Goal: Task Accomplishment & Management: Complete application form

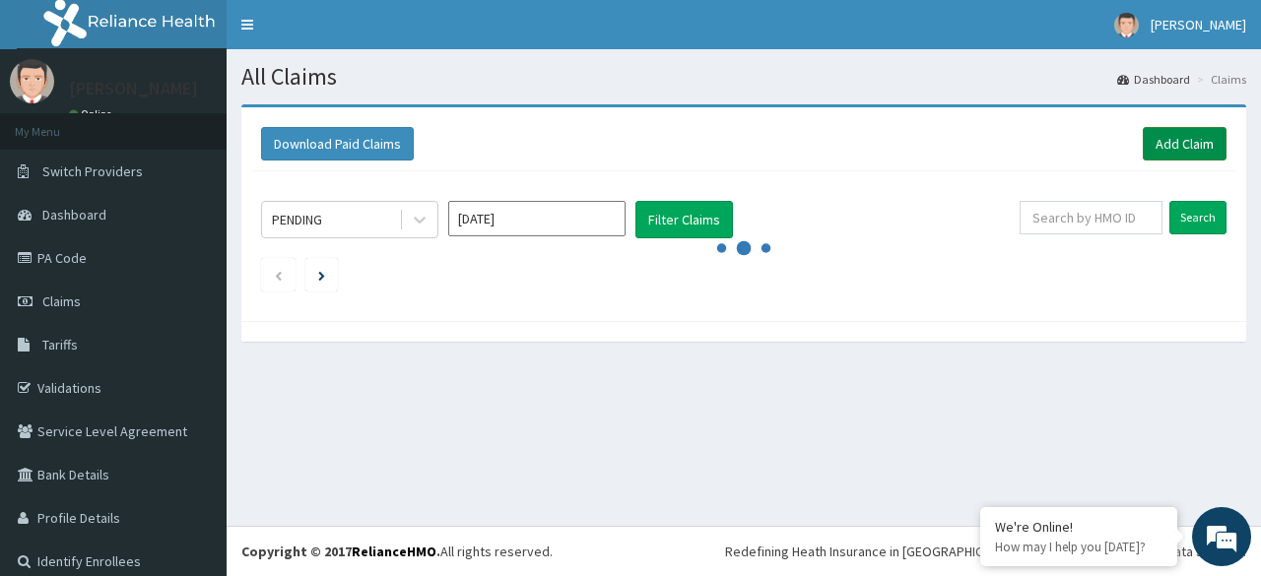
click at [1176, 146] on link "Add Claim" at bounding box center [1185, 143] width 84 height 33
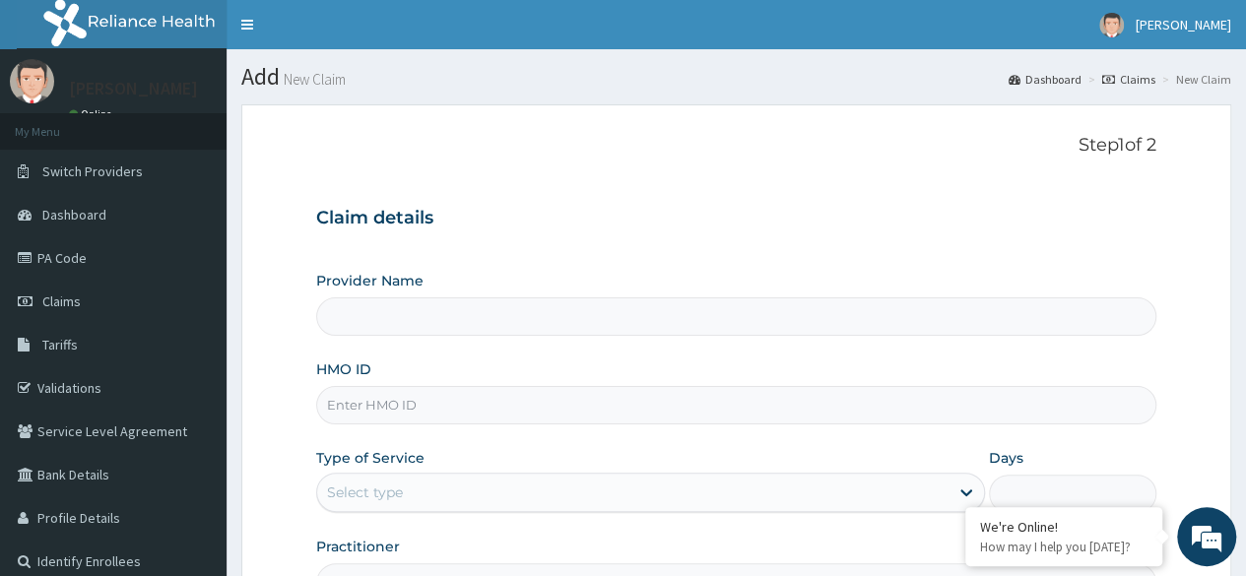
click at [536, 409] on input "HMO ID" at bounding box center [736, 405] width 840 height 38
type input "Reliance Family Clinics (RFC) - Lekki"
paste input "DPK/10070/A"
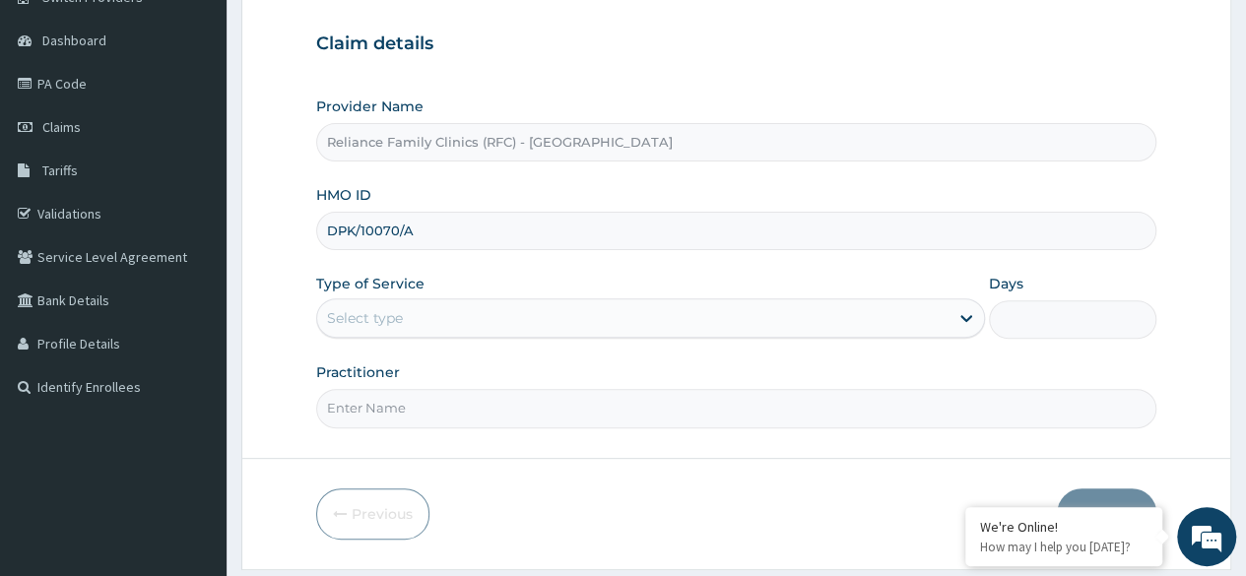
scroll to position [176, 0]
type input "DPK/10070/A"
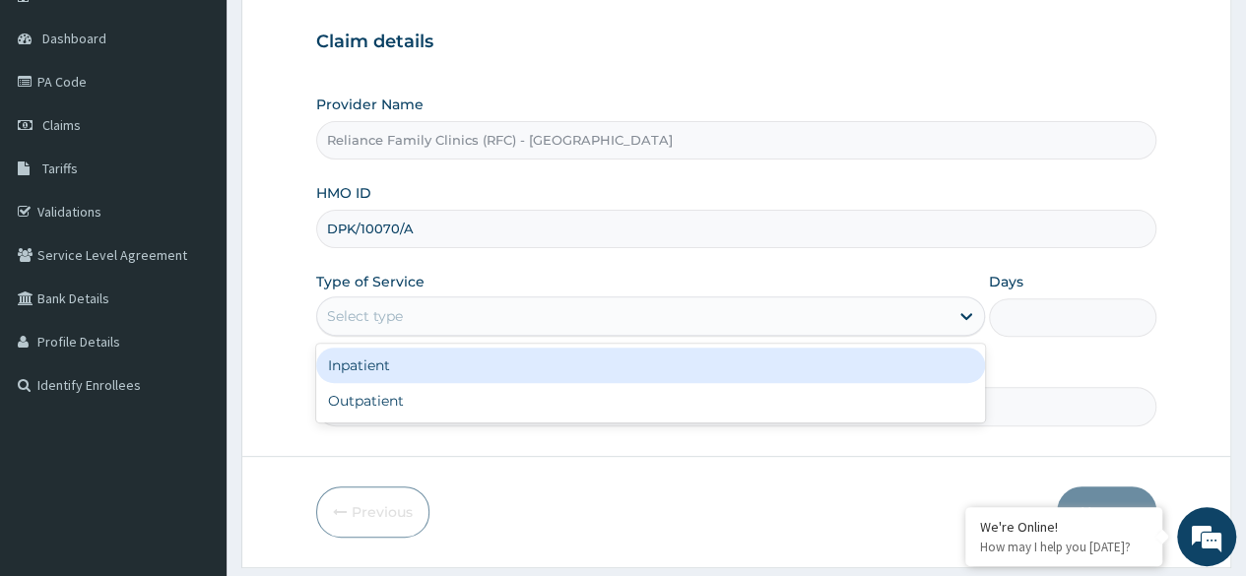
click at [636, 390] on div "Outpatient" at bounding box center [650, 400] width 669 height 35
type input "1"
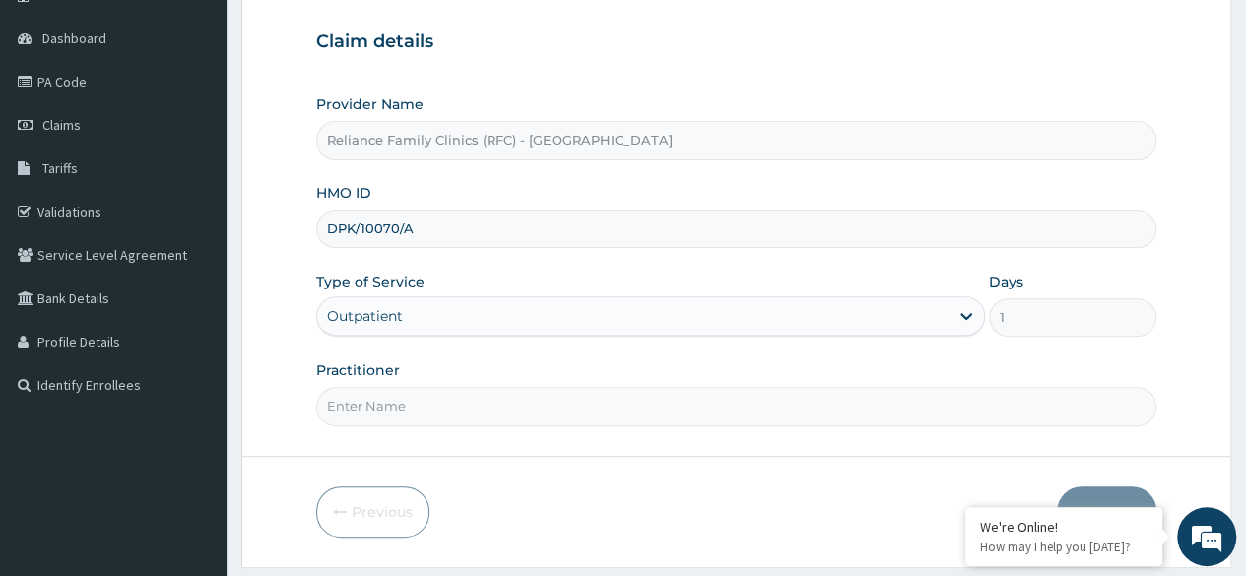
click at [607, 407] on input "Practitioner" at bounding box center [736, 406] width 840 height 38
type input "Locum"
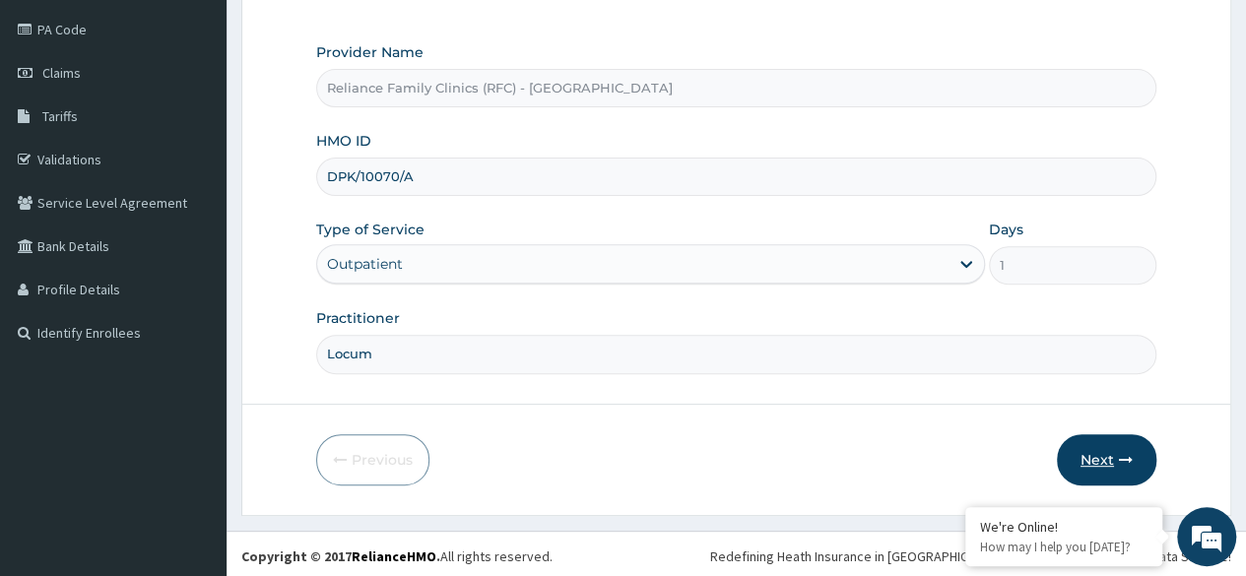
click at [1075, 434] on button "Next" at bounding box center [1106, 459] width 99 height 51
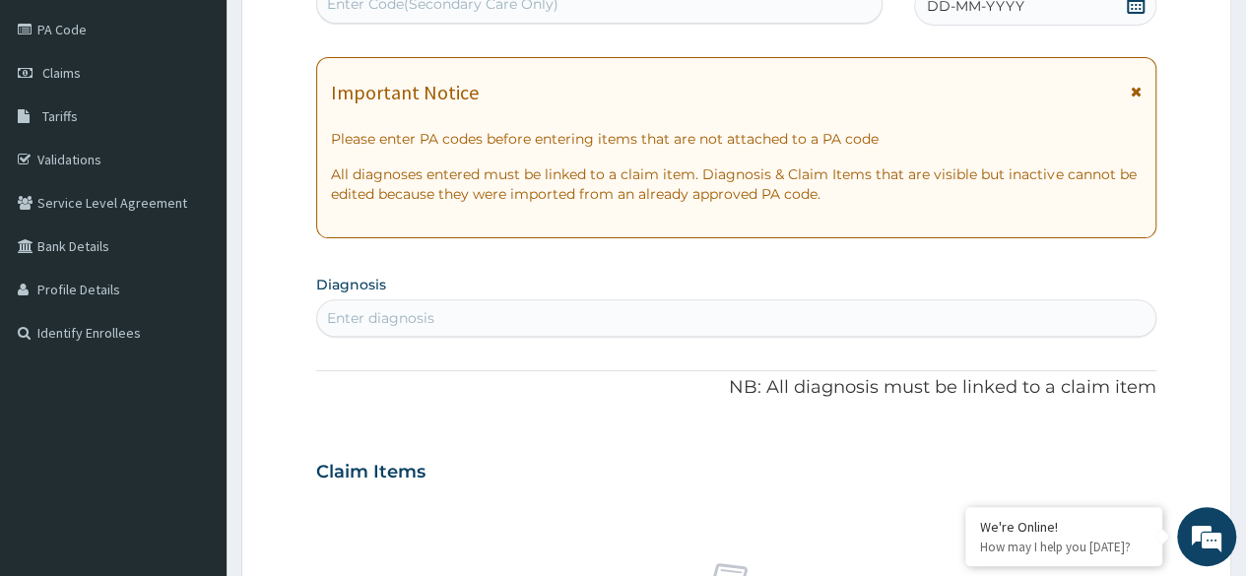
scroll to position [0, 0]
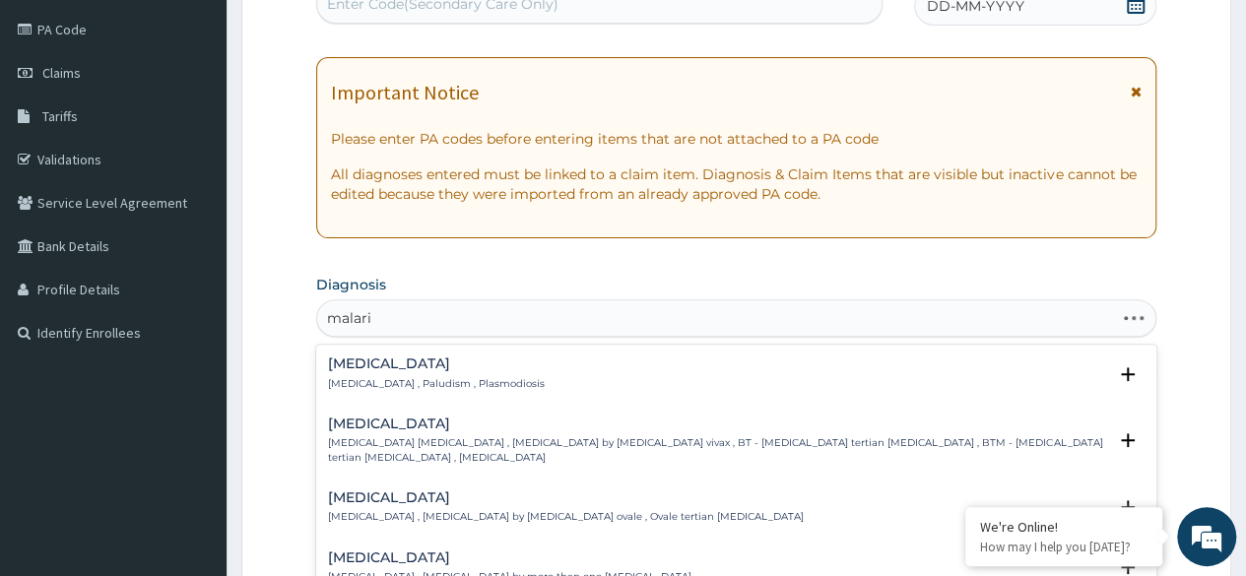
type input "malaria"
click at [457, 361] on h4 "[MEDICAL_DATA]" at bounding box center [436, 364] width 217 height 15
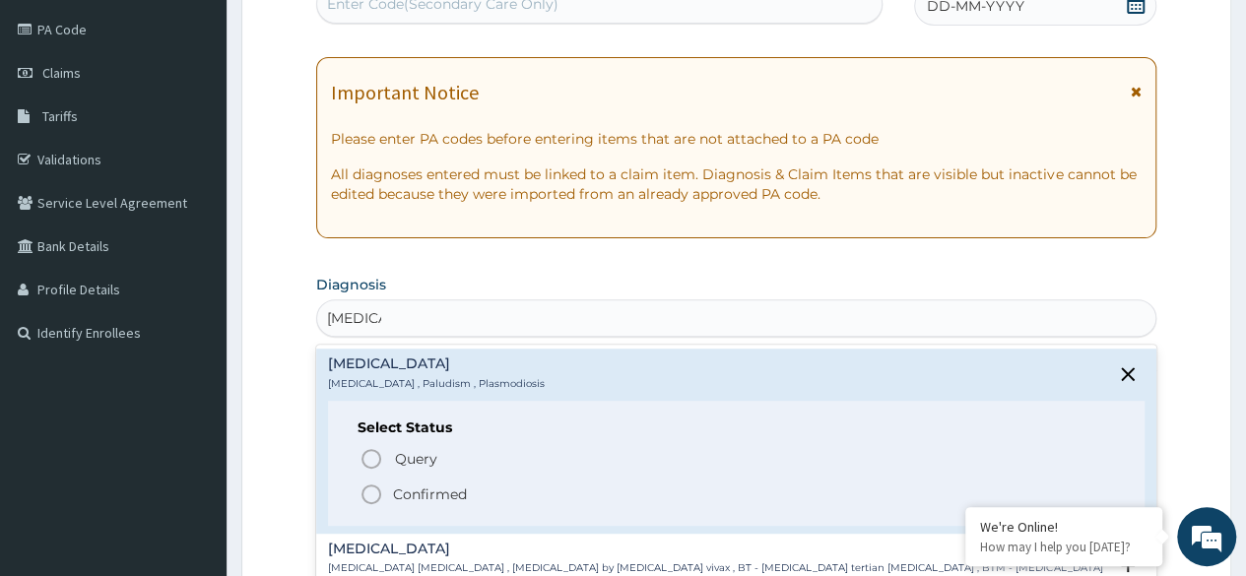
click at [348, 485] on div "Select Status Query Query covers suspected (?), Keep in view (kiv), Ruled out (…" at bounding box center [736, 463] width 817 height 125
click at [382, 495] on icon "status option filled" at bounding box center [371, 495] width 24 height 24
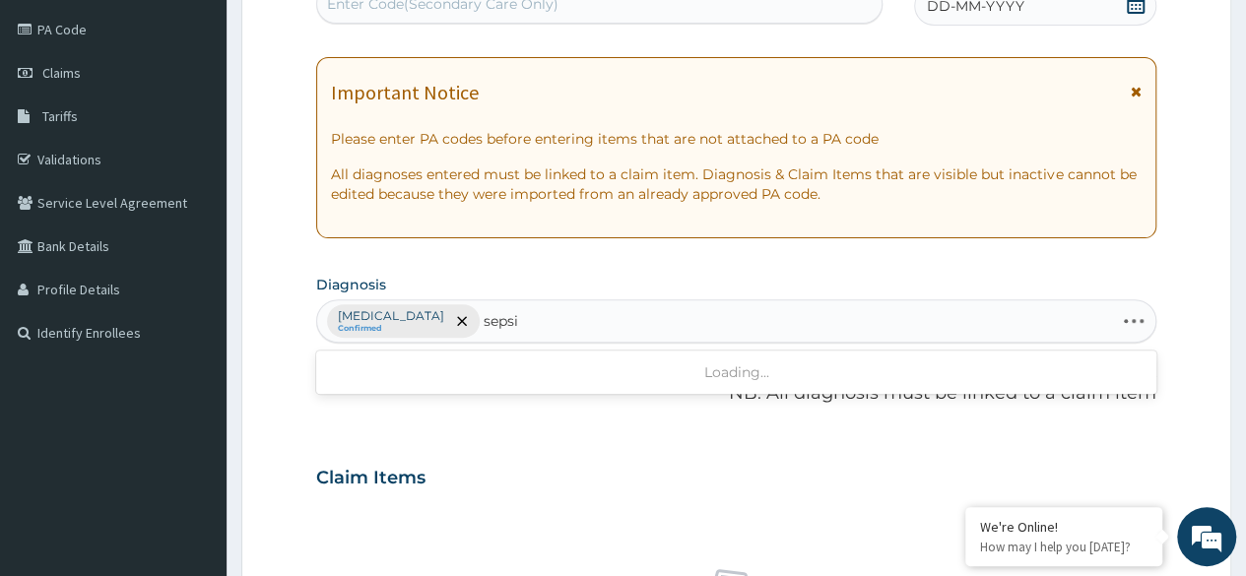
type input "sepsis"
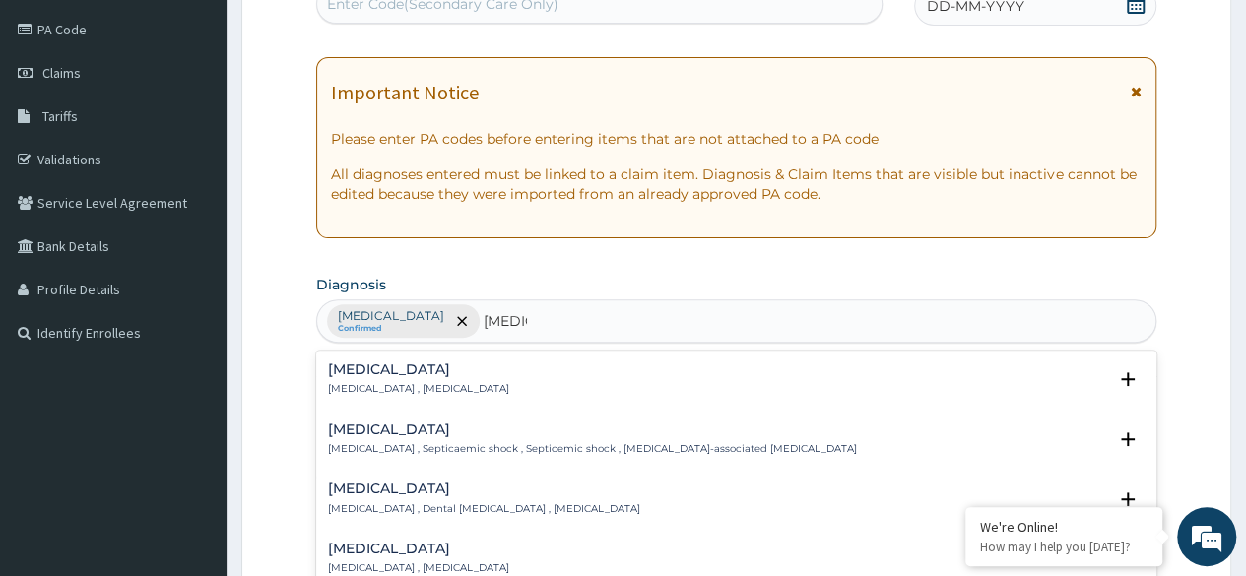
click at [422, 365] on h4 "Sepsis" at bounding box center [418, 369] width 181 height 15
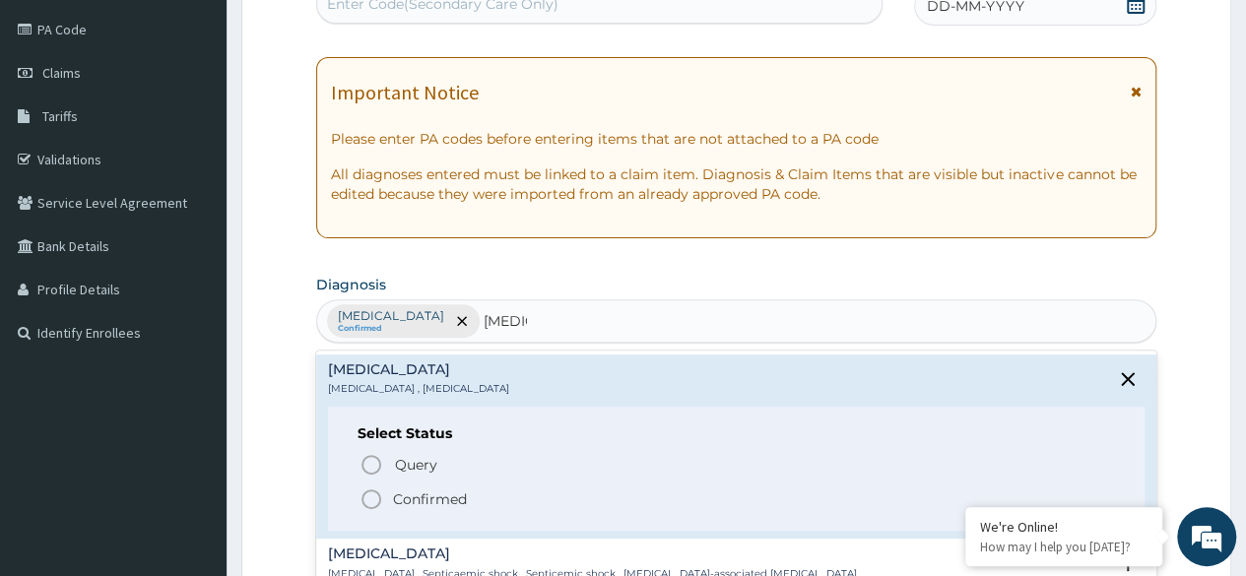
click at [392, 463] on span "Query Query covers suspected (?), Keep in view (kiv), Ruled out (r/o)" at bounding box center [736, 464] width 755 height 27
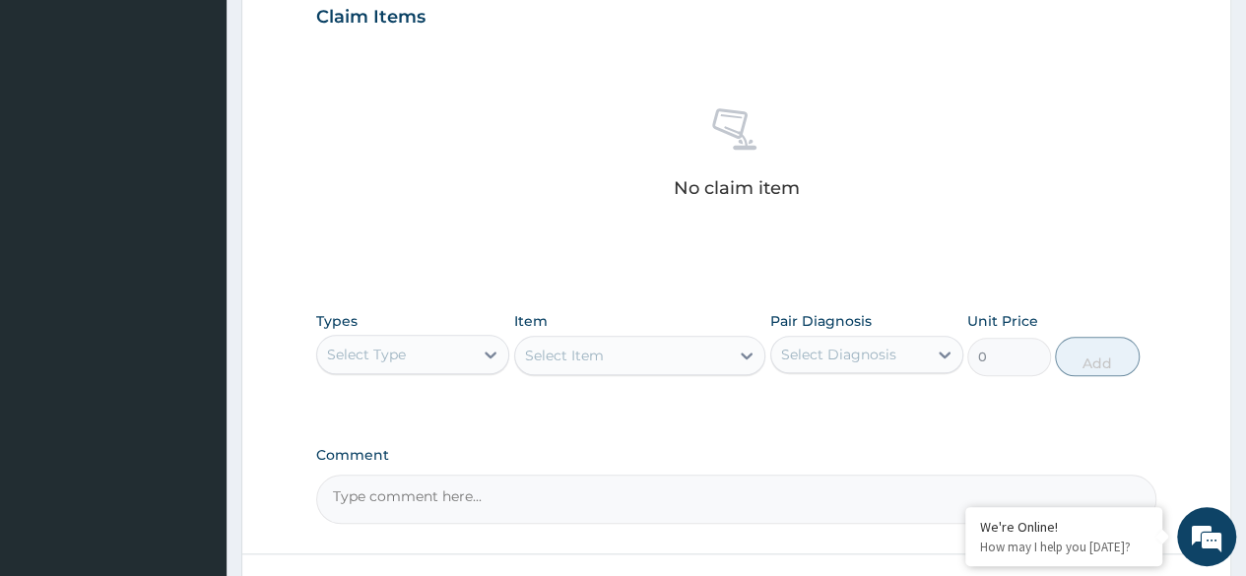
scroll to position [690, 0]
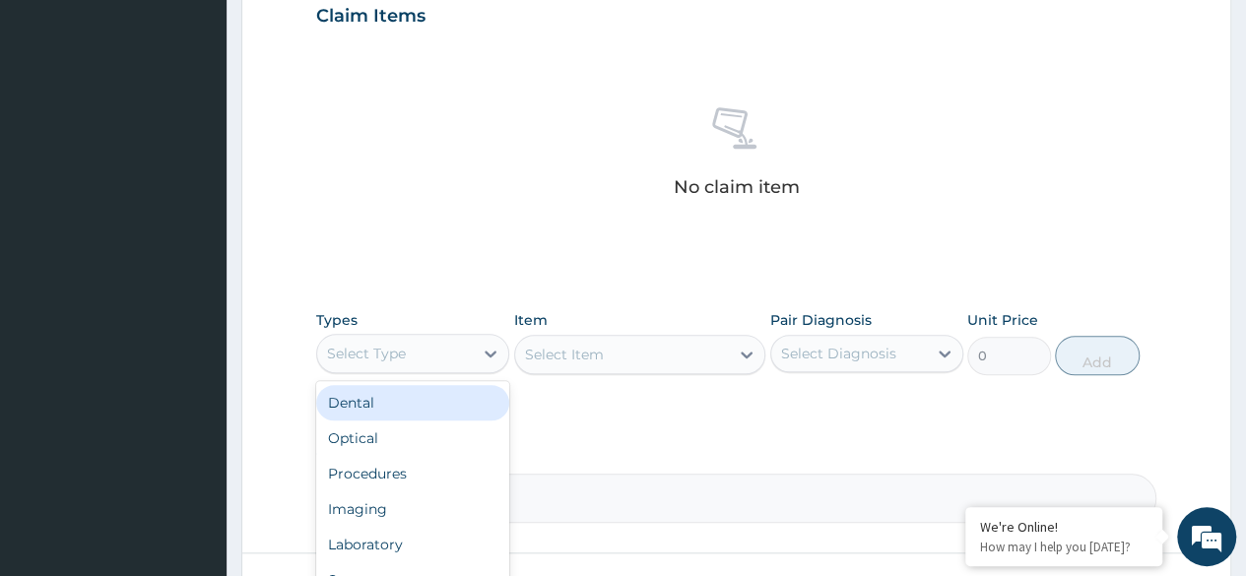
click at [437, 469] on div "Procedures" at bounding box center [412, 473] width 193 height 35
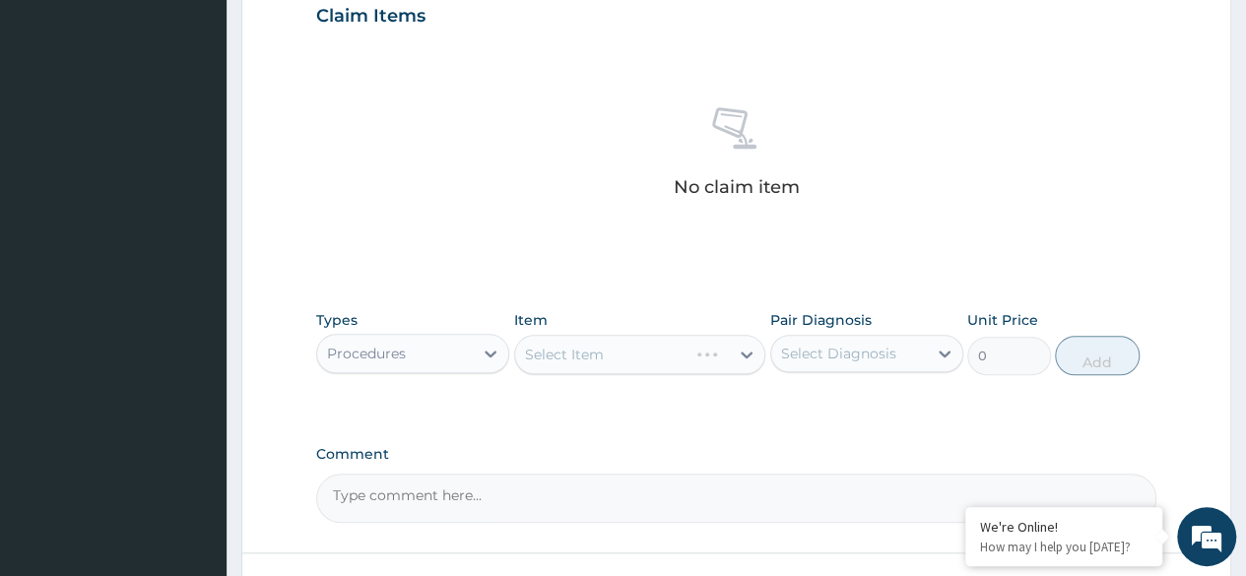
click at [660, 343] on div "Select Item" at bounding box center [640, 354] width 252 height 39
click at [638, 364] on div "Select Item" at bounding box center [640, 354] width 252 height 39
click at [655, 335] on div "Select Item" at bounding box center [640, 354] width 252 height 39
click at [684, 341] on div "Select Item" at bounding box center [640, 354] width 252 height 39
click at [695, 357] on div "Select Item" at bounding box center [640, 354] width 252 height 39
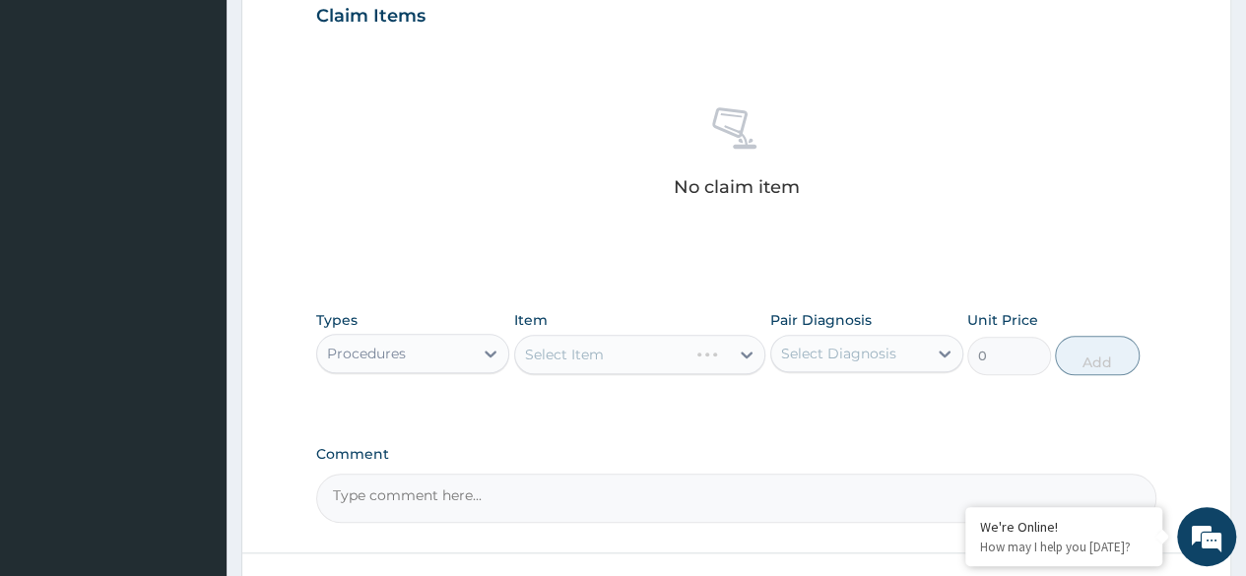
click at [730, 375] on div "Types Procedures Item Select Item Pair Diagnosis Select Diagnosis Unit Price 0 …" at bounding box center [736, 342] width 840 height 85
click at [730, 353] on div "Select Item" at bounding box center [640, 354] width 252 height 39
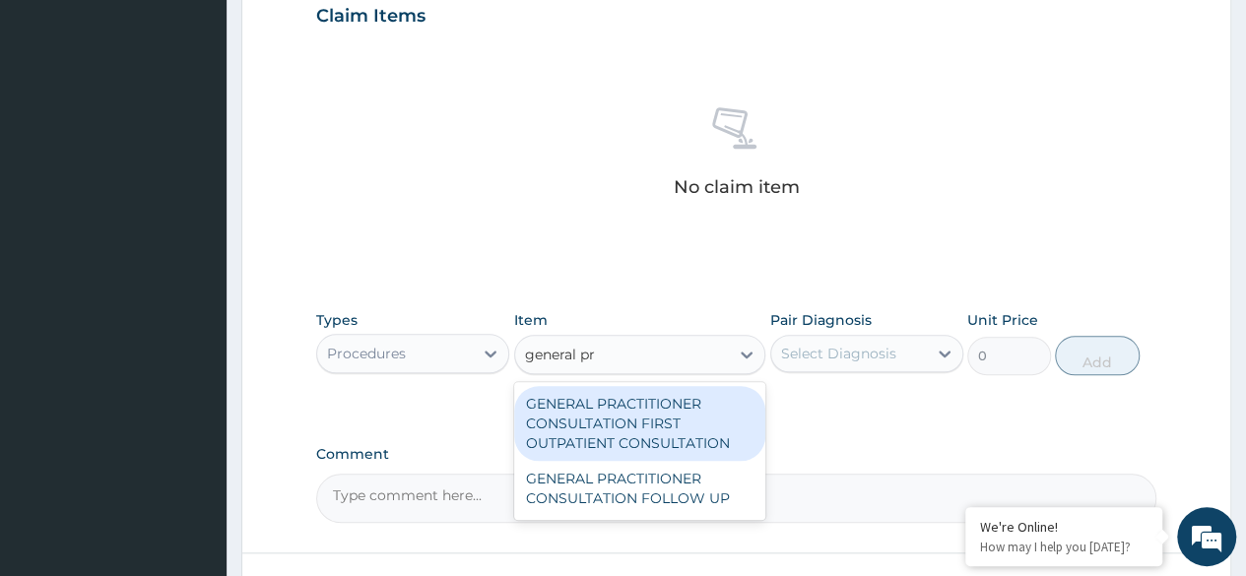
type input "general pra"
click at [644, 428] on div "GENERAL PRACTITIONER CONSULTATION FIRST OUTPATIENT CONSULTATION" at bounding box center [640, 423] width 252 height 75
type input "3370.125"
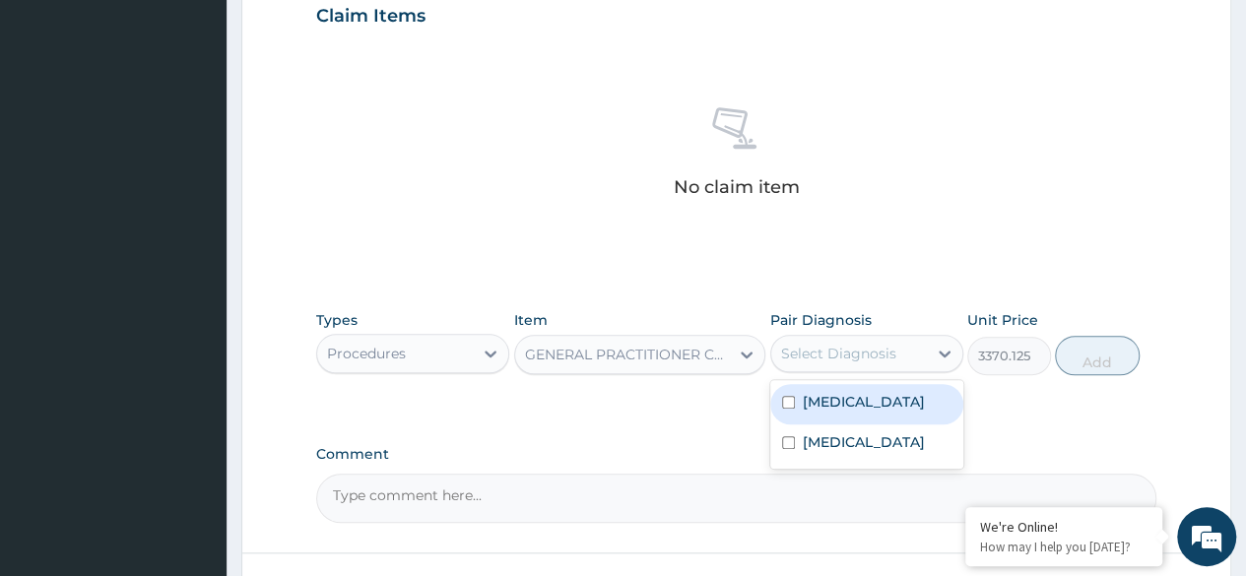
click at [882, 412] on div "Malaria" at bounding box center [866, 404] width 193 height 40
checkbox input "true"
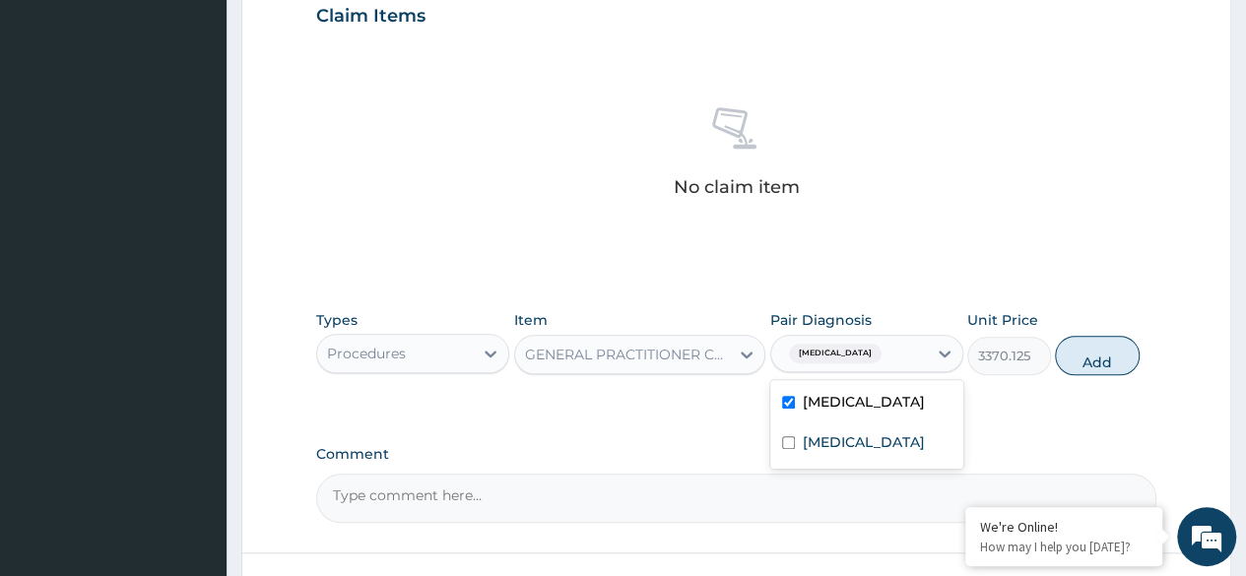
click at [879, 444] on div "Sepsis" at bounding box center [866, 445] width 193 height 40
checkbox input "true"
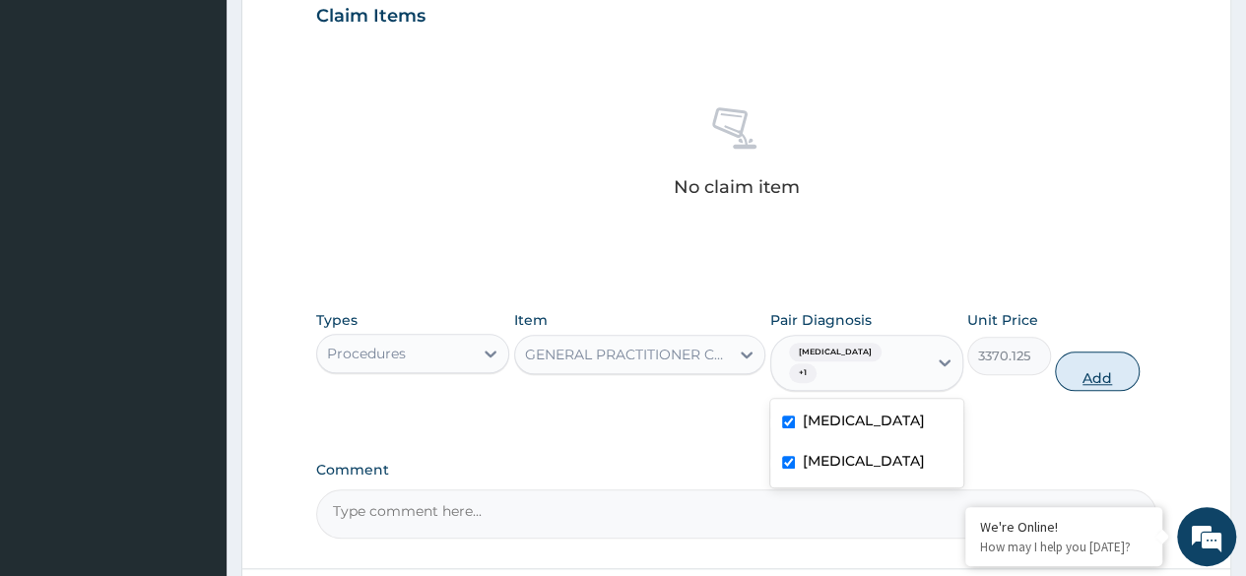
click at [1103, 352] on button "Add" at bounding box center [1097, 371] width 84 height 39
type input "0"
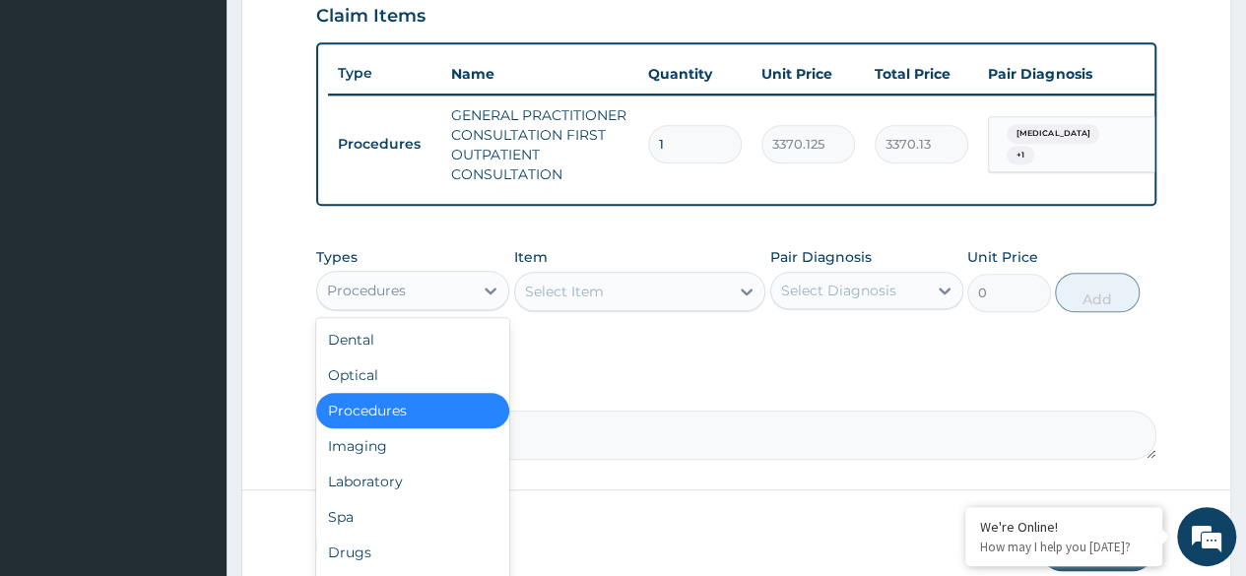
click at [416, 499] on div "Laboratory" at bounding box center [412, 481] width 193 height 35
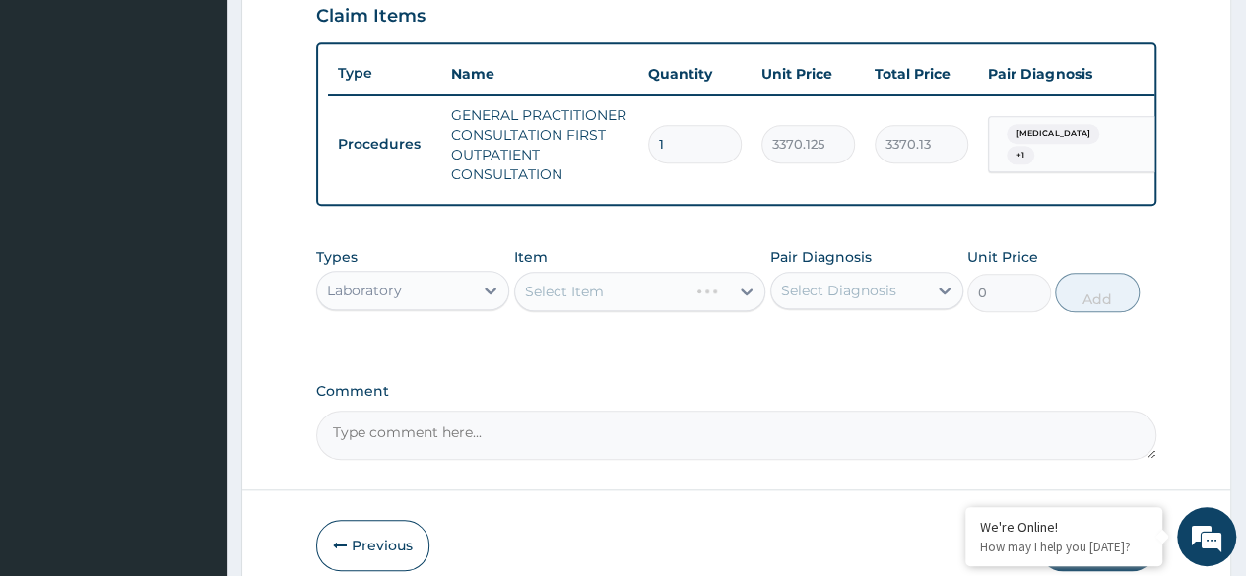
click at [695, 311] on div "Select Item" at bounding box center [640, 291] width 252 height 39
click at [678, 307] on div "Select Item" at bounding box center [640, 291] width 252 height 39
click at [689, 301] on div "Select Item" at bounding box center [640, 291] width 252 height 39
click at [686, 311] on div "Select Item" at bounding box center [640, 291] width 252 height 39
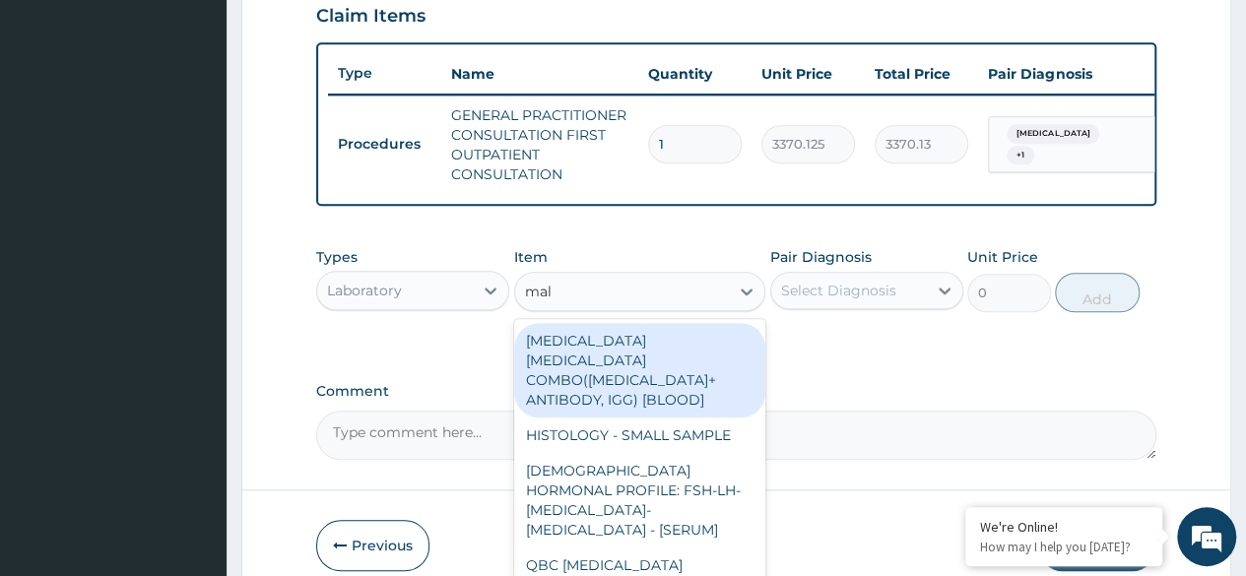
type input "mala"
click at [705, 502] on div "MALARIA PARASITE (MP) RDT" at bounding box center [640, 519] width 252 height 55
type input "1531.875"
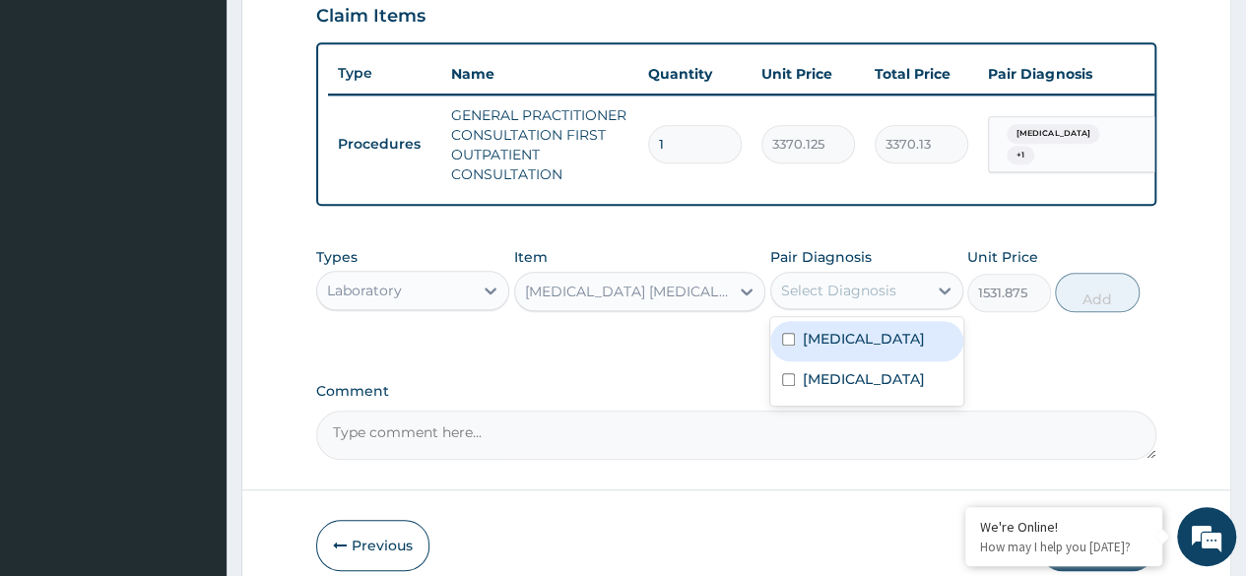
click at [876, 374] on div "Sepsis" at bounding box center [866, 381] width 193 height 40
checkbox input "true"
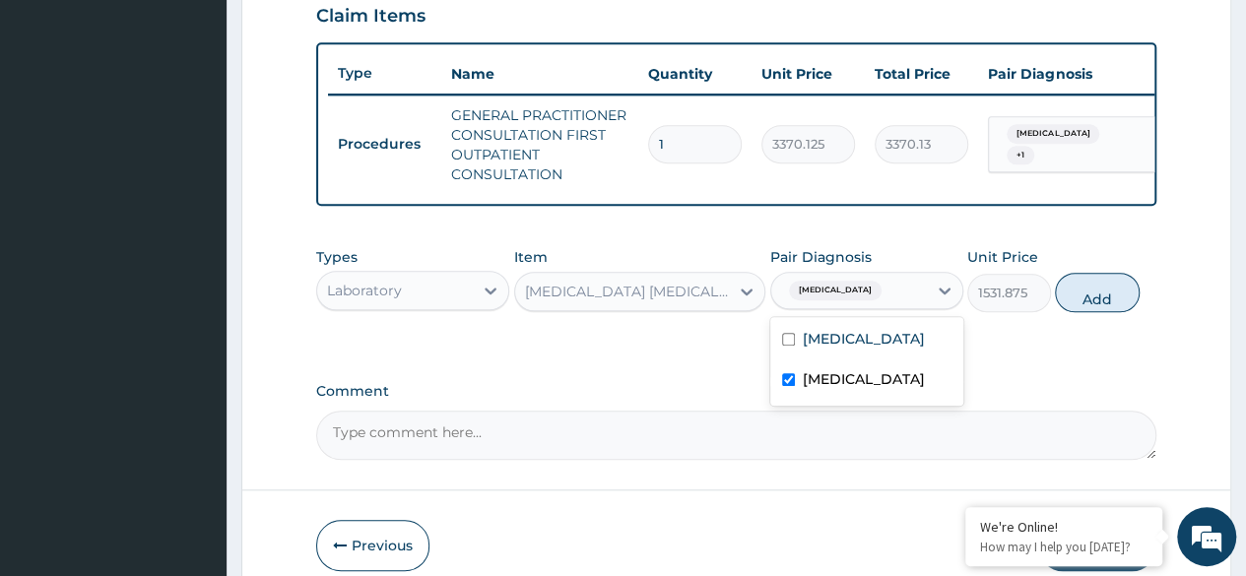
click at [887, 351] on div "[MEDICAL_DATA]" at bounding box center [866, 341] width 193 height 40
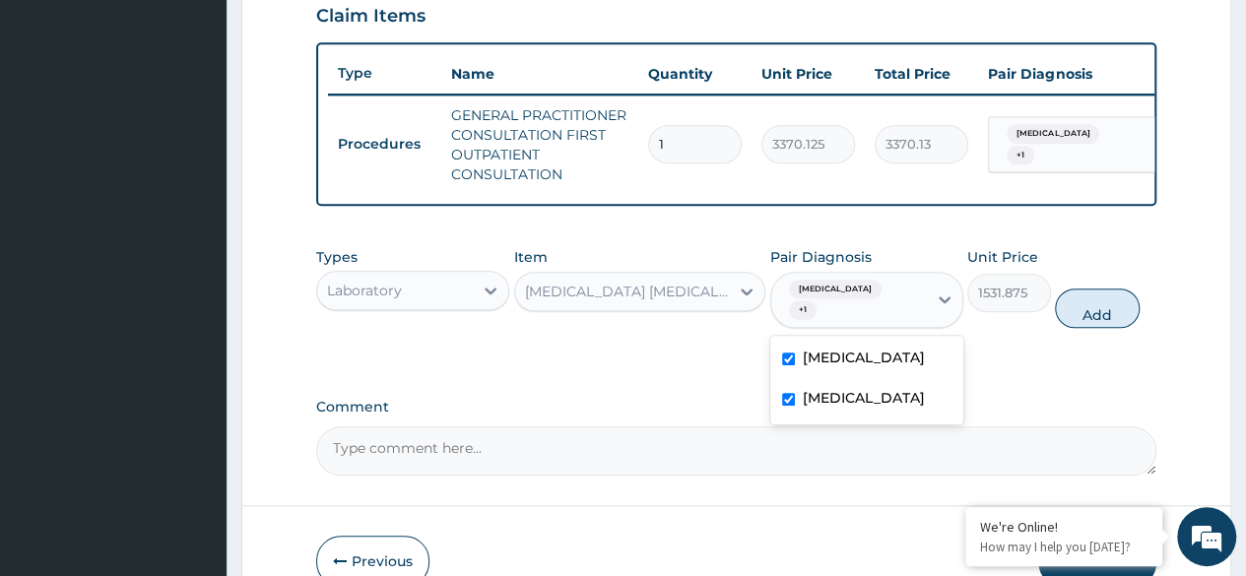
checkbox input "true"
click at [875, 402] on div "Sepsis" at bounding box center [866, 400] width 193 height 40
checkbox input "false"
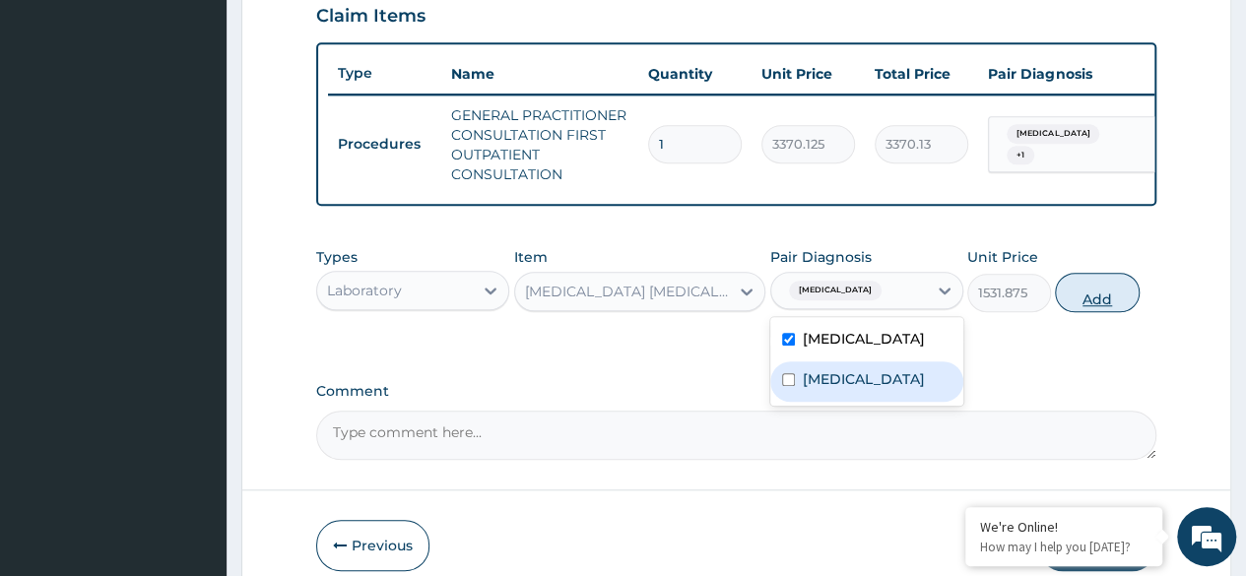
click at [1101, 297] on button "Add" at bounding box center [1097, 292] width 84 height 39
type input "0"
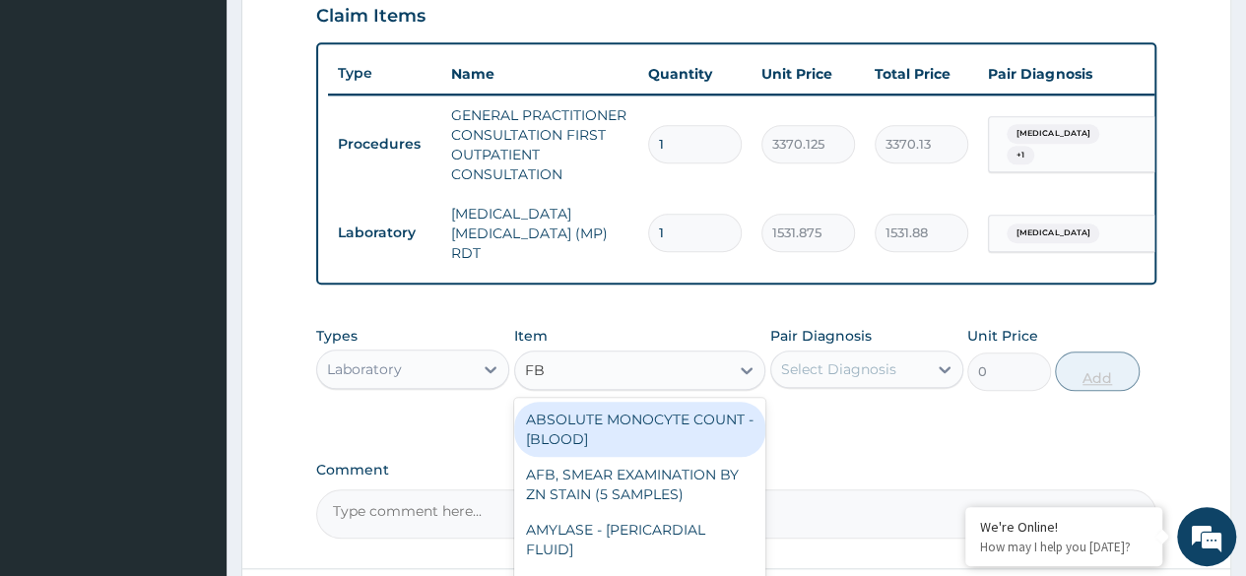
type input "FBC"
click at [703, 449] on div "FBC CBC-[MEDICAL_DATA] (HAEMOGRAM) - [BLOOD]" at bounding box center [640, 429] width 252 height 55
type input "4085"
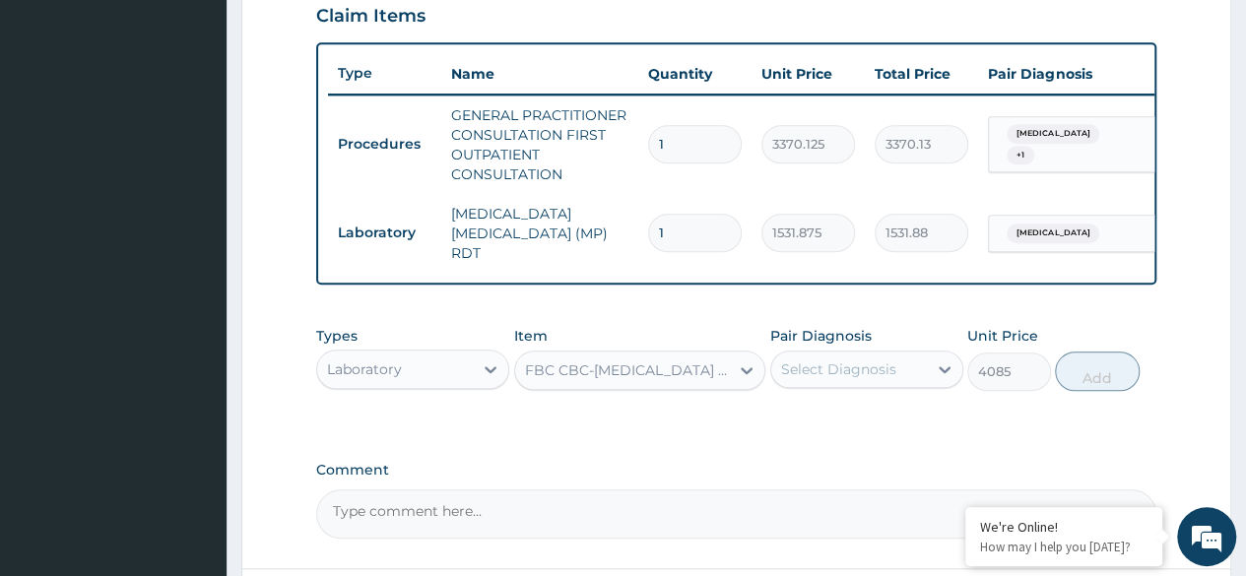
click at [921, 337] on div "Pair Diagnosis Select Diagnosis" at bounding box center [866, 358] width 193 height 65
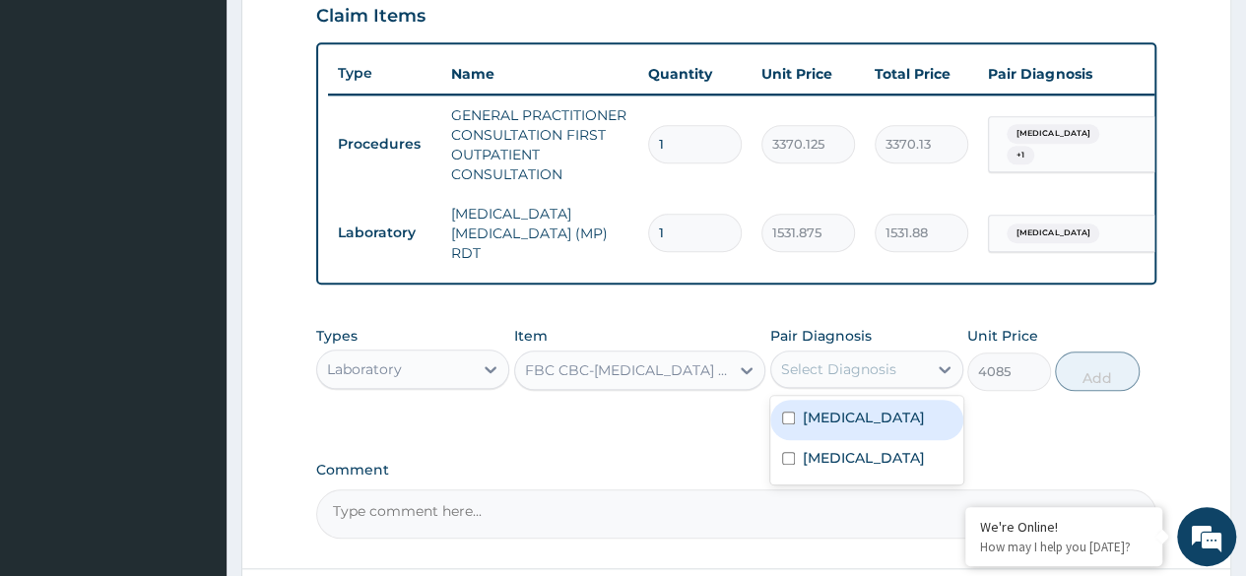
click at [890, 428] on div "[MEDICAL_DATA]" at bounding box center [866, 420] width 193 height 40
checkbox input "true"
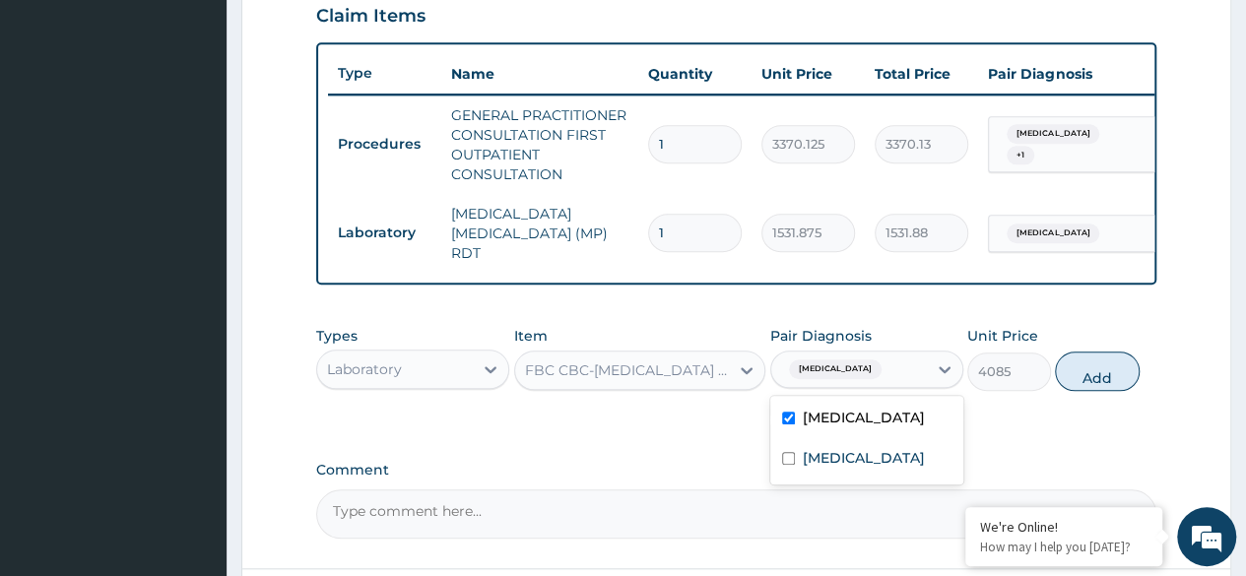
click at [835, 455] on label "Sepsis" at bounding box center [864, 458] width 122 height 20
checkbox input "true"
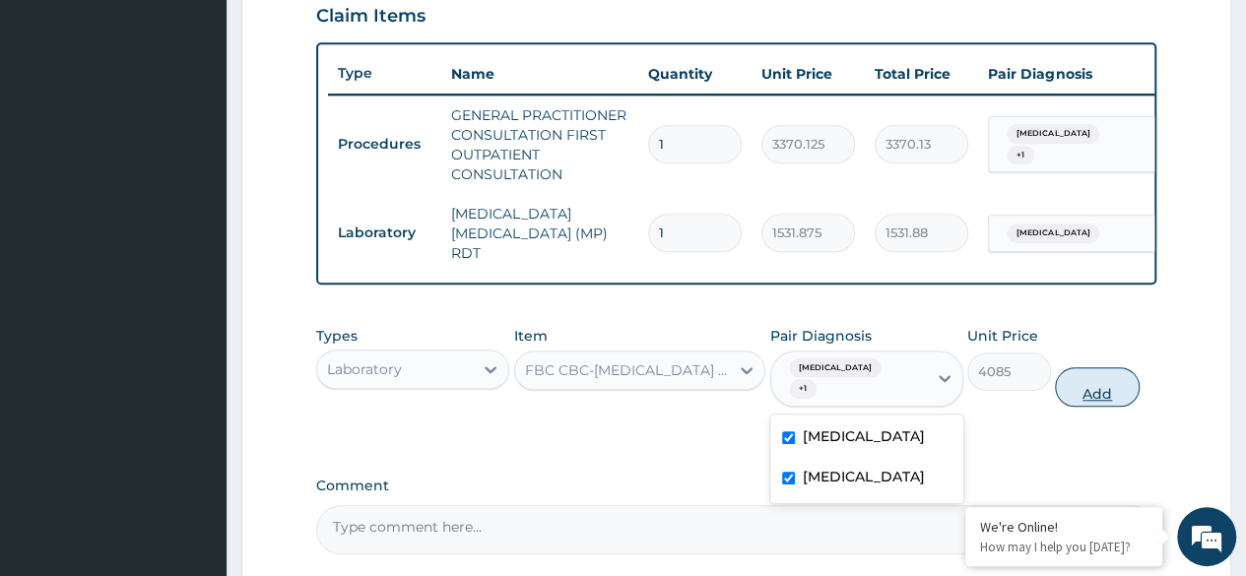
click at [1127, 367] on button "Add" at bounding box center [1097, 386] width 84 height 39
type input "0"
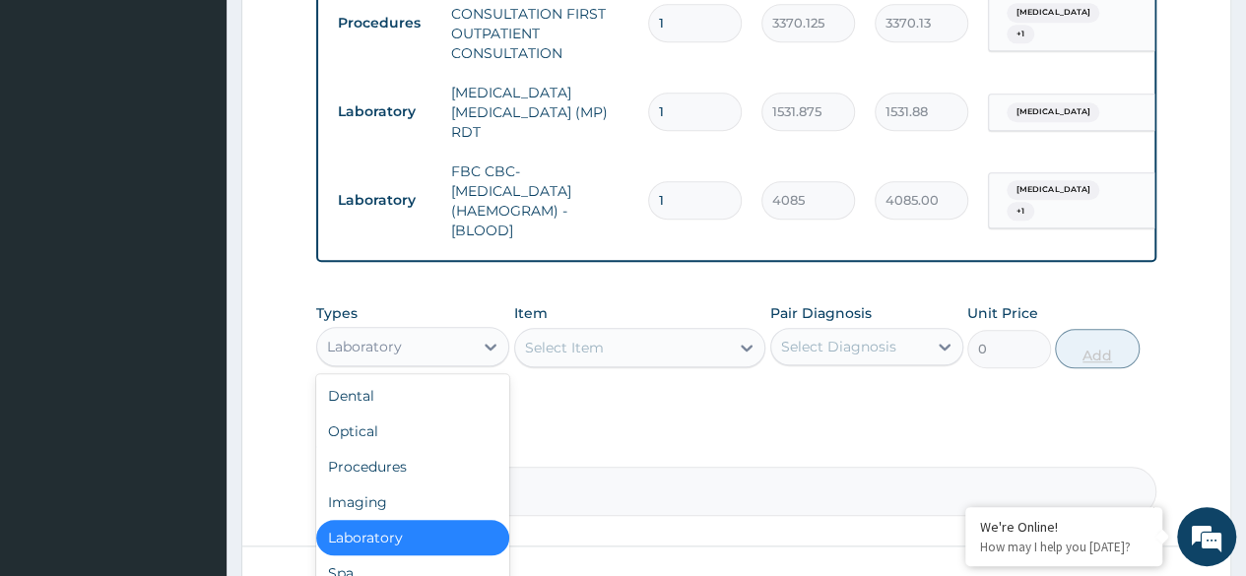
scroll to position [883, 0]
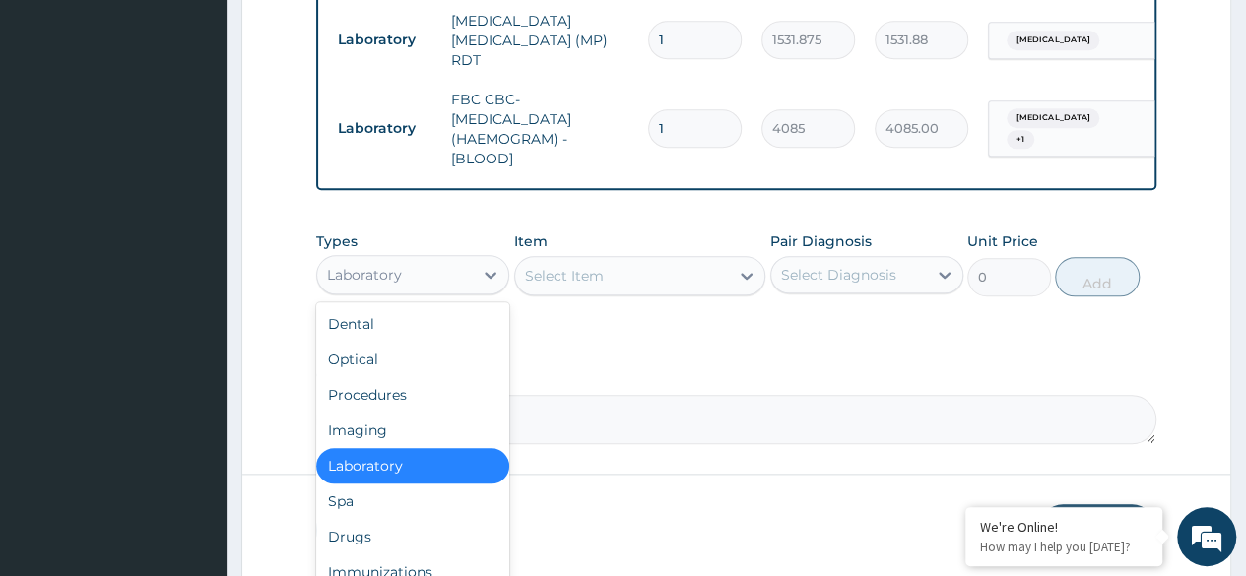
click at [435, 554] on div "Drugs" at bounding box center [412, 536] width 193 height 35
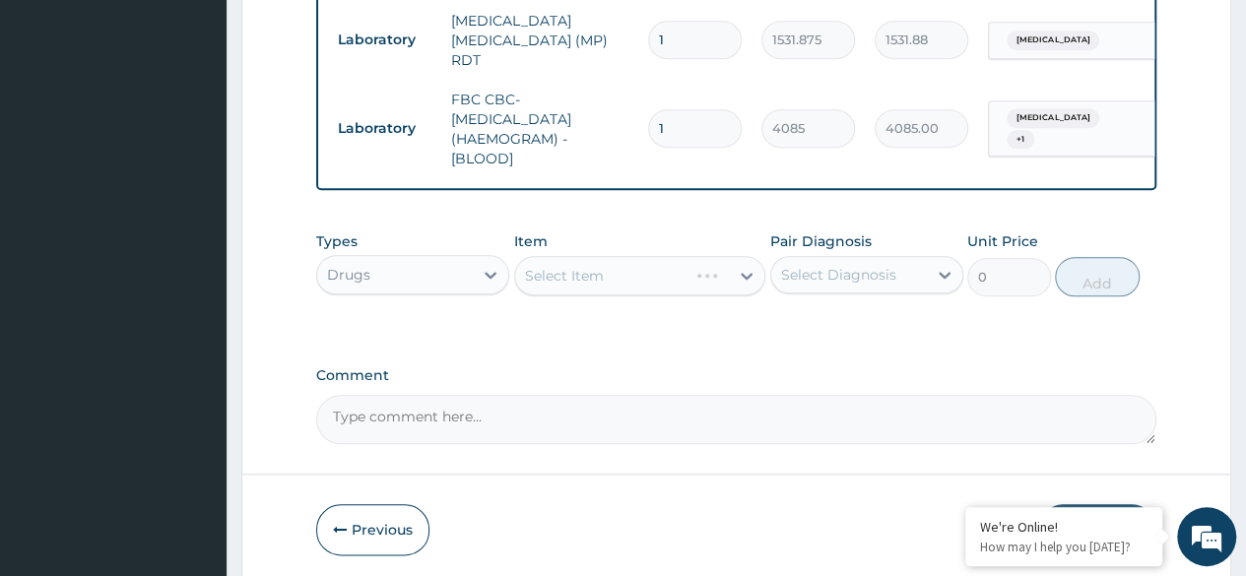
click at [638, 288] on div "Select Item" at bounding box center [640, 275] width 252 height 39
click at [615, 266] on div "Select Item" at bounding box center [640, 275] width 252 height 39
click at [674, 272] on div "Select Item" at bounding box center [640, 275] width 252 height 39
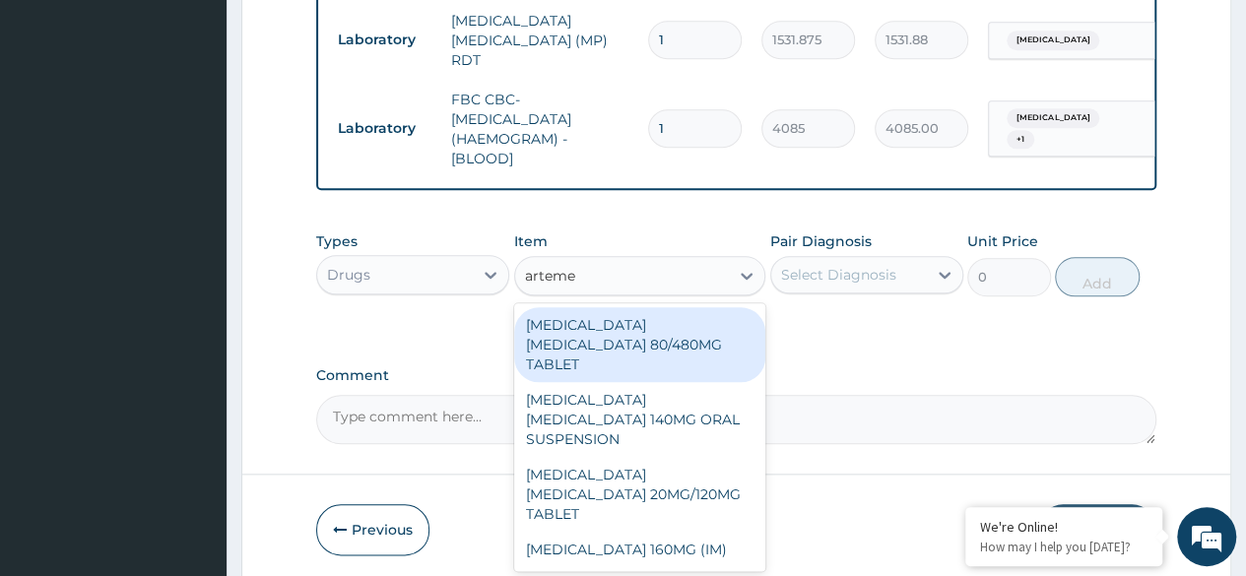
type input "artemet"
click at [683, 341] on div "[MEDICAL_DATA] [MEDICAL_DATA] 80/480MG TABLET" at bounding box center [640, 344] width 252 height 75
type input "450"
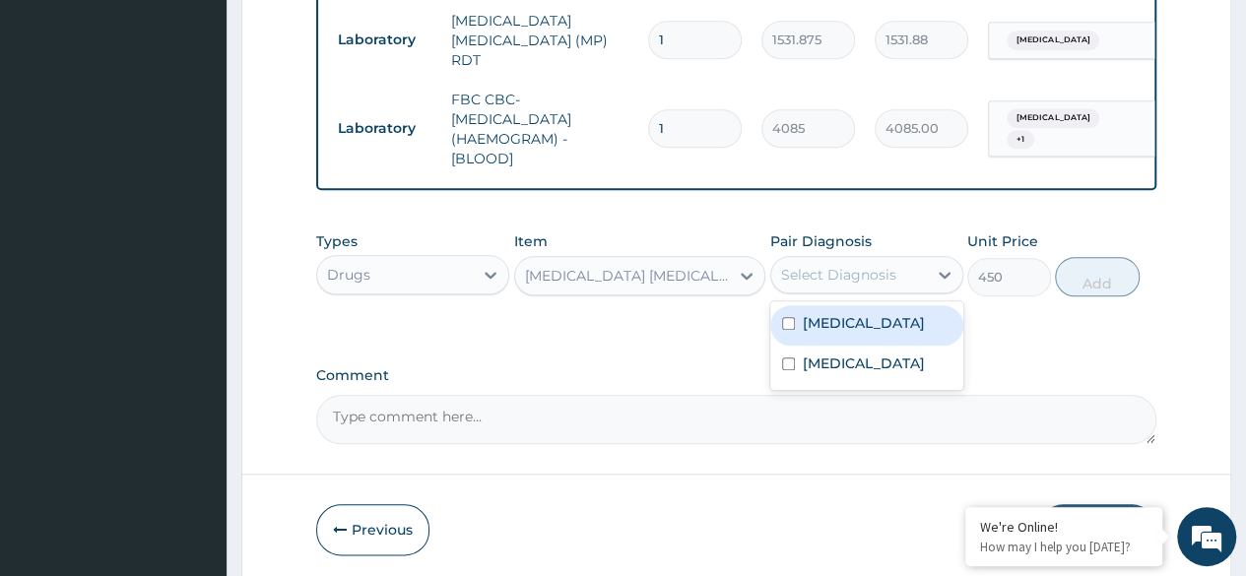
click at [892, 318] on div "[MEDICAL_DATA]" at bounding box center [866, 325] width 193 height 40
checkbox input "true"
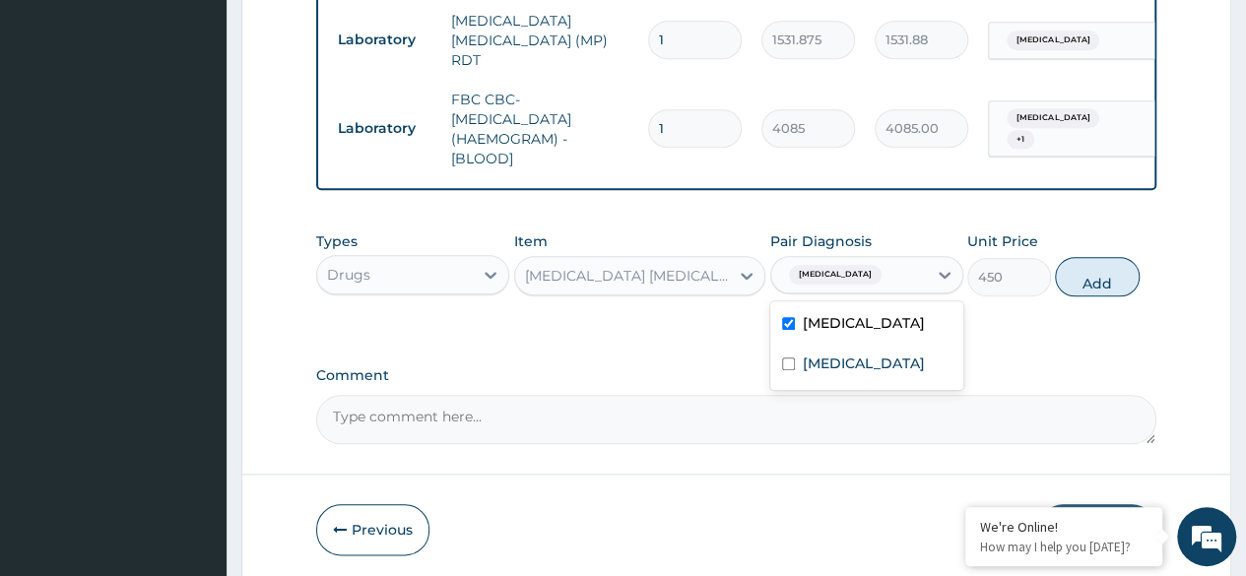
click at [875, 376] on div "Sepsis" at bounding box center [866, 366] width 193 height 40
checkbox input "true"
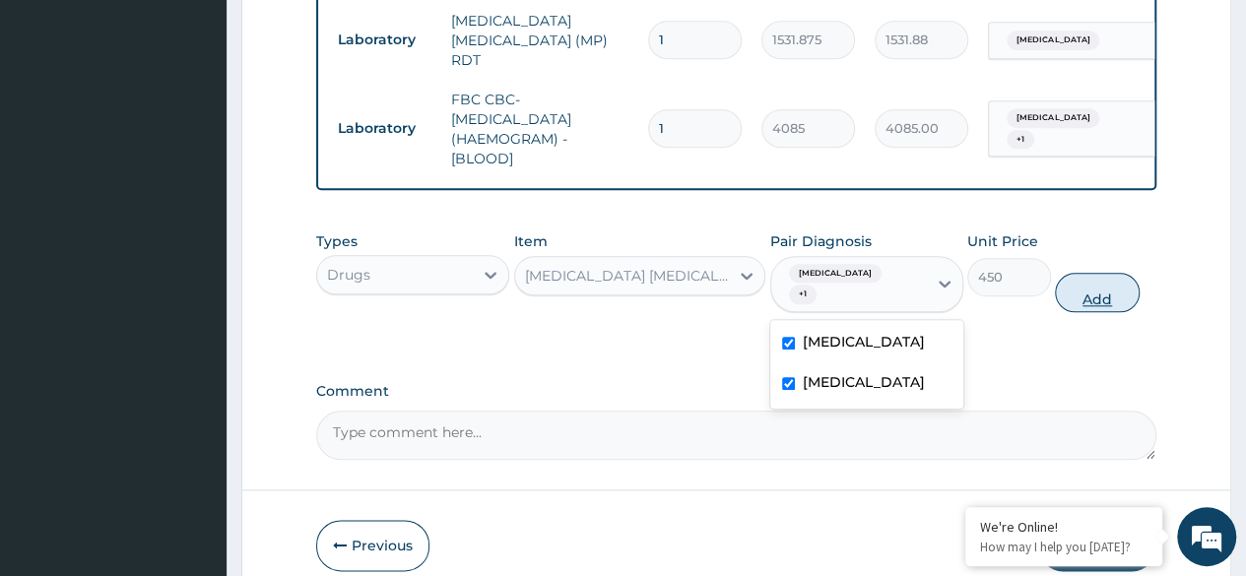
click at [1108, 284] on button "Add" at bounding box center [1097, 292] width 84 height 39
type input "0"
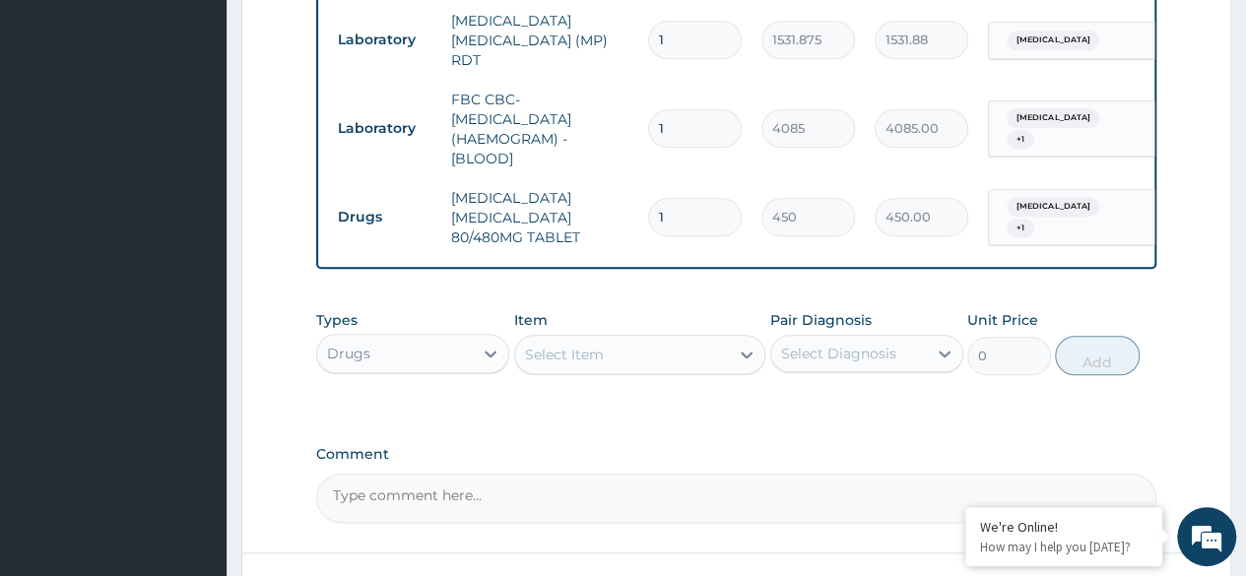
type input "0.00"
type input "6"
type input "2700.00"
type input "6"
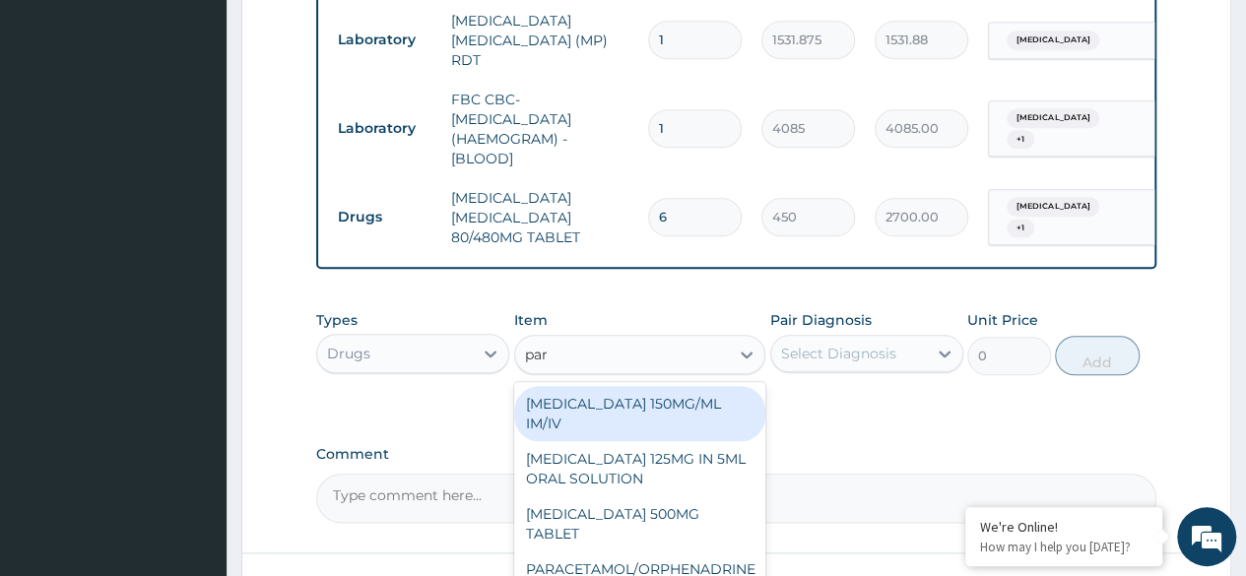
type input "para"
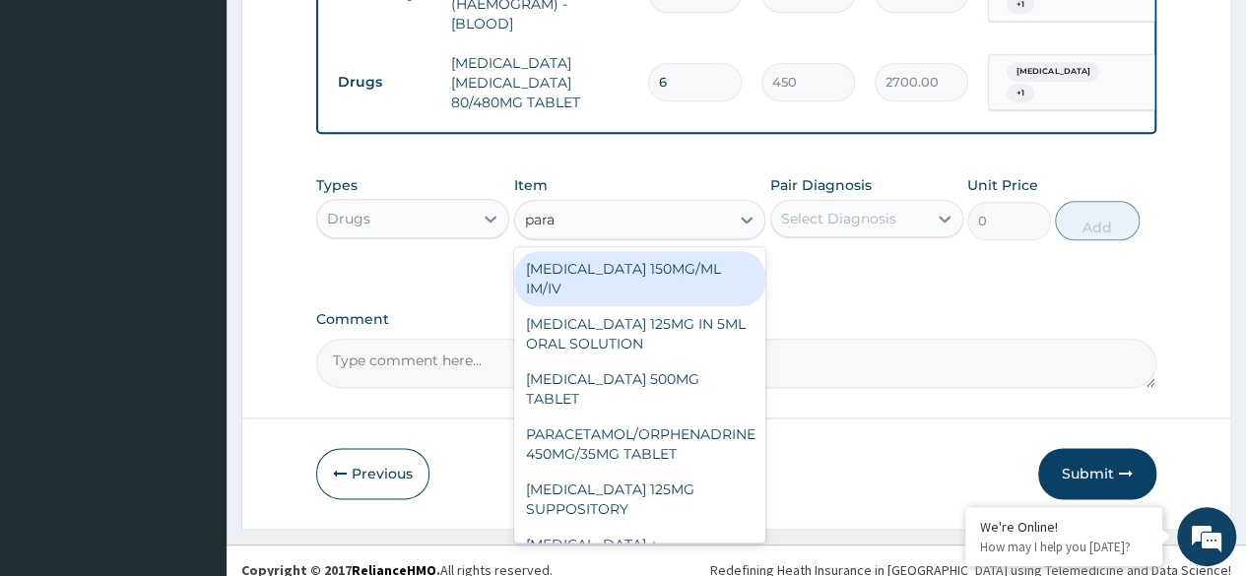
scroll to position [1028, 0]
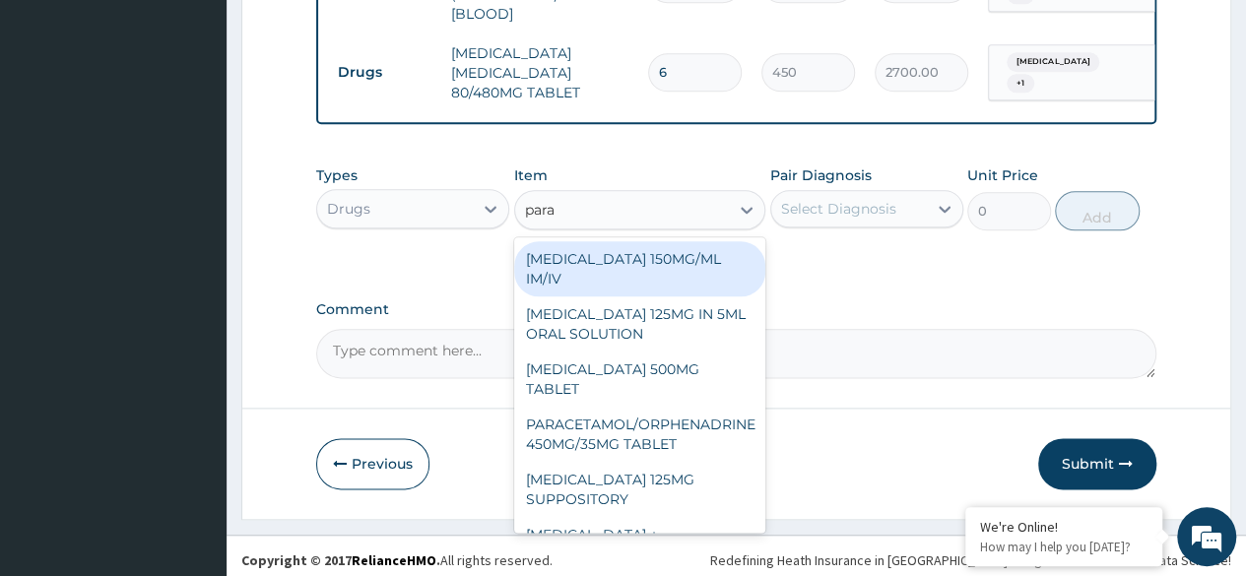
click at [664, 352] on div "[MEDICAL_DATA] 125MG IN 5ML ORAL SOLUTION" at bounding box center [640, 323] width 252 height 55
type input "1032"
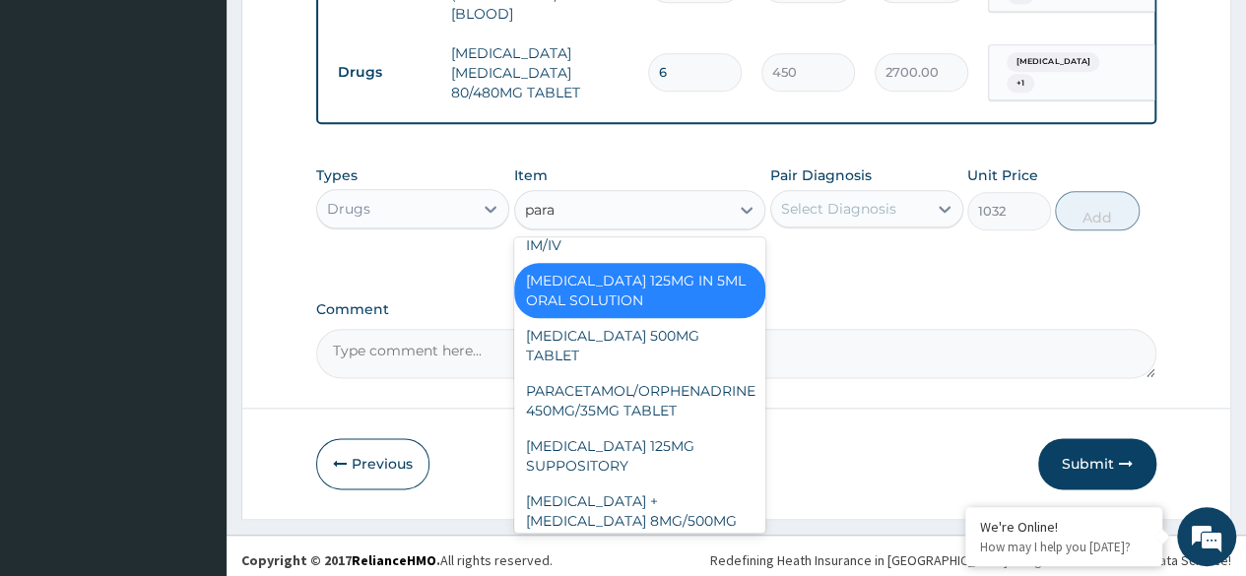
scroll to position [0, 0]
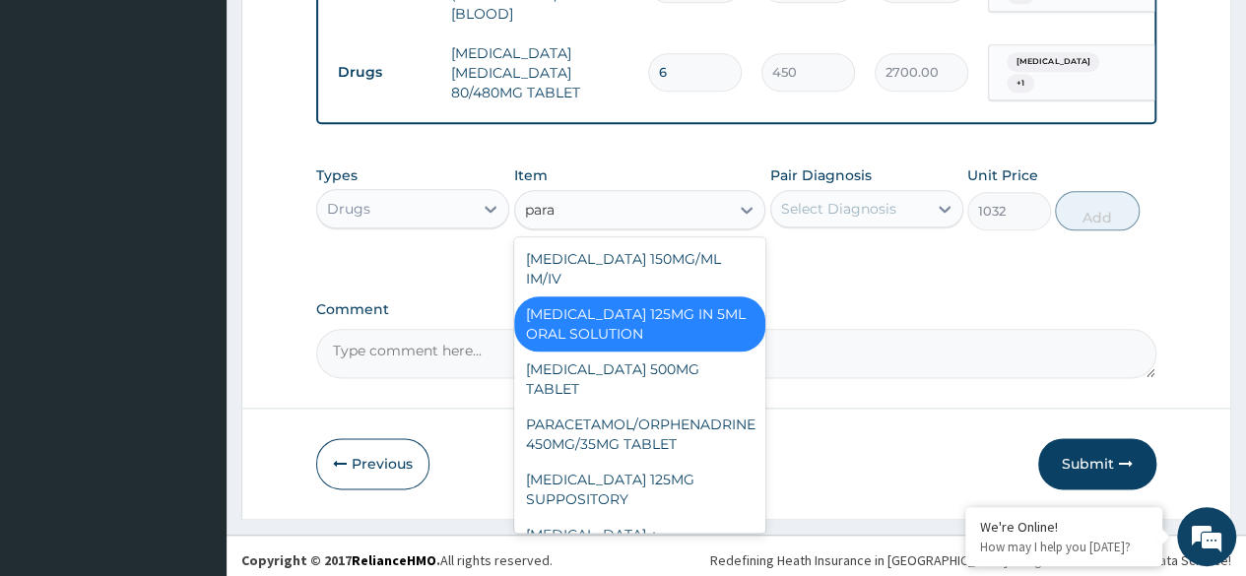
type input "parac"
click at [678, 380] on div "[MEDICAL_DATA] 500MG TABLET" at bounding box center [640, 379] width 252 height 55
type input "30"
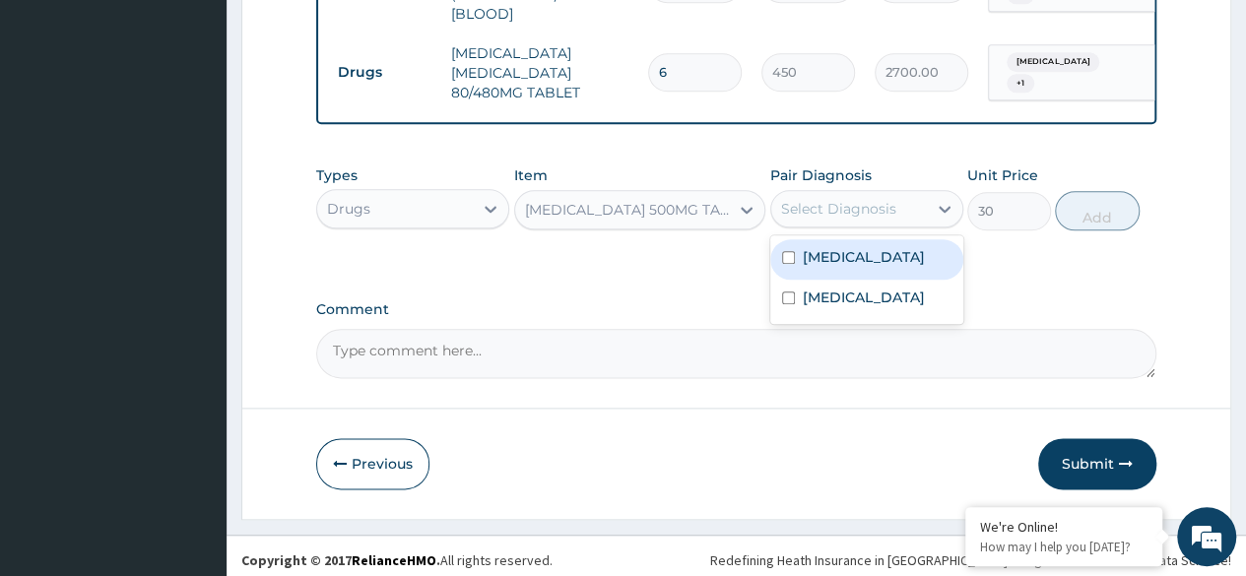
click at [881, 251] on div "[MEDICAL_DATA]" at bounding box center [866, 259] width 193 height 40
checkbox input "true"
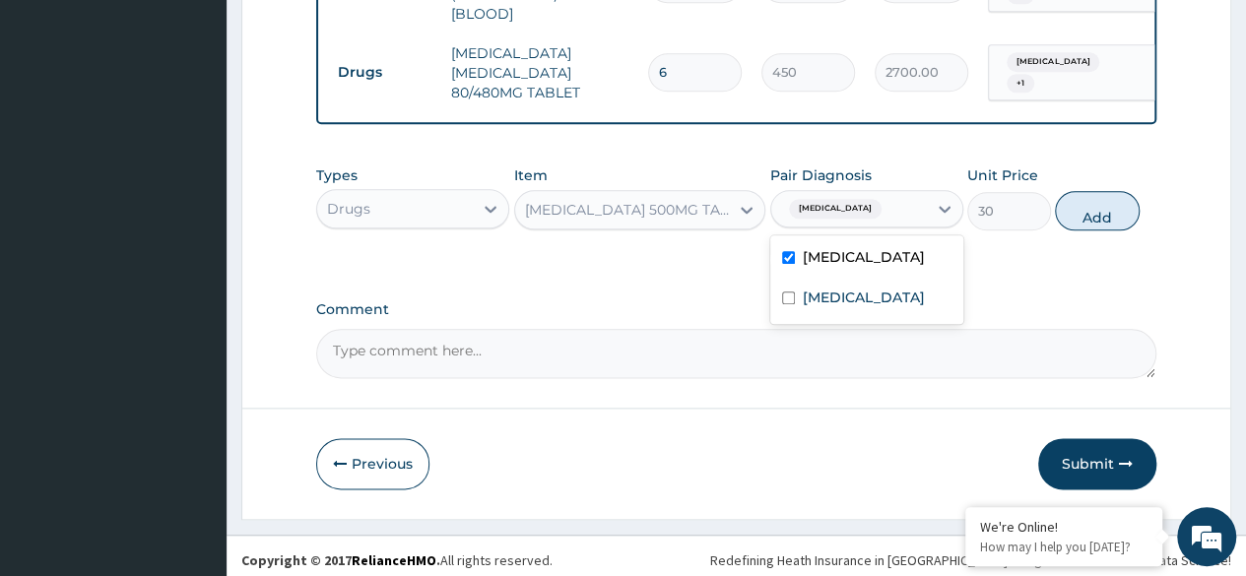
click at [869, 319] on div "Sepsis" at bounding box center [866, 300] width 193 height 40
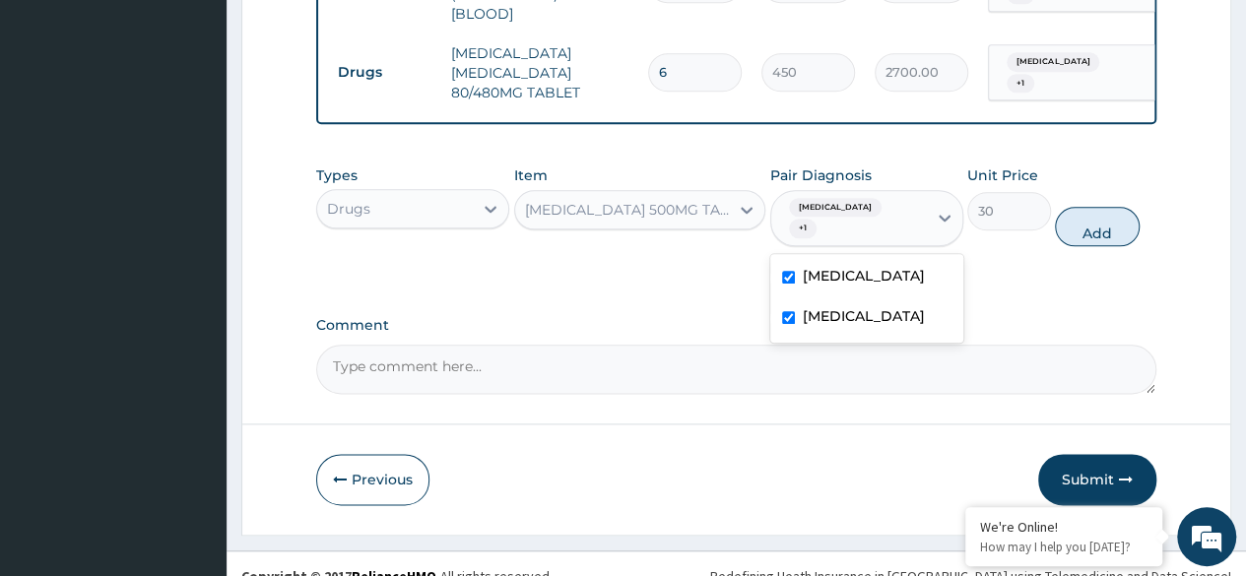
checkbox input "true"
click at [1108, 226] on button "Add" at bounding box center [1097, 226] width 84 height 39
type input "0"
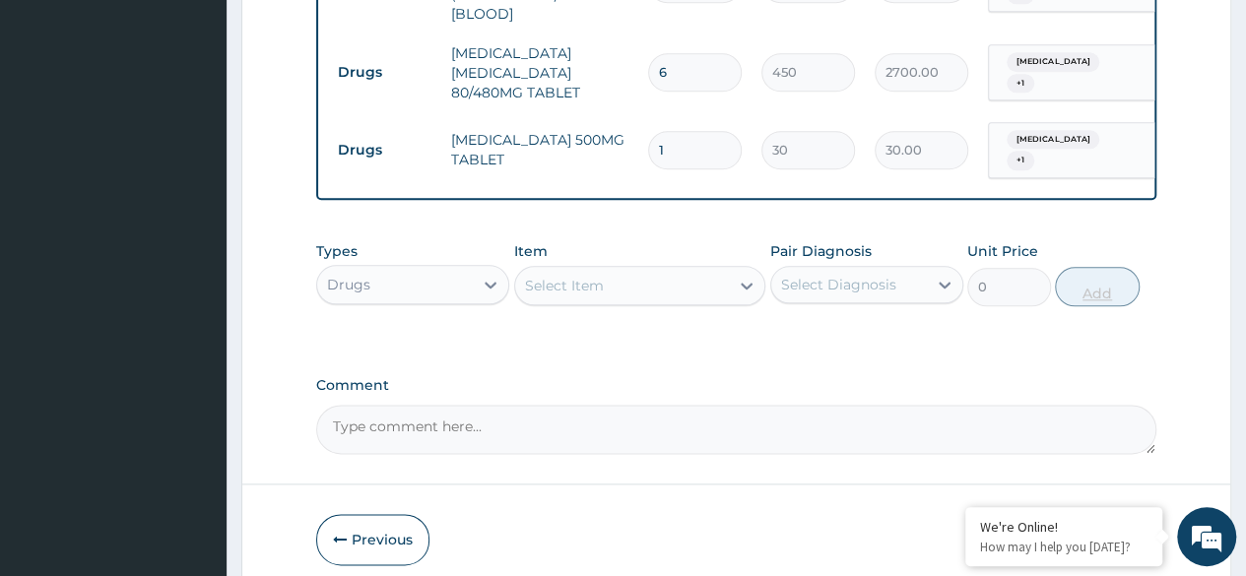
type input "18"
type input "540.00"
type input "18"
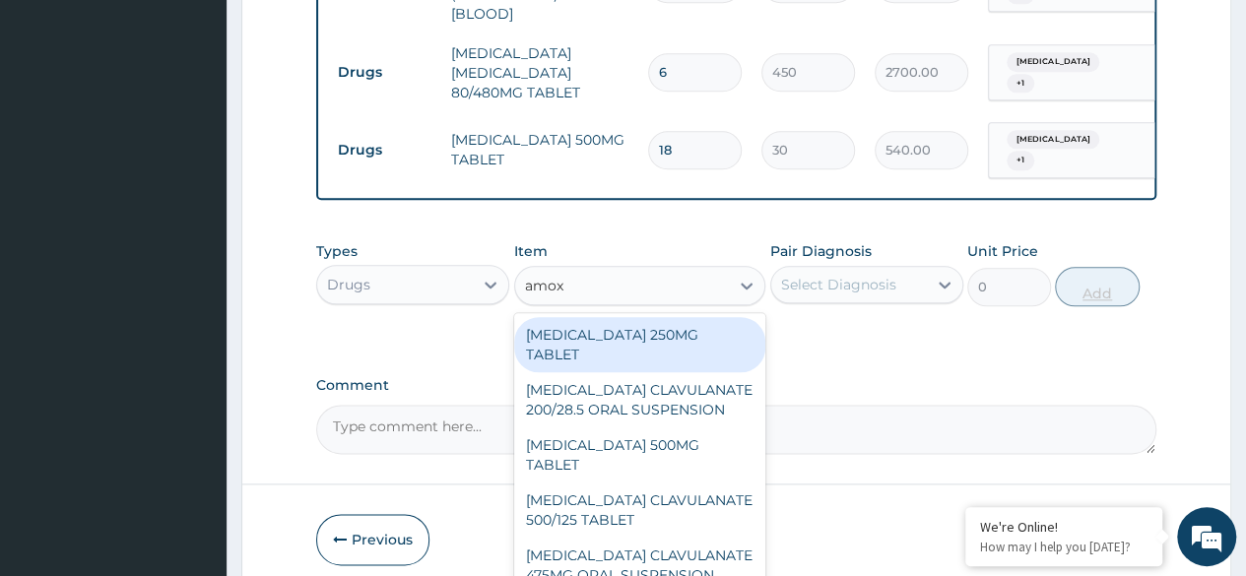
type input "amoxi"
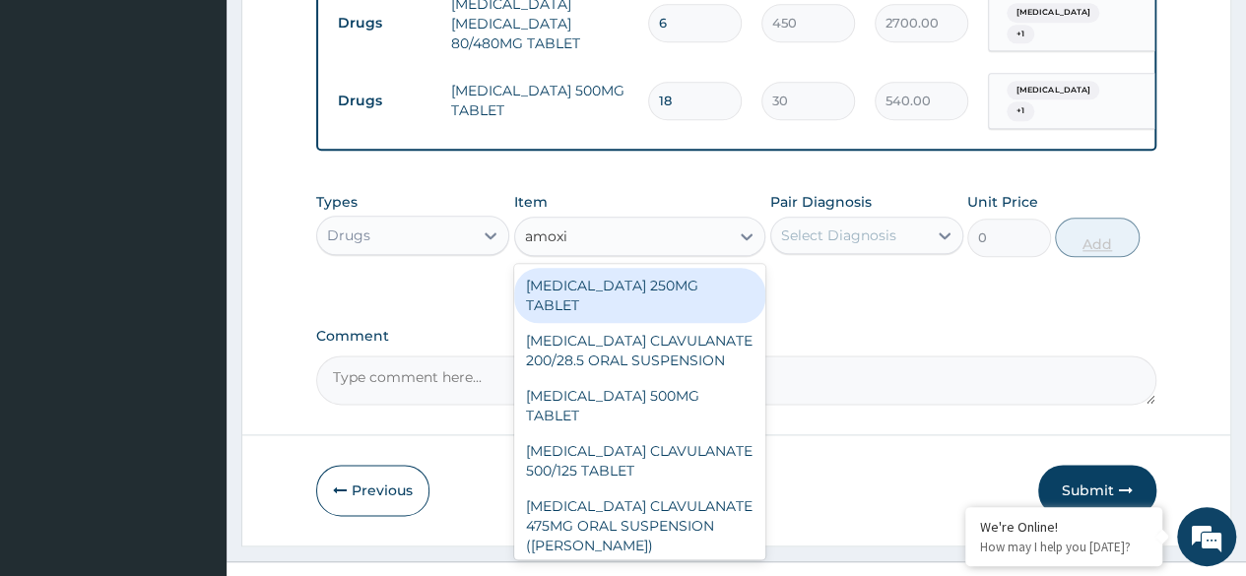
scroll to position [1106, 0]
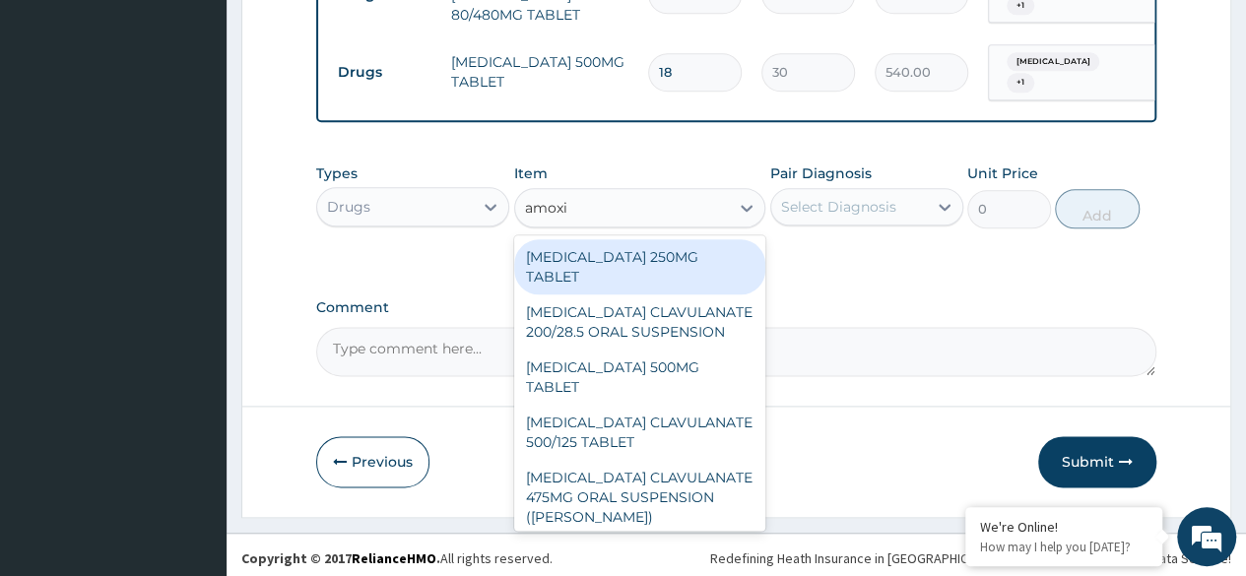
click at [697, 350] on div "[MEDICAL_DATA] 500MG TABLET" at bounding box center [640, 377] width 252 height 55
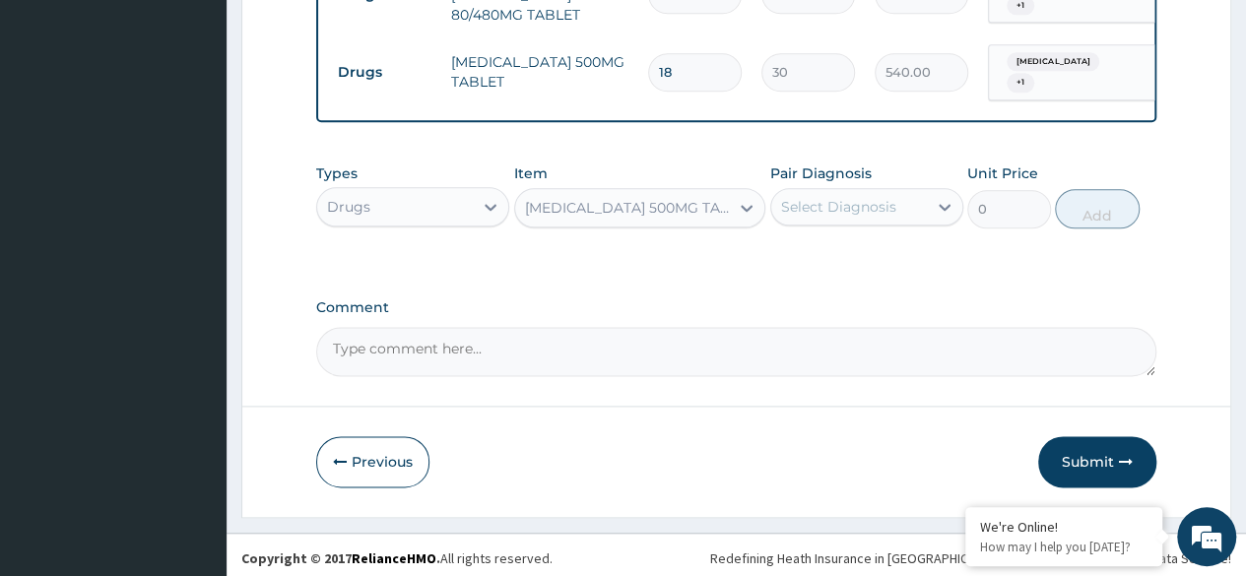
type input "150"
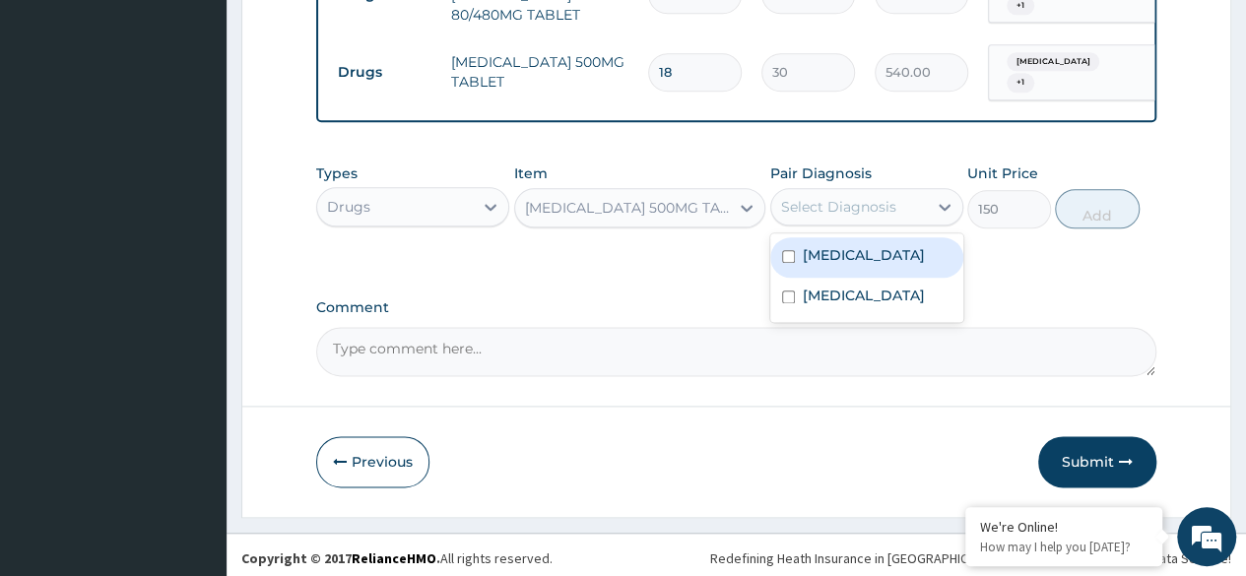
click at [875, 299] on div "Sepsis" at bounding box center [866, 298] width 193 height 40
checkbox input "true"
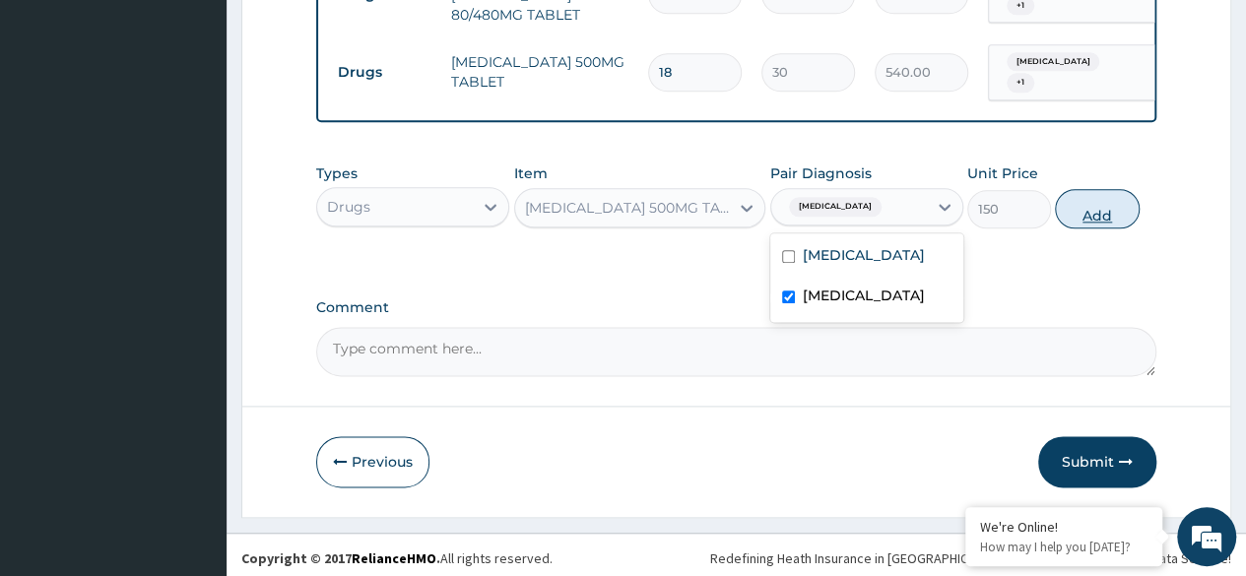
click at [1107, 210] on button "Add" at bounding box center [1097, 208] width 84 height 39
type input "0"
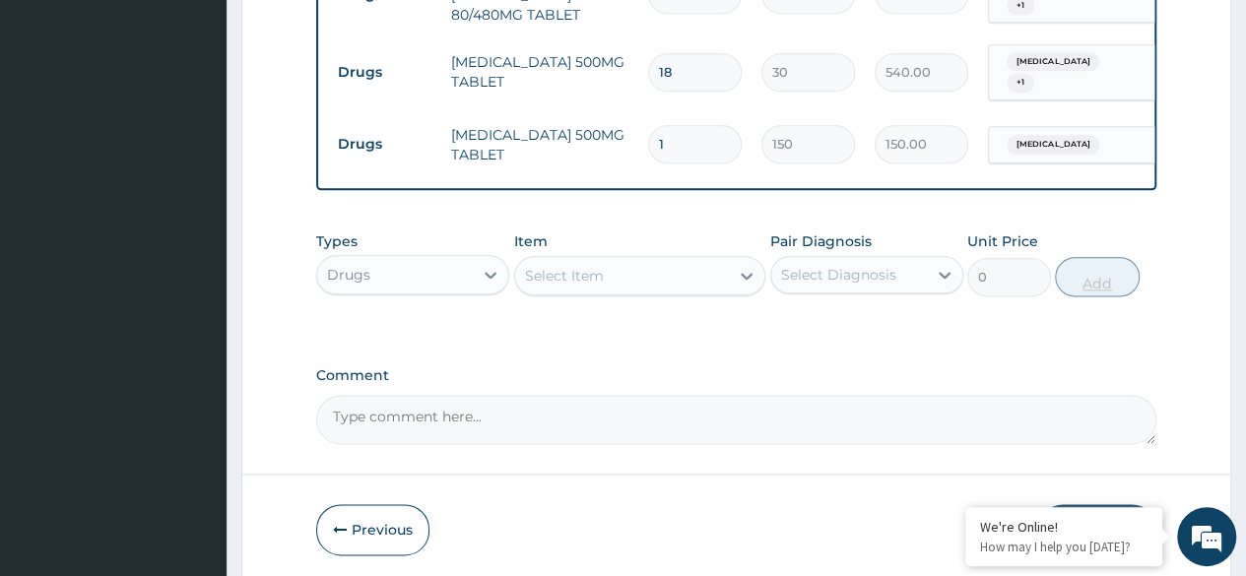
type input "15"
type input "2250.00"
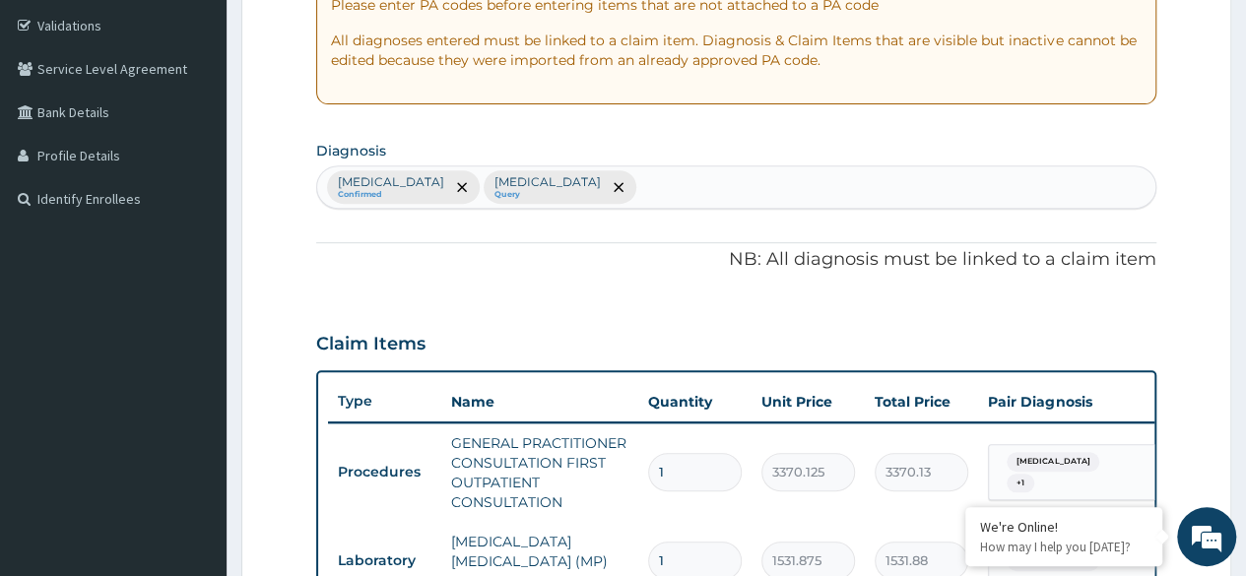
scroll to position [0, 0]
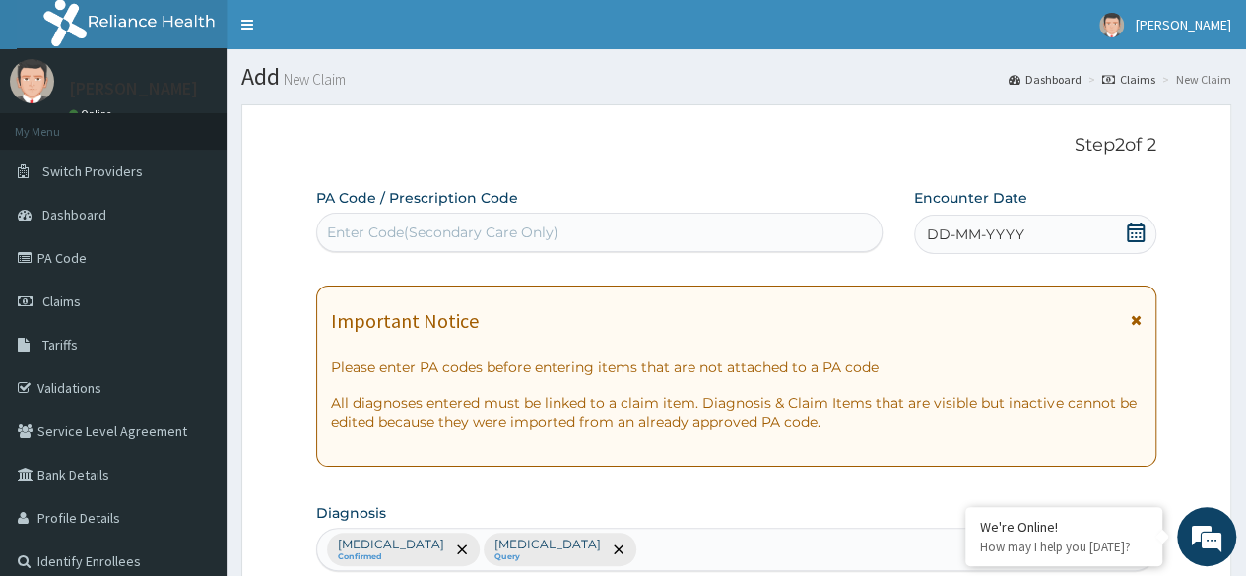
type input "15"
click at [1066, 233] on div "DD-MM-YYYY" at bounding box center [1035, 234] width 242 height 39
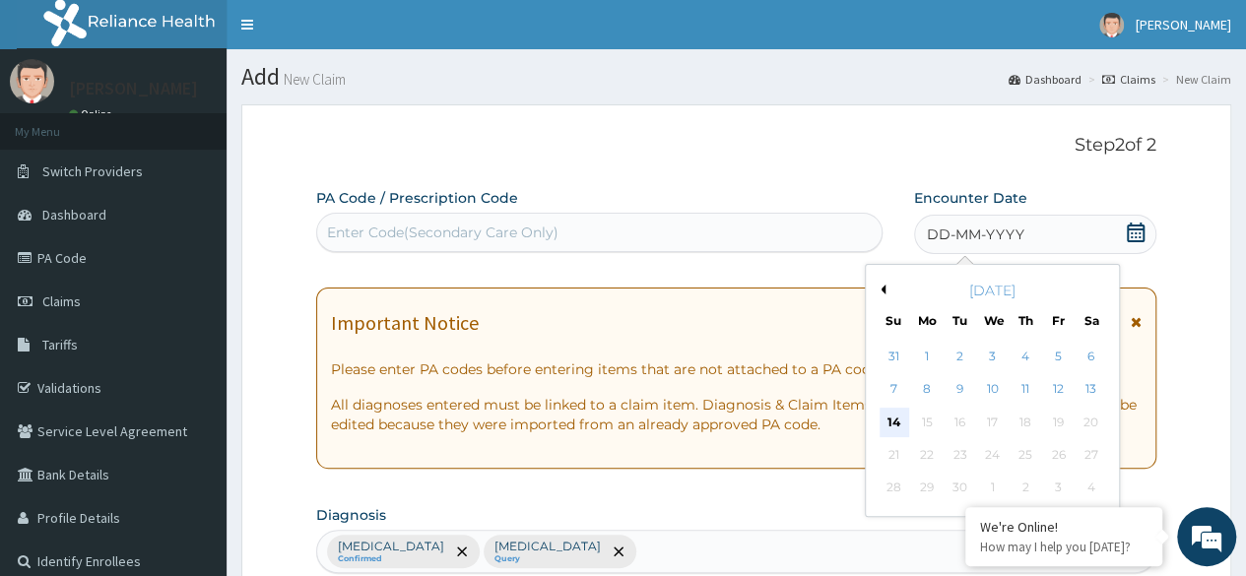
click at [887, 434] on div "14" at bounding box center [894, 423] width 30 height 30
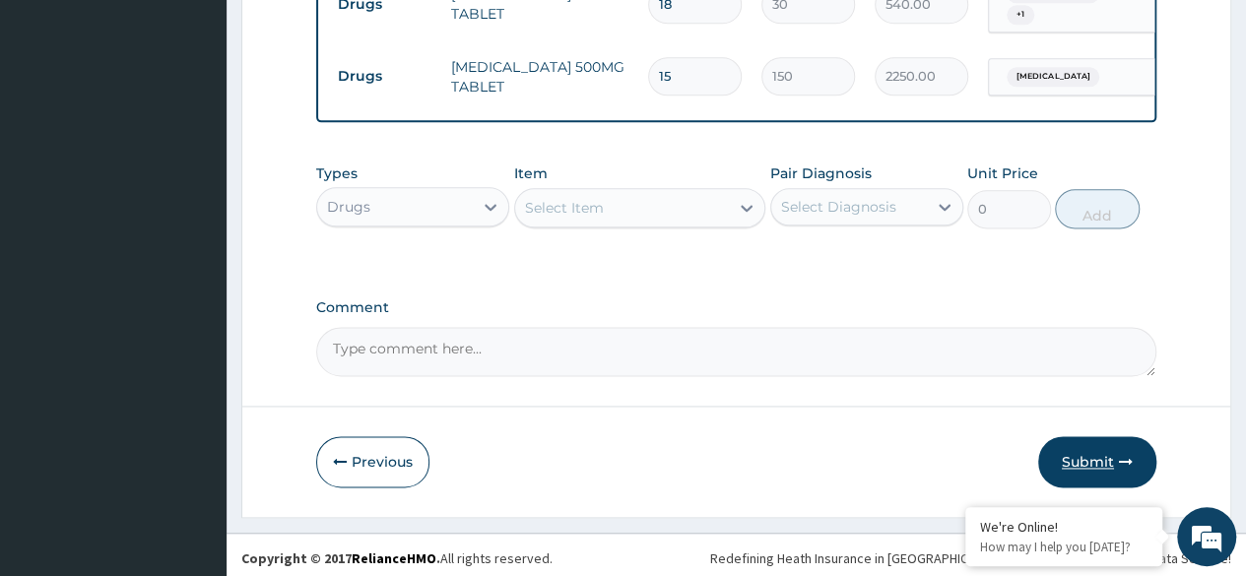
click at [1084, 459] on button "Submit" at bounding box center [1097, 461] width 118 height 51
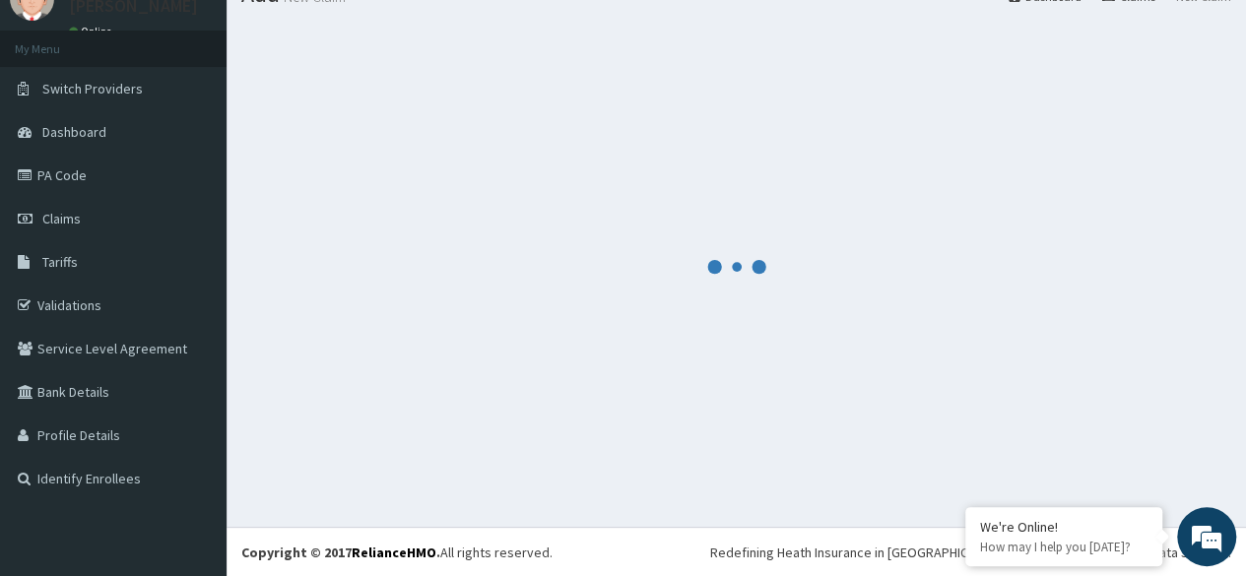
scroll to position [1174, 0]
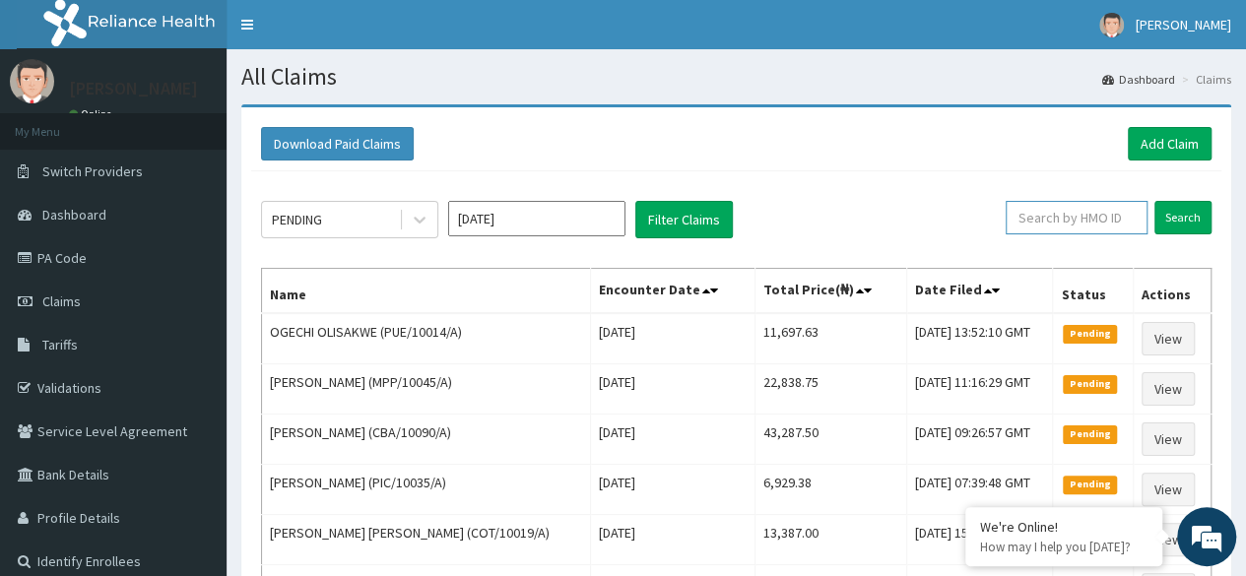
click at [1083, 207] on input "text" at bounding box center [1077, 217] width 142 height 33
paste input "DPK/10070/A"
type input "DPK/10070/A"
click at [1208, 219] on input "Search" at bounding box center [1182, 217] width 57 height 33
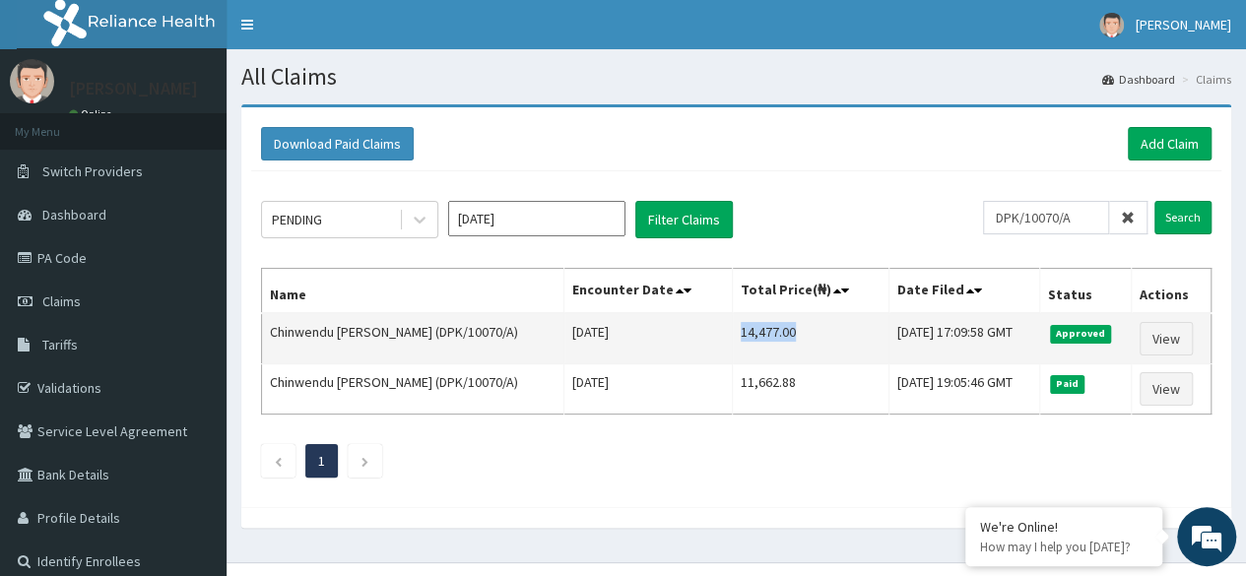
drag, startPoint x: 703, startPoint y: 328, endPoint x: 770, endPoint y: 339, distance: 67.8
click at [770, 339] on td "14,477.00" at bounding box center [811, 338] width 157 height 51
copy td "14,477.00"
click at [736, 330] on td "14,477.00" at bounding box center [811, 338] width 157 height 51
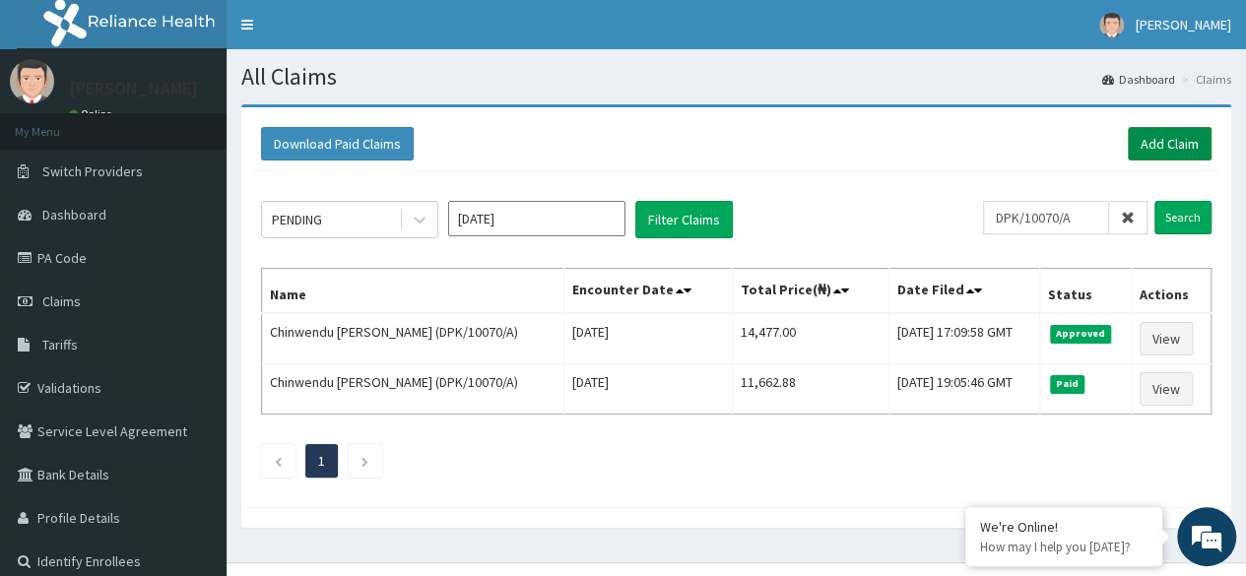
click at [1145, 152] on link "Add Claim" at bounding box center [1170, 143] width 84 height 33
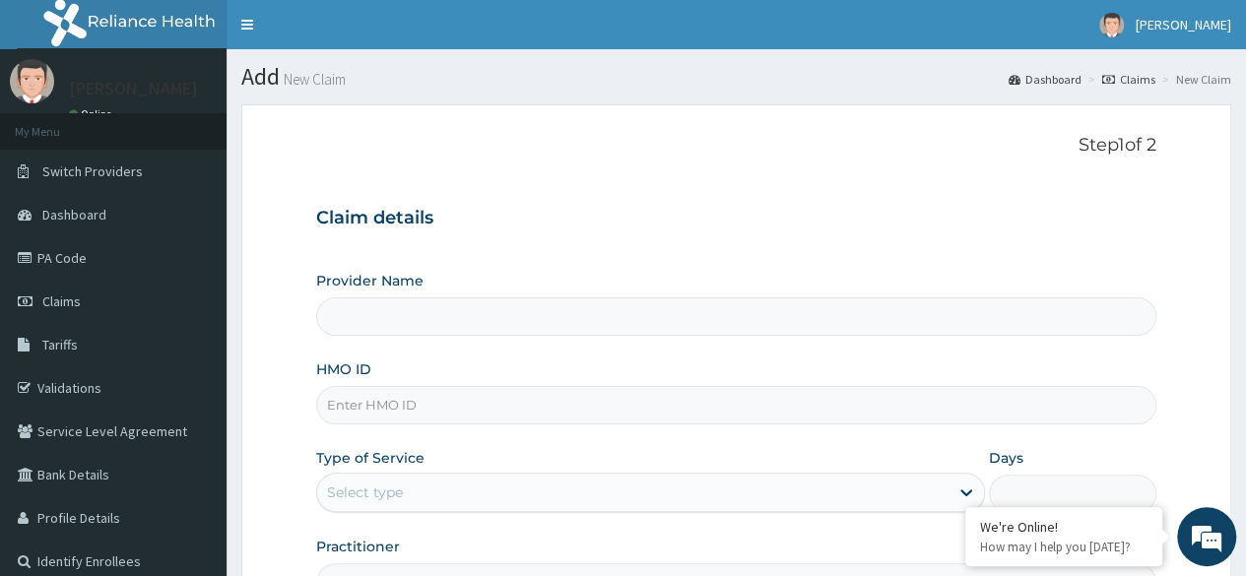
click at [441, 409] on input "HMO ID" at bounding box center [736, 405] width 840 height 38
paste input "PIC/10013/A"
type input "PIC/10013/A"
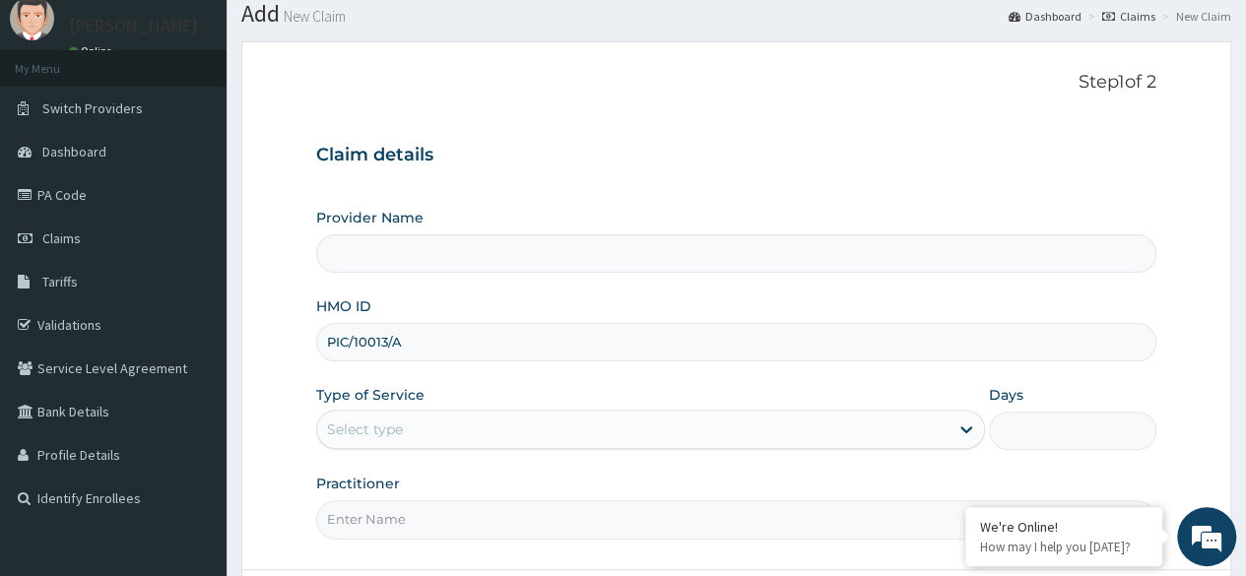
type input "Reliance Family Clinics (RFC) - [GEOGRAPHIC_DATA]"
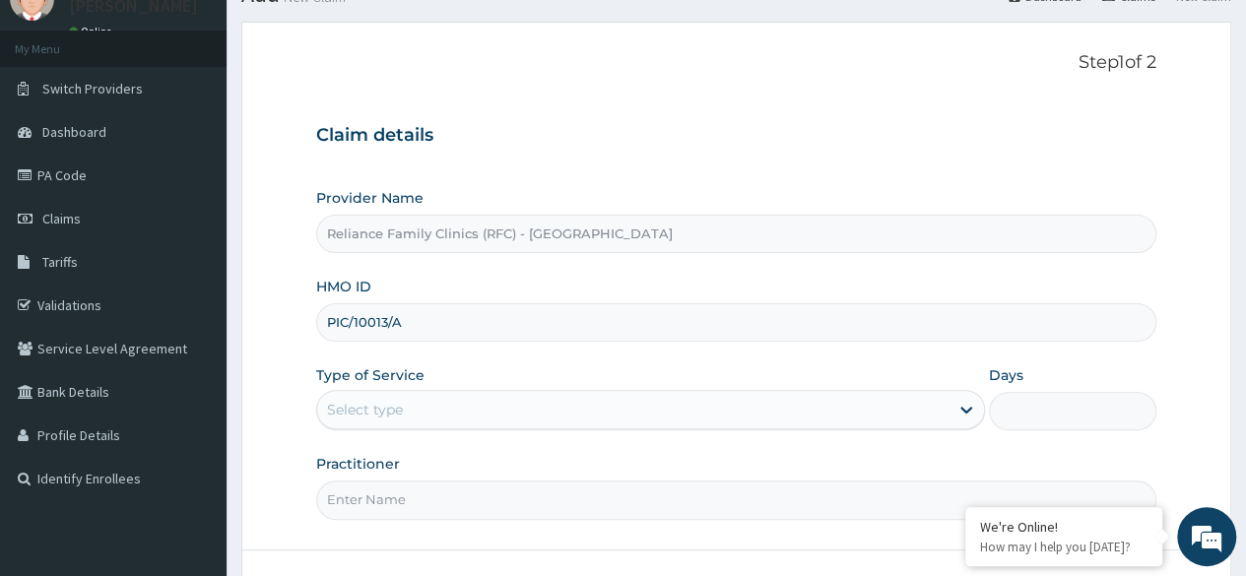
scroll to position [101, 0]
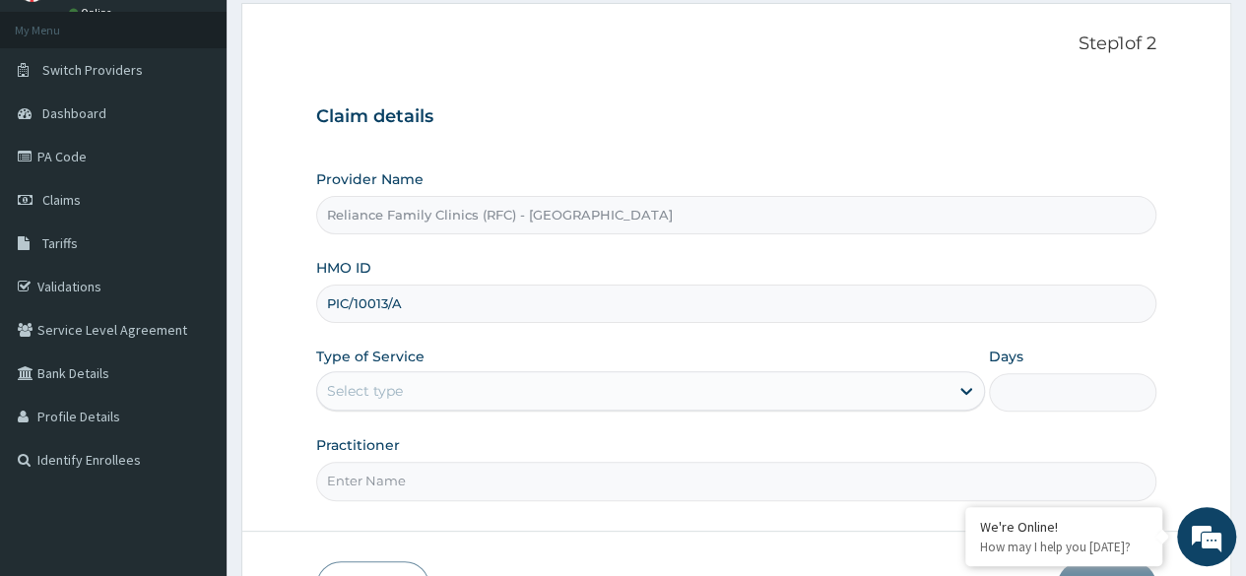
type input "PIC/10013/A"
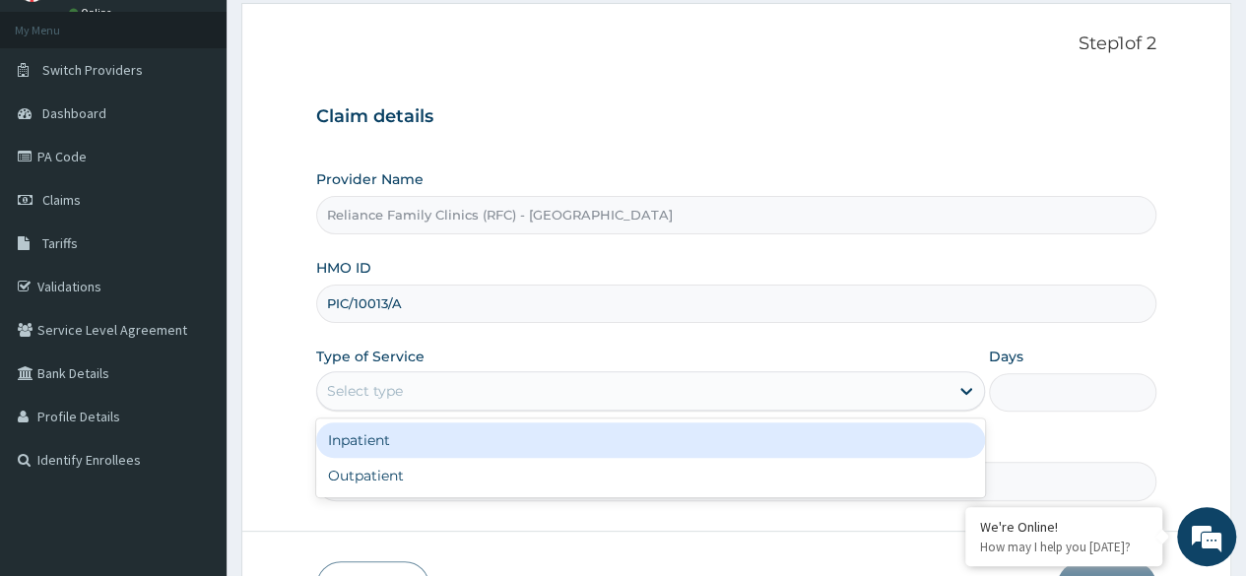
click at [548, 479] on div "Outpatient" at bounding box center [650, 475] width 669 height 35
type input "1"
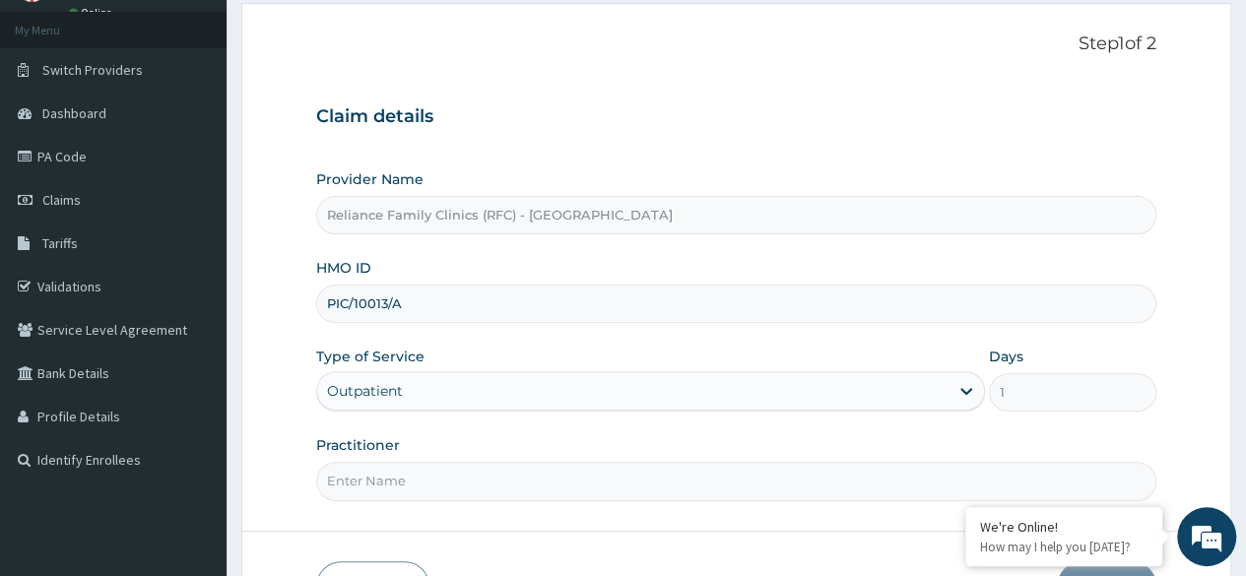
click at [538, 487] on input "Practitioner" at bounding box center [736, 481] width 840 height 38
type input "Locum"
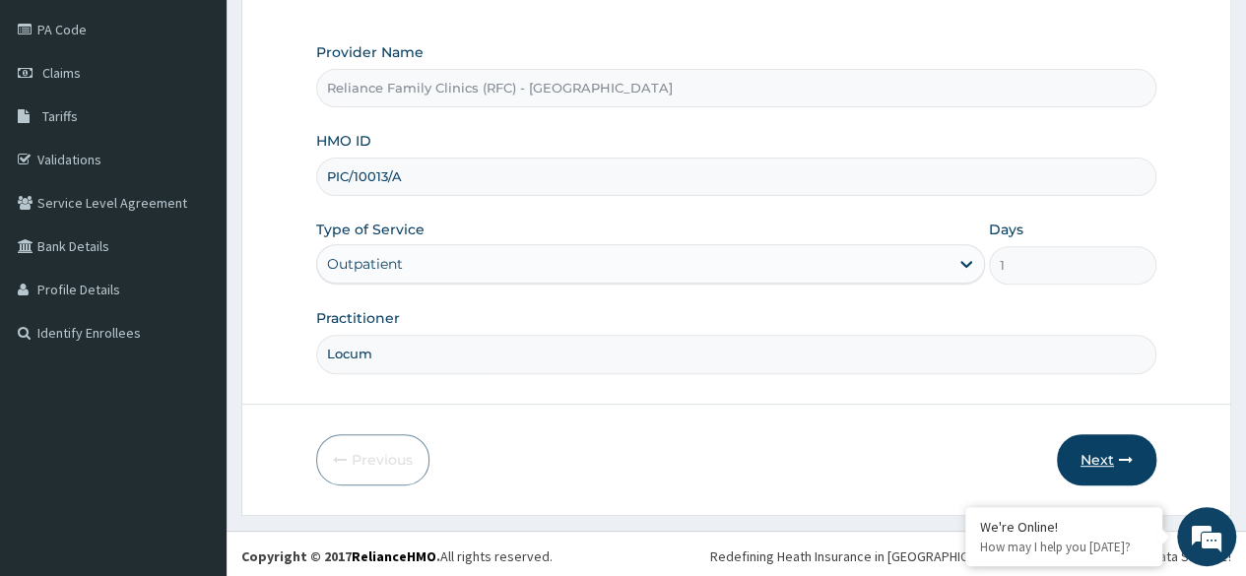
click at [1100, 463] on button "Next" at bounding box center [1106, 459] width 99 height 51
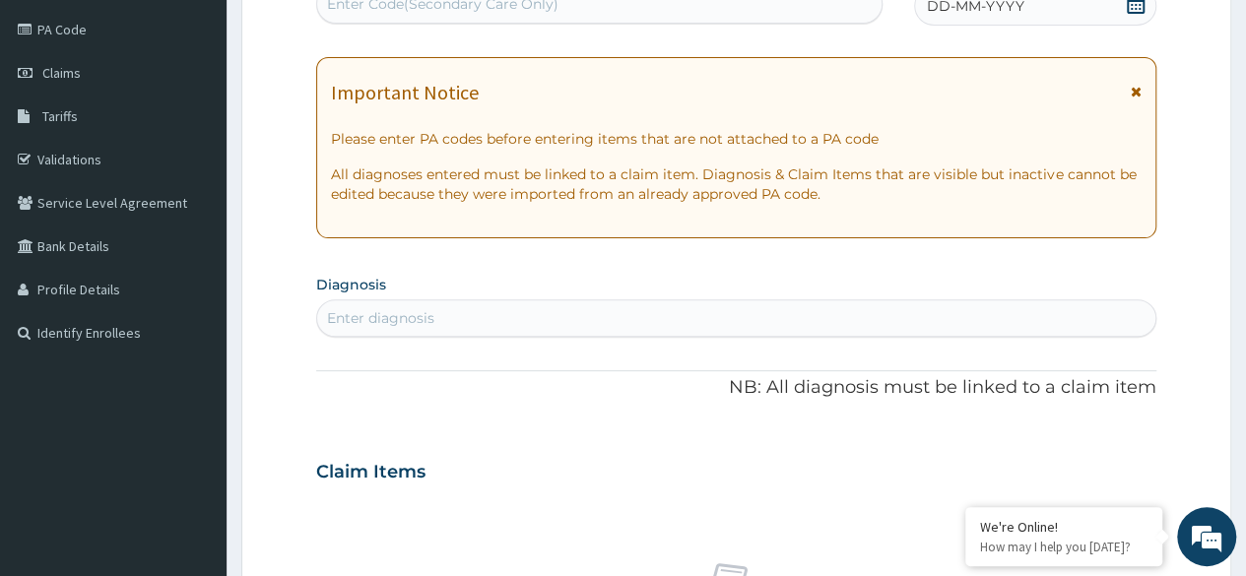
scroll to position [0, 0]
type input "furun"
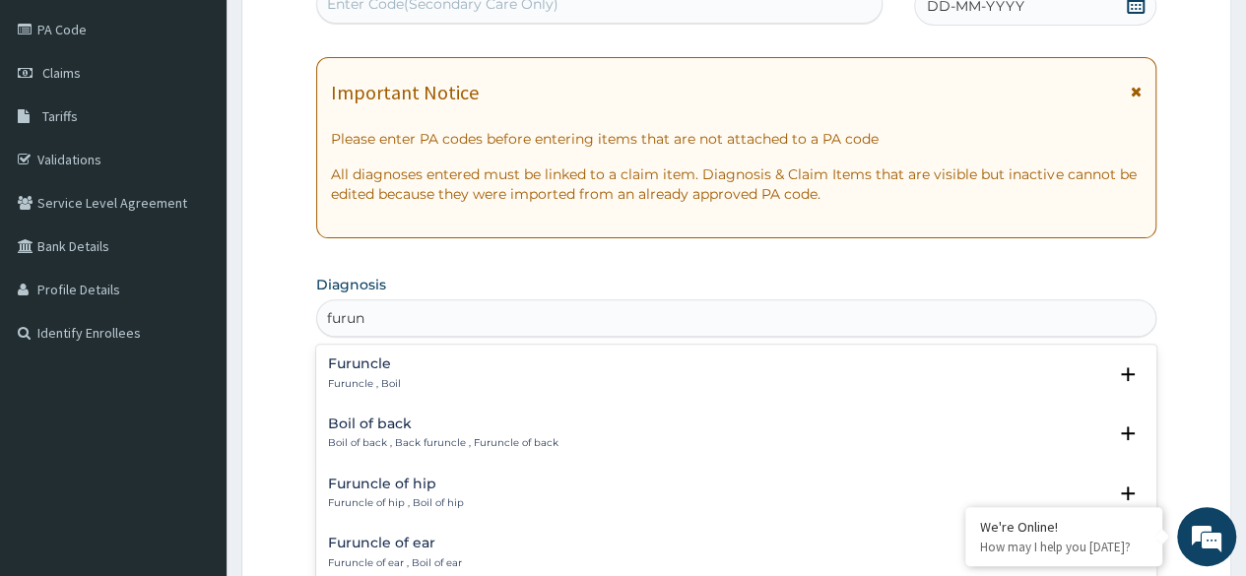
click at [414, 383] on div "Furuncle Furuncle , Boil" at bounding box center [736, 374] width 817 height 34
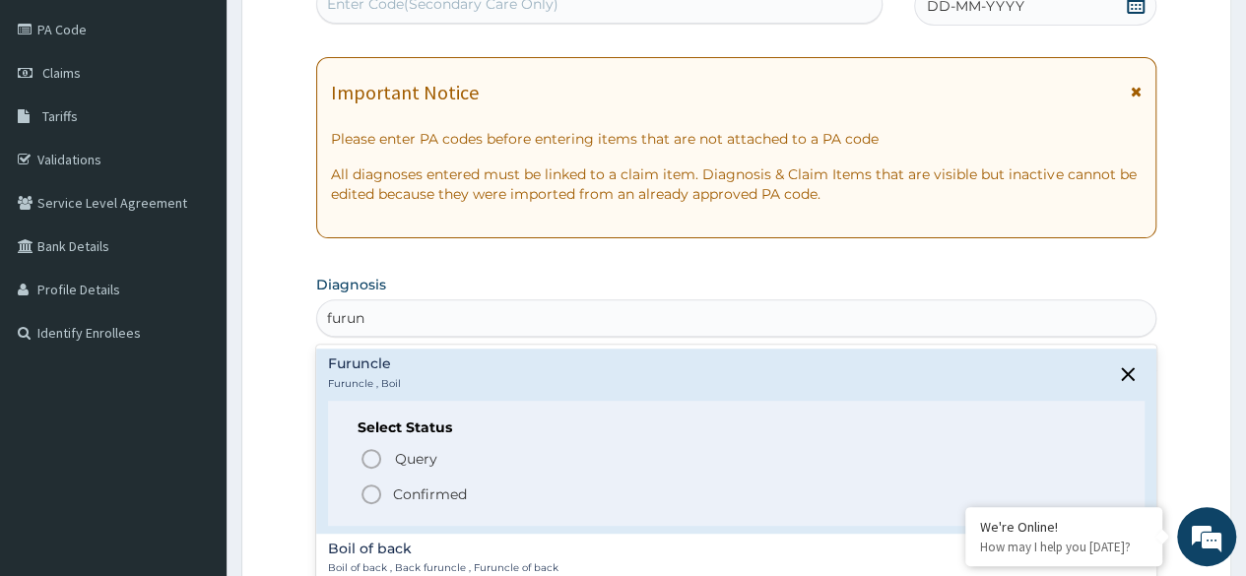
click at [376, 487] on icon "status option filled" at bounding box center [371, 495] width 24 height 24
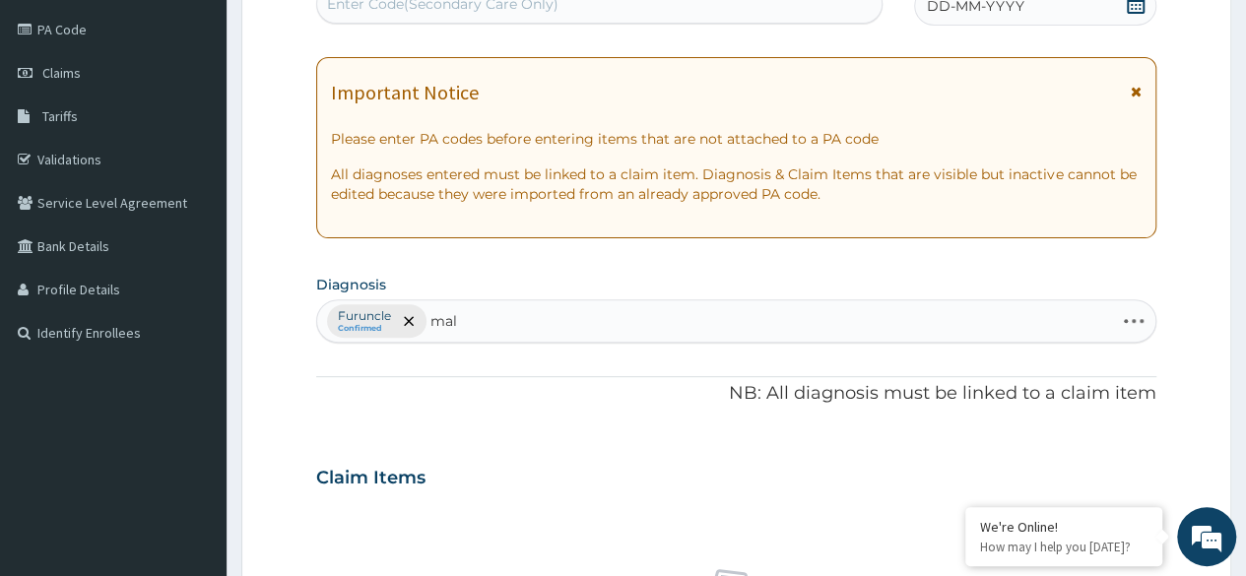
type input "mala"
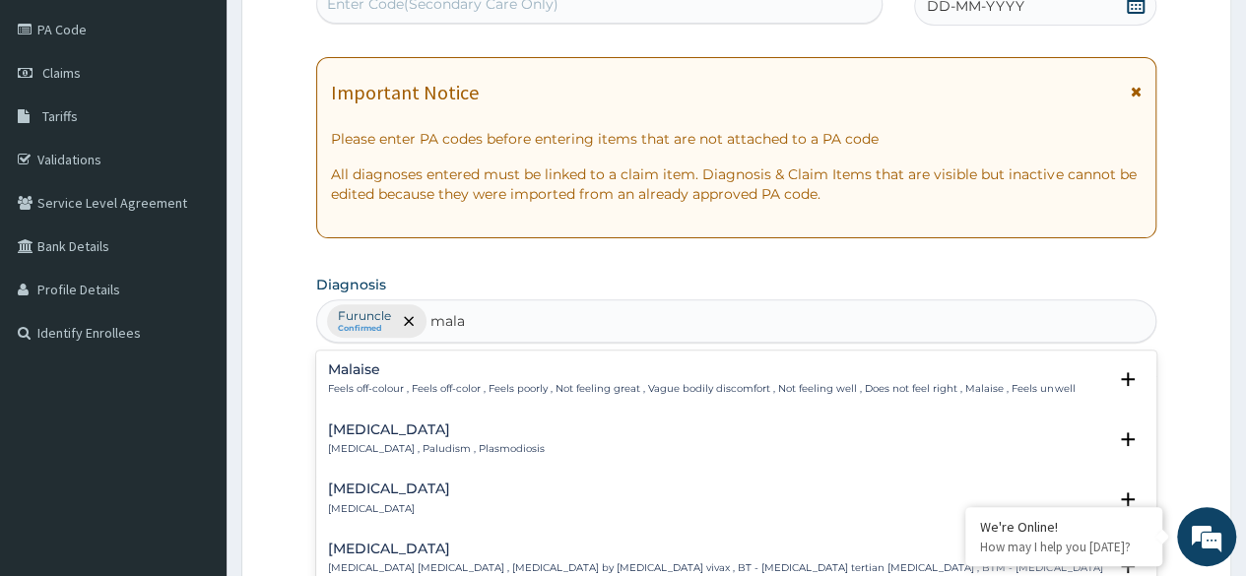
click at [488, 437] on div "[MEDICAL_DATA] [MEDICAL_DATA] , Paludism , Plasmodiosis" at bounding box center [436, 440] width 217 height 34
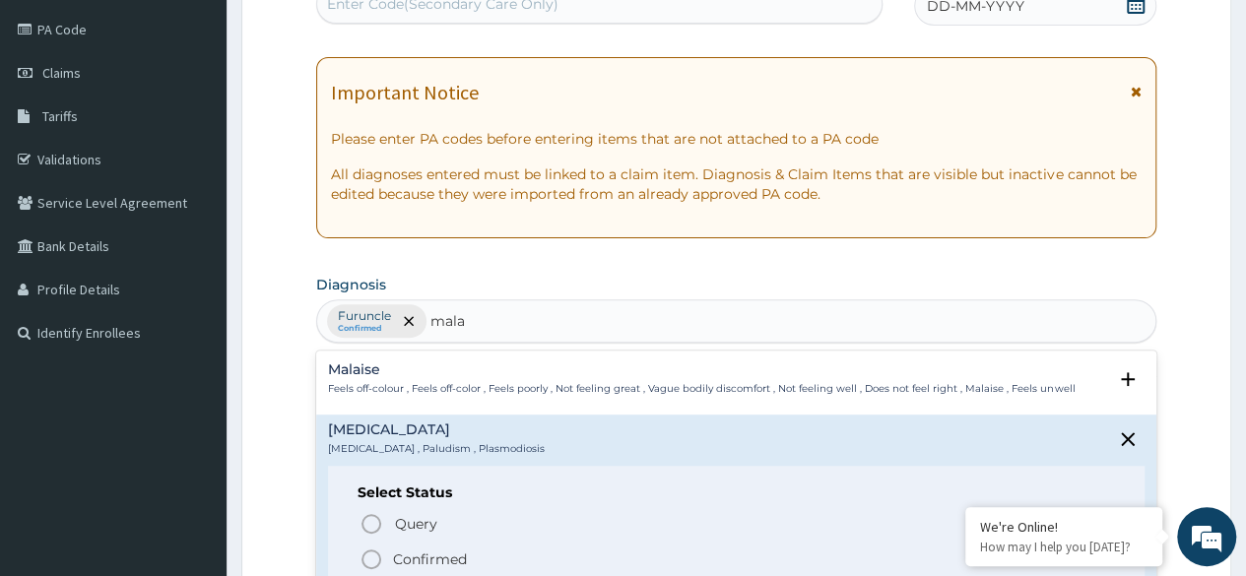
click at [388, 556] on span "Confirmed" at bounding box center [736, 560] width 755 height 24
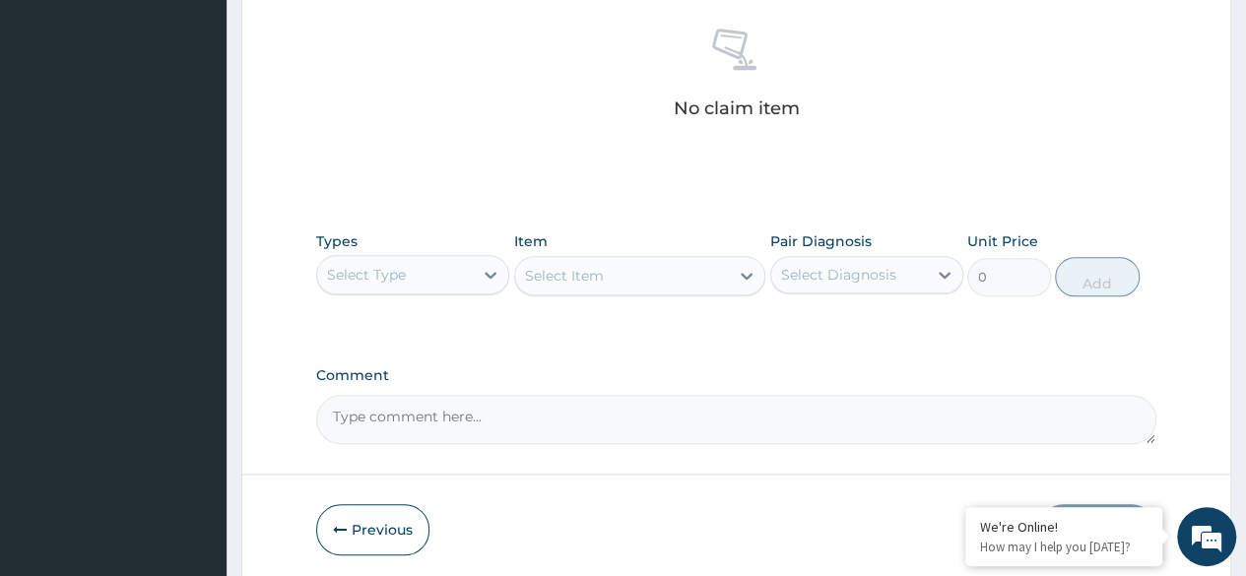
scroll to position [774, 0]
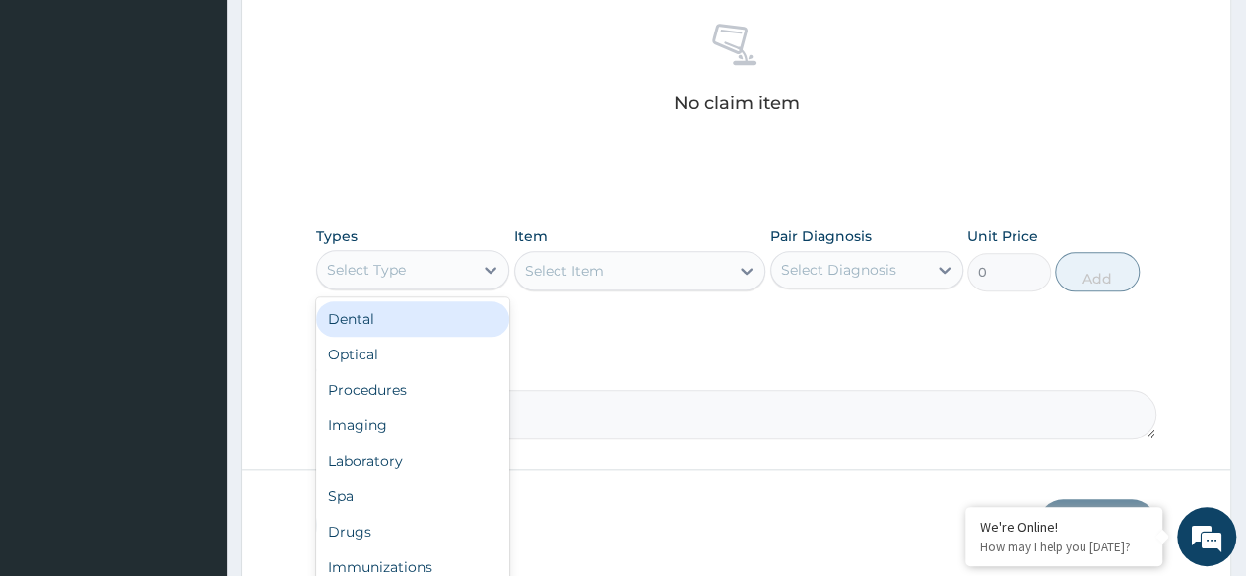
click at [422, 393] on div "Procedures" at bounding box center [412, 389] width 193 height 35
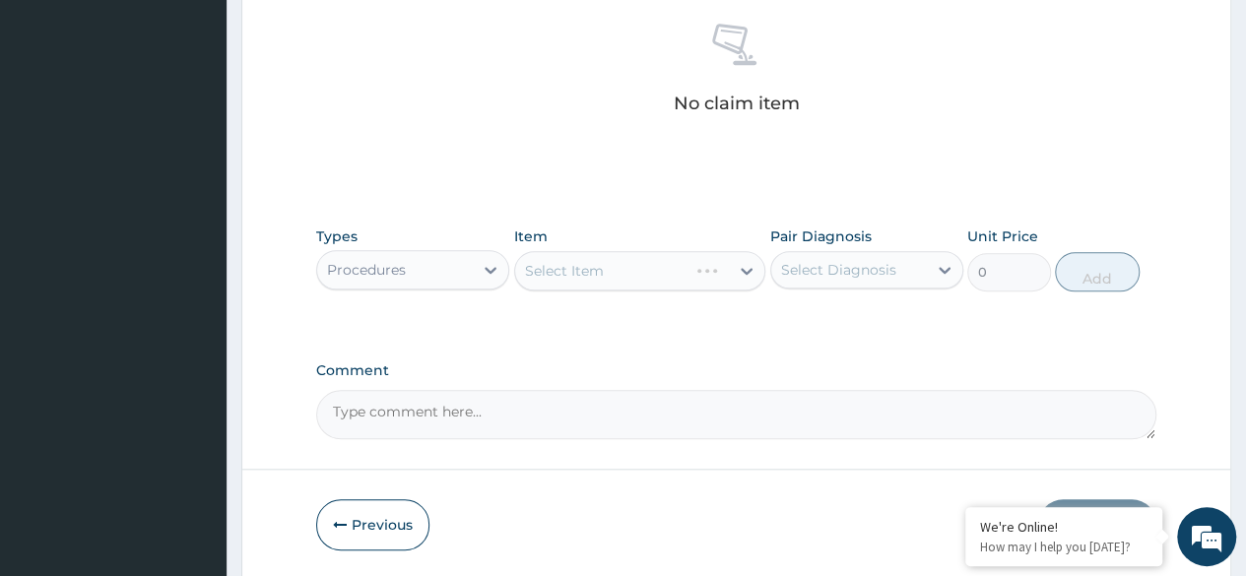
click at [670, 282] on div "Select Item" at bounding box center [640, 270] width 252 height 39
click at [677, 257] on div "Select Item" at bounding box center [640, 270] width 252 height 39
click at [679, 280] on div "Select Item" at bounding box center [640, 270] width 252 height 39
click at [669, 273] on div "Select Item" at bounding box center [640, 270] width 252 height 39
click at [643, 276] on div "Select Item" at bounding box center [640, 270] width 252 height 39
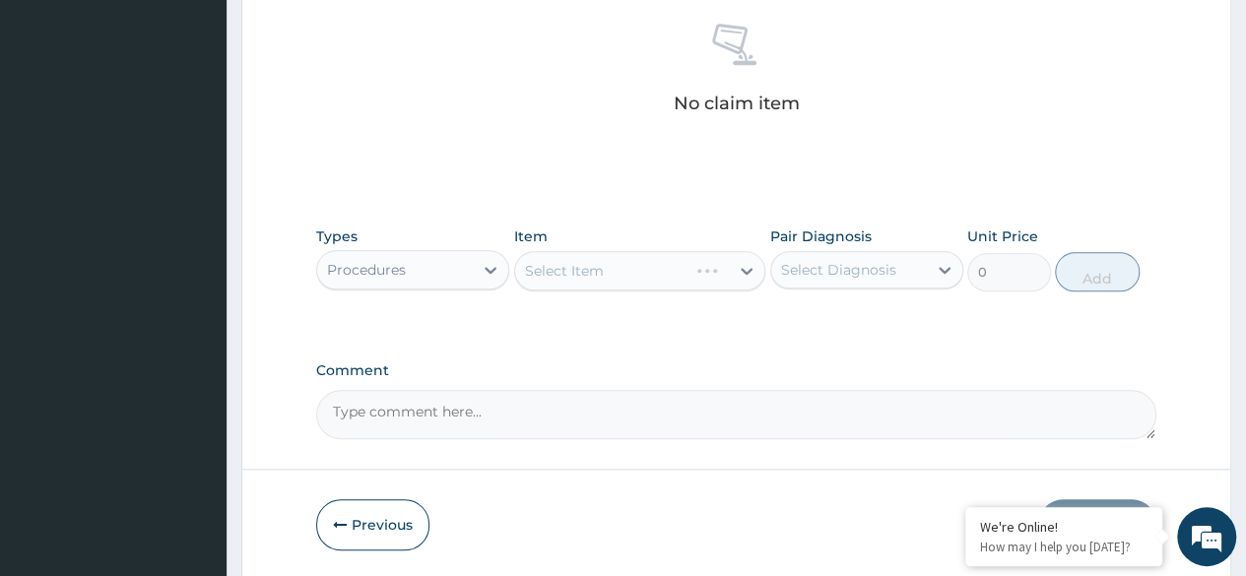
click at [648, 272] on div "Select Item" at bounding box center [640, 270] width 252 height 39
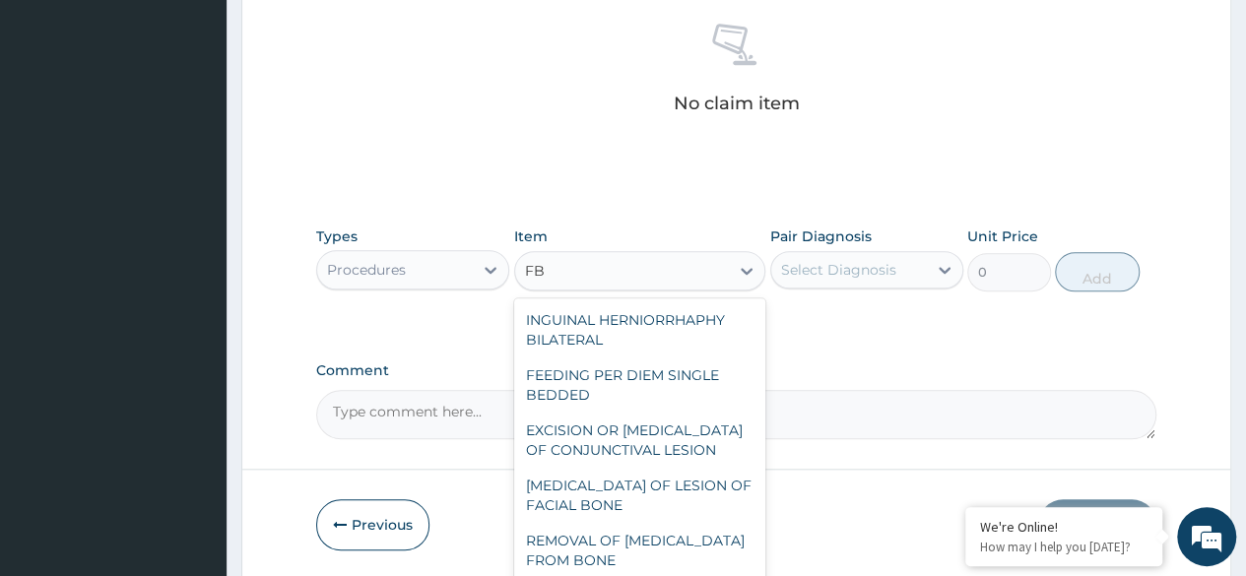
type input "F"
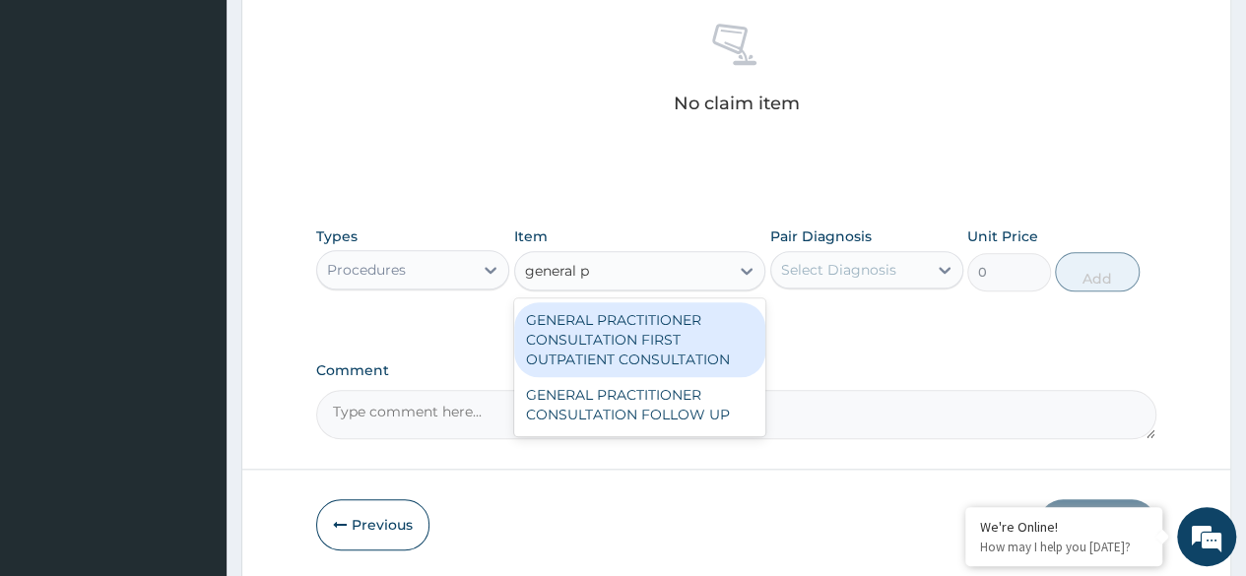
type input "general pr"
click at [670, 315] on div "GENERAL PRACTITIONER CONSULTATION FIRST OUTPATIENT CONSULTATION" at bounding box center [640, 339] width 252 height 75
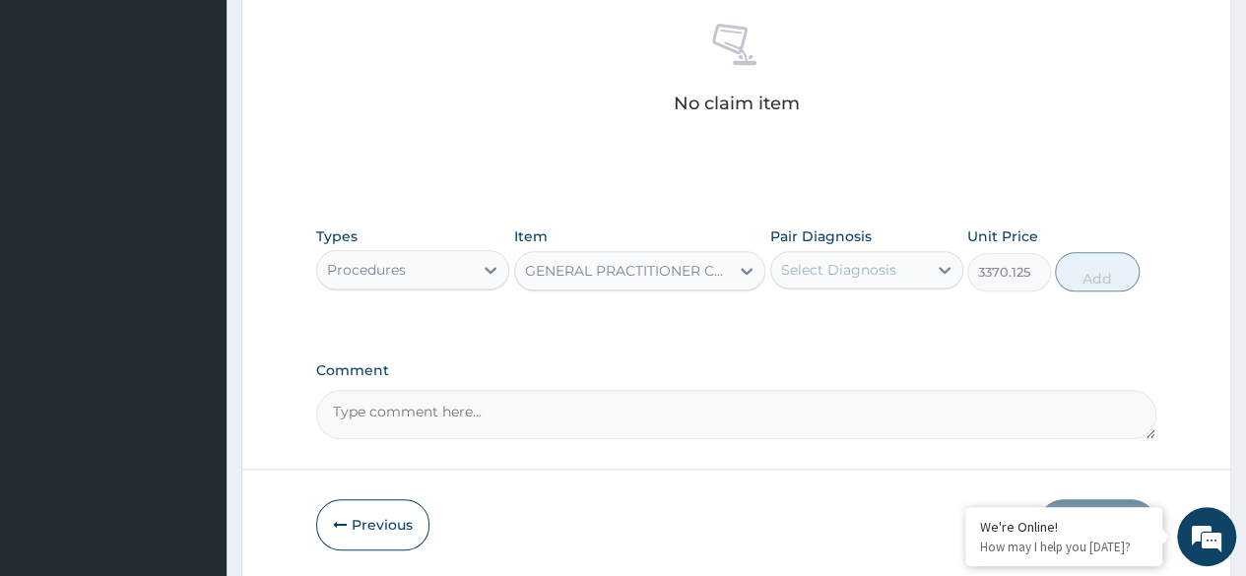
type input "3370.125"
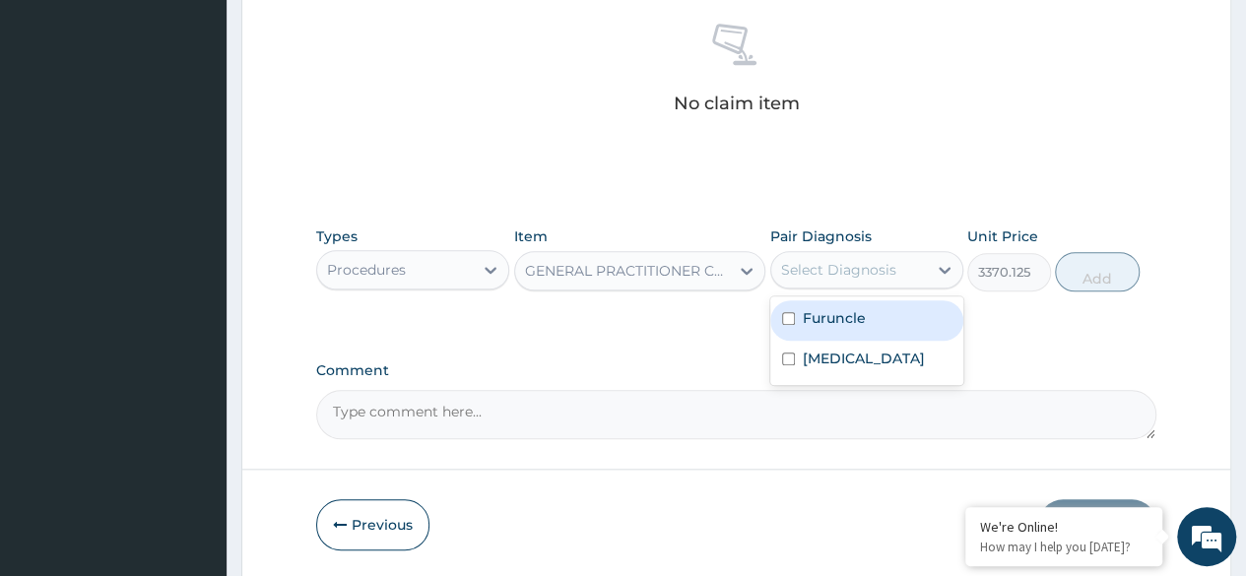
click at [898, 318] on div "Furuncle" at bounding box center [866, 320] width 193 height 40
checkbox input "true"
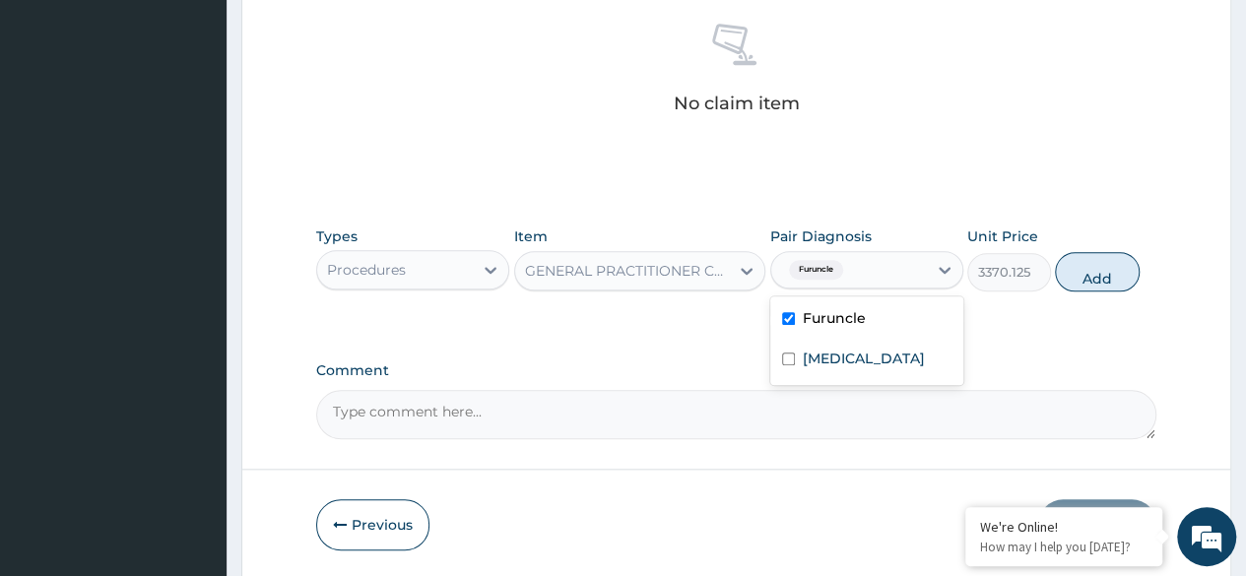
click at [889, 346] on div "[MEDICAL_DATA]" at bounding box center [866, 361] width 193 height 40
checkbox input "true"
click at [1091, 270] on button "Add" at bounding box center [1097, 271] width 84 height 39
type input "0"
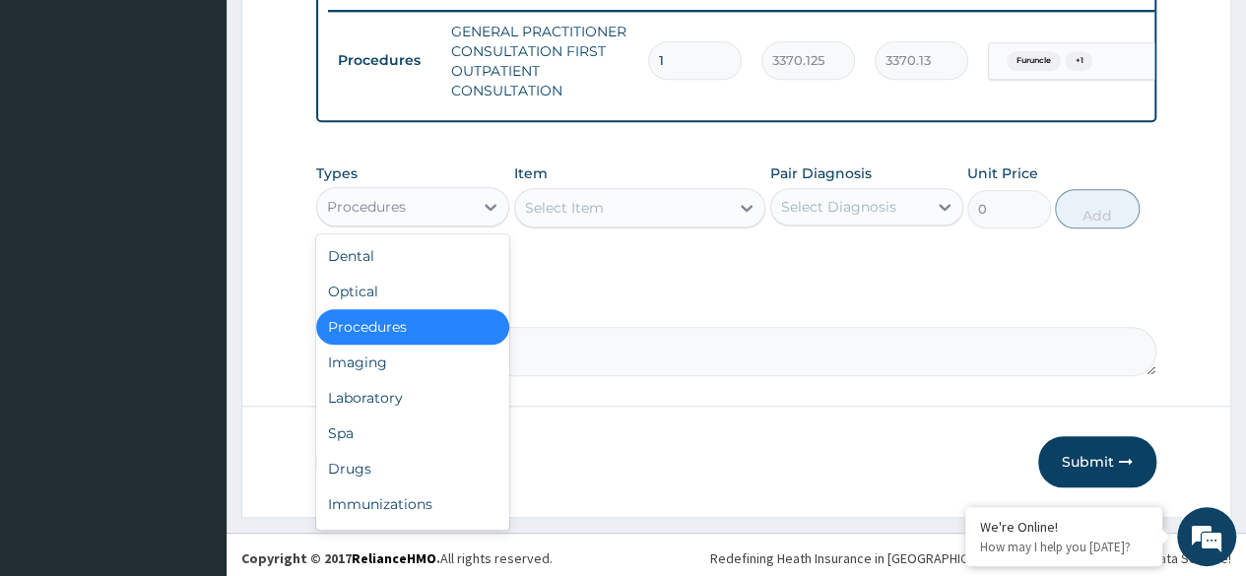
click at [407, 416] on div "Laboratory" at bounding box center [412, 397] width 193 height 35
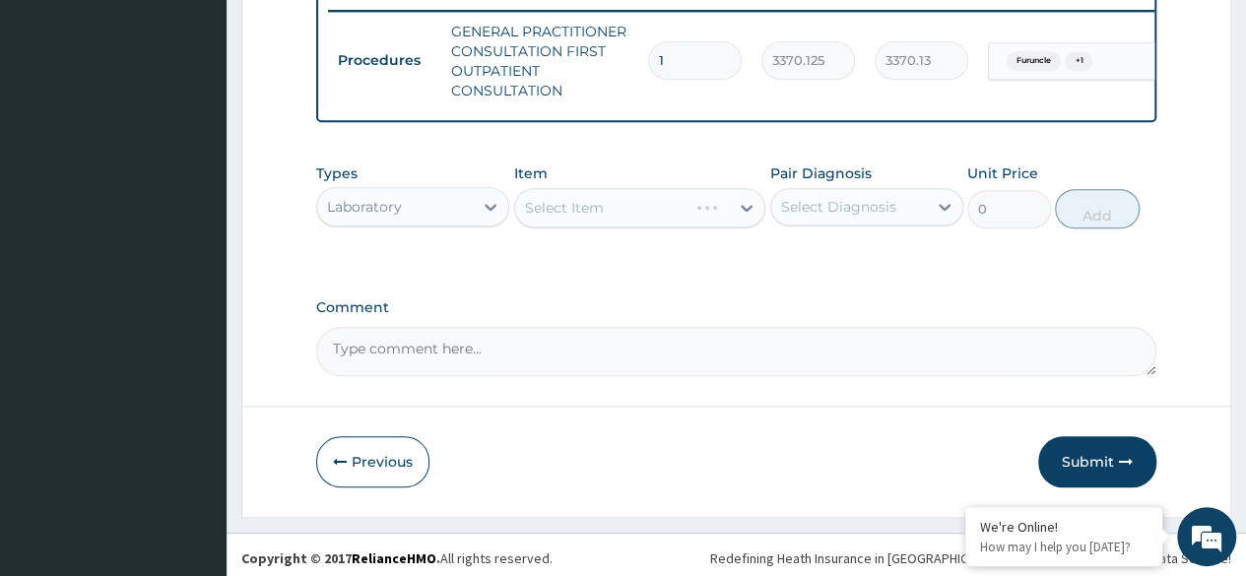
click at [664, 228] on div "Select Item" at bounding box center [640, 207] width 252 height 39
click at [682, 209] on div "Select Item" at bounding box center [640, 207] width 252 height 39
click at [679, 216] on div "Select Item" at bounding box center [640, 207] width 252 height 39
click at [696, 213] on div "Select Item" at bounding box center [640, 207] width 252 height 39
click at [719, 226] on div "Select Item" at bounding box center [640, 207] width 252 height 39
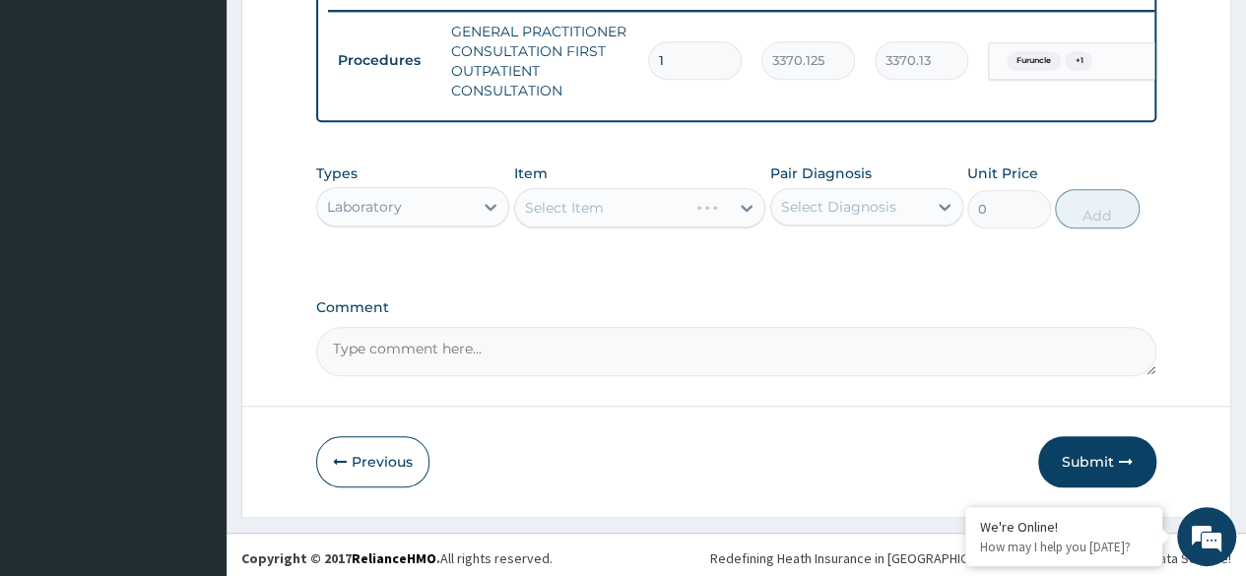
click at [714, 222] on div "Select Item" at bounding box center [640, 207] width 252 height 39
click at [711, 207] on div "Select Item" at bounding box center [640, 207] width 252 height 39
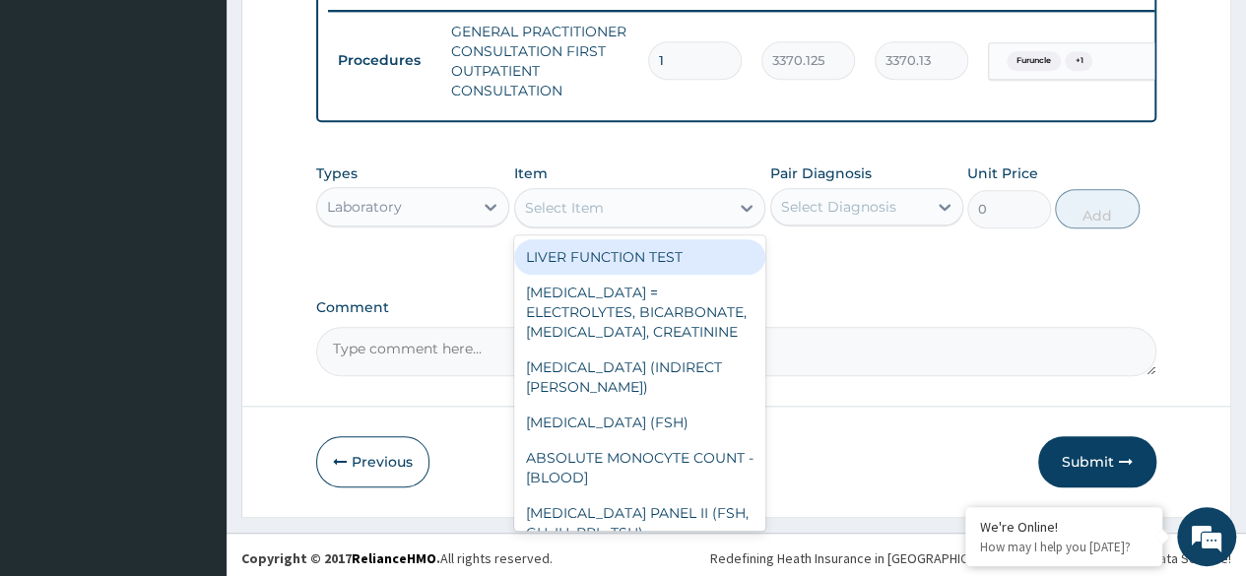
type input "c"
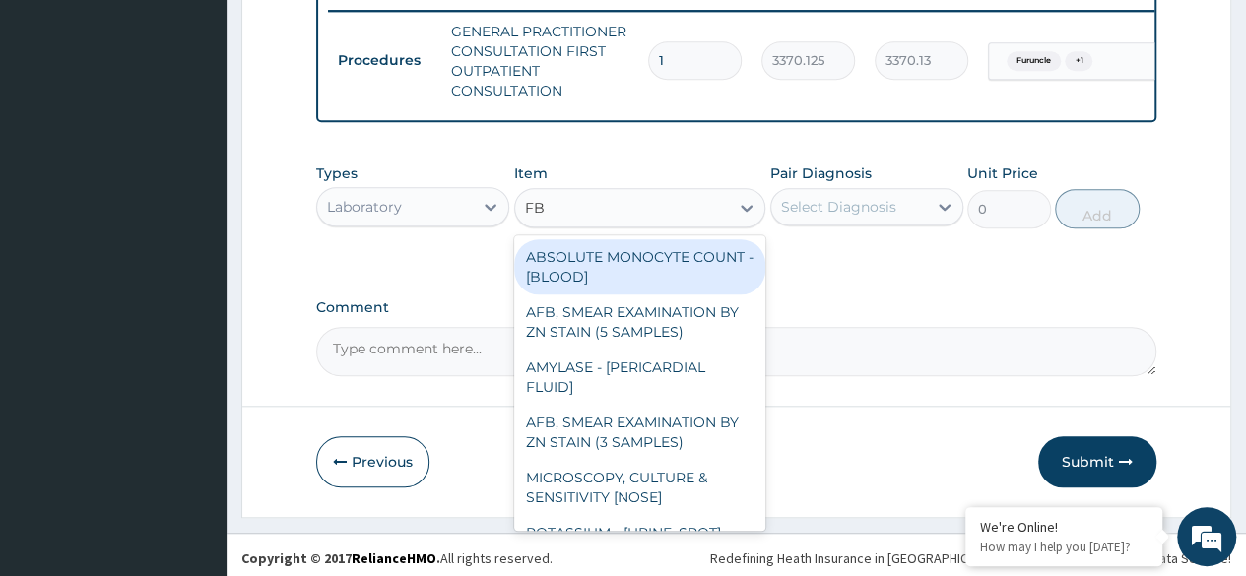
type input "FBC"
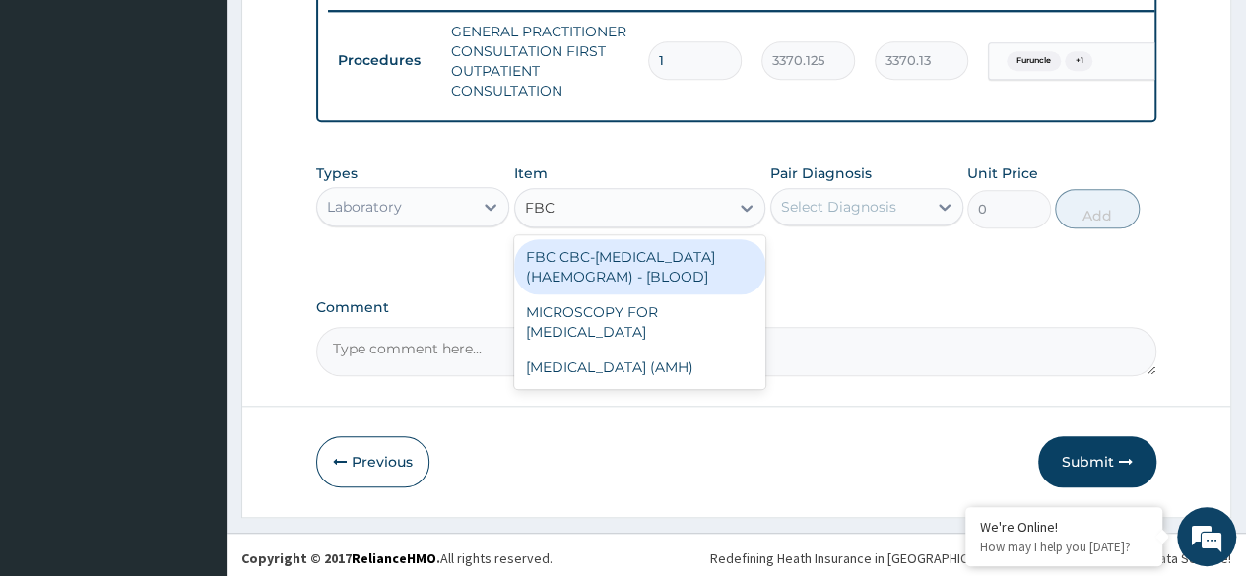
click at [633, 294] on div "FBC CBC-[MEDICAL_DATA] (HAEMOGRAM) - [BLOOD]" at bounding box center [640, 266] width 252 height 55
type input "4085"
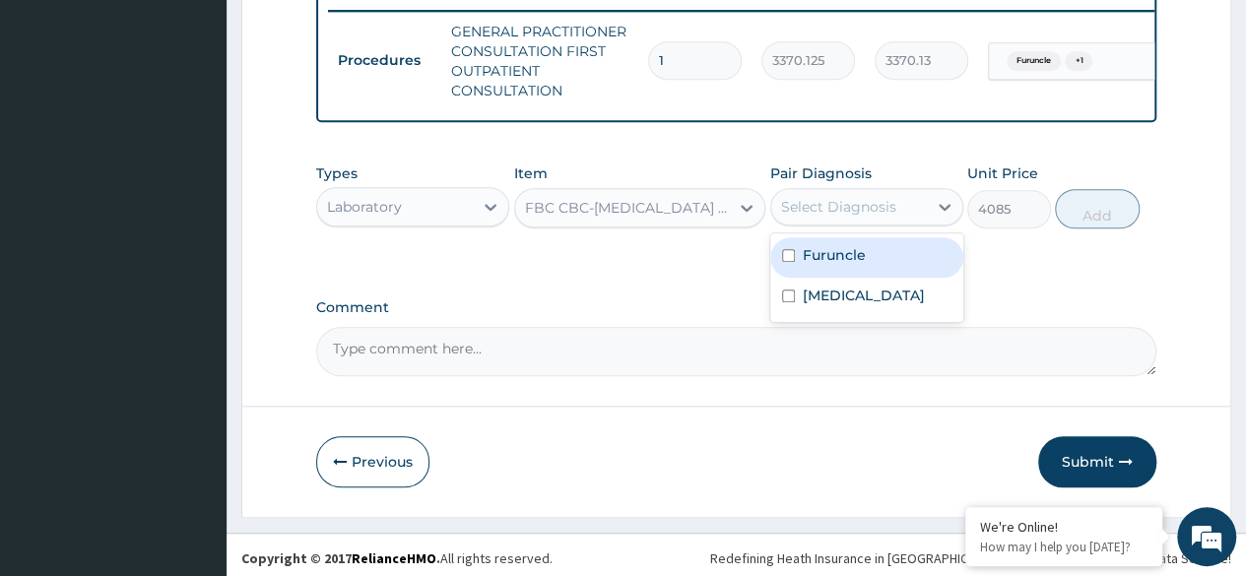
click at [894, 298] on div "[MEDICAL_DATA]" at bounding box center [866, 298] width 193 height 40
checkbox input "true"
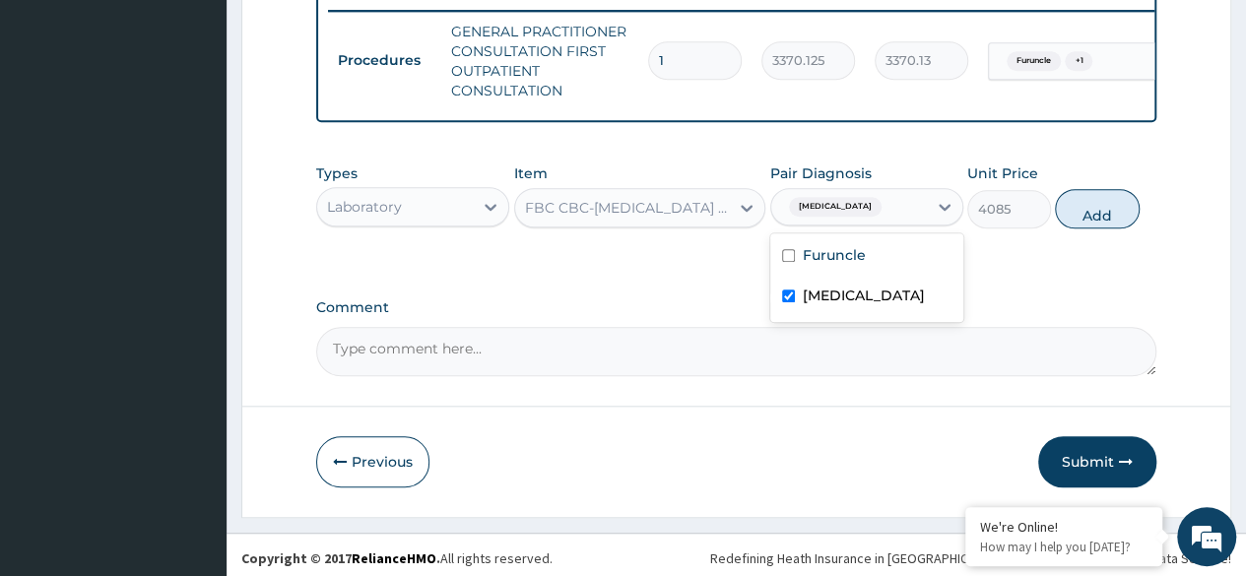
click at [904, 258] on div "Furuncle" at bounding box center [866, 257] width 193 height 40
checkbox input "true"
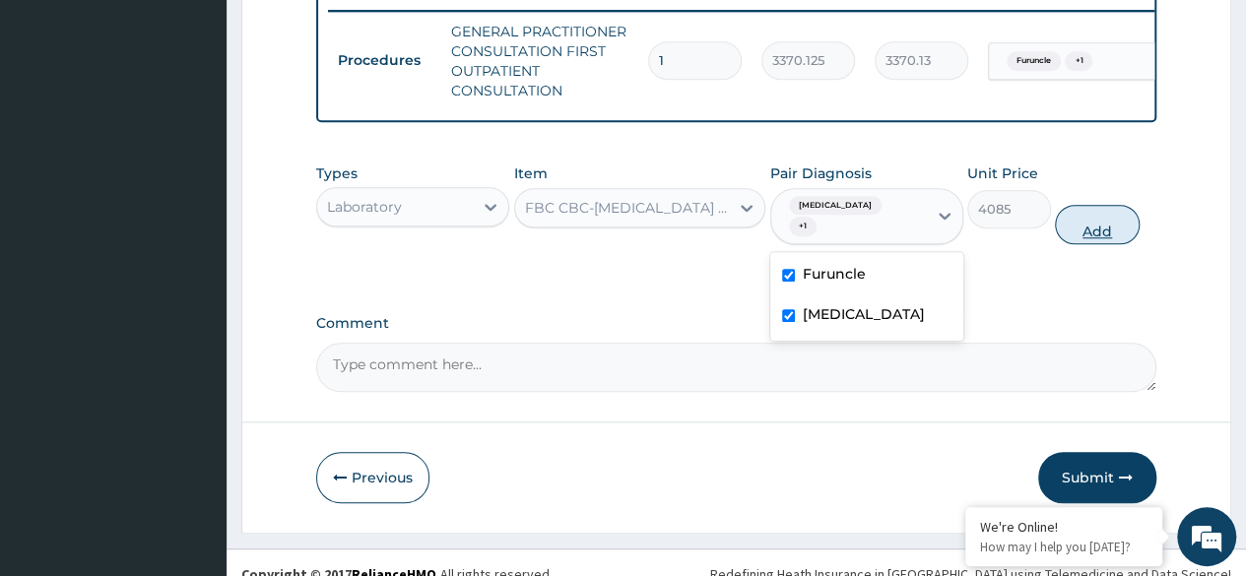
click at [1091, 215] on button "Add" at bounding box center [1097, 224] width 84 height 39
type input "0"
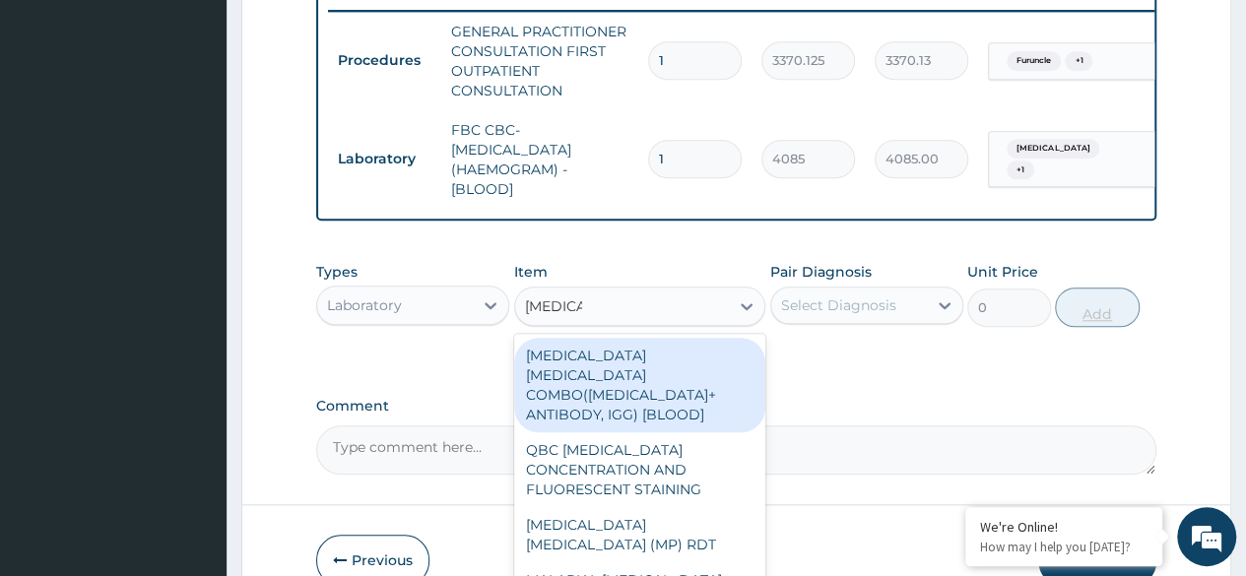
type input "[MEDICAL_DATA] p"
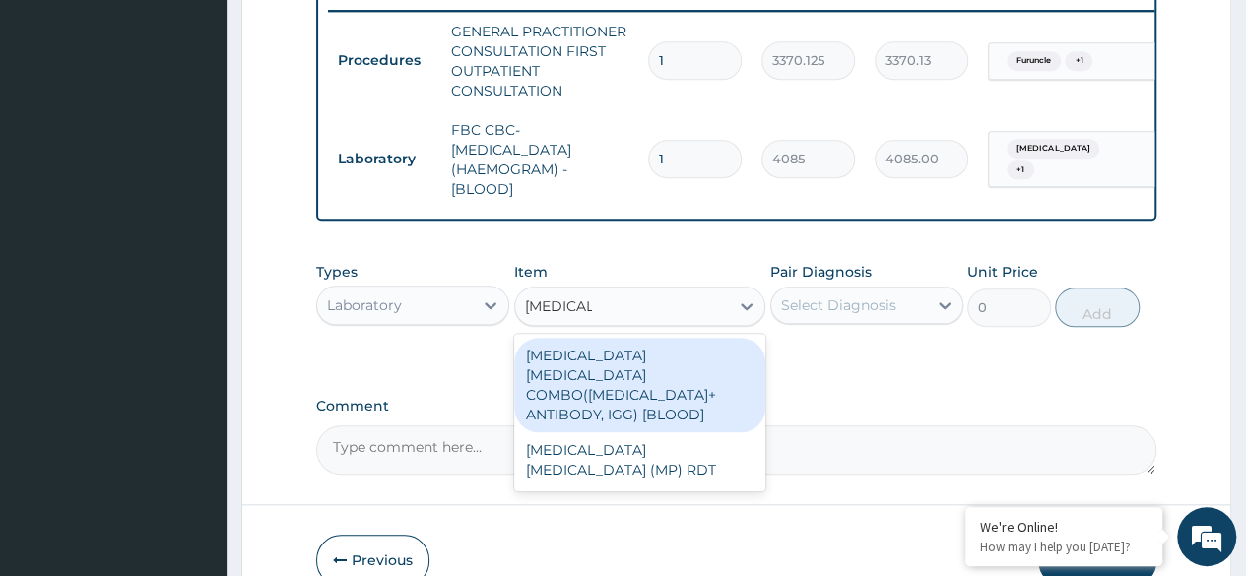
click at [721, 449] on div "[MEDICAL_DATA] [MEDICAL_DATA] (MP) RDT" at bounding box center [640, 459] width 252 height 55
type input "1531.875"
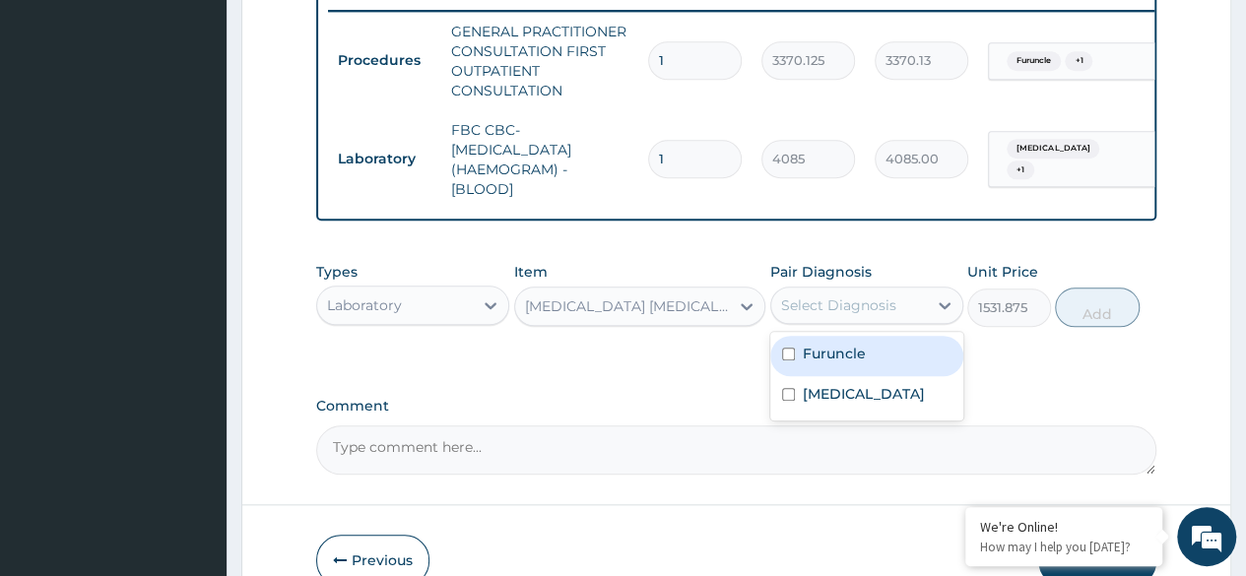
click at [883, 376] on div "Furuncle" at bounding box center [866, 356] width 193 height 40
checkbox input "true"
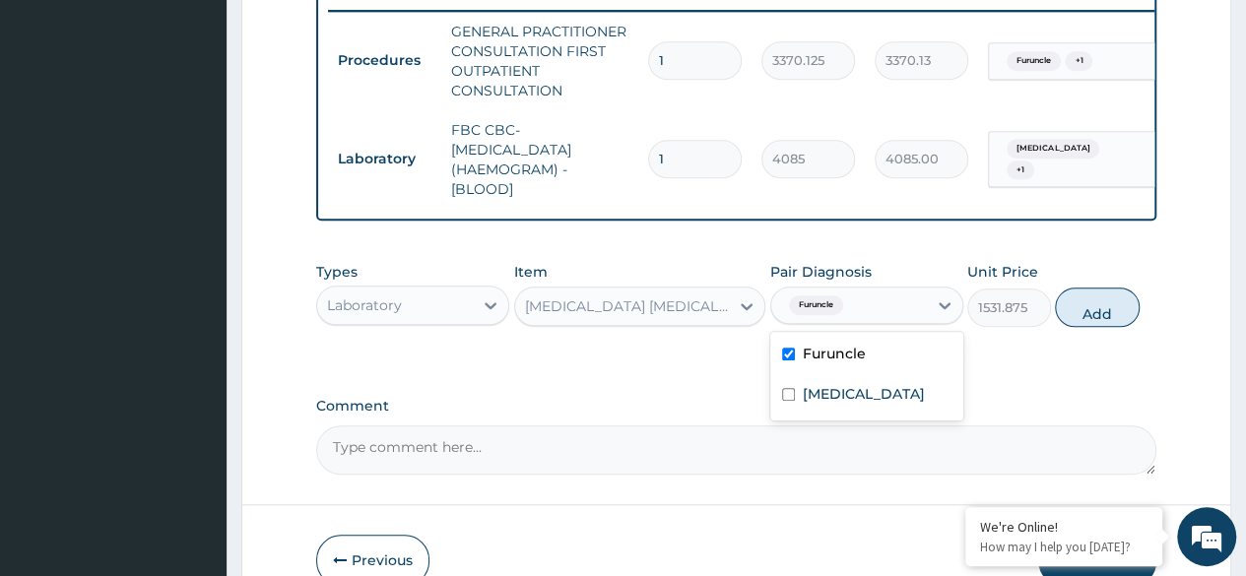
click at [873, 417] on div "[MEDICAL_DATA]" at bounding box center [866, 396] width 193 height 40
checkbox input "true"
click at [871, 365] on div "Furuncle" at bounding box center [866, 356] width 193 height 40
checkbox input "false"
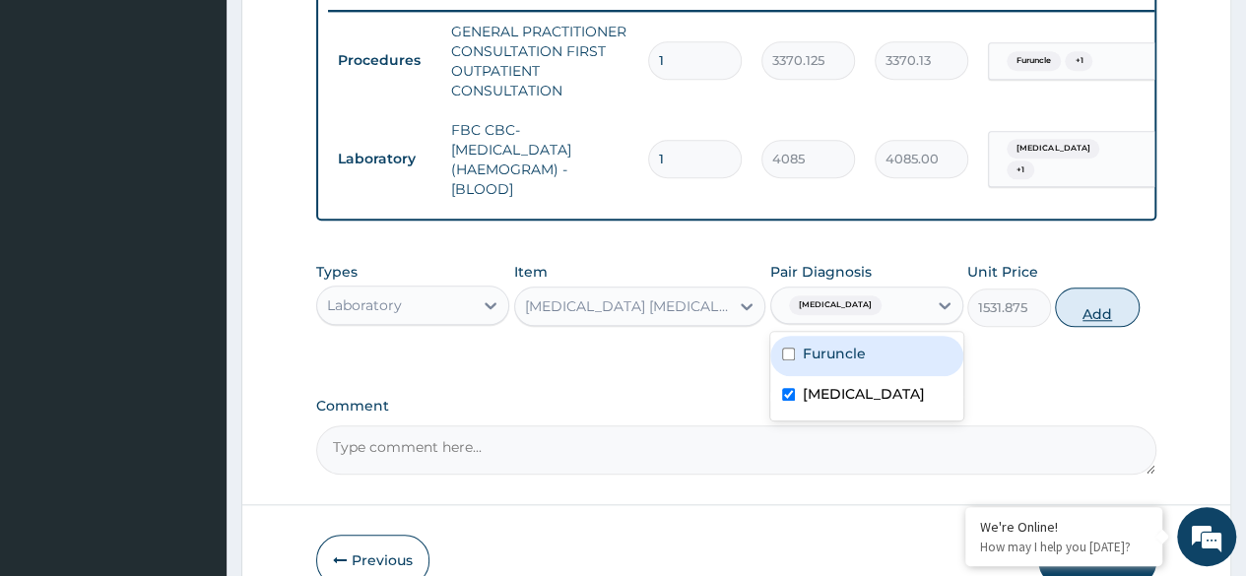
click at [1124, 318] on button "Add" at bounding box center [1097, 307] width 84 height 39
type input "0"
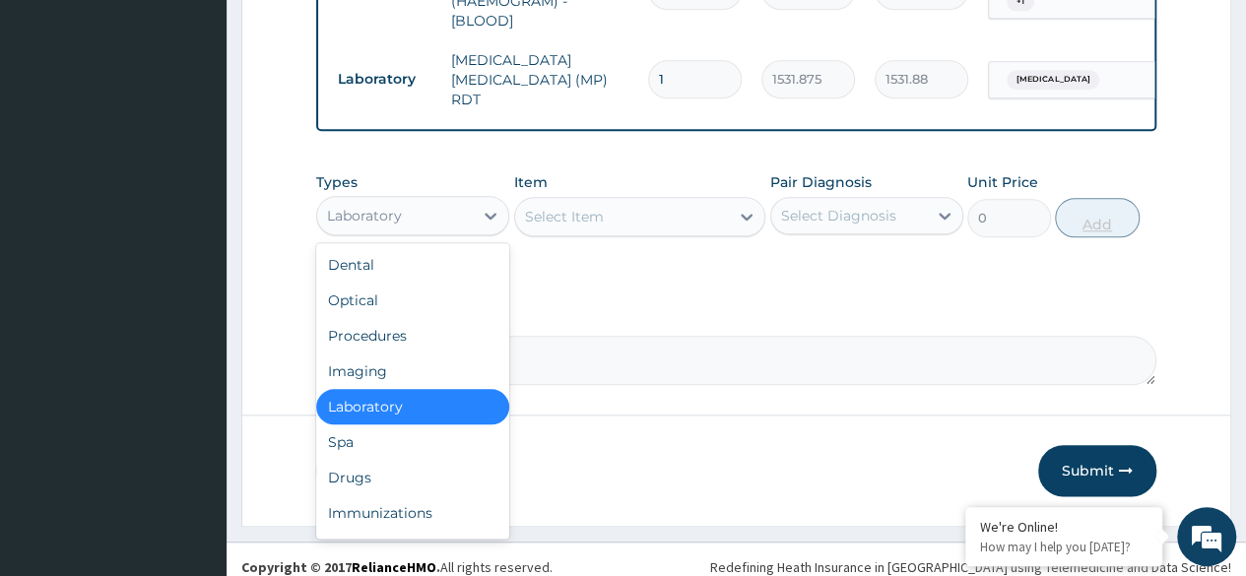
scroll to position [959, 0]
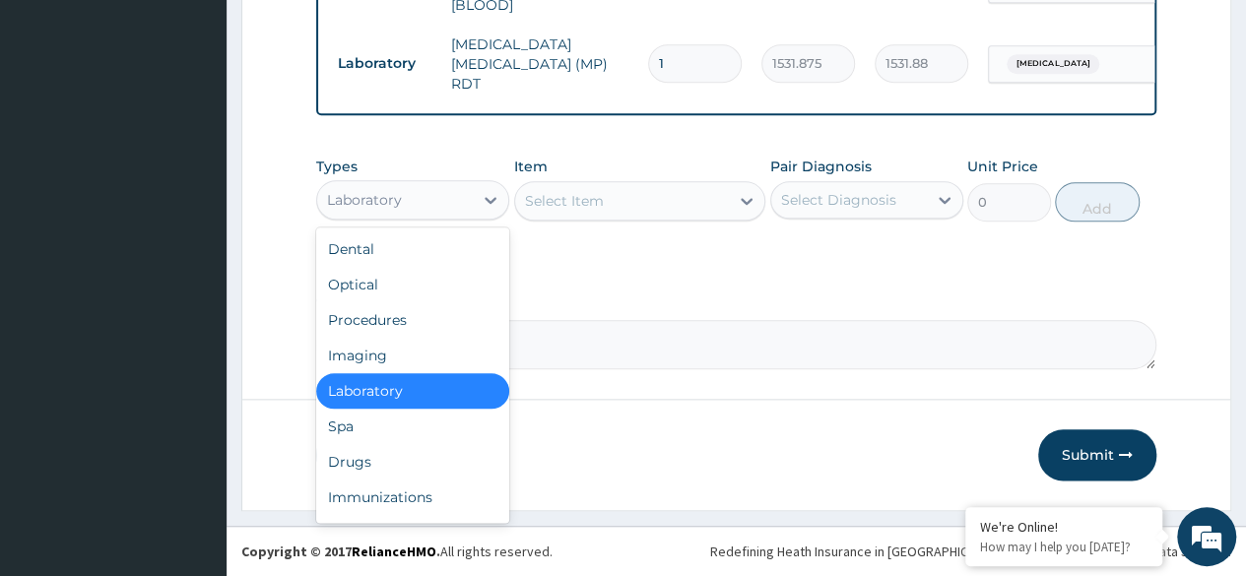
click at [429, 465] on div "Drugs" at bounding box center [412, 461] width 193 height 35
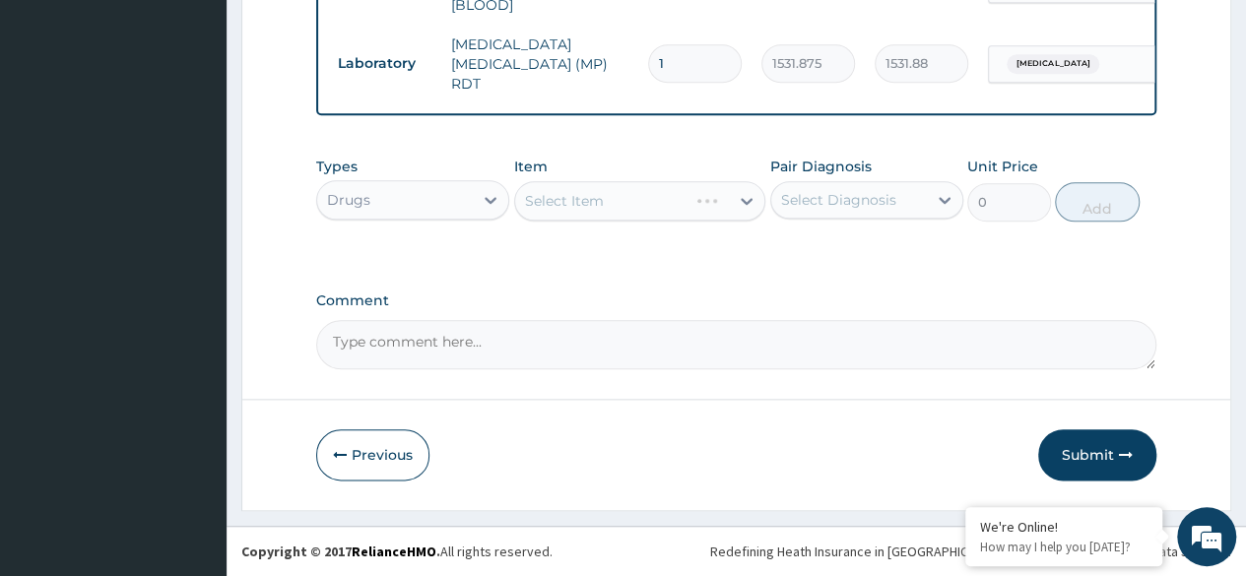
click at [661, 213] on div "Select Item" at bounding box center [640, 200] width 252 height 39
click at [654, 207] on div "Select Item" at bounding box center [640, 200] width 252 height 39
click at [638, 204] on div "Select Item" at bounding box center [640, 200] width 252 height 39
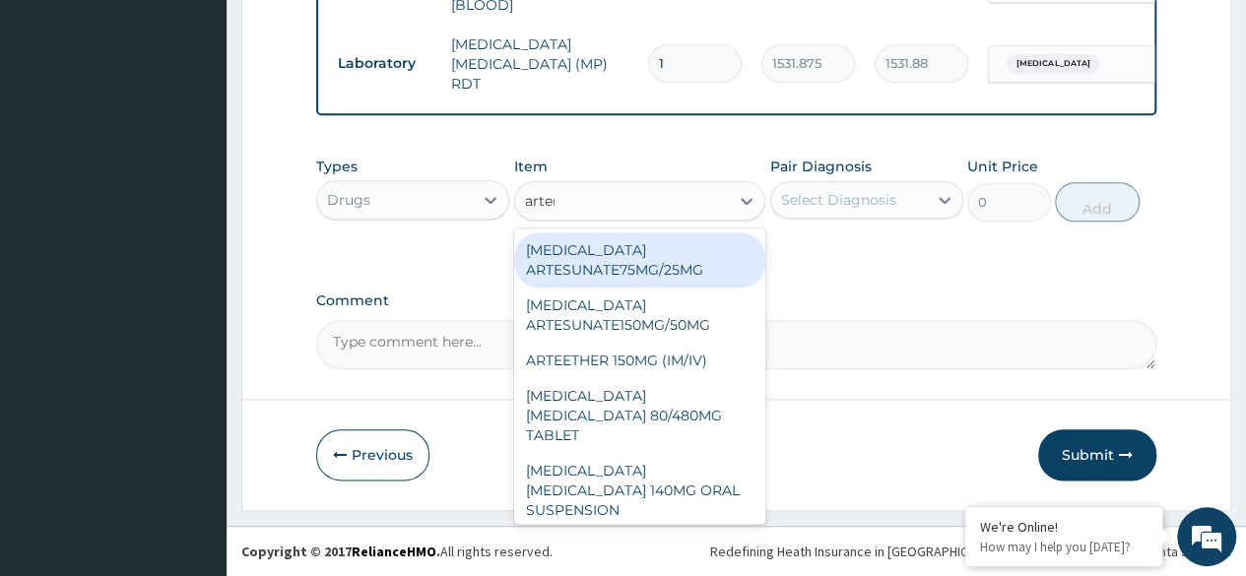
type input "arteme"
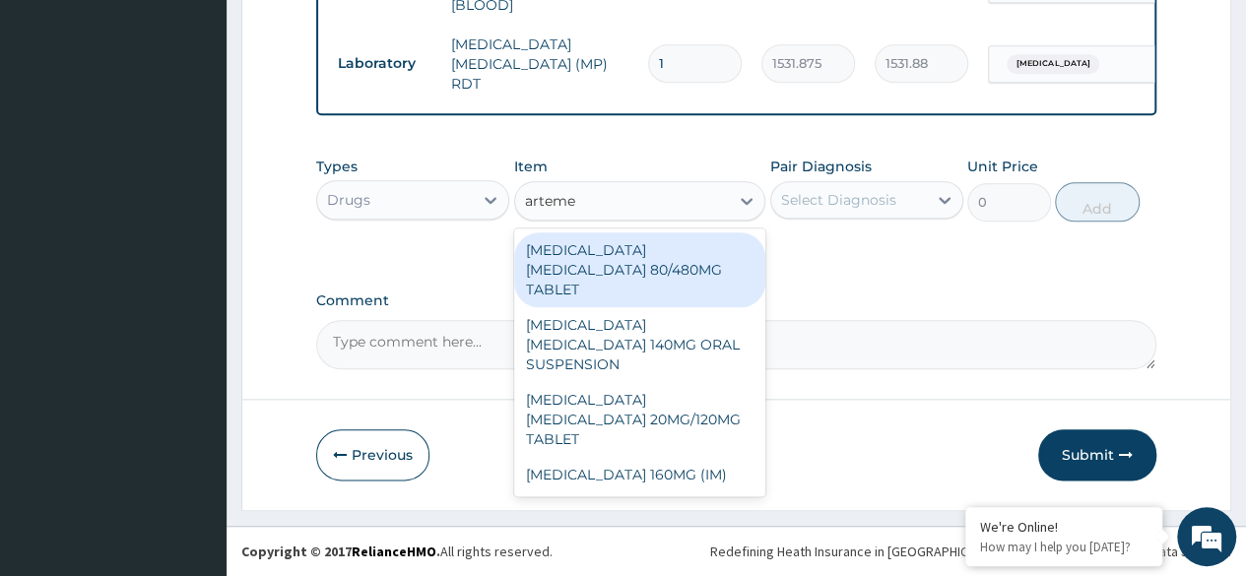
click at [707, 257] on div "[MEDICAL_DATA] [MEDICAL_DATA] 80/480MG TABLET" at bounding box center [640, 269] width 252 height 75
type input "450"
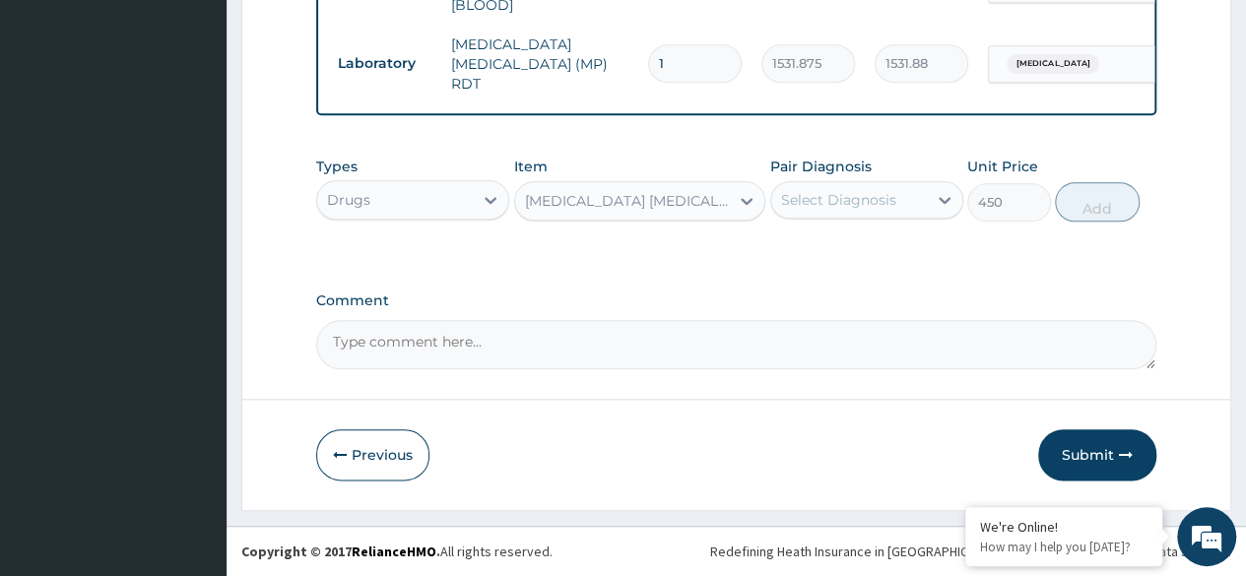
click at [915, 172] on div "Pair Diagnosis Select Diagnosis" at bounding box center [866, 189] width 193 height 65
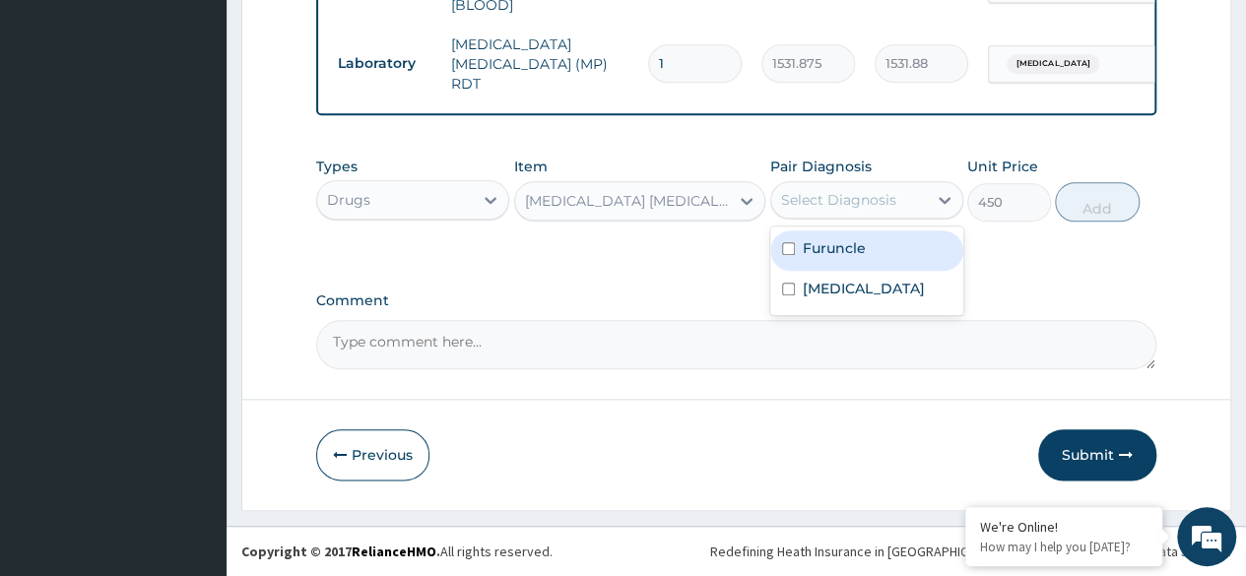
click at [869, 260] on div "Furuncle" at bounding box center [866, 250] width 193 height 40
checkbox input "true"
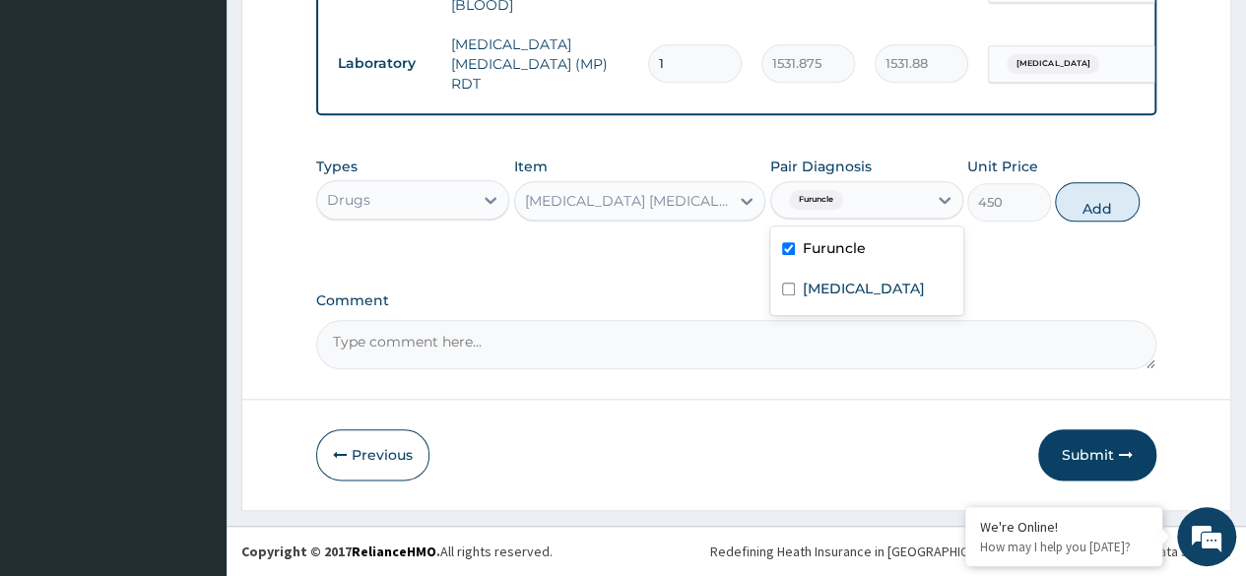
click at [873, 306] on div "[MEDICAL_DATA]" at bounding box center [866, 291] width 193 height 40
checkbox input "true"
click at [876, 248] on div "Furuncle" at bounding box center [866, 250] width 193 height 40
checkbox input "false"
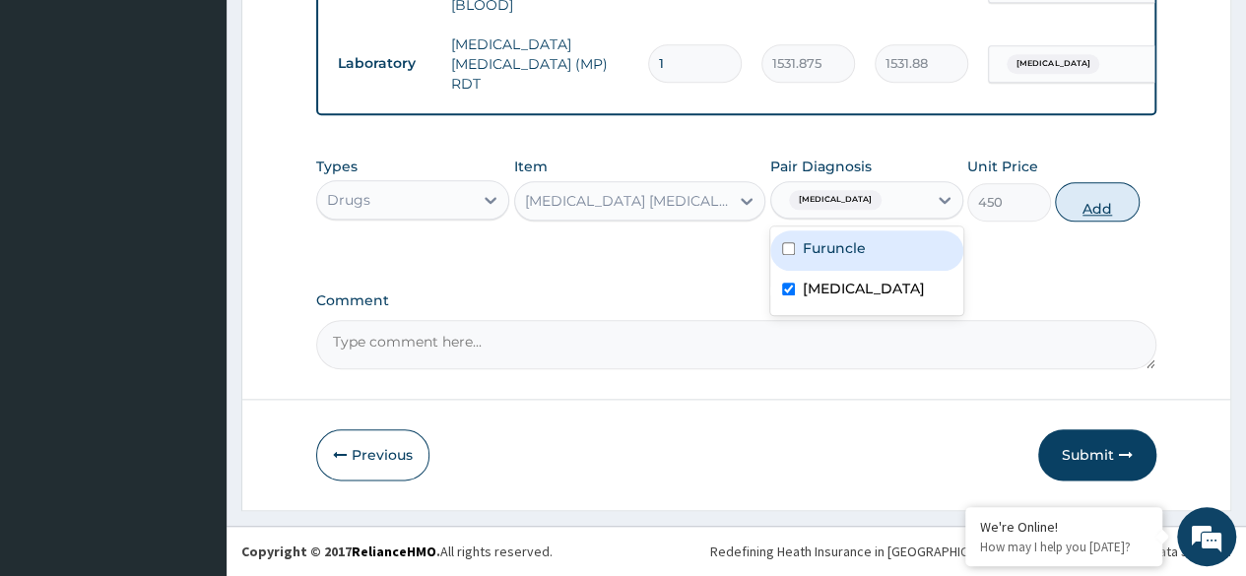
click at [1101, 211] on button "Add" at bounding box center [1097, 201] width 84 height 39
type input "0"
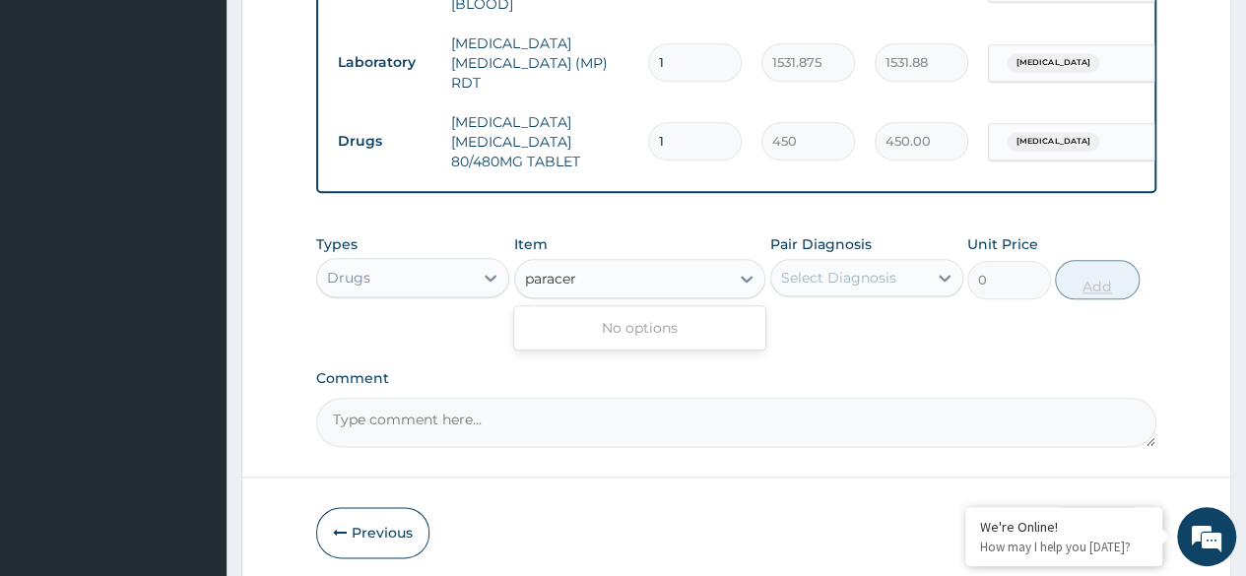
type input "parace"
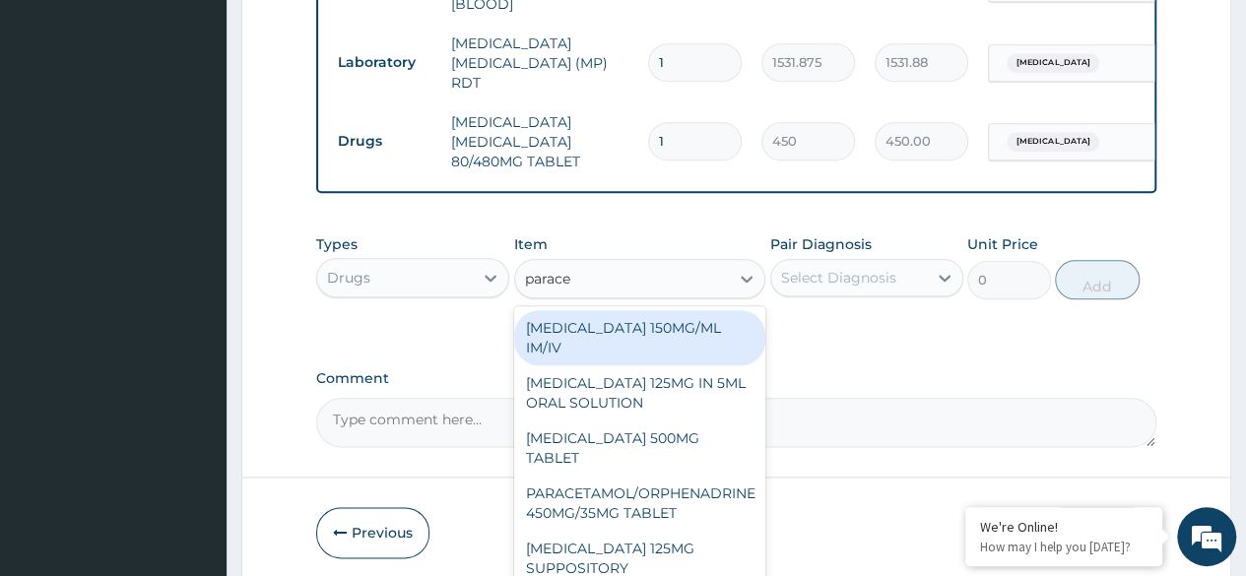
click at [691, 454] on div "[MEDICAL_DATA] 500MG TABLET" at bounding box center [640, 448] width 252 height 55
type input "30"
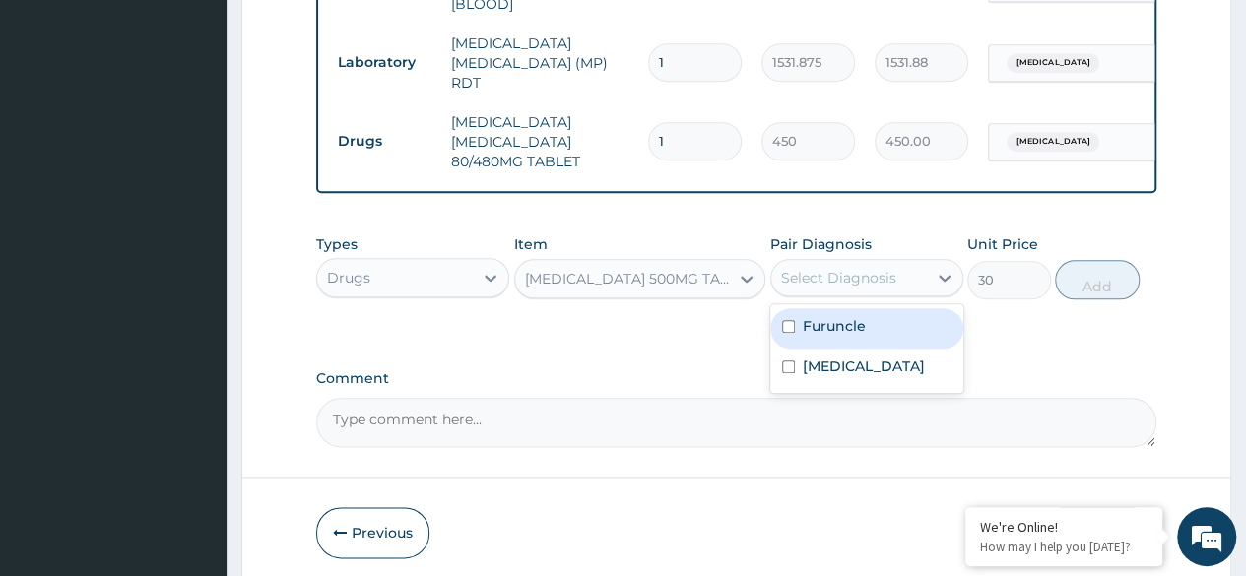
click at [857, 378] on div "[MEDICAL_DATA]" at bounding box center [866, 369] width 193 height 40
checkbox input "true"
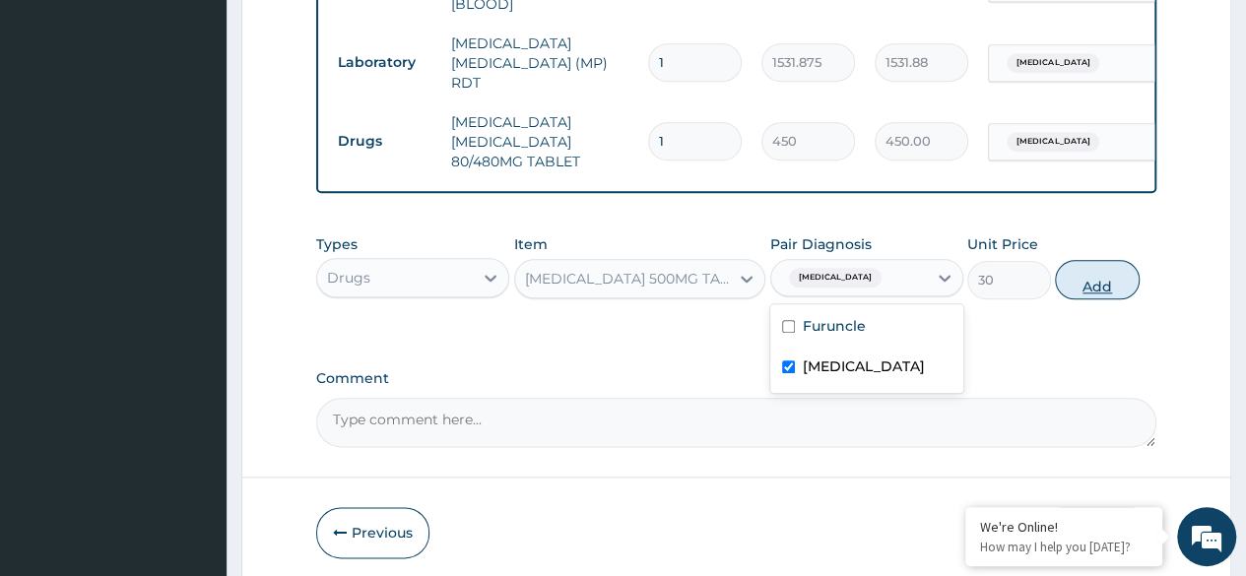
click at [1095, 292] on button "Add" at bounding box center [1097, 279] width 84 height 39
type input "0"
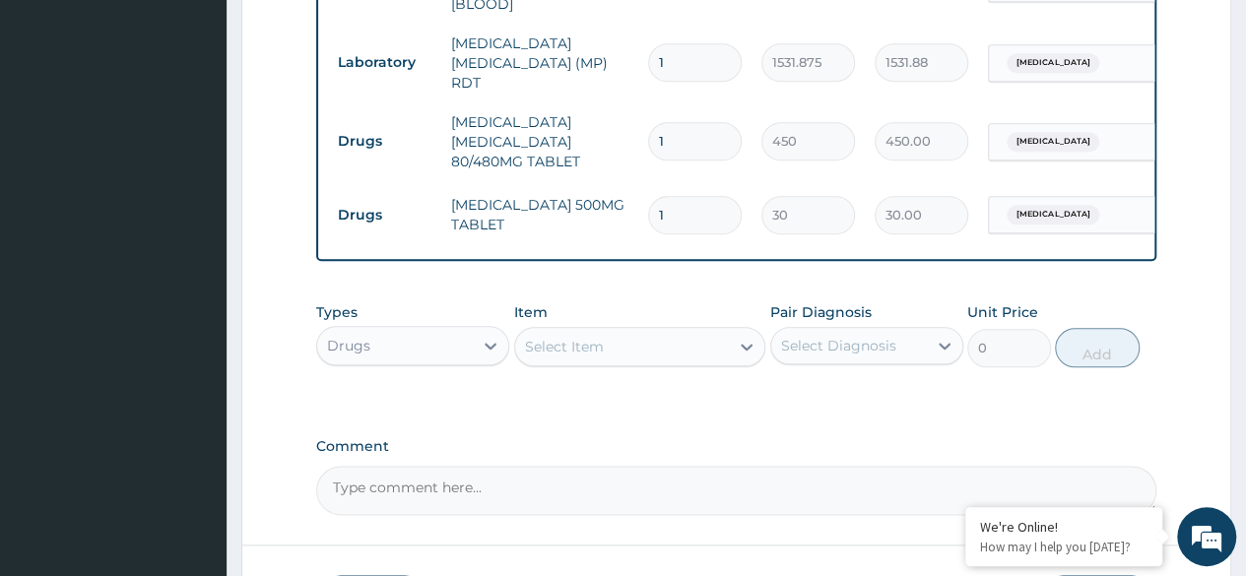
click at [727, 132] on input "1" at bounding box center [695, 141] width 94 height 38
type input "0.00"
type input "6"
type input "2700.00"
type input "6"
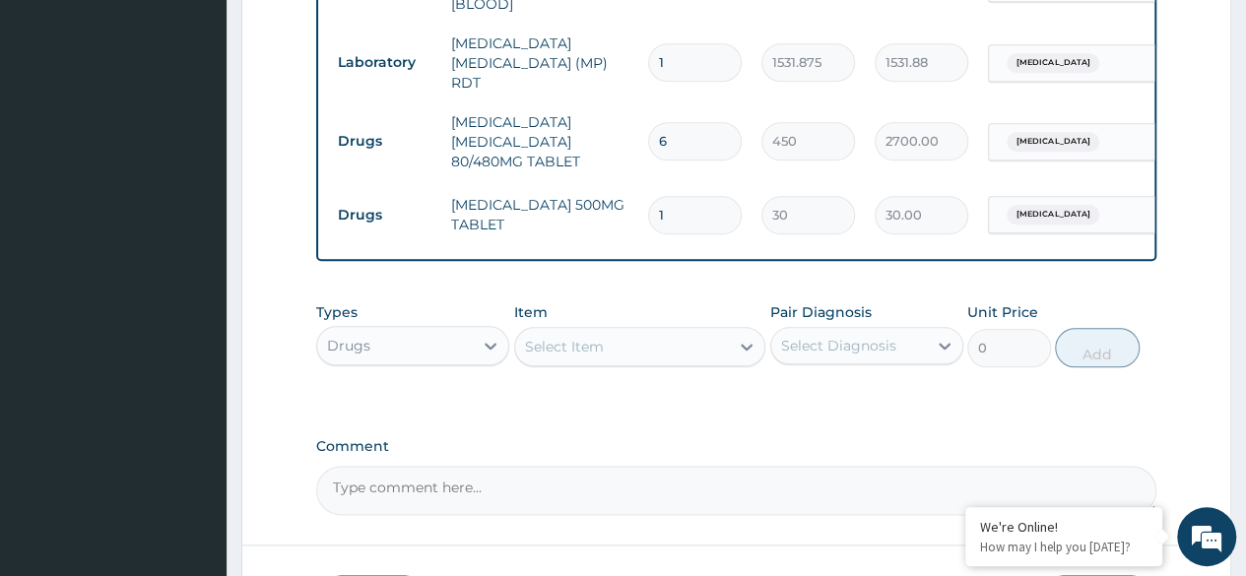
click at [711, 209] on input "1" at bounding box center [695, 215] width 94 height 38
type input "18"
type input "540.00"
type input "18"
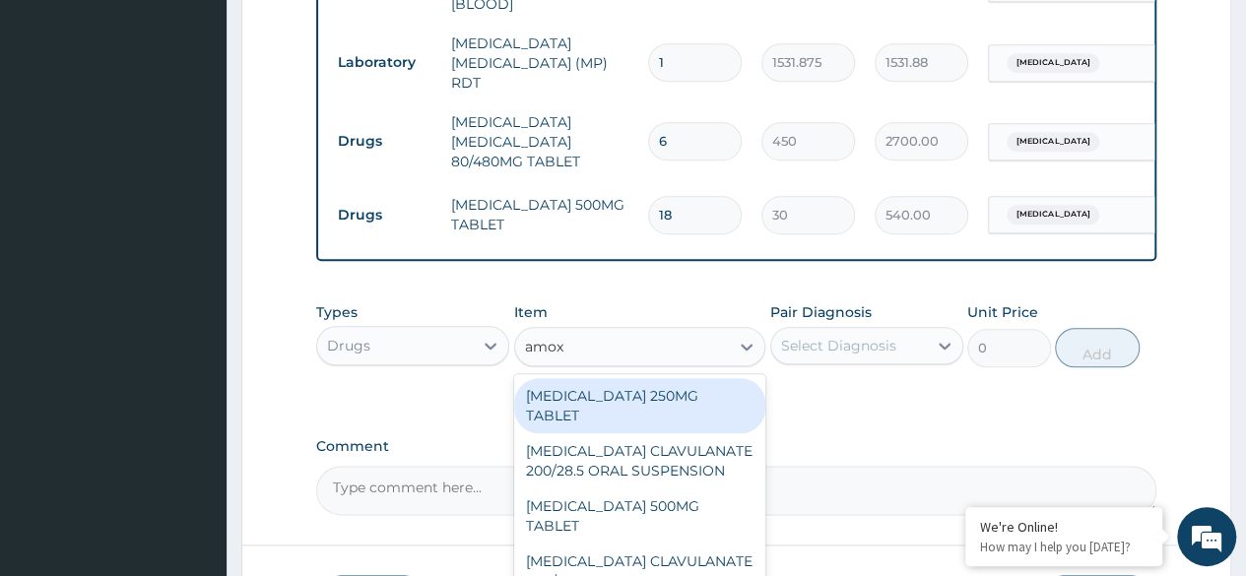
type input "amoxi"
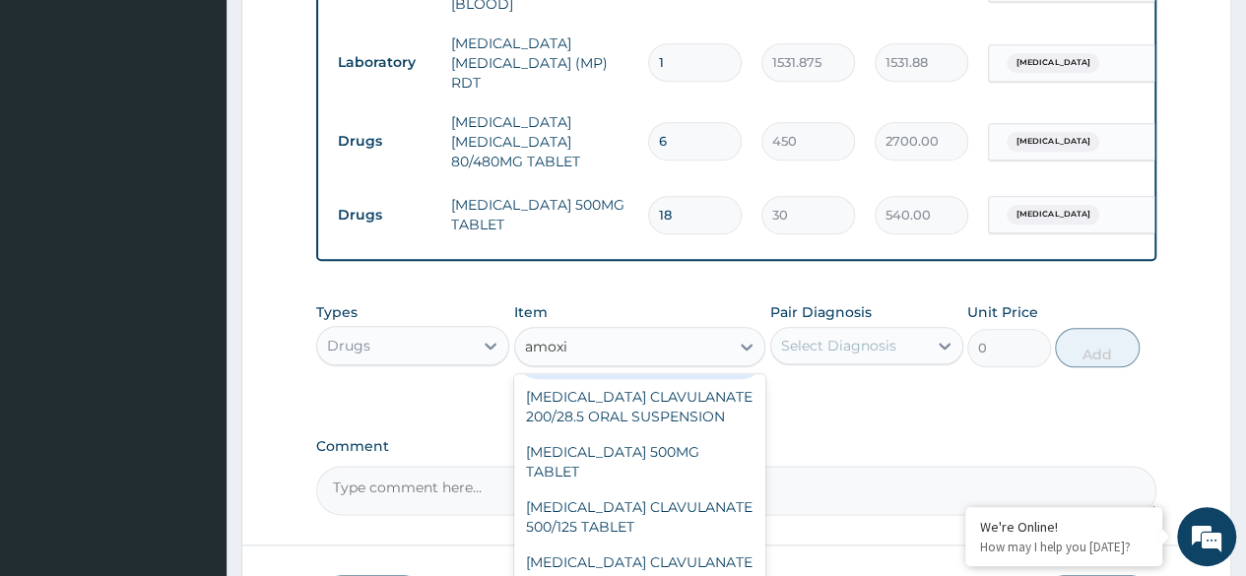
scroll to position [60, 0]
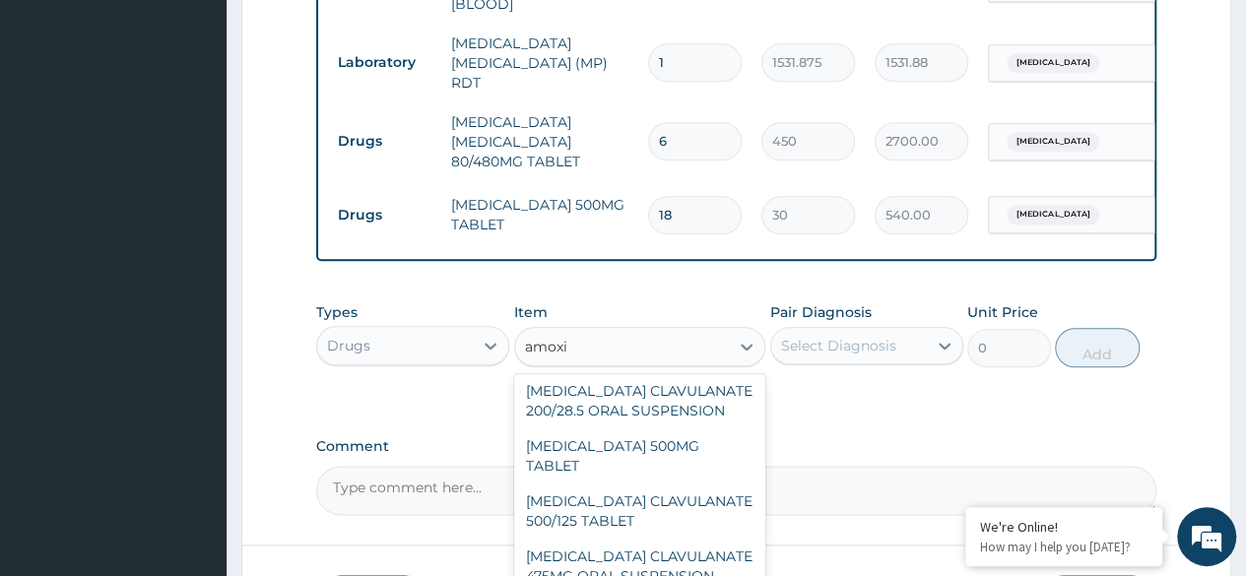
click at [695, 428] on div "[MEDICAL_DATA] 500MG TABLET" at bounding box center [640, 455] width 252 height 55
type input "150"
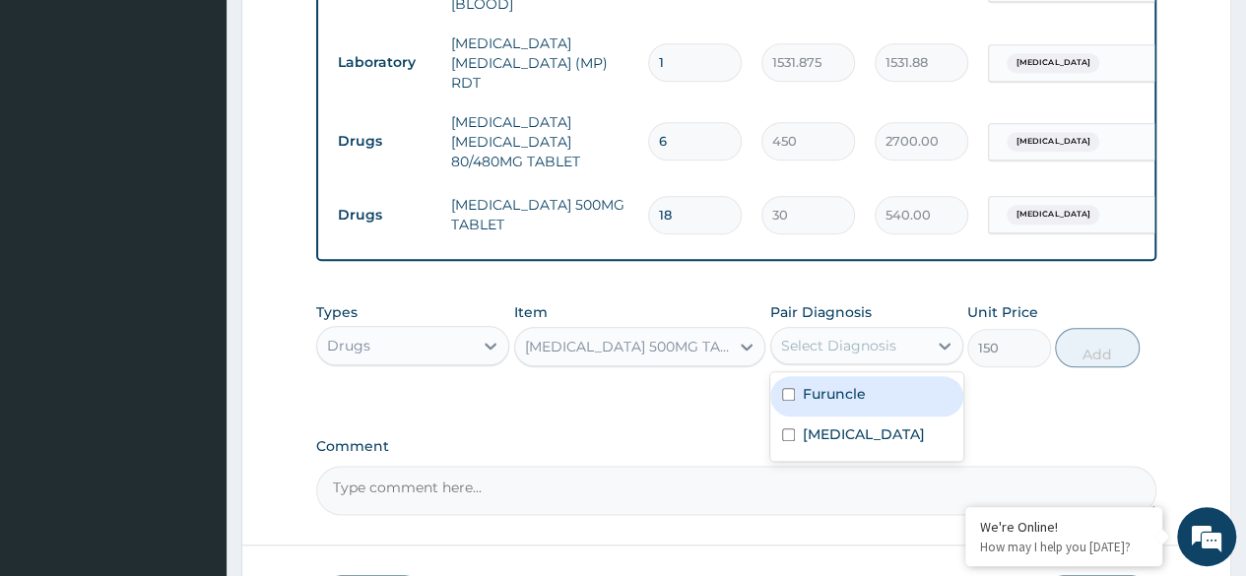
click at [855, 437] on div "[MEDICAL_DATA]" at bounding box center [866, 437] width 193 height 40
checkbox input "true"
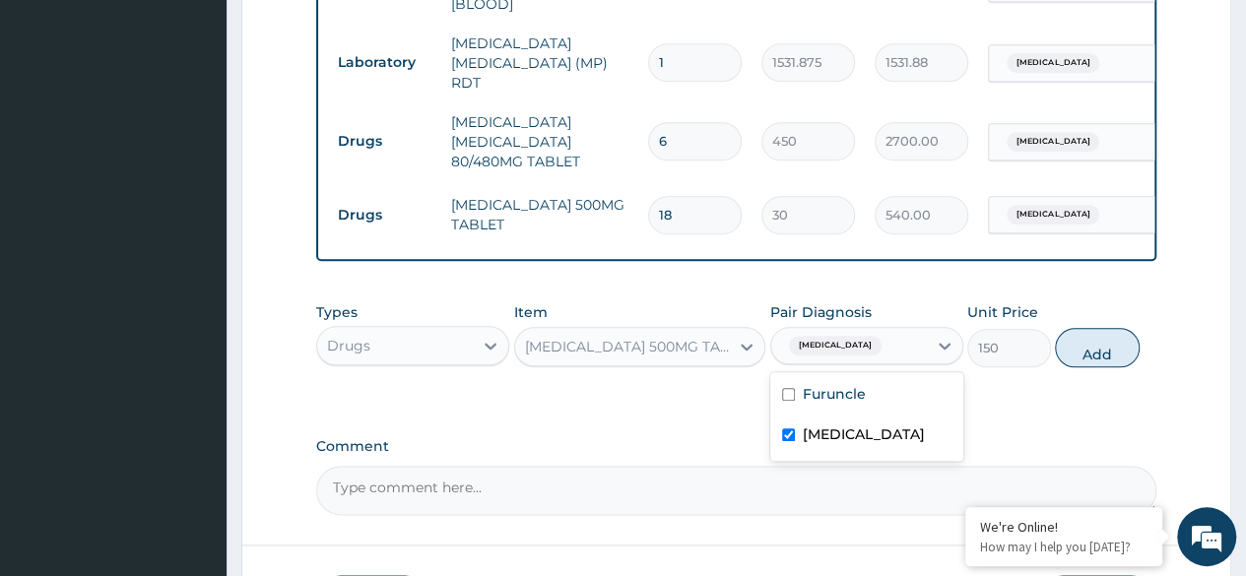
click at [860, 400] on label "Furuncle" at bounding box center [834, 394] width 63 height 20
checkbox input "true"
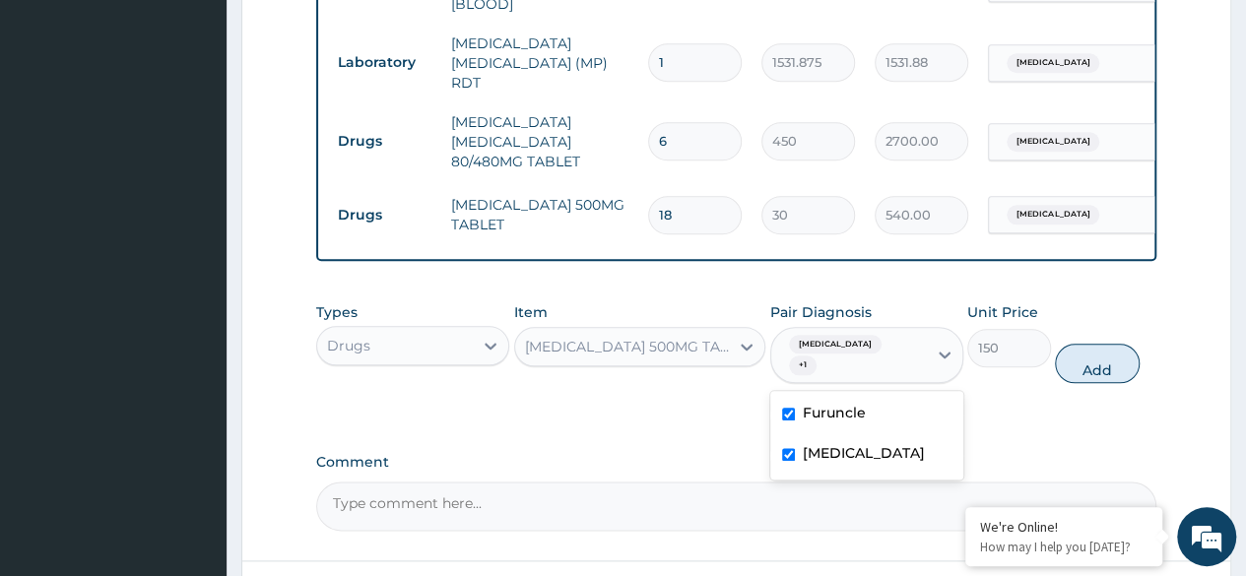
click at [861, 447] on div "[MEDICAL_DATA]" at bounding box center [866, 455] width 193 height 40
checkbox input "false"
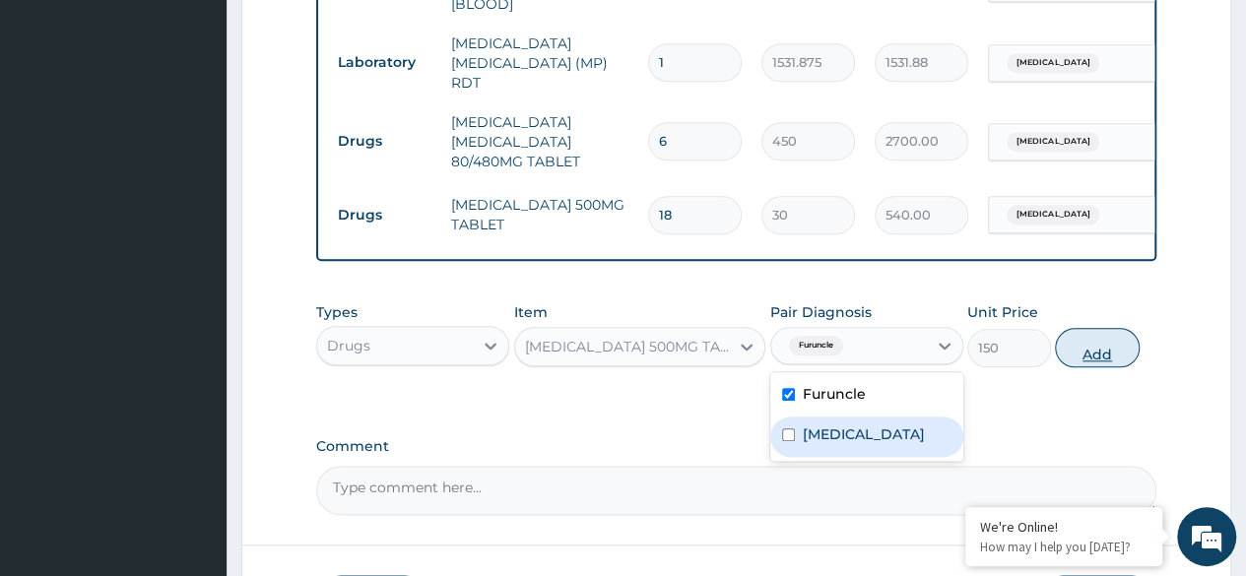
click at [1094, 362] on button "Add" at bounding box center [1097, 347] width 84 height 39
type input "0"
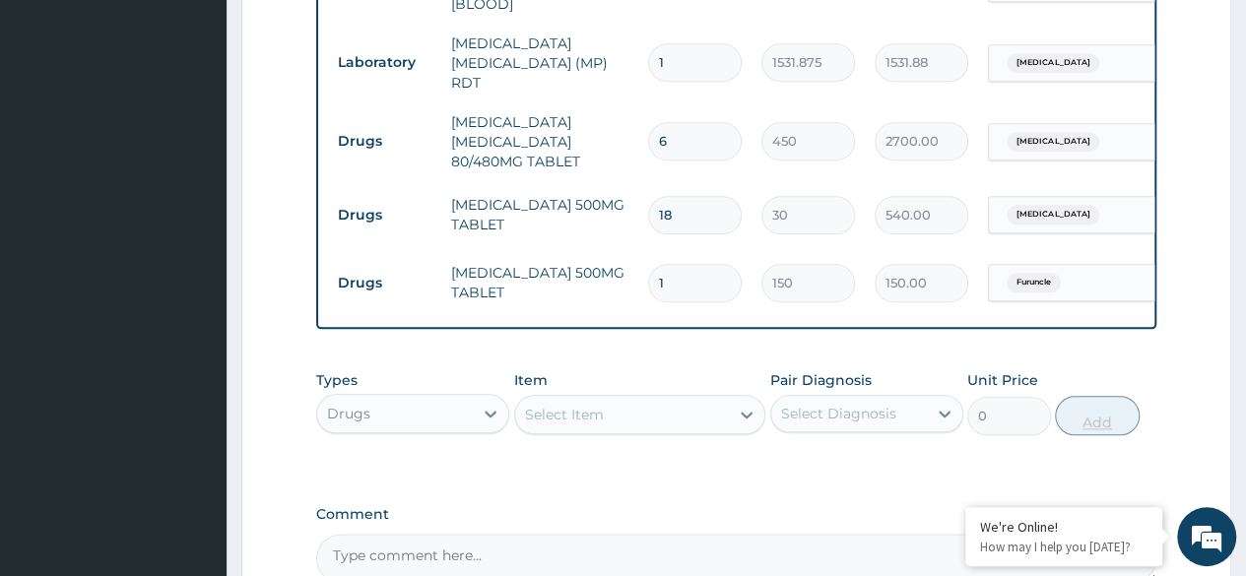
type input "15"
type input "2250.00"
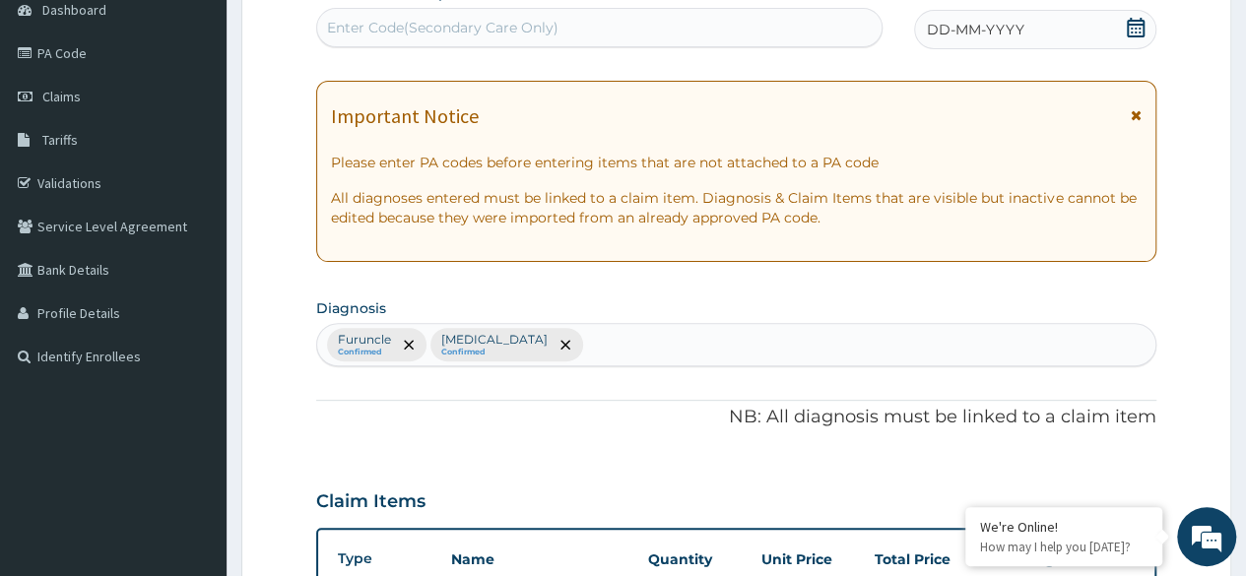
scroll to position [0, 0]
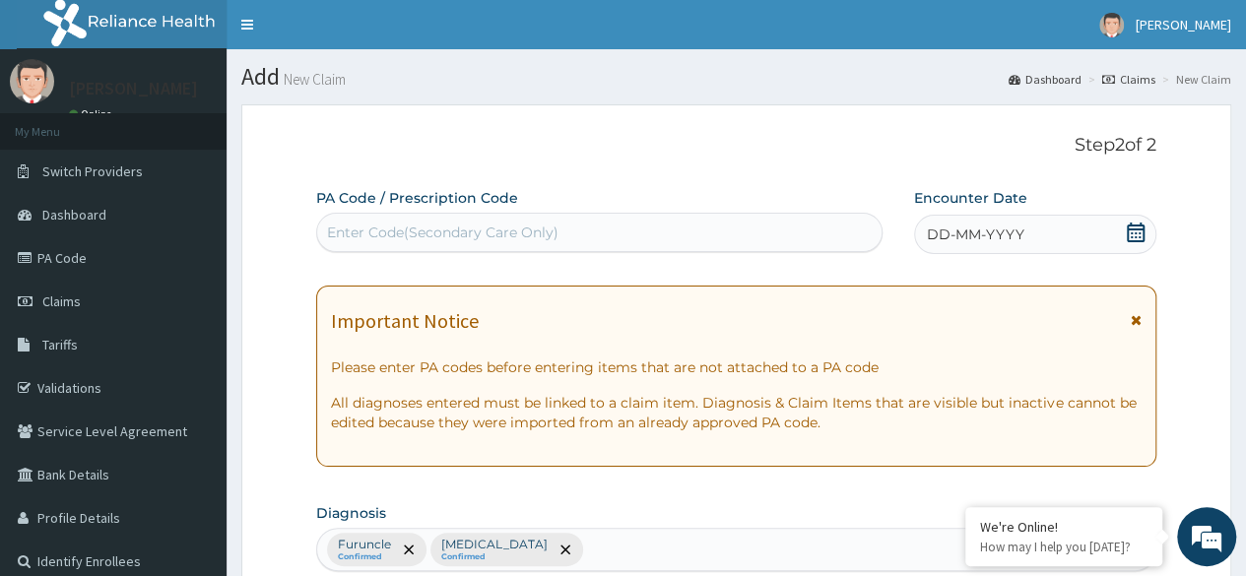
type input "15"
click at [1067, 240] on div "DD-MM-YYYY" at bounding box center [1035, 234] width 242 height 39
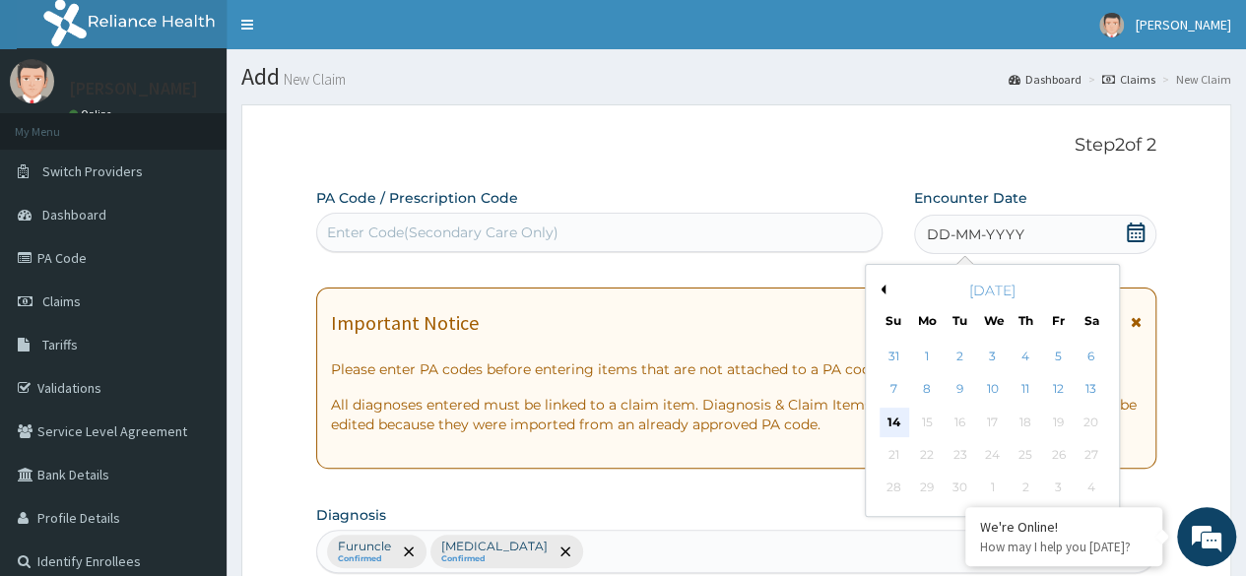
click at [896, 425] on div "14" at bounding box center [894, 423] width 30 height 30
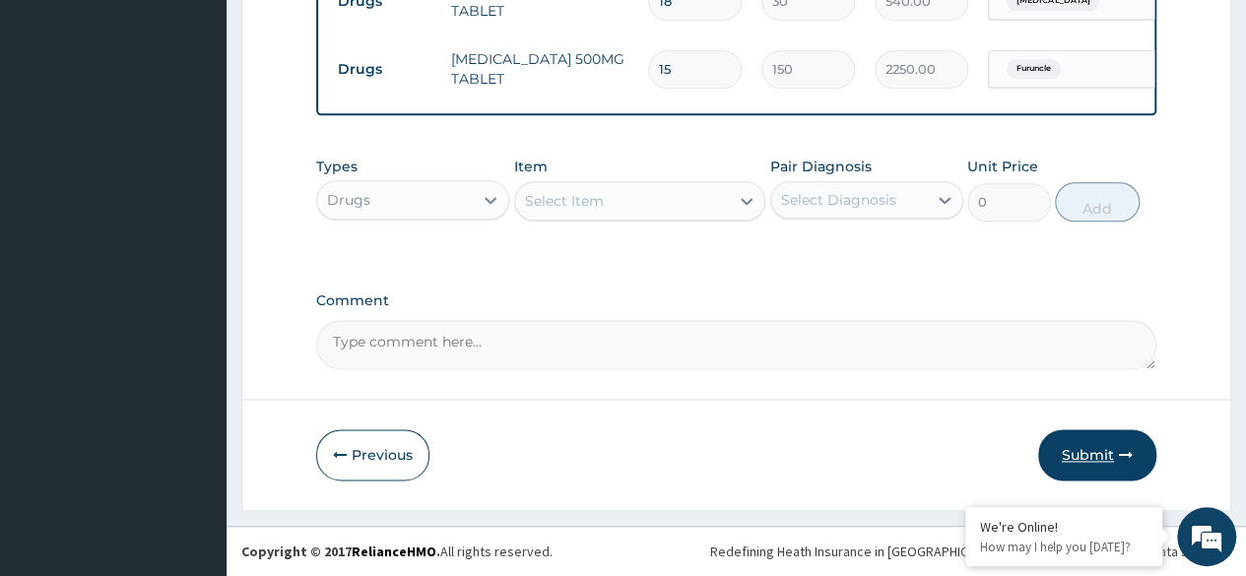
click at [1096, 476] on button "Submit" at bounding box center [1097, 454] width 118 height 51
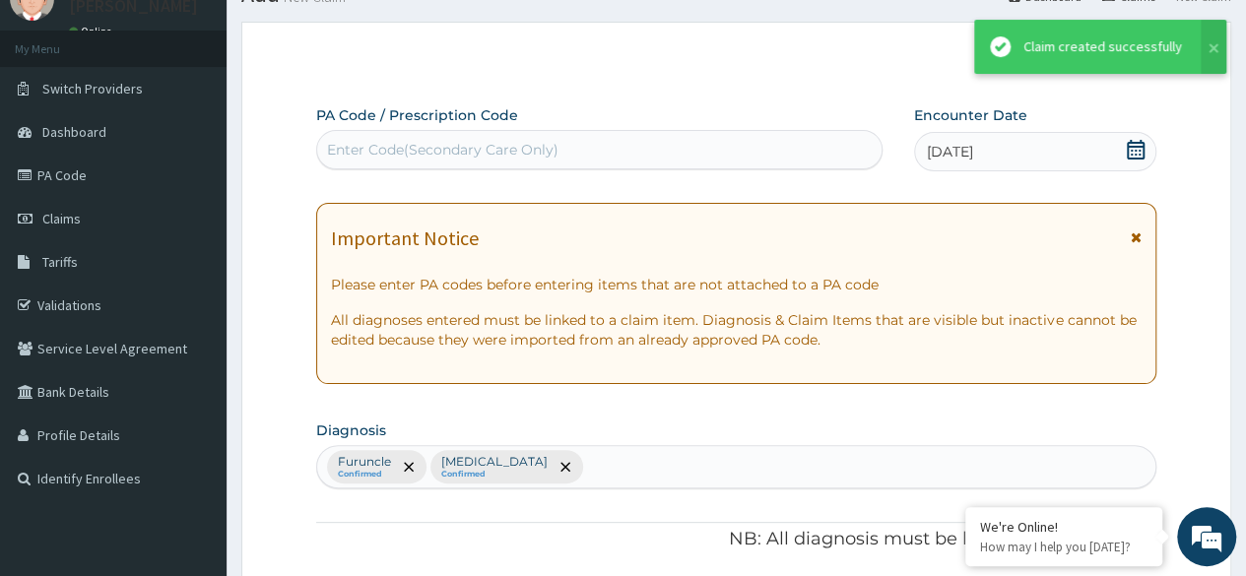
scroll to position [1174, 0]
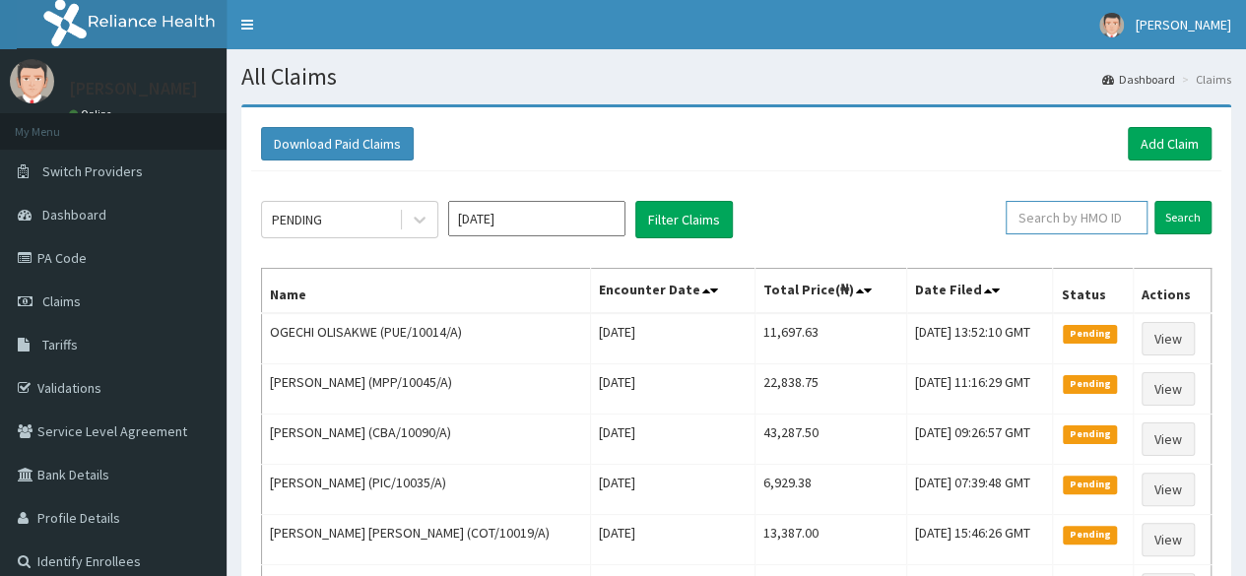
click at [1096, 223] on input "text" at bounding box center [1077, 217] width 142 height 33
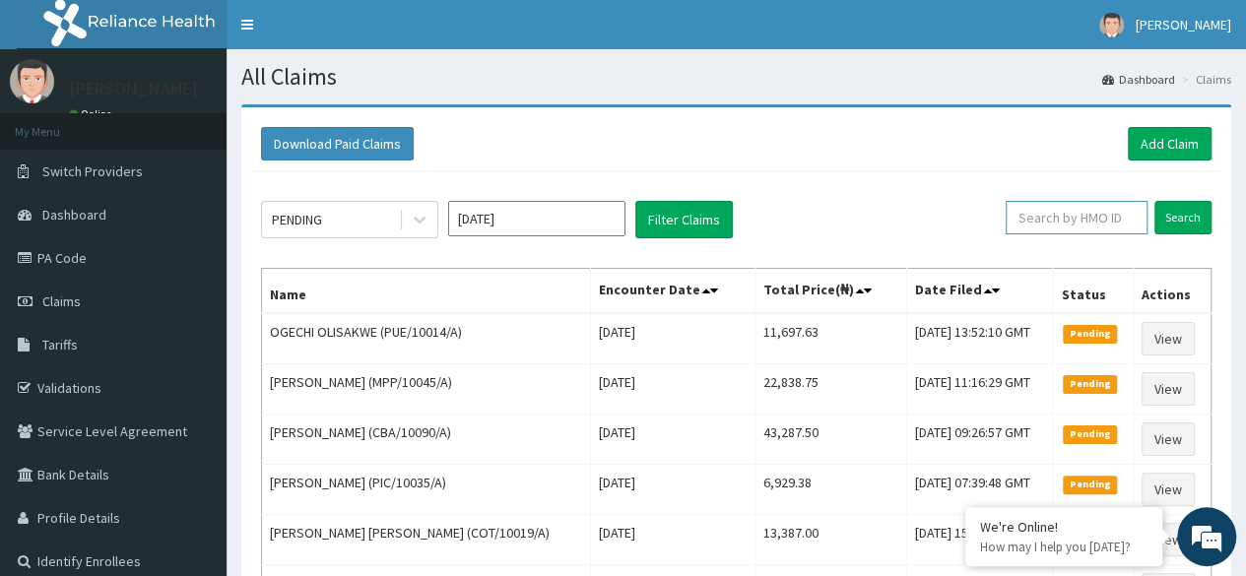
paste input "PIC/10013/A"
type input "PIC/10013/A"
click at [1197, 222] on input "Search" at bounding box center [1182, 217] width 57 height 33
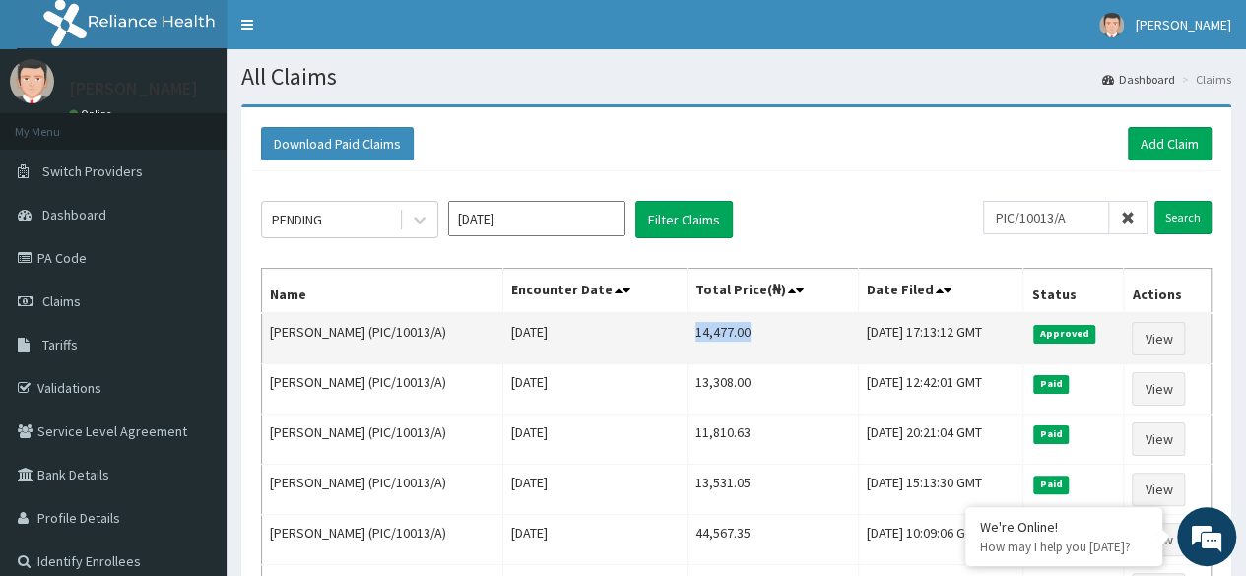
drag, startPoint x: 677, startPoint y: 333, endPoint x: 738, endPoint y: 335, distance: 61.1
click at [738, 335] on td "14,477.00" at bounding box center [772, 338] width 171 height 51
copy td "14,477.00"
click at [722, 330] on td "14,477.00" at bounding box center [772, 338] width 171 height 51
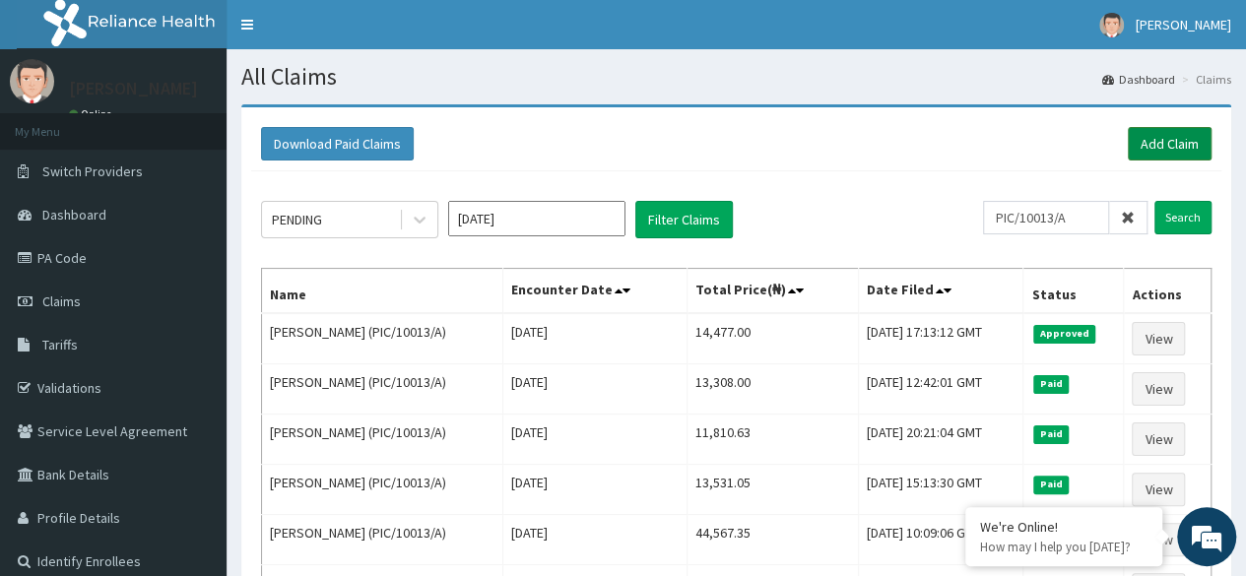
click at [1151, 136] on link "Add Claim" at bounding box center [1170, 143] width 84 height 33
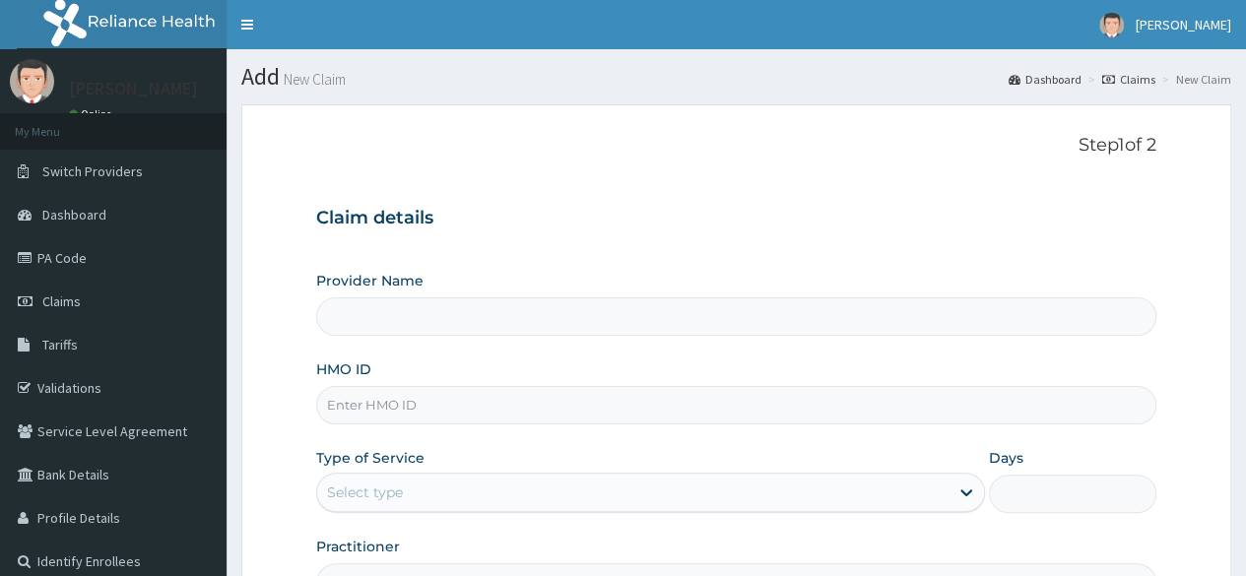
click at [617, 396] on input "HMO ID" at bounding box center [736, 405] width 840 height 38
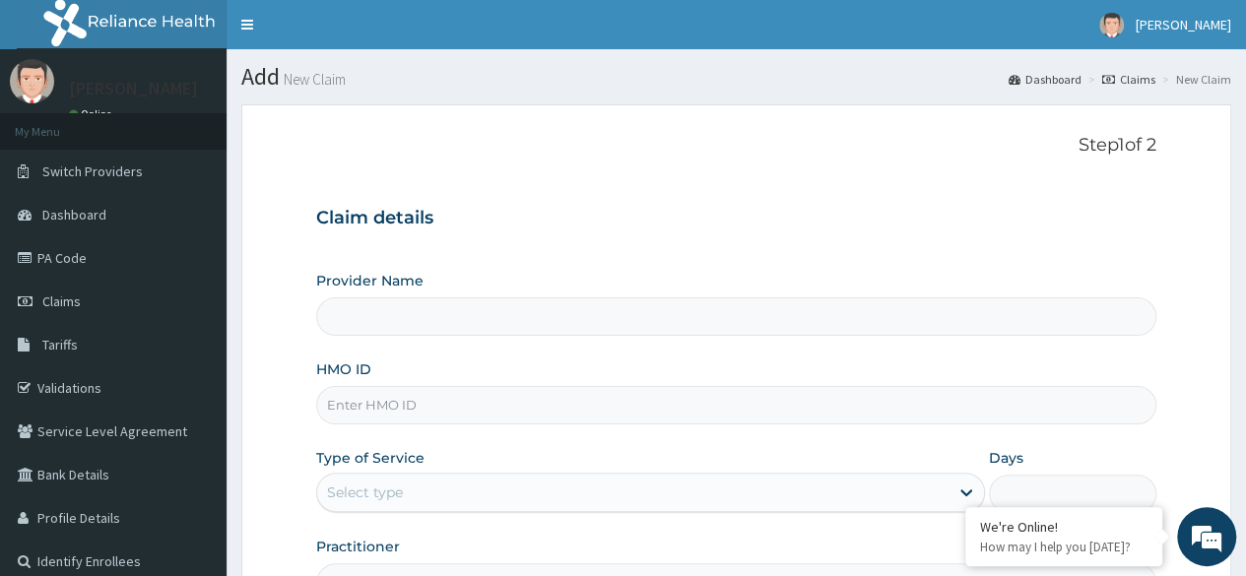
paste input "KCT/10002/E"
type input "KCT/10002/E"
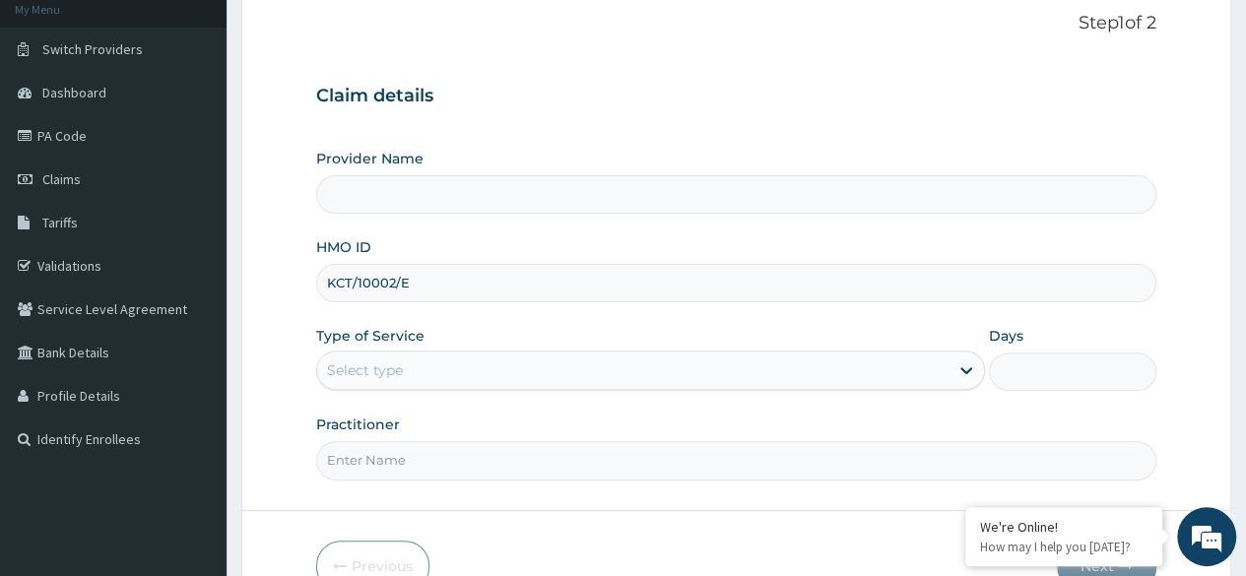
scroll to position [126, 0]
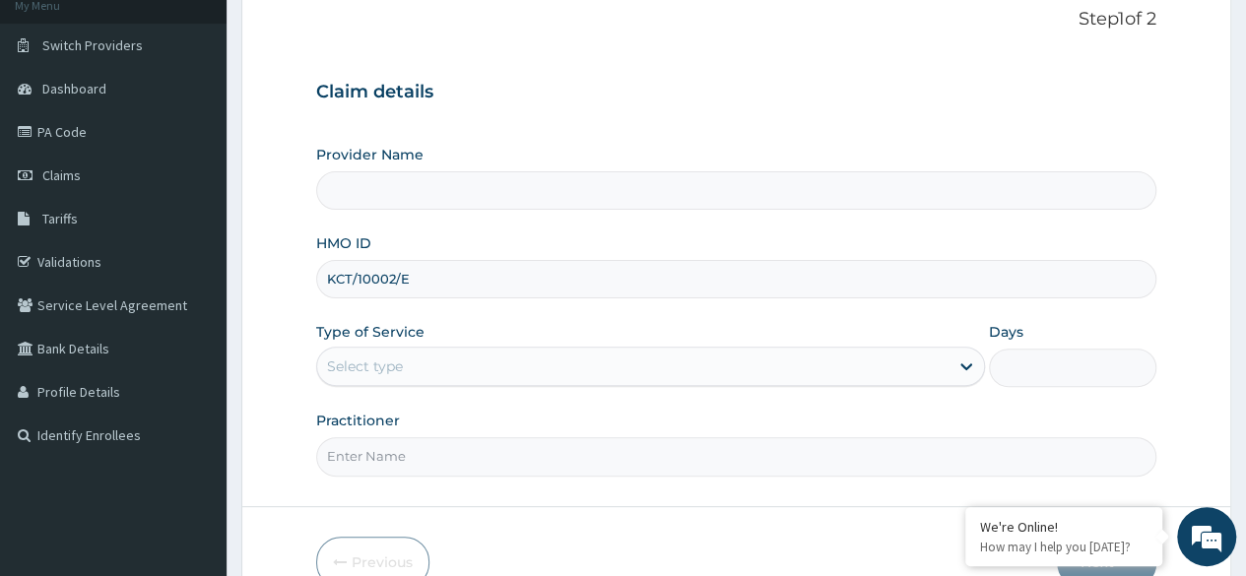
type input "Reliance Family Clinics (RFC) - [GEOGRAPHIC_DATA]"
type input "KCT/10002/E"
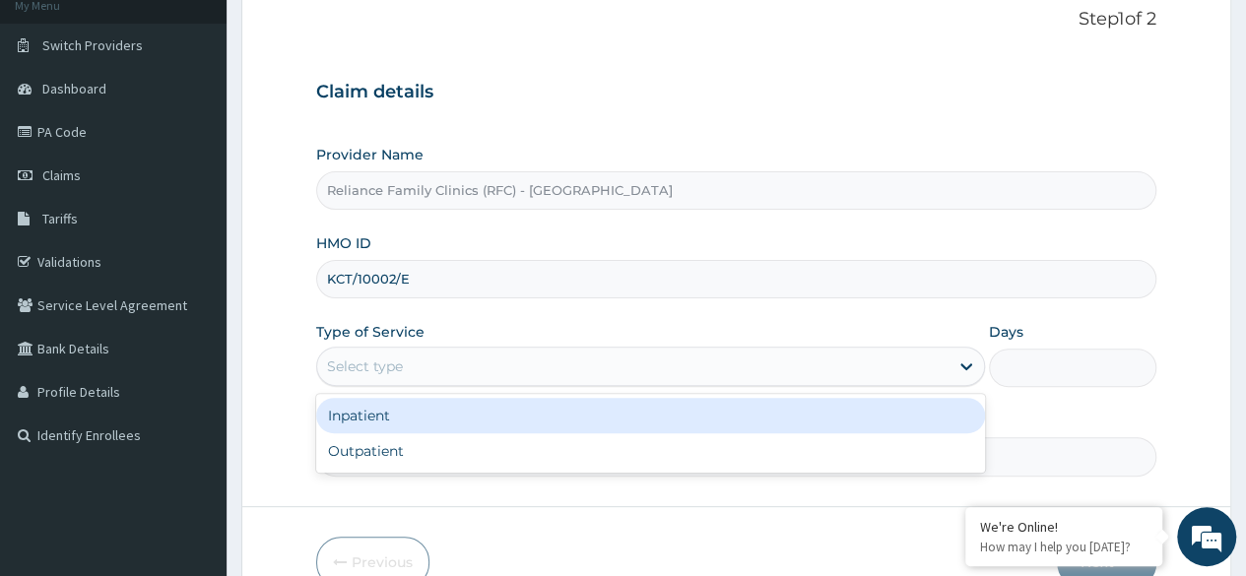
click at [553, 463] on div "Outpatient" at bounding box center [650, 450] width 669 height 35
type input "1"
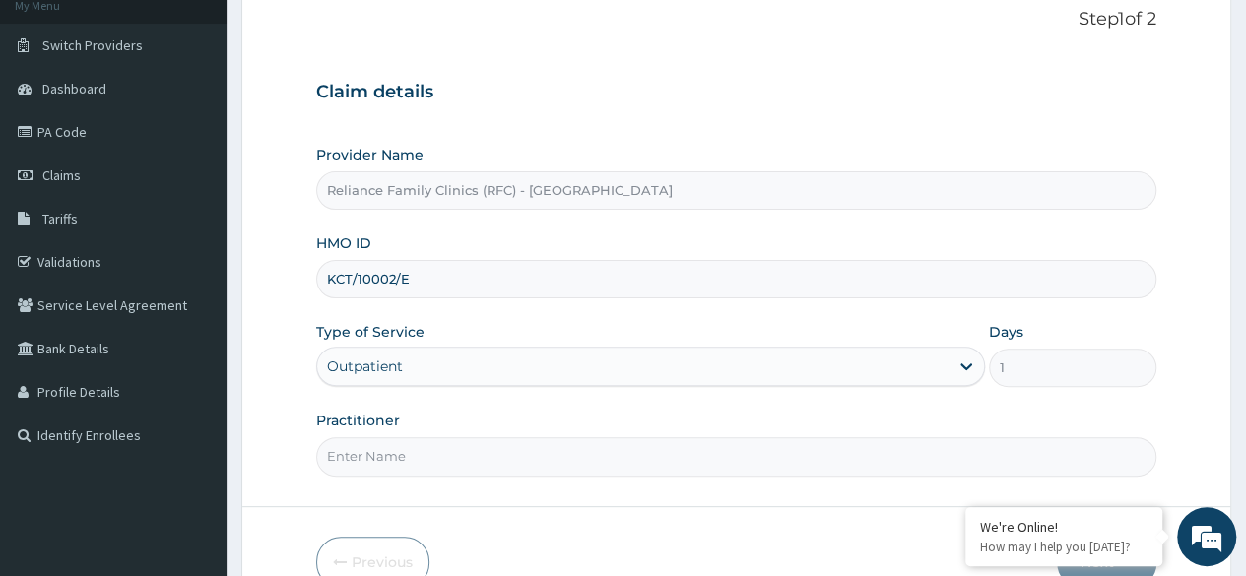
click at [531, 450] on input "Practitioner" at bounding box center [736, 456] width 840 height 38
type input "Locum"
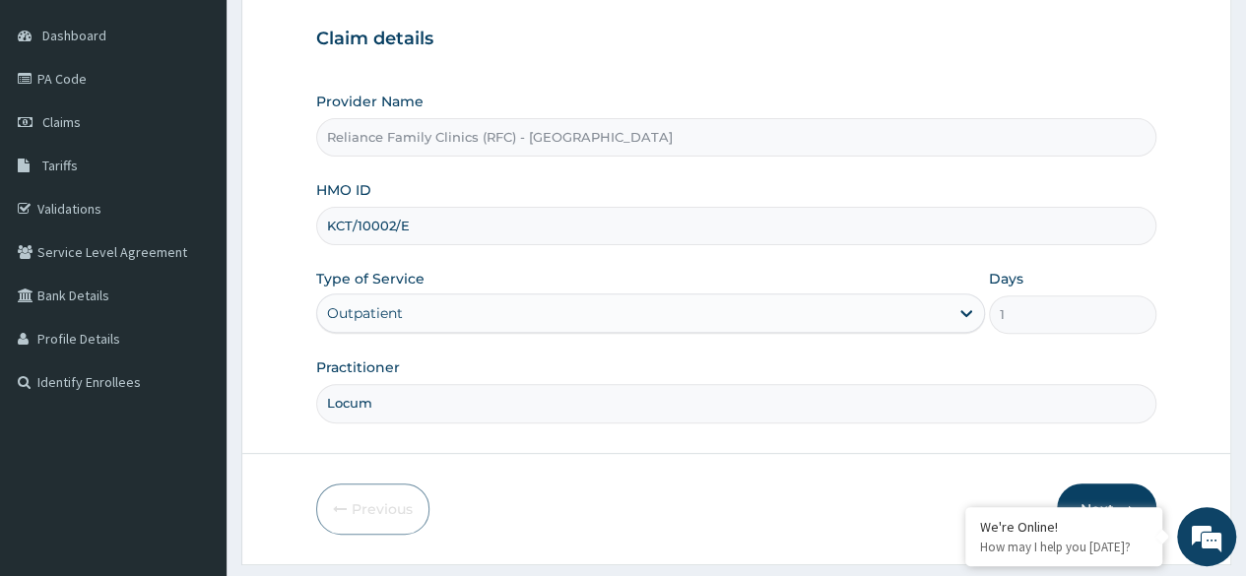
scroll to position [229, 0]
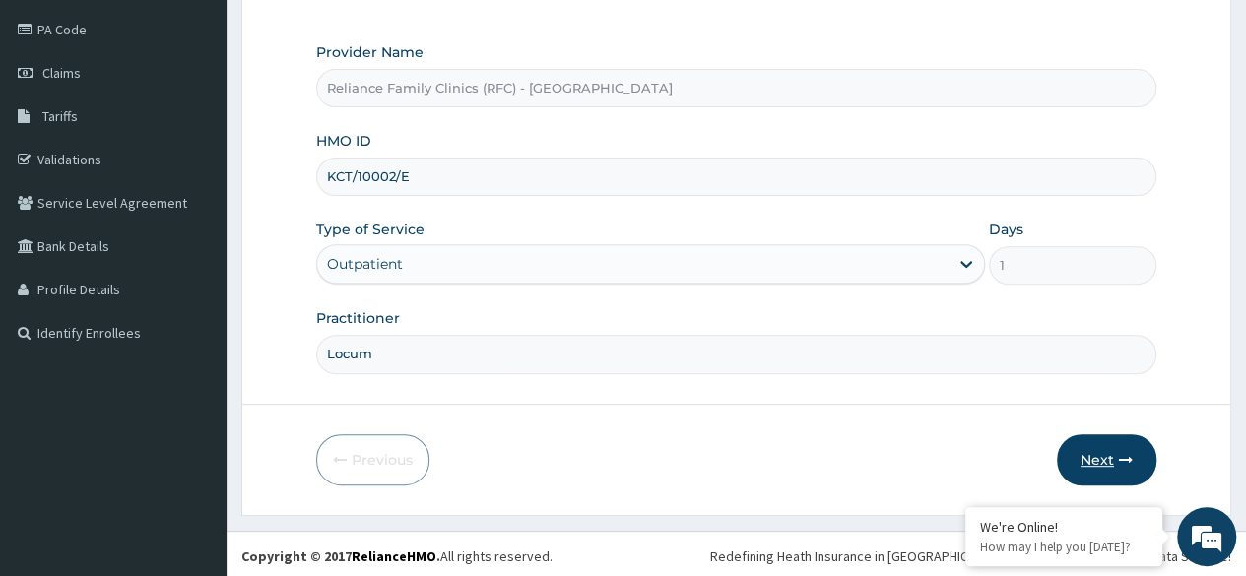
click at [1127, 453] on icon "button" at bounding box center [1126, 460] width 14 height 14
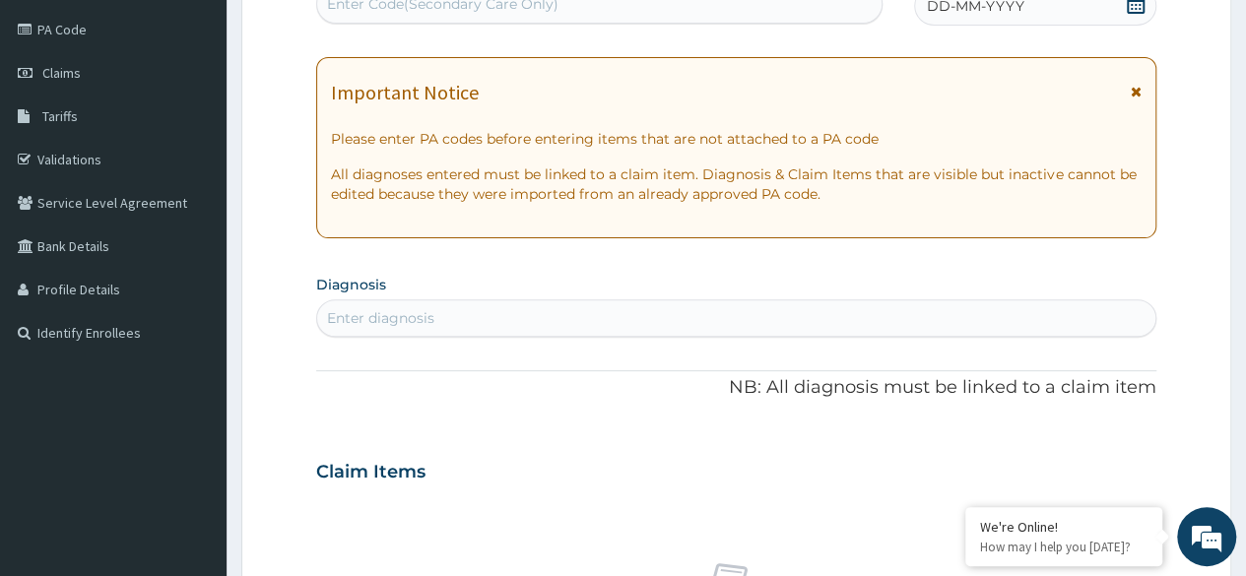
scroll to position [0, 0]
type input "[MEDICAL_DATA]"
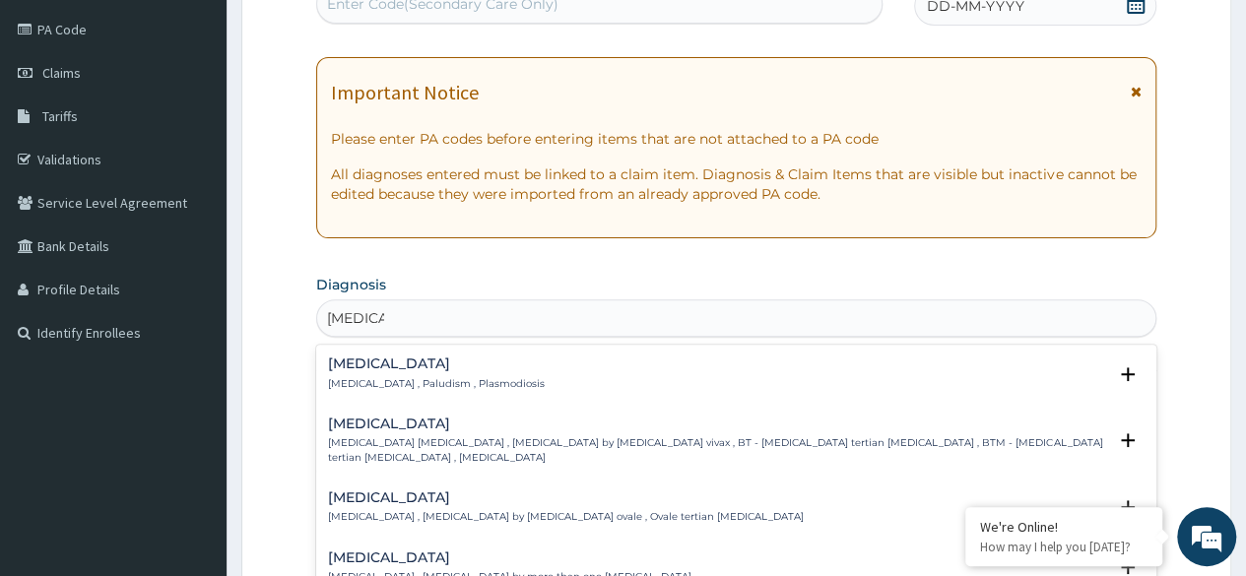
click at [500, 374] on div "[MEDICAL_DATA] [MEDICAL_DATA] , Paludism , Plasmodiosis" at bounding box center [736, 374] width 817 height 34
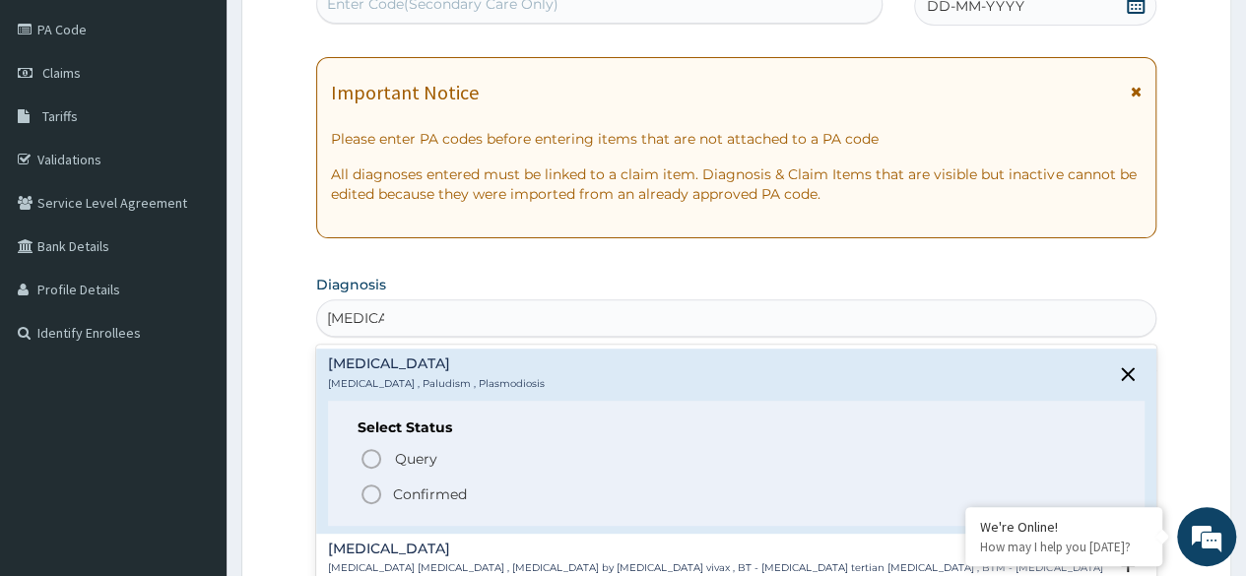
click at [385, 498] on span "Confirmed" at bounding box center [736, 495] width 755 height 24
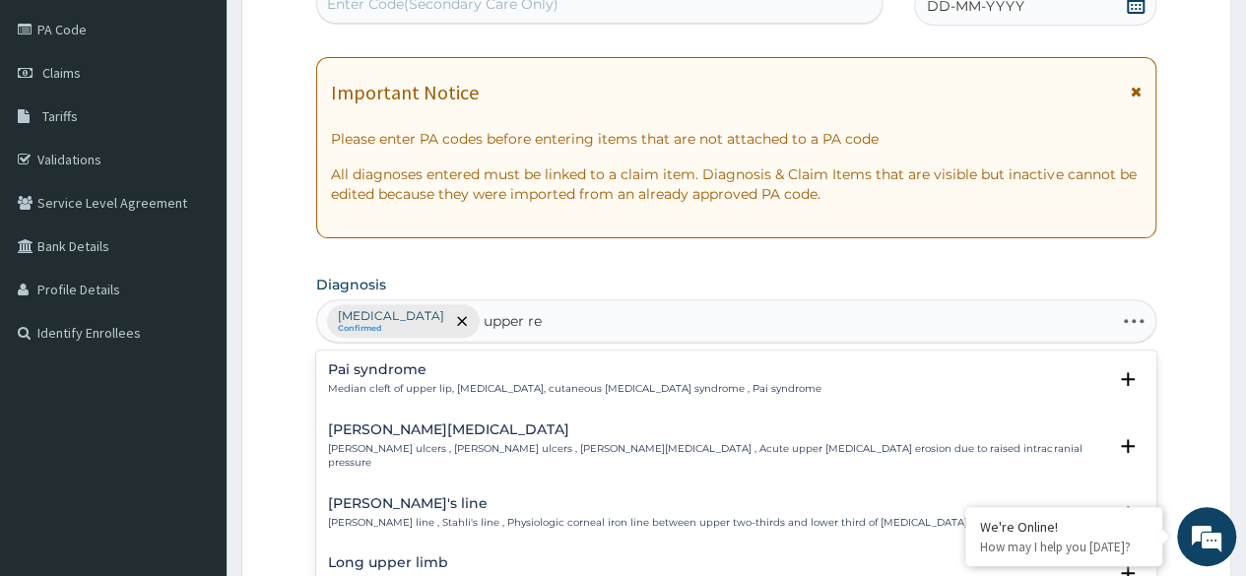
type input "upper res"
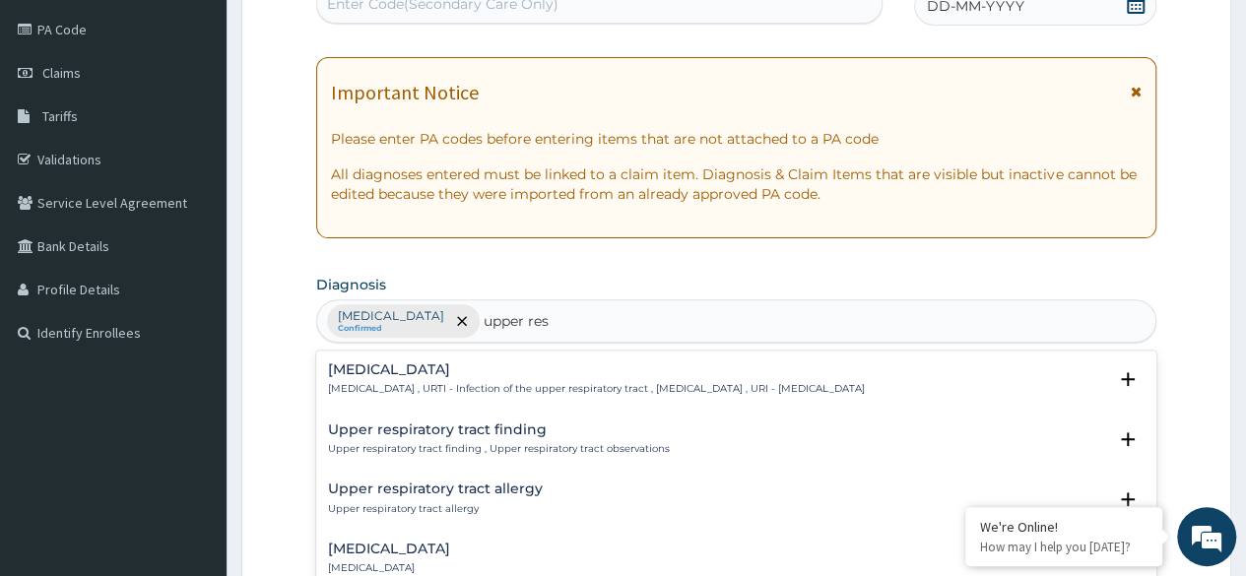
click at [621, 383] on p "[MEDICAL_DATA] , URTI - Infection of the upper respiratory tract , [MEDICAL_DAT…" at bounding box center [596, 389] width 537 height 14
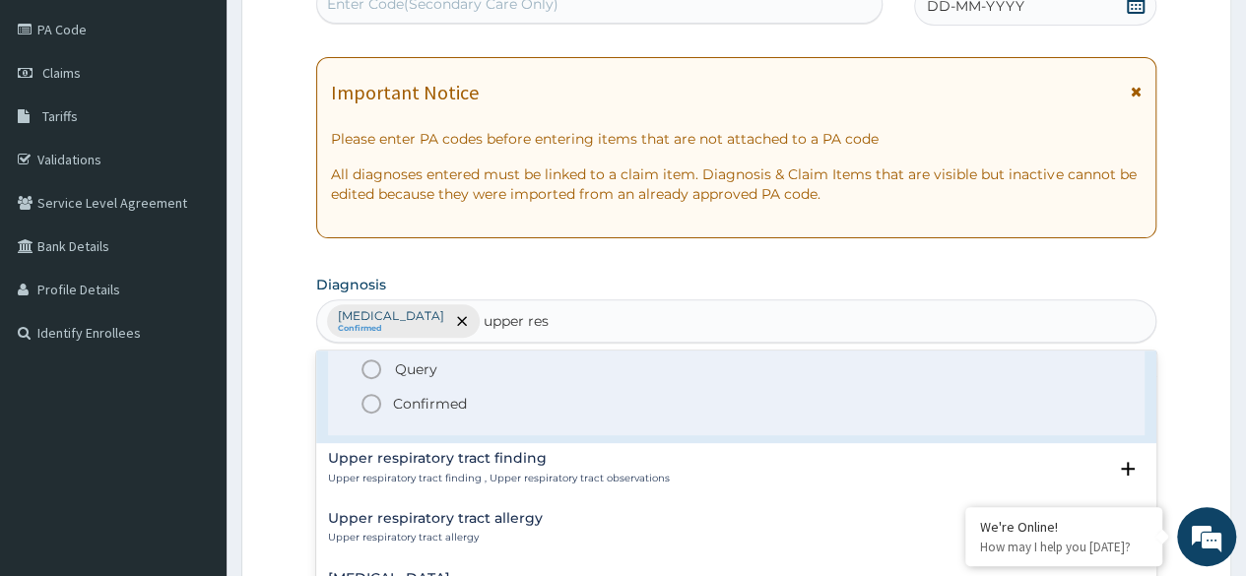
scroll to position [102, 0]
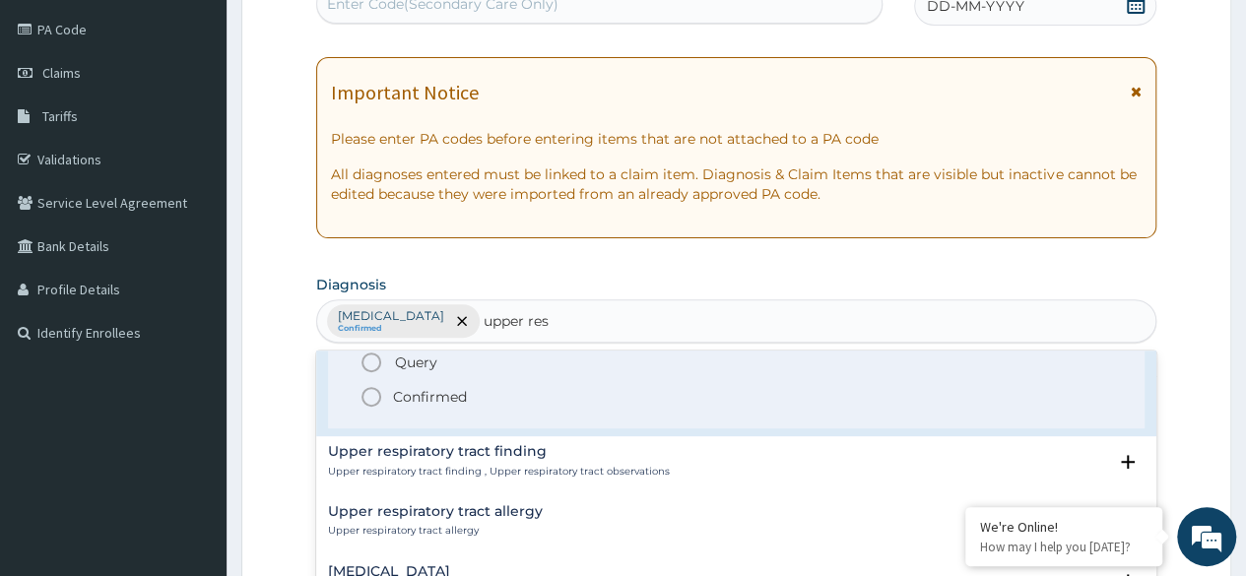
click at [375, 392] on icon "status option filled" at bounding box center [371, 397] width 24 height 24
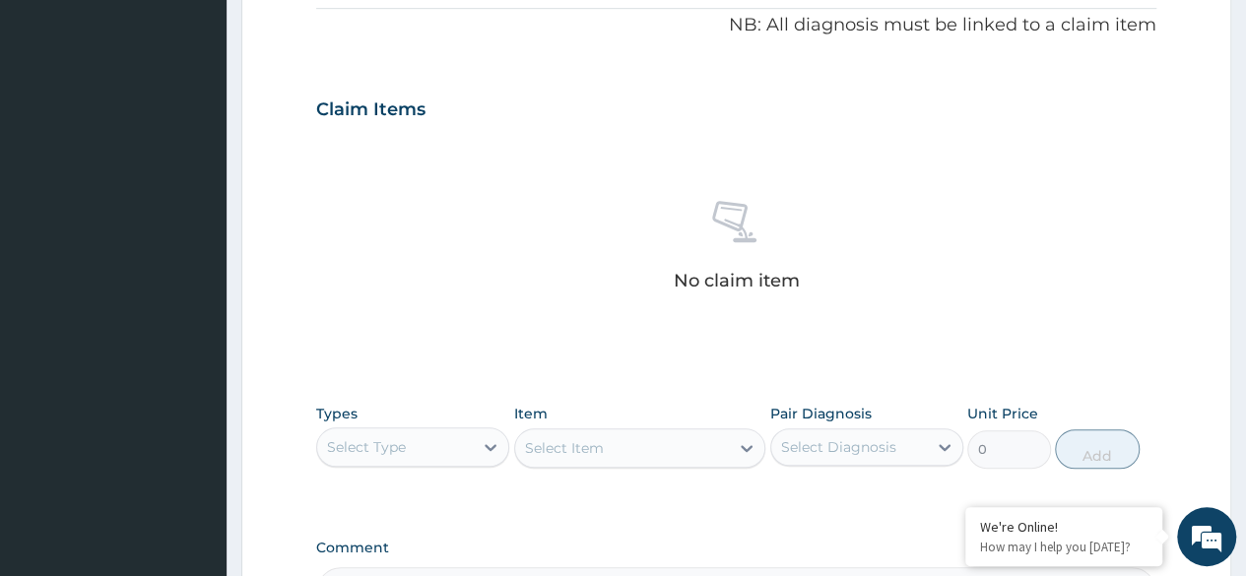
scroll to position [632, 0]
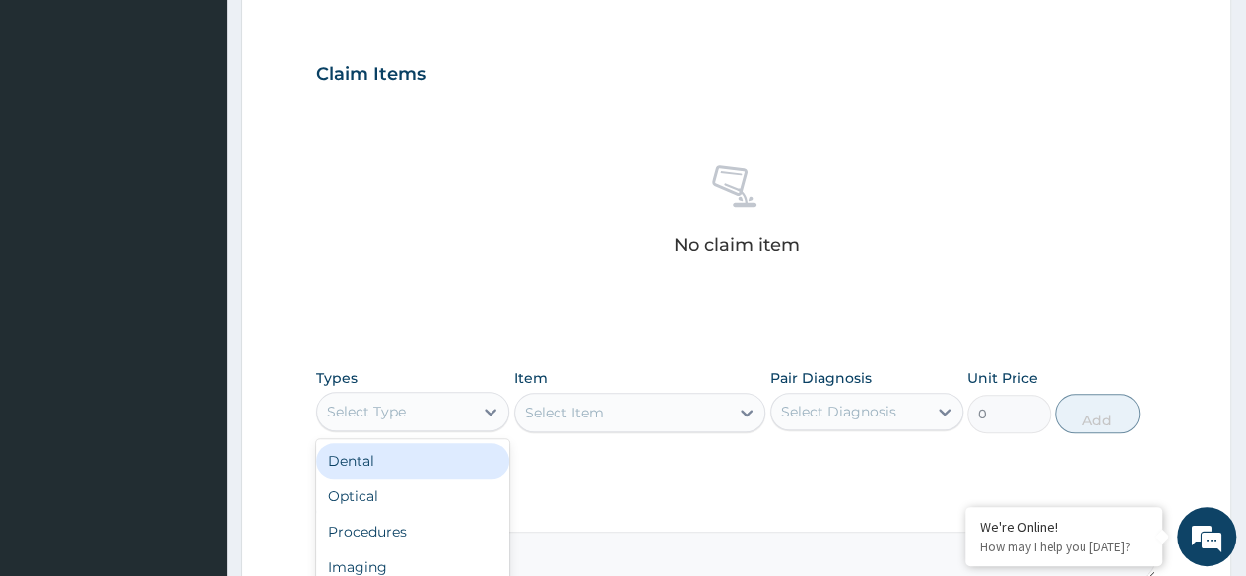
click at [437, 537] on div "Procedures" at bounding box center [412, 531] width 193 height 35
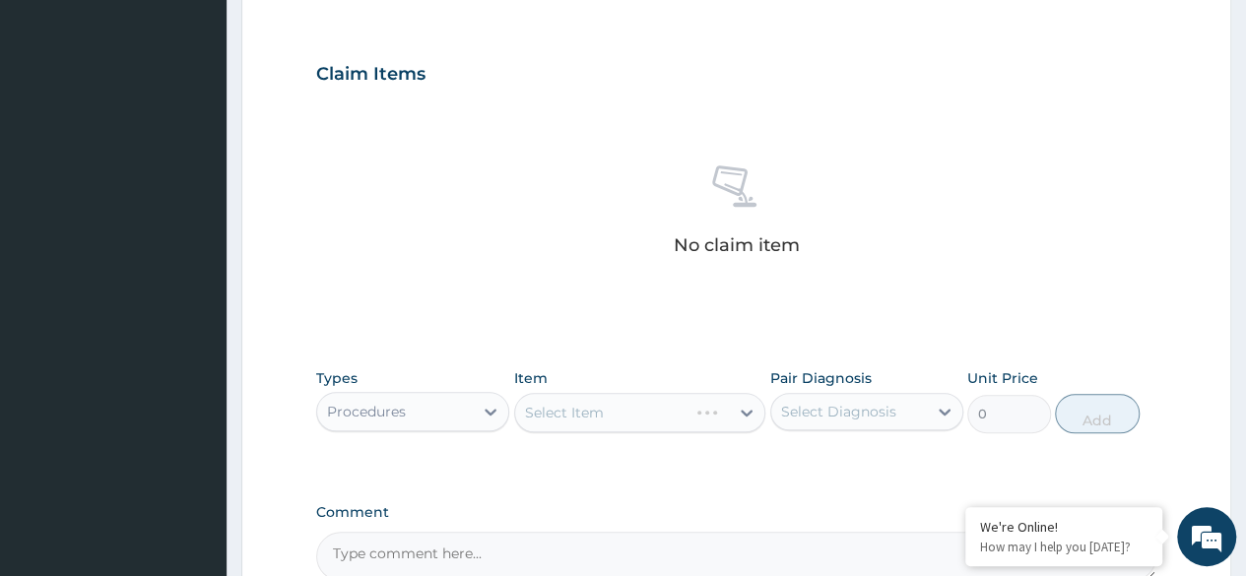
click at [661, 429] on div "Item Select Item" at bounding box center [640, 400] width 252 height 65
click at [669, 418] on div "Select Item" at bounding box center [640, 412] width 252 height 39
click at [687, 419] on div "Select Item" at bounding box center [640, 412] width 252 height 39
click at [695, 414] on div "Select Item" at bounding box center [640, 412] width 252 height 39
click at [664, 428] on div "Select Item" at bounding box center [640, 412] width 252 height 39
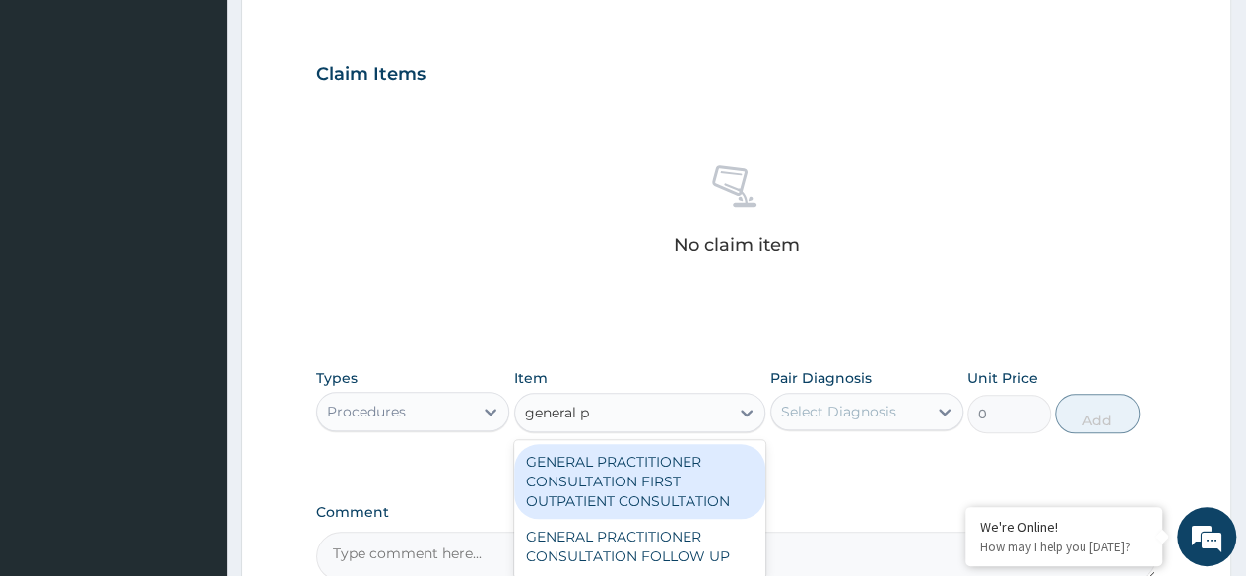
type input "general pr"
click at [697, 479] on div "GENERAL PRACTITIONER CONSULTATION FIRST OUTPATIENT CONSULTATION" at bounding box center [640, 481] width 252 height 75
type input "3370.125"
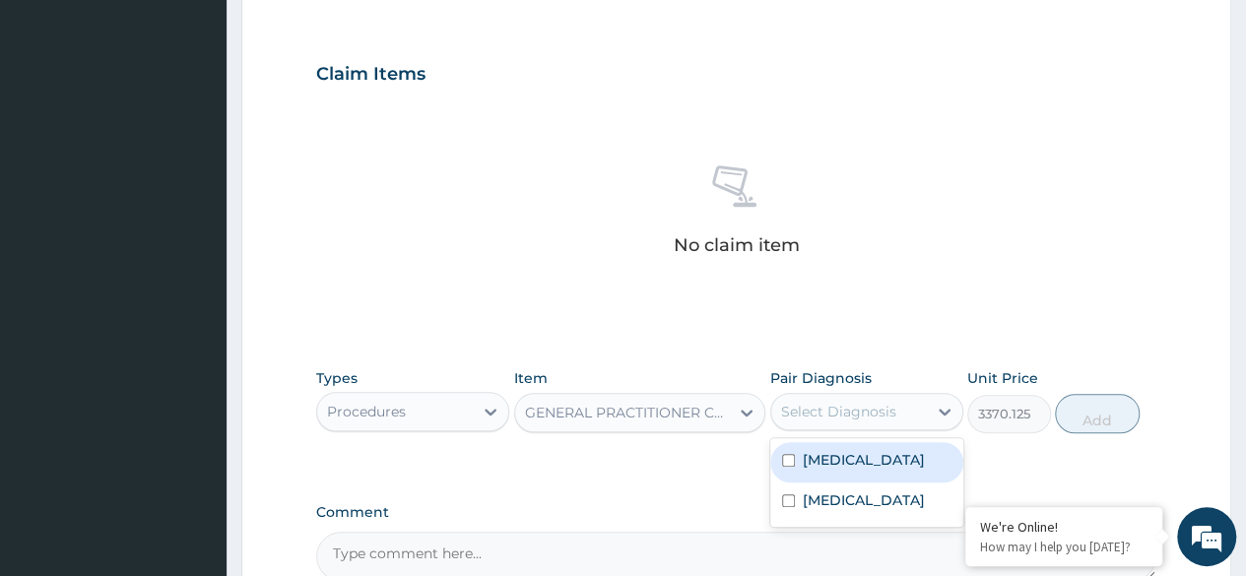
click at [882, 479] on div "Malaria" at bounding box center [866, 462] width 193 height 40
checkbox input "true"
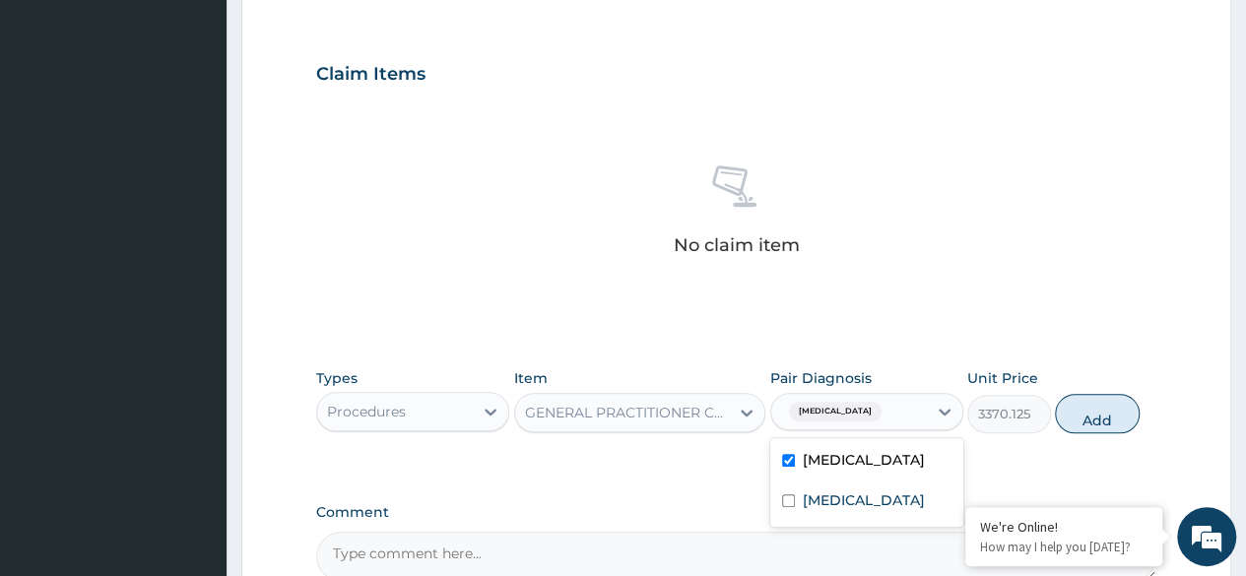
click at [879, 499] on label "Upper respiratory infection" at bounding box center [864, 500] width 122 height 20
checkbox input "true"
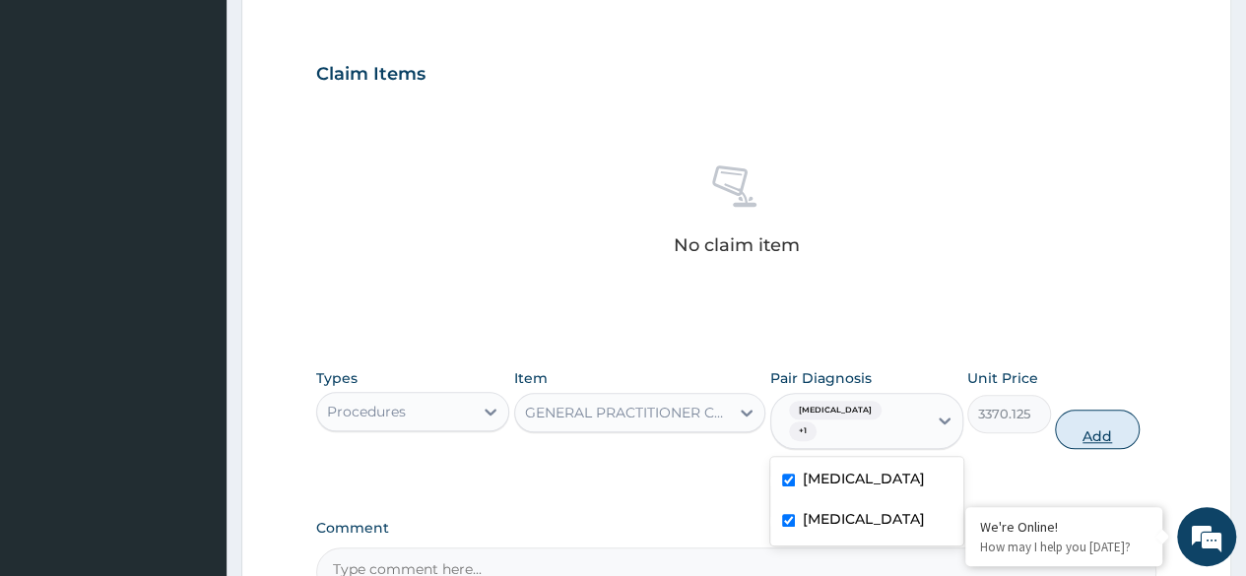
click at [1095, 424] on button "Add" at bounding box center [1097, 429] width 84 height 39
type input "0"
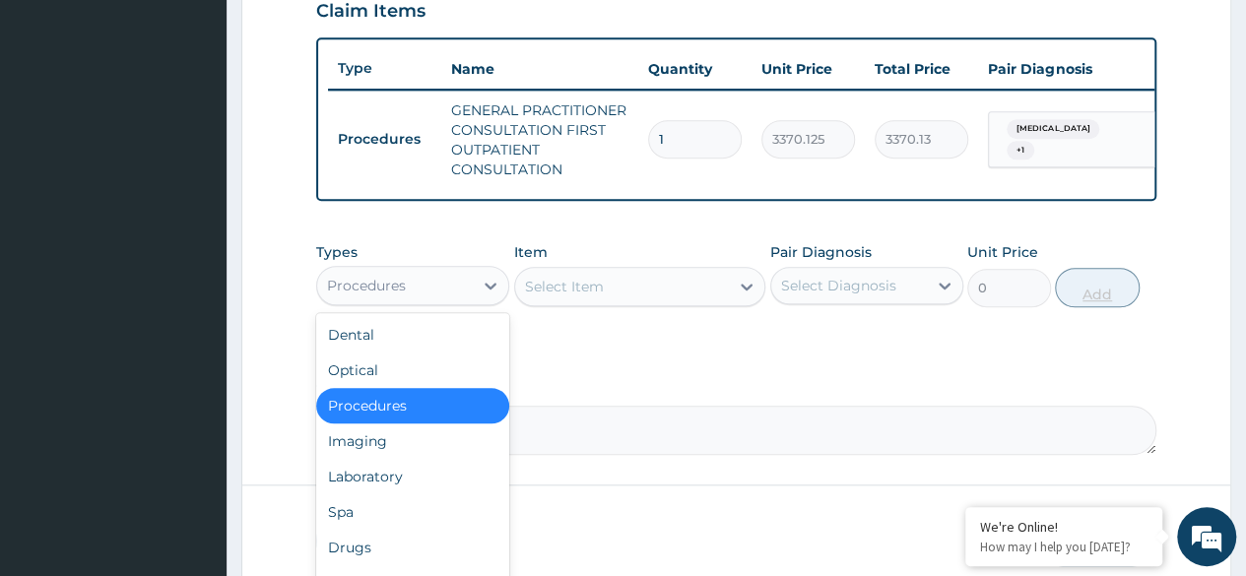
scroll to position [752, 0]
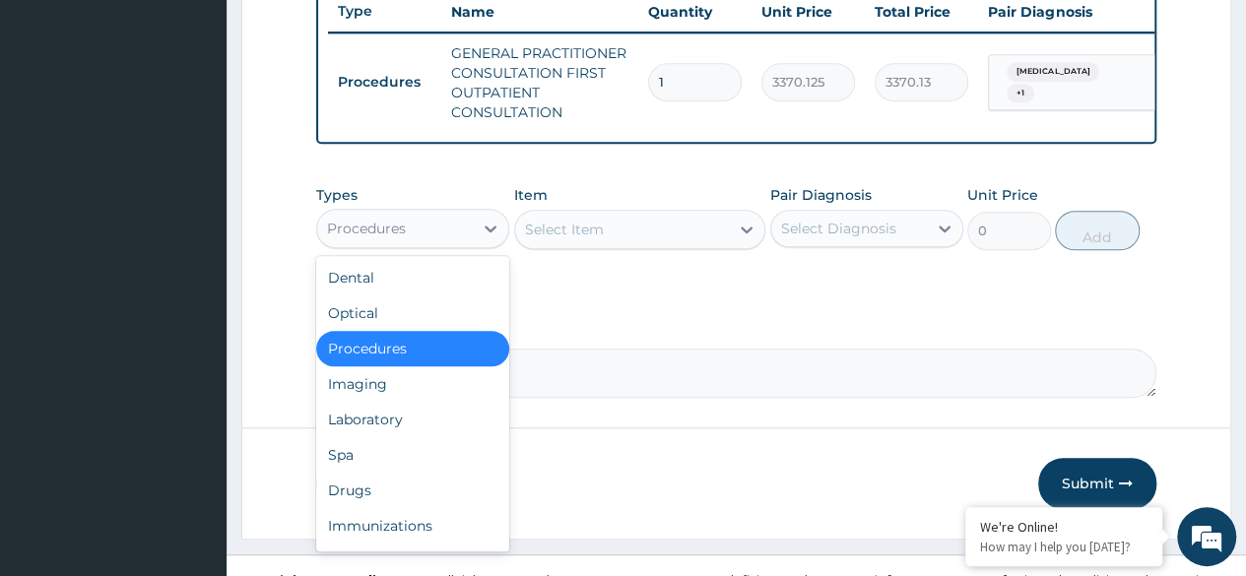
click at [437, 433] on div "Laboratory" at bounding box center [412, 419] width 193 height 35
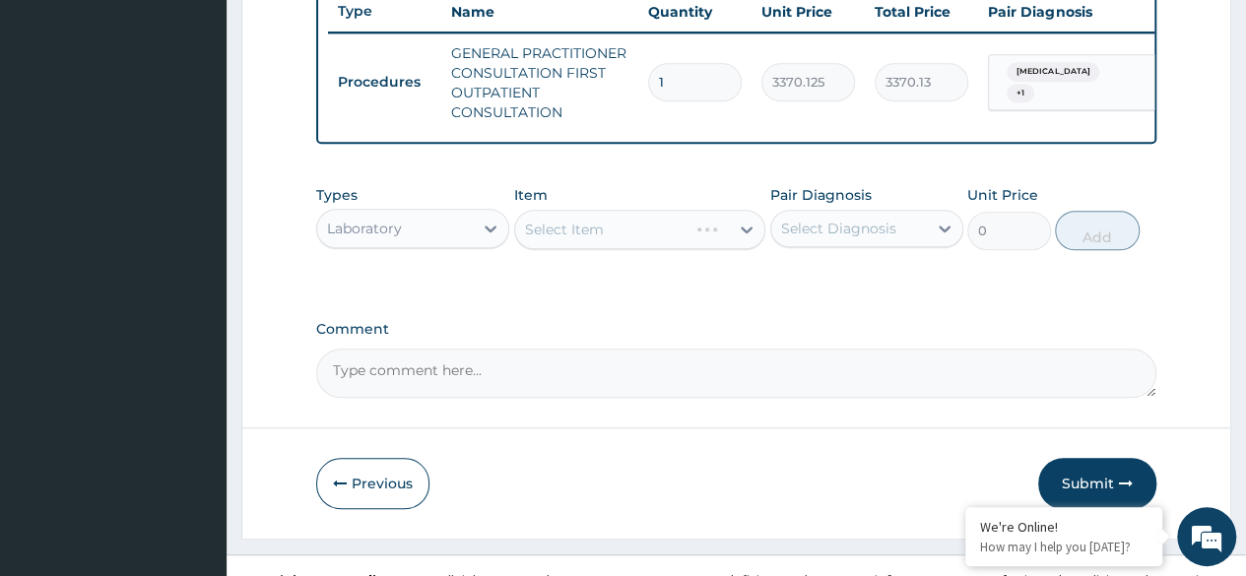
click at [682, 248] on div "Select Item" at bounding box center [640, 229] width 252 height 39
click at [657, 248] on div "Select Item" at bounding box center [640, 229] width 252 height 39
click at [675, 260] on div "Types Laboratory Item Select Item Pair Diagnosis Select Diagnosis Unit Price 0 …" at bounding box center [736, 217] width 840 height 85
click at [657, 249] on div "Select Item" at bounding box center [640, 229] width 252 height 39
click at [656, 237] on div "Select Item" at bounding box center [640, 229] width 252 height 39
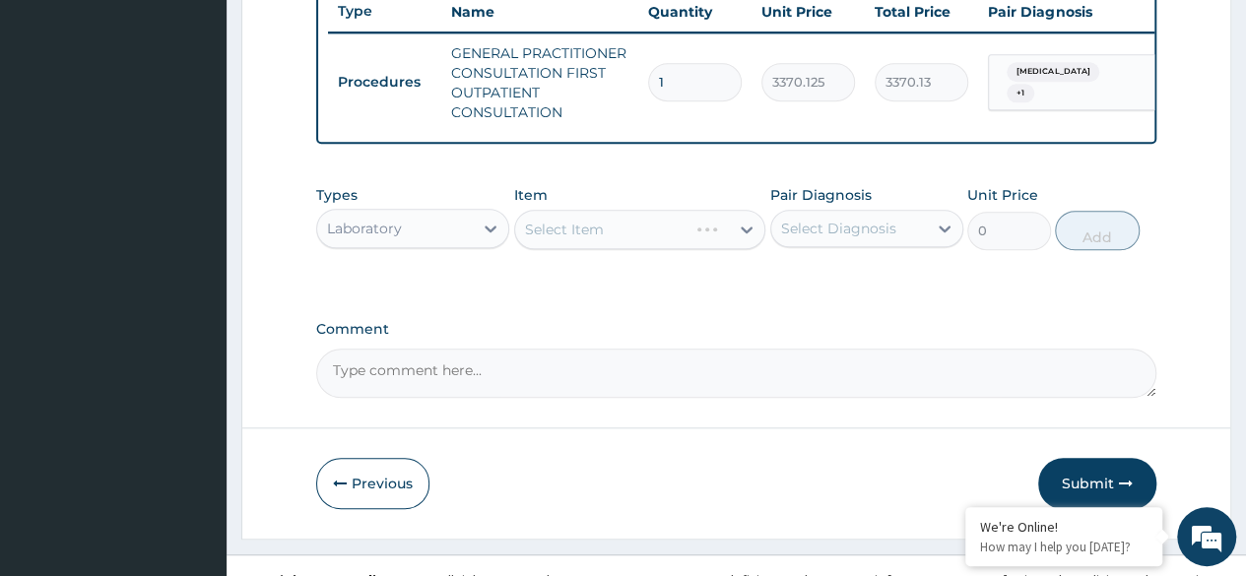
click at [703, 238] on div "Select Item" at bounding box center [640, 229] width 252 height 39
click at [675, 246] on div "Select Item" at bounding box center [640, 229] width 252 height 39
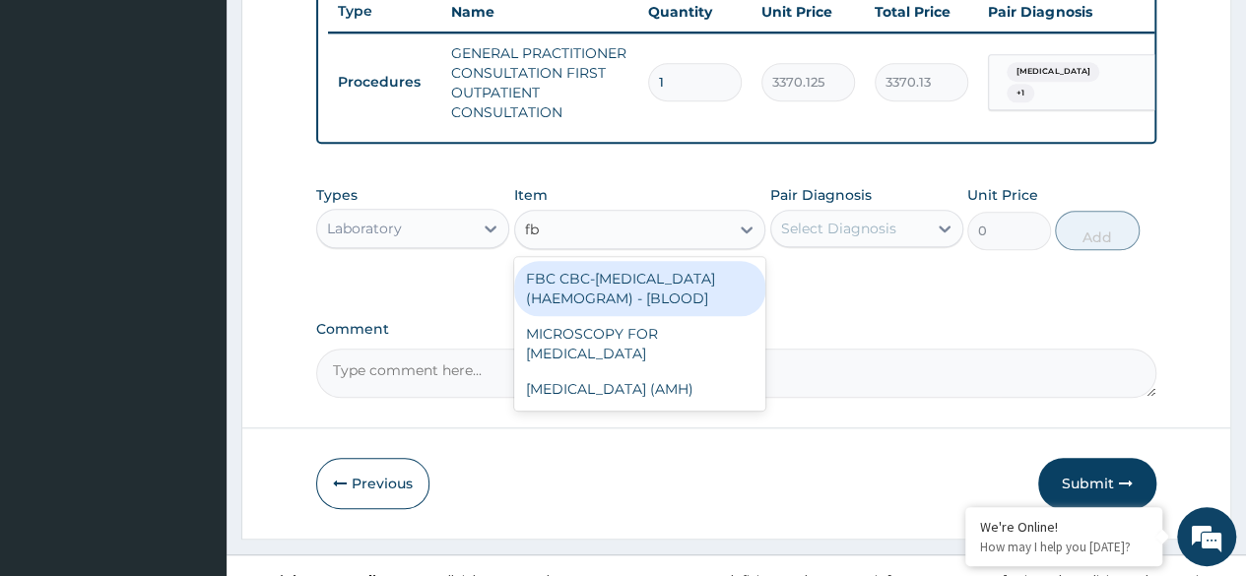
type input "fbc"
click at [640, 316] on div "FBC CBC-COMPLETE BLOOD COUNT (HAEMOGRAM) - [BLOOD]" at bounding box center [640, 288] width 252 height 55
type input "4085"
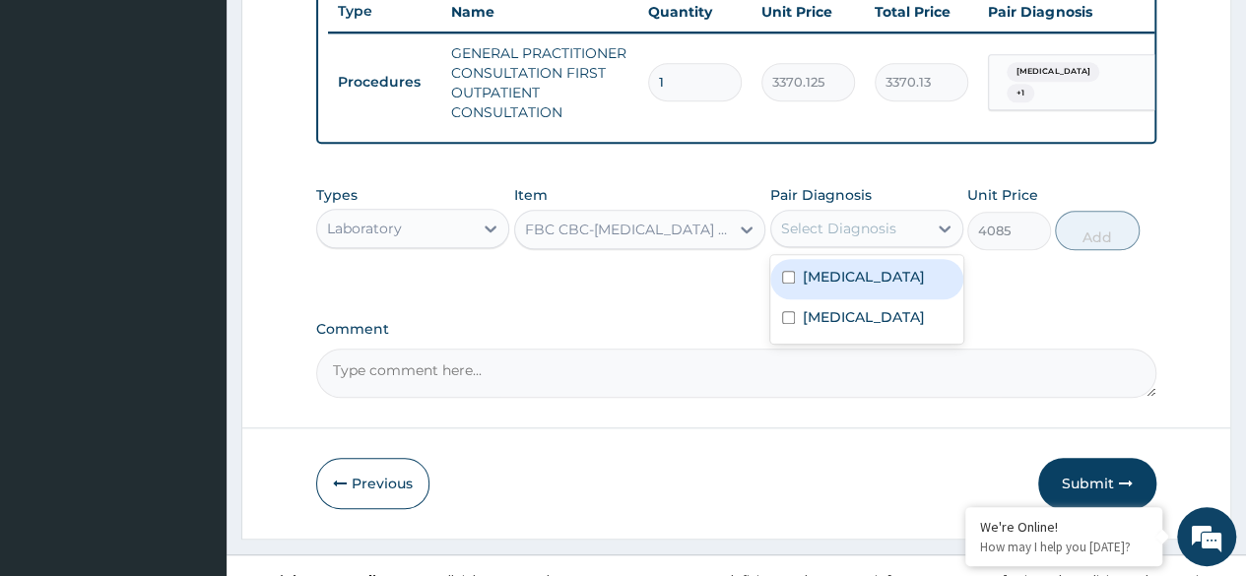
click at [890, 321] on label "Upper respiratory infection" at bounding box center [864, 317] width 122 height 20
checkbox input "true"
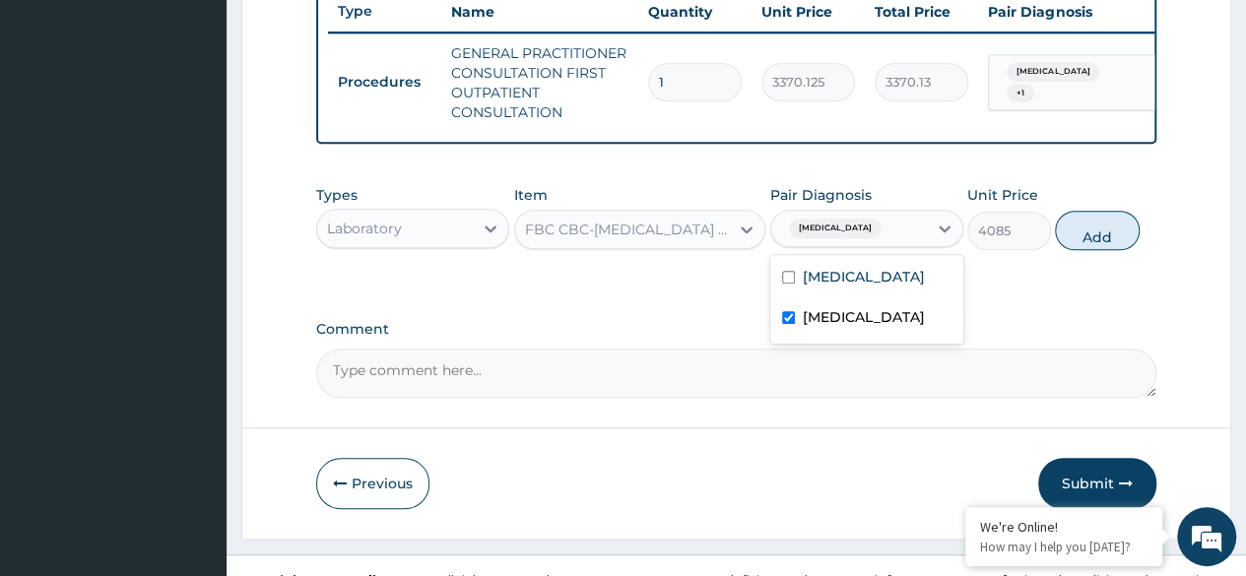
click at [882, 287] on div "Malaria" at bounding box center [866, 279] width 193 height 40
checkbox input "true"
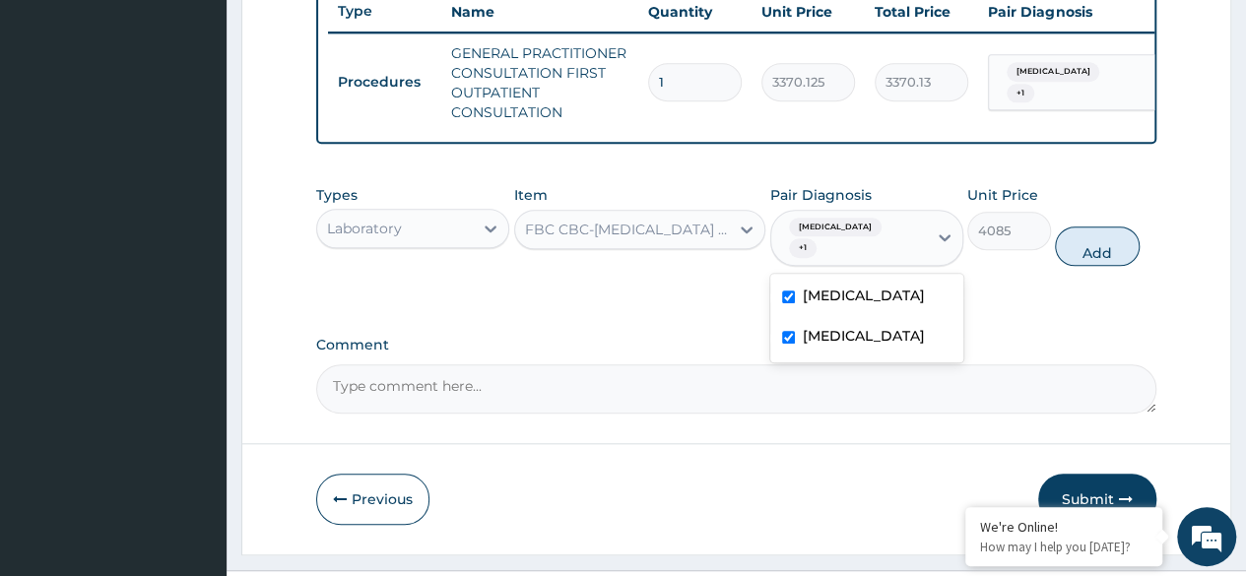
click at [893, 346] on label "Upper respiratory infection" at bounding box center [864, 336] width 122 height 20
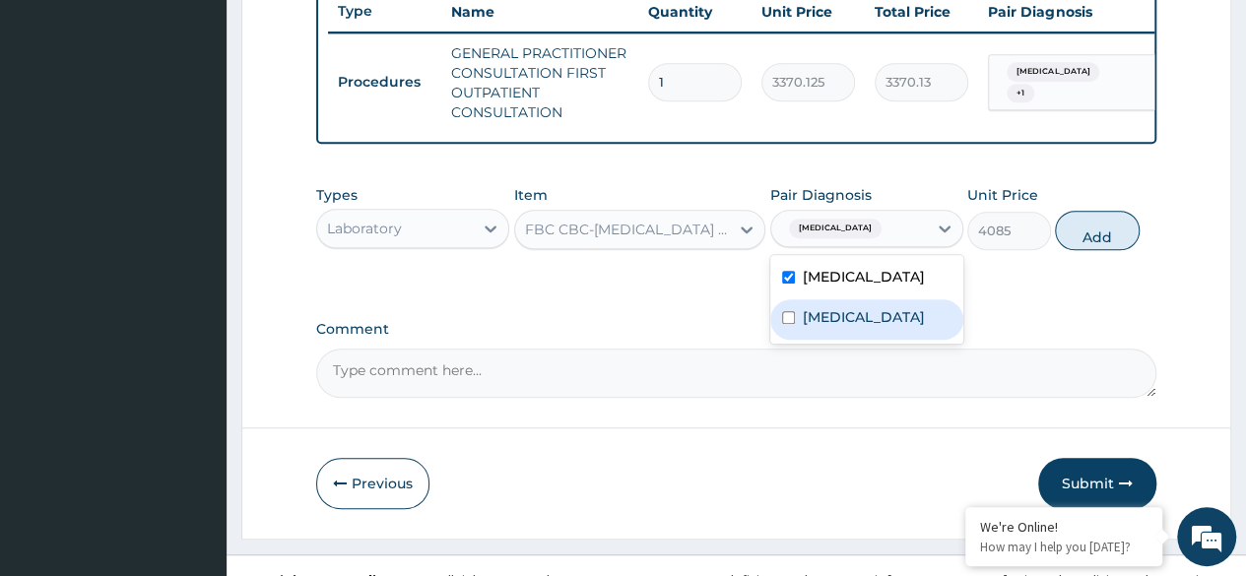
checkbox input "false"
click at [1113, 250] on button "Add" at bounding box center [1097, 230] width 84 height 39
type input "0"
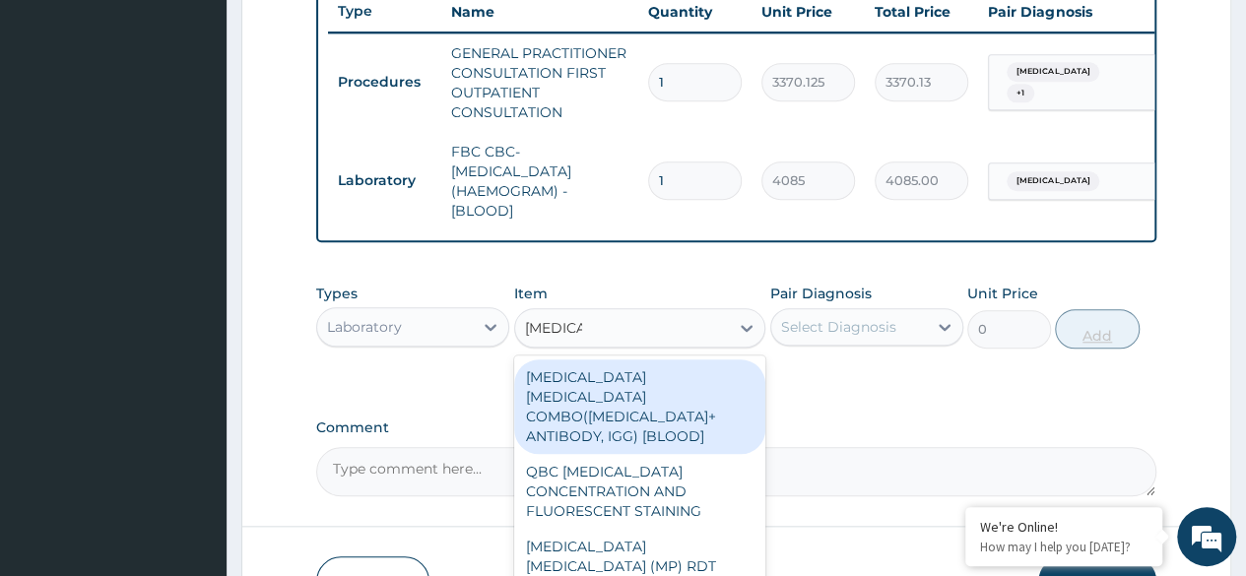
type input "malaria pa"
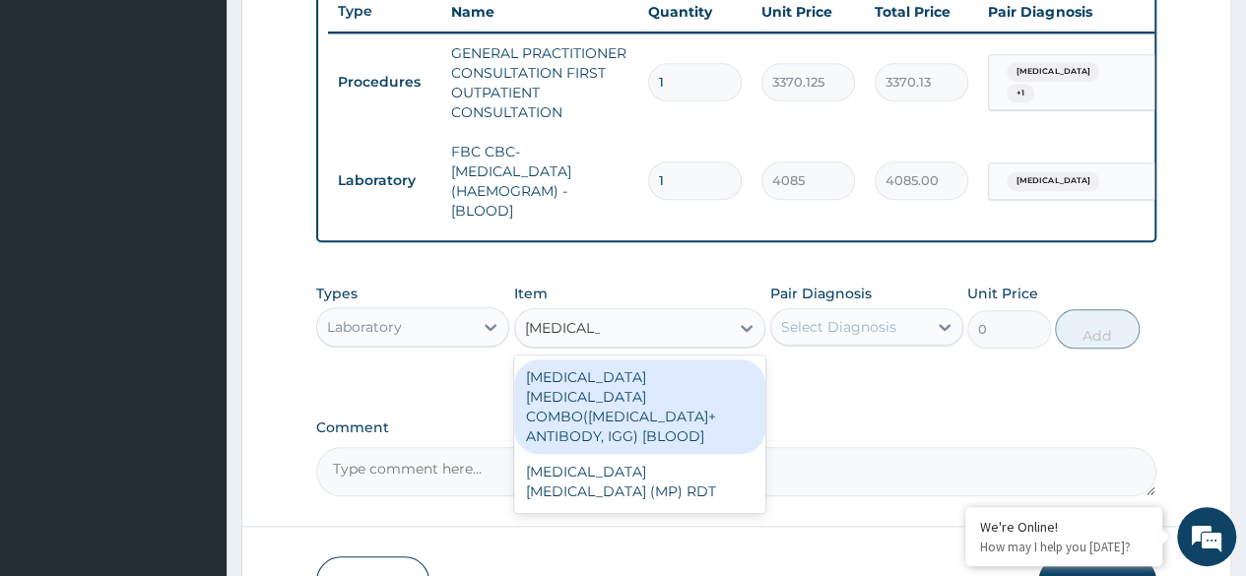
click at [680, 475] on div "MALARIA PARASITE (MP) RDT" at bounding box center [640, 481] width 252 height 55
type input "1531.875"
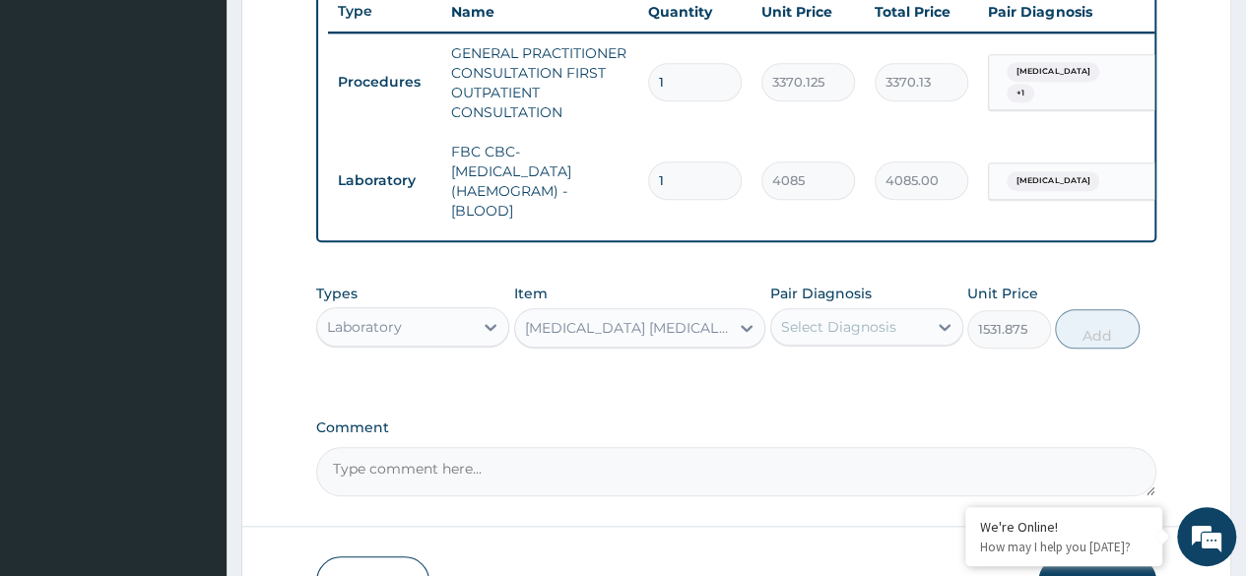
click at [901, 359] on div "Types Laboratory Item option MALARIA PARASITE (MP) RDT, selected. Select is foc…" at bounding box center [736, 316] width 840 height 85
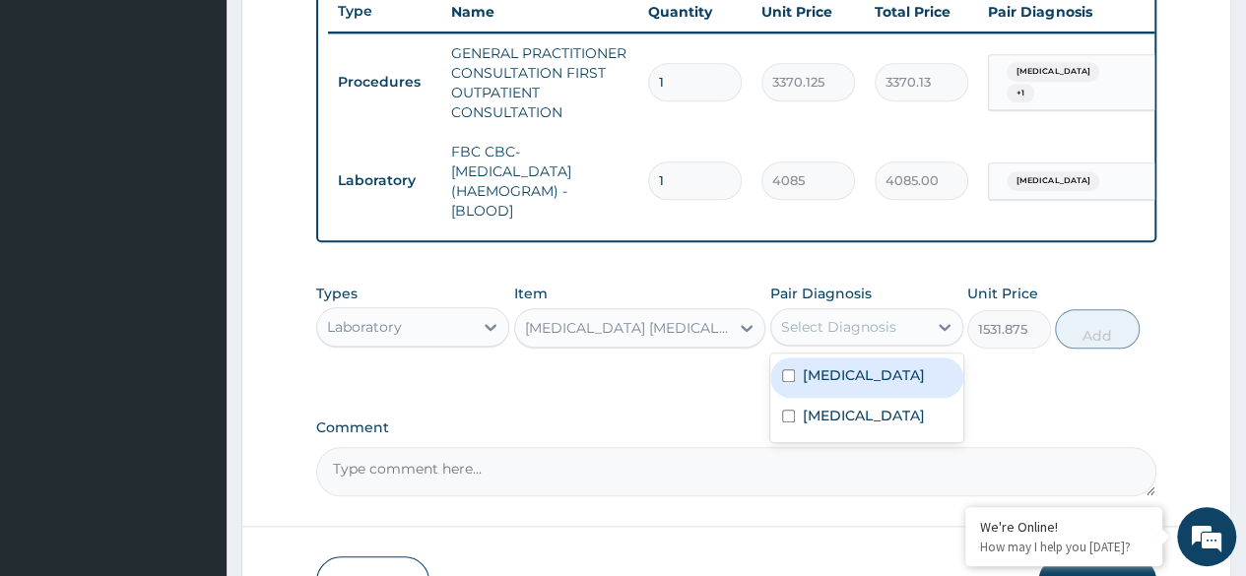
click at [871, 398] on div "Malaria" at bounding box center [866, 378] width 193 height 40
checkbox input "true"
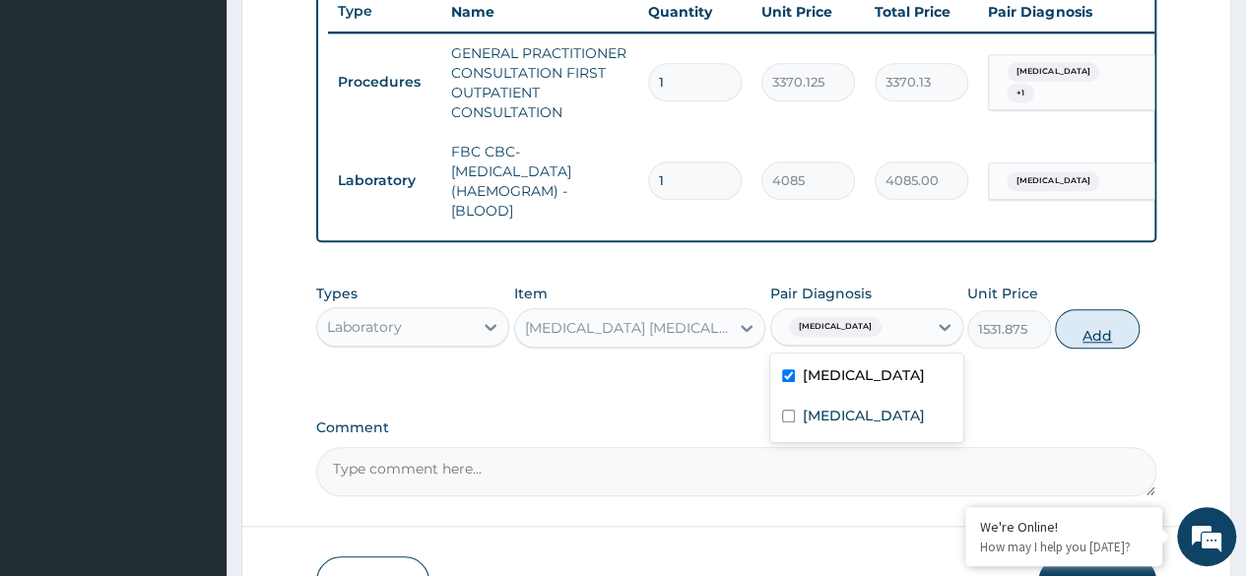
click at [1101, 349] on button "Add" at bounding box center [1097, 328] width 84 height 39
type input "0"
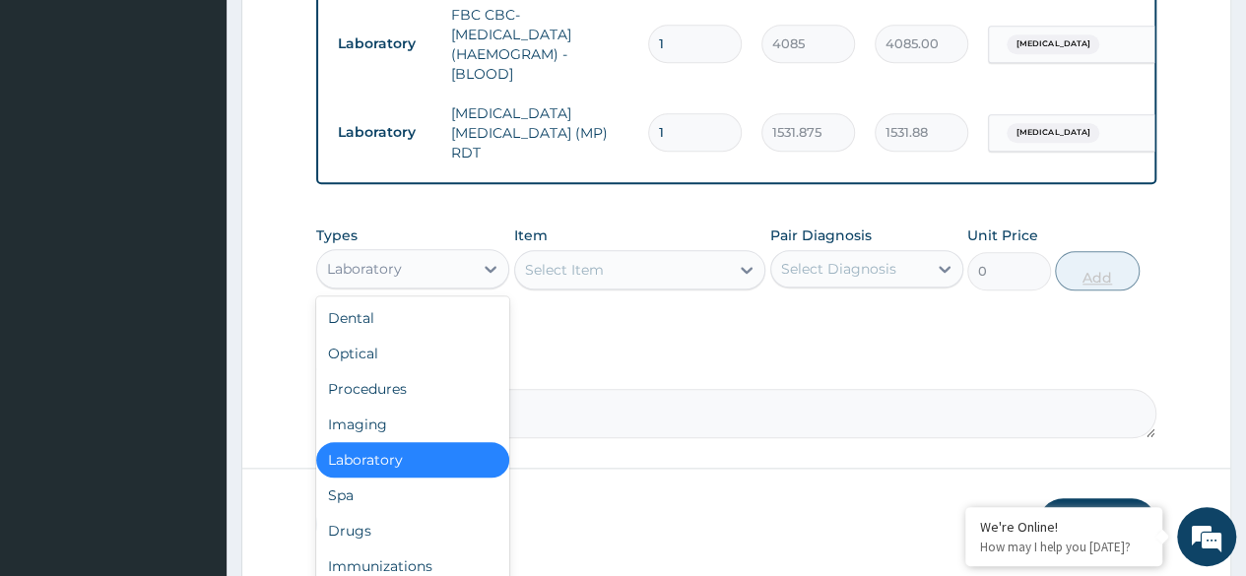
scroll to position [916, 0]
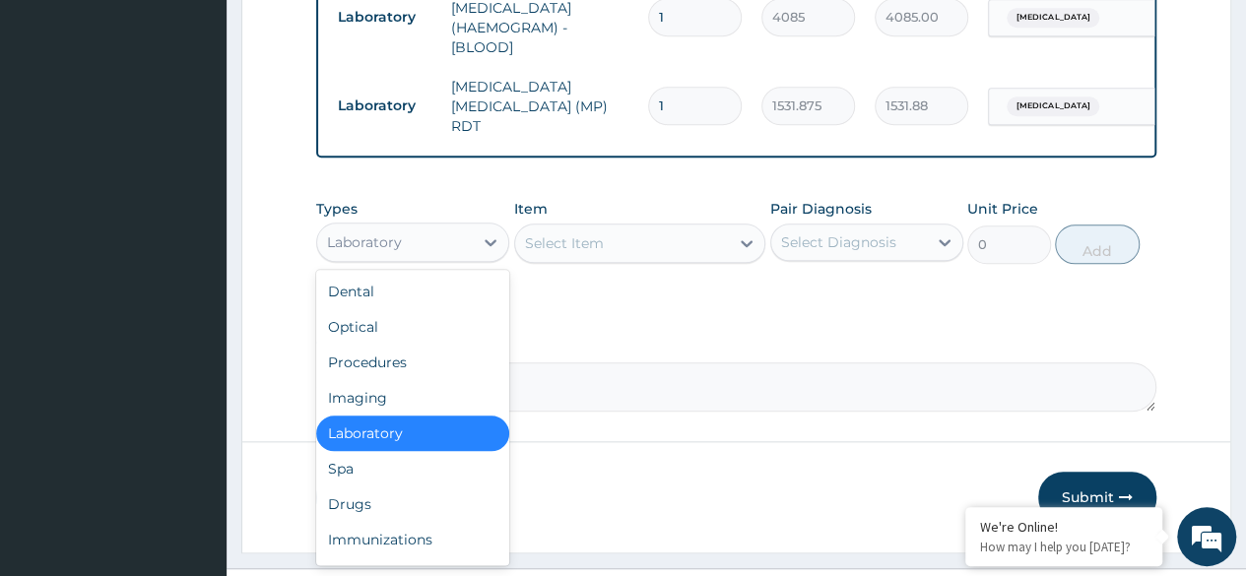
click at [404, 516] on div "Drugs" at bounding box center [412, 504] width 193 height 35
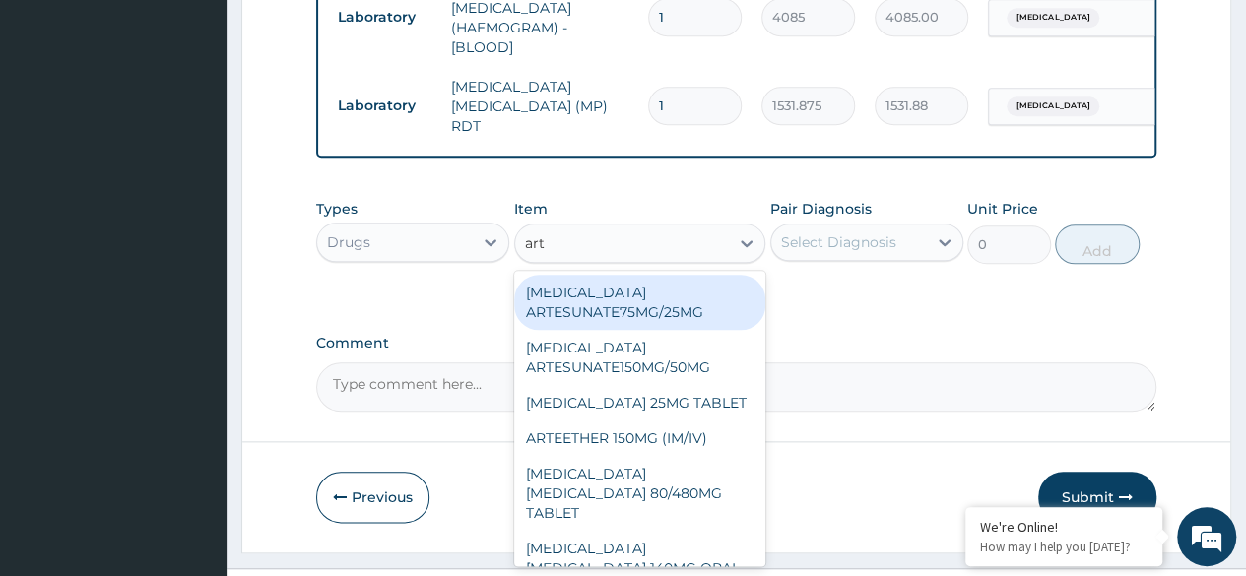
type input "arte"
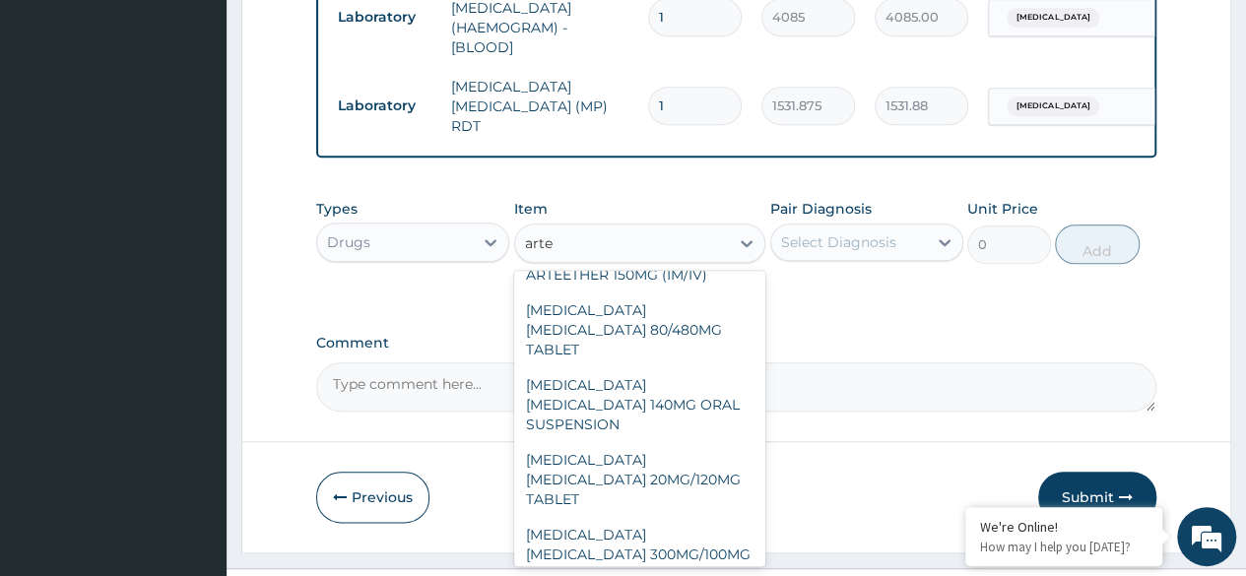
scroll to position [144, 0]
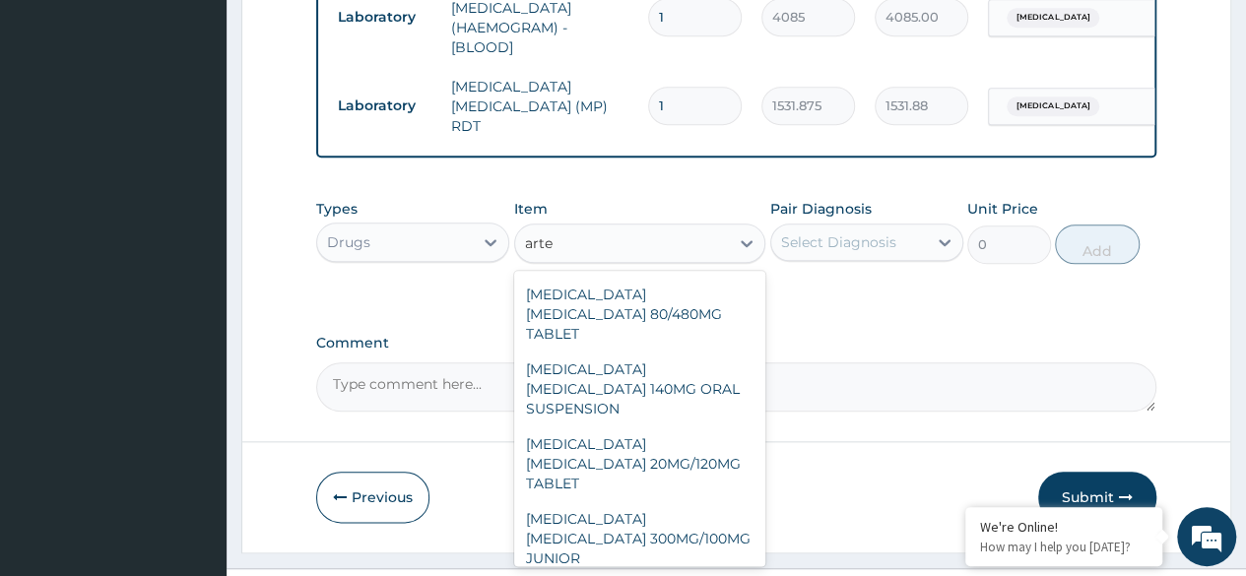
click at [660, 451] on div "ARTEMETHER LUMEFANTRINE 20MG/120MG TABLET" at bounding box center [640, 463] width 252 height 75
type input "100"
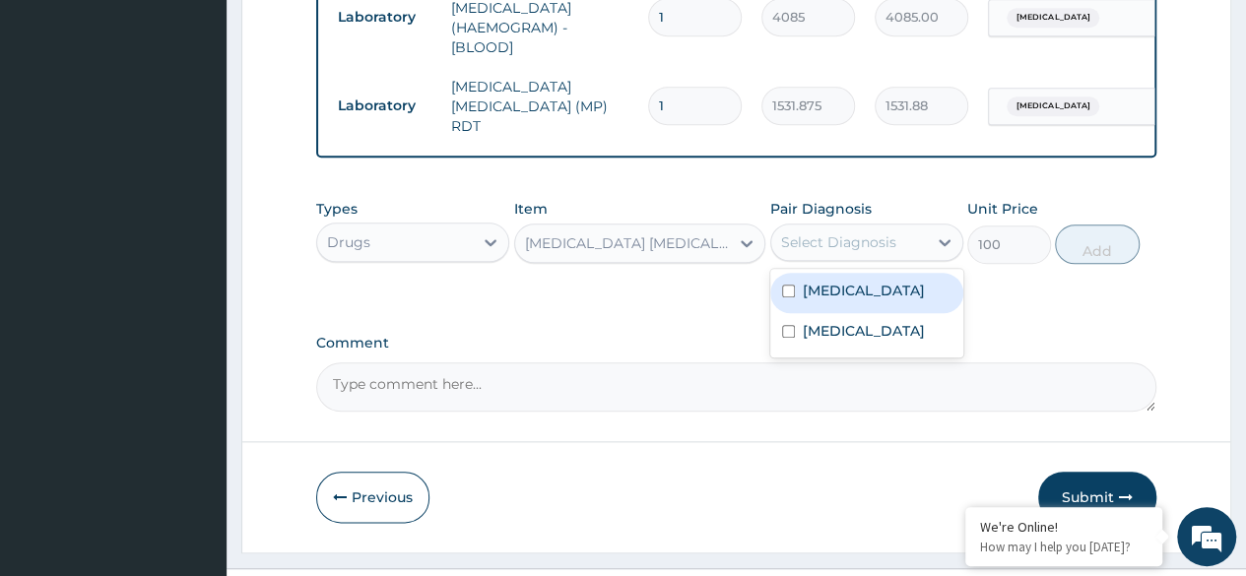
click at [864, 284] on div "Malaria" at bounding box center [866, 293] width 193 height 40
checkbox input "true"
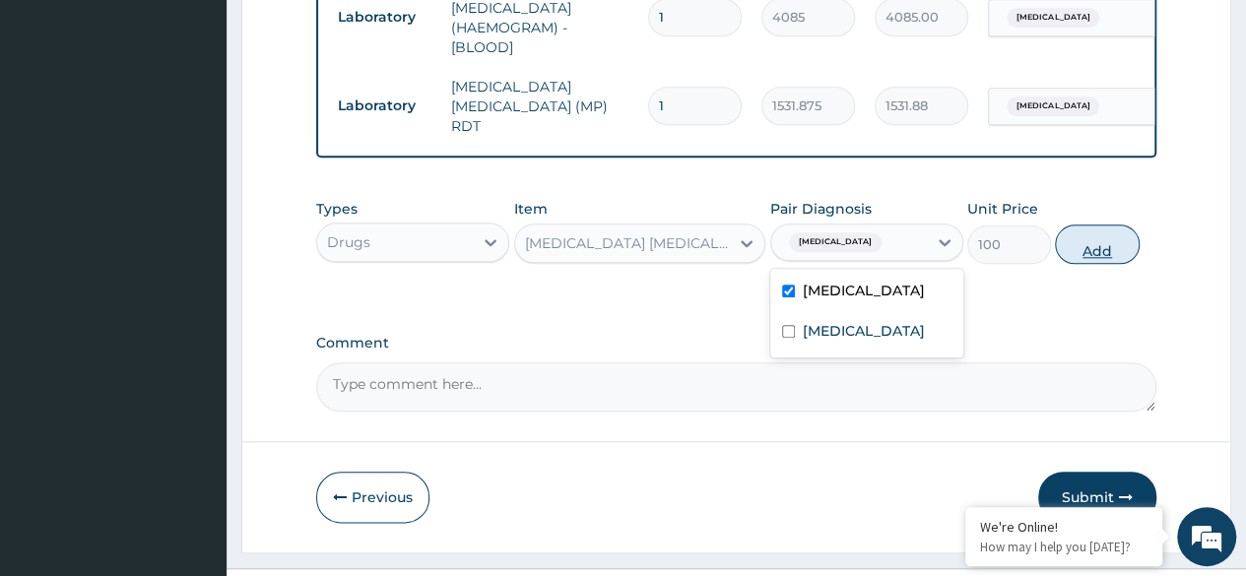
click at [1099, 263] on button "Add" at bounding box center [1097, 244] width 84 height 39
type input "0"
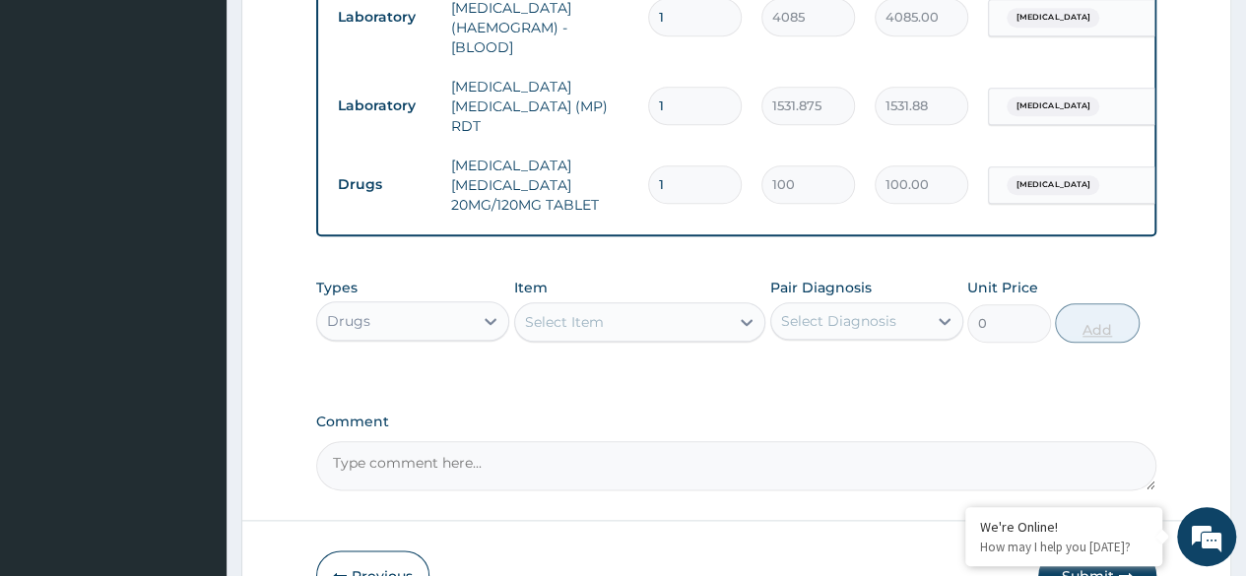
type input "18"
type input "1800.00"
type input "18"
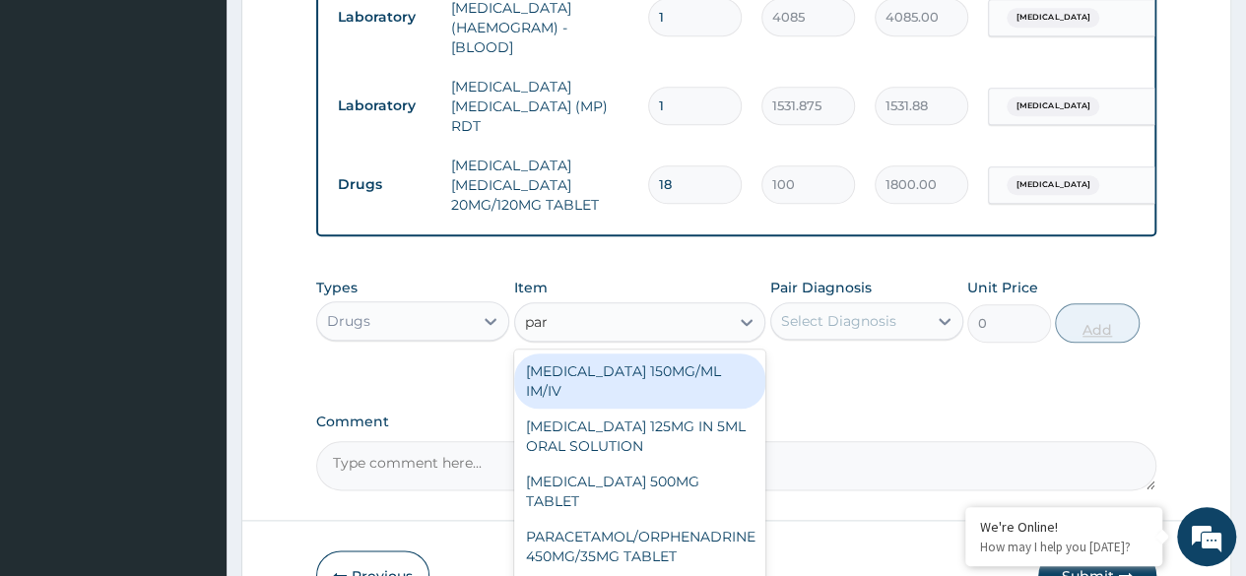
type input "para"
click at [675, 504] on div "PARACETAMOL 500MG TABLET" at bounding box center [640, 491] width 252 height 55
type input "30"
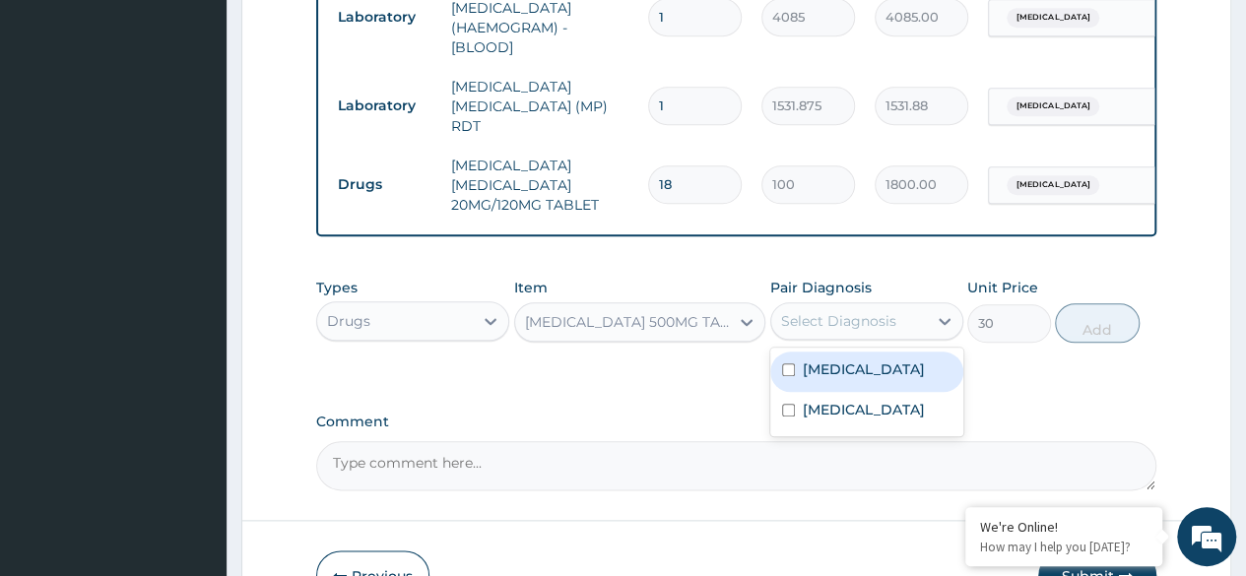
click at [822, 376] on label "Malaria" at bounding box center [864, 369] width 122 height 20
checkbox input "true"
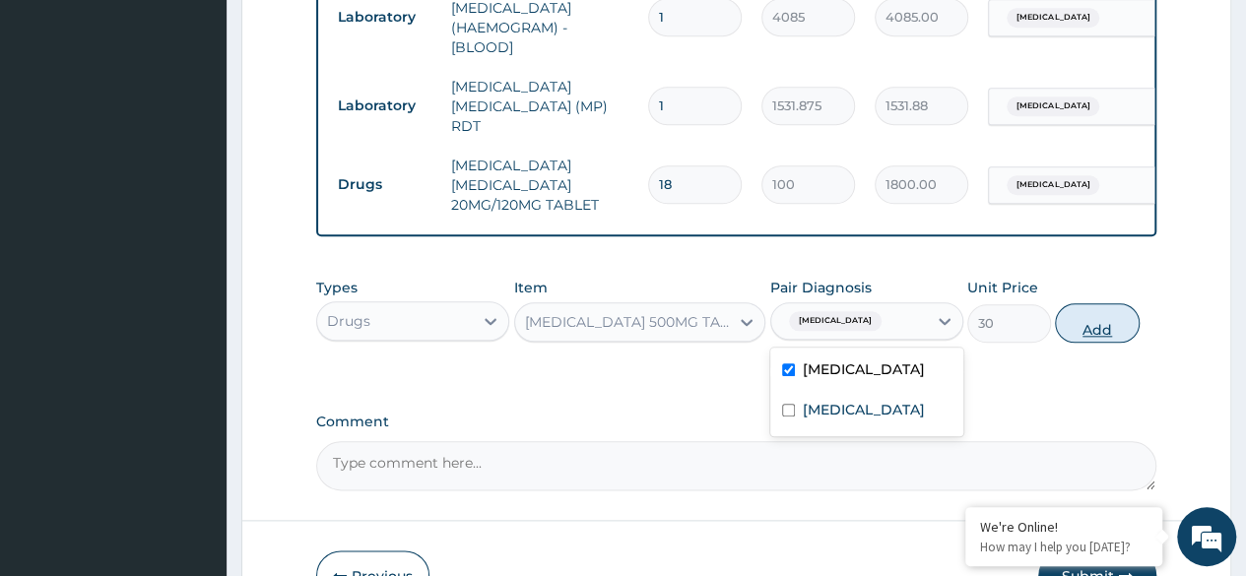
click at [1084, 337] on button "Add" at bounding box center [1097, 322] width 84 height 39
type input "0"
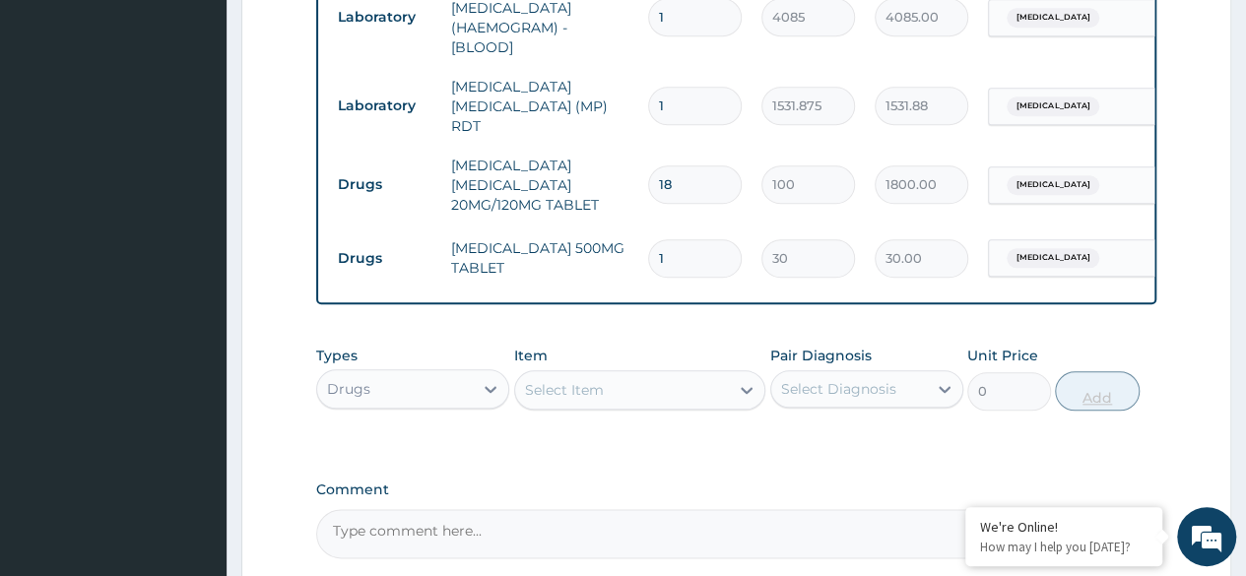
type input "0.00"
type input "9"
type input "270.00"
type input "9"
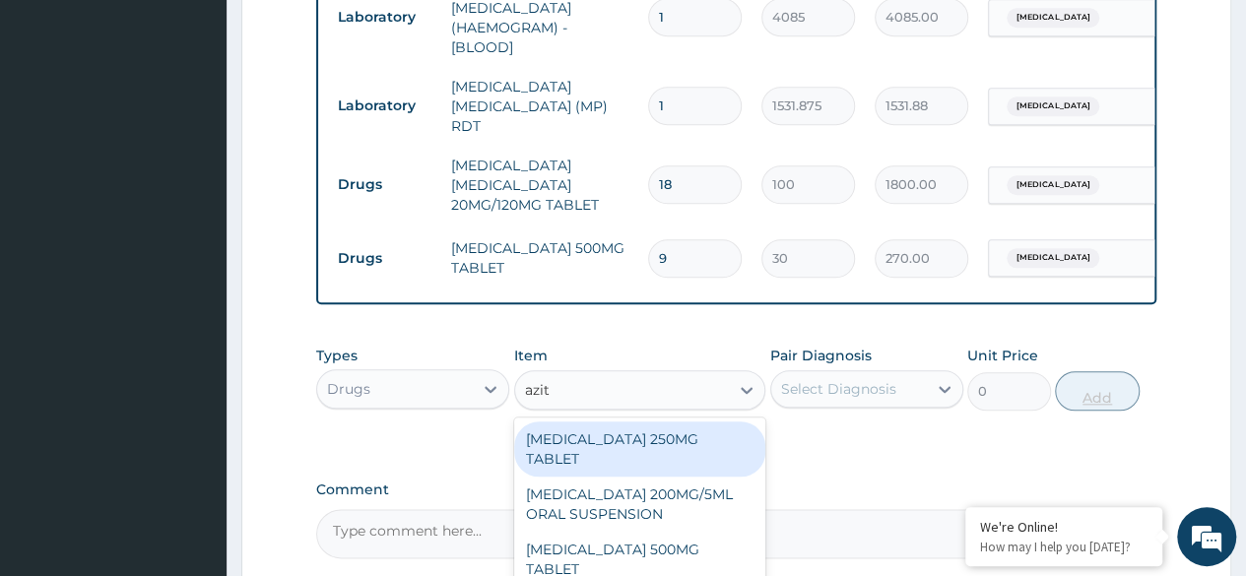
type input "azith"
click at [721, 455] on div "AZITHROMYCIN 250MG TABLET" at bounding box center [640, 449] width 252 height 55
type input "293.25"
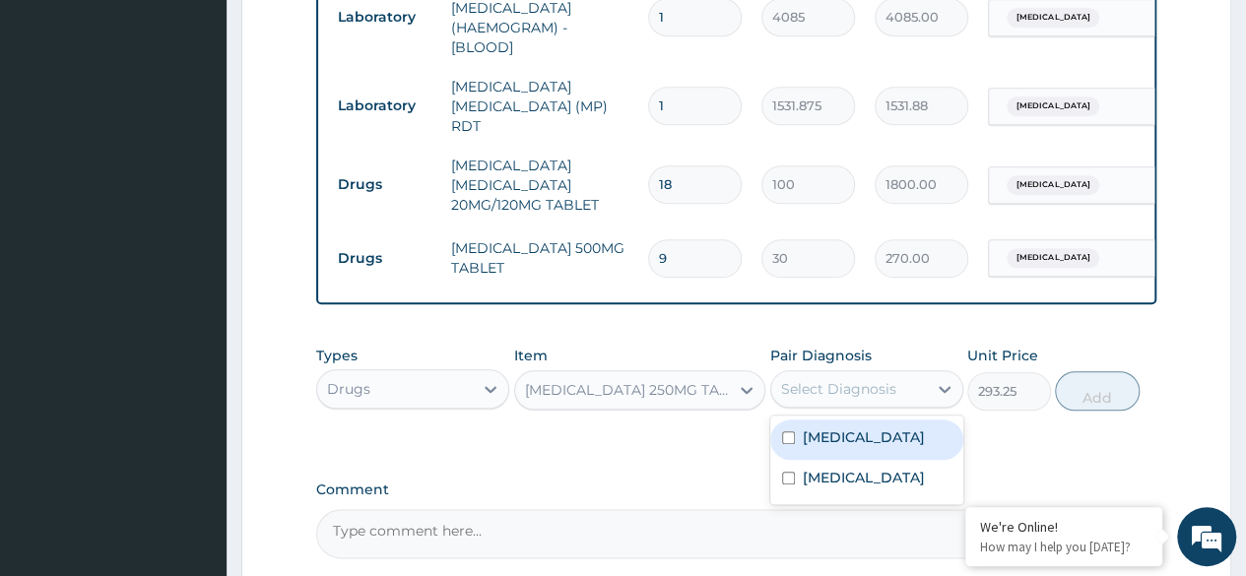
click at [882, 455] on div "Malaria" at bounding box center [866, 440] width 193 height 40
checkbox input "true"
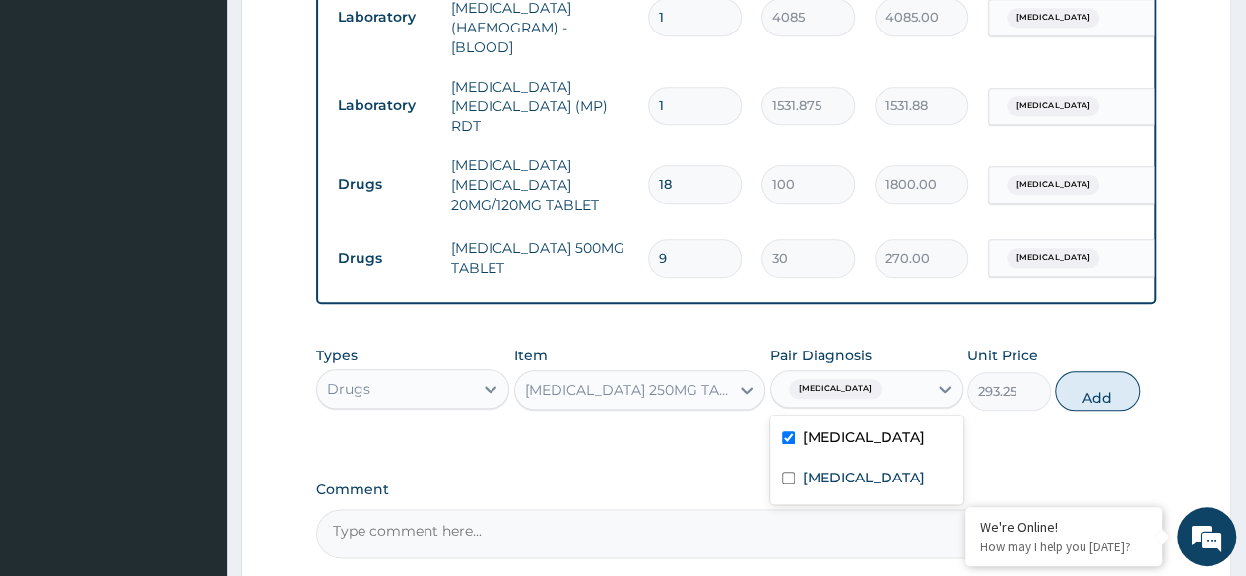
click at [876, 488] on label "Upper respiratory infection" at bounding box center [864, 478] width 122 height 20
checkbox input "true"
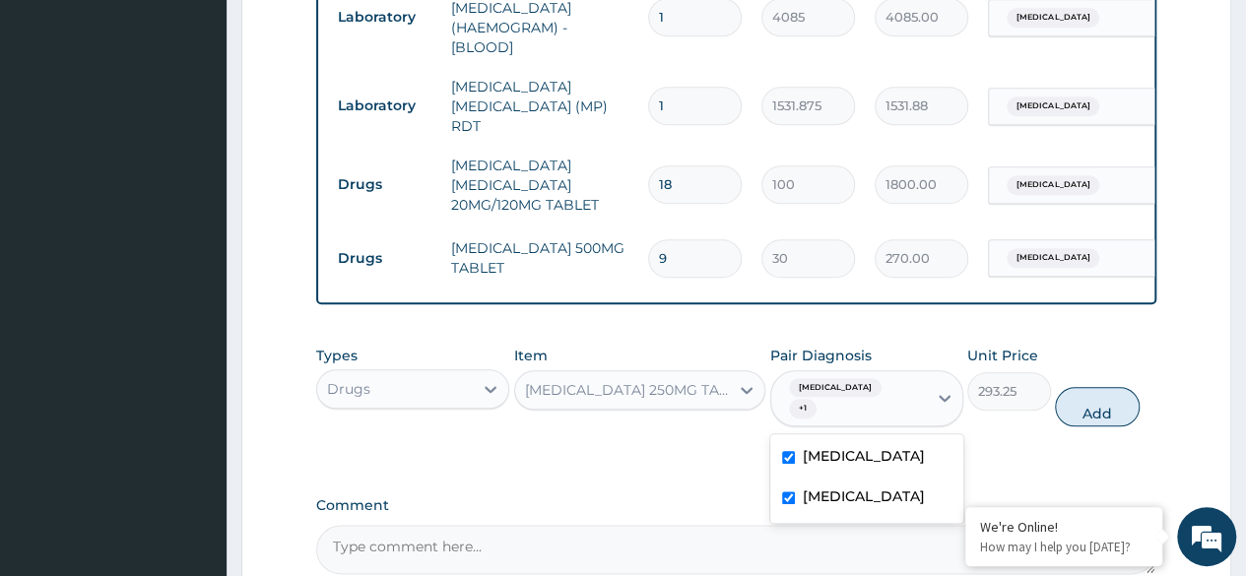
click at [880, 455] on div "Malaria" at bounding box center [866, 458] width 193 height 40
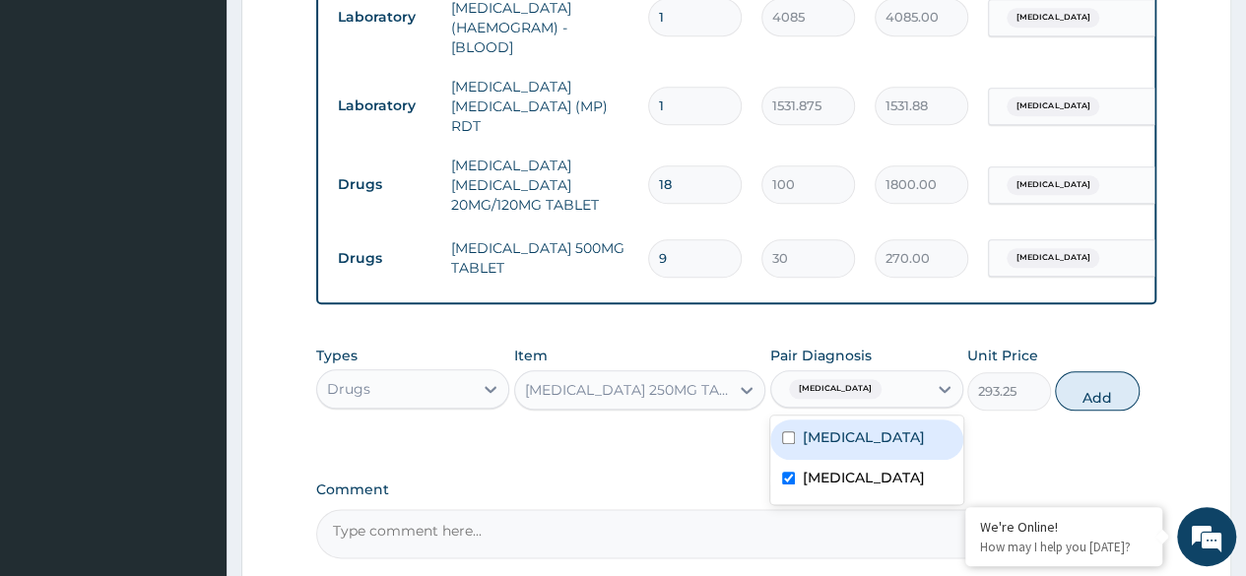
click at [875, 453] on div "Malaria" at bounding box center [866, 440] width 193 height 40
checkbox input "true"
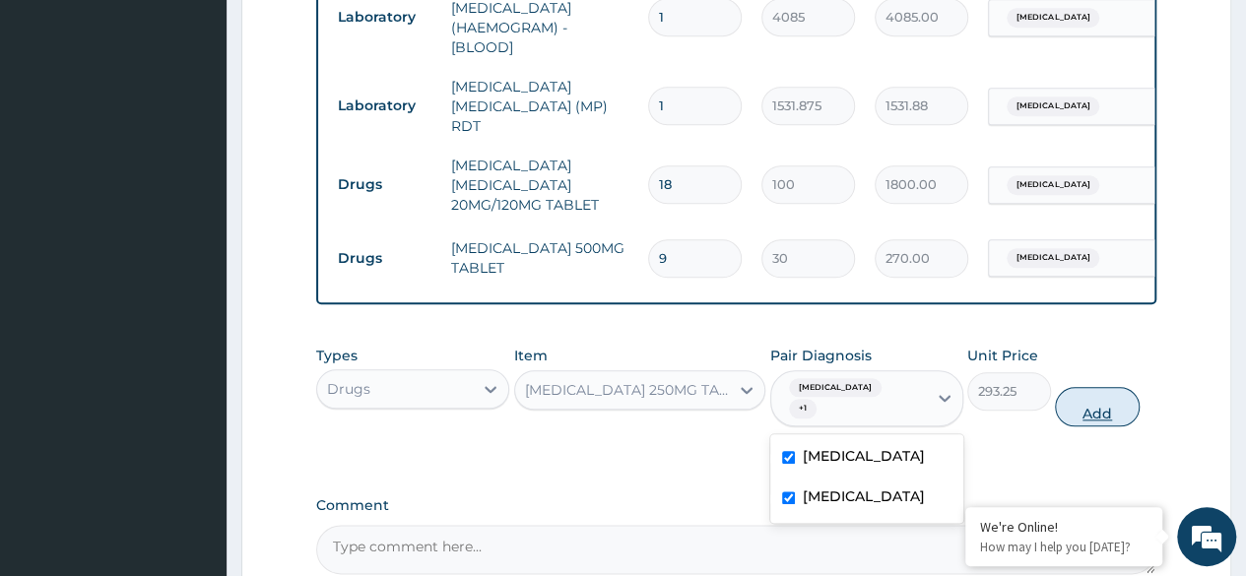
click at [1119, 400] on button "Add" at bounding box center [1097, 406] width 84 height 39
type input "0"
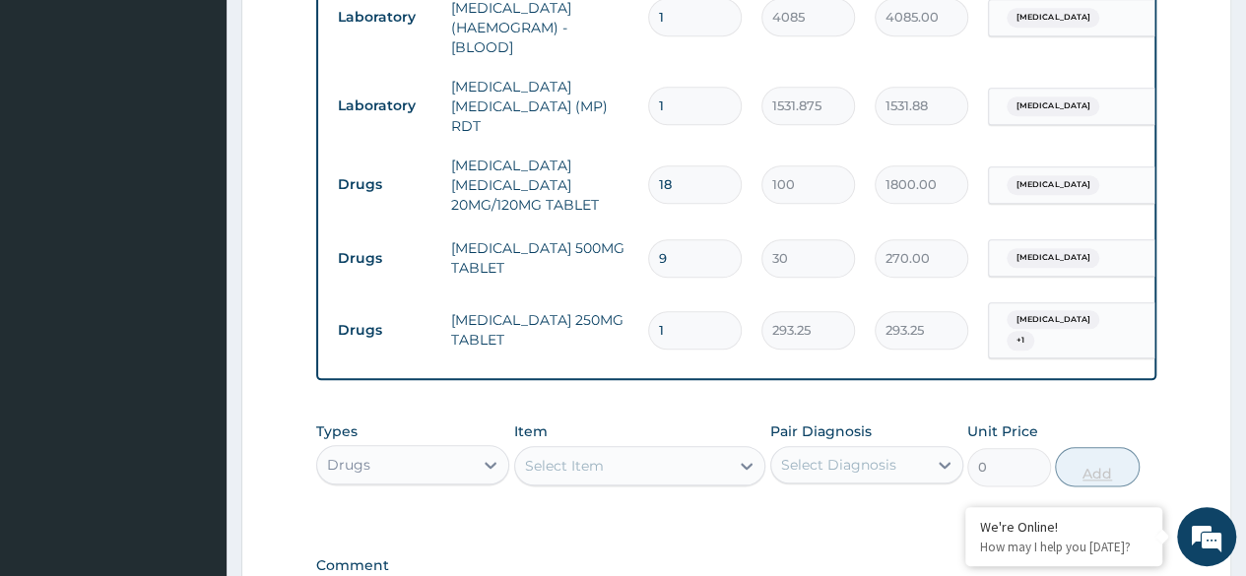
type input "0.00"
type input "5"
type input "1466.25"
type input "5"
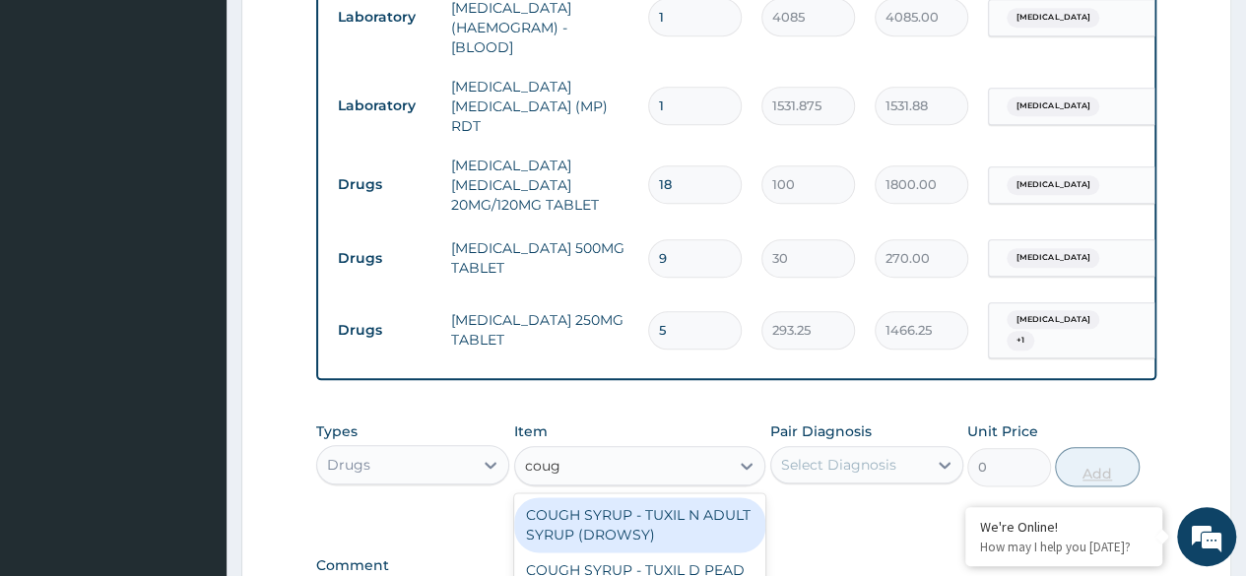
type input "cough"
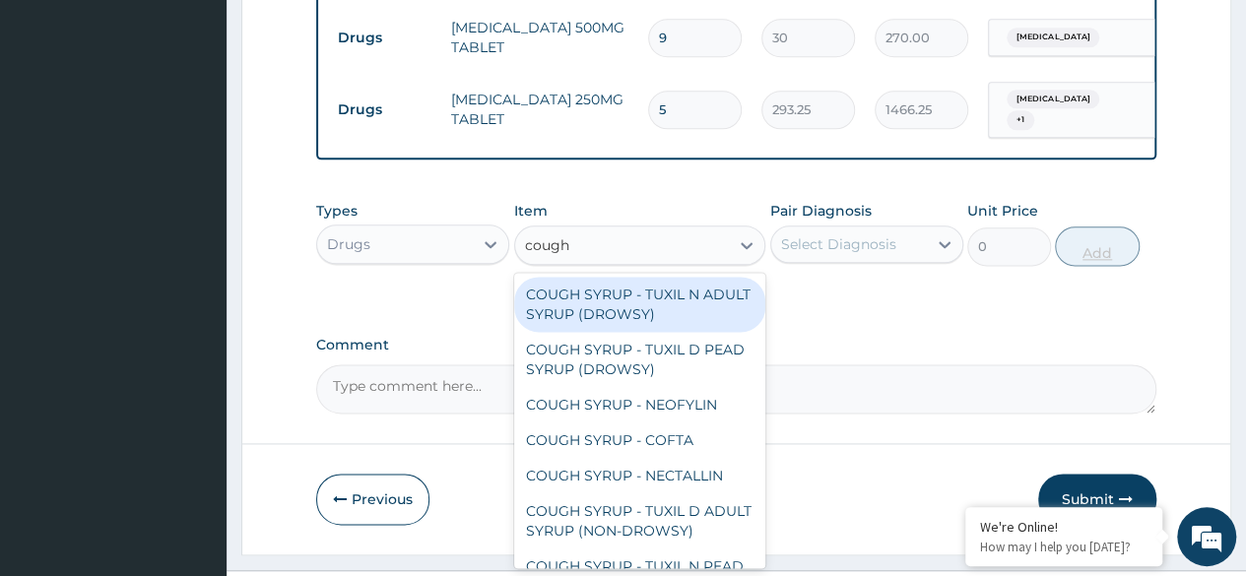
scroll to position [1143, 0]
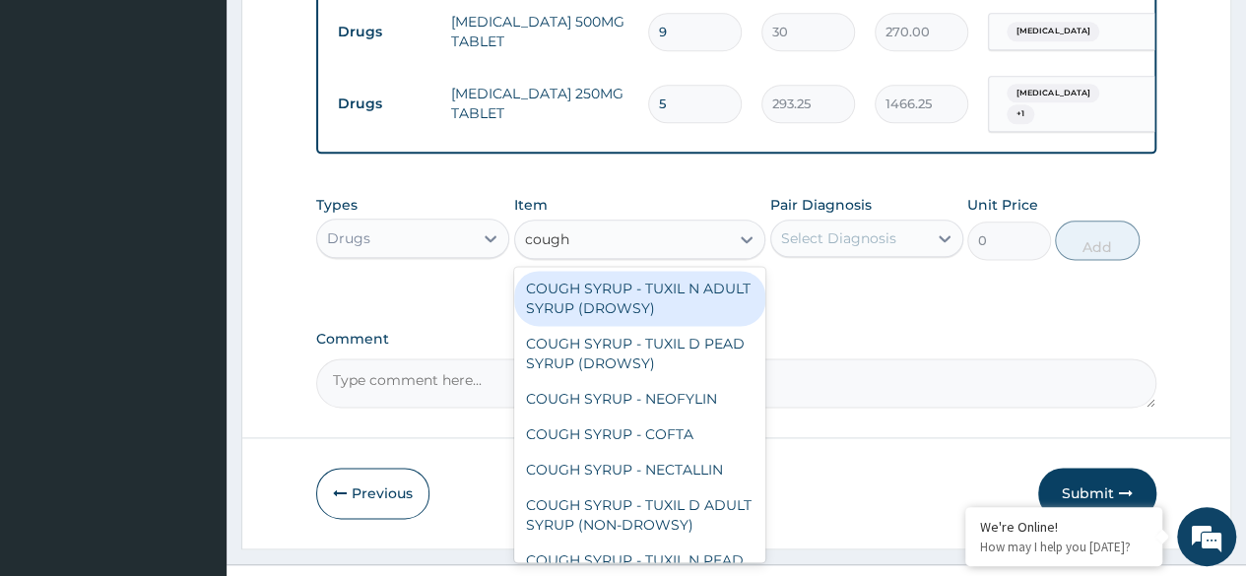
click at [692, 351] on div "COUGH SYRUP - TUXIL D PEAD SYRUP (DROWSY)" at bounding box center [640, 353] width 252 height 55
type input "2000"
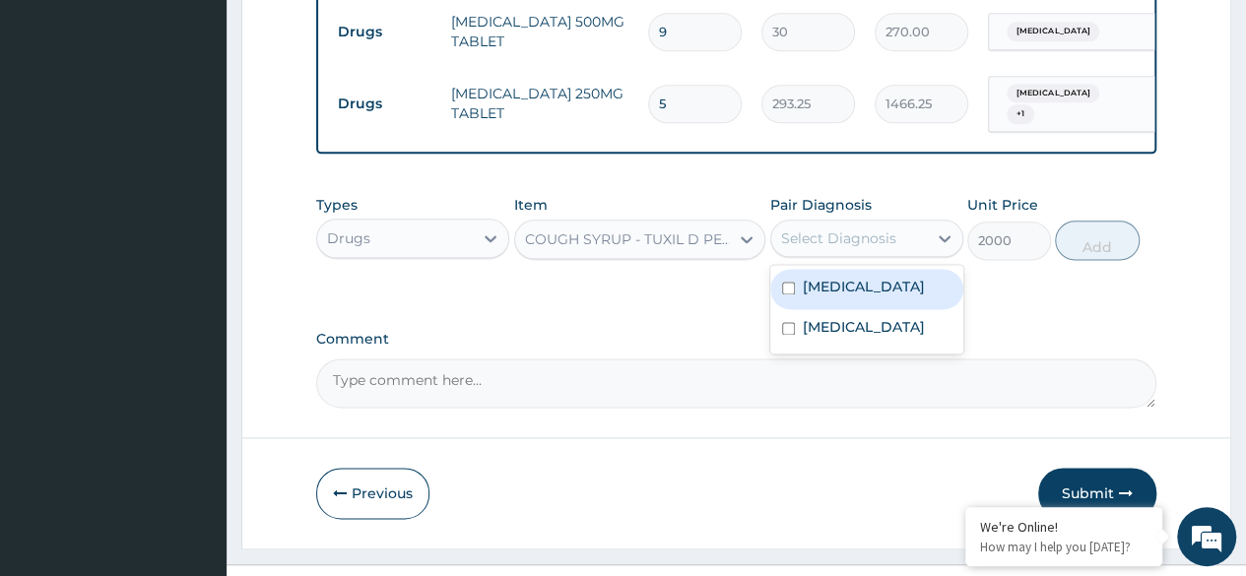
click at [861, 334] on label "Upper respiratory infection" at bounding box center [864, 327] width 122 height 20
checkbox input "true"
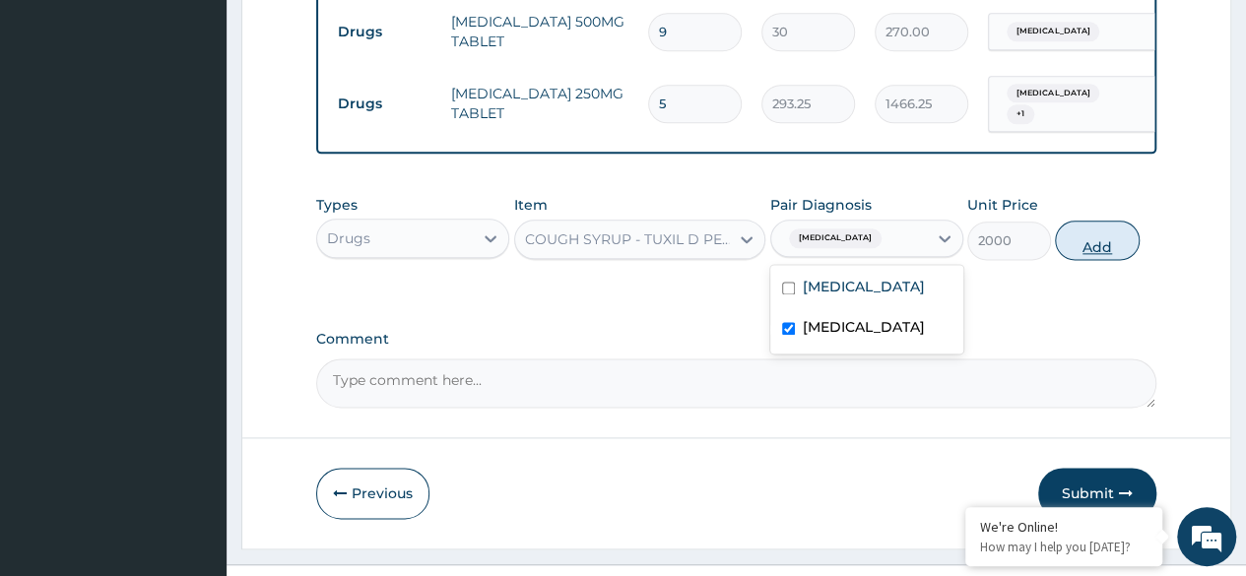
click at [1109, 245] on button "Add" at bounding box center [1097, 240] width 84 height 39
type input "0"
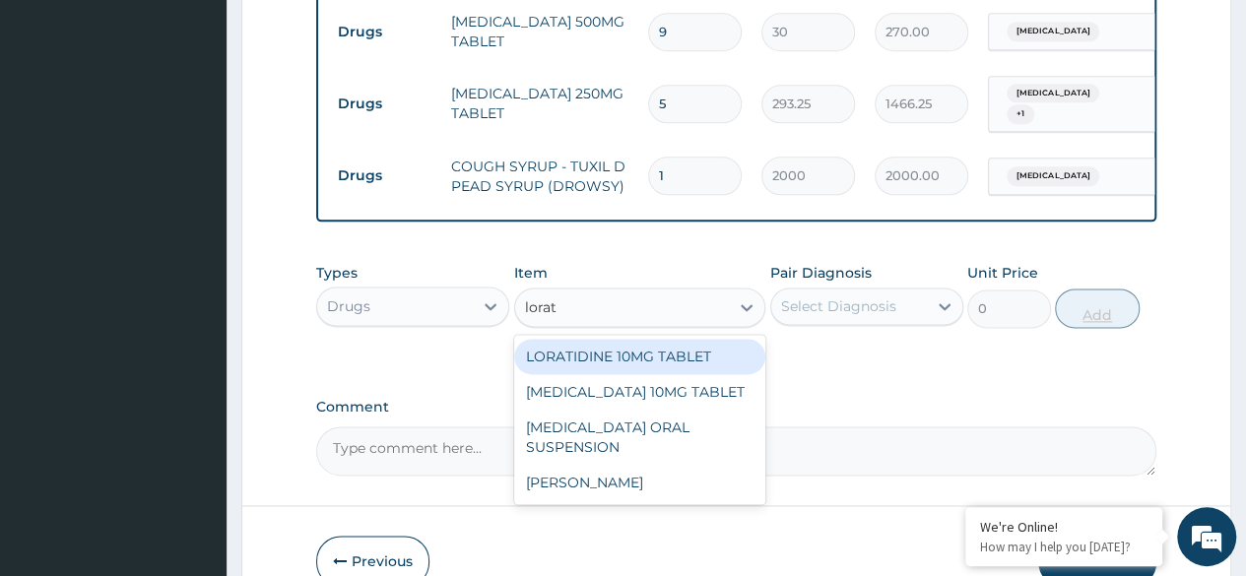
type input "lorati"
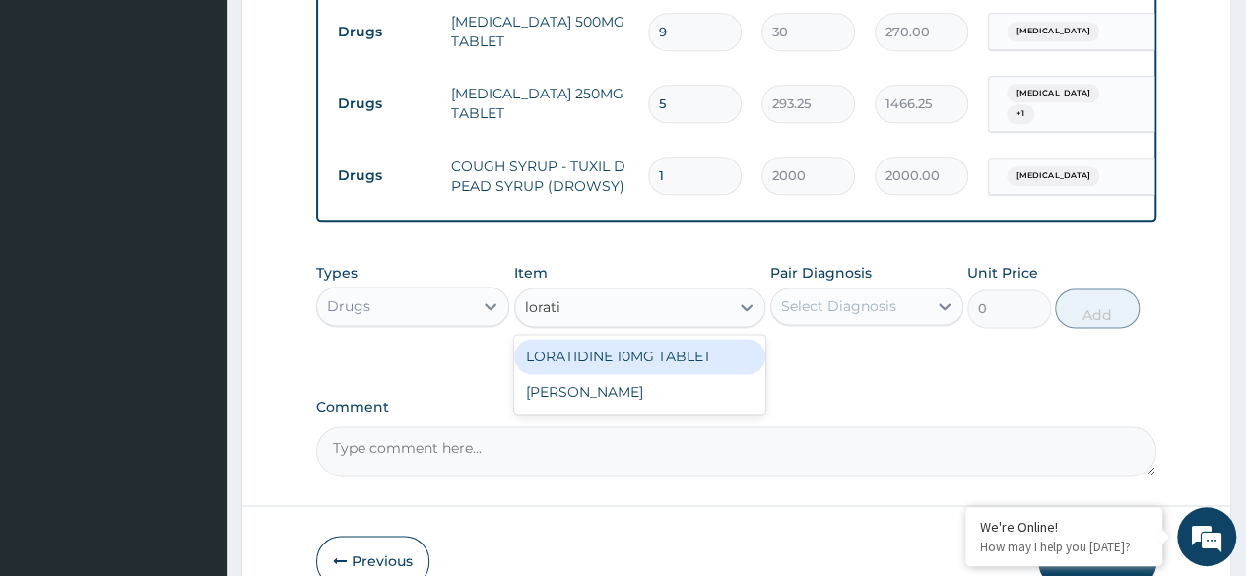
click at [734, 373] on div "LORATIDINE 10MG TABLET" at bounding box center [640, 356] width 252 height 35
type input "96"
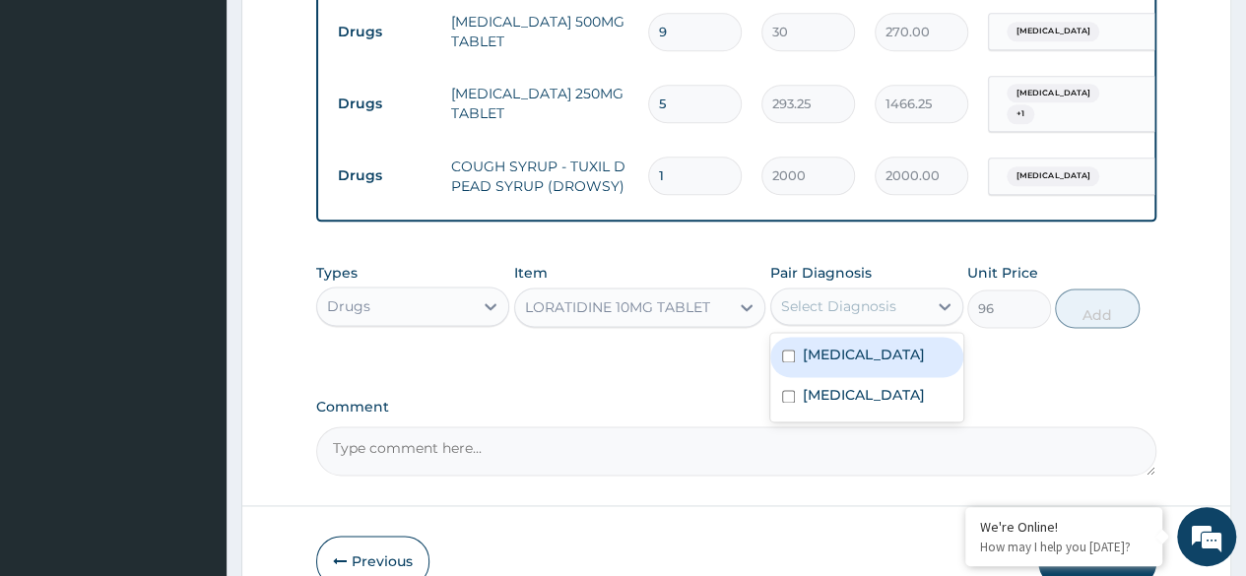
click at [839, 405] on label "Upper respiratory infection" at bounding box center [864, 395] width 122 height 20
checkbox input "true"
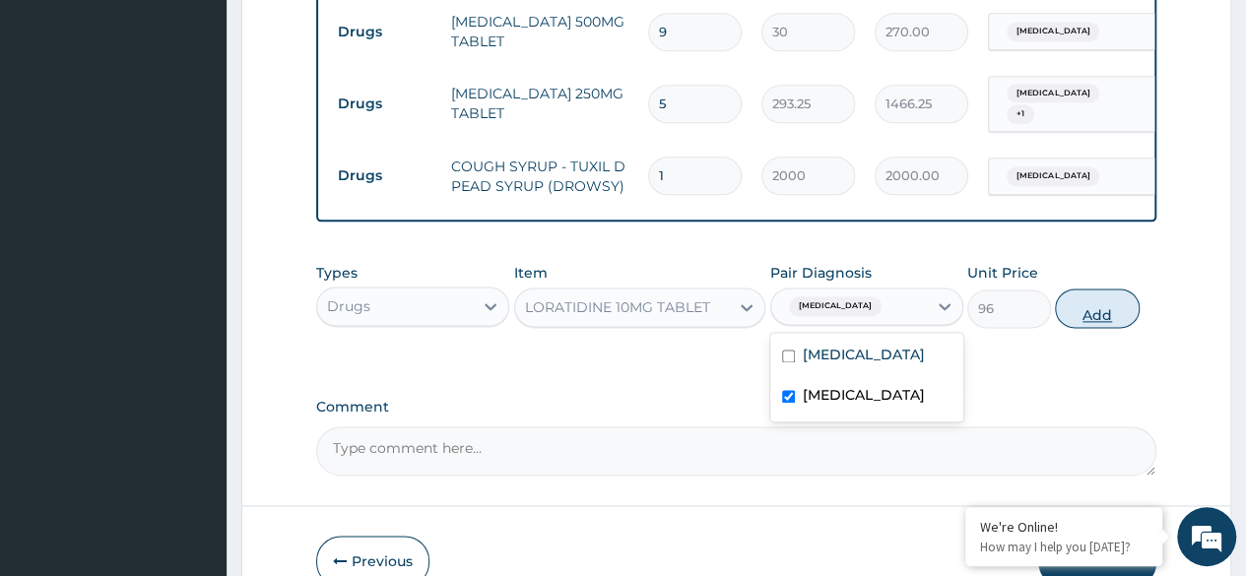
click at [1064, 311] on button "Add" at bounding box center [1097, 308] width 84 height 39
type input "0"
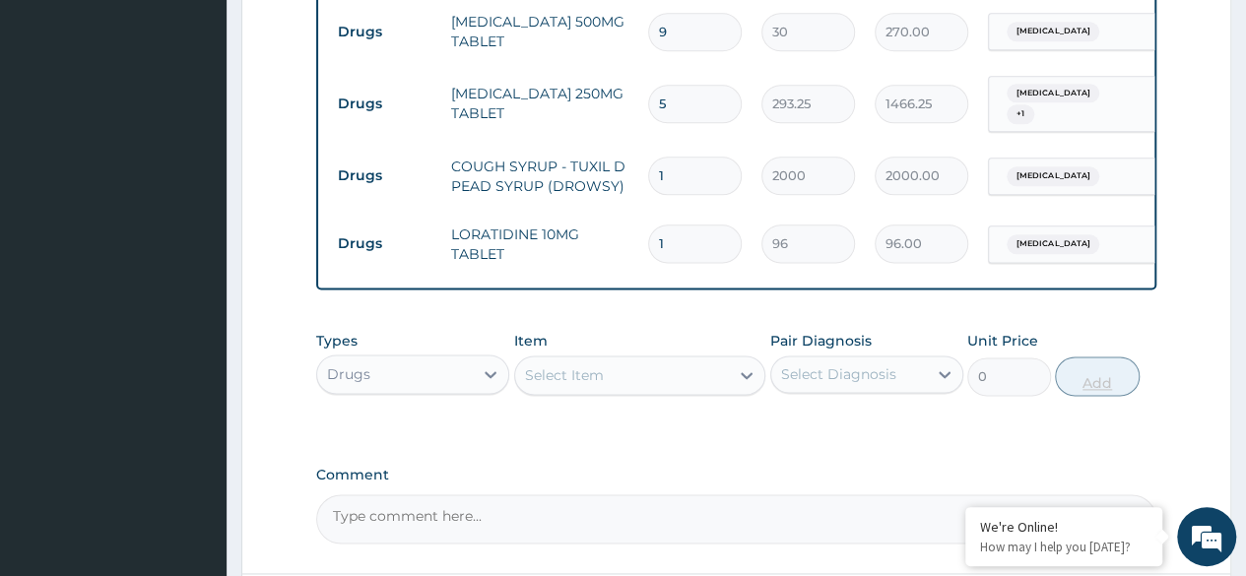
type input "0.00"
type input "5"
type input "480.00"
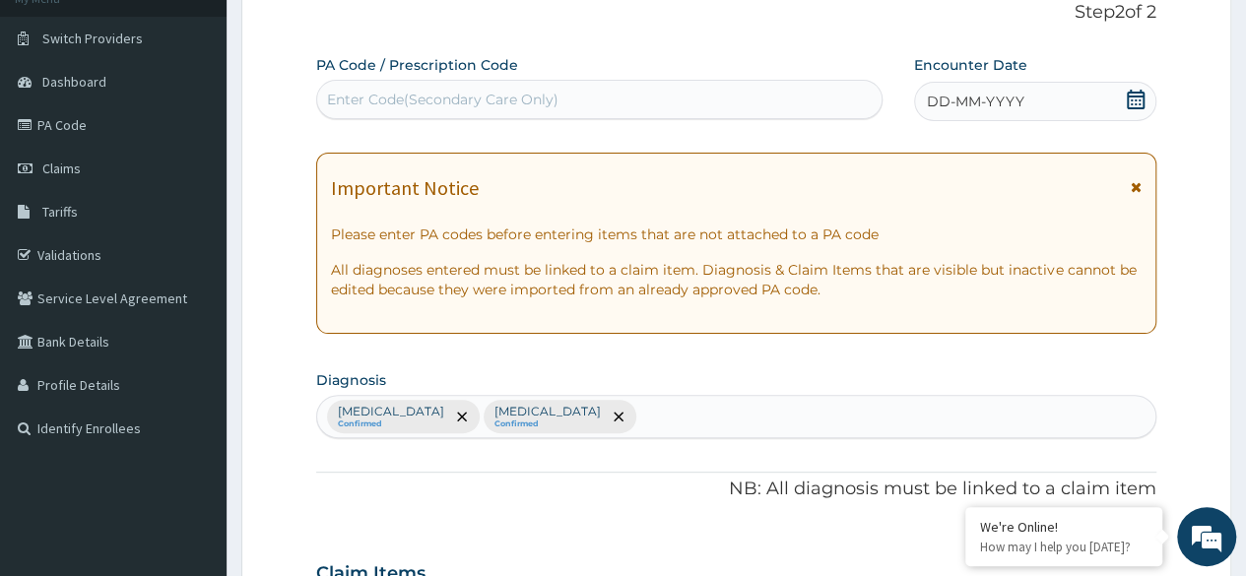
scroll to position [0, 0]
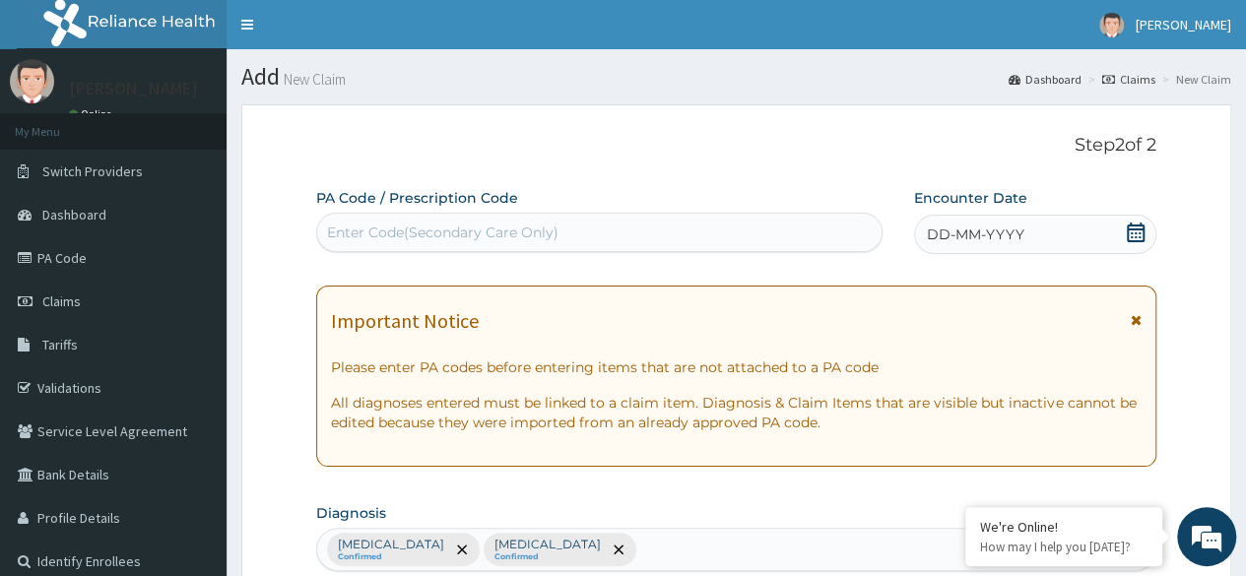
type input "5"
click at [1068, 242] on div "DD-MM-YYYY" at bounding box center [1035, 234] width 242 height 39
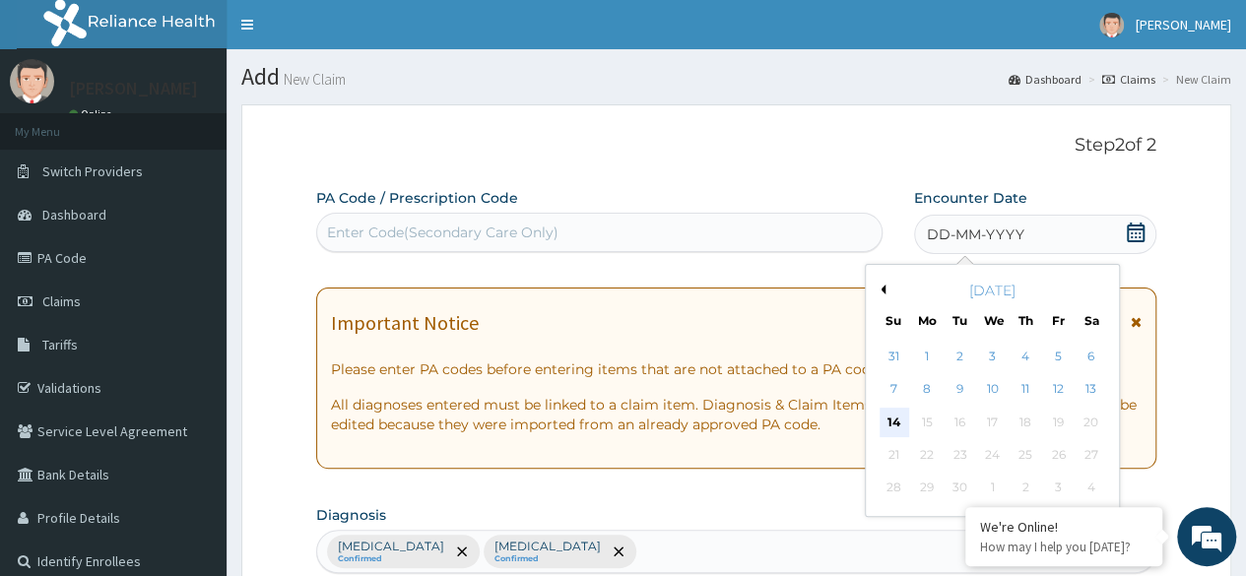
click at [885, 424] on div "14" at bounding box center [894, 423] width 30 height 30
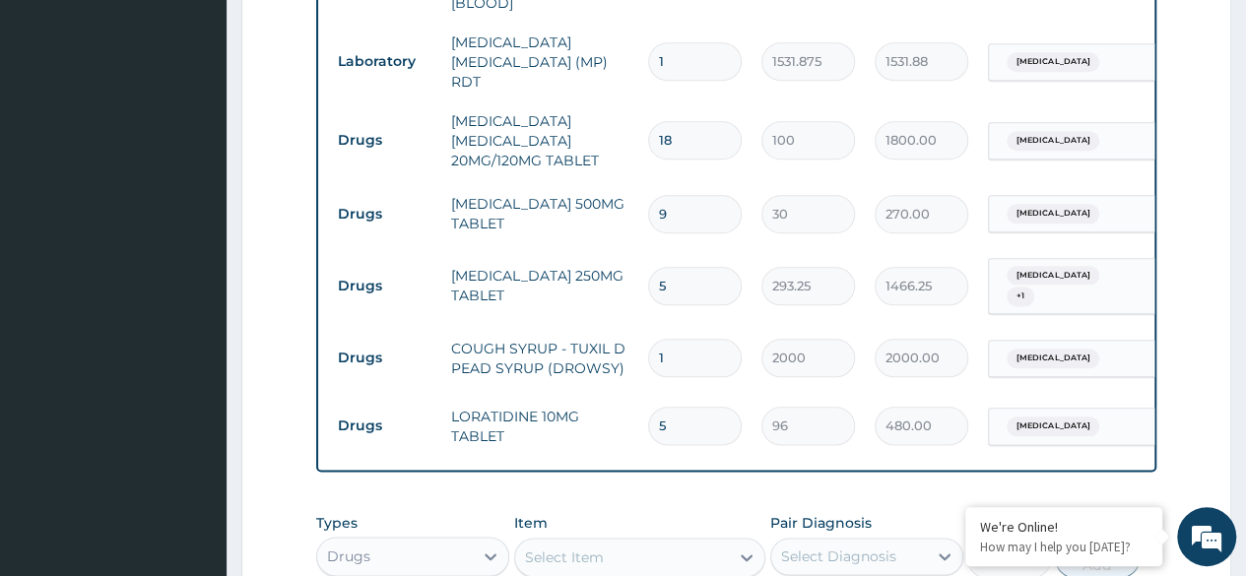
scroll to position [0, 148]
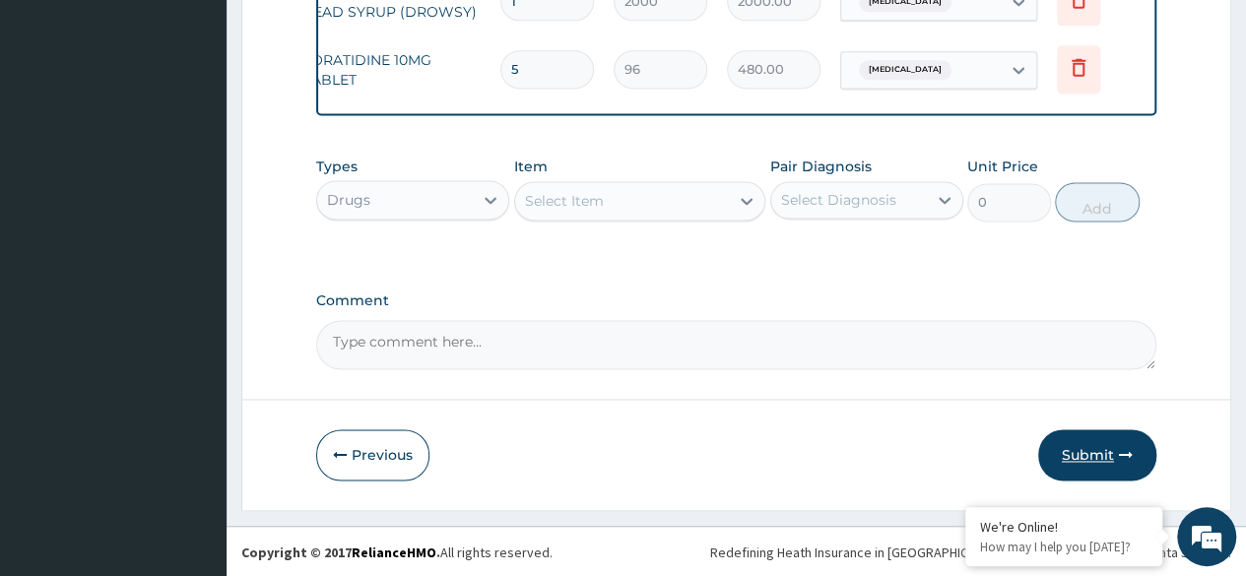
click at [1105, 479] on button "Submit" at bounding box center [1097, 454] width 118 height 51
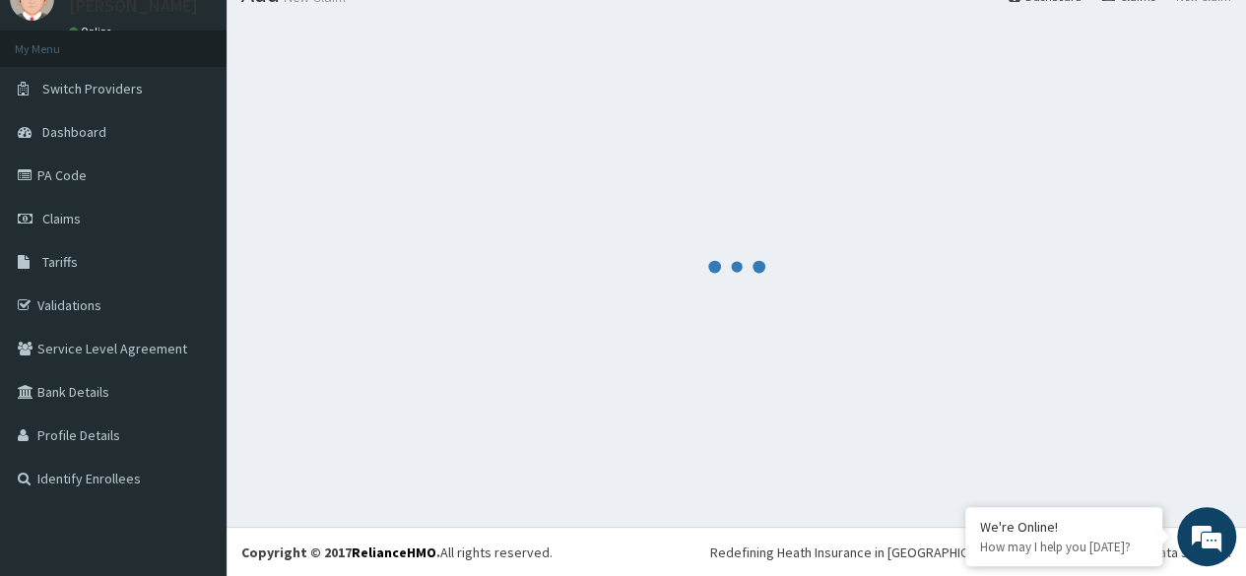
scroll to position [1319, 0]
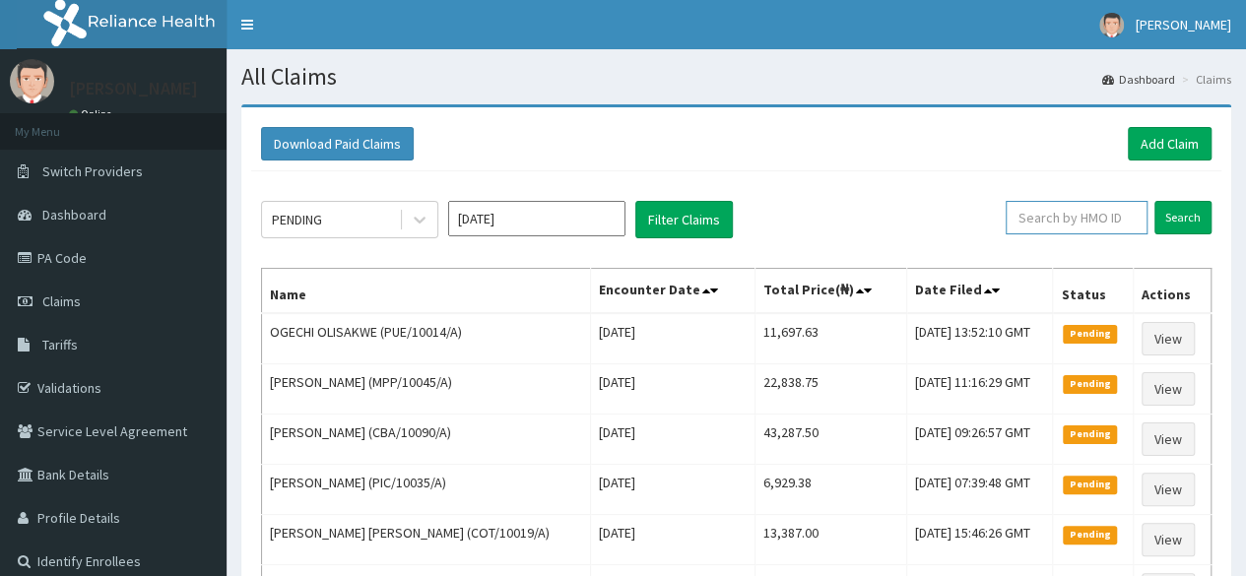
click at [1098, 225] on input "text" at bounding box center [1077, 217] width 142 height 33
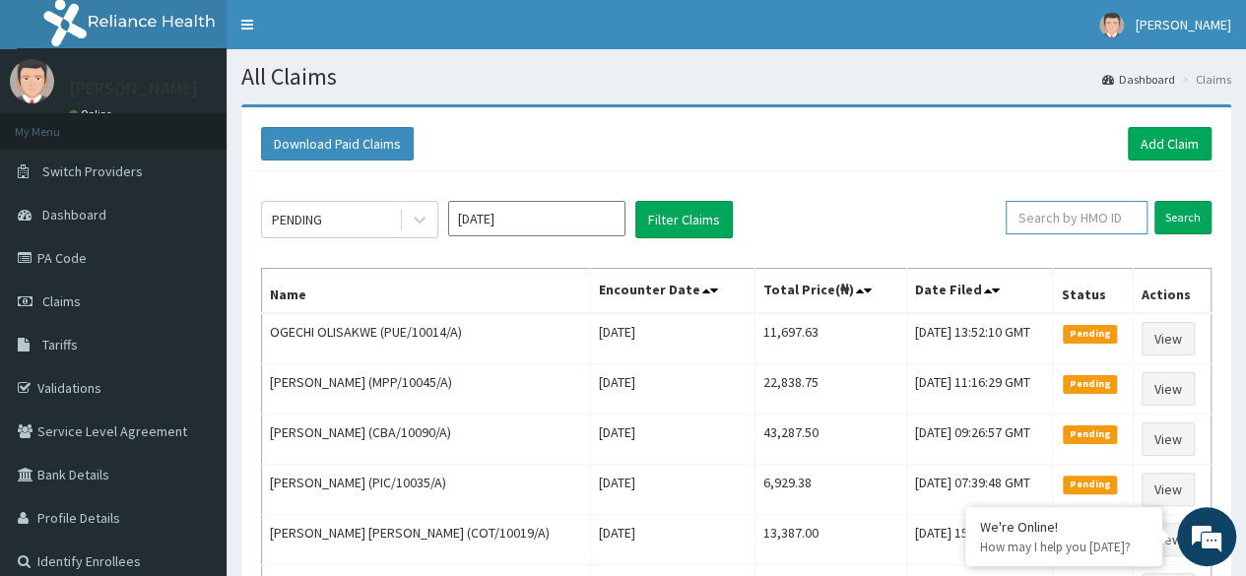
paste input "KCT/10002/E"
type input "KCT/10002/E"
click at [1201, 222] on input "Search" at bounding box center [1182, 217] width 57 height 33
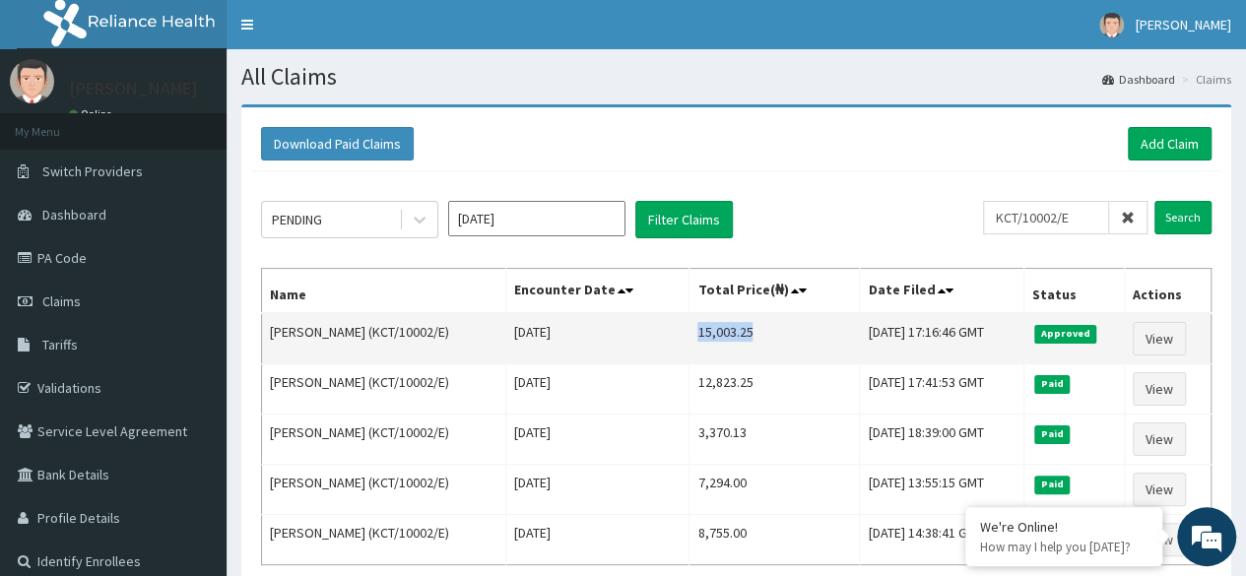
drag, startPoint x: 668, startPoint y: 327, endPoint x: 743, endPoint y: 344, distance: 76.7
click at [743, 344] on td "15,003.25" at bounding box center [774, 338] width 170 height 51
copy td "15,003.25"
click at [710, 335] on td "15,003.25" at bounding box center [774, 338] width 170 height 51
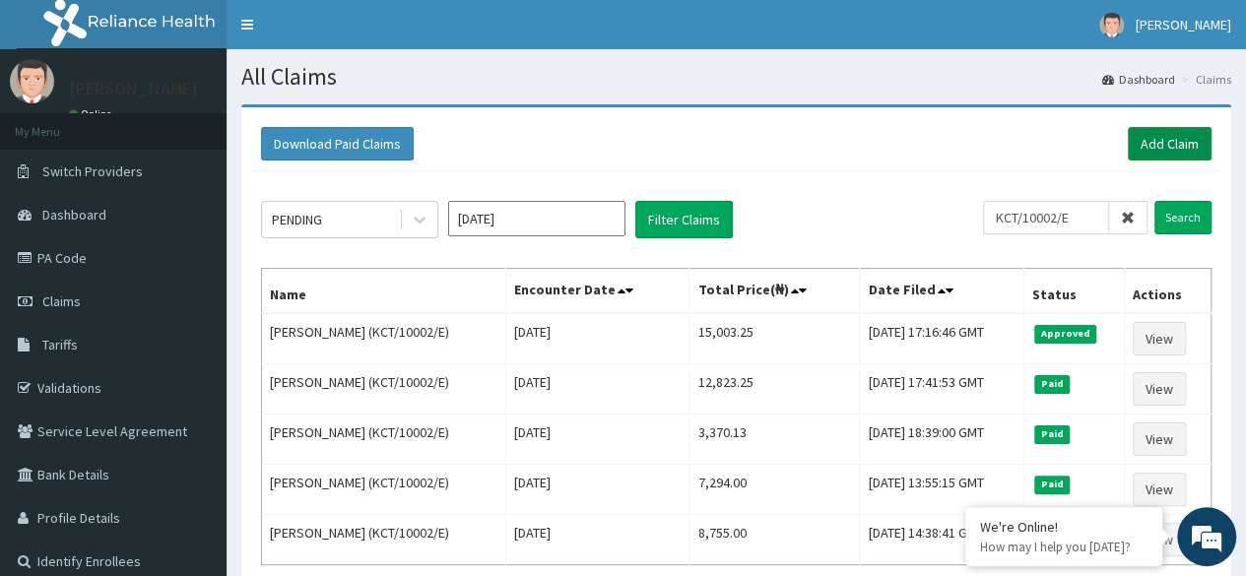
click at [1156, 143] on link "Add Claim" at bounding box center [1170, 143] width 84 height 33
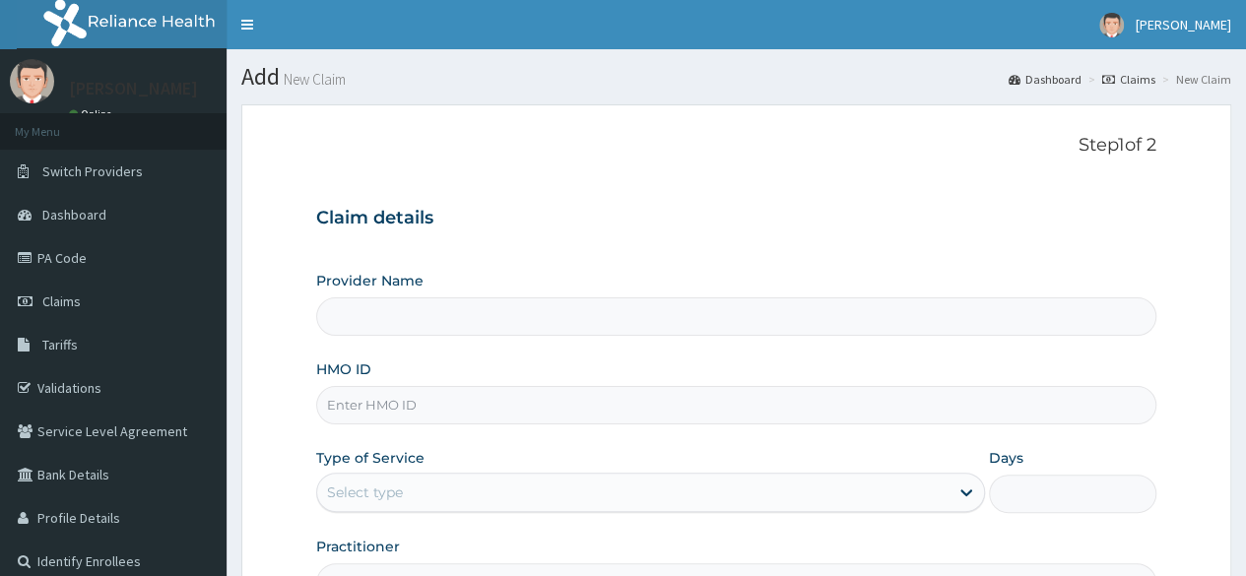
click at [795, 410] on input "HMO ID" at bounding box center [736, 405] width 840 height 38
paste input "RFC/10144/A"
type input "RFC/10144/A"
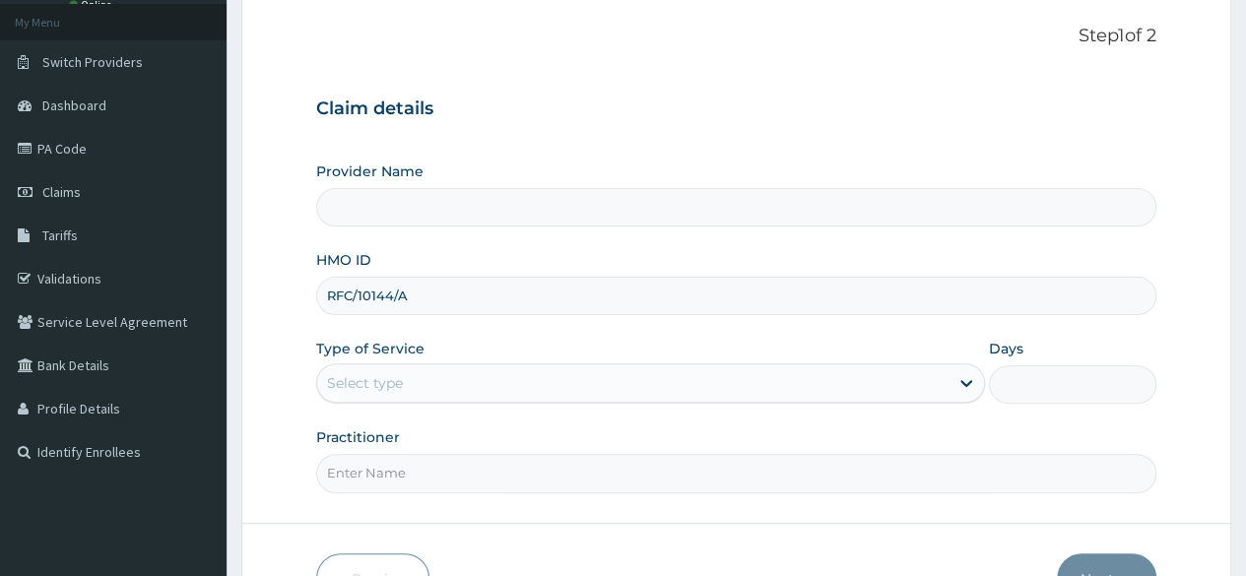
scroll to position [118, 0]
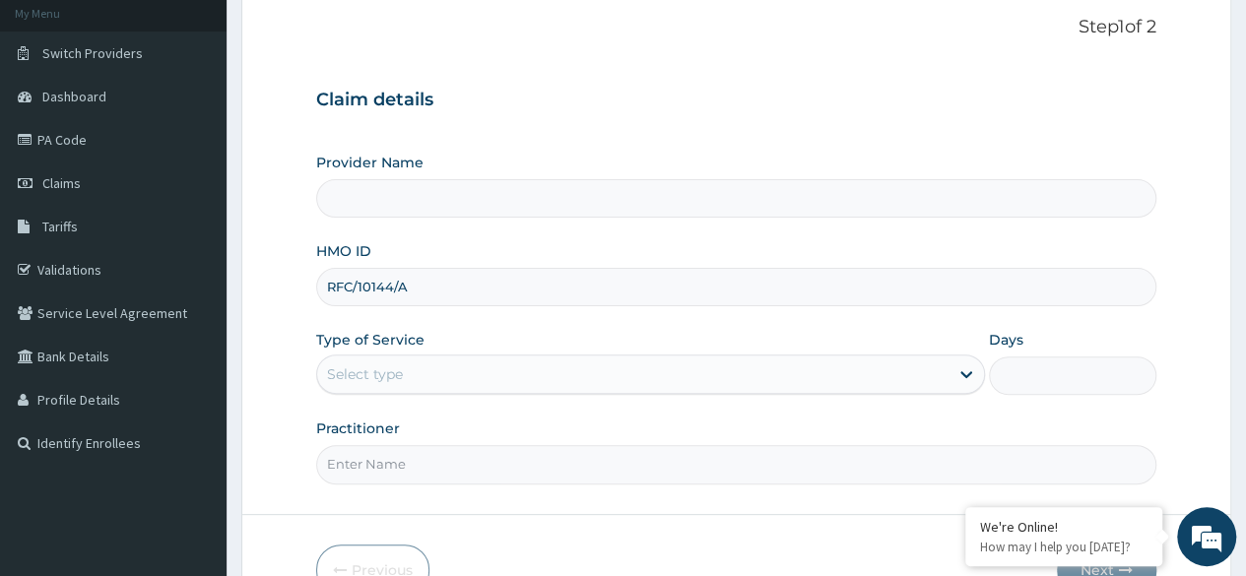
type input "Reliance Family Clinics (RFC) - Lekki"
type input "RFC/10144/A"
click at [732, 381] on div "Select type" at bounding box center [632, 375] width 631 height 32
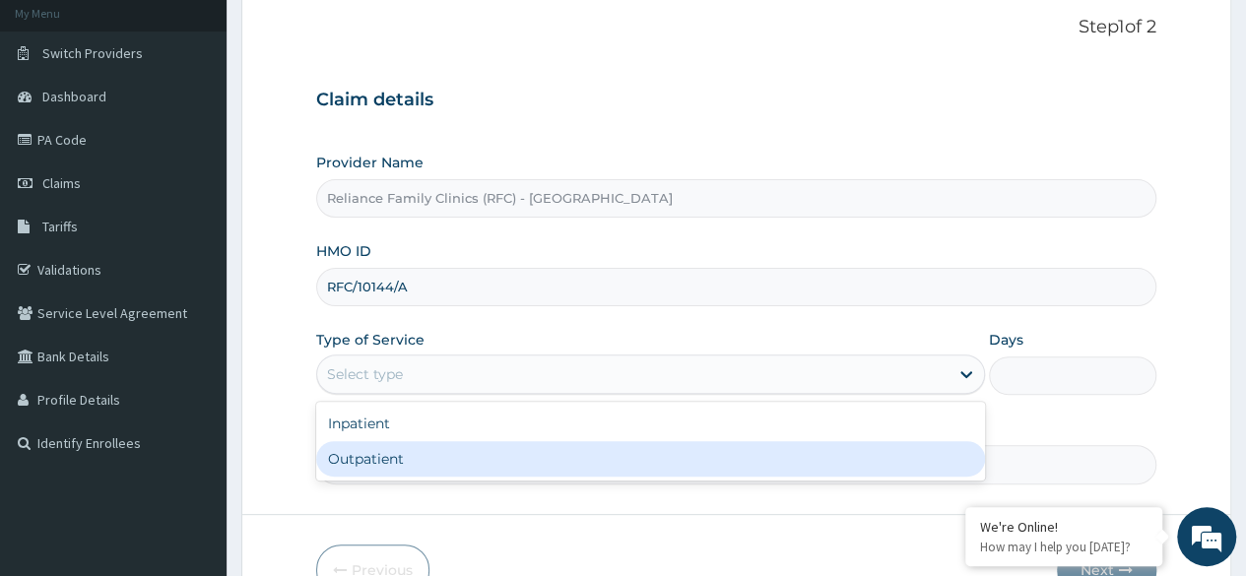
click at [470, 450] on div "Outpatient" at bounding box center [650, 458] width 669 height 35
type input "1"
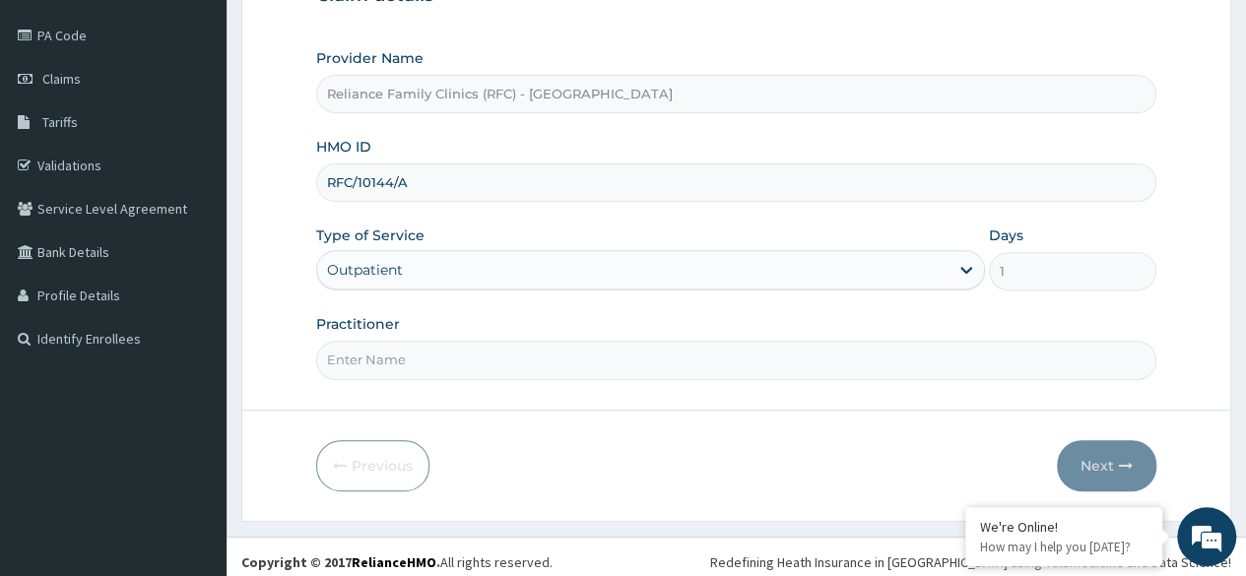
scroll to position [229, 0]
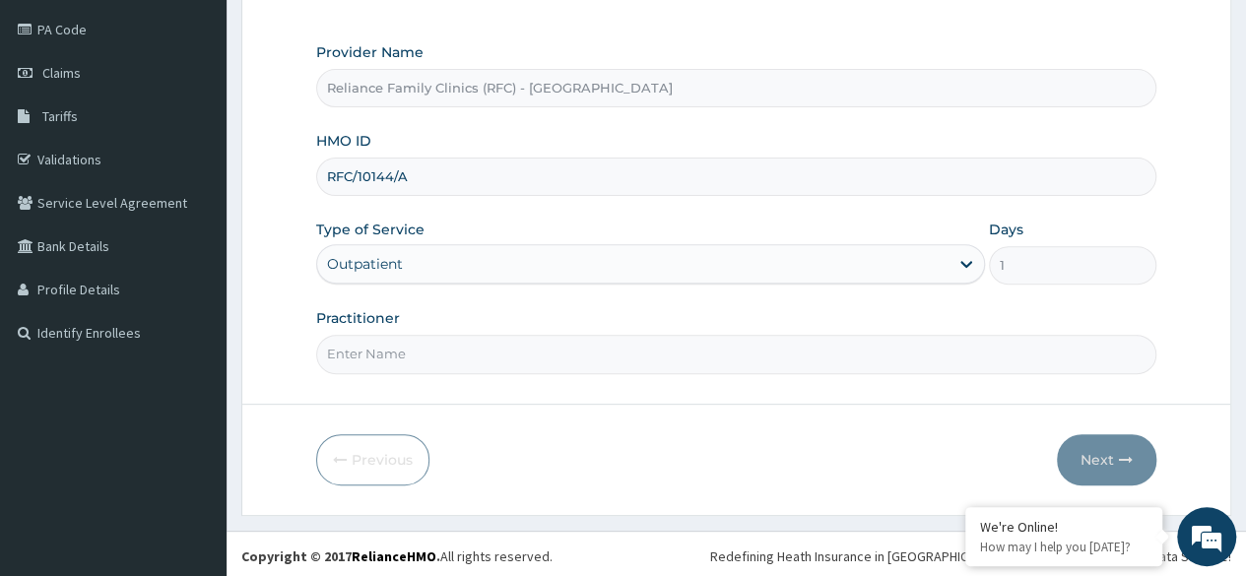
click at [468, 350] on input "Practitioner" at bounding box center [736, 354] width 840 height 38
type input "Locum"
click at [1131, 470] on button "Next" at bounding box center [1106, 459] width 99 height 51
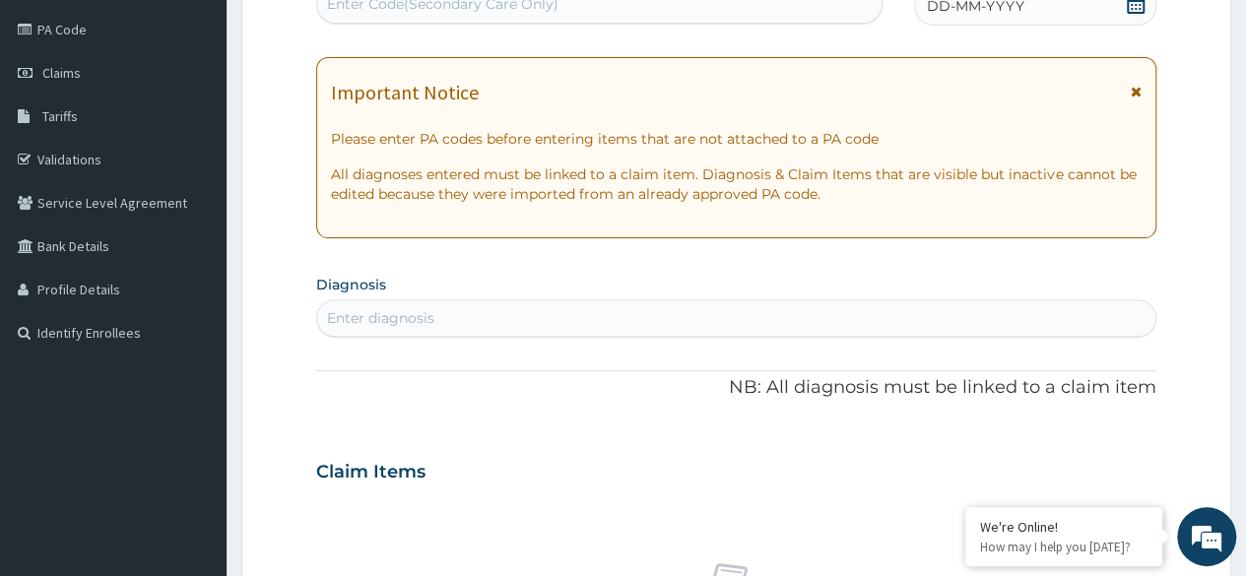
click at [354, 314] on div "Enter diagnosis" at bounding box center [380, 318] width 107 height 20
click at [508, 312] on div "Enter diagnosis" at bounding box center [736, 318] width 838 height 32
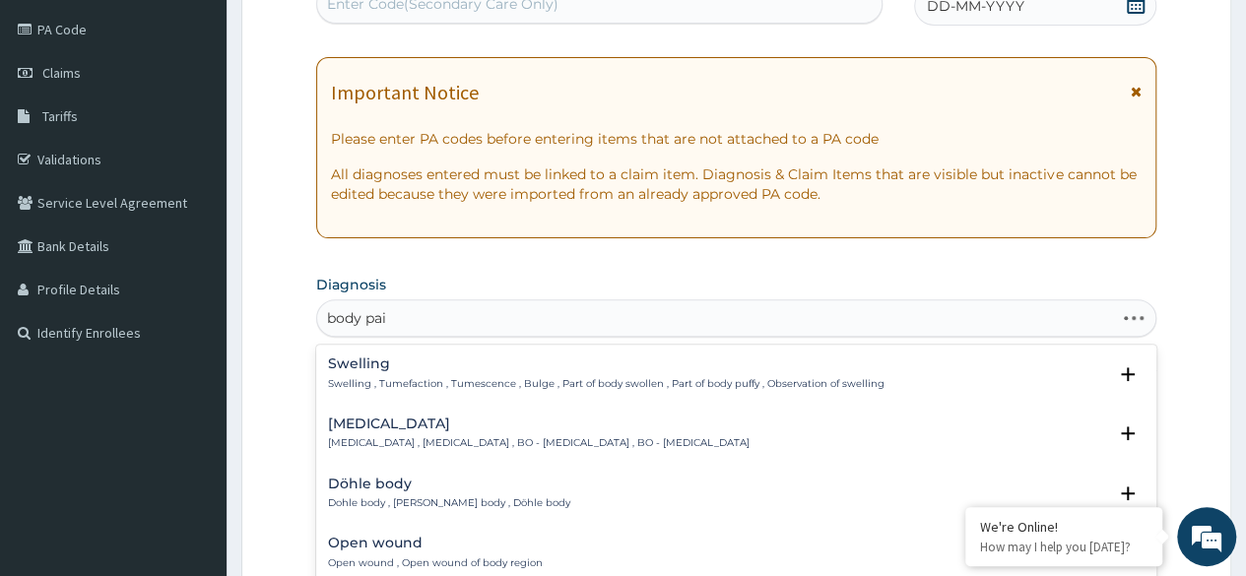
type input "body pain"
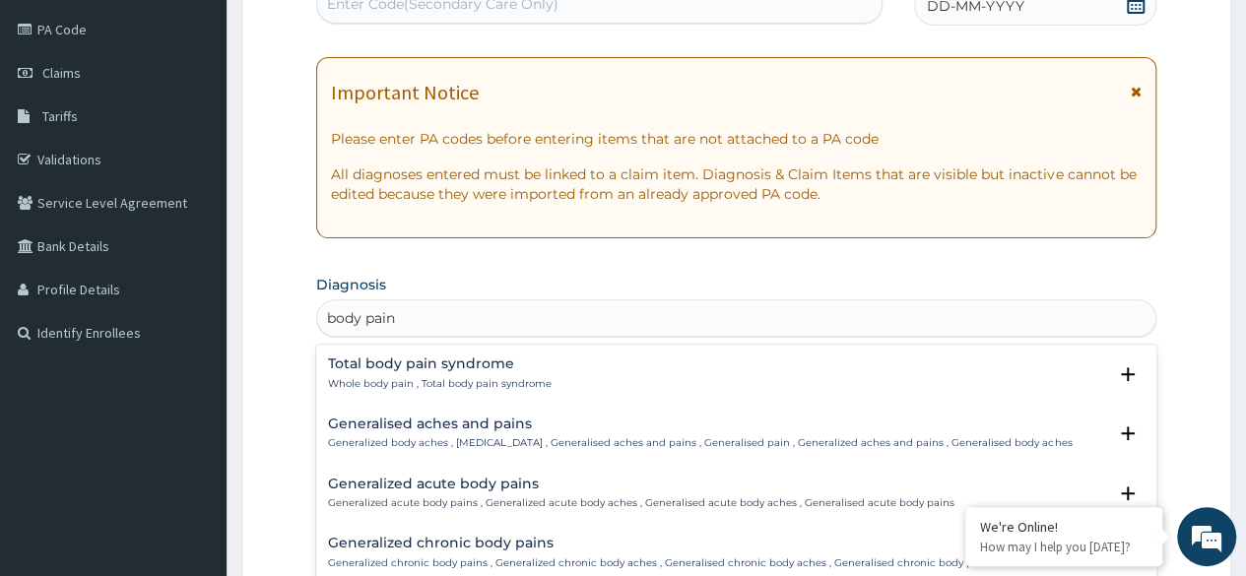
click at [468, 443] on p "Generalized body aches , Generalized pain , Generalised aches and pains , Gener…" at bounding box center [700, 443] width 744 height 14
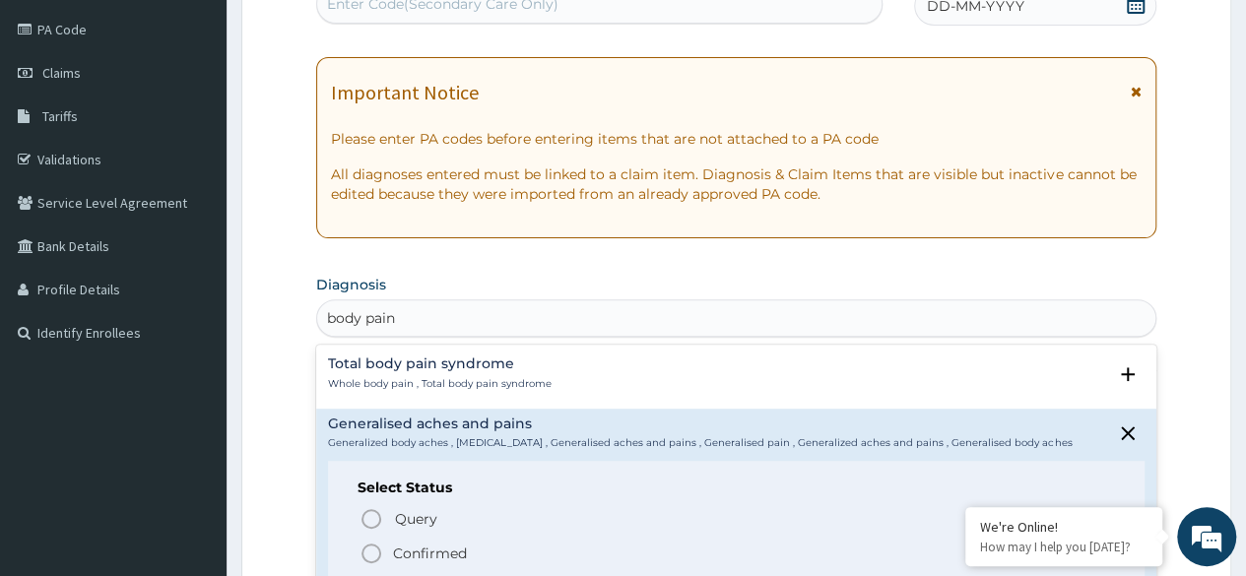
click at [373, 555] on icon "status option filled" at bounding box center [371, 554] width 24 height 24
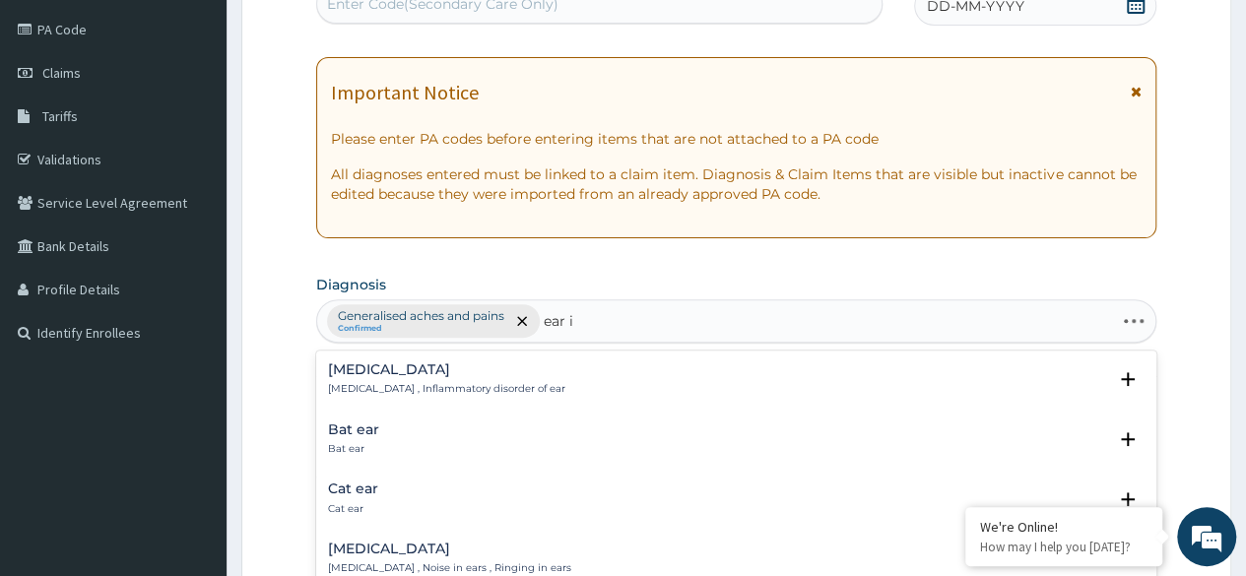
type input "ear it"
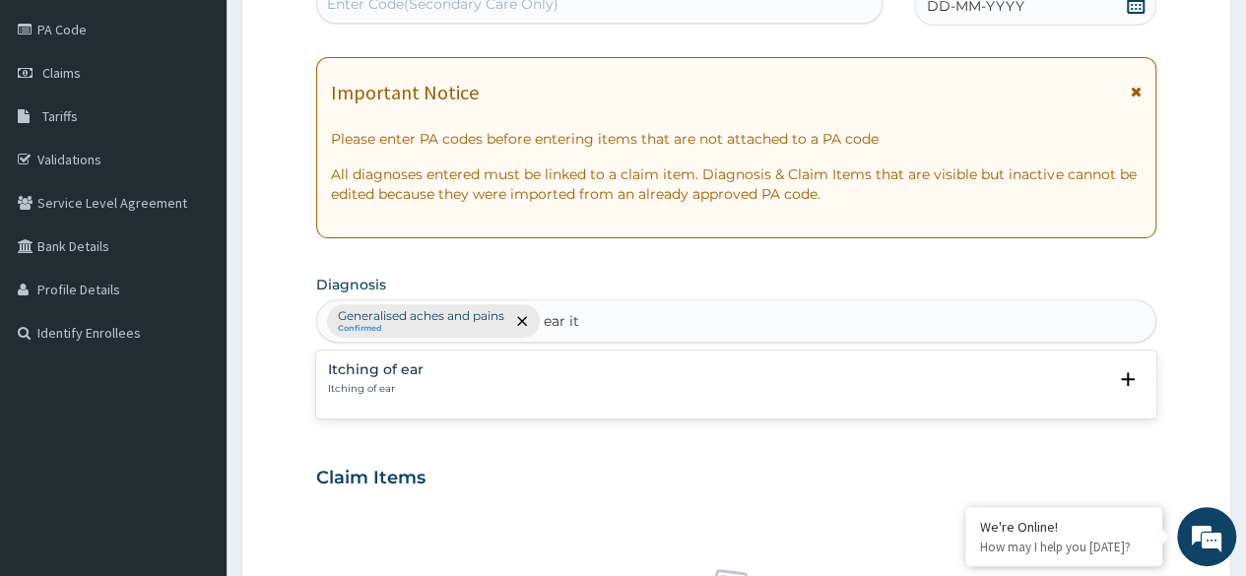
click at [374, 386] on p "Itching of ear" at bounding box center [376, 389] width 96 height 14
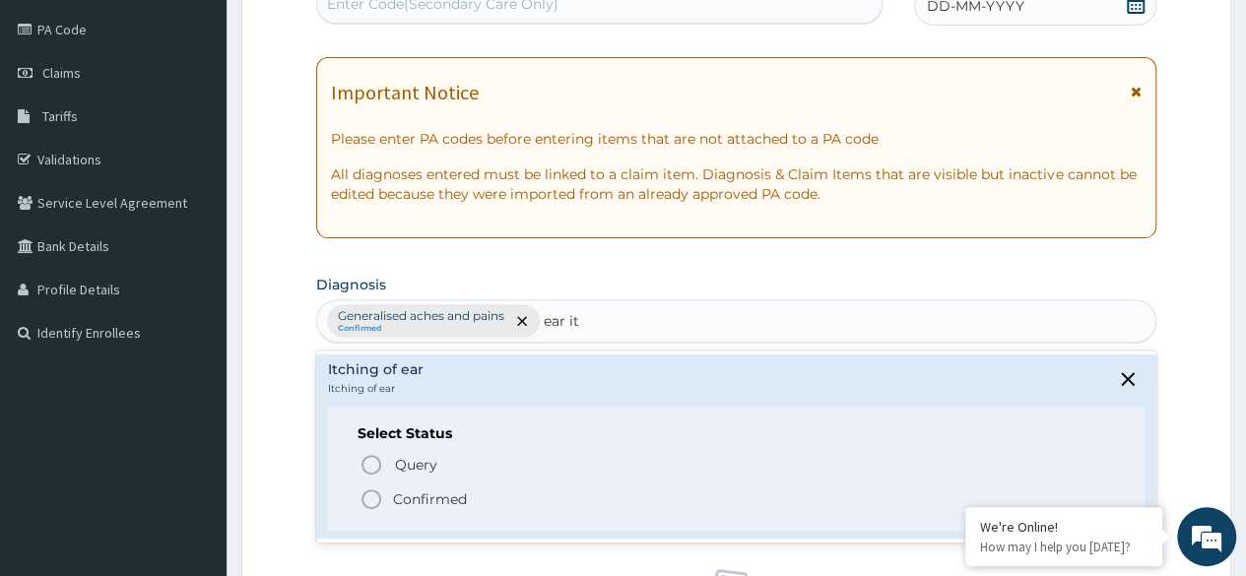
click at [366, 504] on circle "status option filled" at bounding box center [371, 499] width 18 height 18
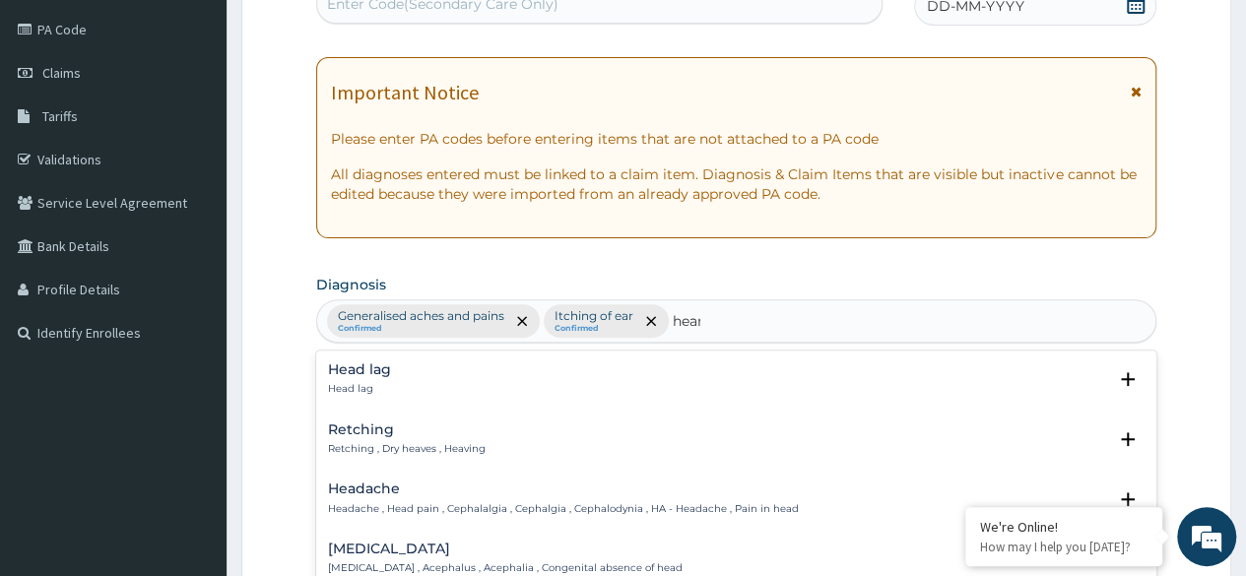
type input "heart"
click at [443, 372] on h4 "Heartburn" at bounding box center [459, 369] width 262 height 15
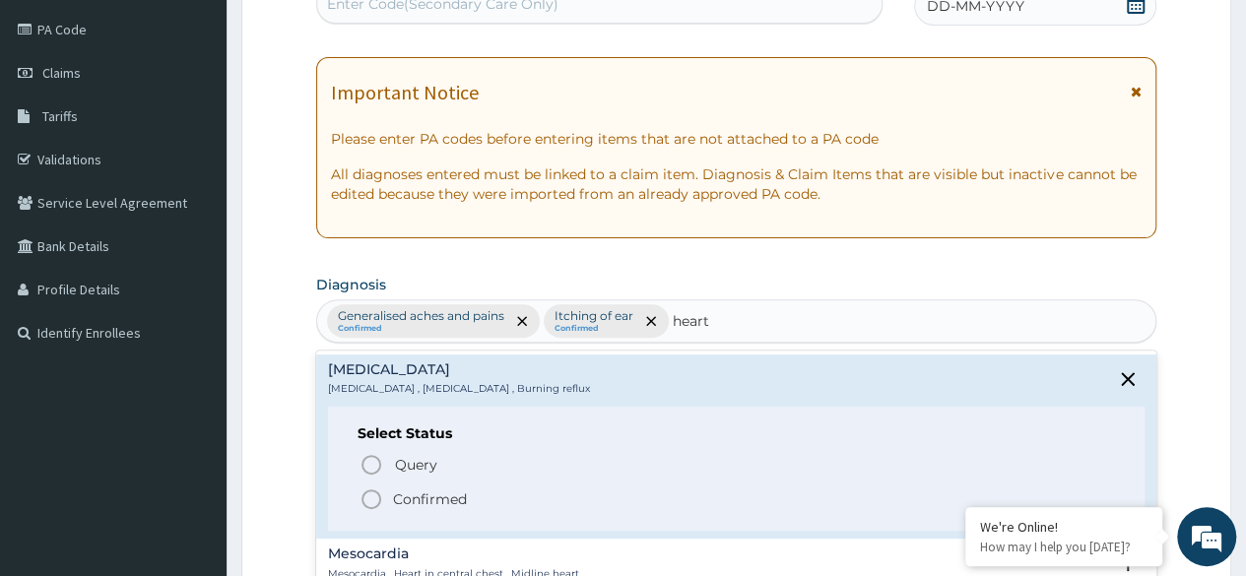
click at [384, 494] on span "Confirmed" at bounding box center [736, 500] width 755 height 24
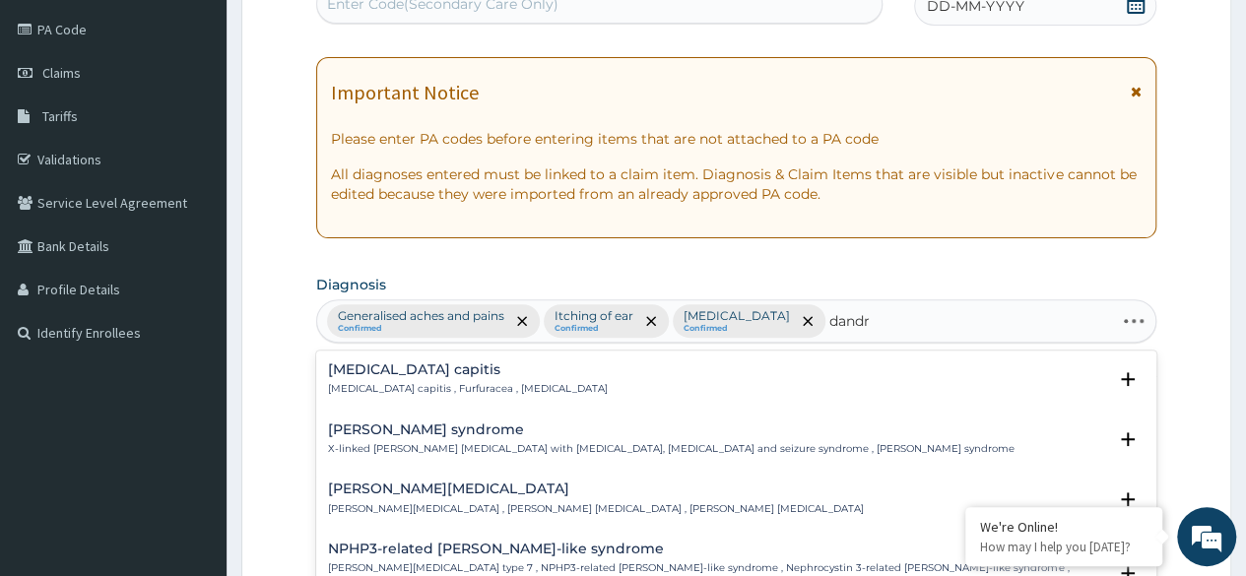
type input "dandru"
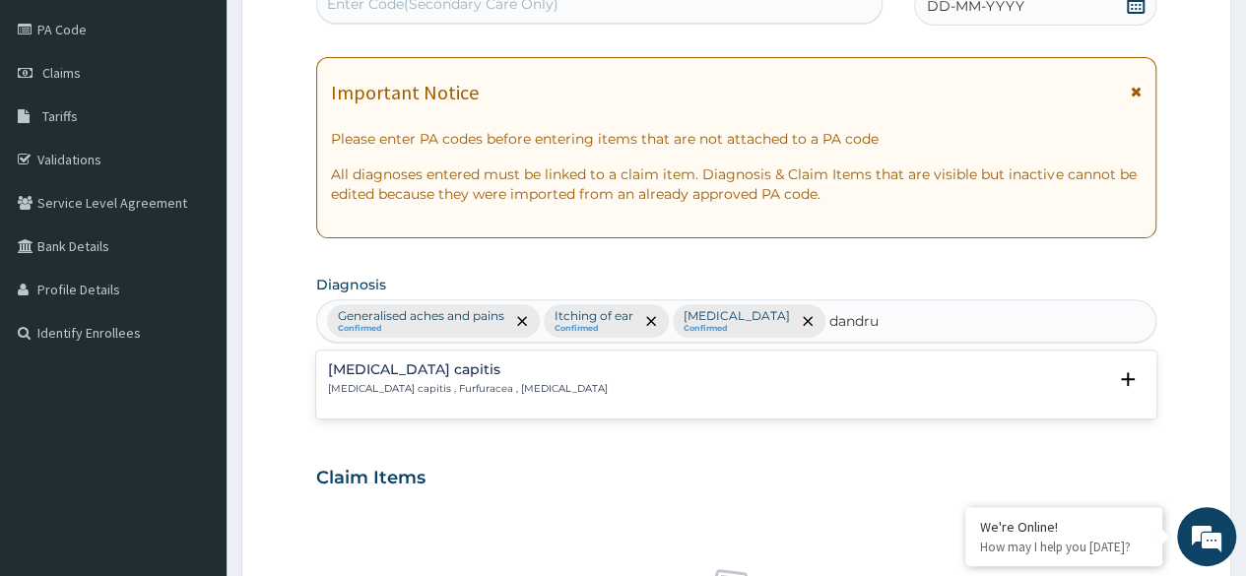
click at [478, 382] on p "Pityriasis capitis , Furfuracea , Dandruff" at bounding box center [468, 389] width 280 height 14
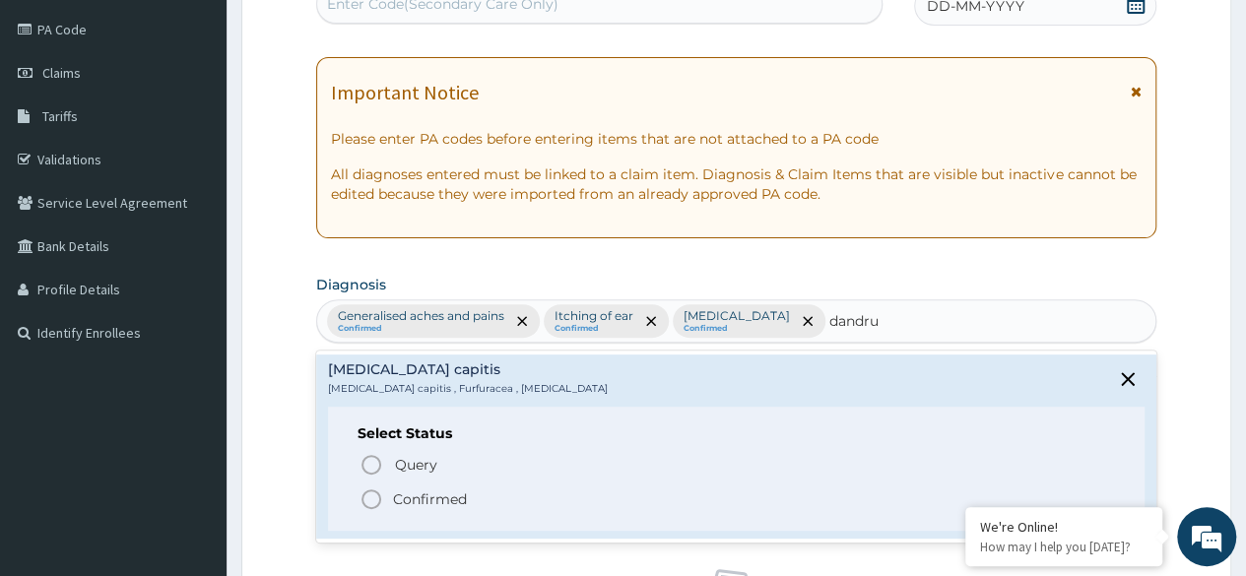
click at [373, 502] on icon "status option filled" at bounding box center [371, 500] width 24 height 24
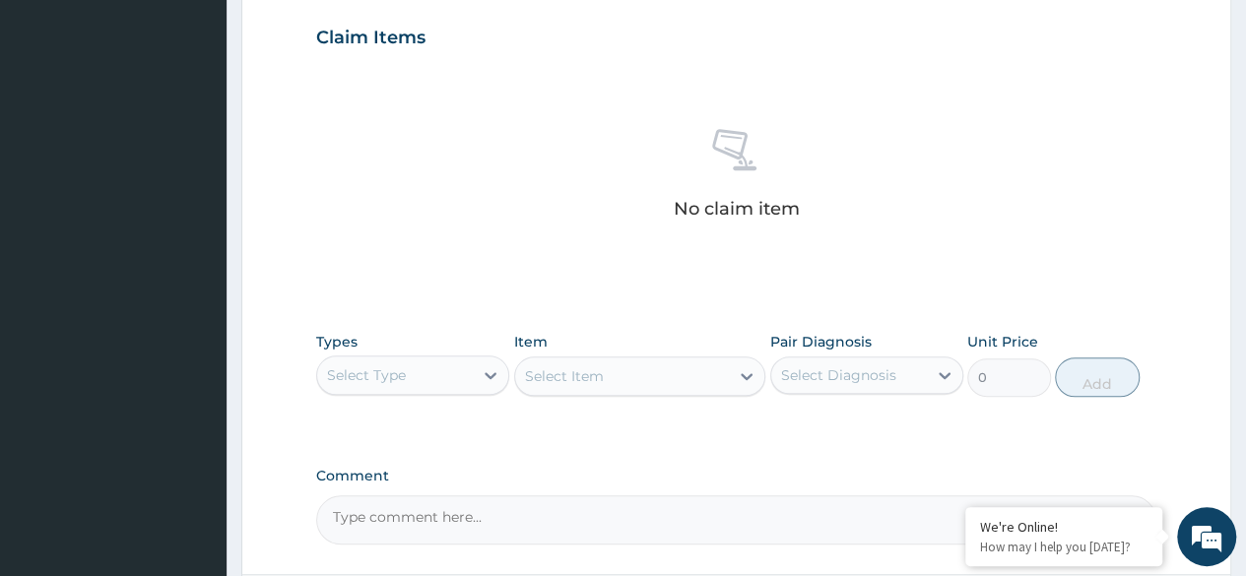
scroll to position [672, 0]
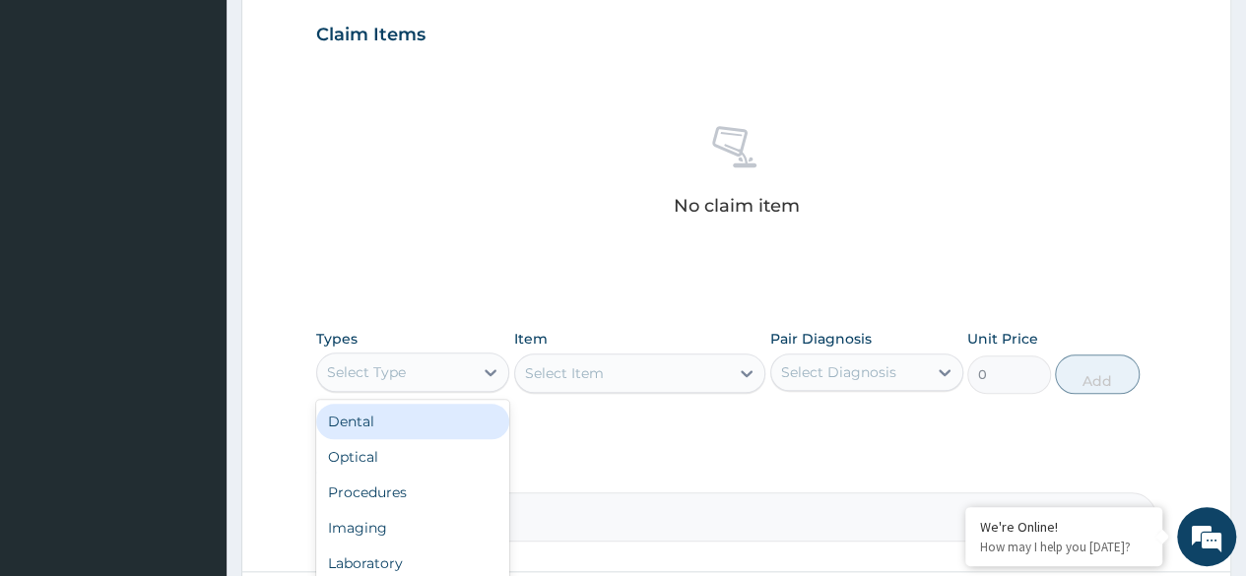
click at [439, 495] on div "Procedures" at bounding box center [412, 492] width 193 height 35
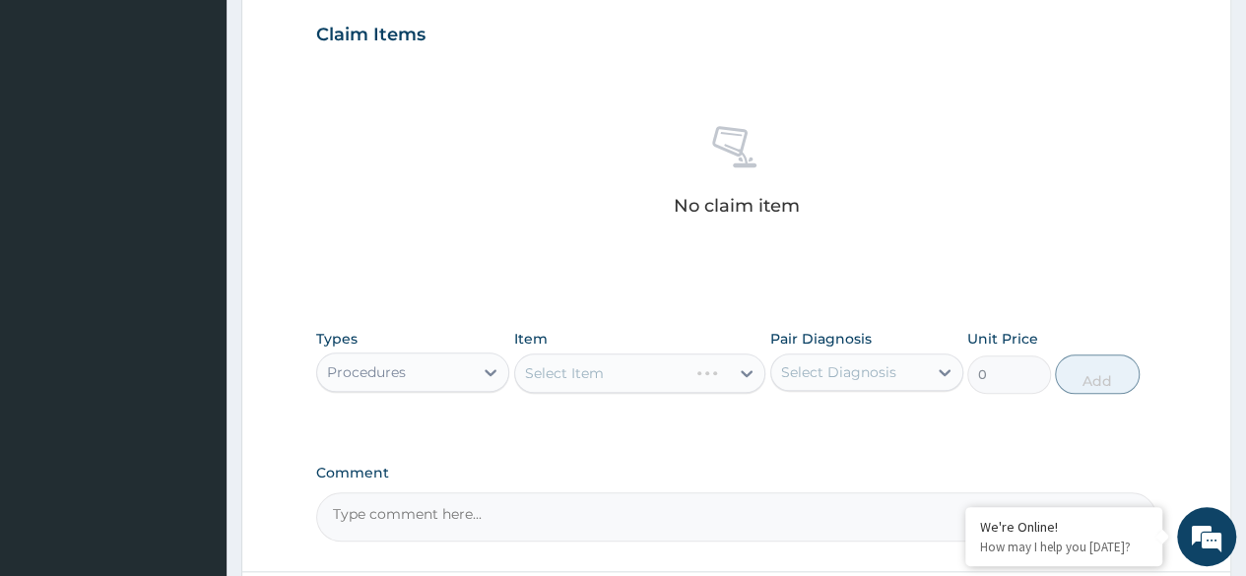
click at [629, 392] on div "Types option Procedures, selected. Select is focused ,type to refine list, pres…" at bounding box center [736, 361] width 840 height 85
click at [662, 396] on div "Types Procedures Item Select Item Pair Diagnosis Select Diagnosis Unit Price 0 …" at bounding box center [736, 361] width 840 height 85
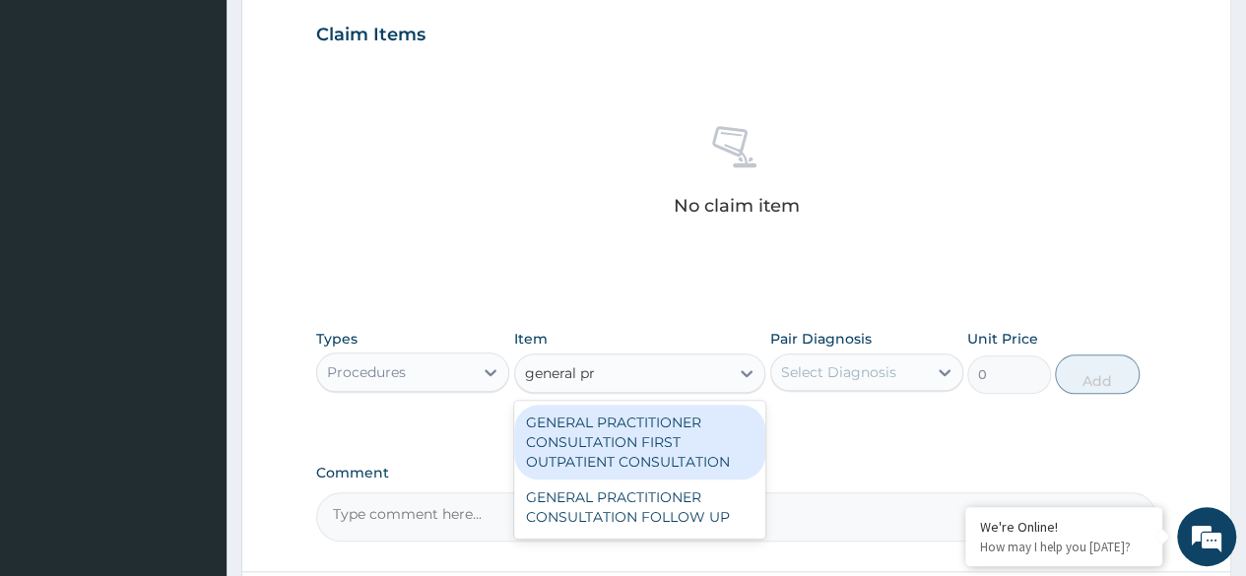
type input "general pra"
click at [661, 435] on div "GENERAL PRACTITIONER CONSULTATION FIRST OUTPATIENT CONSULTATION" at bounding box center [640, 442] width 252 height 75
type input "3370.125"
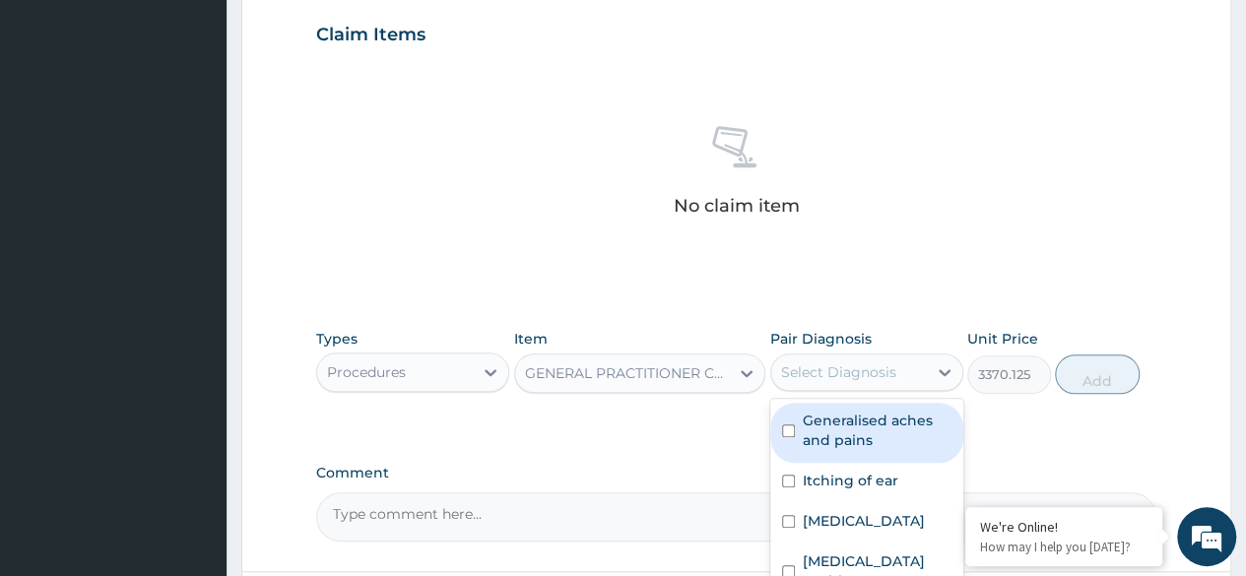
click at [914, 434] on label "Generalised aches and pains" at bounding box center [877, 430] width 149 height 39
checkbox input "true"
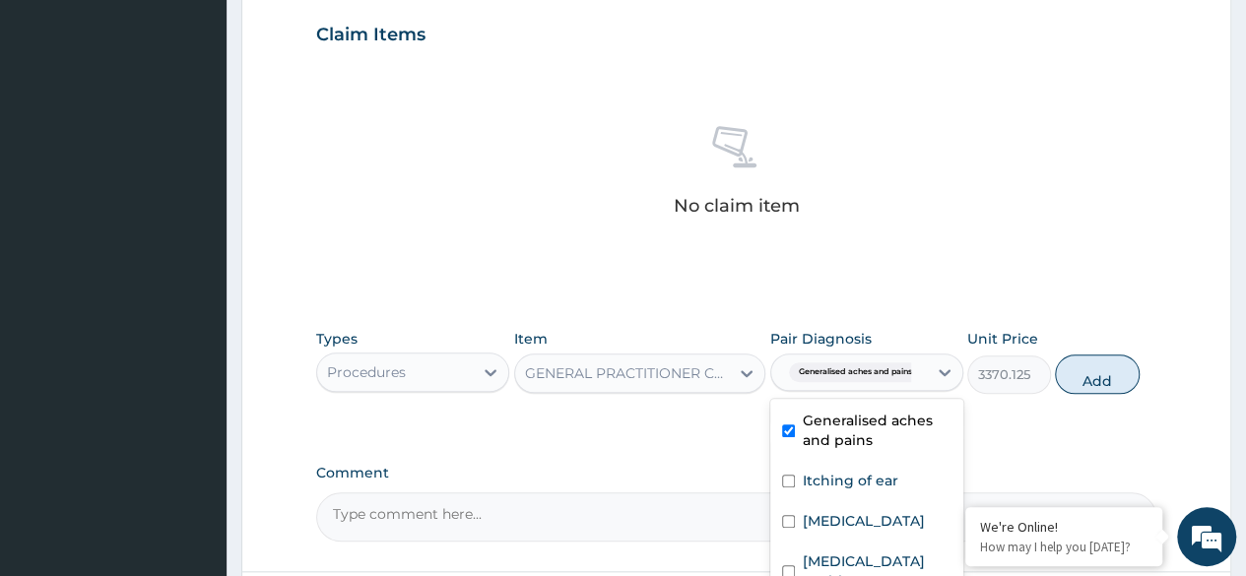
click at [869, 477] on label "Itching of ear" at bounding box center [851, 481] width 96 height 20
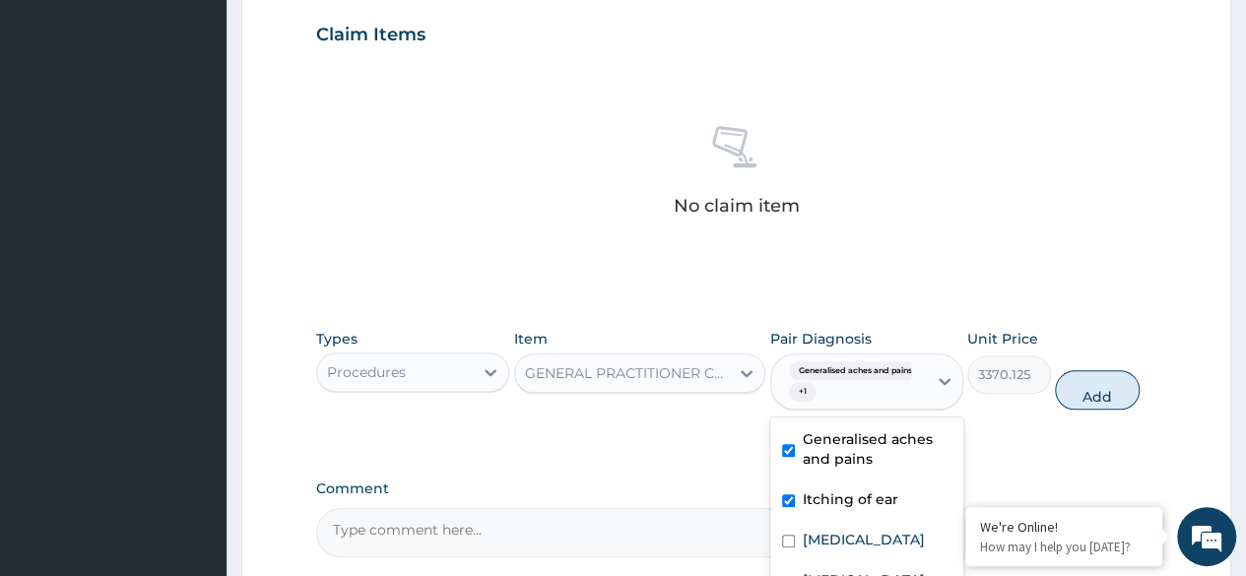
click at [841, 516] on div "Itching of ear" at bounding box center [866, 502] width 193 height 40
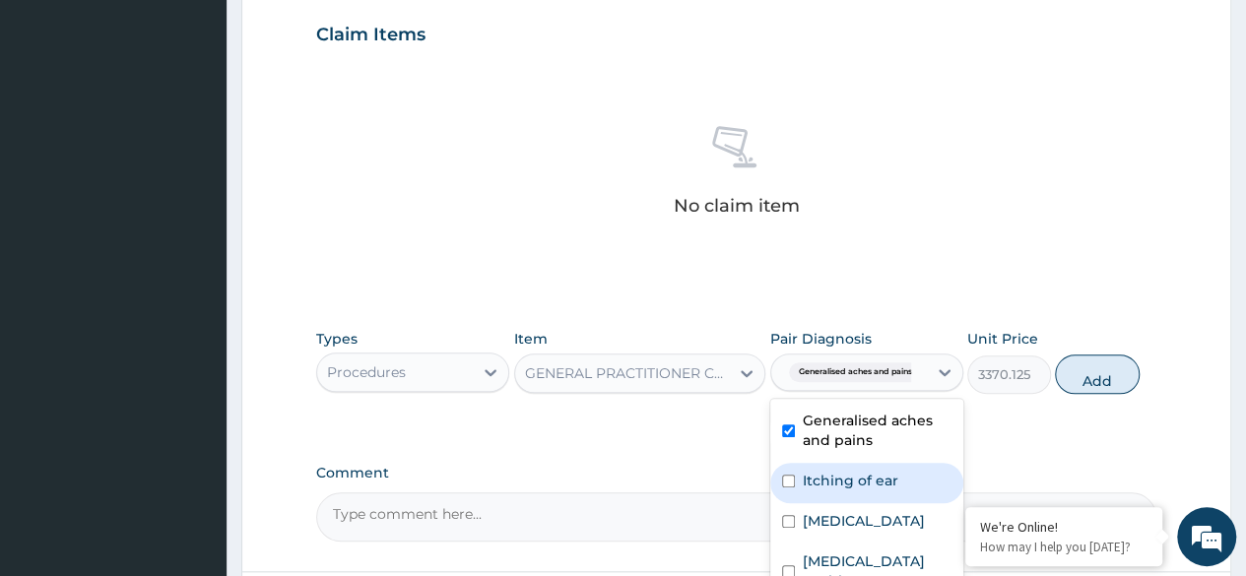
click at [862, 499] on div "Itching of ear" at bounding box center [866, 483] width 193 height 40
checkbox input "true"
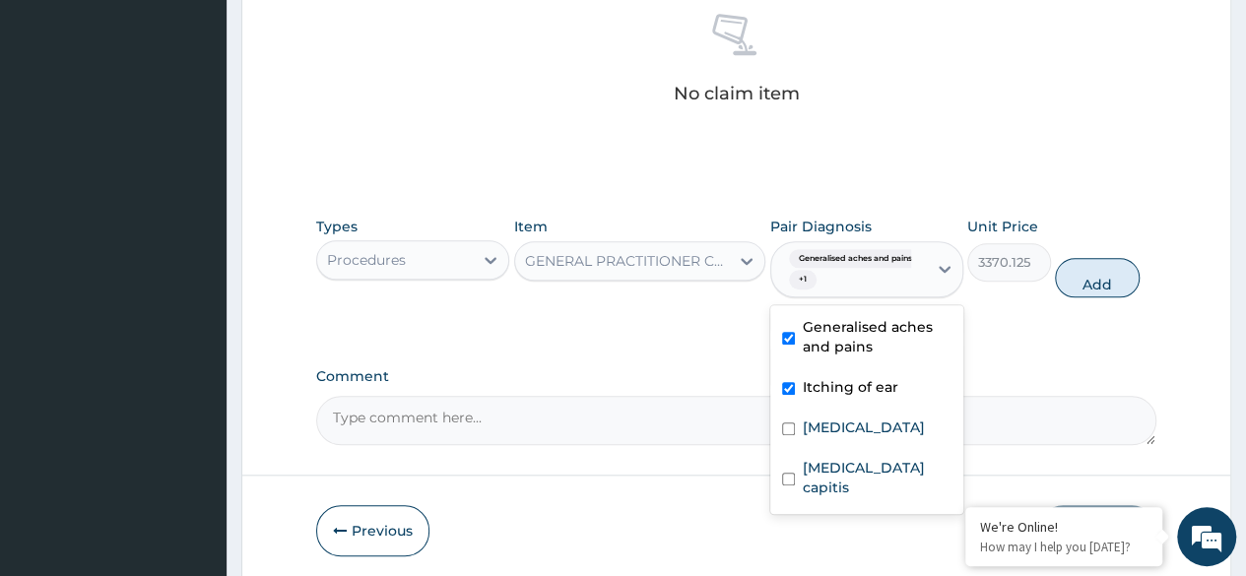
scroll to position [785, 0]
click at [846, 426] on label "Heartburn" at bounding box center [864, 427] width 122 height 20
checkbox input "true"
click at [853, 478] on div "Pityriasis capitis" at bounding box center [866, 479] width 193 height 60
checkbox input "true"
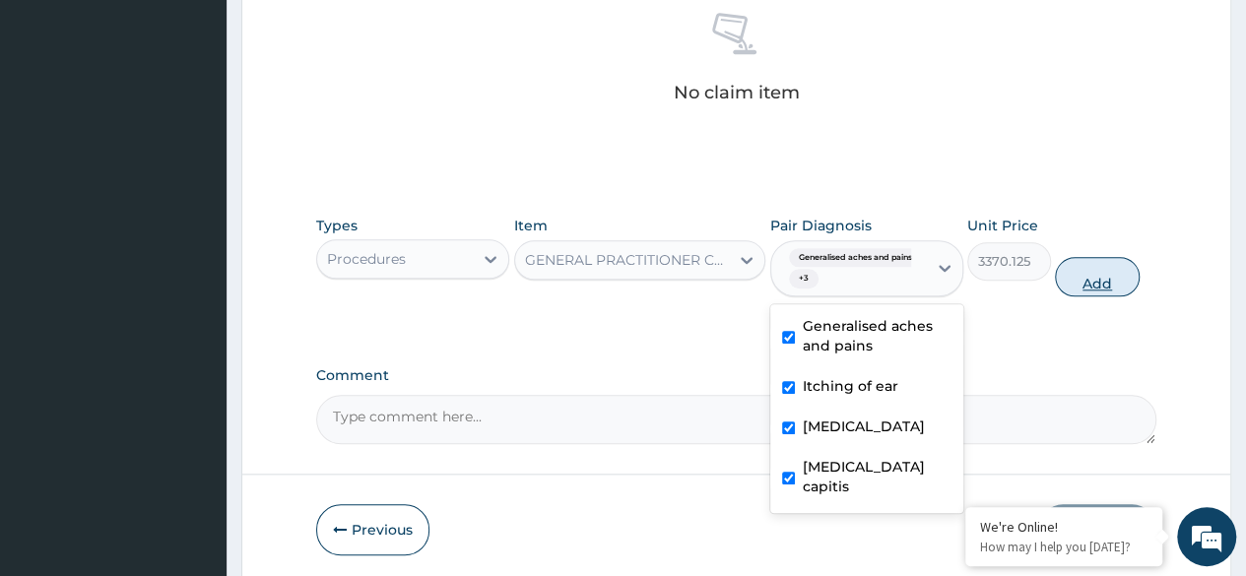
click at [1097, 286] on button "Add" at bounding box center [1097, 276] width 84 height 39
type input "0"
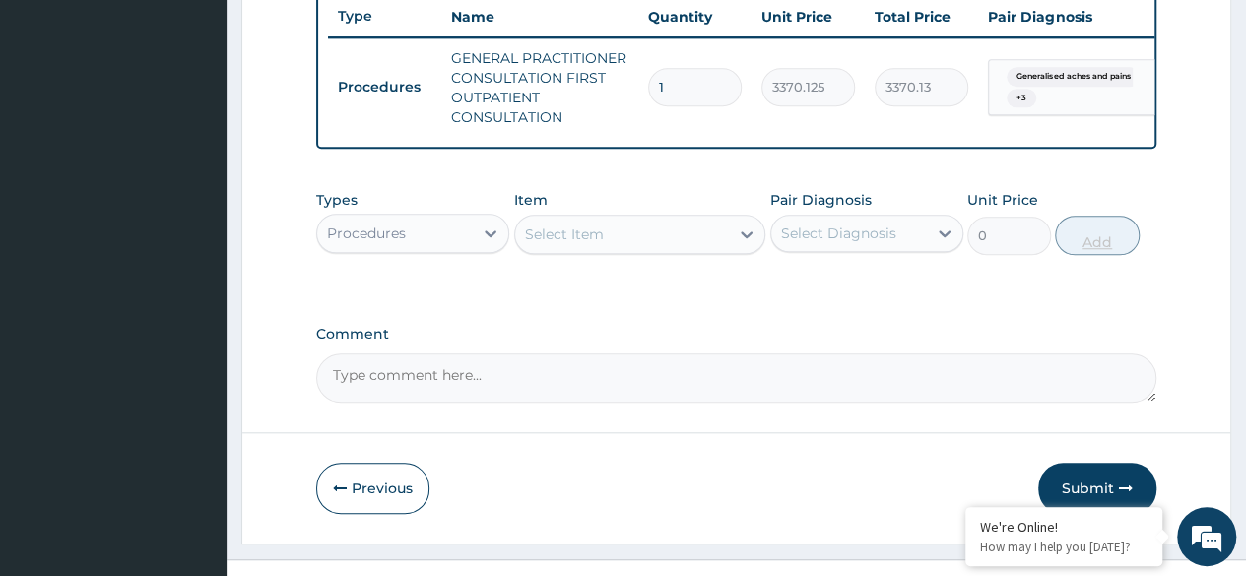
scroll to position [747, 0]
type input "malar"
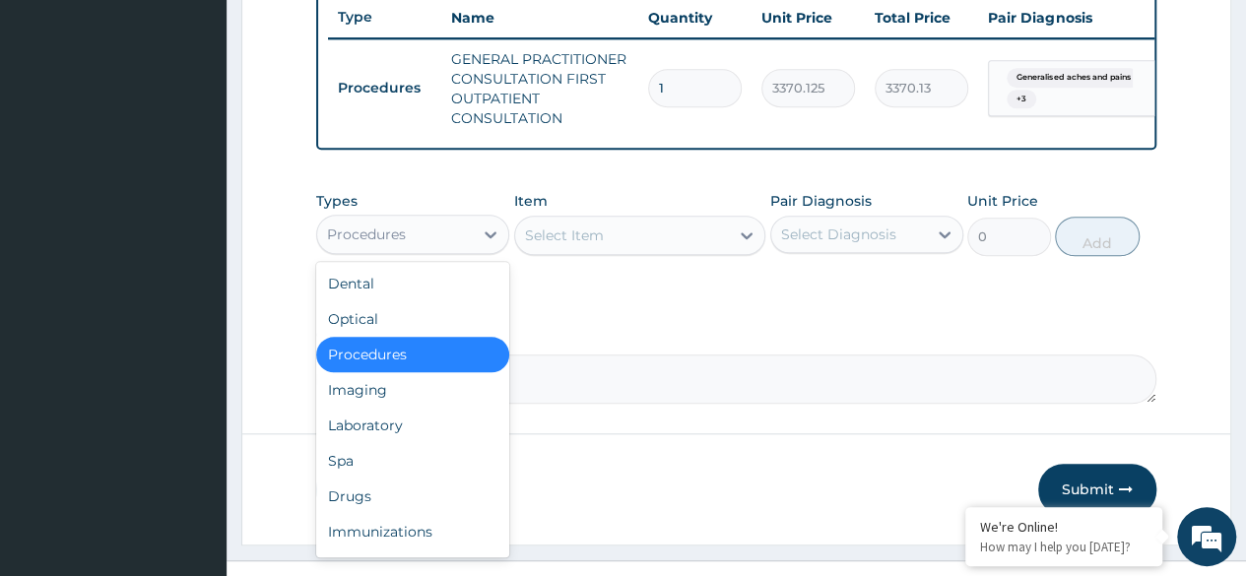
click at [399, 457] on div "Spa" at bounding box center [412, 460] width 193 height 35
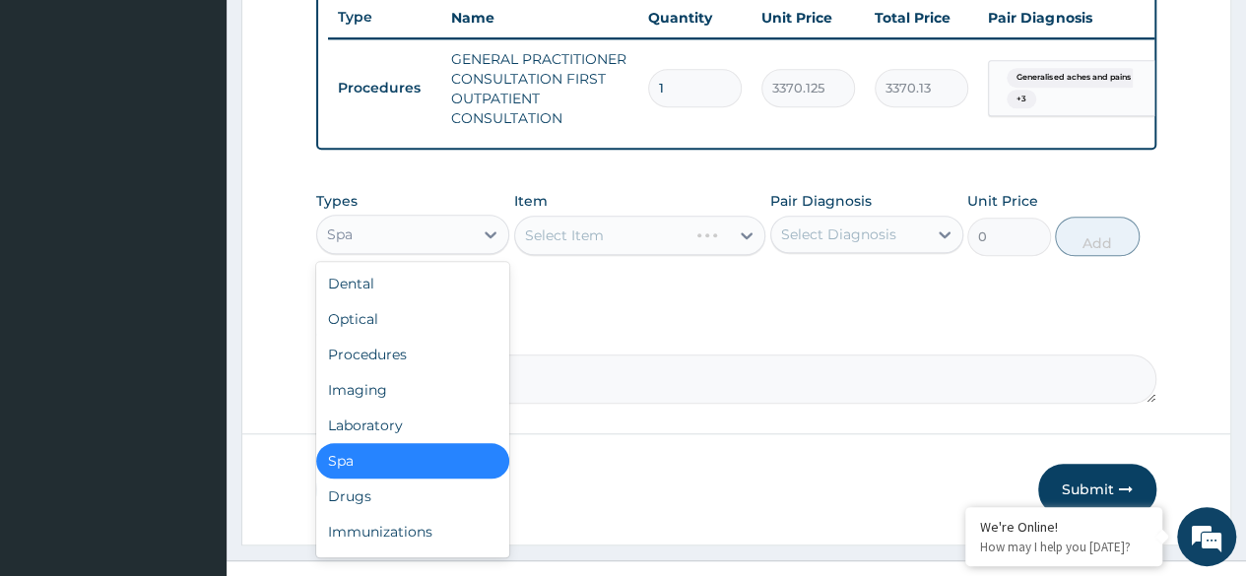
click at [413, 441] on div "Laboratory" at bounding box center [412, 425] width 193 height 35
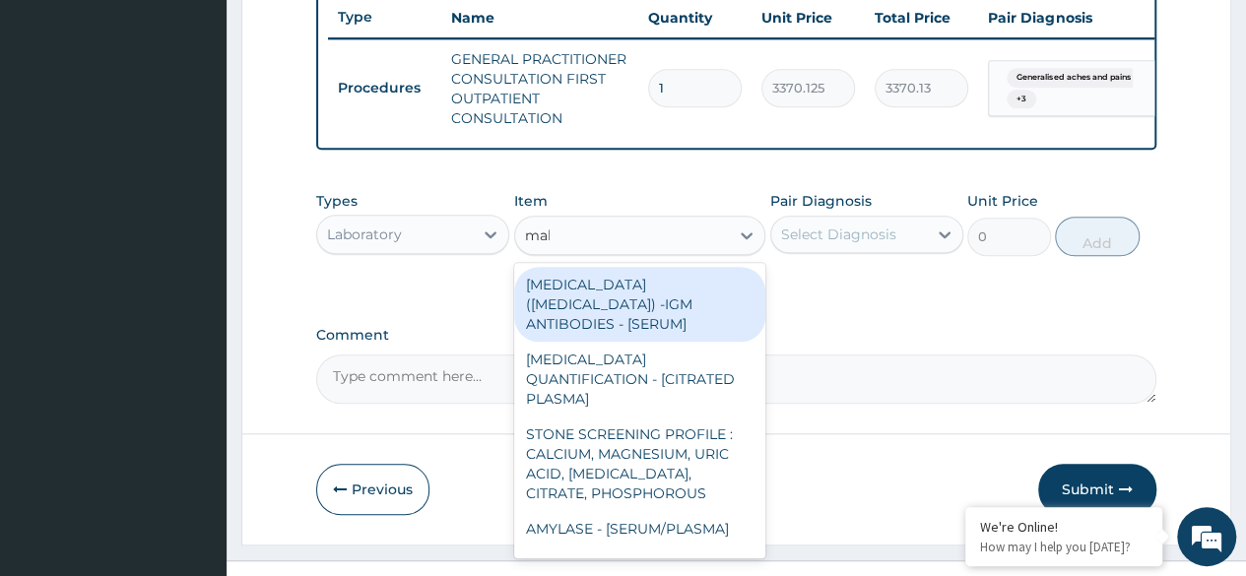
type input "mala"
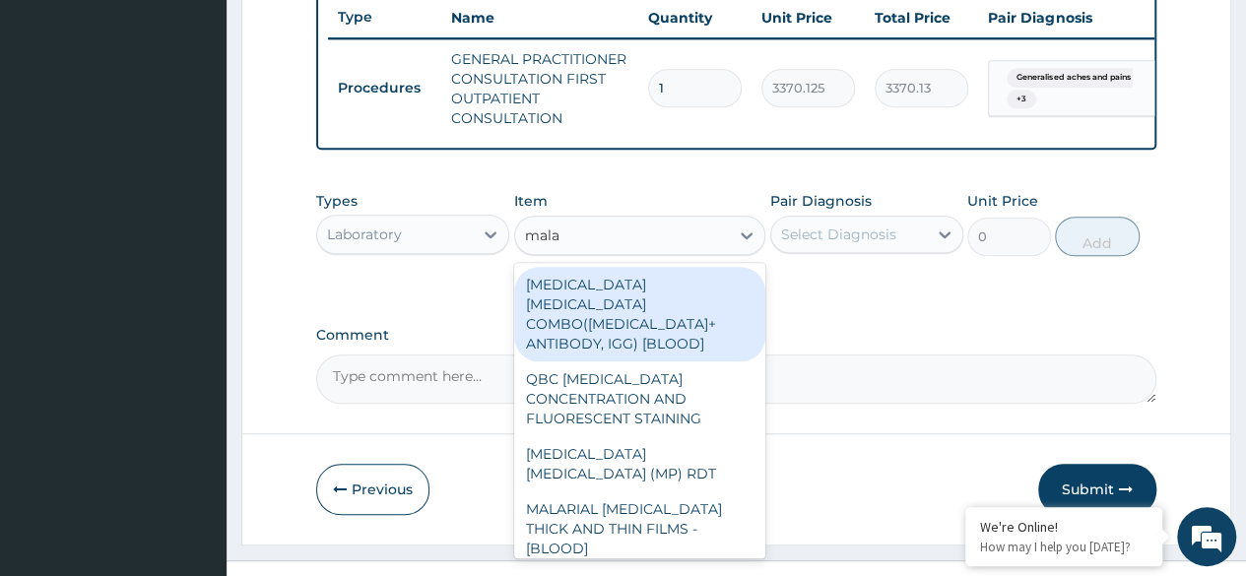
click at [707, 455] on div "MALARIA PARASITE (MP) RDT" at bounding box center [640, 463] width 252 height 55
type input "1531.875"
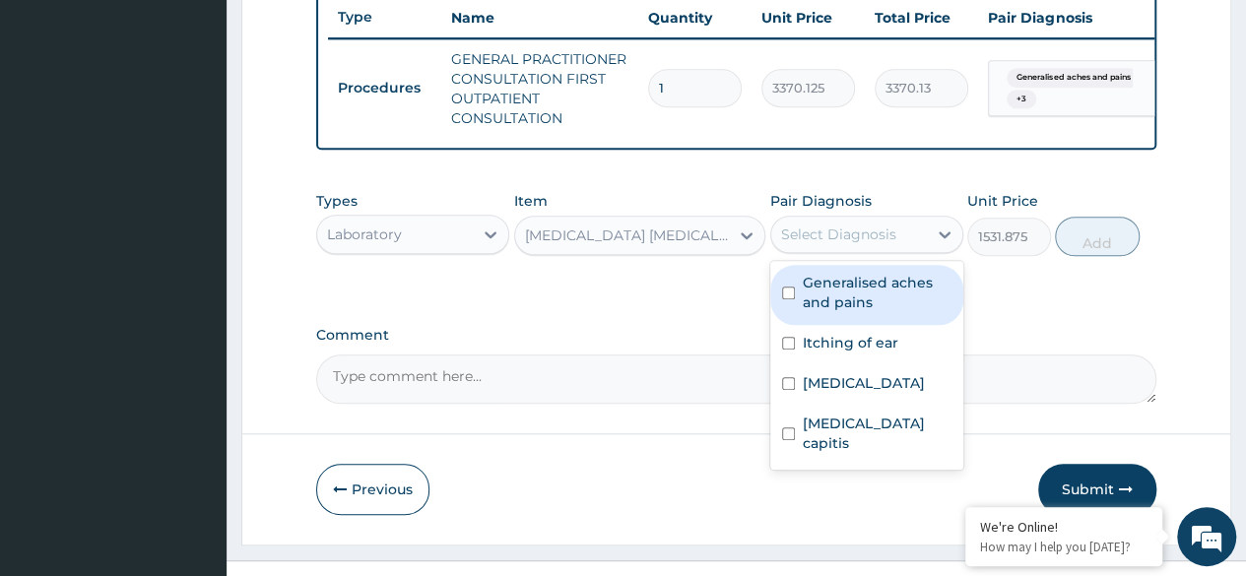
click at [894, 312] on label "Generalised aches and pains" at bounding box center [877, 292] width 149 height 39
checkbox input "true"
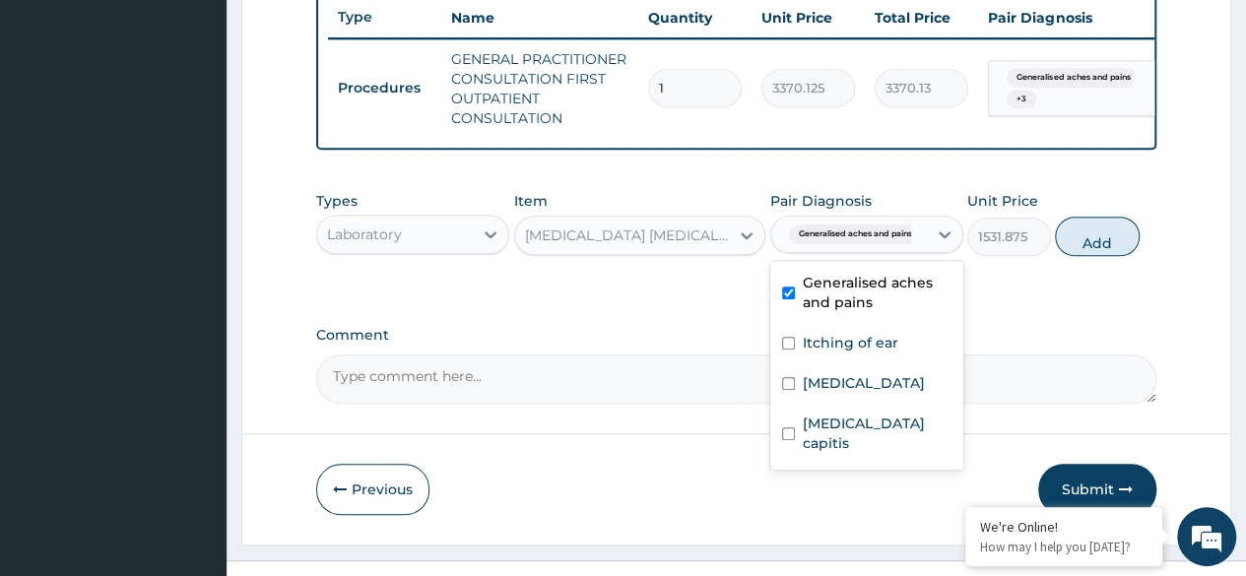
click at [877, 353] on label "Itching of ear" at bounding box center [851, 343] width 96 height 20
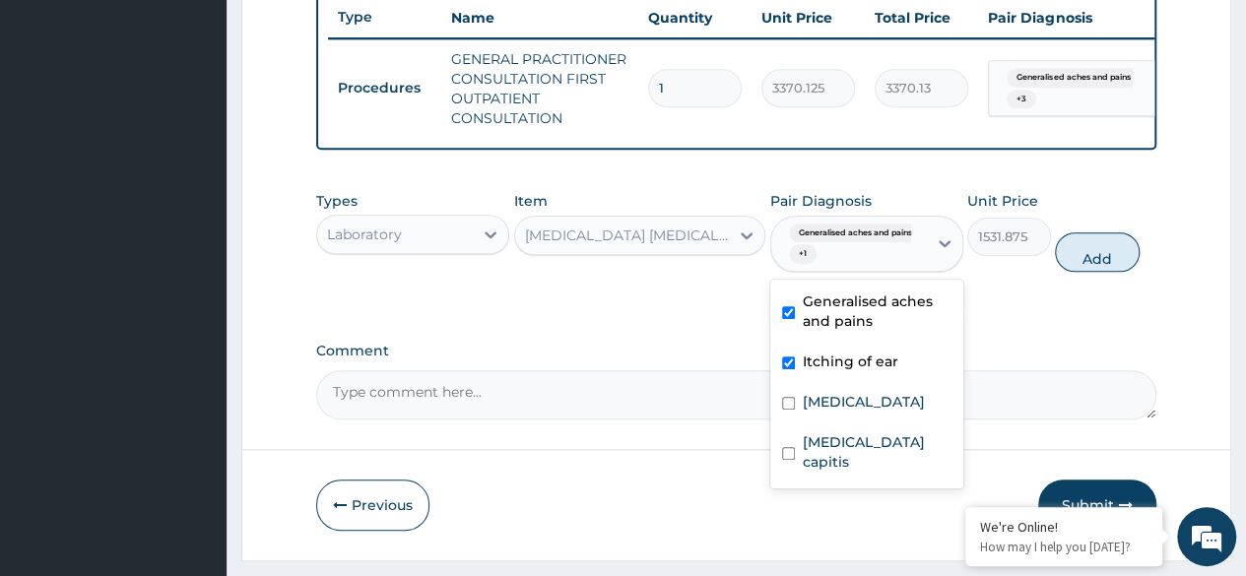
click at [861, 384] on div "Itching of ear" at bounding box center [866, 364] width 193 height 40
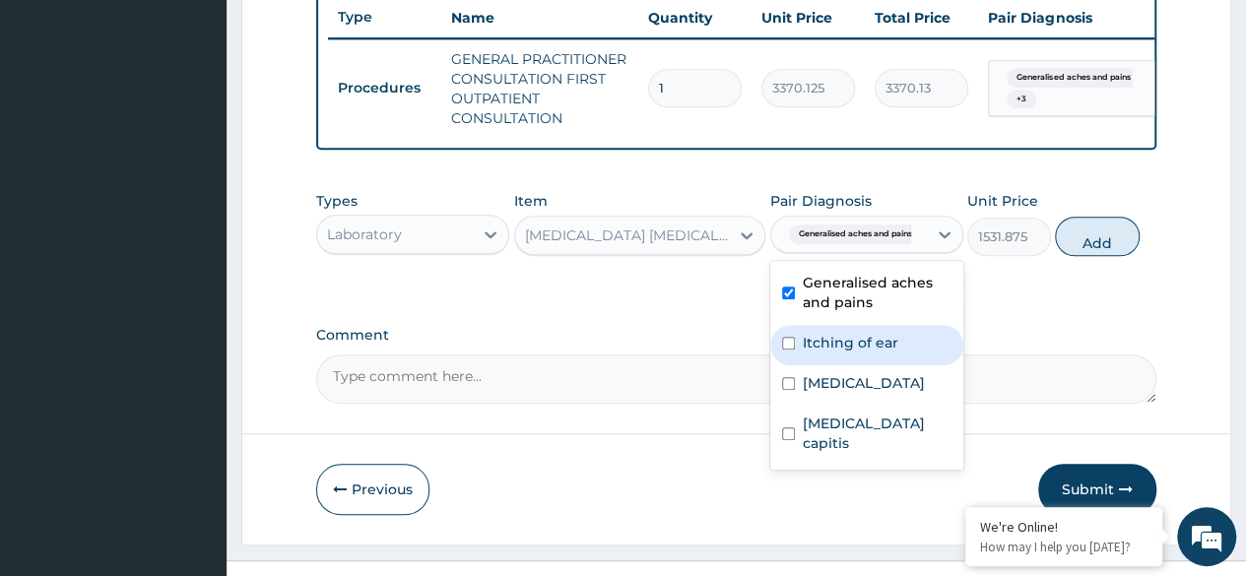
click at [869, 353] on label "Itching of ear" at bounding box center [851, 343] width 96 height 20
checkbox input "true"
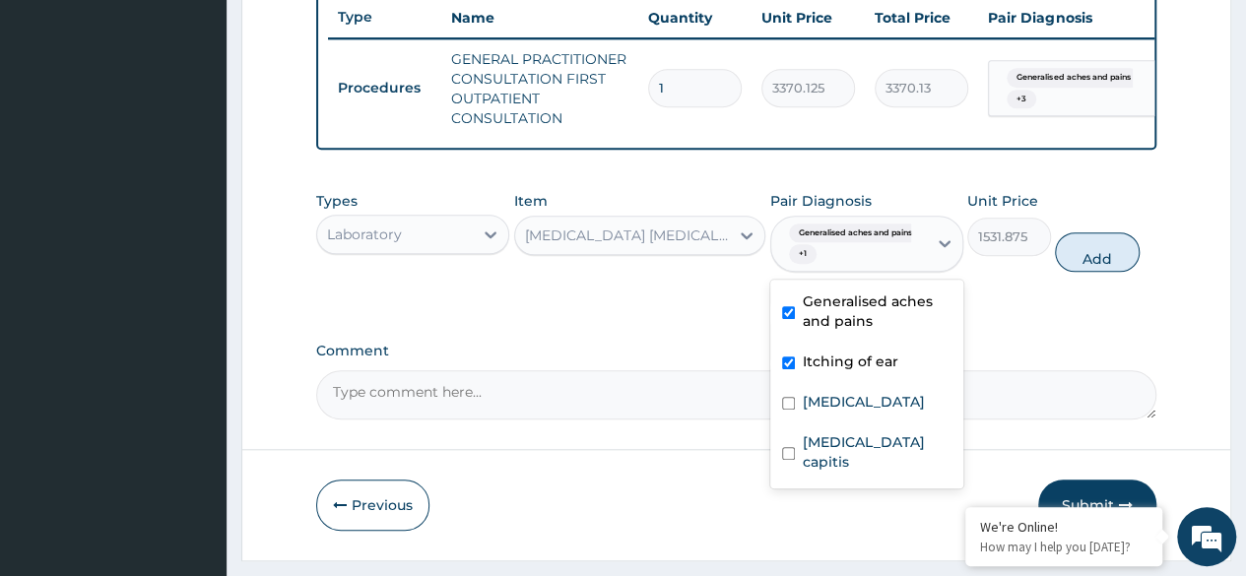
click at [853, 412] on label "Heartburn" at bounding box center [864, 402] width 122 height 20
checkbox input "true"
click at [853, 459] on label "Pityriasis capitis" at bounding box center [877, 451] width 149 height 39
checkbox input "true"
click at [1089, 272] on button "Add" at bounding box center [1097, 251] width 84 height 39
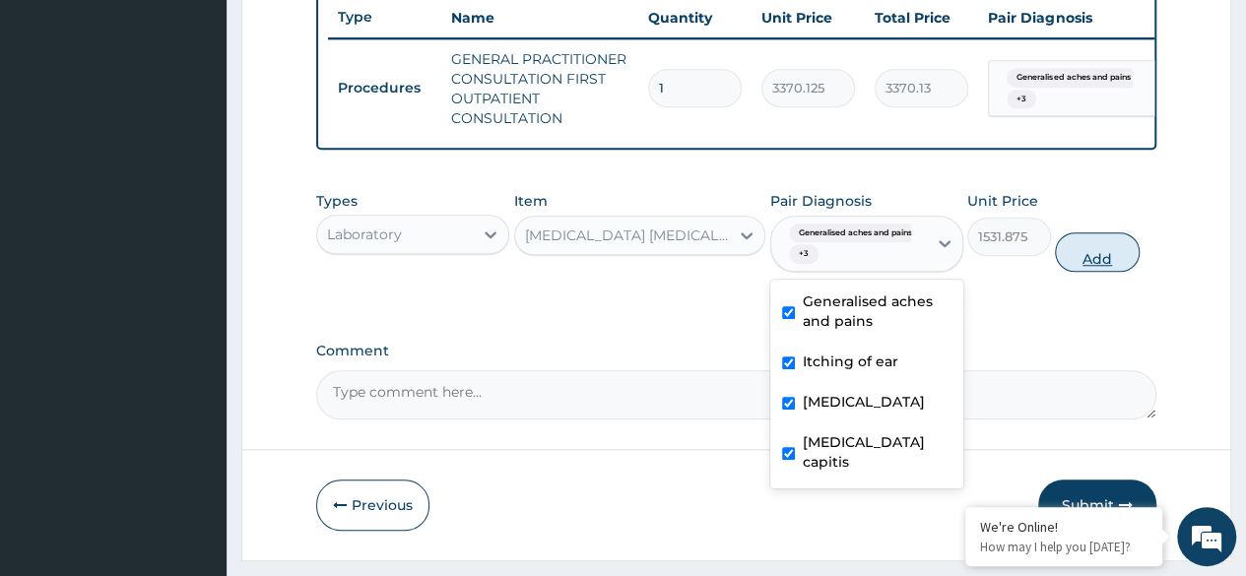
type input "0"
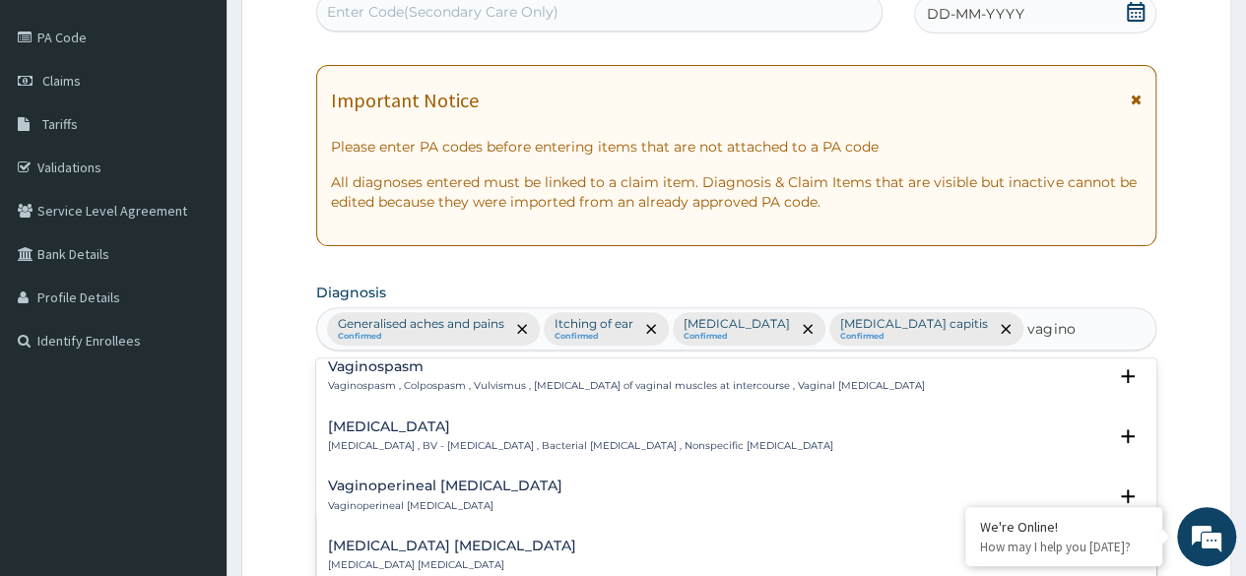
scroll to position [0, 0]
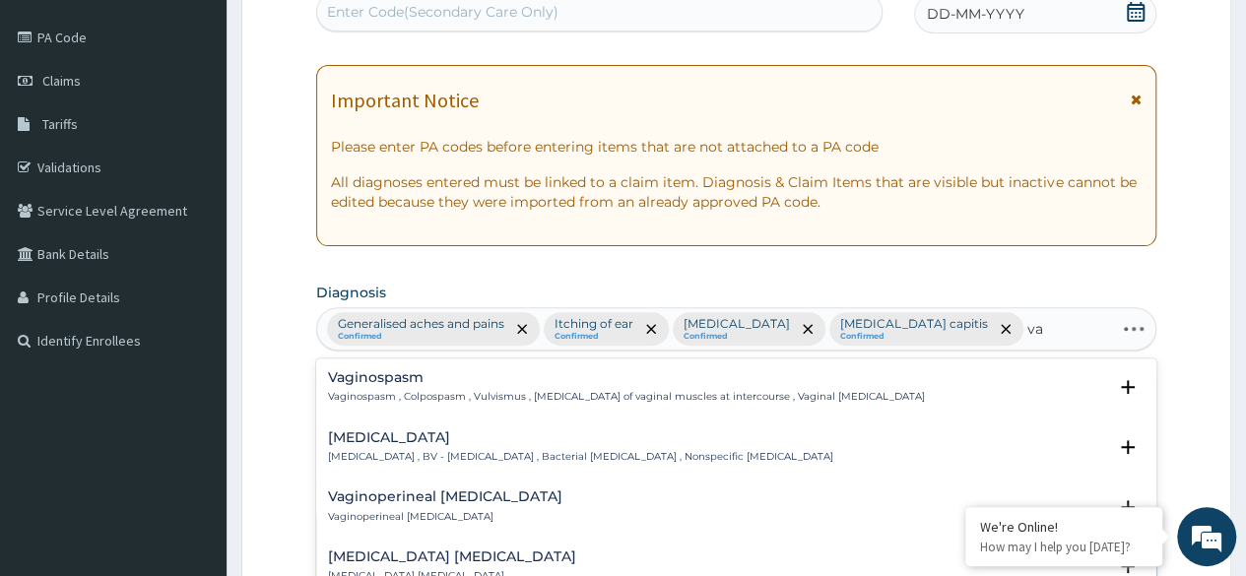
type input "v"
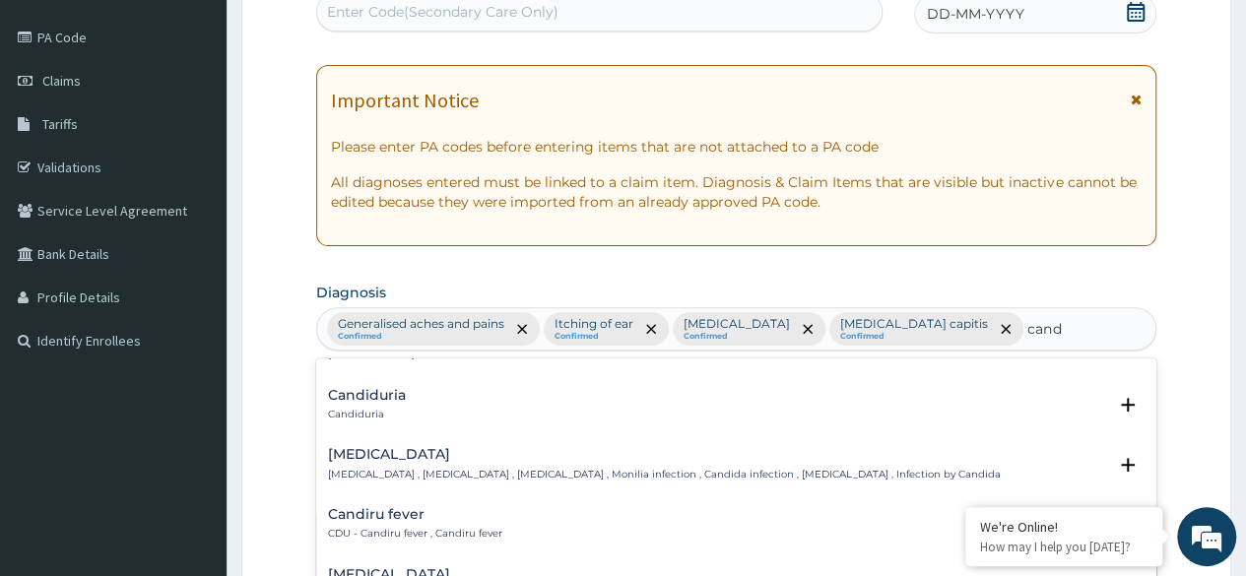
scroll to position [45, 0]
type input "c"
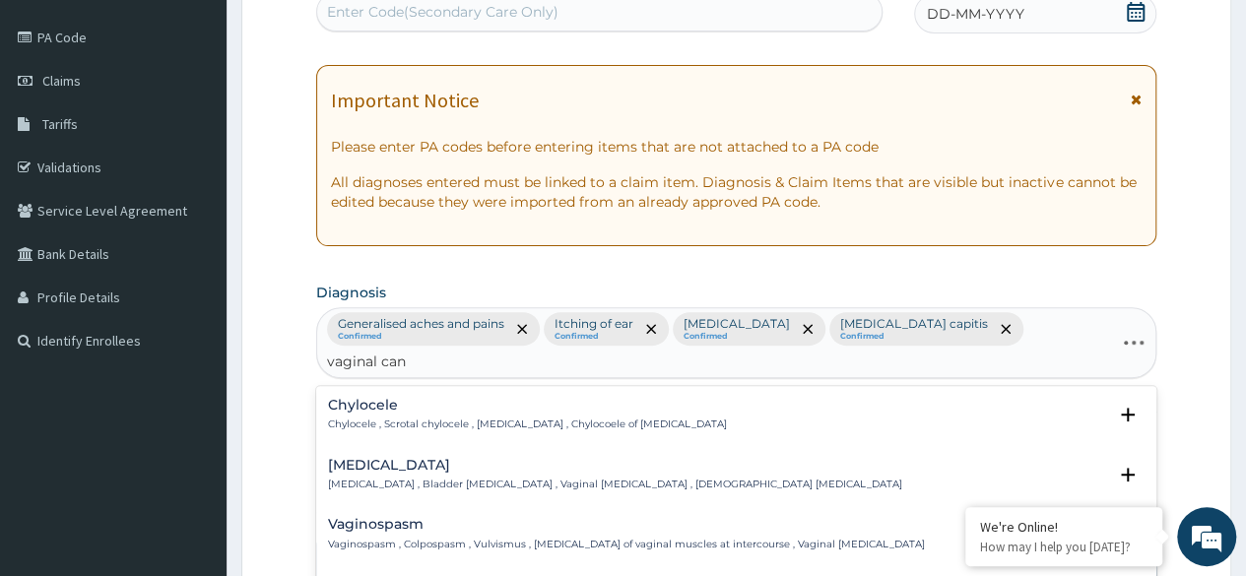
type input "vaginal cand"
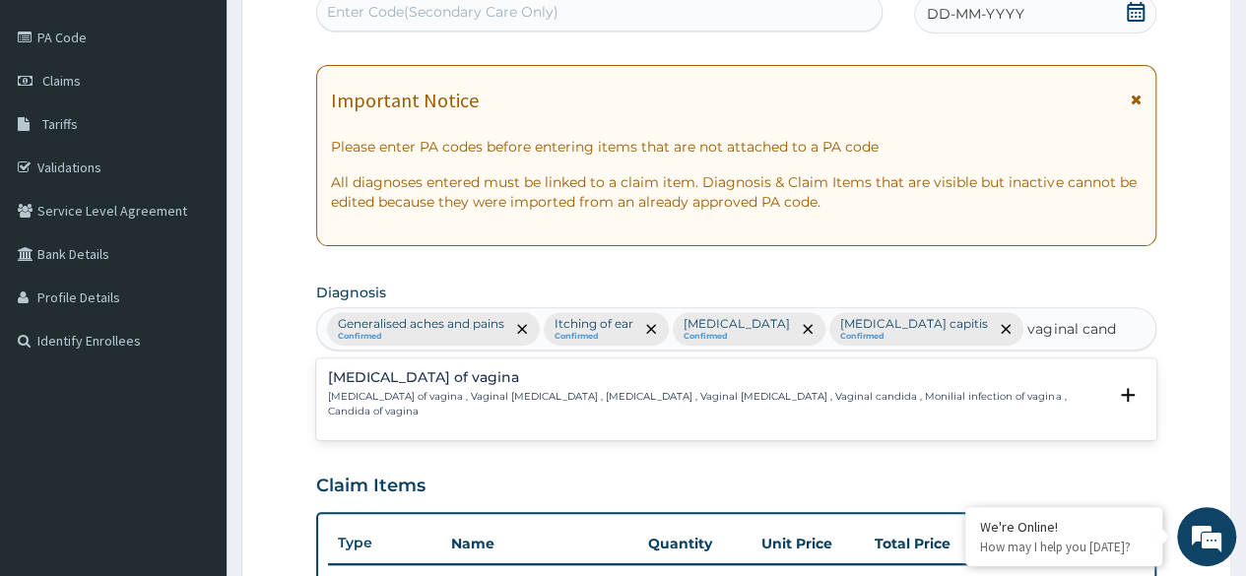
click at [654, 395] on p "Candidiasis of vagina , Vaginal candidiasis , Vaginal thrush , Vaginal candidos…" at bounding box center [717, 404] width 778 height 29
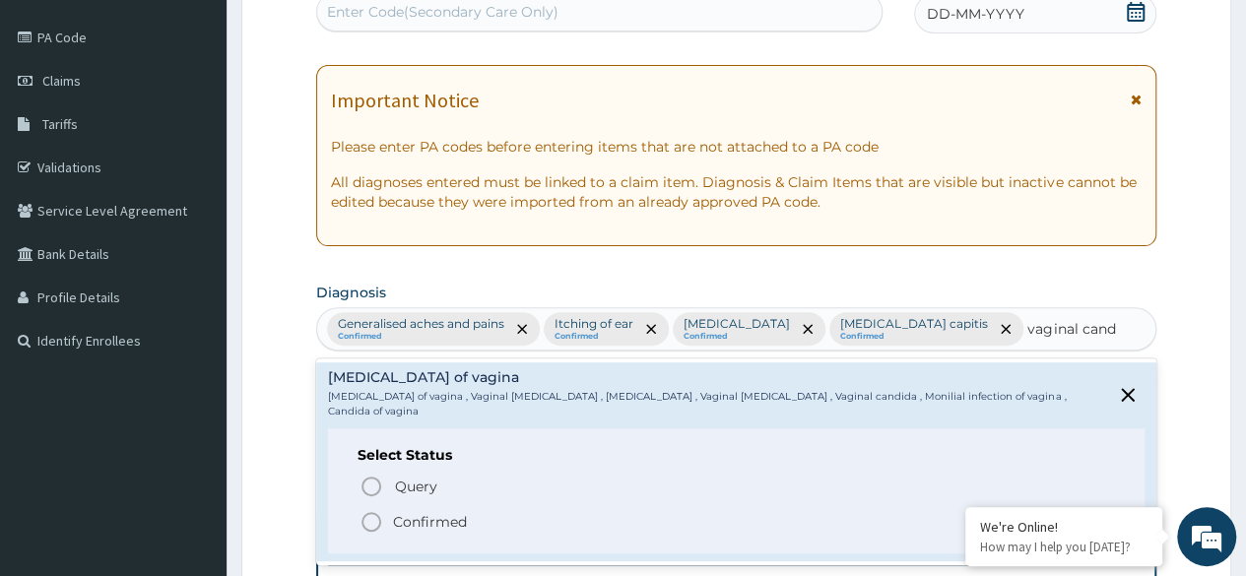
click at [364, 513] on circle "status option filled" at bounding box center [371, 522] width 18 height 18
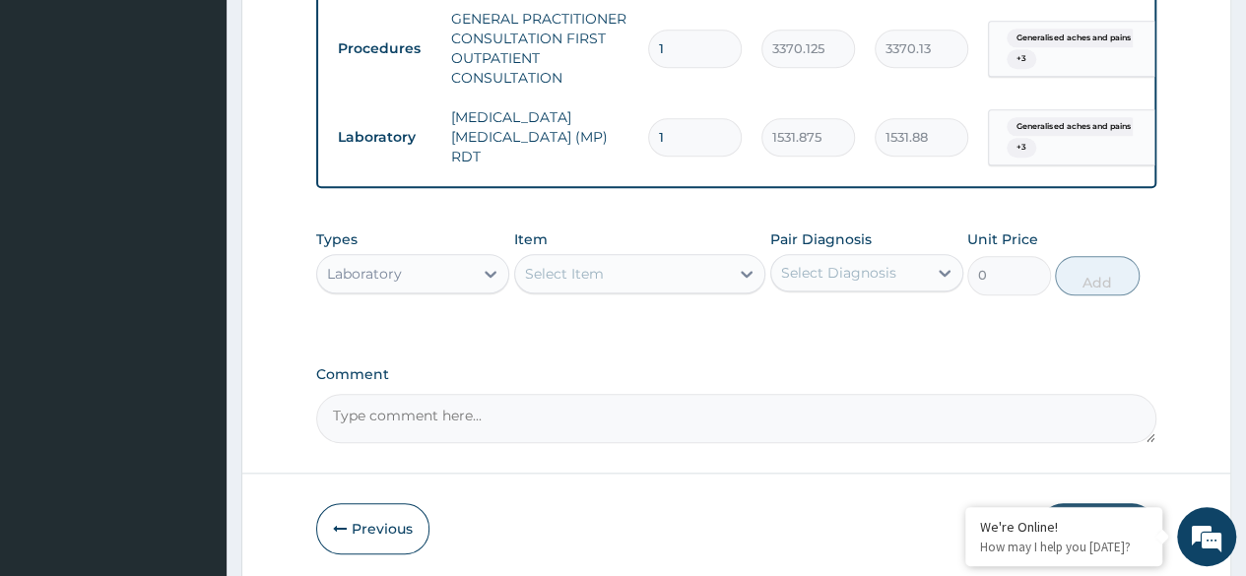
scroll to position [807, 0]
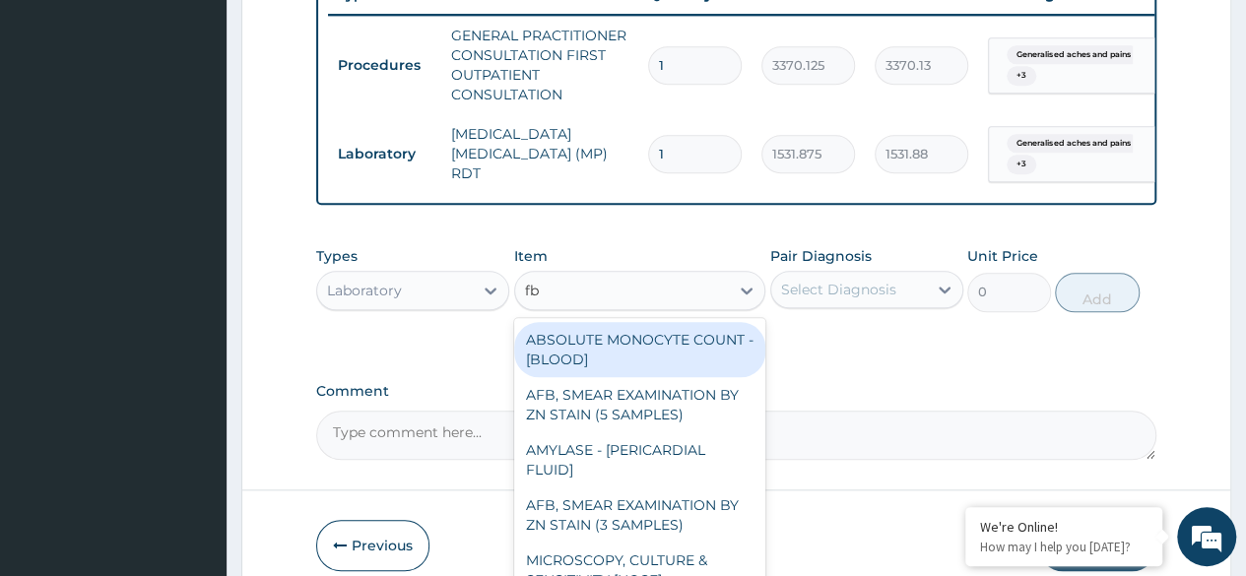
type input "fbc"
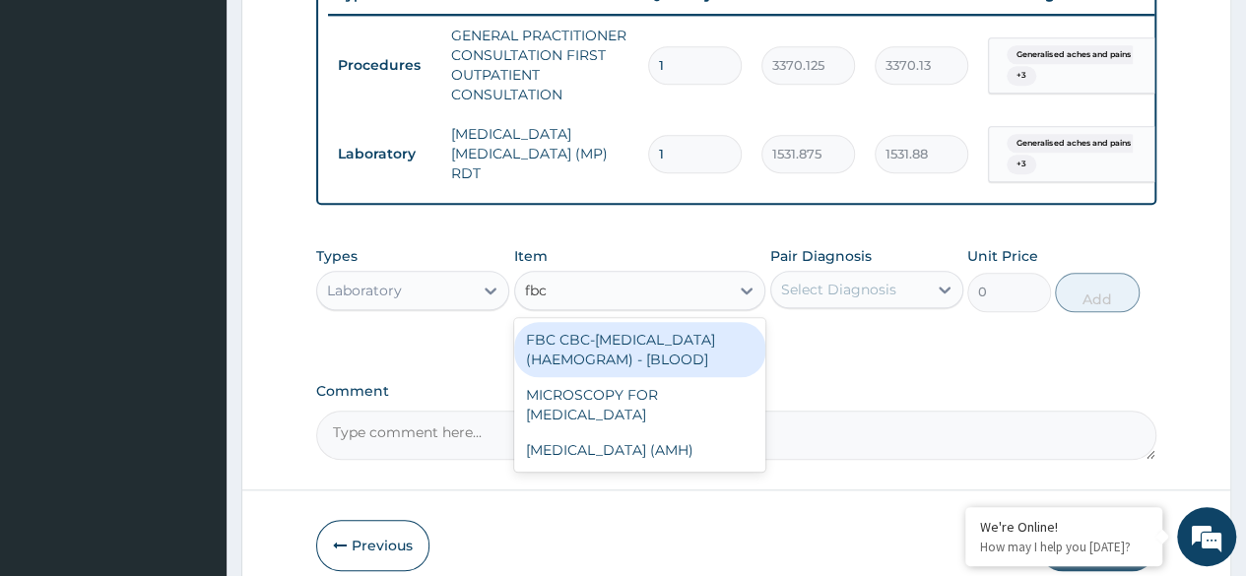
click at [686, 357] on div "FBC CBC-COMPLETE BLOOD COUNT (HAEMOGRAM) - [BLOOD]" at bounding box center [640, 349] width 252 height 55
type input "4085"
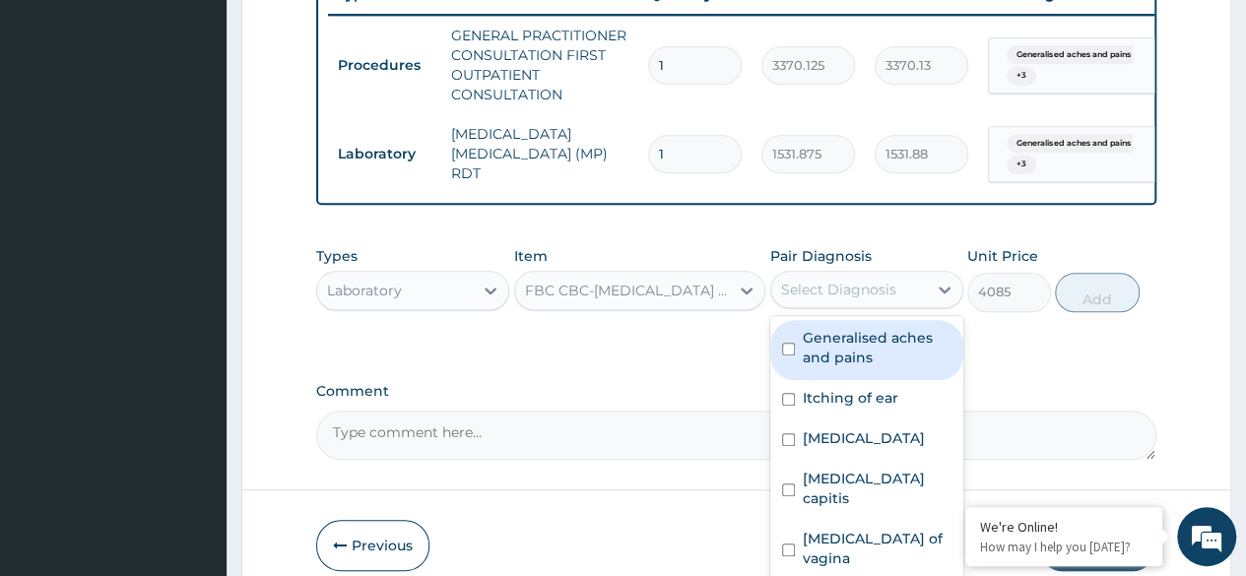
click at [903, 328] on label "Generalised aches and pains" at bounding box center [877, 347] width 149 height 39
checkbox input "true"
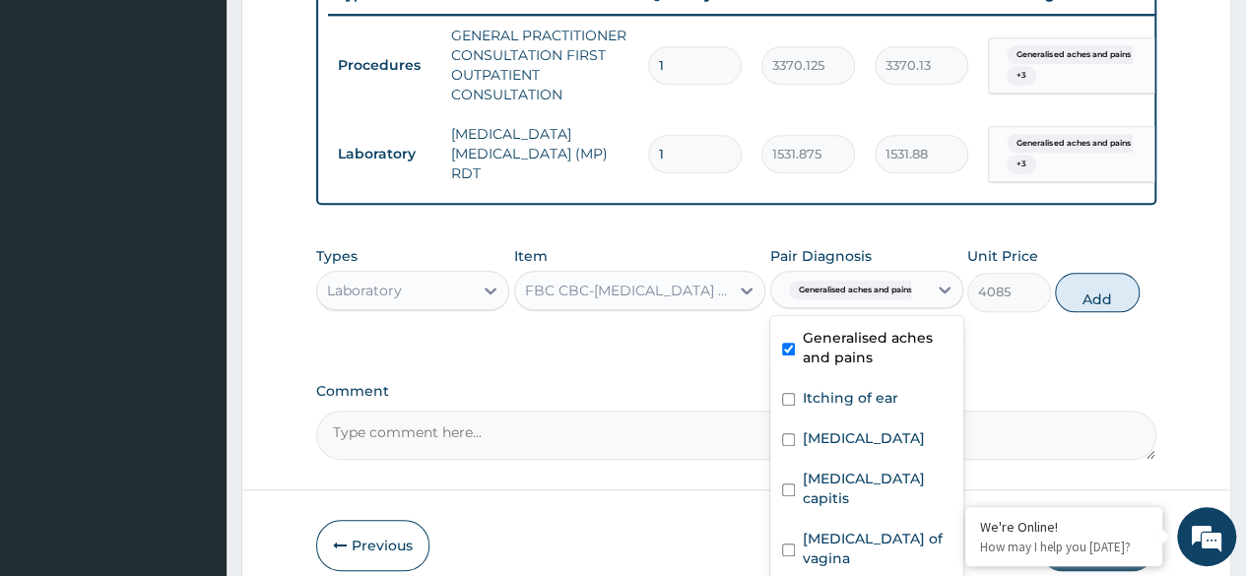
click at [876, 388] on label "Itching of ear" at bounding box center [851, 398] width 96 height 20
checkbox input "true"
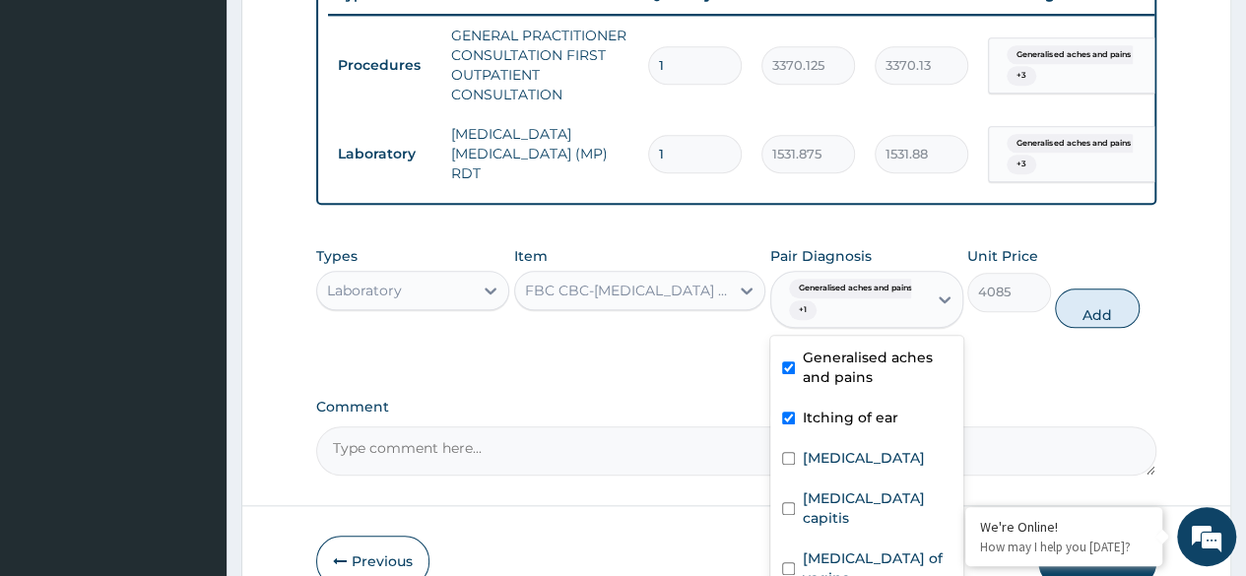
click at [869, 440] on div "Heartburn" at bounding box center [866, 460] width 193 height 40
checkbox input "true"
click at [882, 348] on label "Generalised aches and pains" at bounding box center [877, 367] width 149 height 39
checkbox input "false"
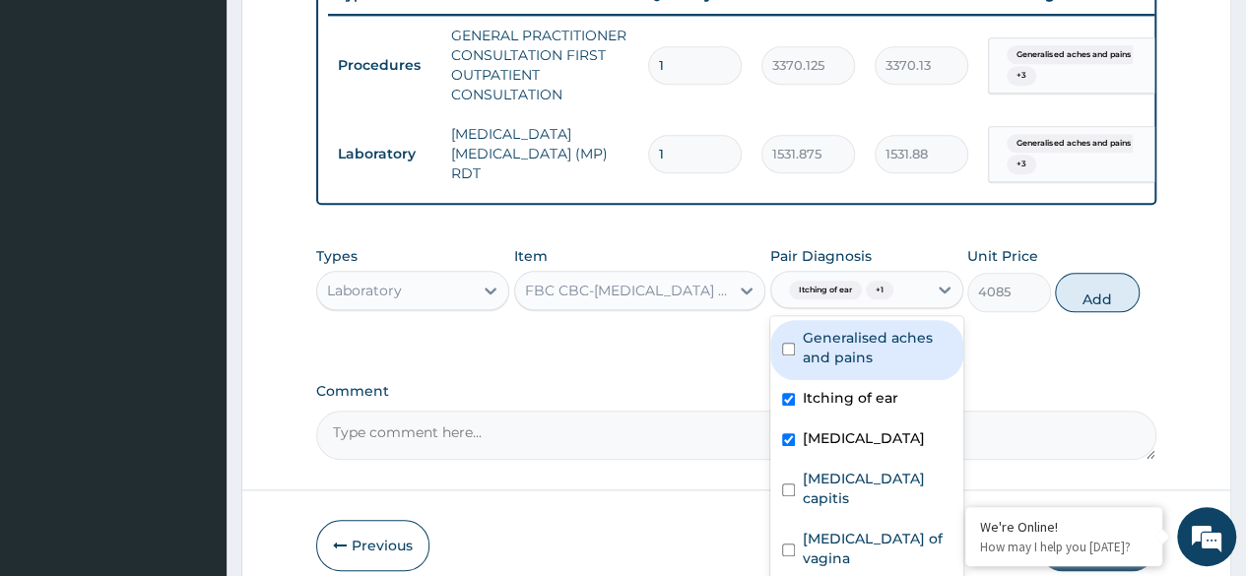
click at [883, 421] on div "Heartburn" at bounding box center [866, 441] width 193 height 40
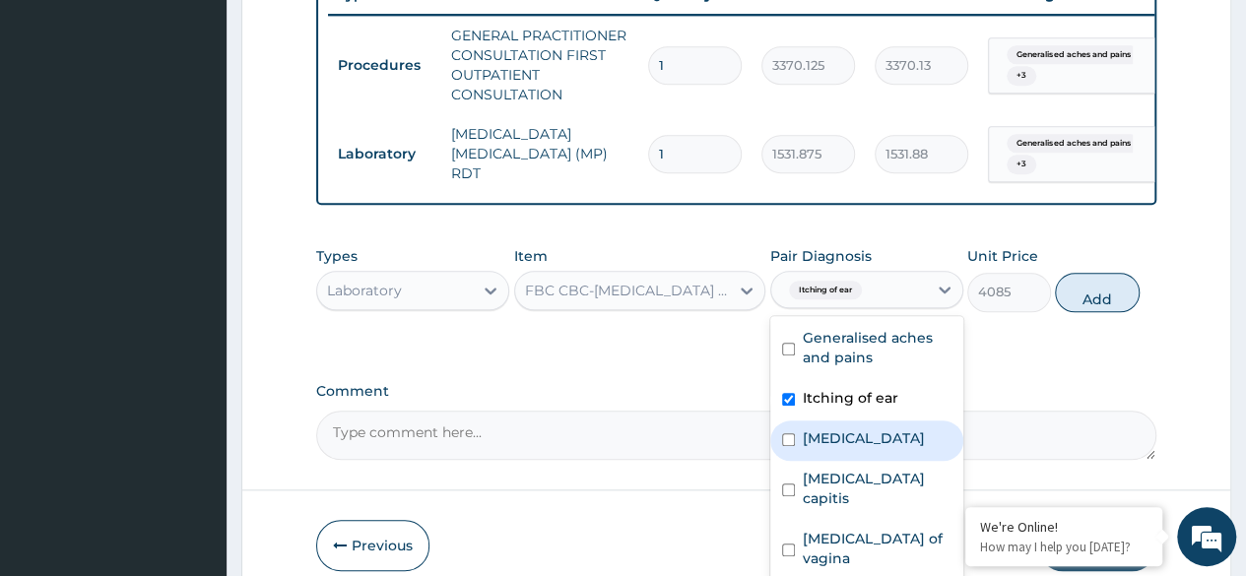
click at [891, 421] on div "Heartburn" at bounding box center [866, 441] width 193 height 40
checkbox input "true"
click at [905, 390] on div "Itching of ear" at bounding box center [866, 400] width 193 height 40
checkbox input "false"
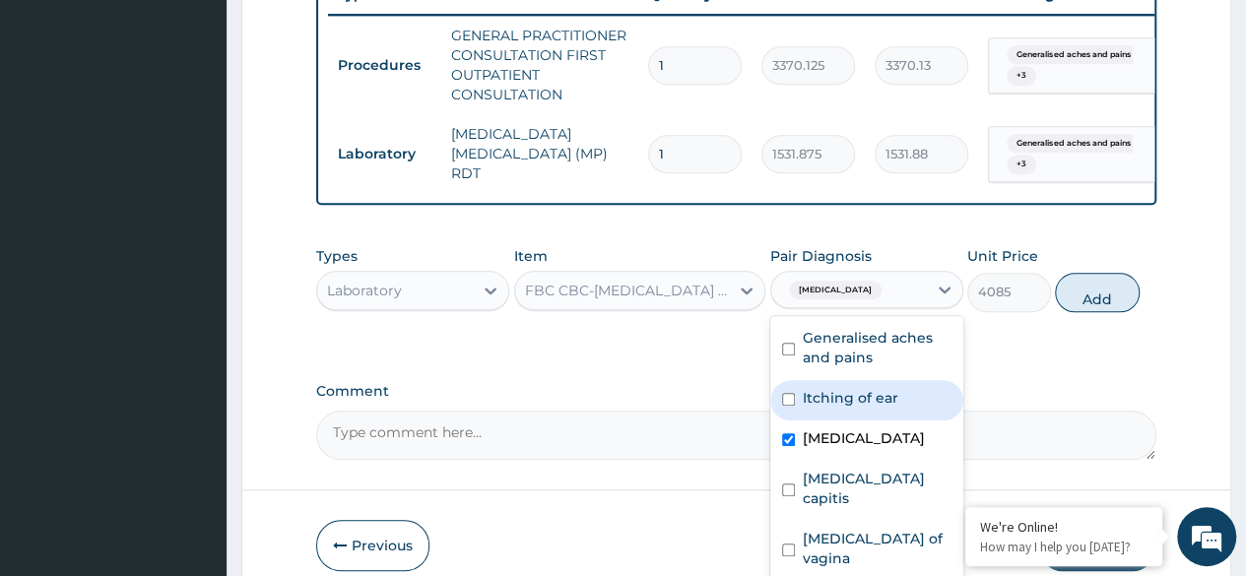
click at [896, 421] on div "Heartburn" at bounding box center [866, 441] width 193 height 40
checkbox input "false"
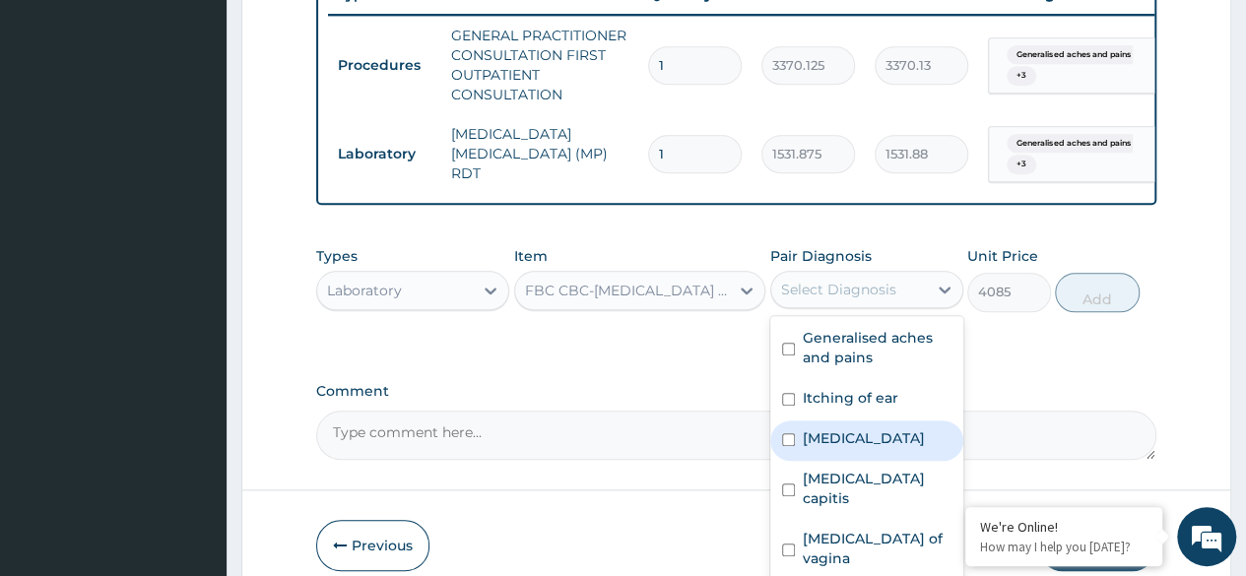
click at [853, 331] on label "Generalised aches and pains" at bounding box center [877, 347] width 149 height 39
checkbox input "true"
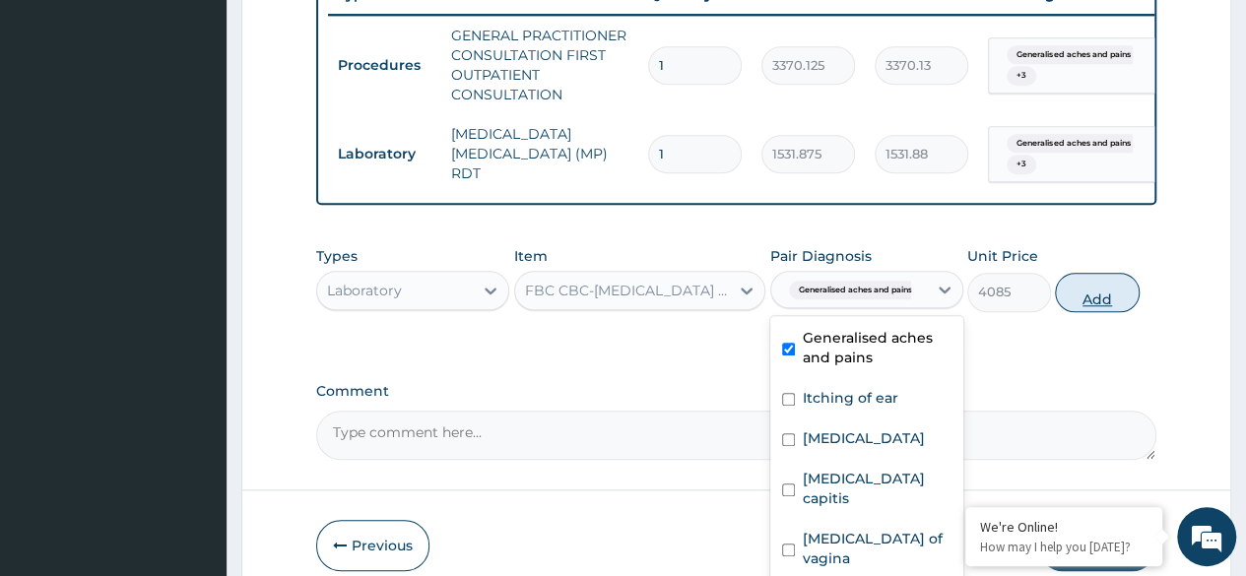
click at [1107, 273] on button "Add" at bounding box center [1097, 292] width 84 height 39
type input "0"
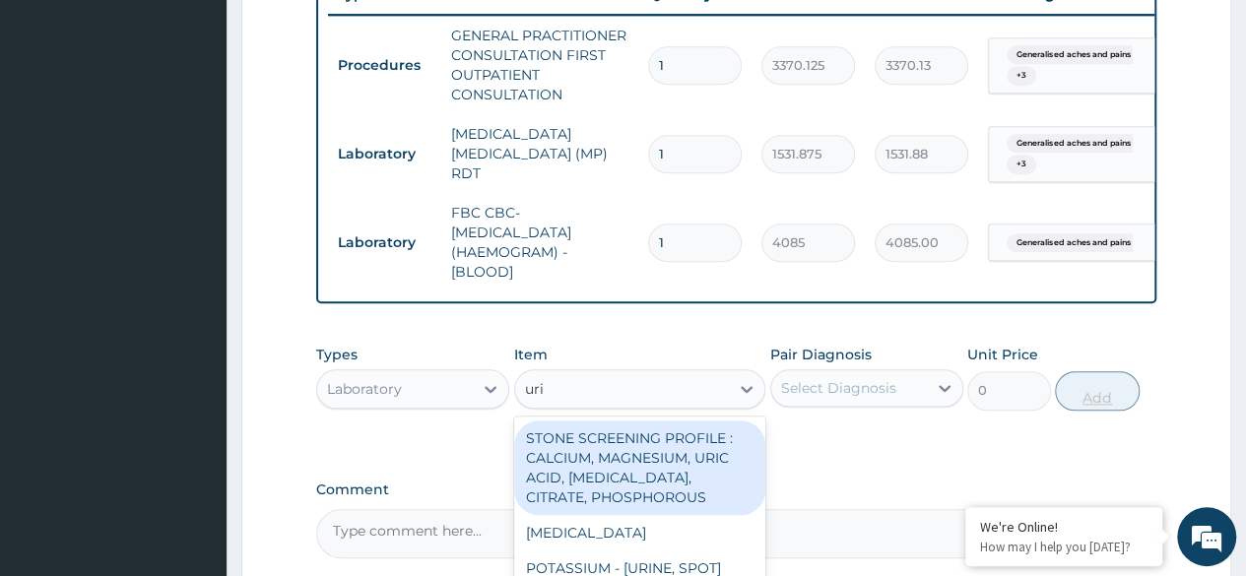
type input "urin"
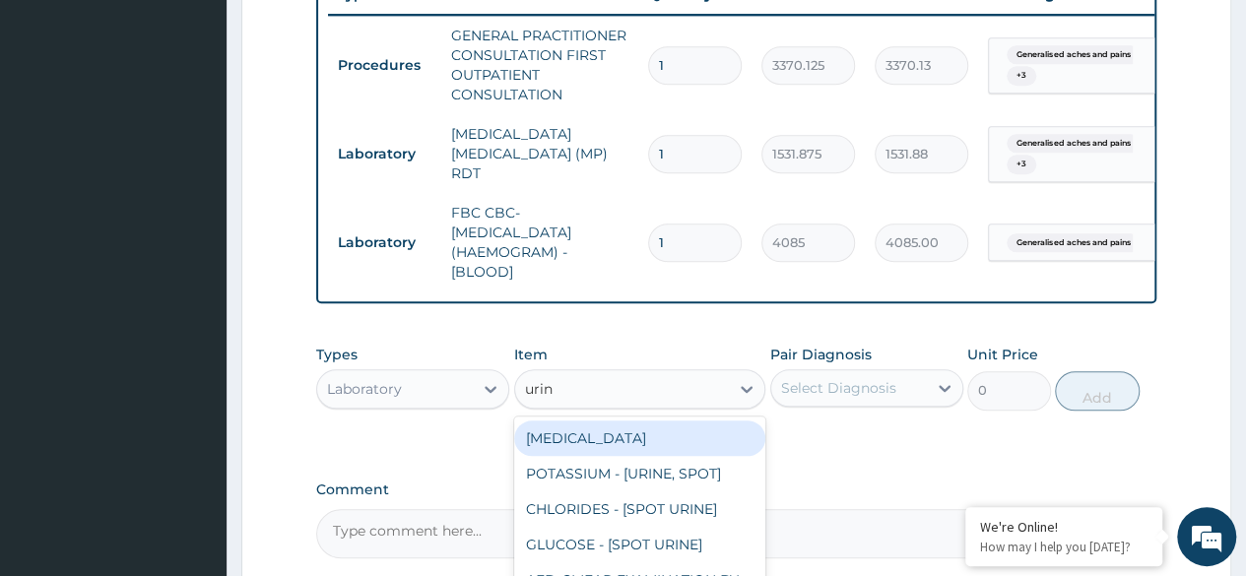
click at [640, 421] on div "URINALYSIS" at bounding box center [640, 438] width 252 height 35
type input "1531.875"
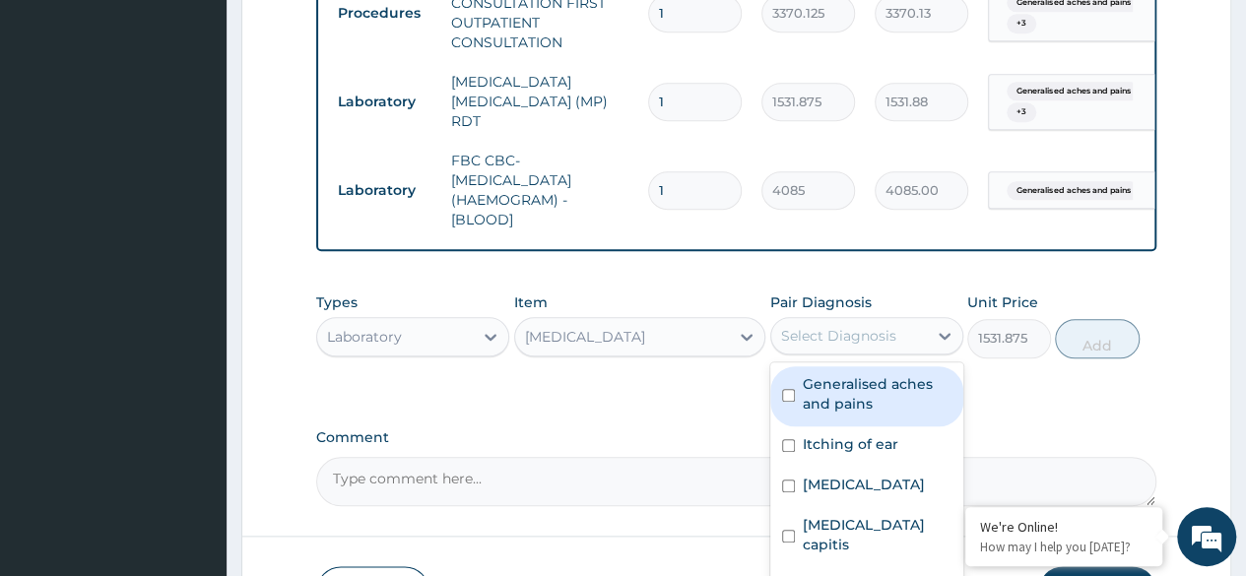
scroll to position [863, 0]
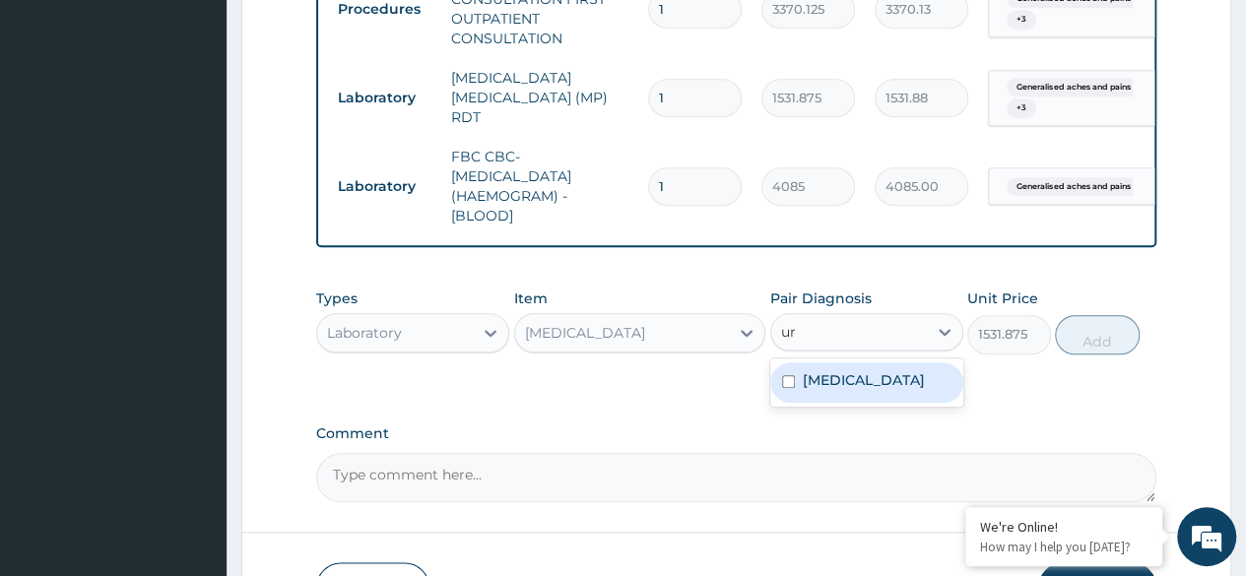
type input "u"
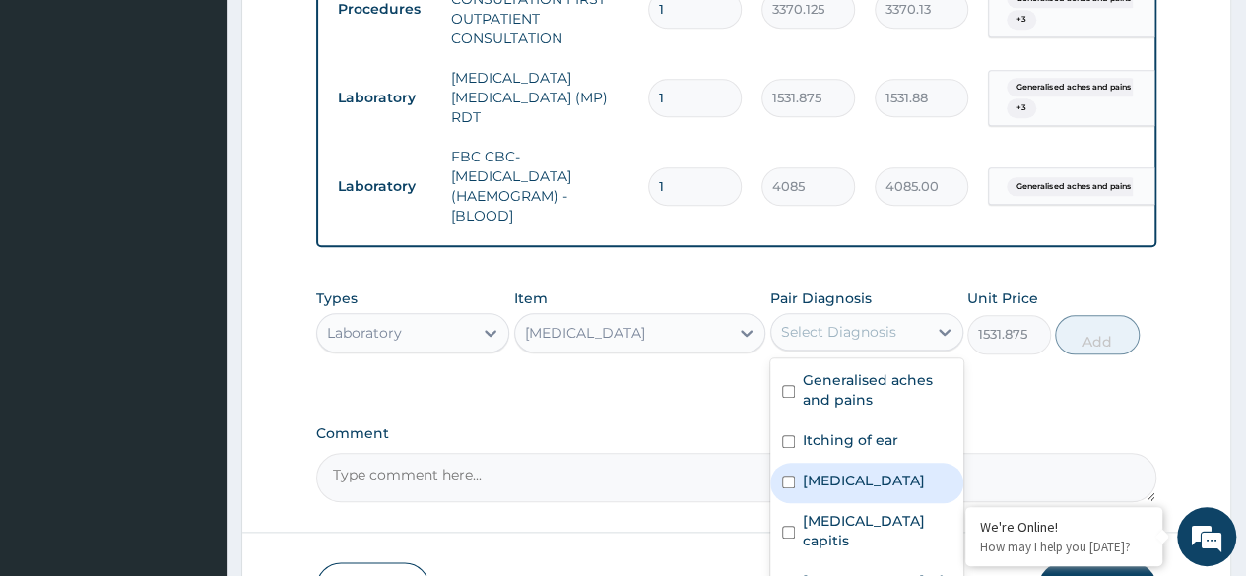
checkbox input "true"
click at [1105, 322] on button "Add" at bounding box center [1097, 334] width 84 height 39
type input "0"
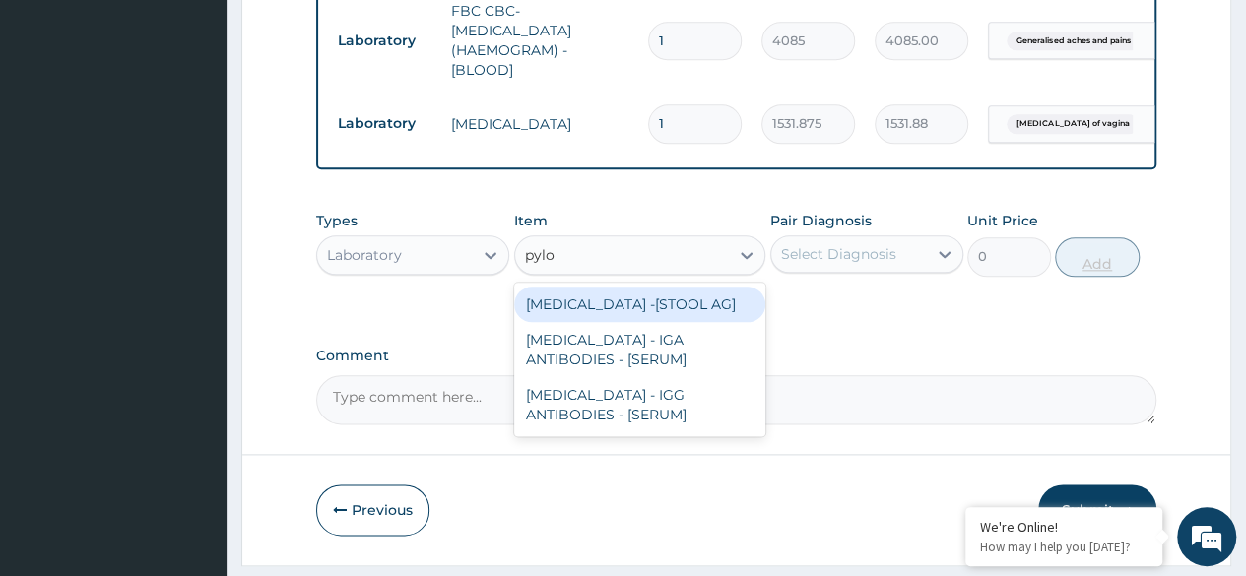
scroll to position [1035, 0]
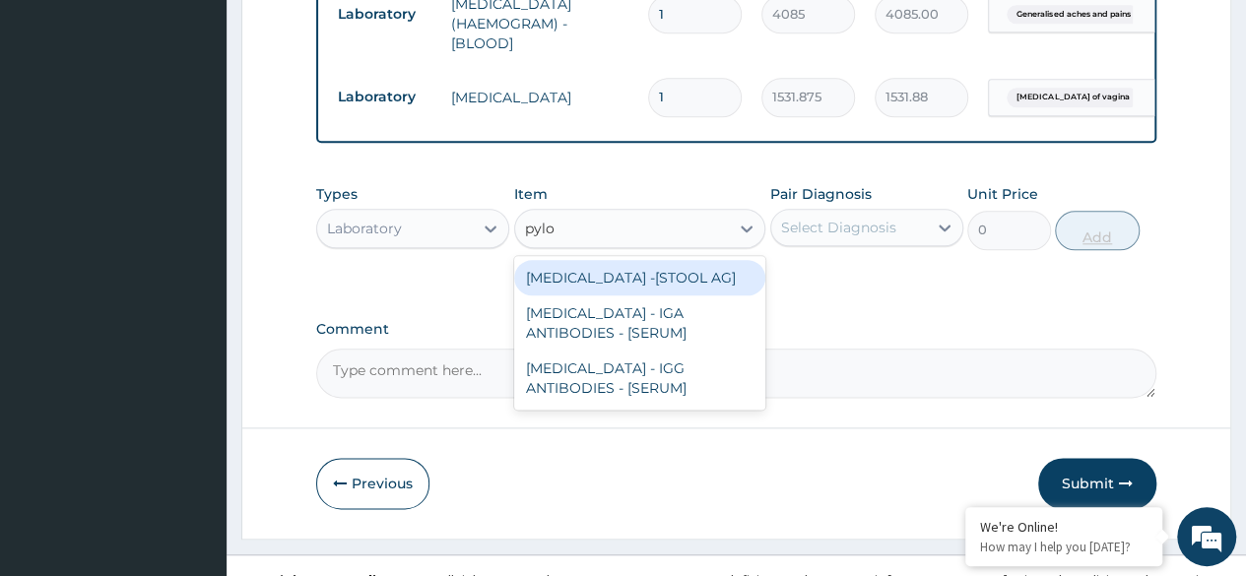
type input "pylo"
click at [719, 268] on div "HELICOBACTER PYLORI -[STOOL AG]" at bounding box center [640, 277] width 252 height 35
type input "13200"
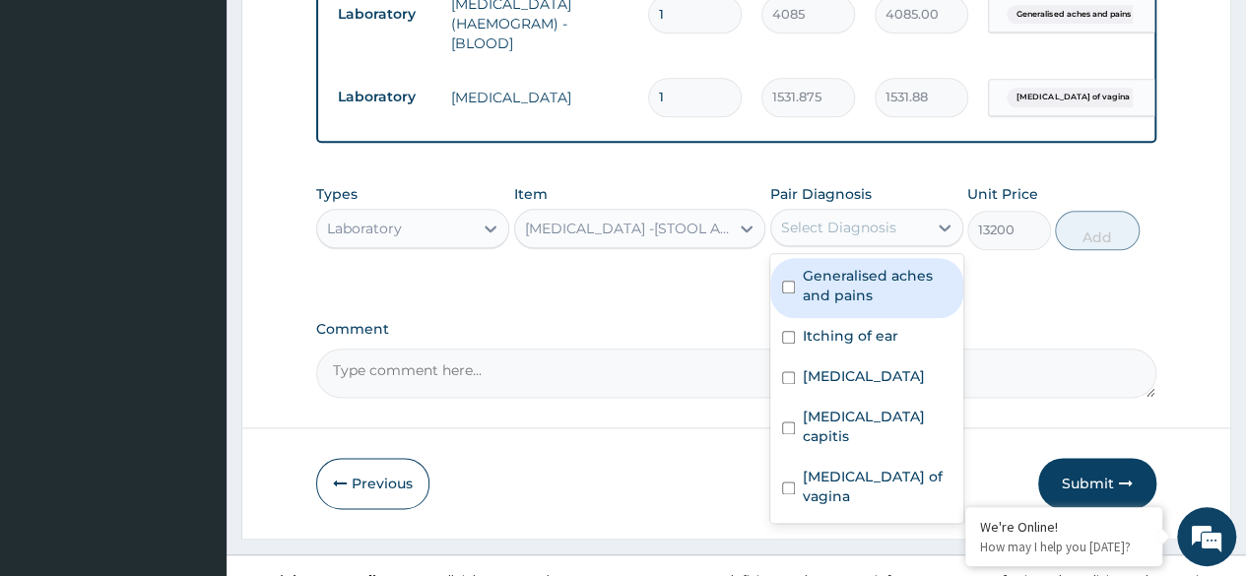
click at [825, 366] on label "Heartburn" at bounding box center [864, 376] width 122 height 20
checkbox input "true"
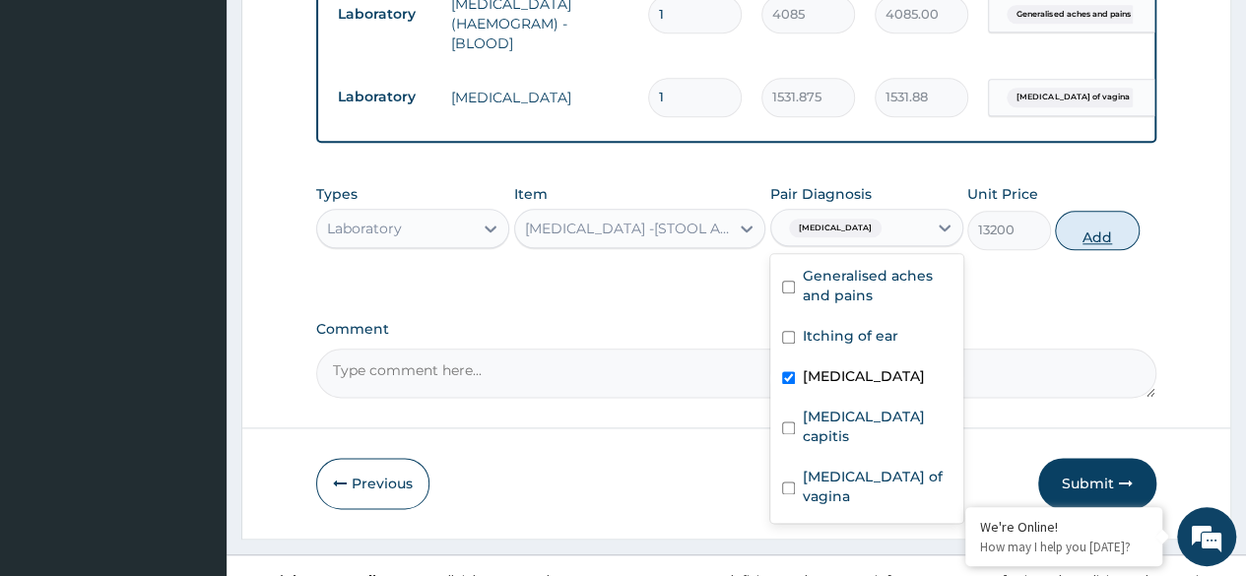
click at [1129, 217] on button "Add" at bounding box center [1097, 230] width 84 height 39
type input "0"
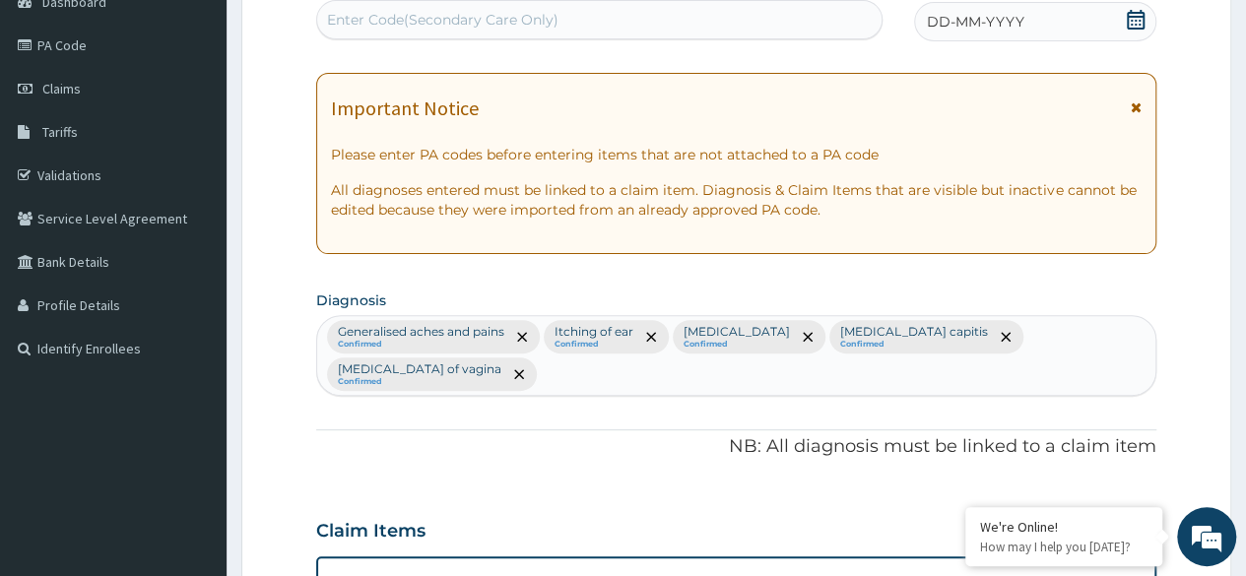
scroll to position [240, 0]
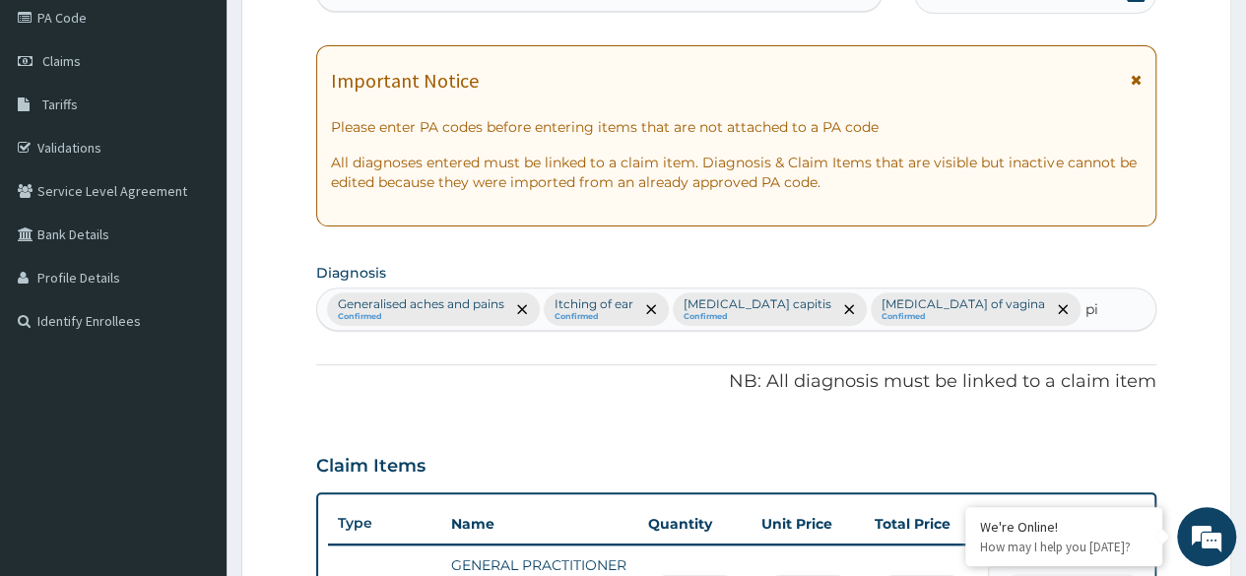
type input "pid"
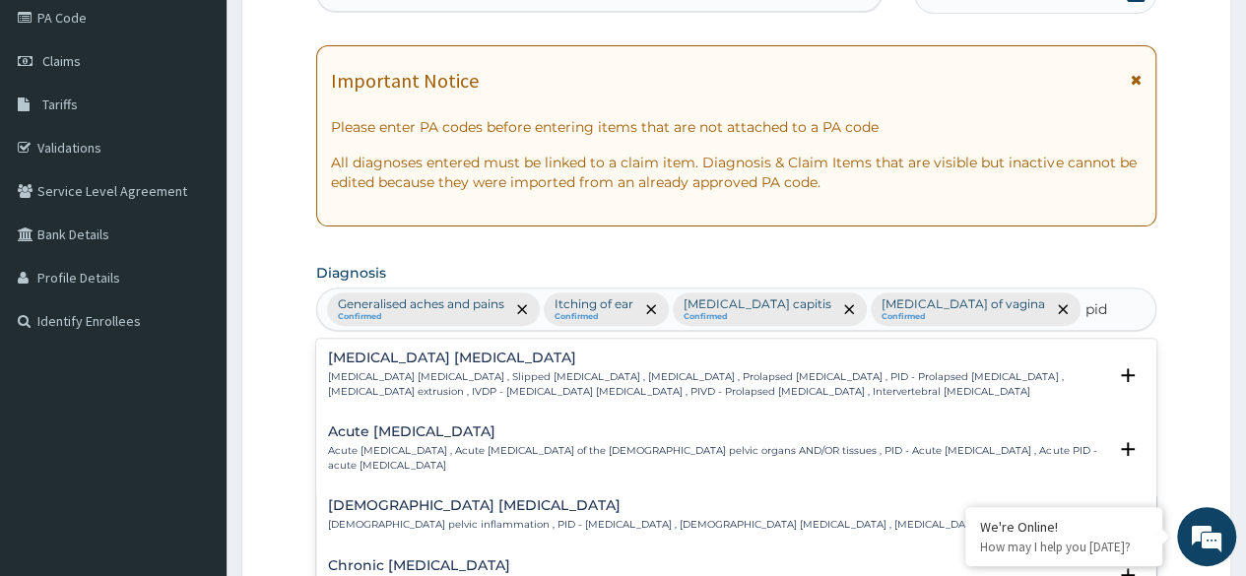
scroll to position [53, 0]
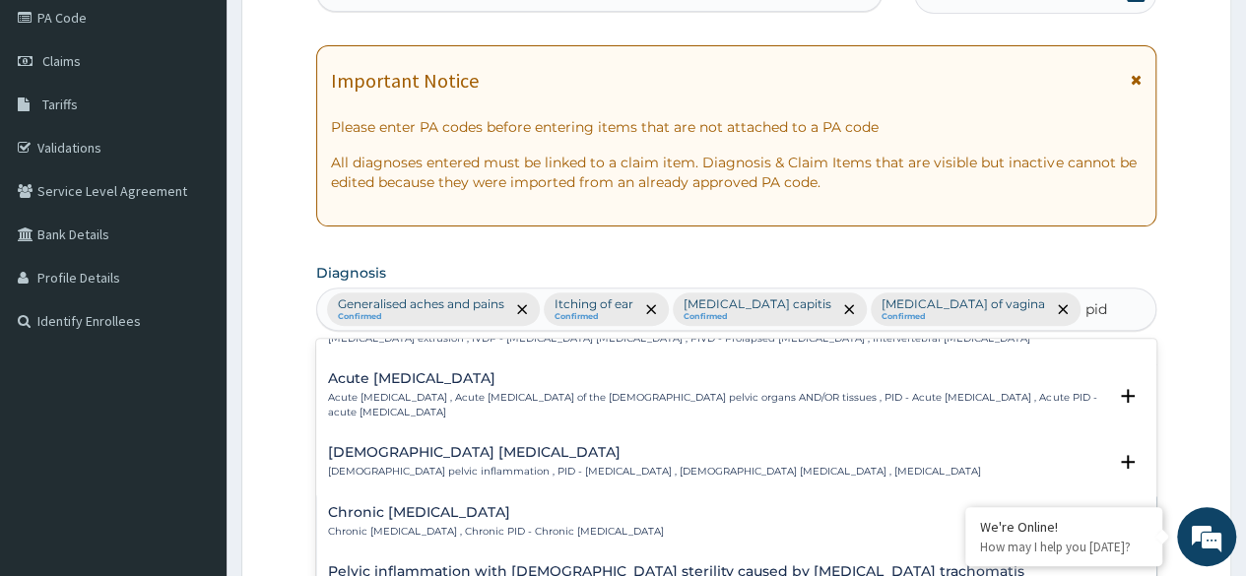
click at [1013, 400] on p "Acute pelvic inflammatory disease , Acute pelvic inflammatory disease of the fe…" at bounding box center [717, 405] width 778 height 29
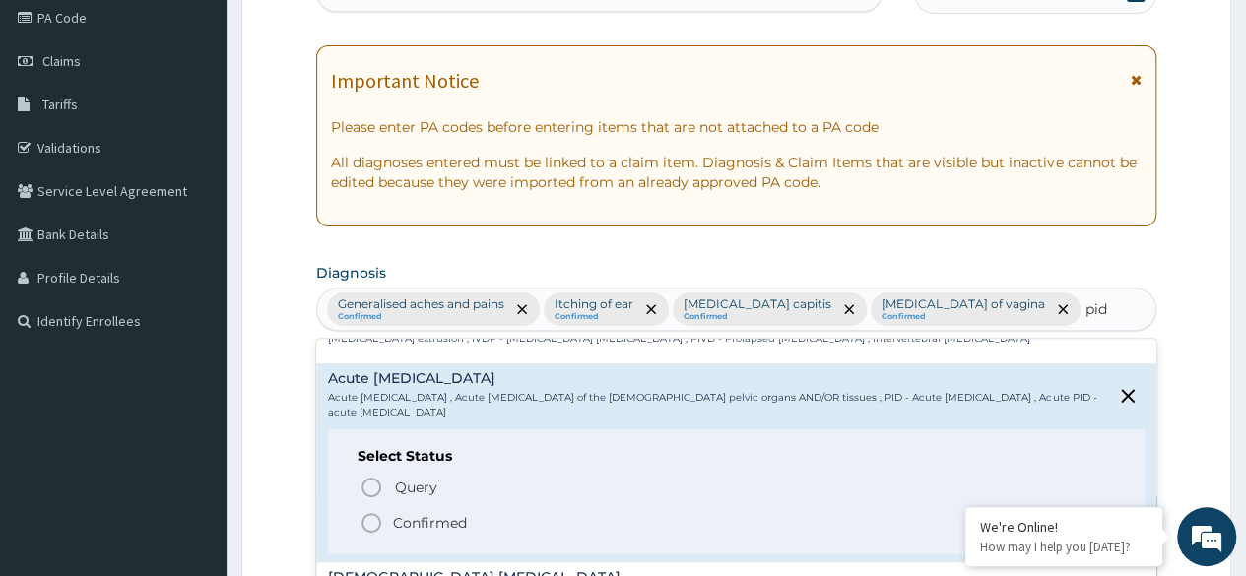
click at [368, 479] on icon "status option query" at bounding box center [371, 488] width 24 height 24
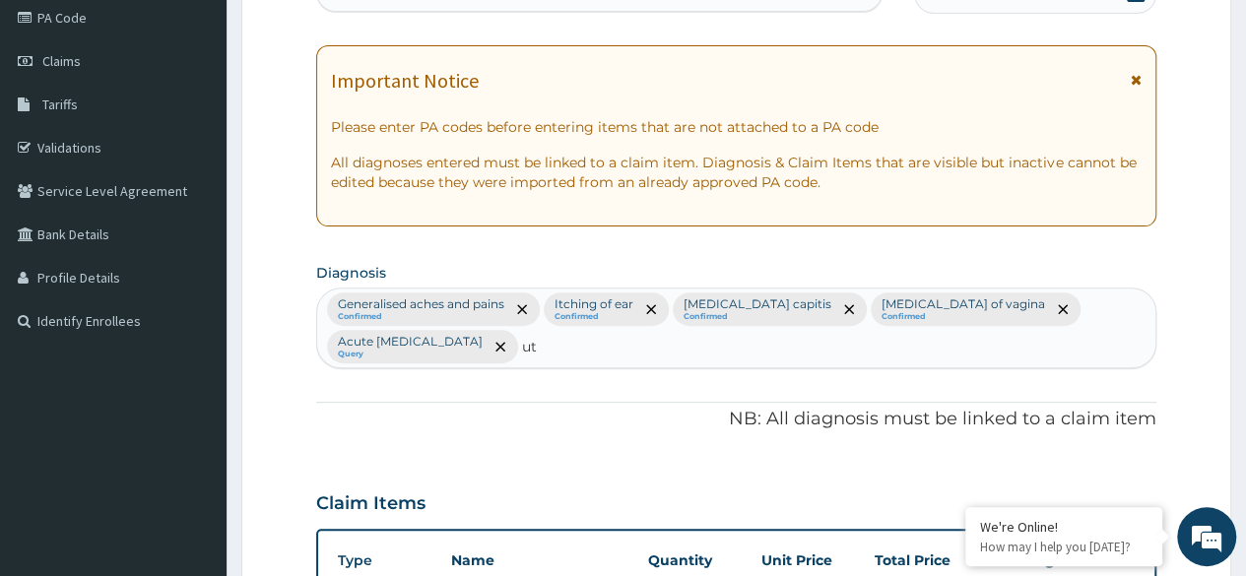
type input "uti"
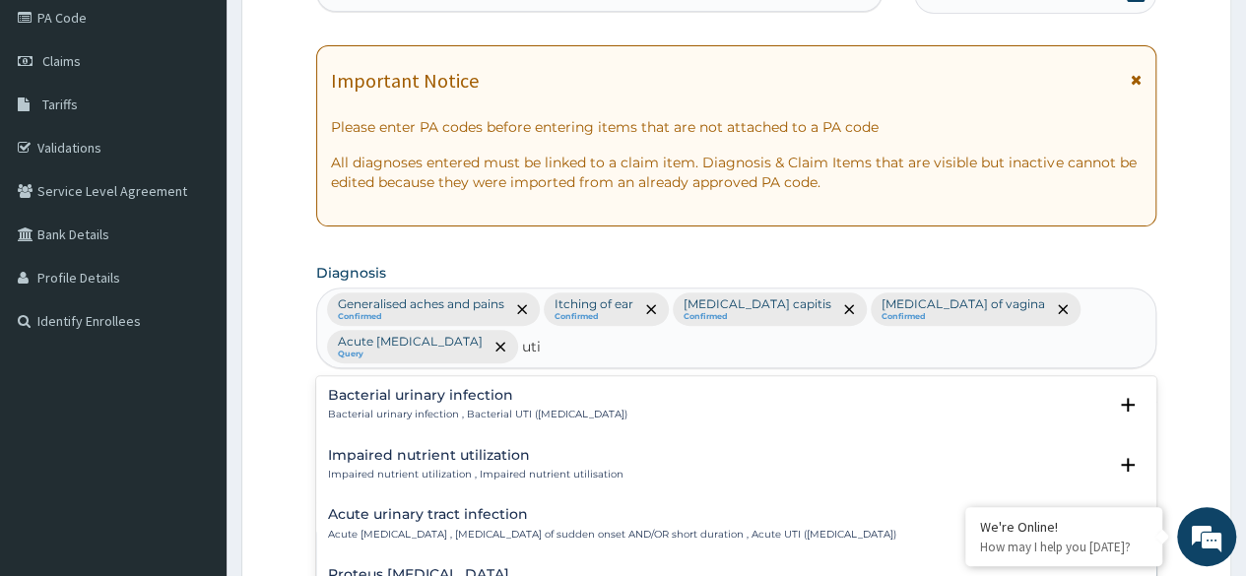
click at [627, 408] on p "Bacterial urinary infection , Bacterial UTI (urinary tract infection)" at bounding box center [477, 415] width 299 height 14
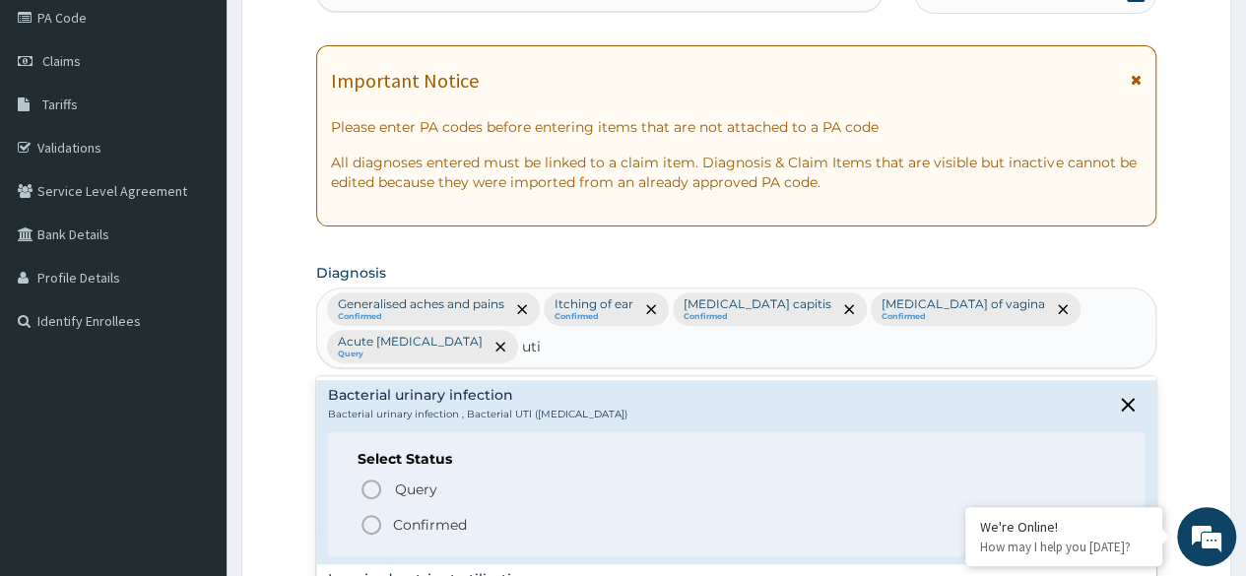
click at [380, 487] on circle "status option query" at bounding box center [371, 490] width 18 height 18
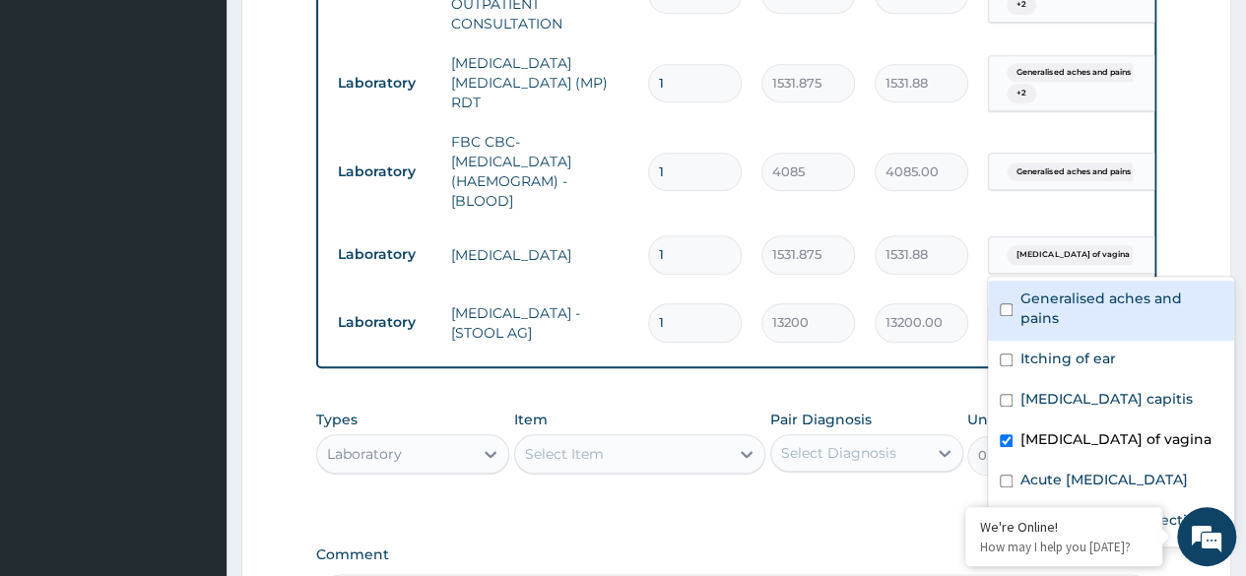
scroll to position [912, 0]
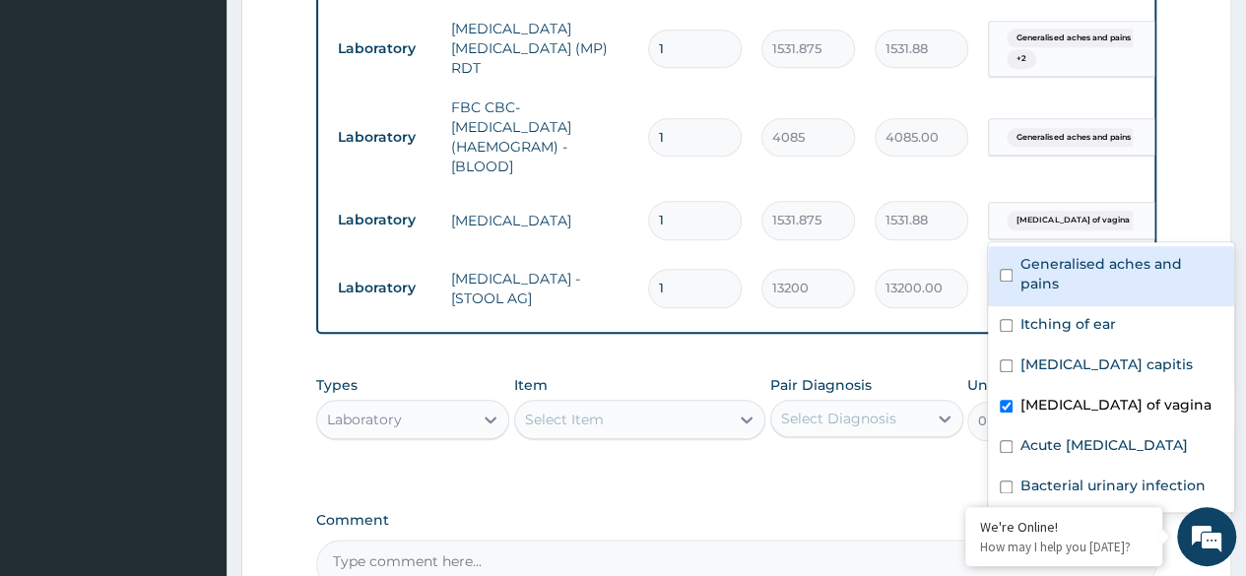
click at [1007, 489] on input "checkbox" at bounding box center [1006, 487] width 13 height 13
checkbox input "true"
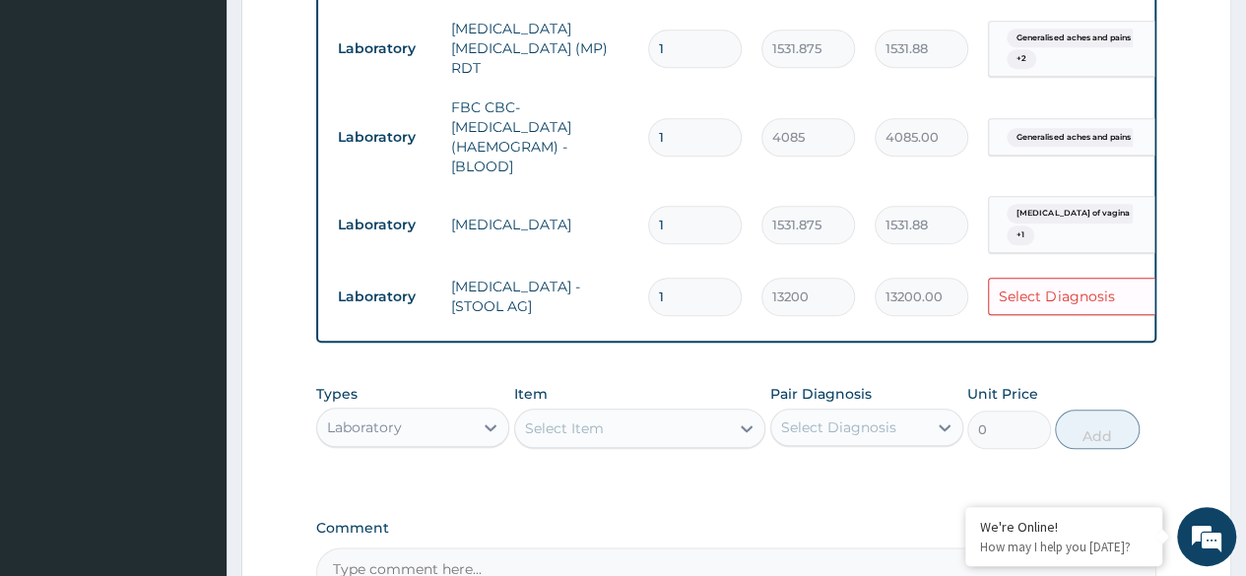
click at [797, 398] on label "Pair Diagnosis" at bounding box center [820, 394] width 101 height 20
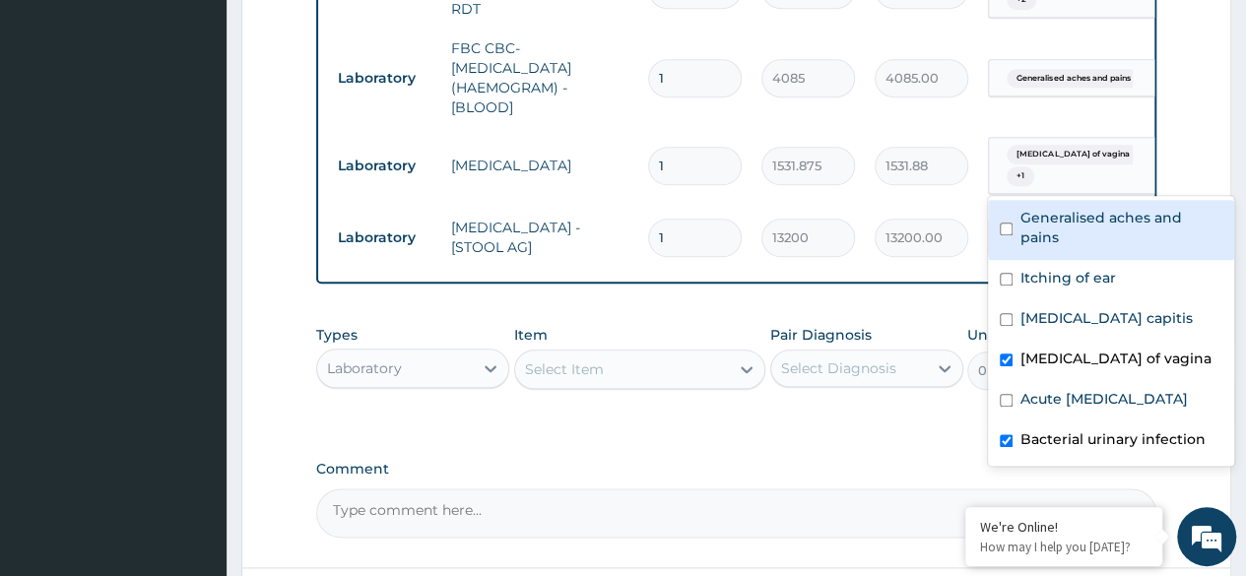
scroll to position [973, 0]
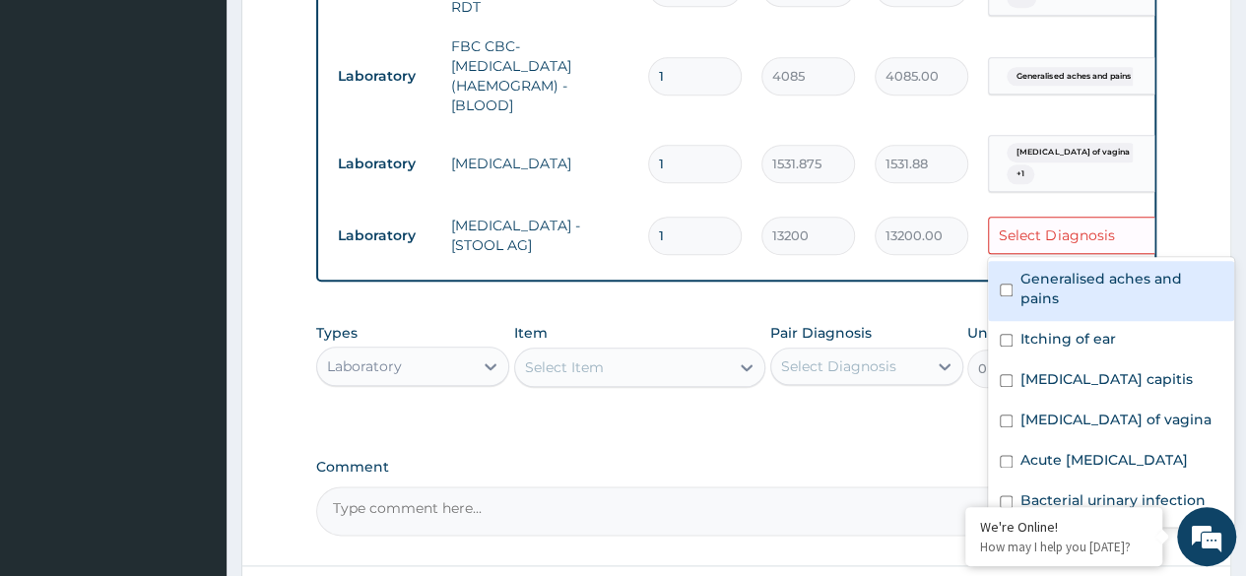
click at [1044, 457] on label "Acute pelvic inflammatory disease" at bounding box center [1103, 460] width 167 height 20
checkbox input "true"
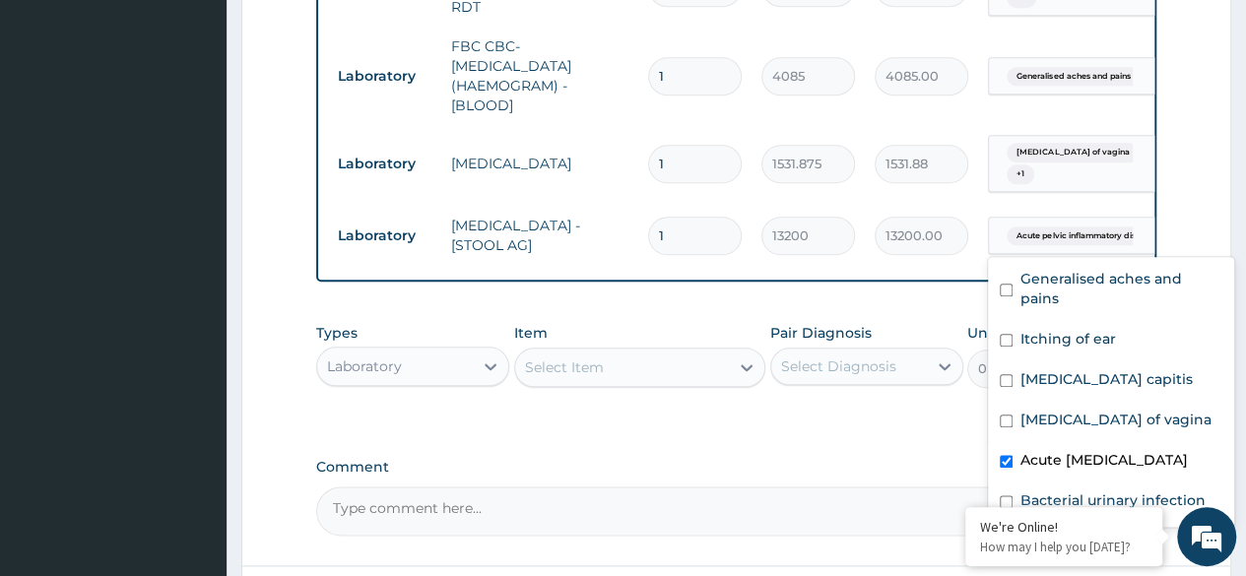
click at [840, 495] on textarea "Comment" at bounding box center [736, 511] width 840 height 49
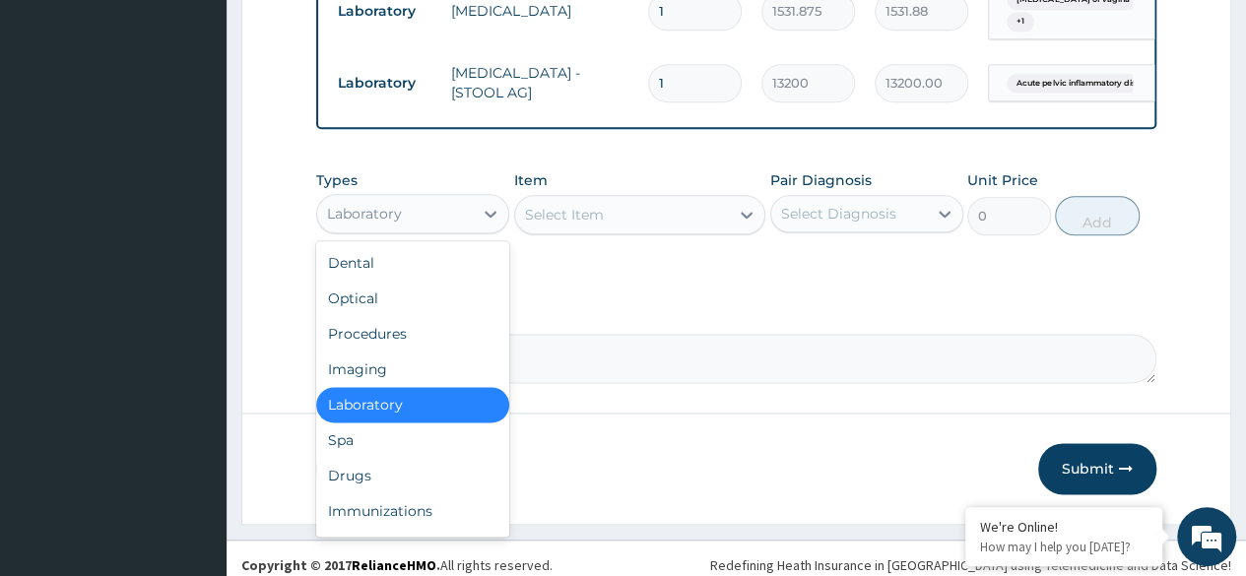
scroll to position [1147, 0]
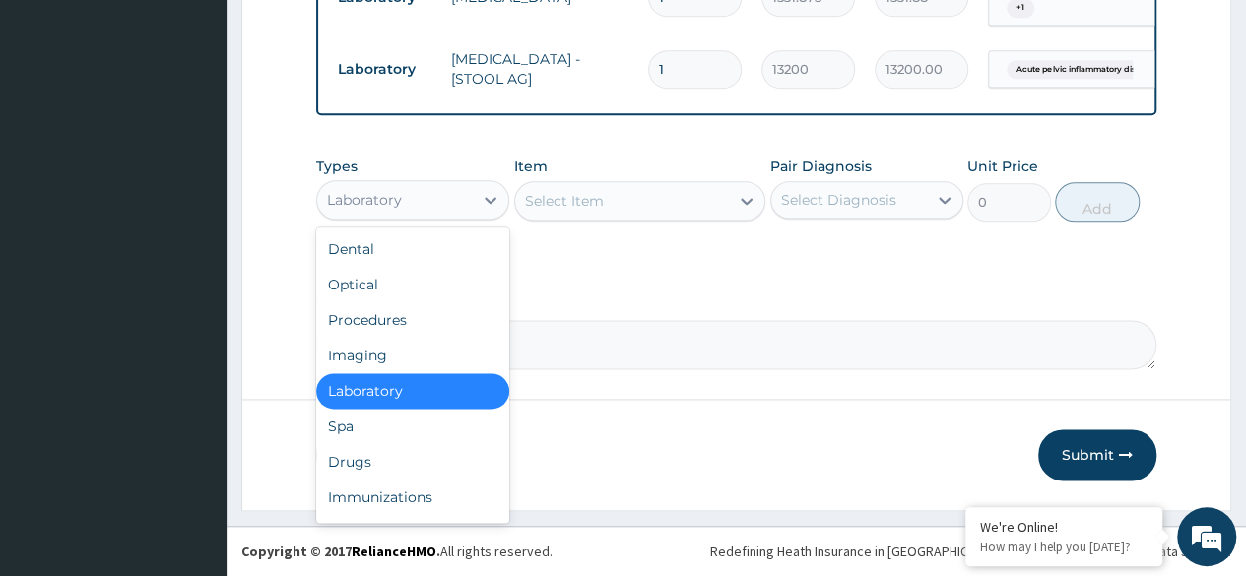
click at [385, 481] on div "Immunizations" at bounding box center [412, 497] width 193 height 35
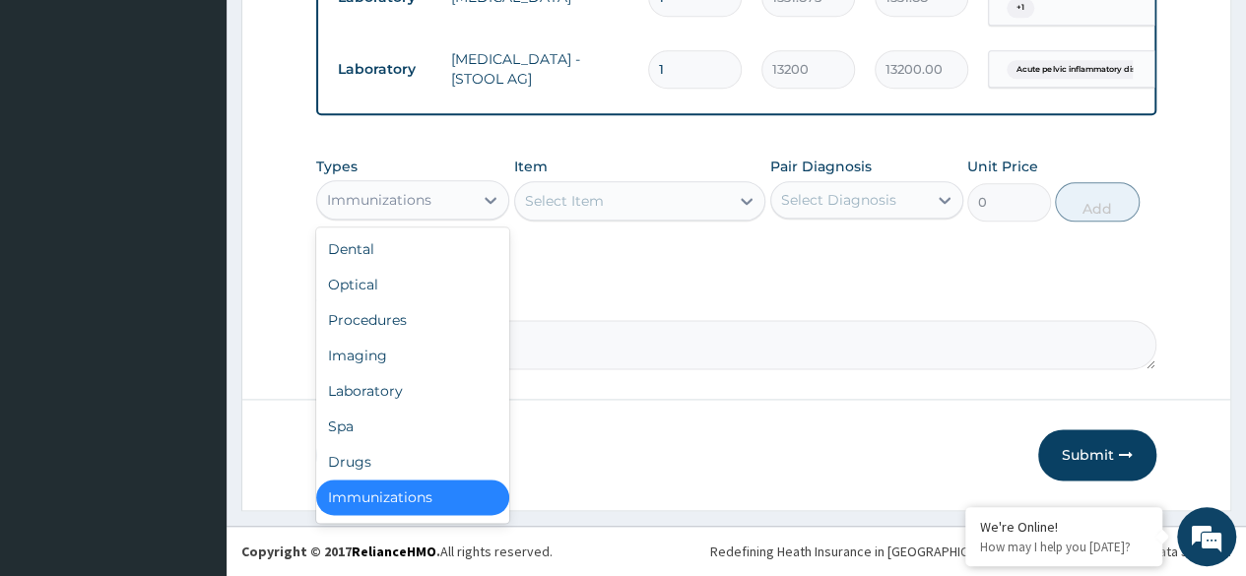
scroll to position [4, 0]
click at [388, 464] on div "Drugs" at bounding box center [412, 457] width 193 height 35
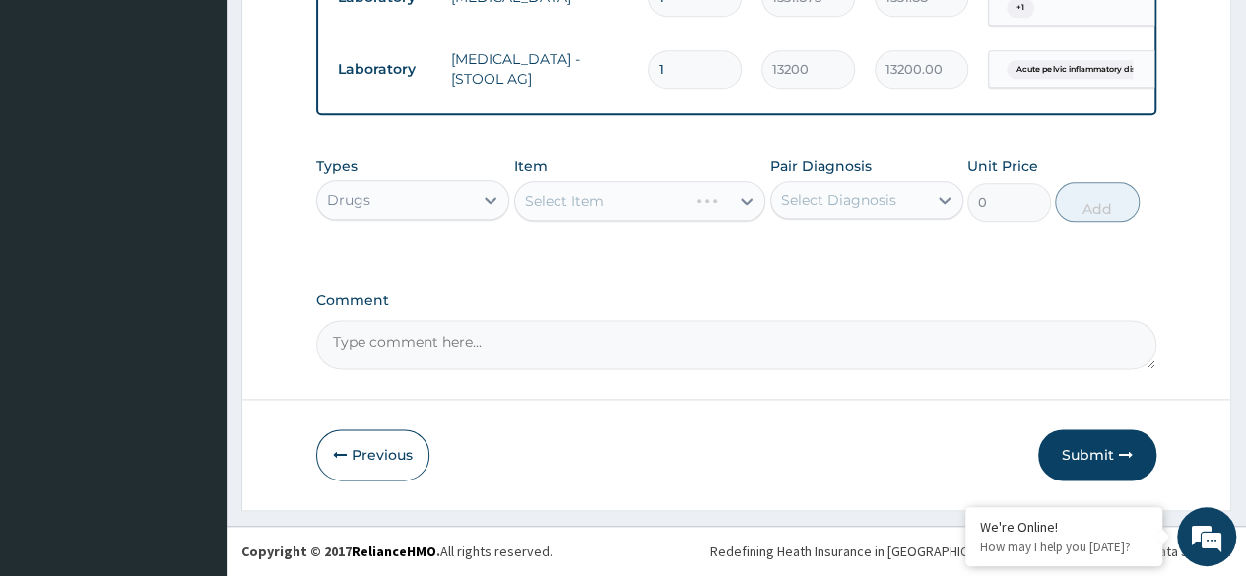
click at [611, 207] on div "Select Item" at bounding box center [640, 200] width 252 height 39
click at [638, 201] on div "Select Item" at bounding box center [640, 200] width 252 height 39
click at [707, 203] on div "Select Item" at bounding box center [640, 200] width 252 height 39
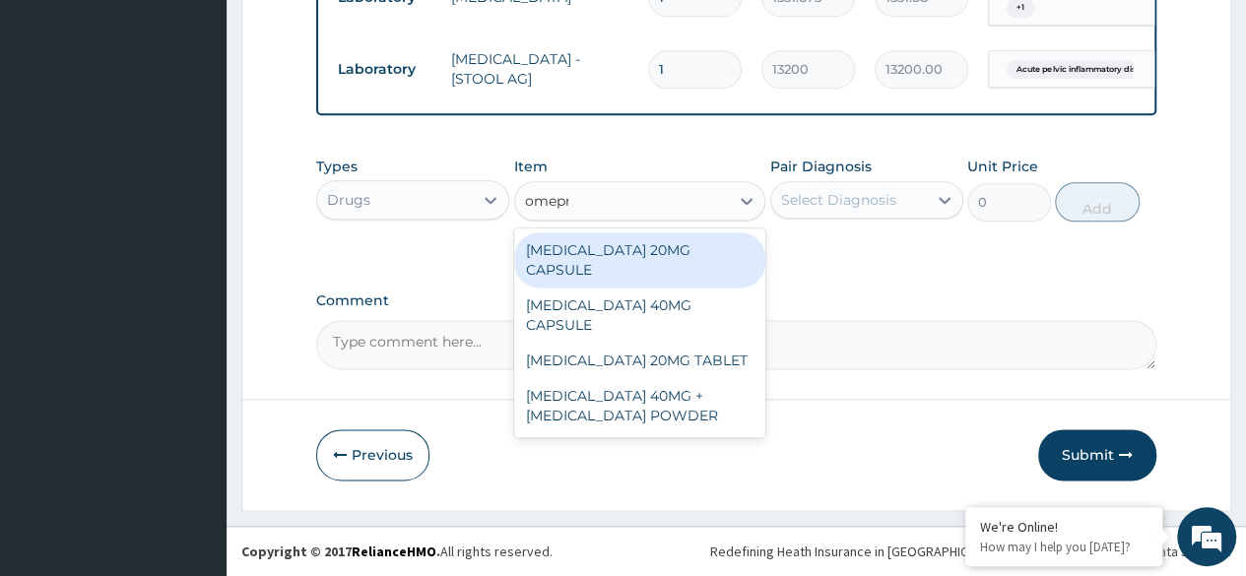
type input "omepra"
click at [737, 259] on div "OMEPRAZOLE 20MG CAPSULE" at bounding box center [640, 259] width 252 height 55
type input "100"
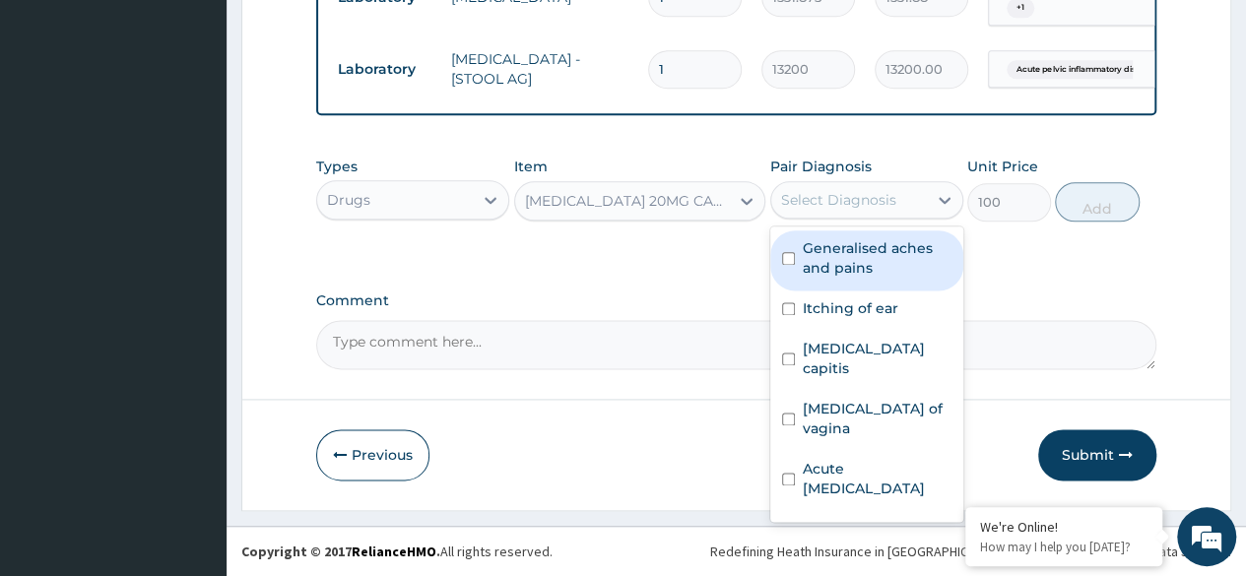
click at [900, 358] on label "Pityriasis capitis" at bounding box center [877, 358] width 149 height 39
checkbox input "true"
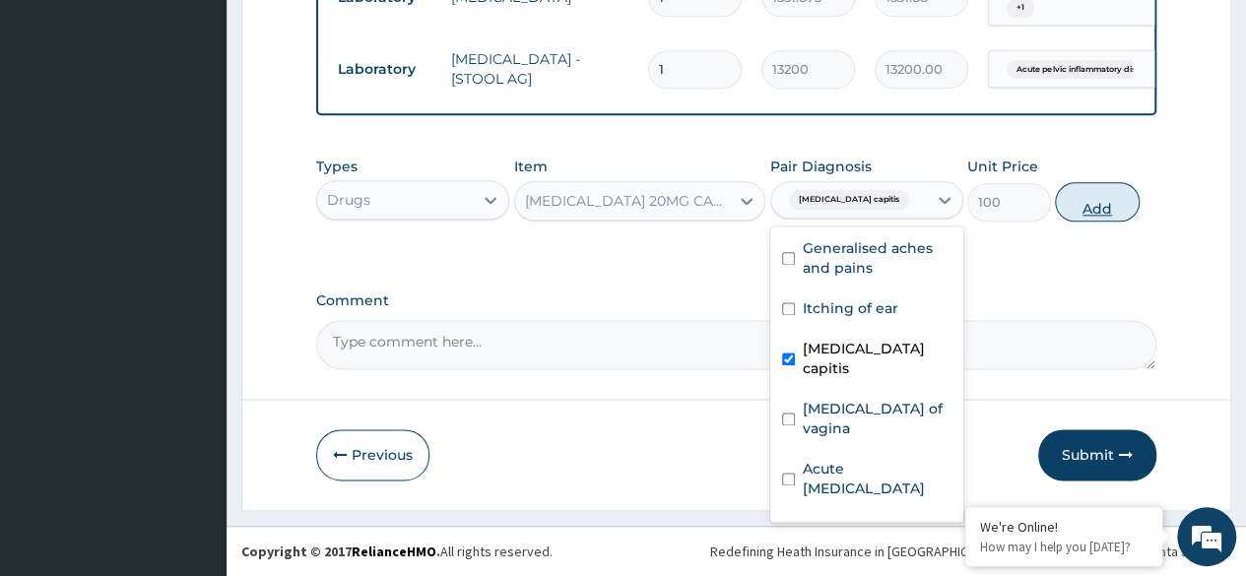
click at [1115, 211] on button "Add" at bounding box center [1097, 201] width 84 height 39
type input "0"
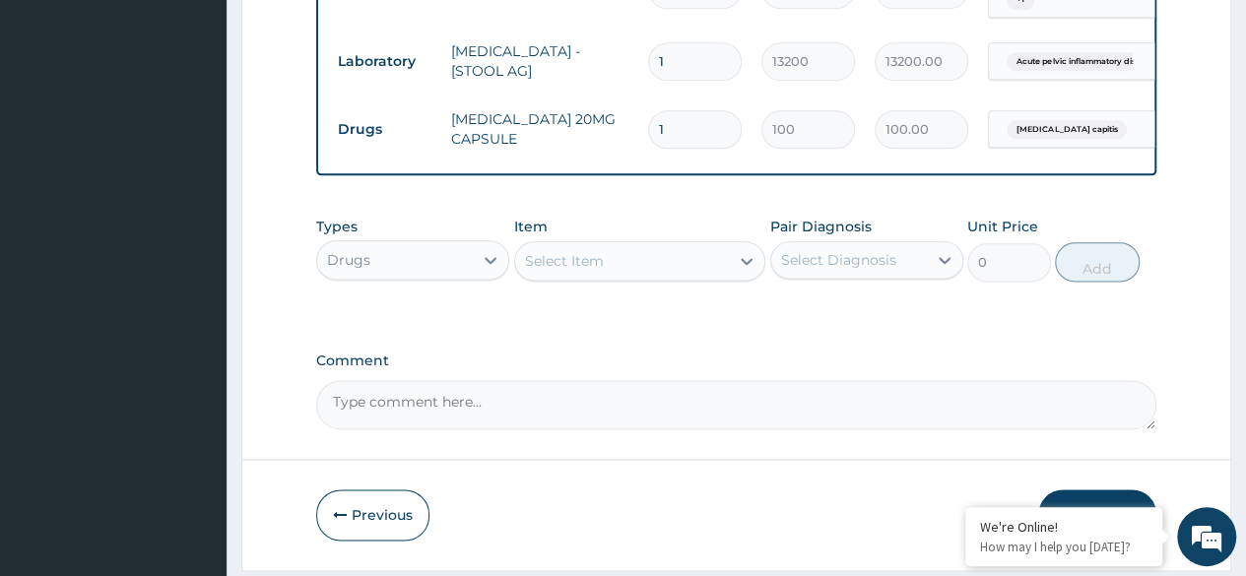
click at [679, 120] on input "1" at bounding box center [695, 129] width 94 height 38
type input "0.00"
type input "2"
type input "200.00"
type input "20"
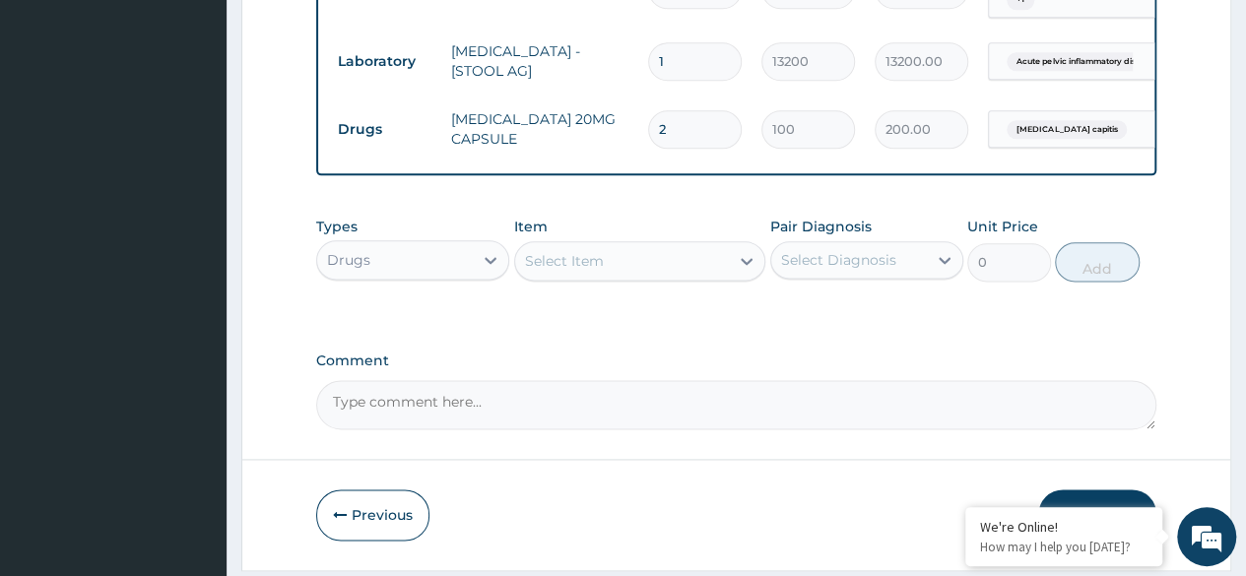
type input "2000.00"
type input "20"
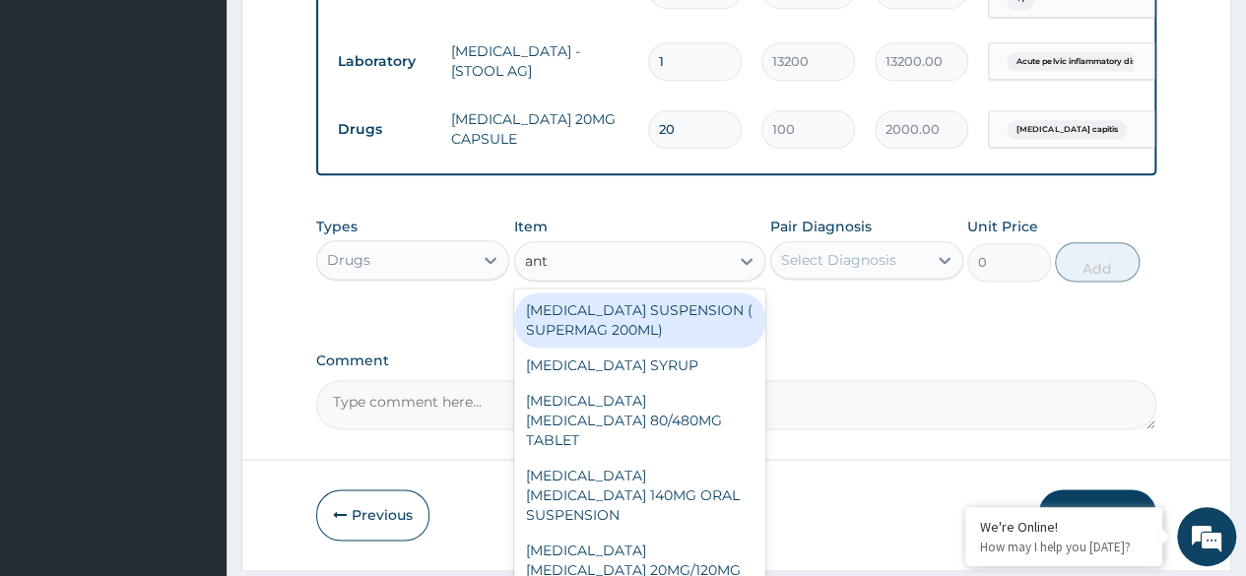
type input "anta"
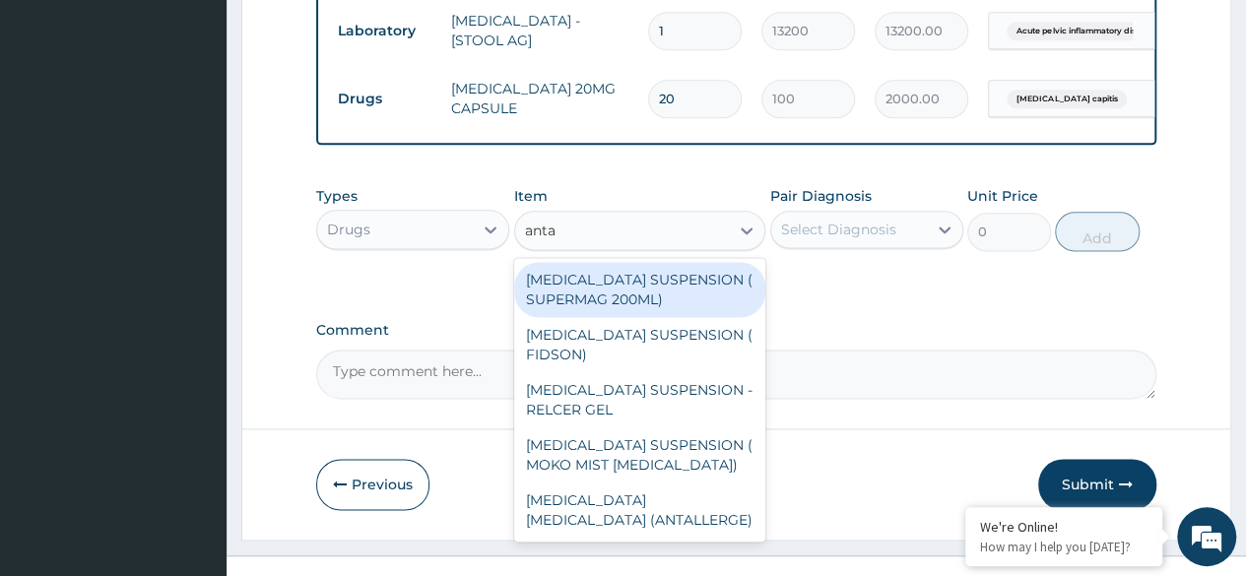
scroll to position [1215, 0]
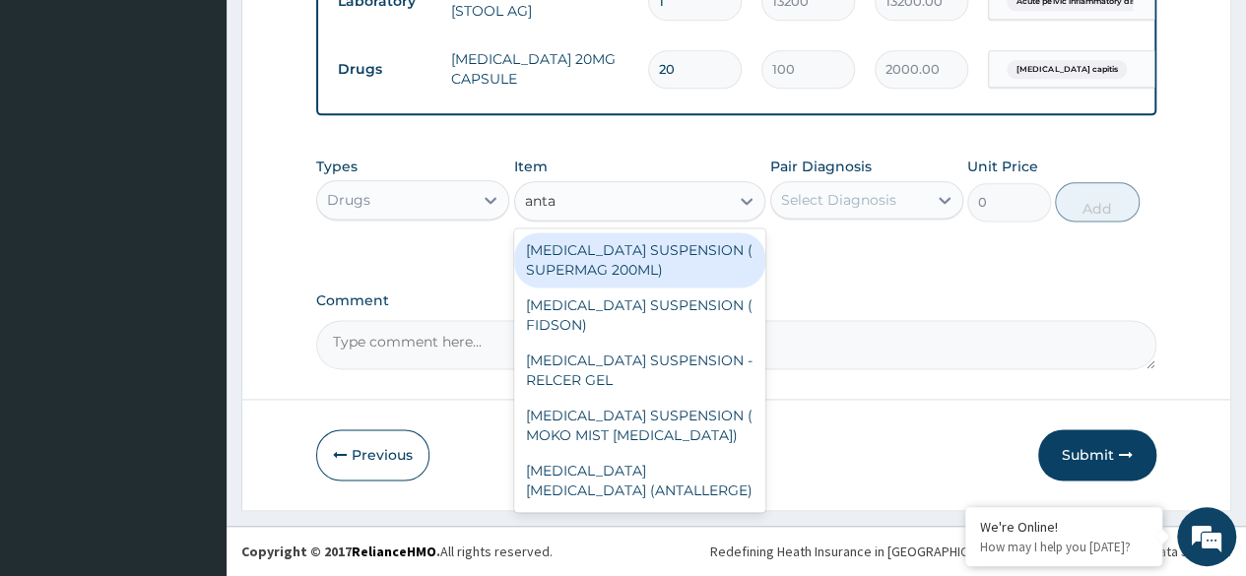
click at [689, 245] on div "ANTACID SUSPENSION ( SUPERMAG 200ML)" at bounding box center [640, 259] width 252 height 55
type input "1182"
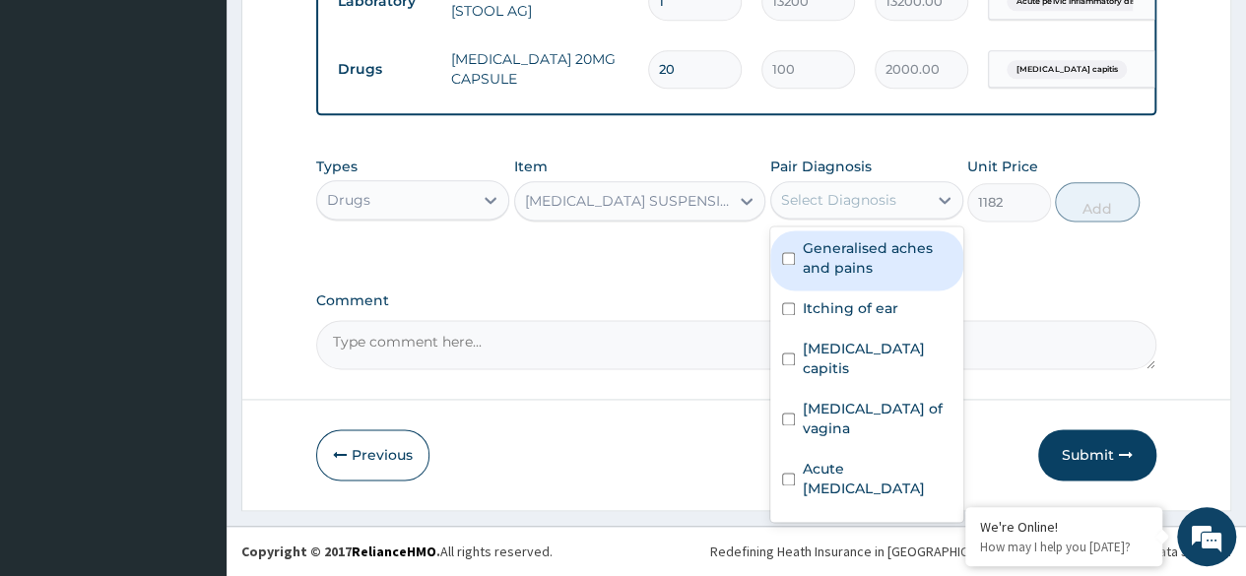
click at [891, 471] on label "Acute pelvic inflammatory disease" at bounding box center [877, 478] width 149 height 39
checkbox input "true"
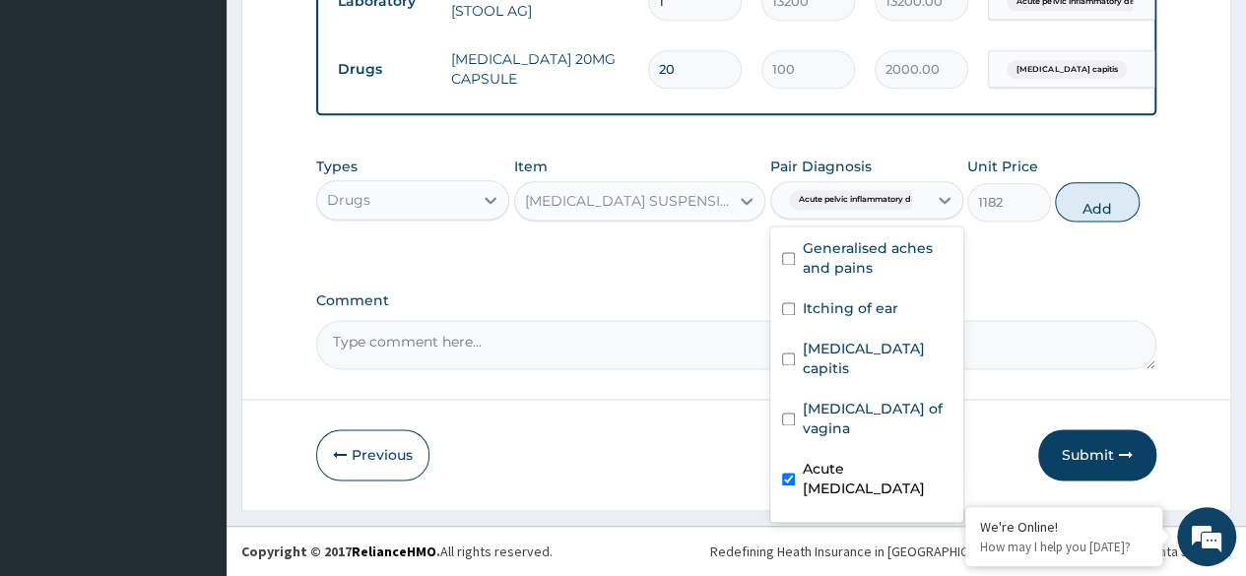
click at [798, 518] on div "Bacterial urinary infection" at bounding box center [866, 541] width 193 height 60
checkbox input "true"
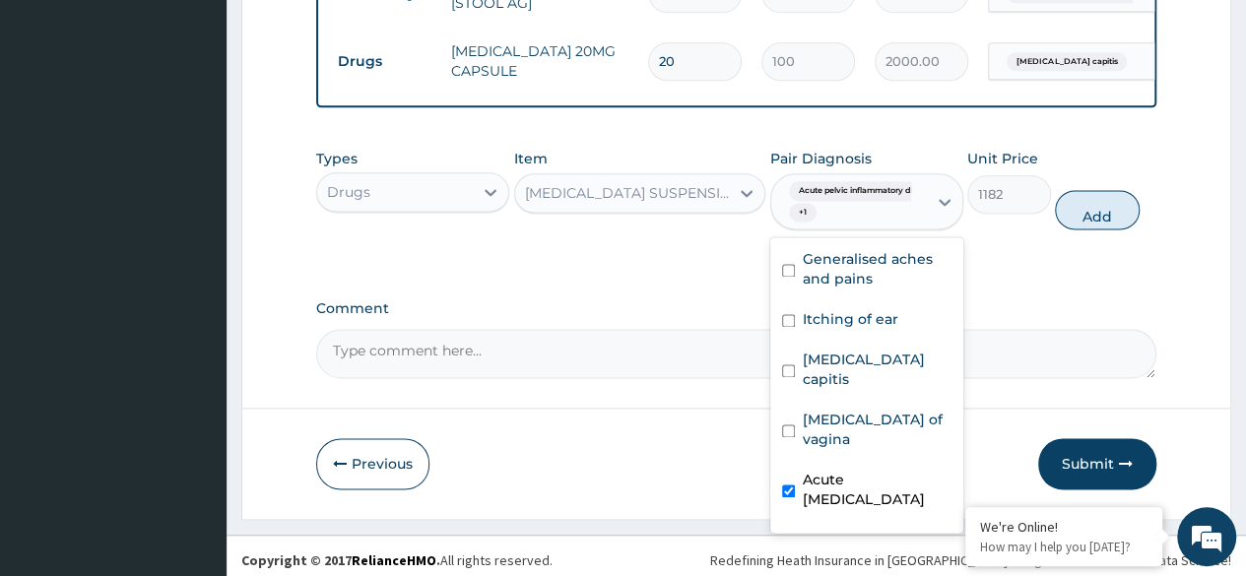
scroll to position [53, 0]
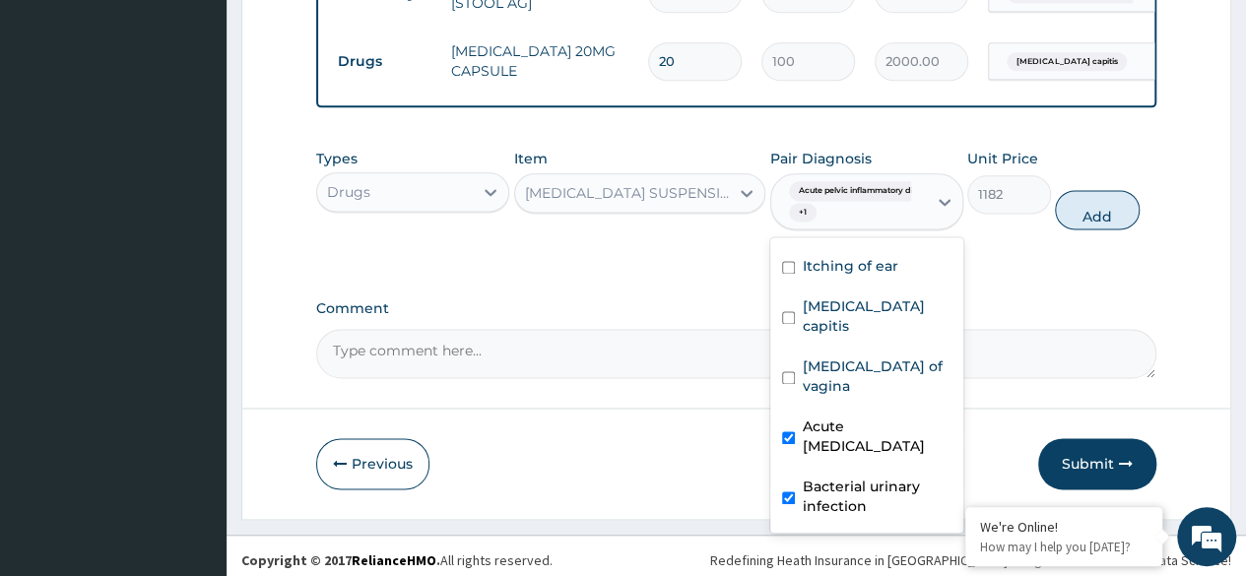
click at [859, 436] on label "Acute pelvic inflammatory disease" at bounding box center [877, 436] width 149 height 39
checkbox input "false"
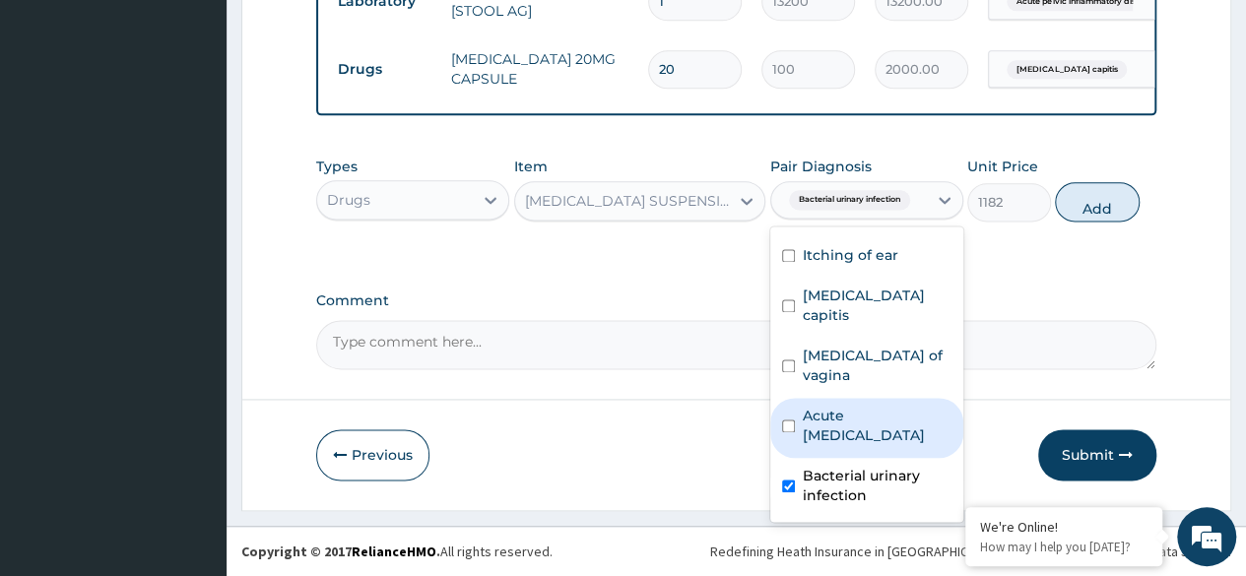
click at [861, 487] on label "Bacterial urinary infection" at bounding box center [877, 485] width 149 height 39
checkbox input "false"
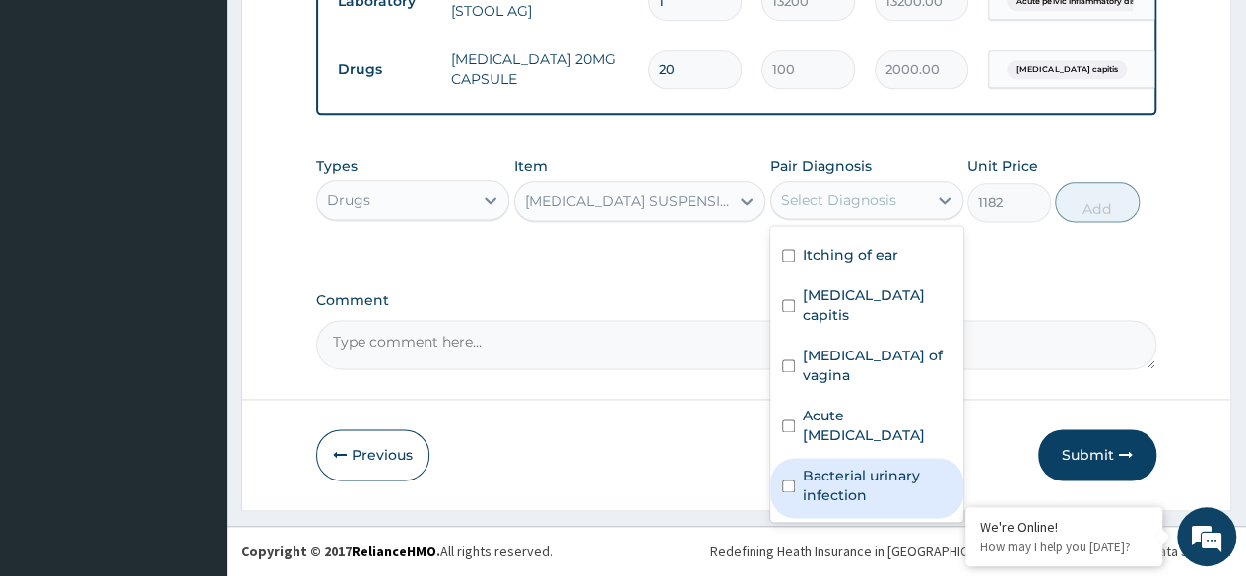
click at [872, 406] on label "Acute pelvic inflammatory disease" at bounding box center [877, 425] width 149 height 39
checkbox input "true"
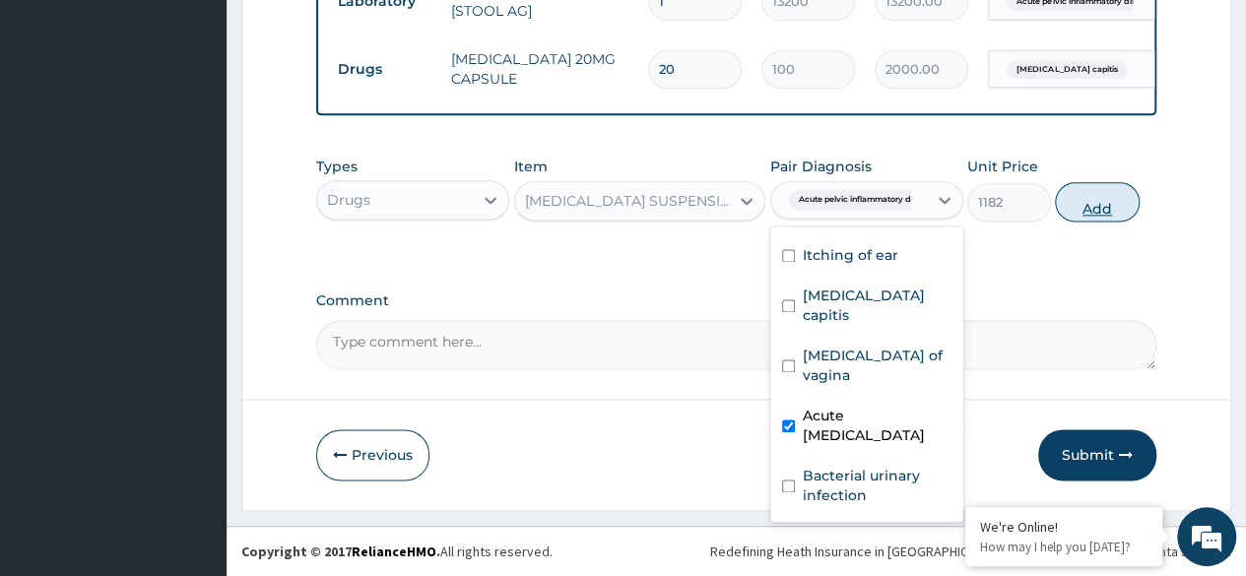
click at [1101, 215] on button "Add" at bounding box center [1097, 201] width 84 height 39
type input "0"
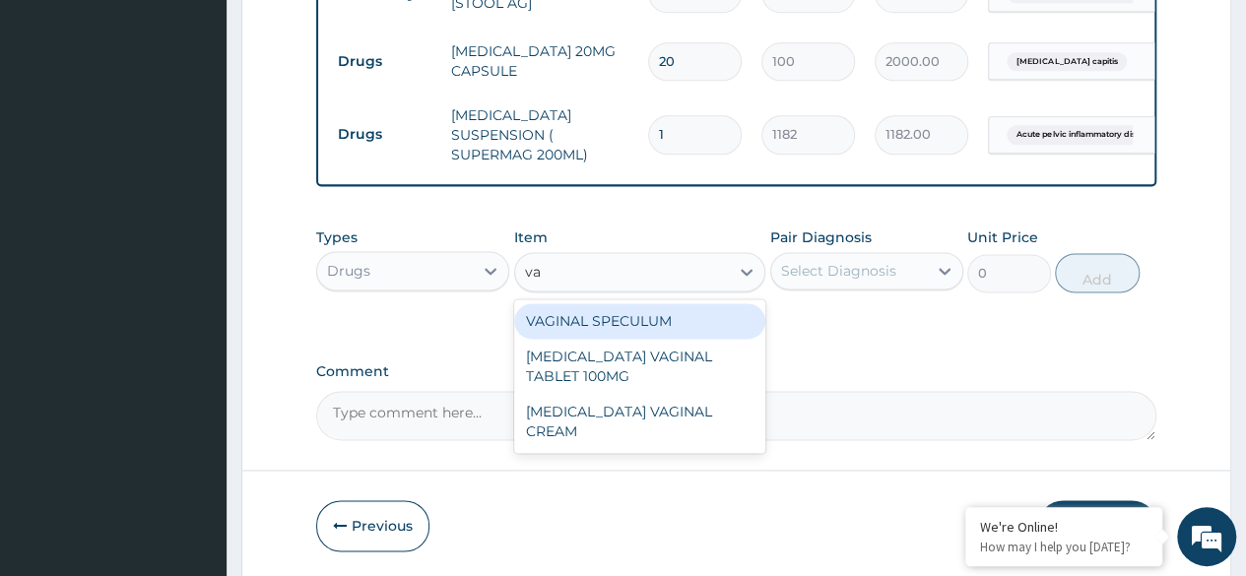
type input "v"
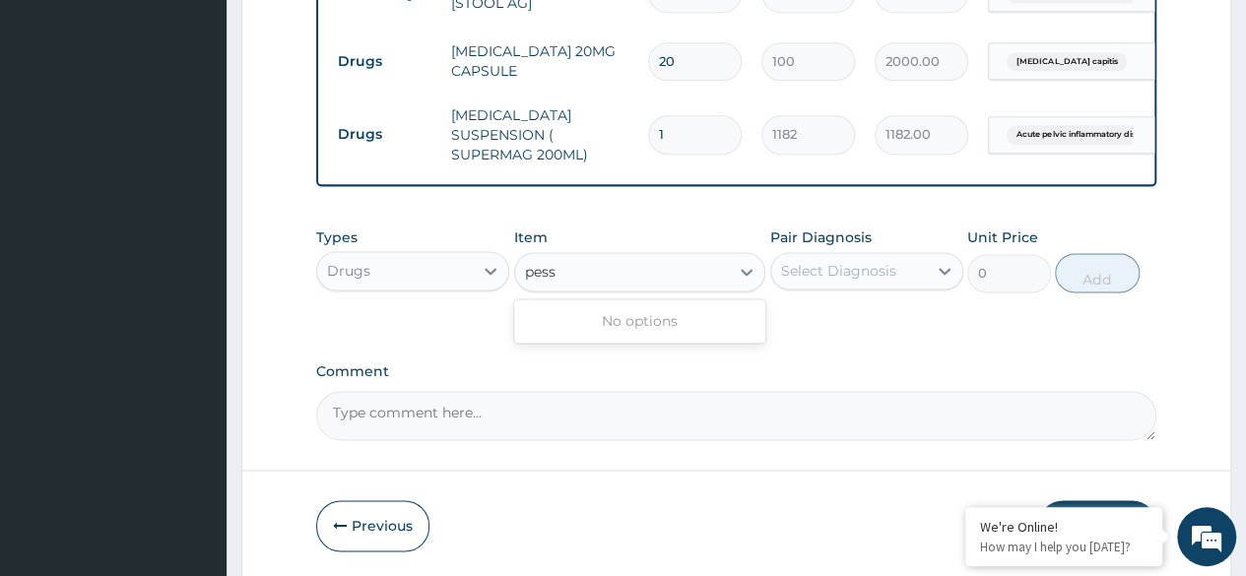
type input "pess"
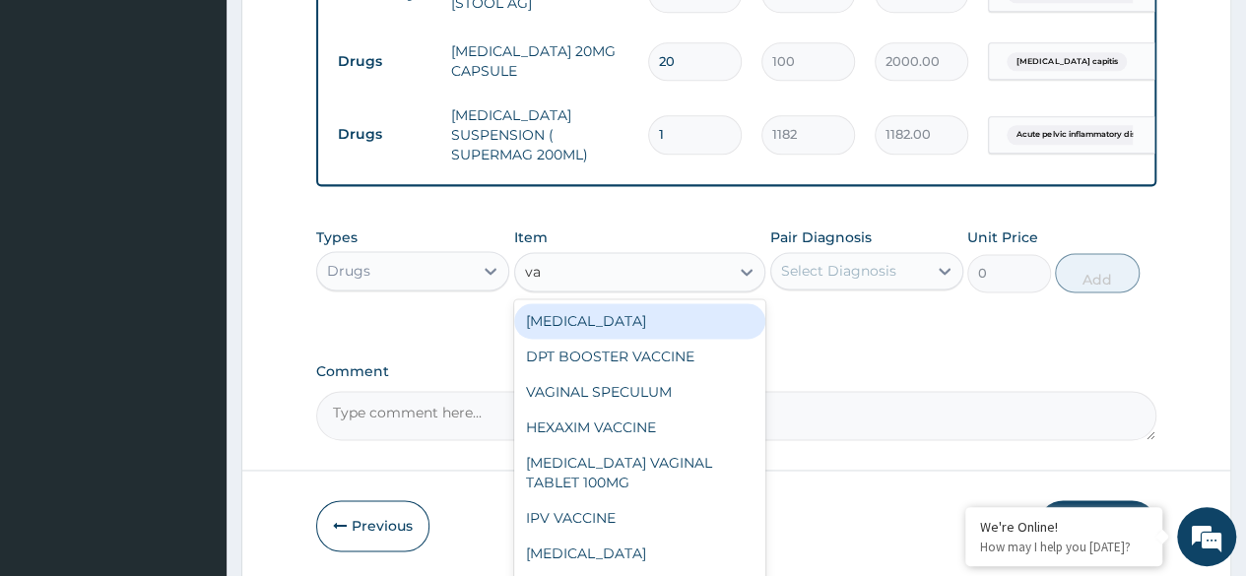
type input "v"
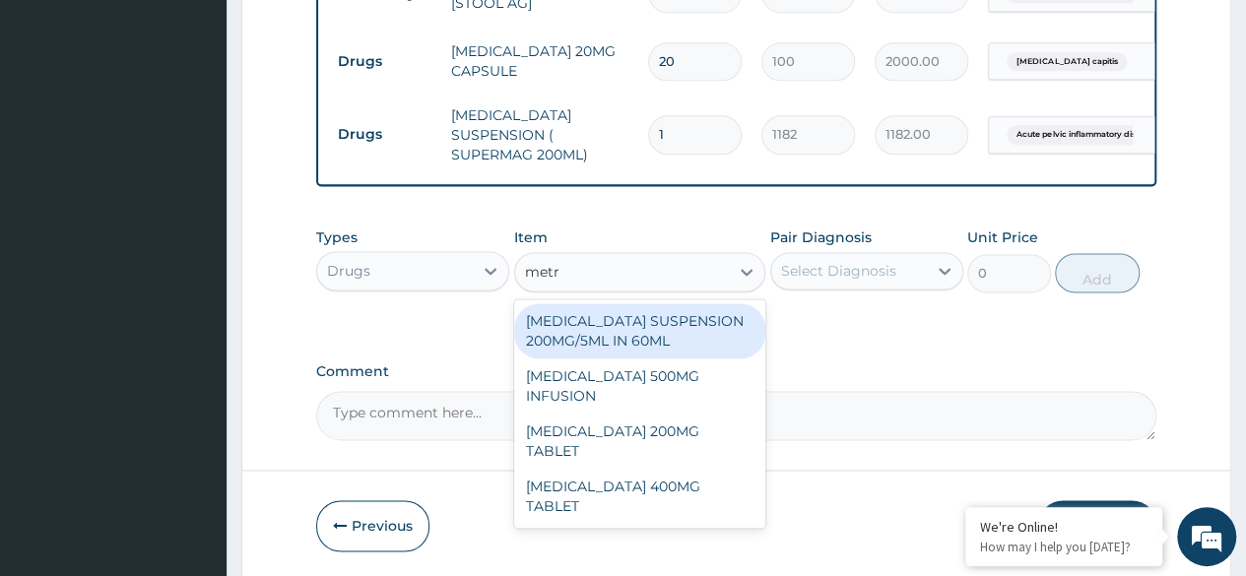
type input "metr"
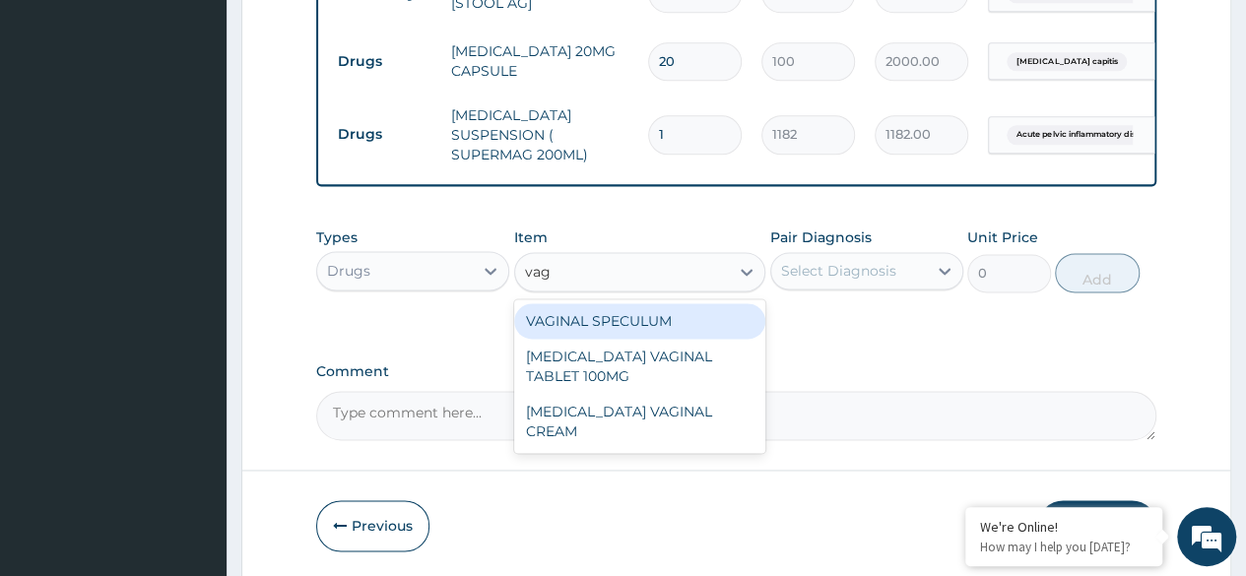
type input "vagi"
click at [715, 376] on div "CLOTRIMAZOLE VAGINAL TABLET 100MG" at bounding box center [640, 366] width 252 height 55
type input "402.5"
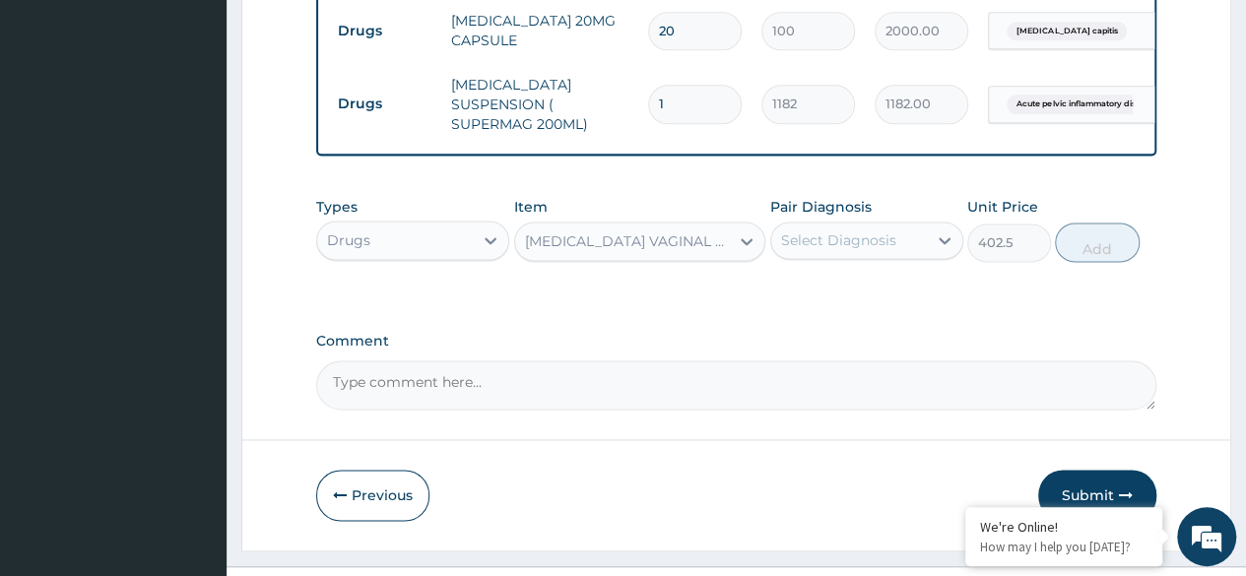
scroll to position [1250, 0]
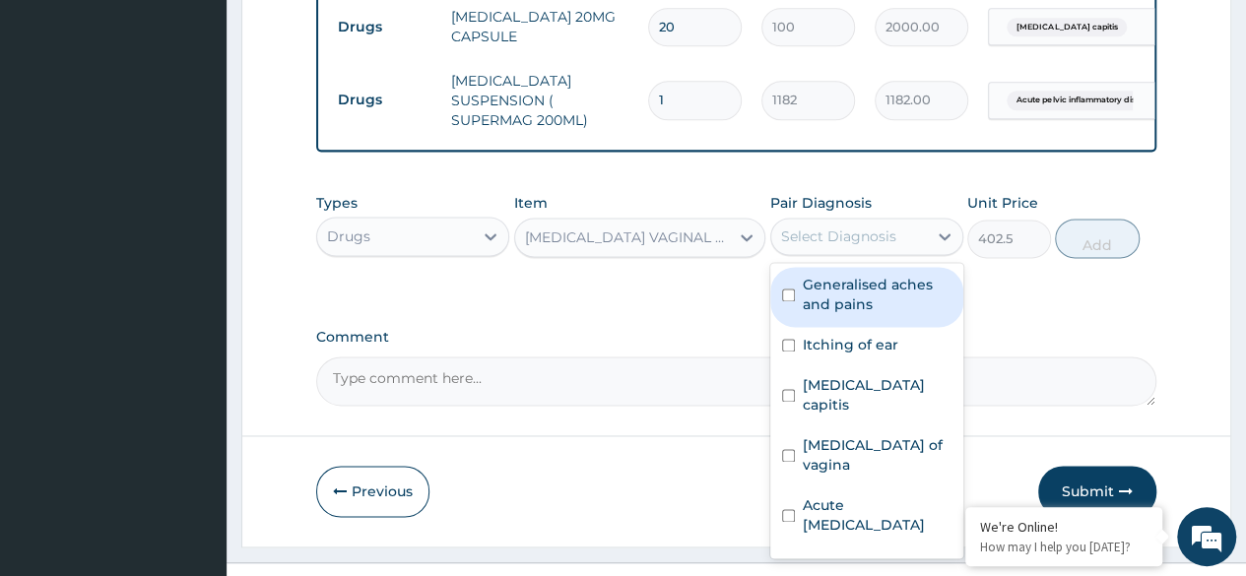
click at [857, 435] on label "Candidiasis of vagina" at bounding box center [877, 454] width 149 height 39
checkbox input "true"
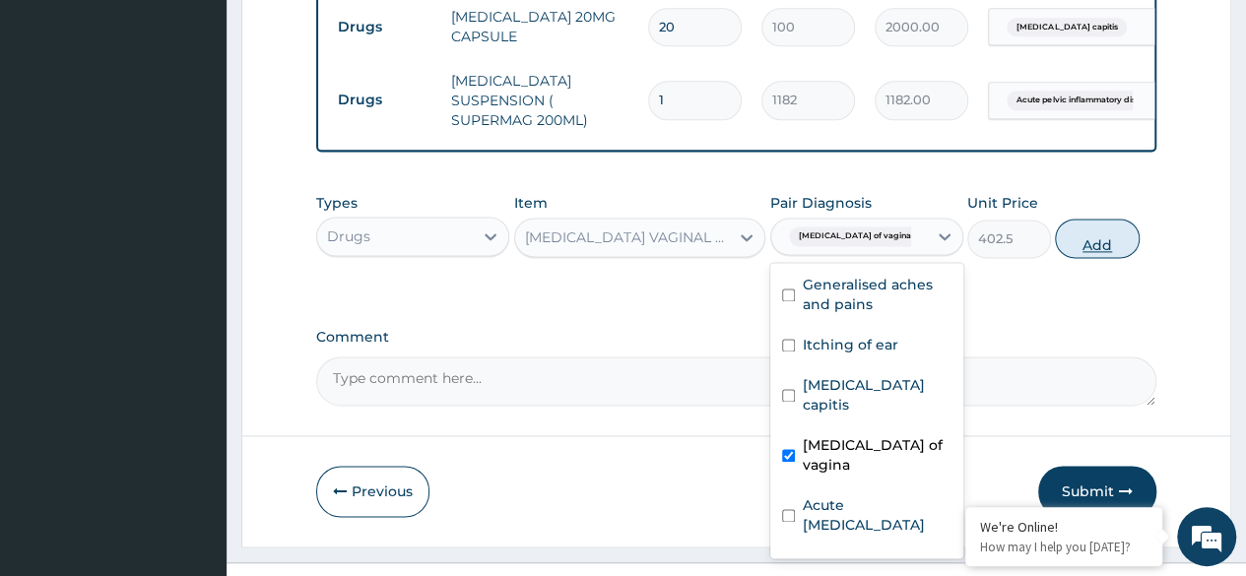
click at [1117, 236] on button "Add" at bounding box center [1097, 238] width 84 height 39
type input "0"
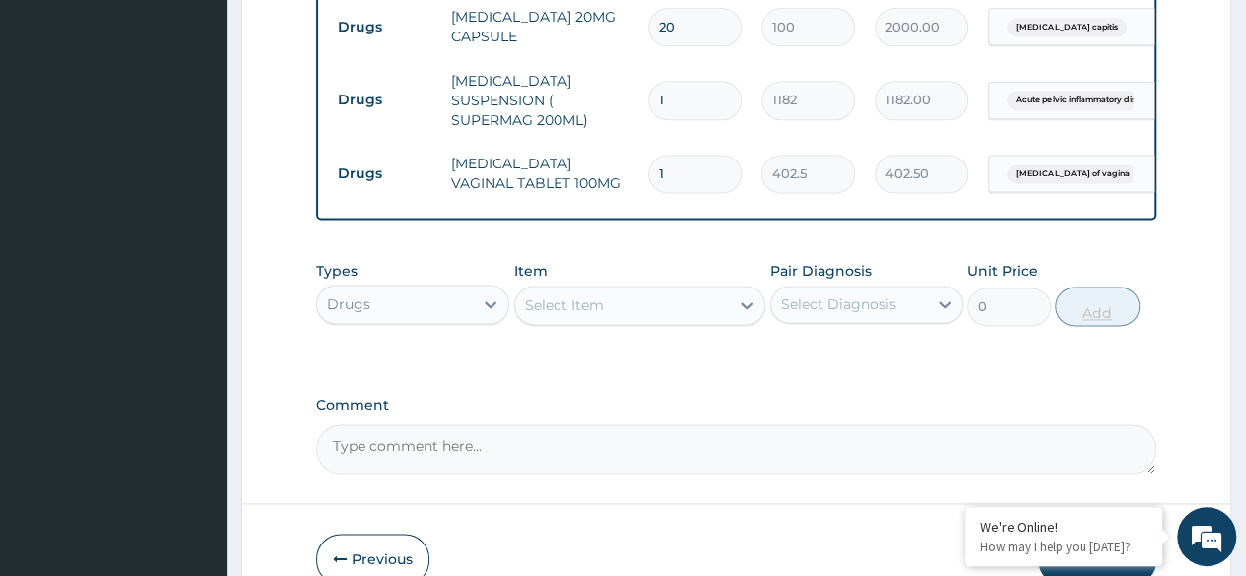
type input "0.00"
type input "6"
type input "2415.00"
type input "6"
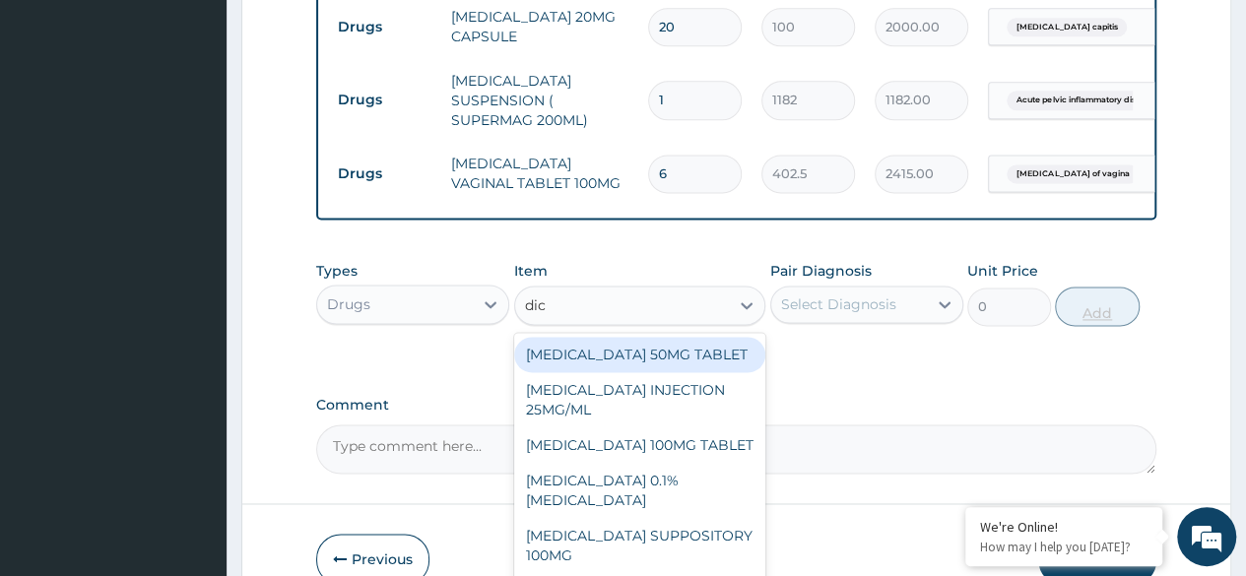
type input "dicl"
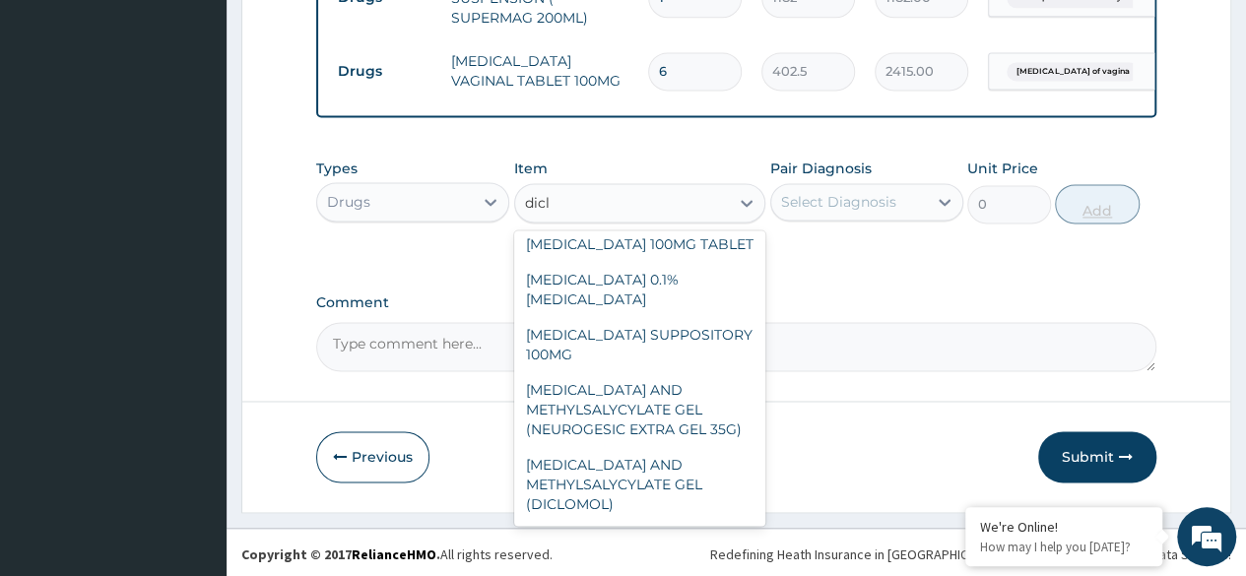
scroll to position [118, 0]
click at [653, 496] on div "DICLOFENAC AND METHYLSALYCYLATE GEL (DICLOMOL)" at bounding box center [640, 484] width 252 height 75
type input "1437.5"
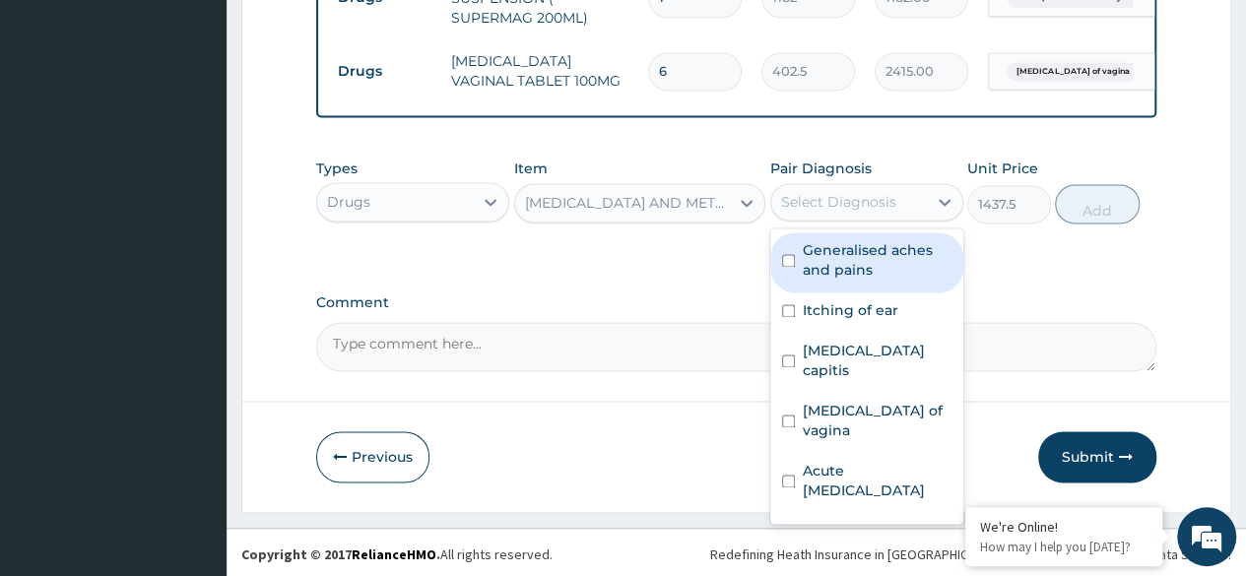
click at [879, 263] on label "Generalised aches and pains" at bounding box center [877, 259] width 149 height 39
checkbox input "true"
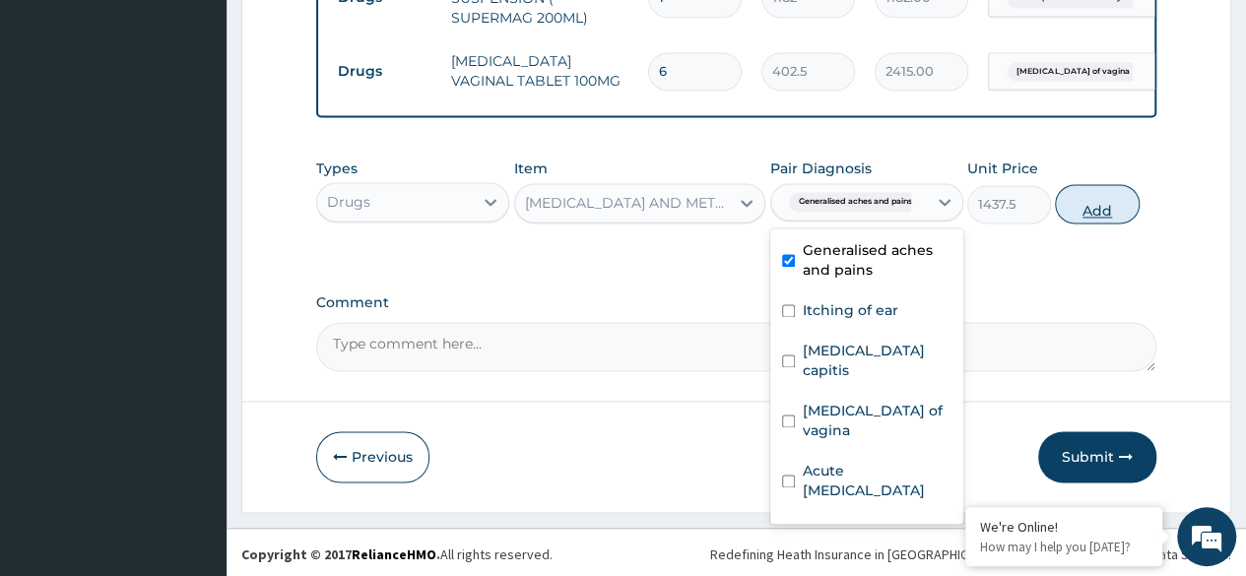
click at [1105, 222] on button "Add" at bounding box center [1097, 203] width 84 height 39
type input "0"
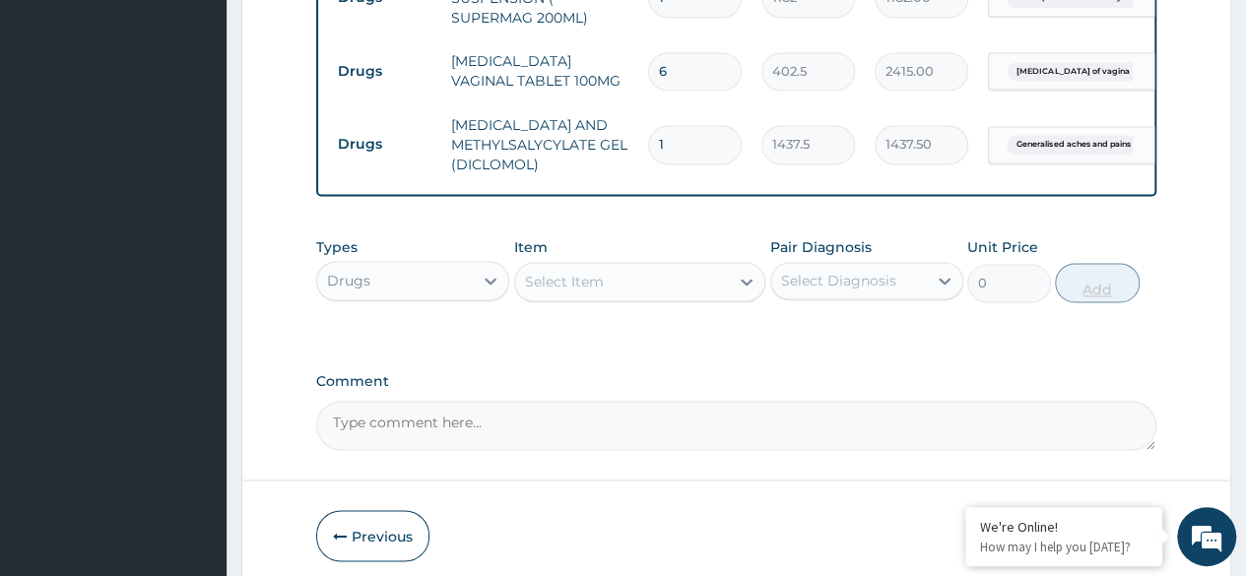
type input "0.00"
type input "1"
type input "1437.50"
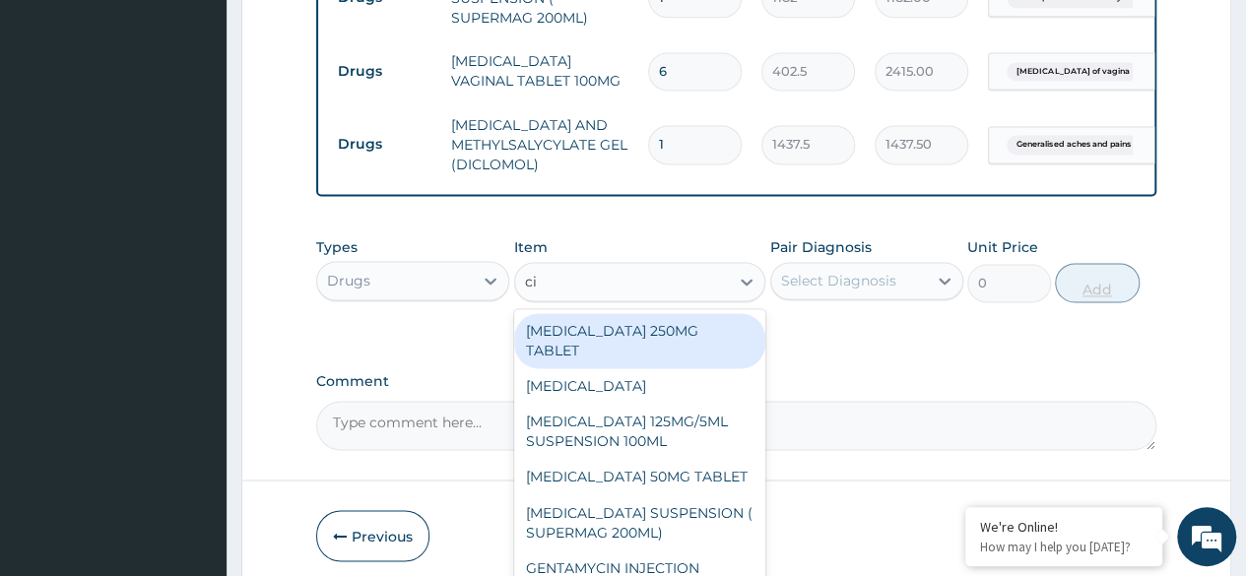
type input "cip"
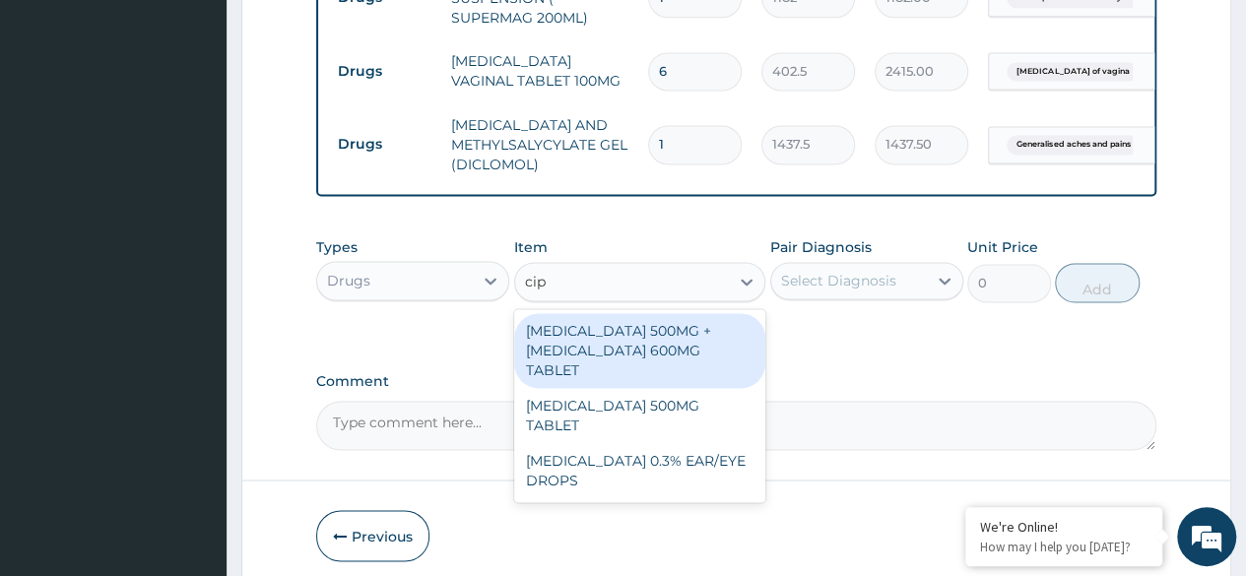
click at [687, 388] on div "CIPROFLOXACIN 500MG TABLET" at bounding box center [640, 415] width 252 height 55
type input "400"
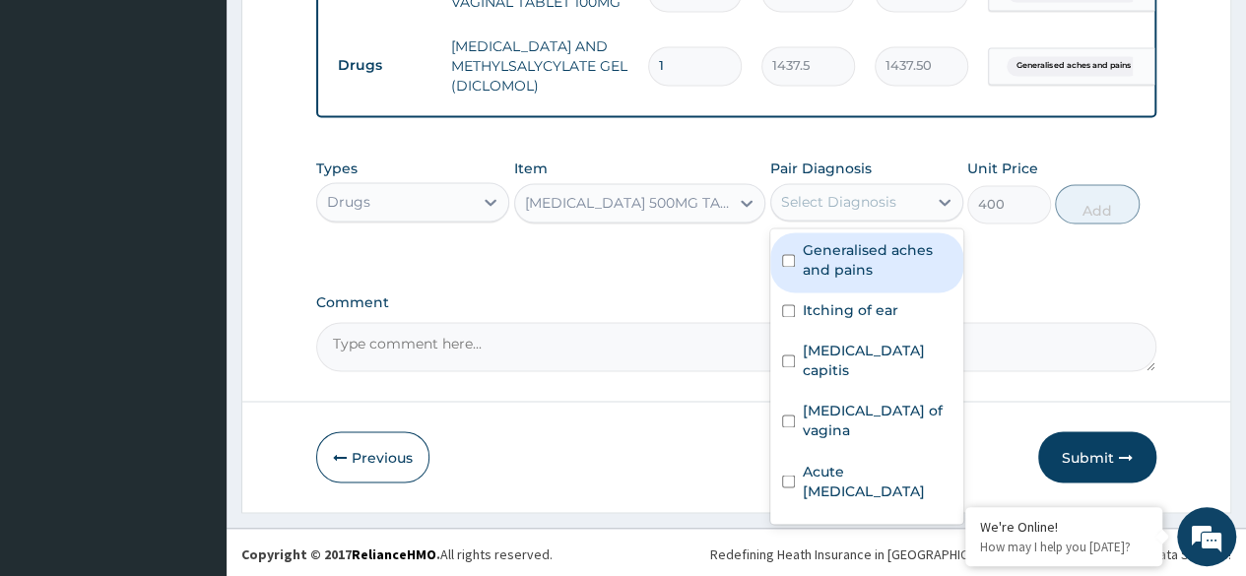
scroll to position [53, 0]
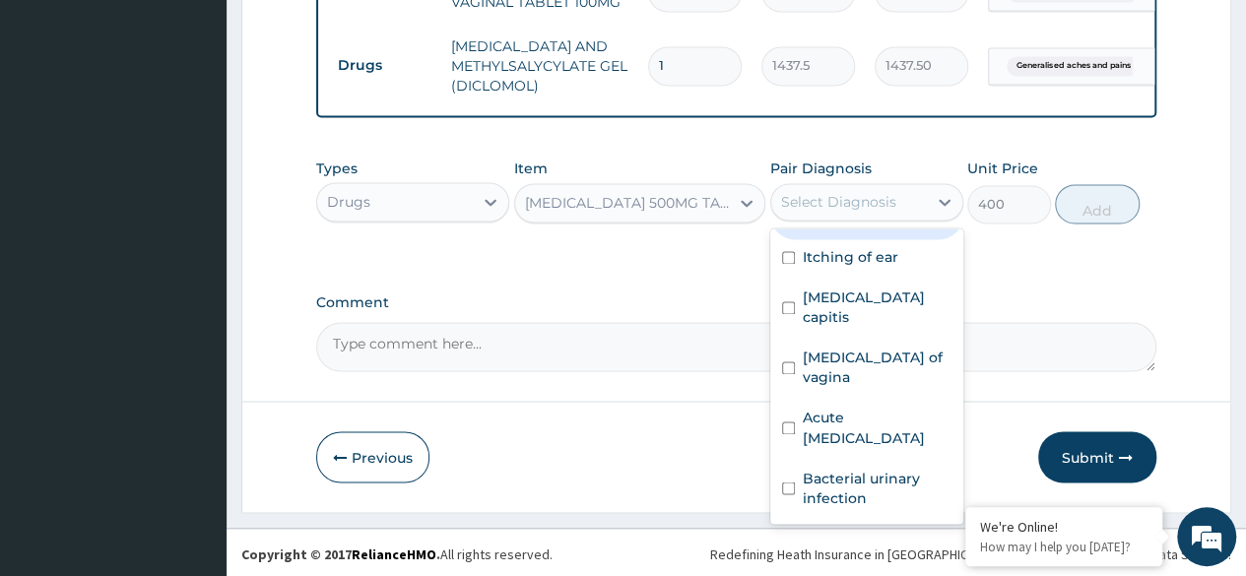
click at [871, 495] on label "Bacterial urinary infection" at bounding box center [877, 487] width 149 height 39
checkbox input "true"
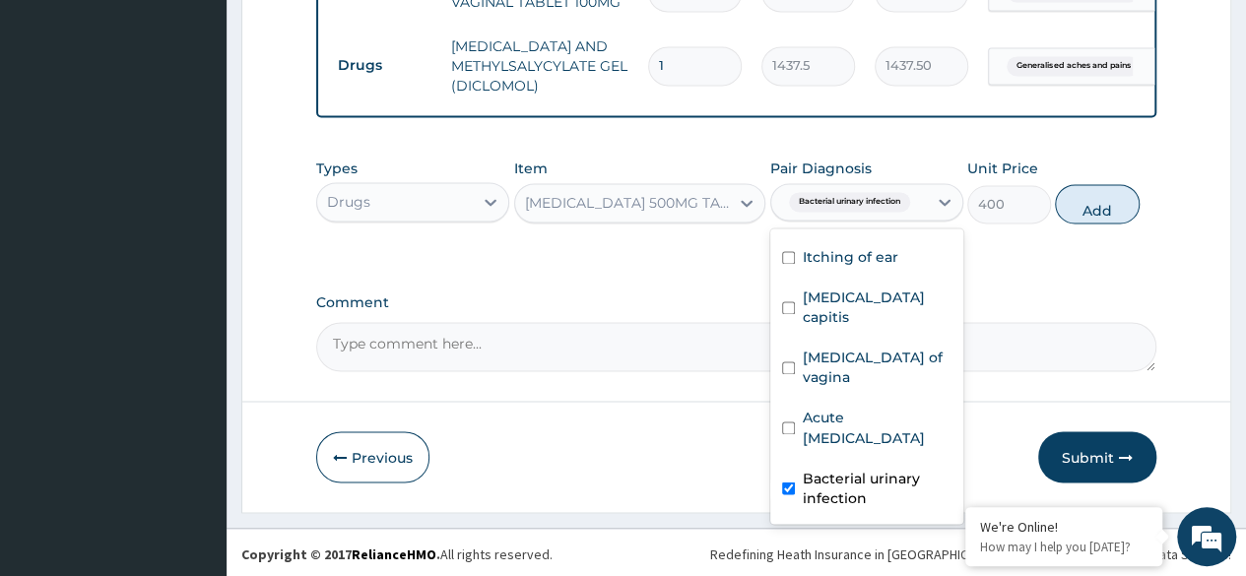
click at [886, 263] on label "Itching of ear" at bounding box center [851, 257] width 96 height 20
checkbox input "true"
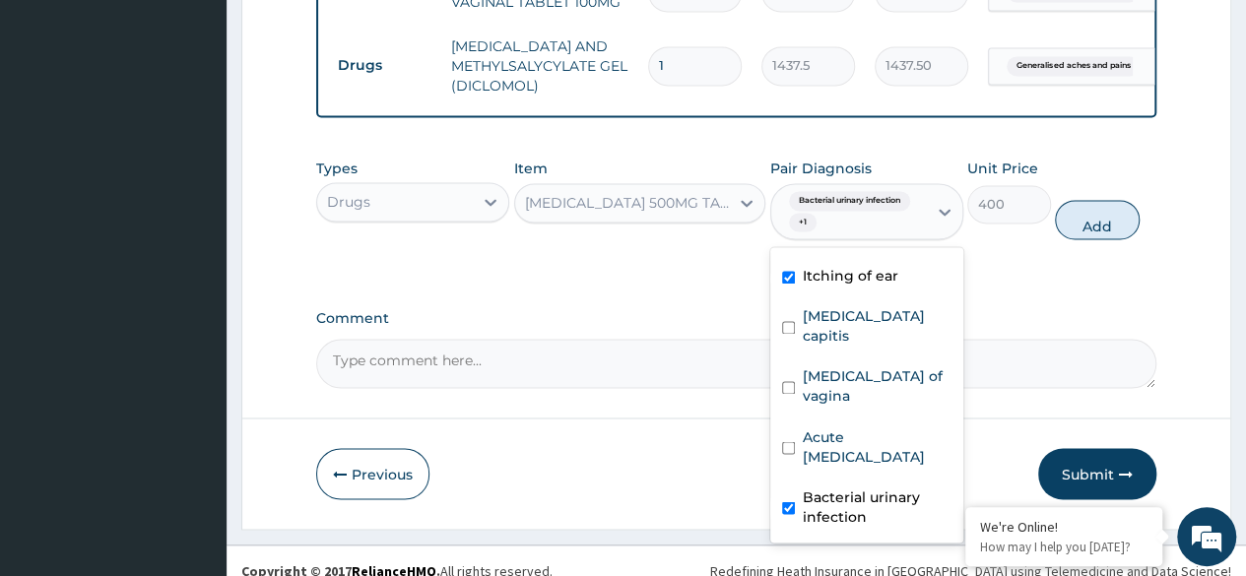
scroll to position [0, 0]
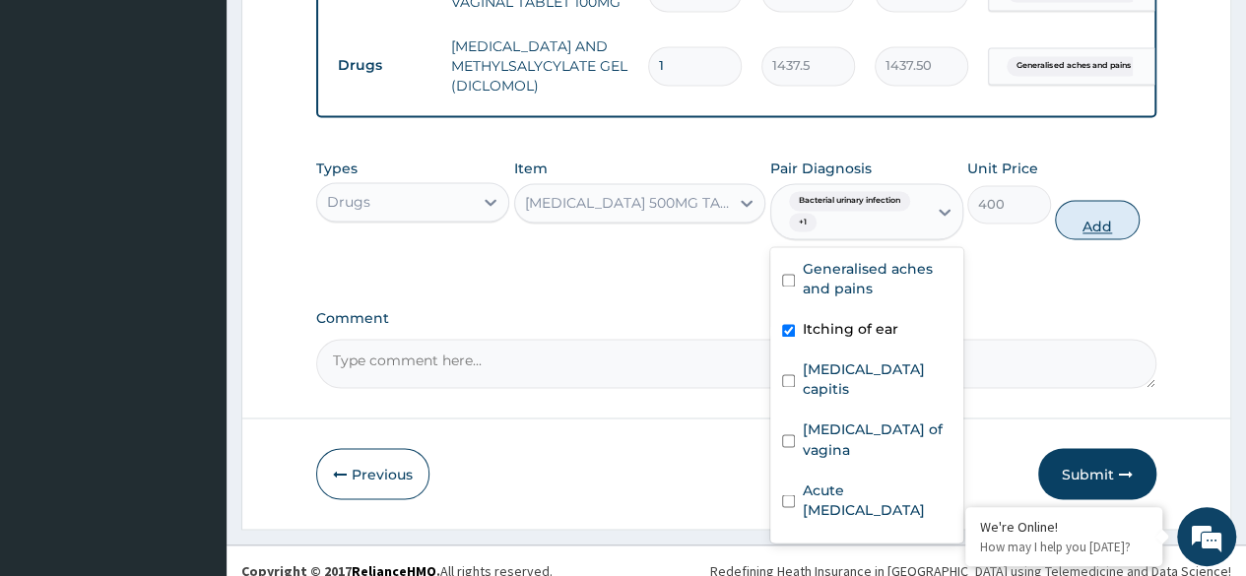
click at [1101, 220] on button "Add" at bounding box center [1097, 219] width 84 height 39
type input "0"
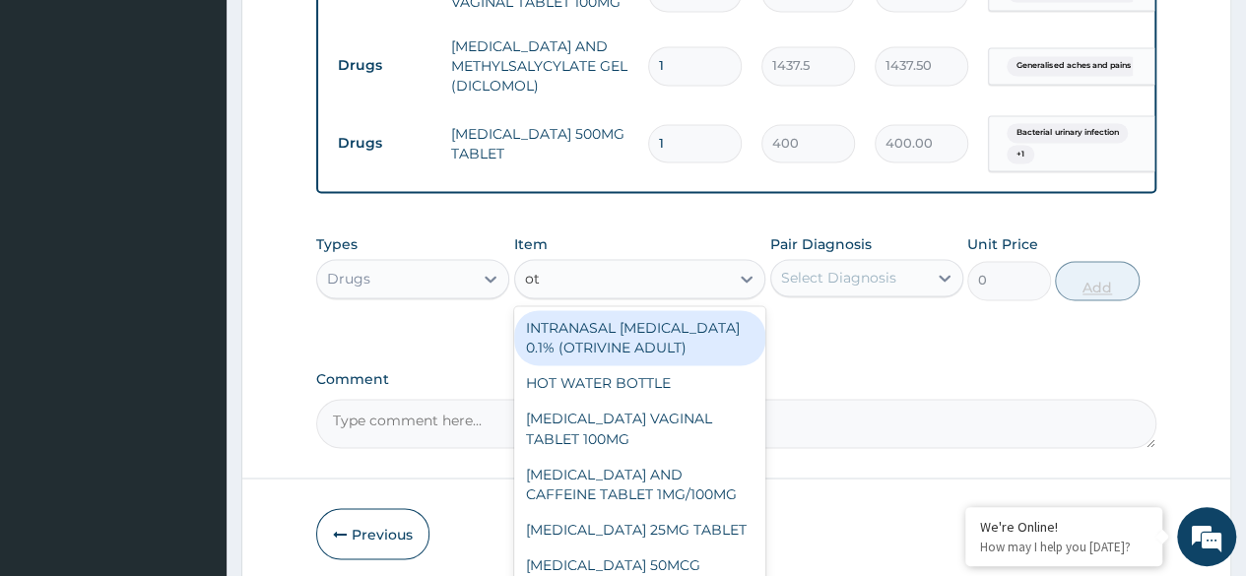
type input "oto"
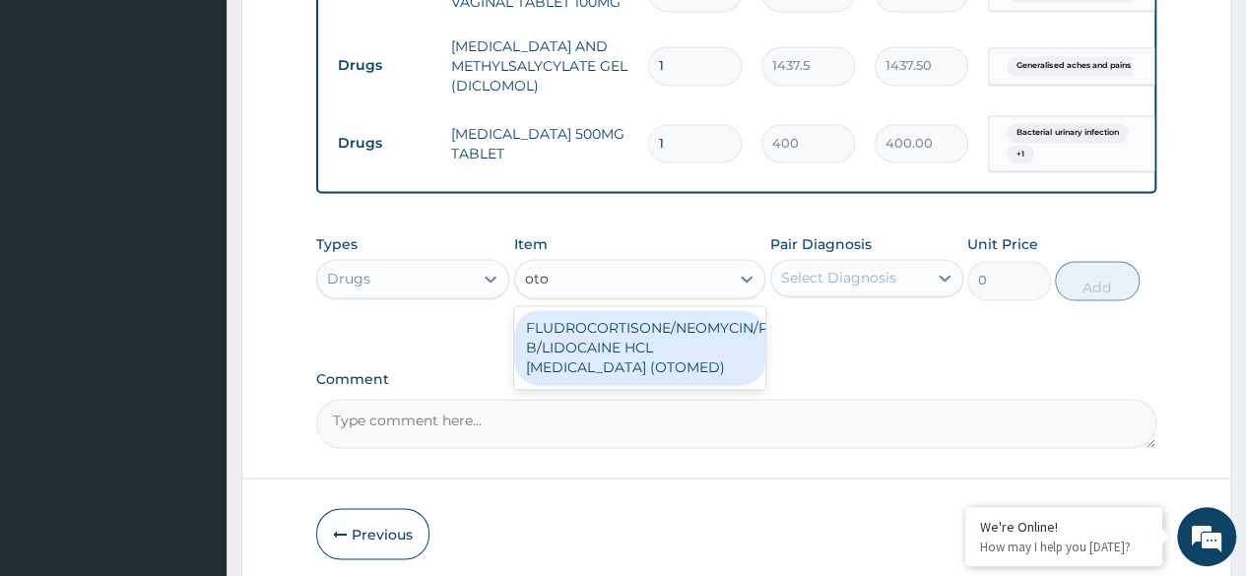
click at [715, 351] on div "FLUDROCORTISONE/NEOMYCIN/POLYMYXIN B/LIDOCAINE HCL EAR DROPS (OTOMED)" at bounding box center [640, 347] width 252 height 75
type input "1069.5"
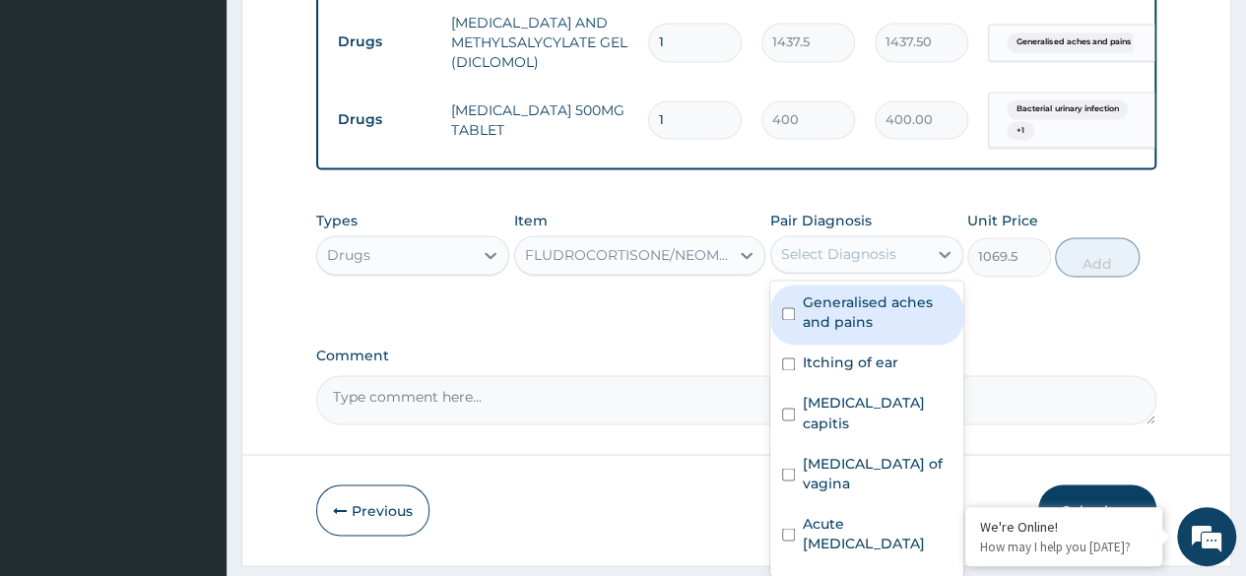
scroll to position [1456, 0]
click at [858, 365] on label "Itching of ear" at bounding box center [851, 362] width 96 height 20
checkbox input "true"
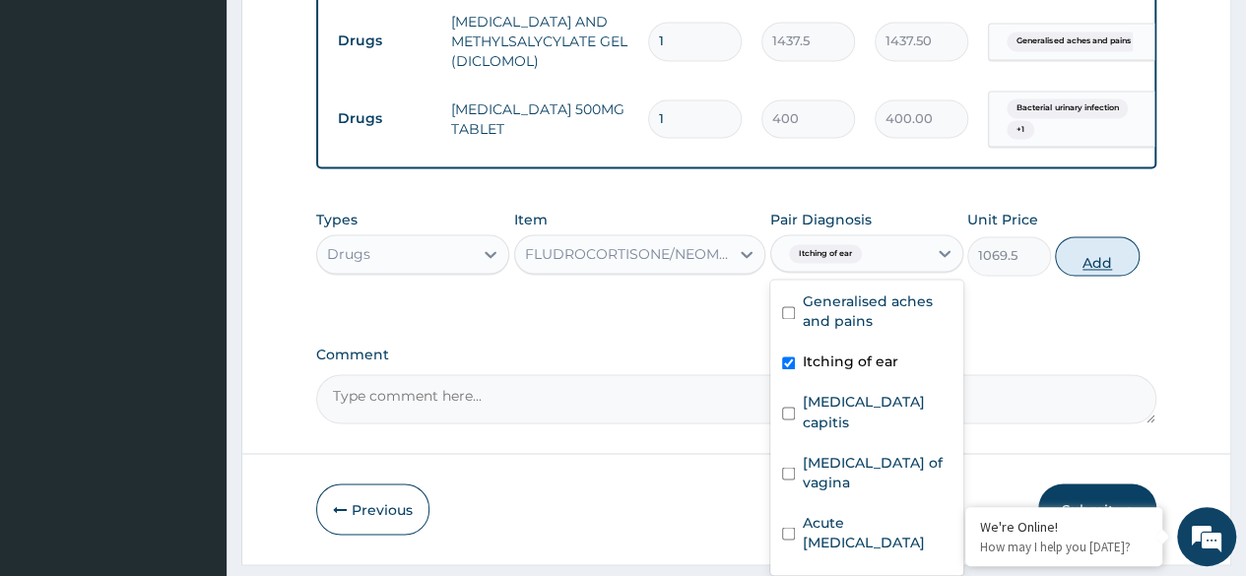
click at [1095, 273] on button "Add" at bounding box center [1097, 255] width 84 height 39
type input "0"
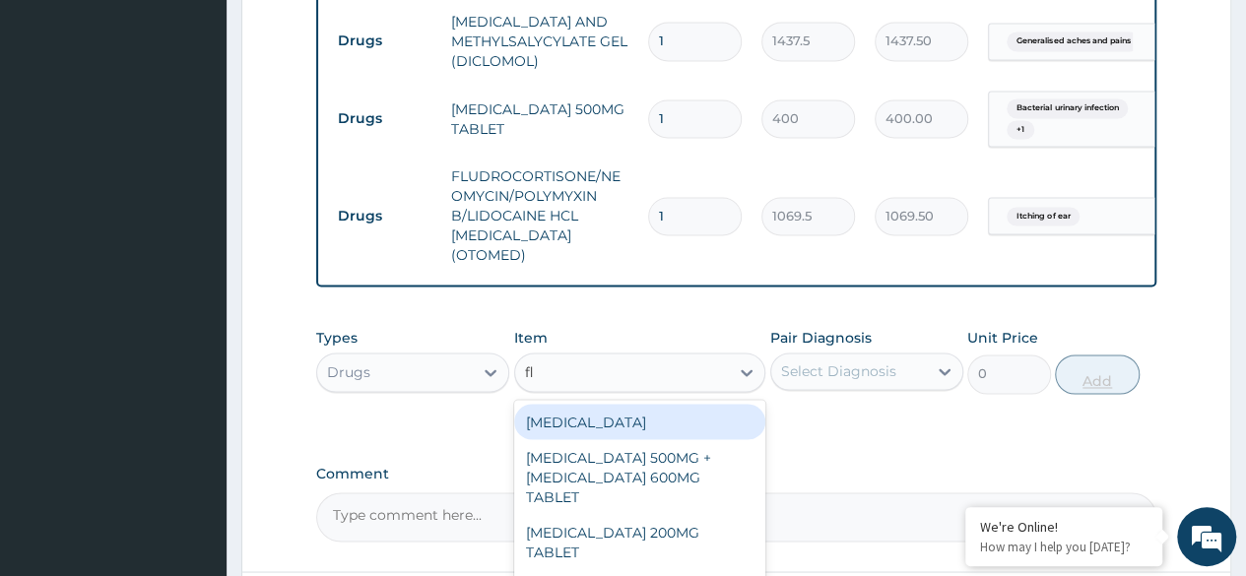
type input "flu"
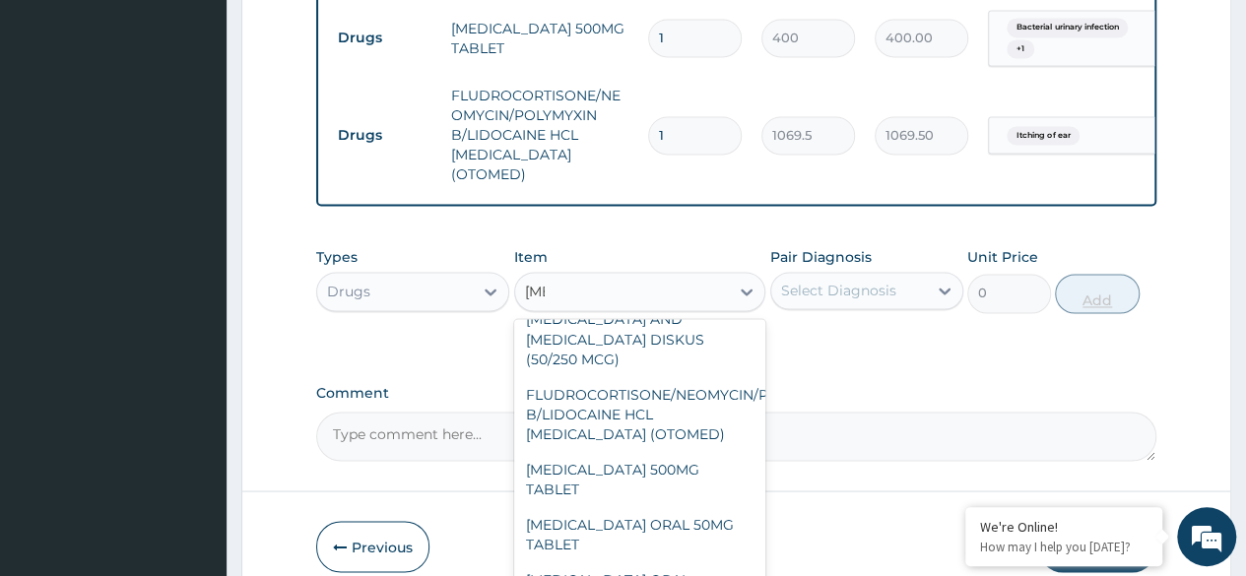
scroll to position [62, 0]
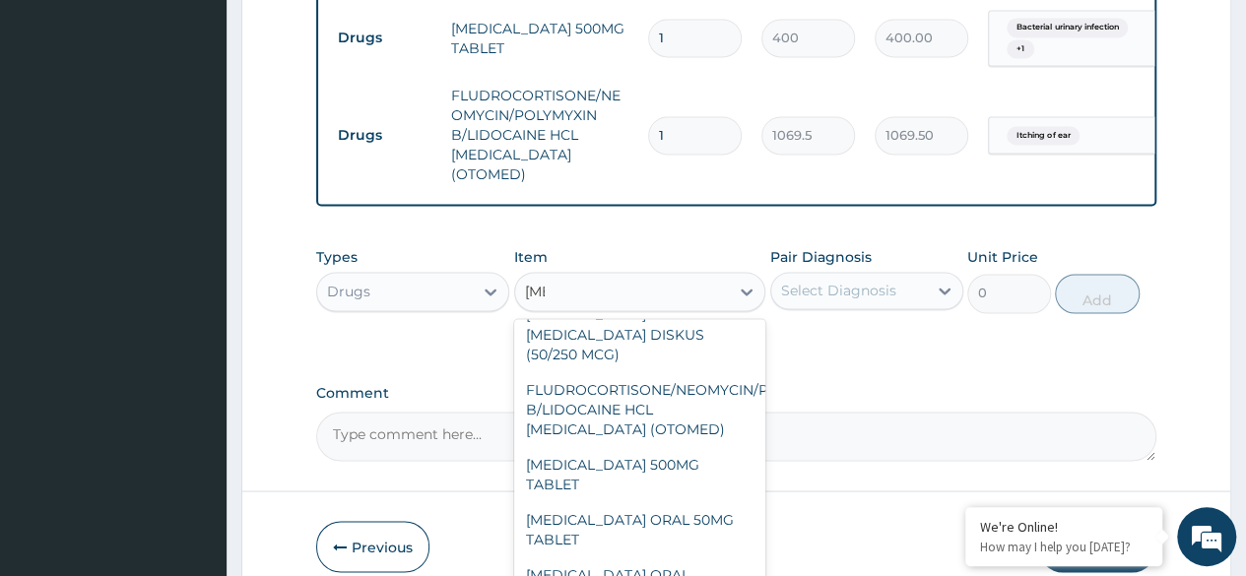
click at [696, 507] on div "FLUCONAZOLE ORAL 50MG TABLET" at bounding box center [640, 528] width 252 height 55
type input "241.5"
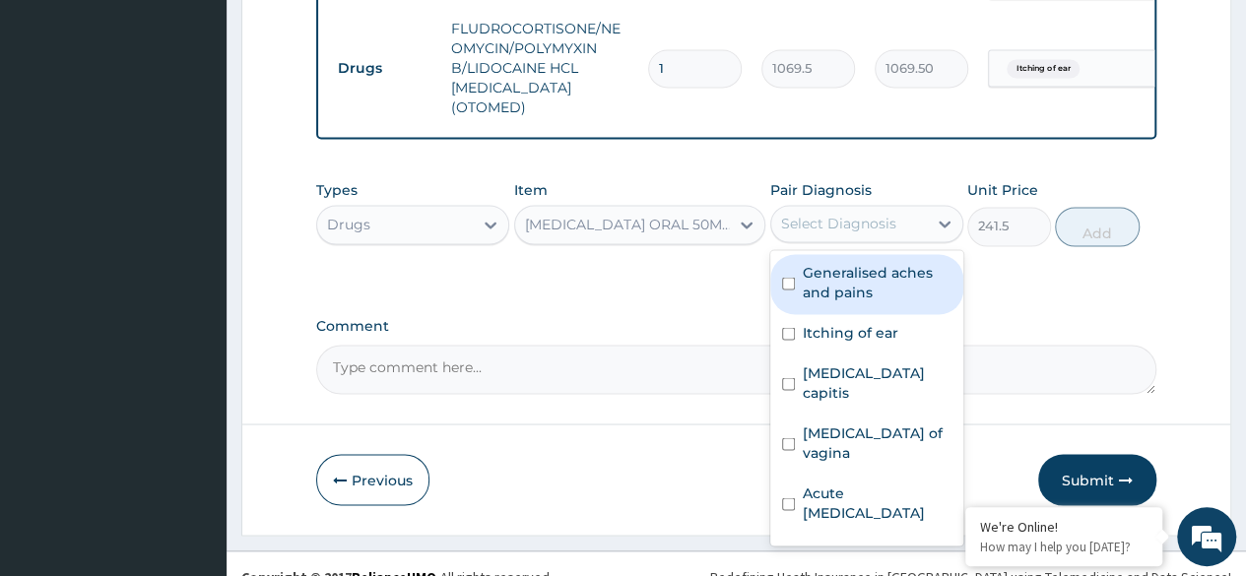
scroll to position [1605, 0]
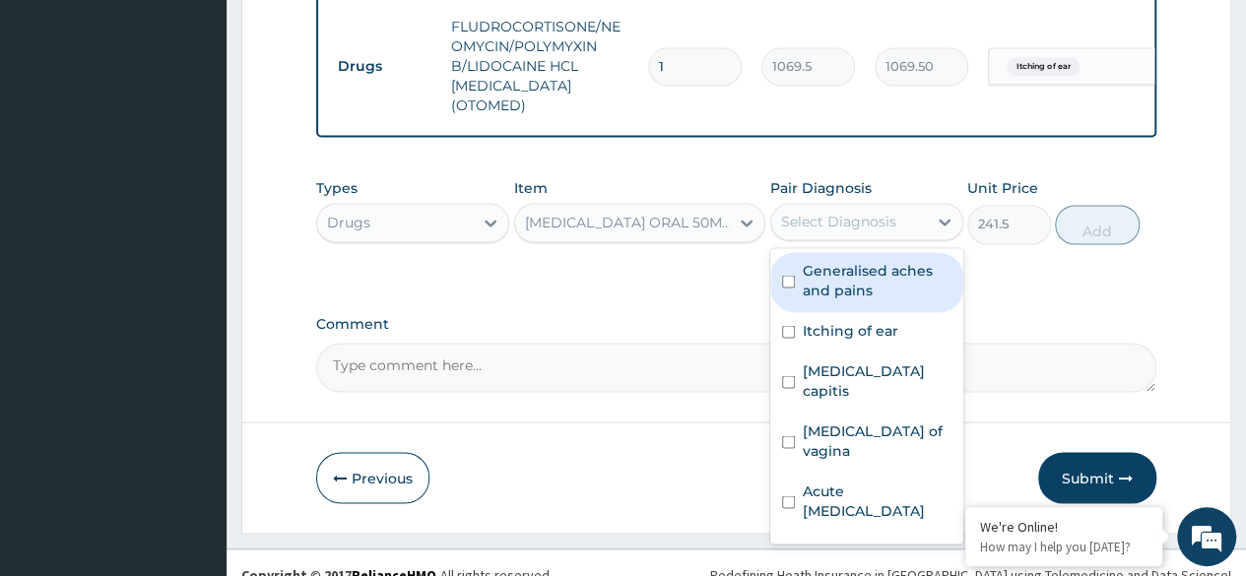
click at [892, 421] on label "Candidiasis of vagina" at bounding box center [877, 440] width 149 height 39
checkbox input "true"
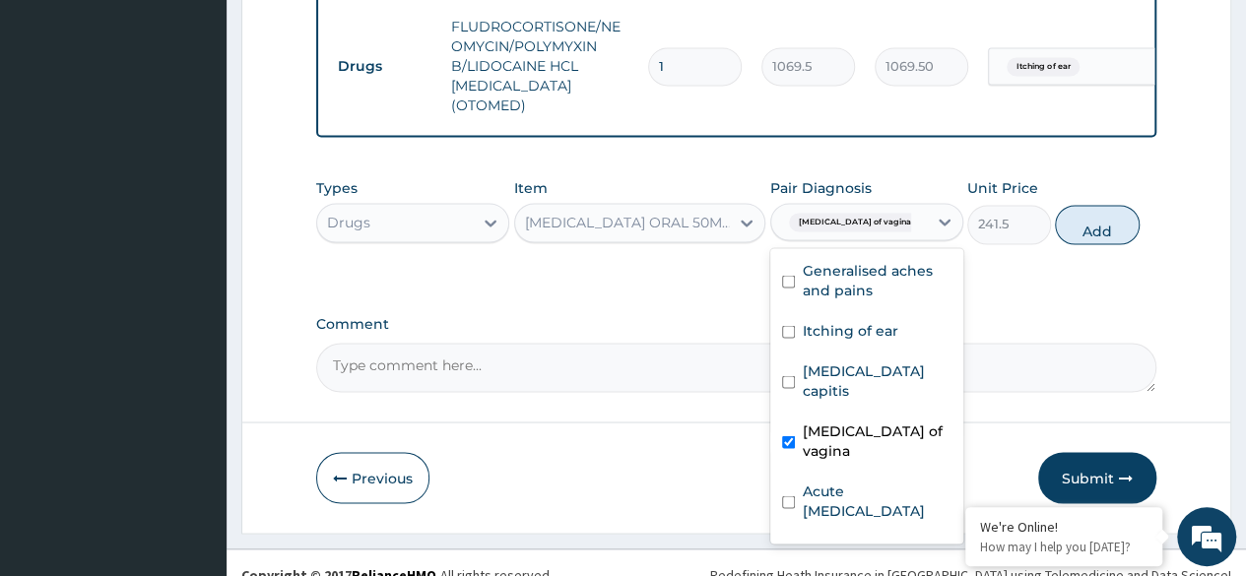
click at [875, 320] on label "Itching of ear" at bounding box center [851, 330] width 96 height 20
checkbox input "true"
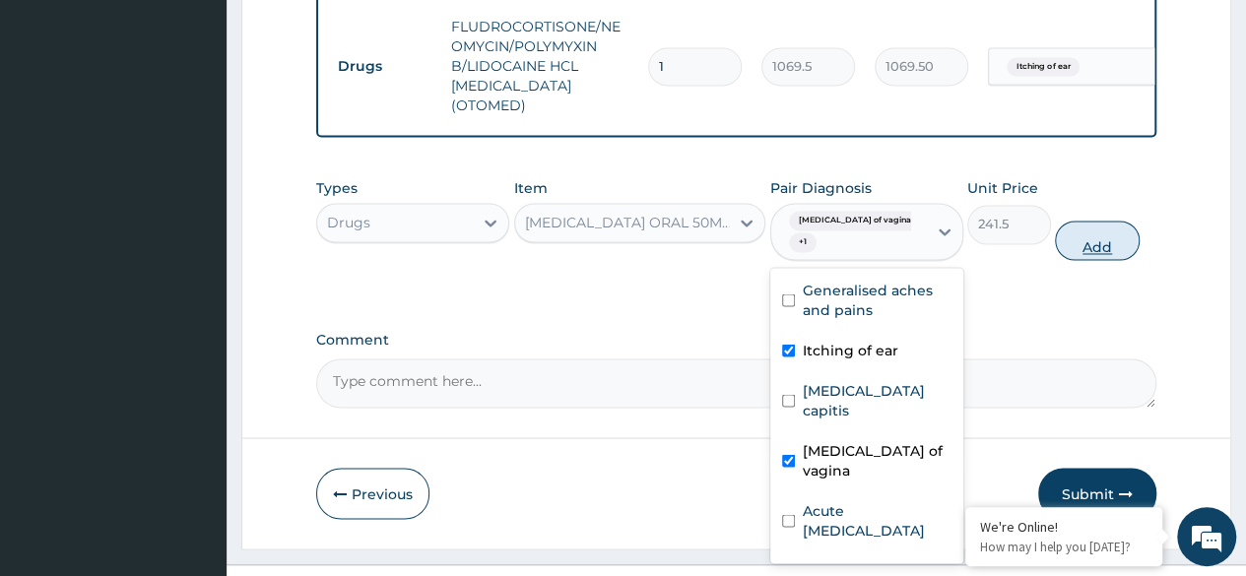
click at [1118, 221] on button "Add" at bounding box center [1097, 240] width 84 height 39
type input "0"
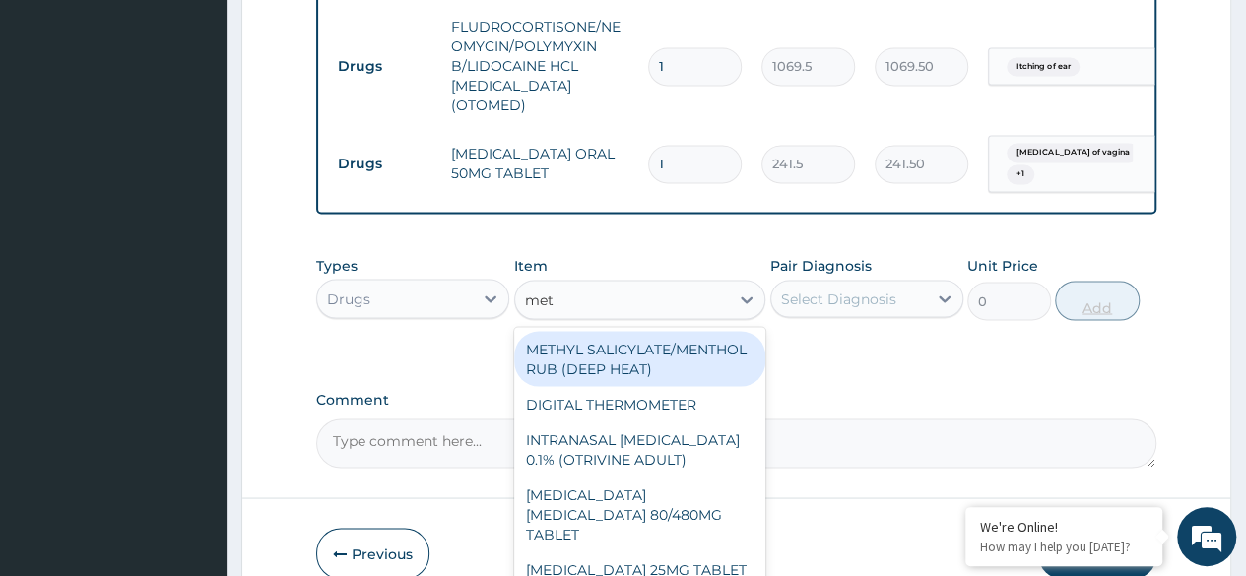
type input "metr"
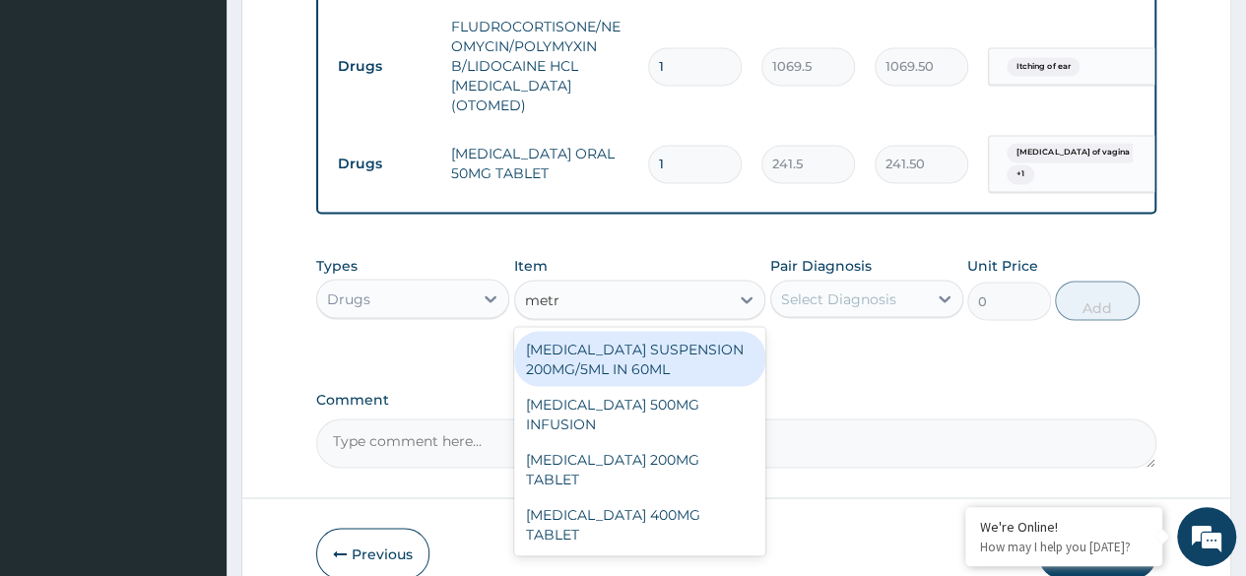
click at [699, 447] on div "METRONIDAZOLE 200MG TABLET" at bounding box center [640, 468] width 252 height 55
type input "100"
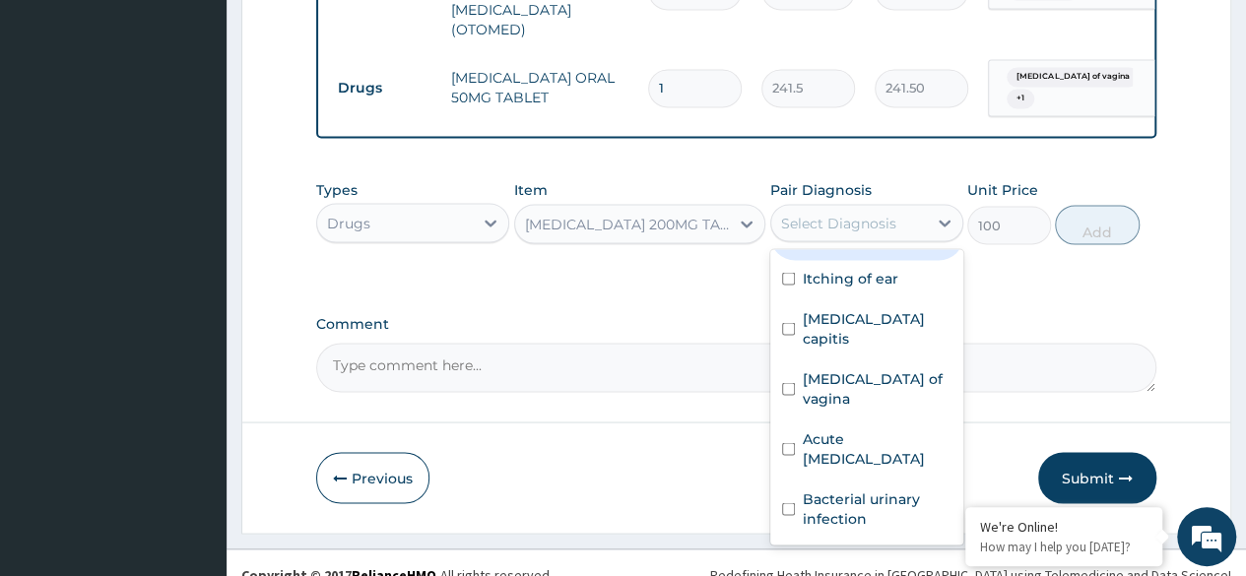
scroll to position [0, 0]
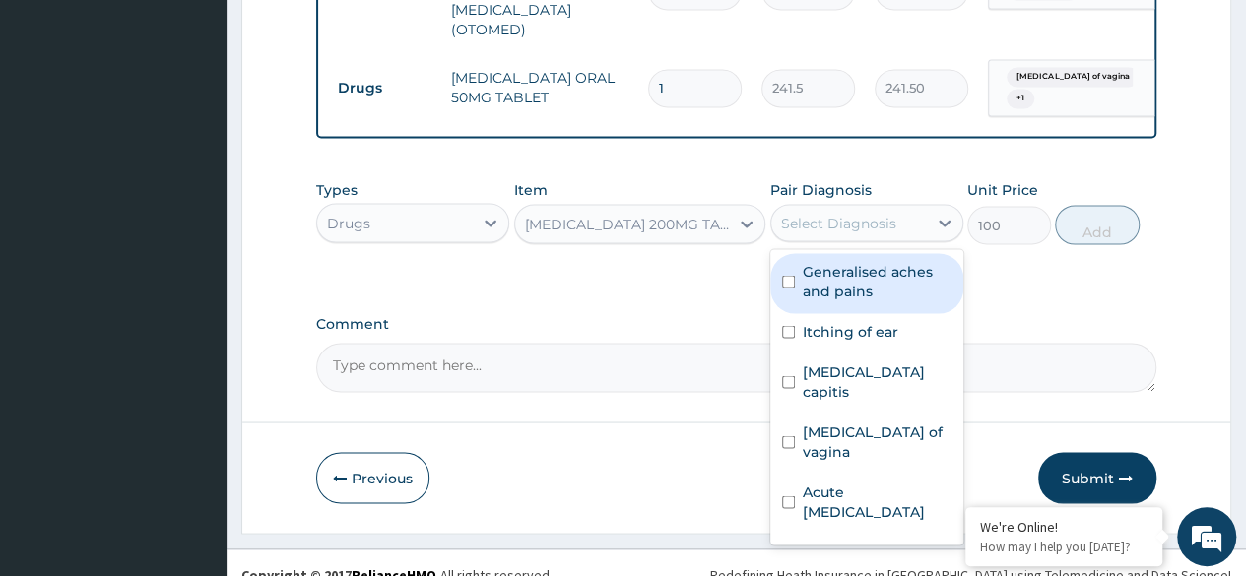
click at [910, 278] on label "Generalised aches and pains" at bounding box center [877, 280] width 149 height 39
checkbox input "true"
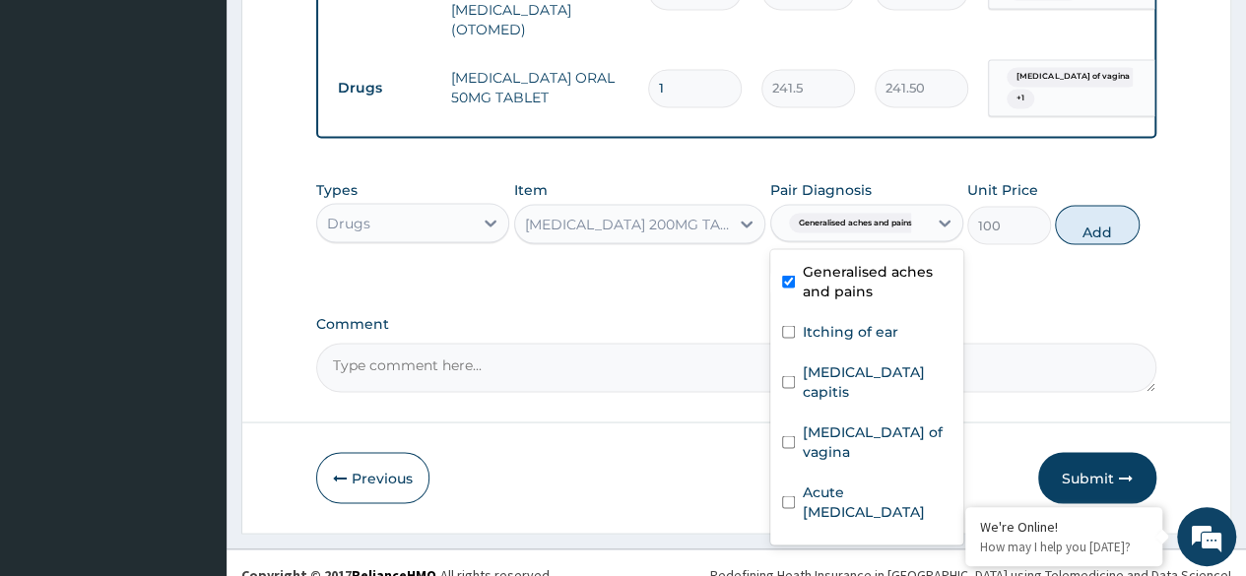
scroll to position [53, 0]
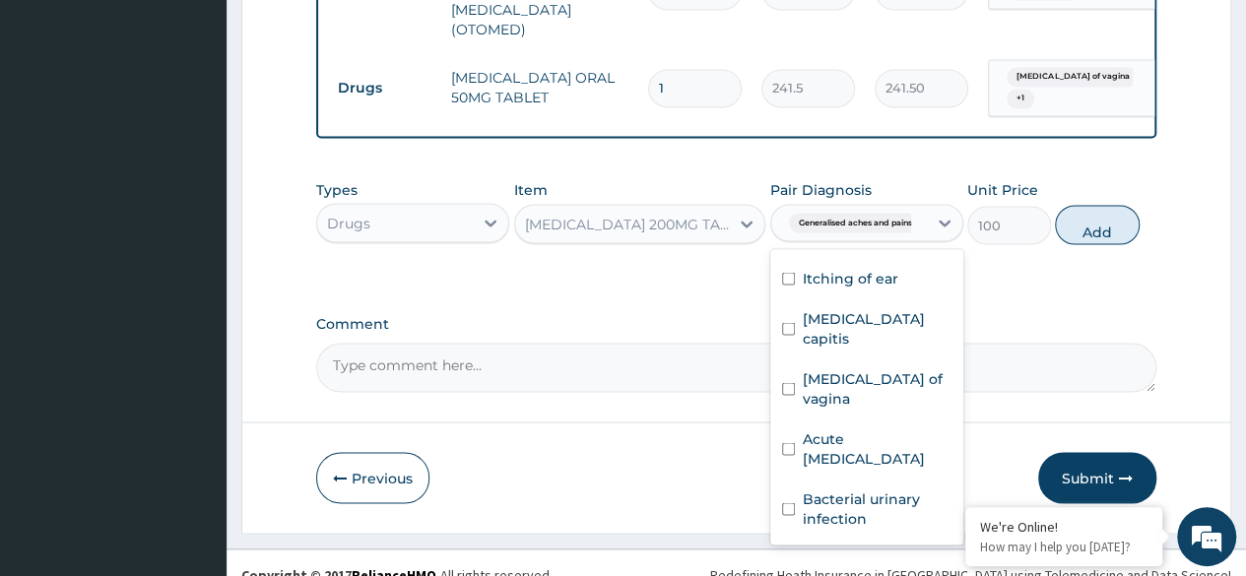
click at [908, 428] on label "Acute pelvic inflammatory disease" at bounding box center [877, 447] width 149 height 39
checkbox input "true"
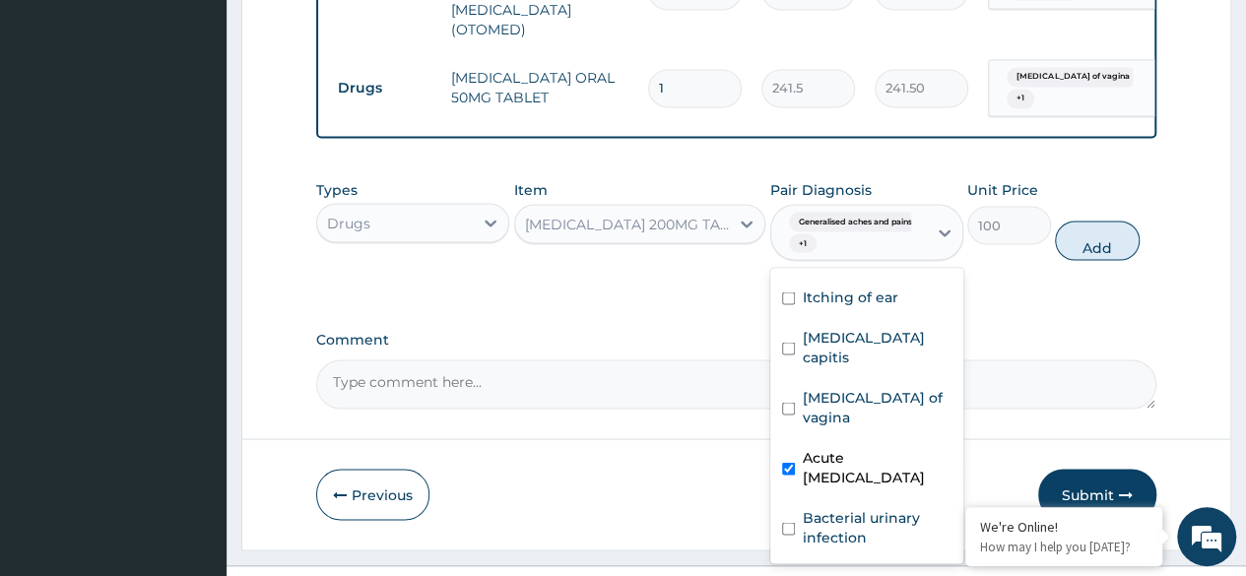
click at [915, 387] on label "Candidiasis of vagina" at bounding box center [877, 406] width 149 height 39
checkbox input "true"
click at [892, 511] on label "Bacterial urinary infection" at bounding box center [877, 526] width 149 height 39
checkbox input "true"
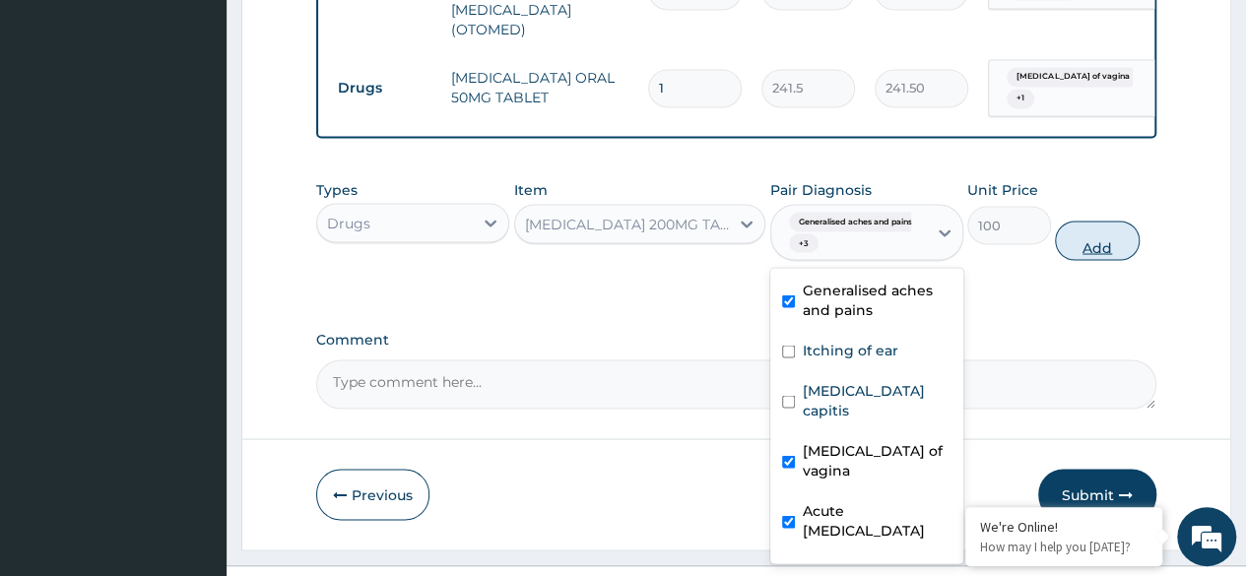
click at [1107, 222] on button "Add" at bounding box center [1097, 240] width 84 height 39
type input "0"
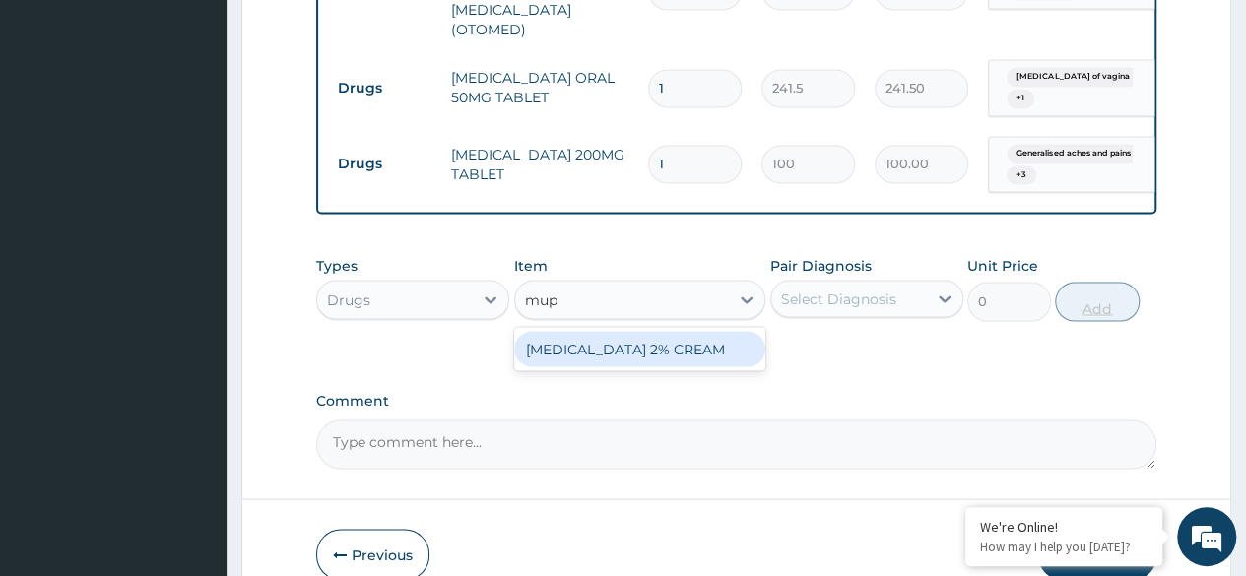
type input "mupi"
click at [707, 331] on div "[MEDICAL_DATA] 2% CREAM" at bounding box center [640, 348] width 252 height 35
type input "5750"
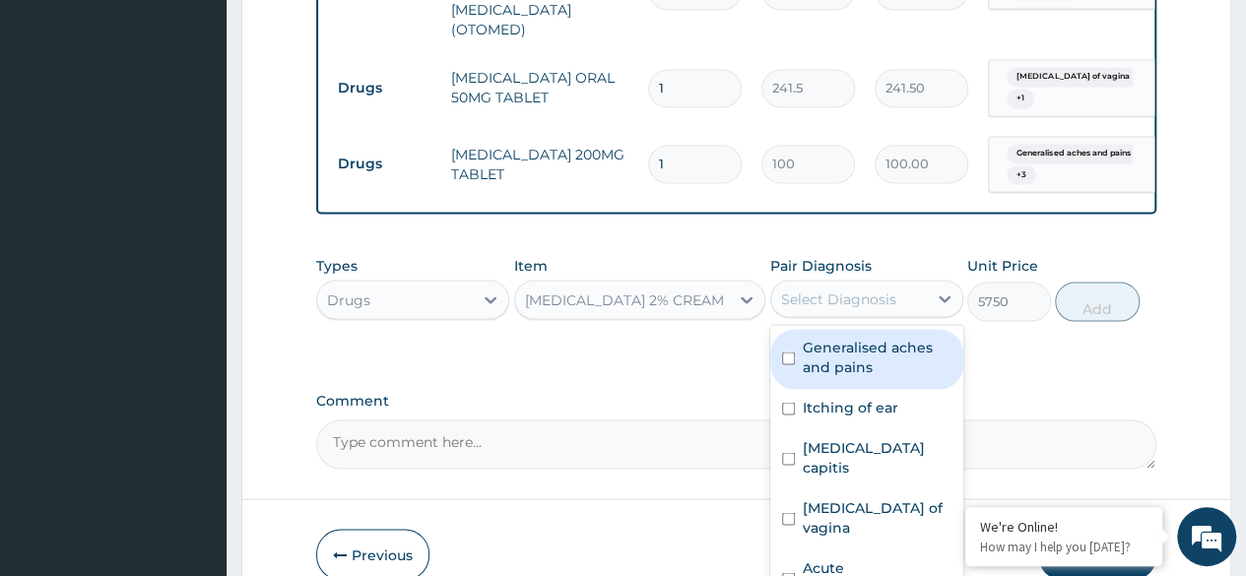
click at [892, 437] on label "Pityriasis capitis" at bounding box center [877, 456] width 149 height 39
checkbox input "true"
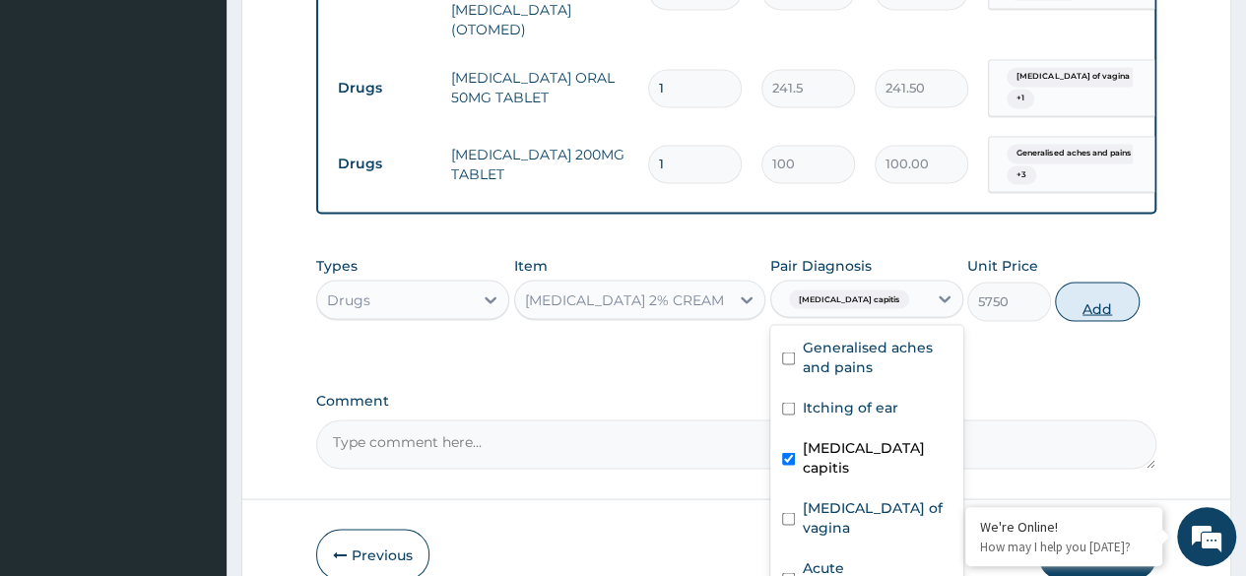
click at [1097, 295] on button "Add" at bounding box center [1097, 301] width 84 height 39
type input "0"
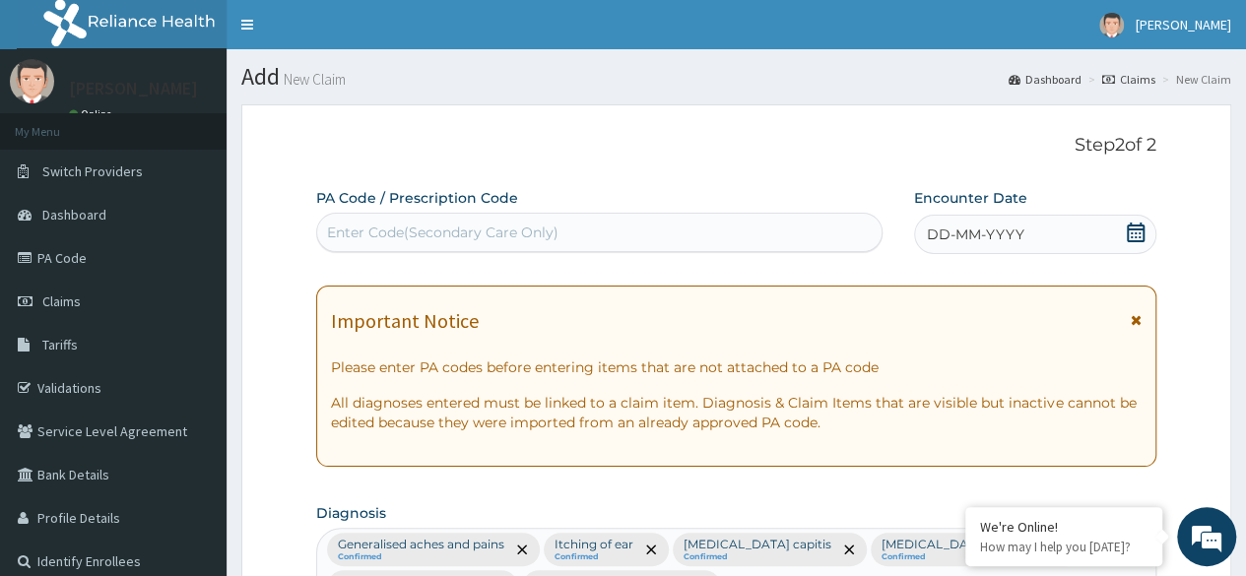
click at [1084, 238] on div "DD-MM-YYYY" at bounding box center [1035, 234] width 242 height 39
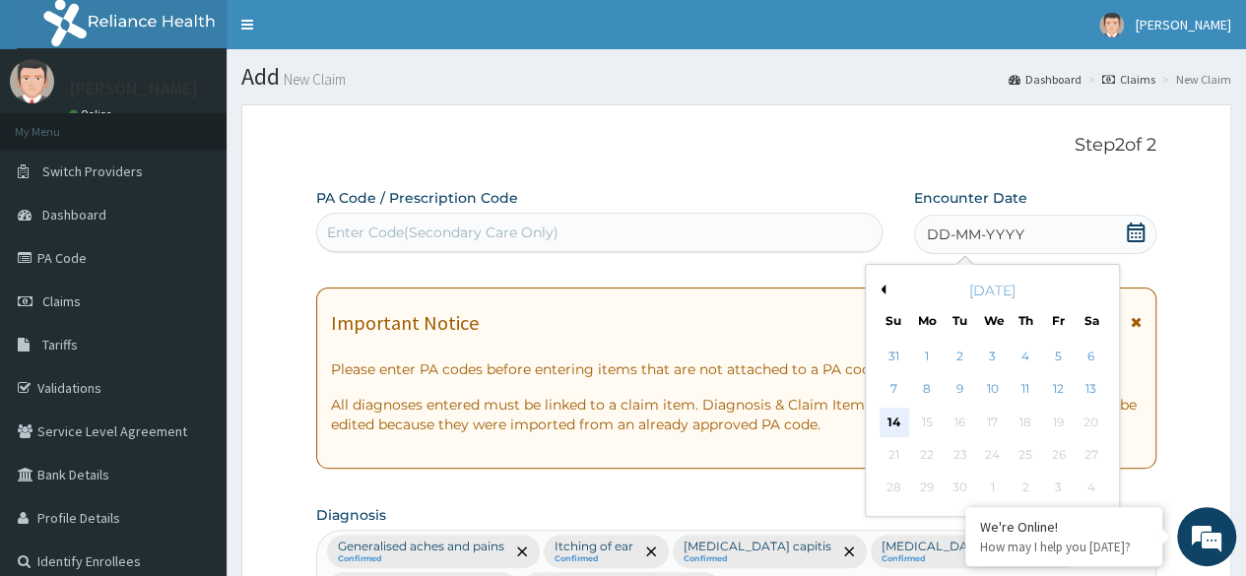
click at [894, 425] on div "14" at bounding box center [894, 423] width 30 height 30
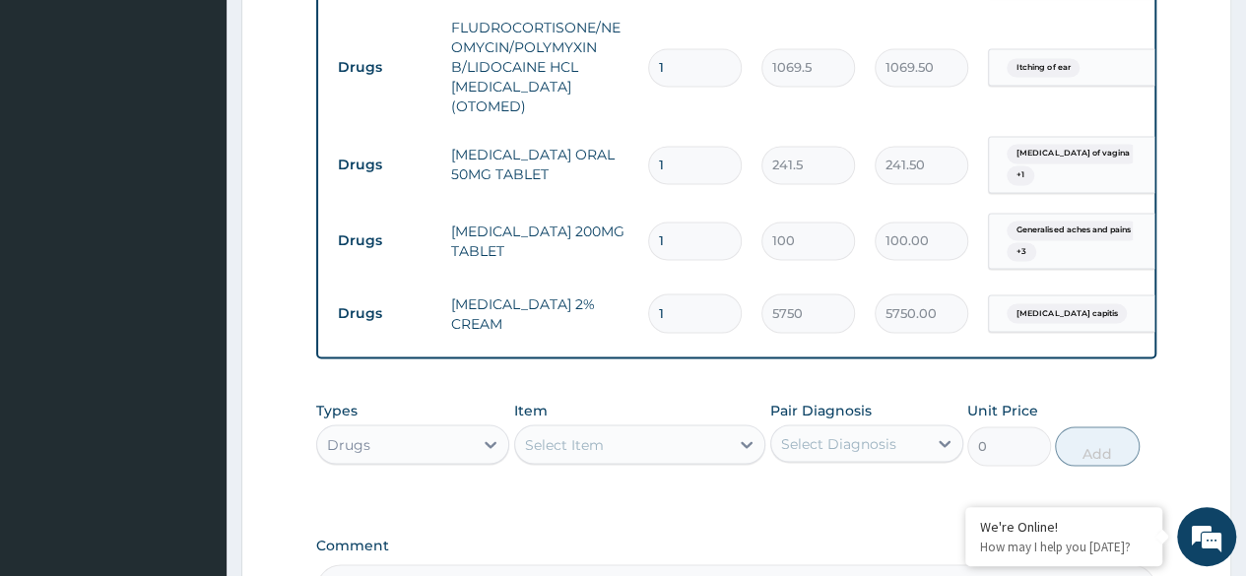
scroll to position [1825, 0]
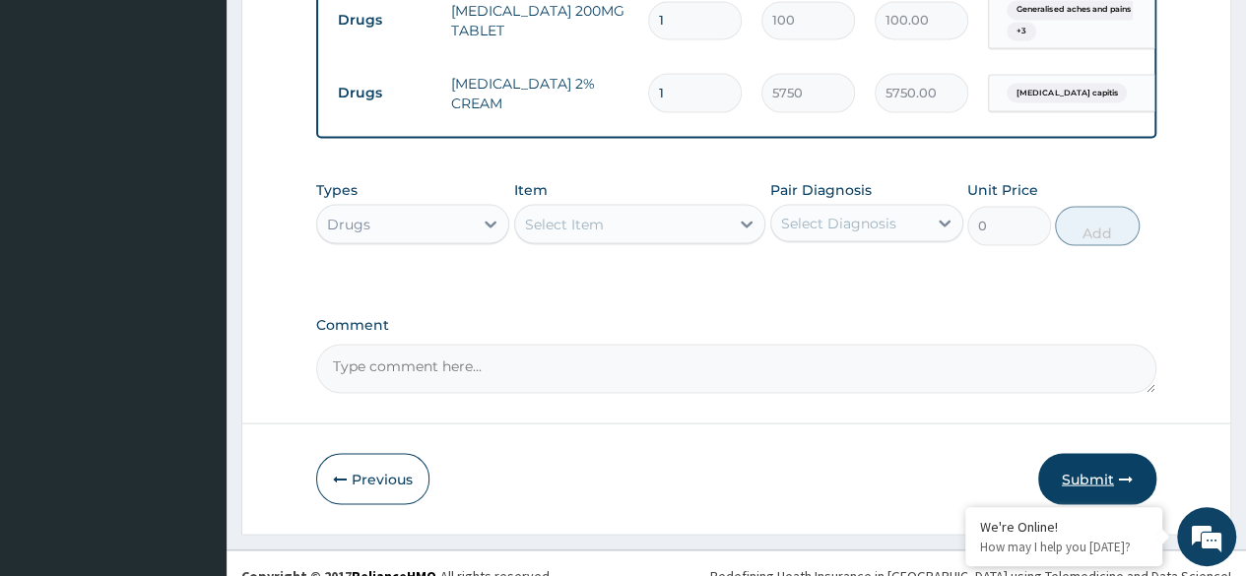
click at [1084, 456] on button "Submit" at bounding box center [1097, 478] width 118 height 51
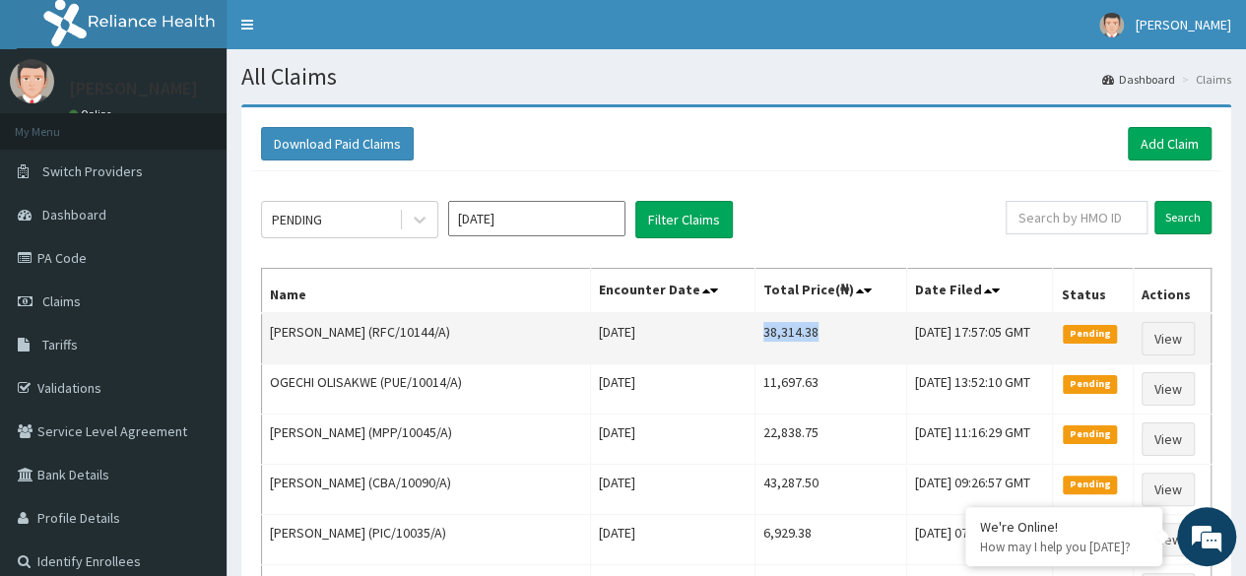
drag, startPoint x: 743, startPoint y: 327, endPoint x: 802, endPoint y: 331, distance: 59.2
click at [802, 331] on td "38,314.38" at bounding box center [830, 338] width 152 height 51
copy td "38,314.38"
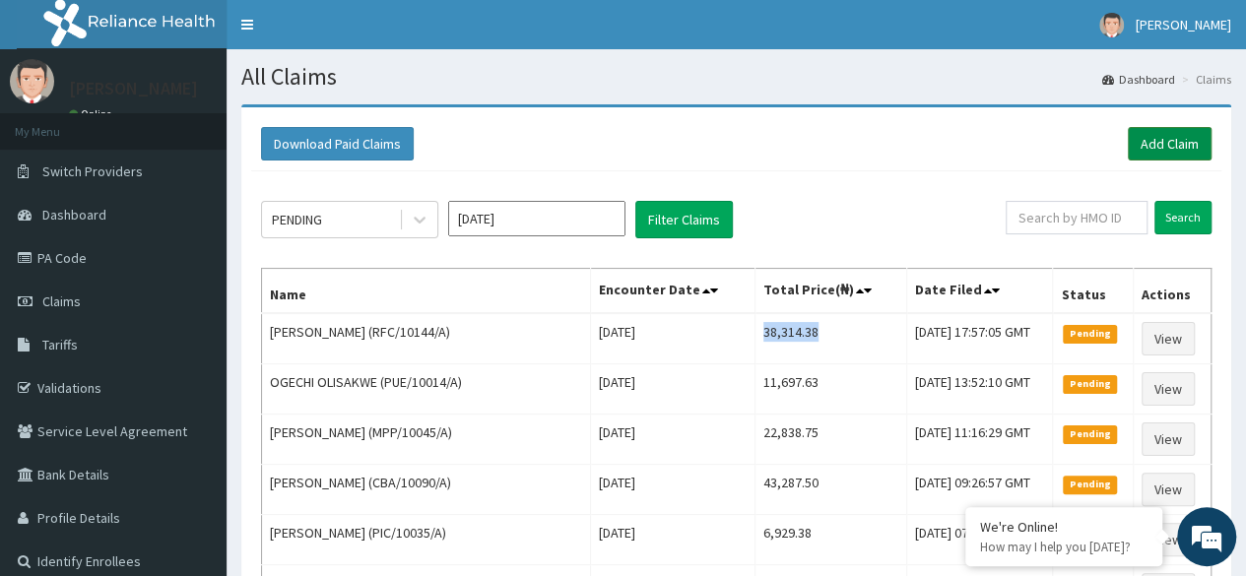
click at [1164, 133] on link "Add Claim" at bounding box center [1170, 143] width 84 height 33
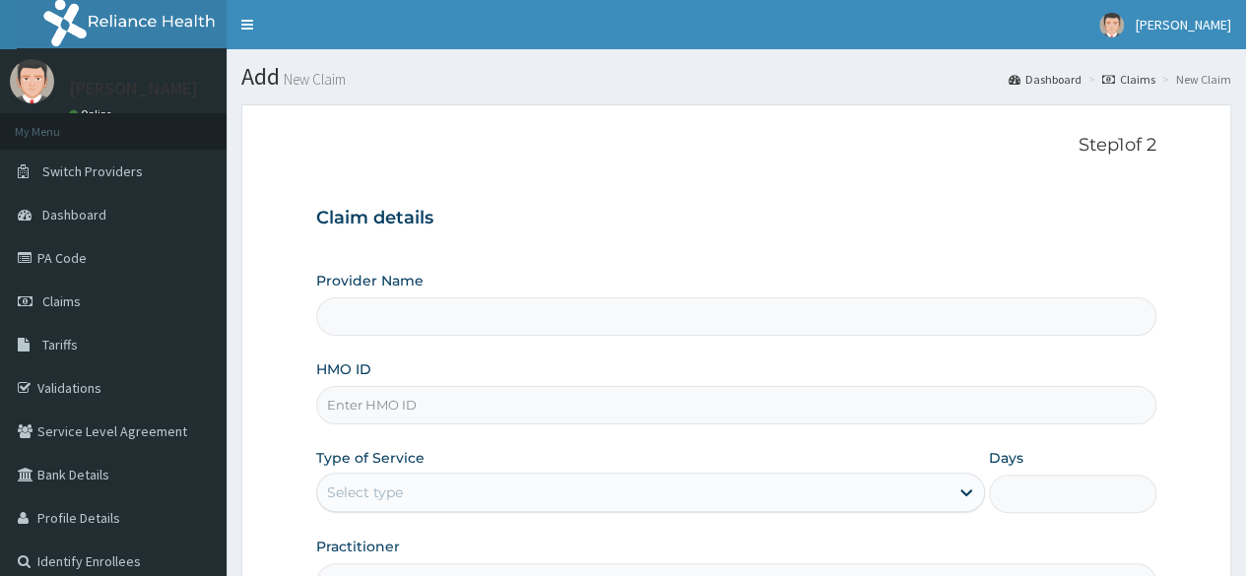
click at [598, 407] on input "HMO ID" at bounding box center [736, 405] width 840 height 38
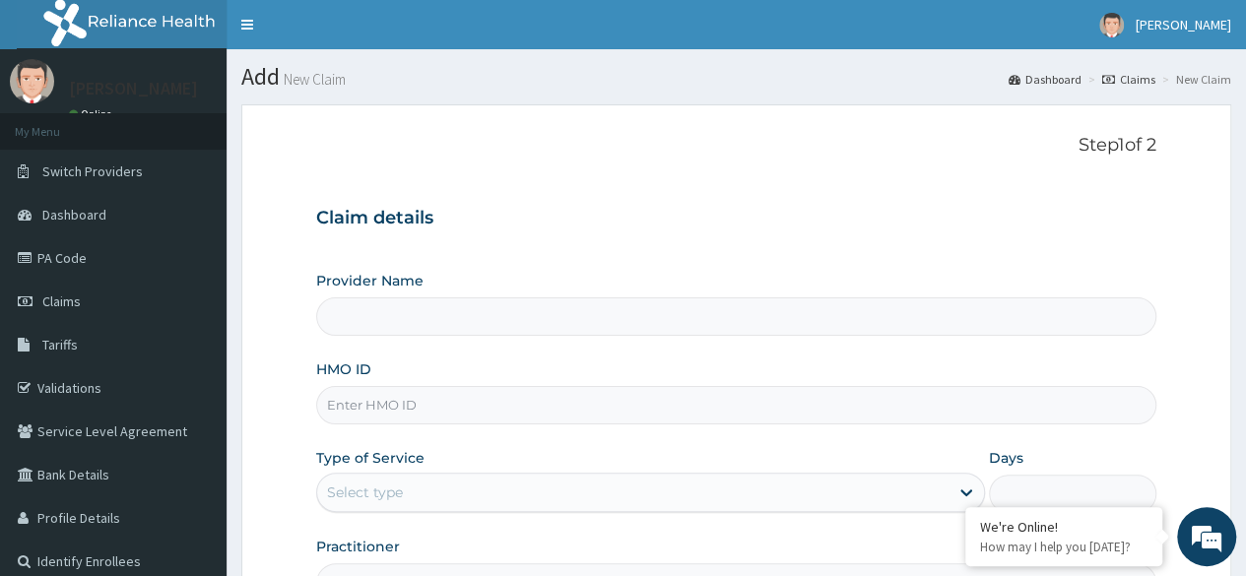
paste input "SRC/10057/A"
type input "SRC/10057/A"
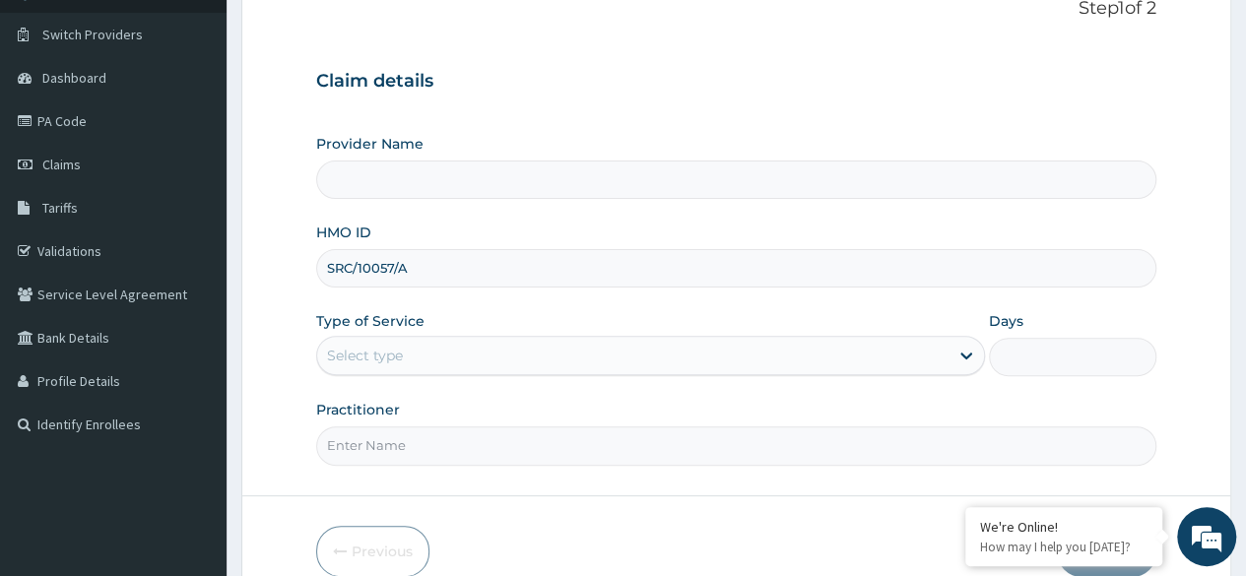
scroll to position [161, 0]
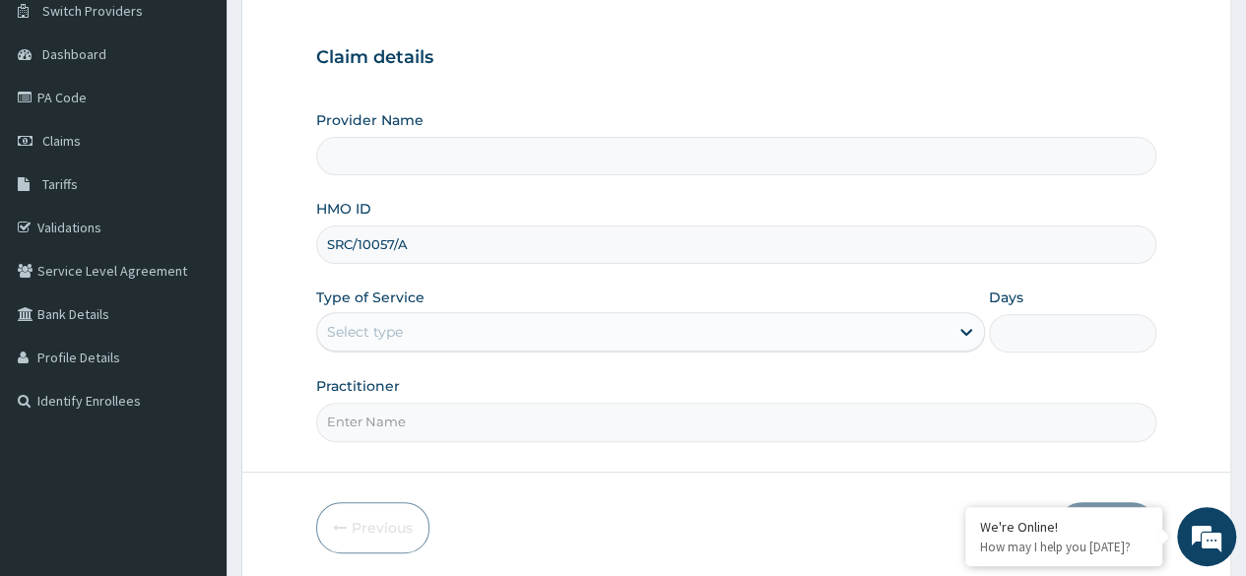
type input "Reliance Family Clinics (RFC) - [GEOGRAPHIC_DATA]"
type input "SRC/10057/A"
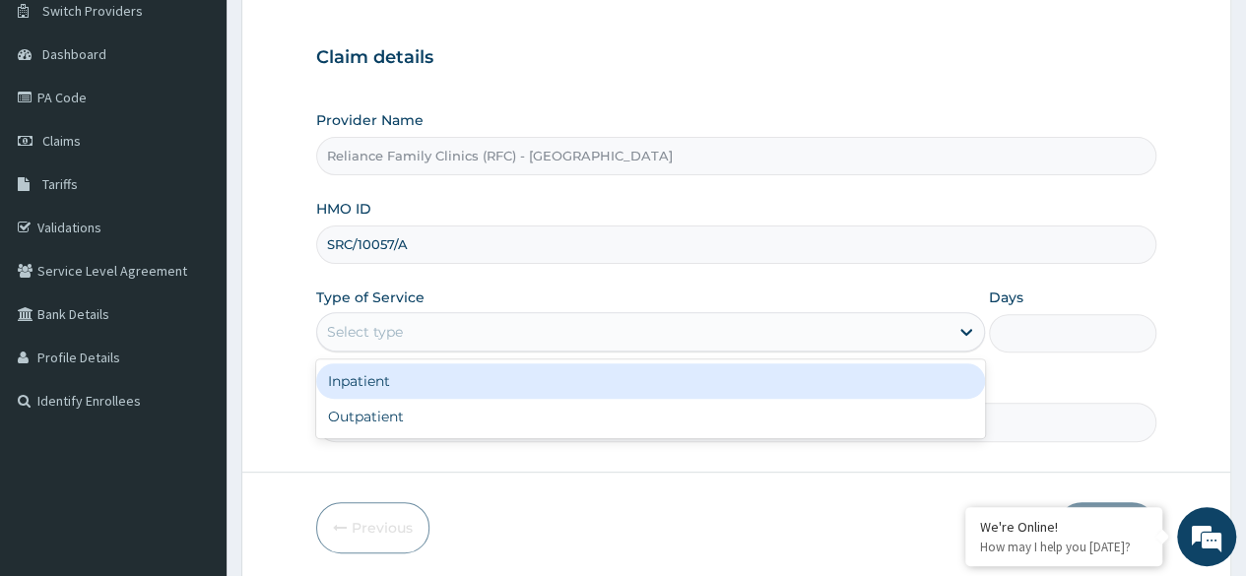
click at [496, 328] on div "Select type" at bounding box center [632, 332] width 631 height 32
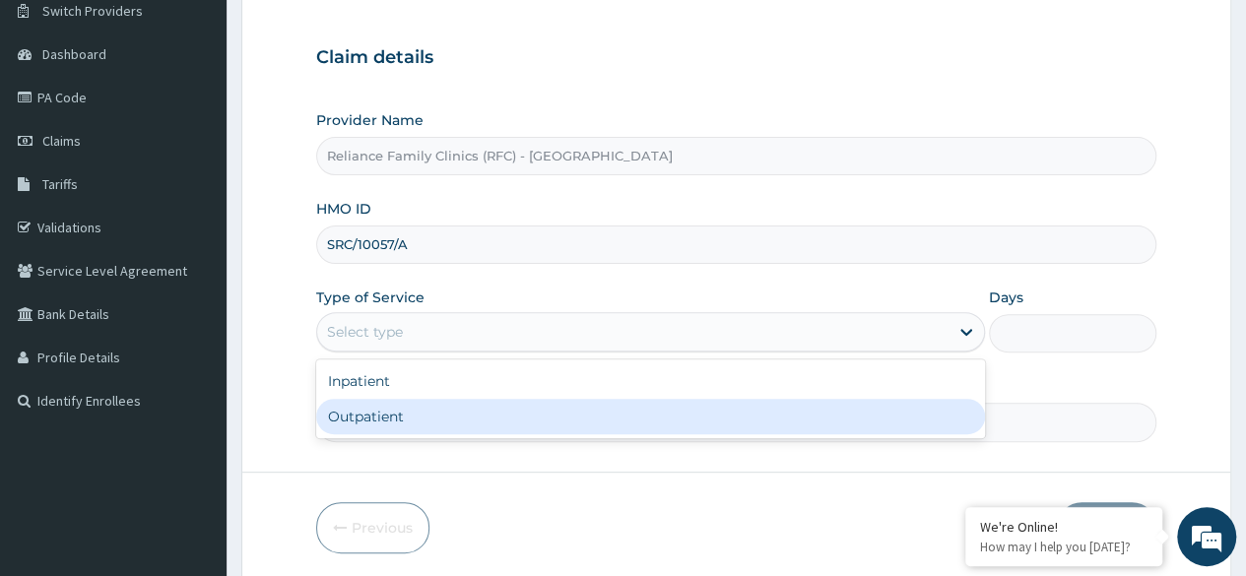
click at [469, 413] on div "Outpatient" at bounding box center [650, 416] width 669 height 35
type input "1"
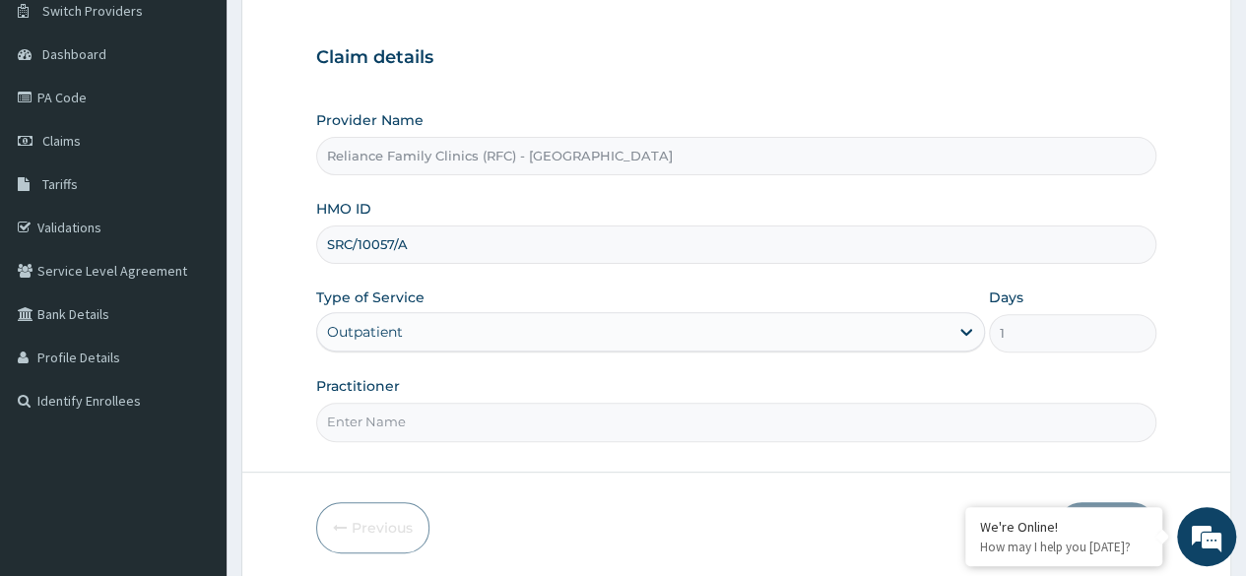
click at [572, 430] on input "Practitioner" at bounding box center [736, 422] width 840 height 38
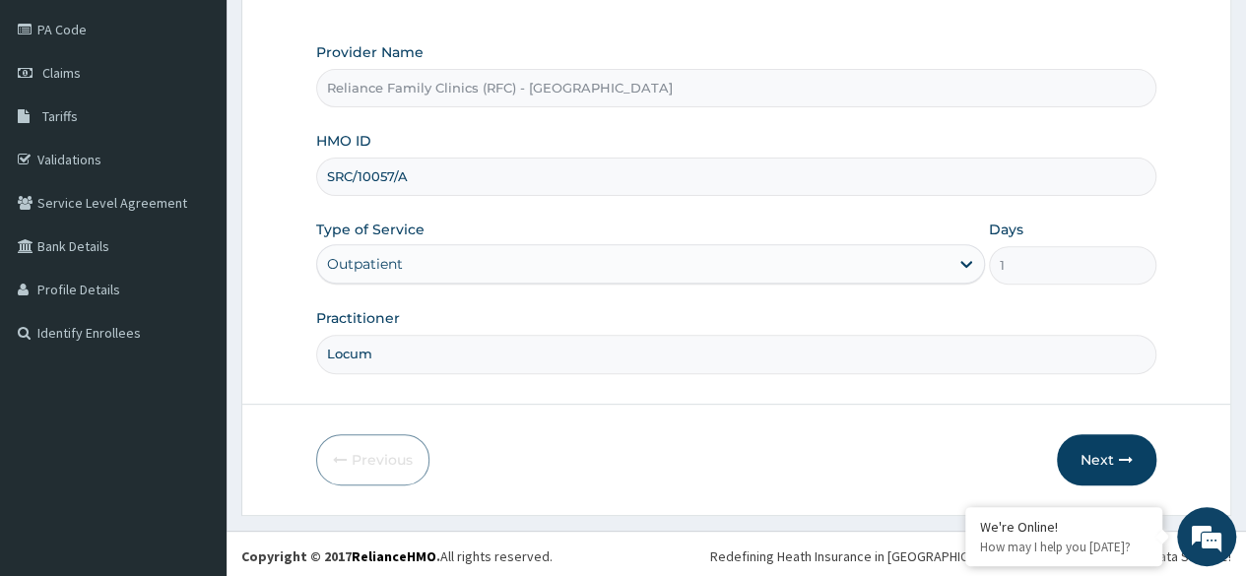
type input "Locum"
click at [1156, 454] on form "Step 1 of 2 Claim details Provider Name Reliance Family Clinics (RFC) - Lekki H…" at bounding box center [736, 195] width 990 height 639
click at [1135, 458] on button "Next" at bounding box center [1106, 459] width 99 height 51
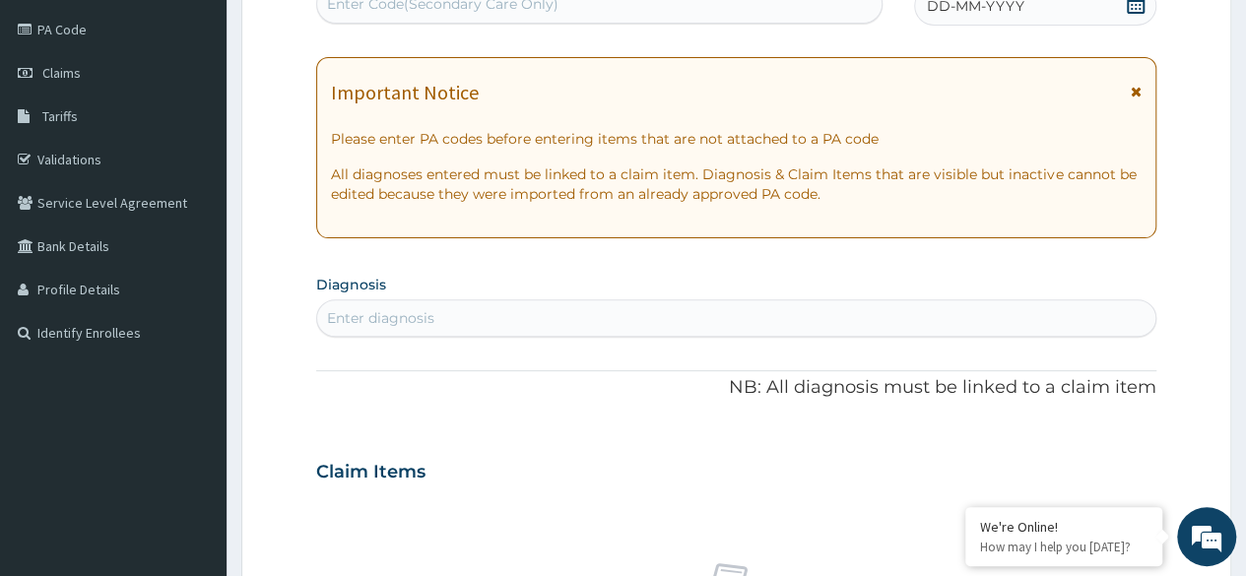
click at [439, 306] on div "Enter diagnosis" at bounding box center [736, 318] width 838 height 32
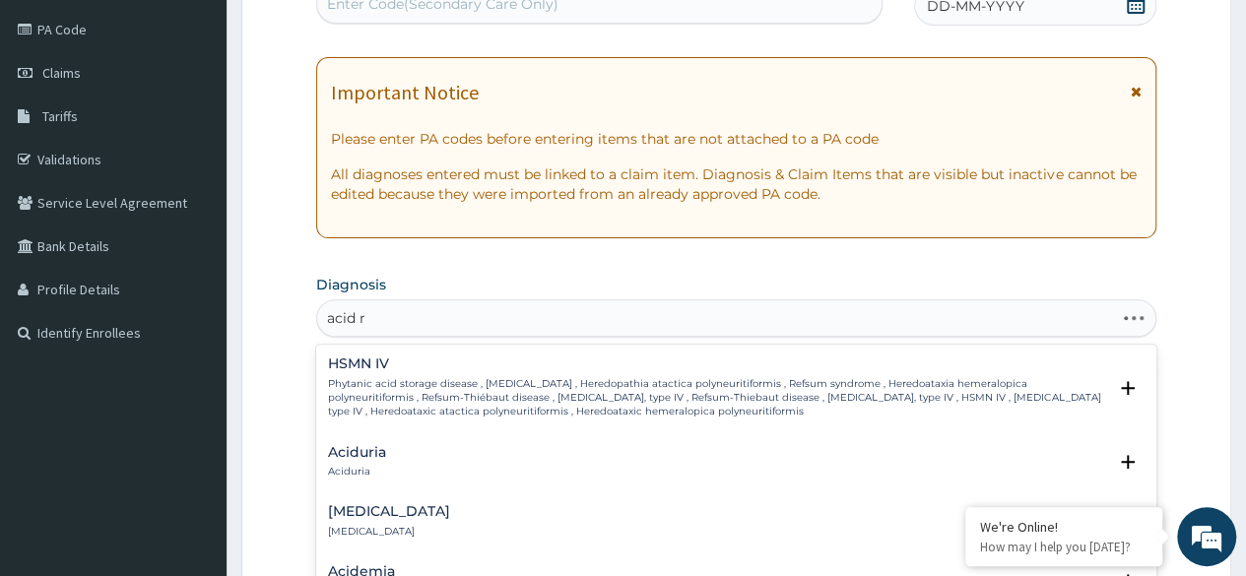
type input "acid re"
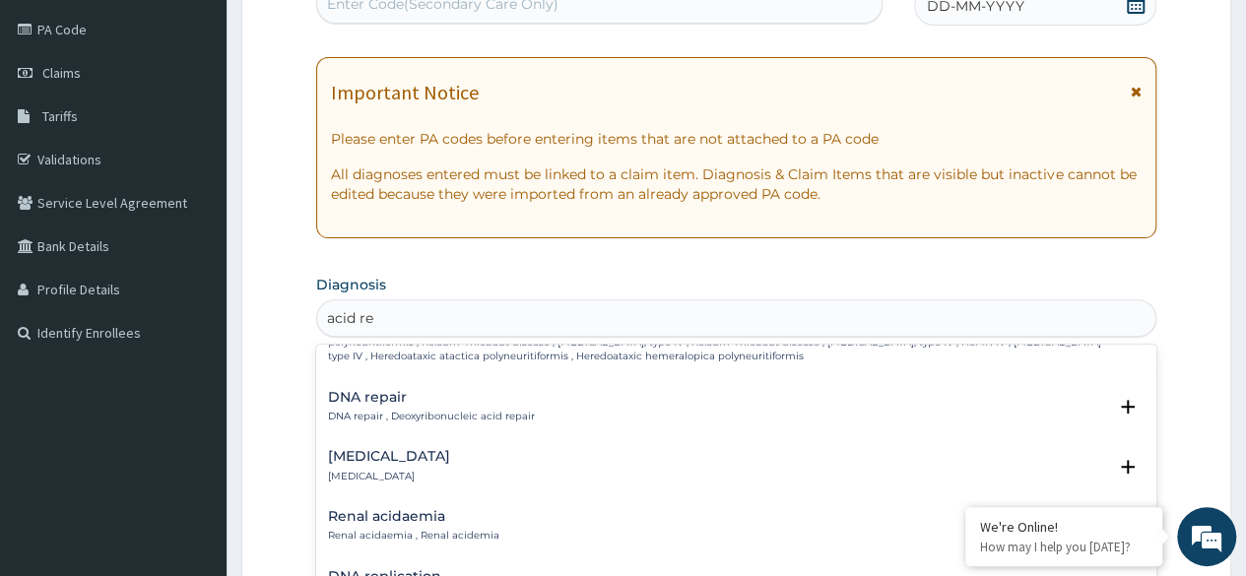
scroll to position [57, 0]
click at [394, 462] on h4 "Acid reflux" at bounding box center [389, 454] width 122 height 15
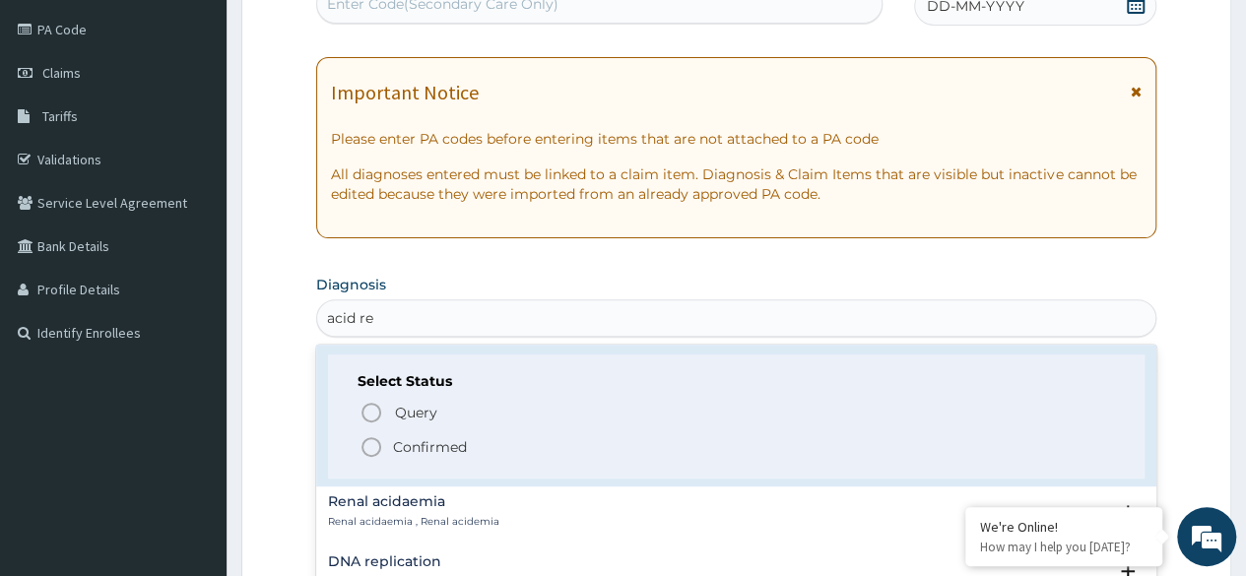
scroll to position [208, 0]
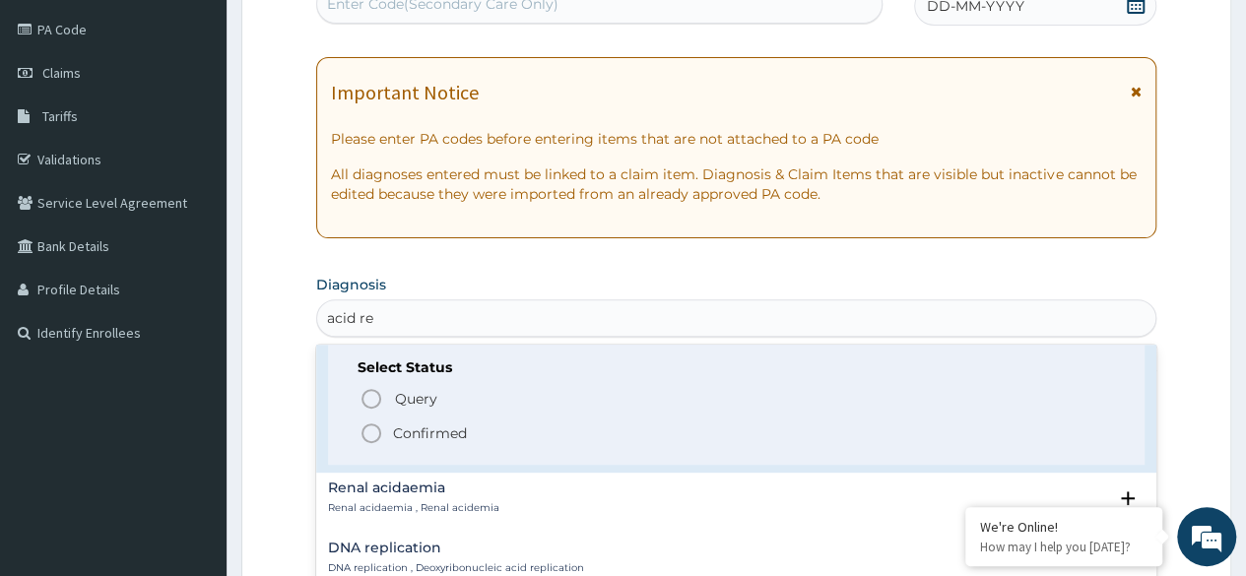
click at [374, 445] on icon "status option filled" at bounding box center [371, 434] width 24 height 24
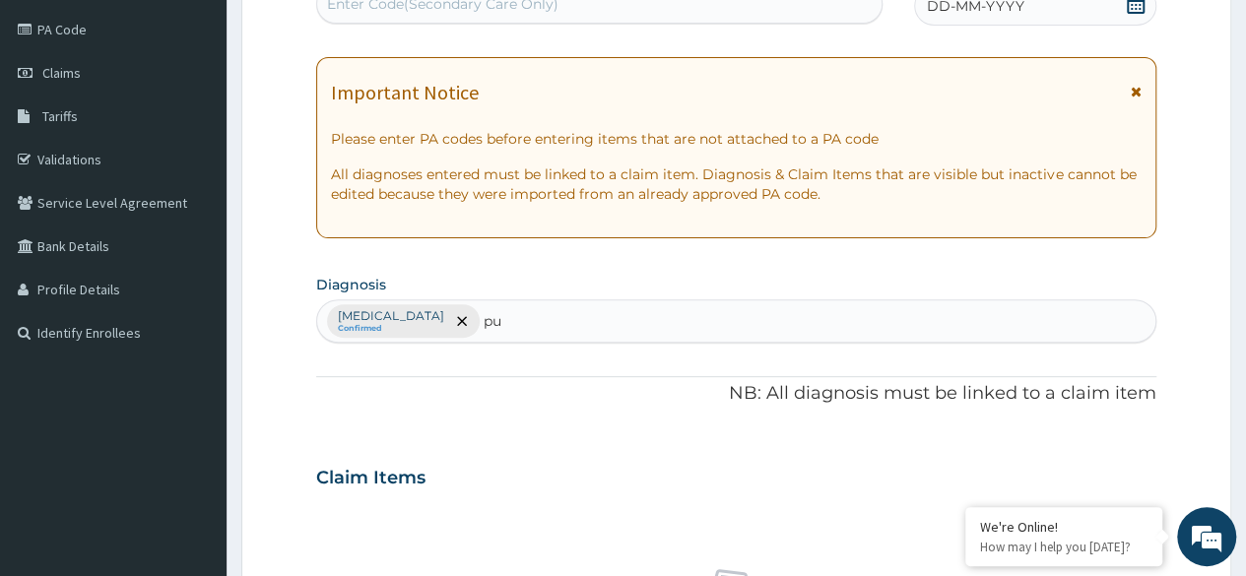
type input "pud"
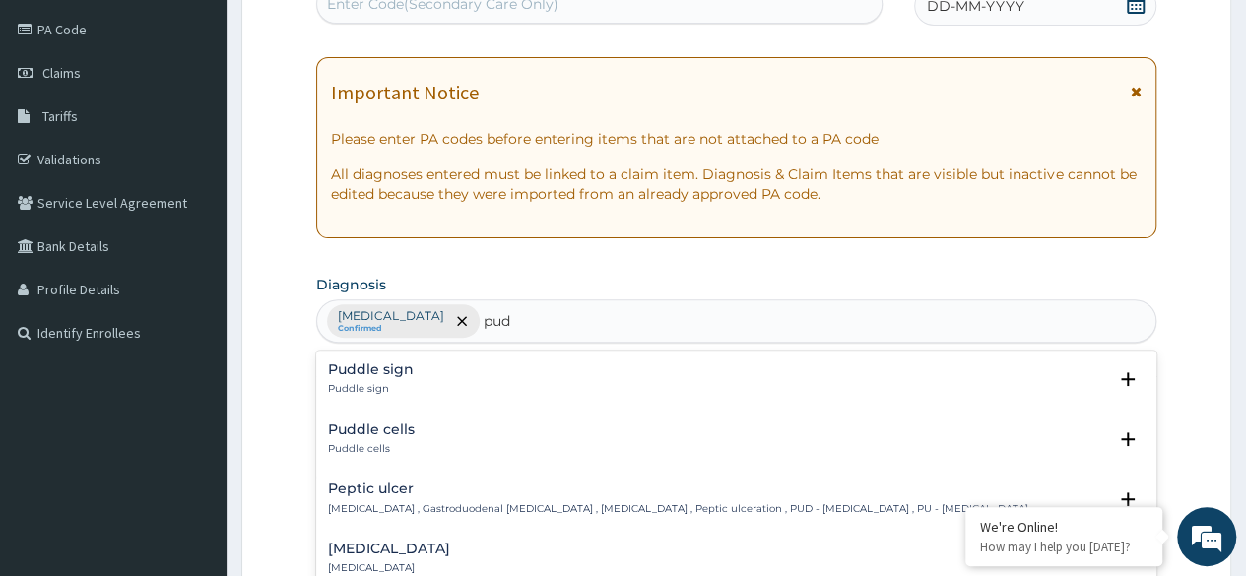
click at [784, 506] on p "Peptic ulcer , Gastroduodenal ulcer , Peptic ulcer disease , Peptic ulceration …" at bounding box center [678, 509] width 700 height 14
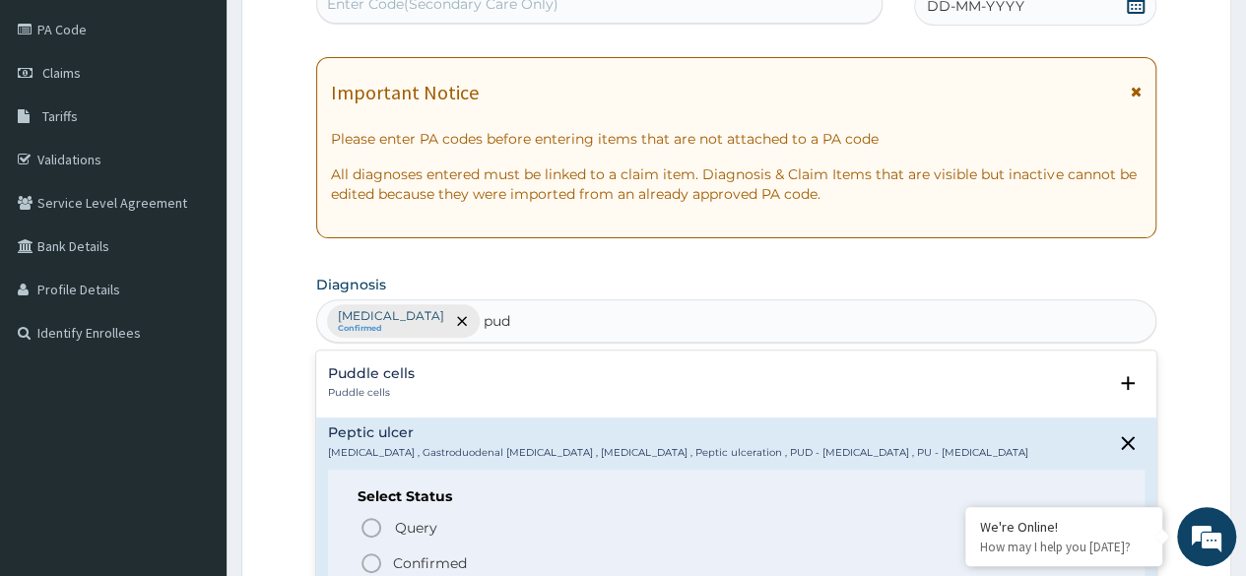
scroll to position [108, 0]
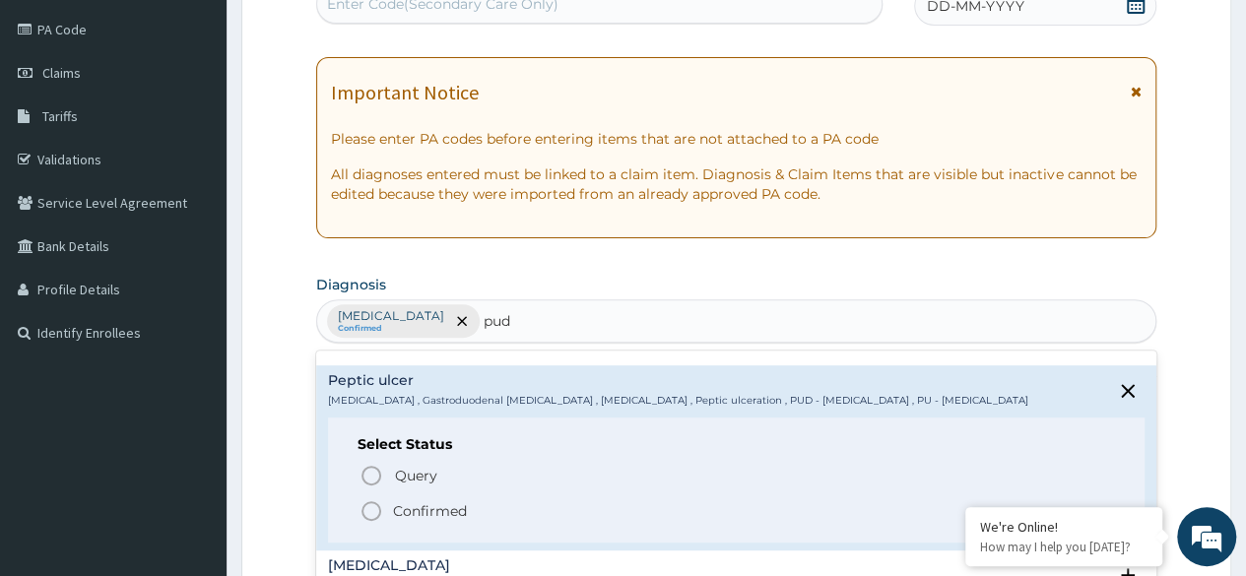
click at [373, 475] on icon "status option query" at bounding box center [371, 476] width 24 height 24
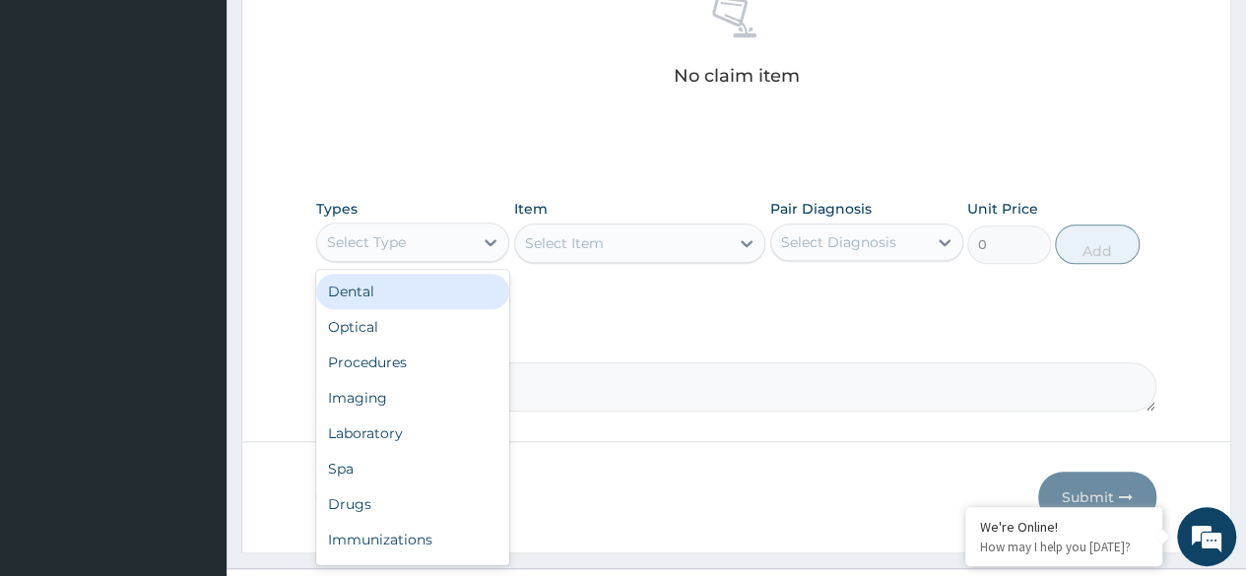
scroll to position [802, 0]
click at [449, 511] on div "Drugs" at bounding box center [412, 504] width 193 height 35
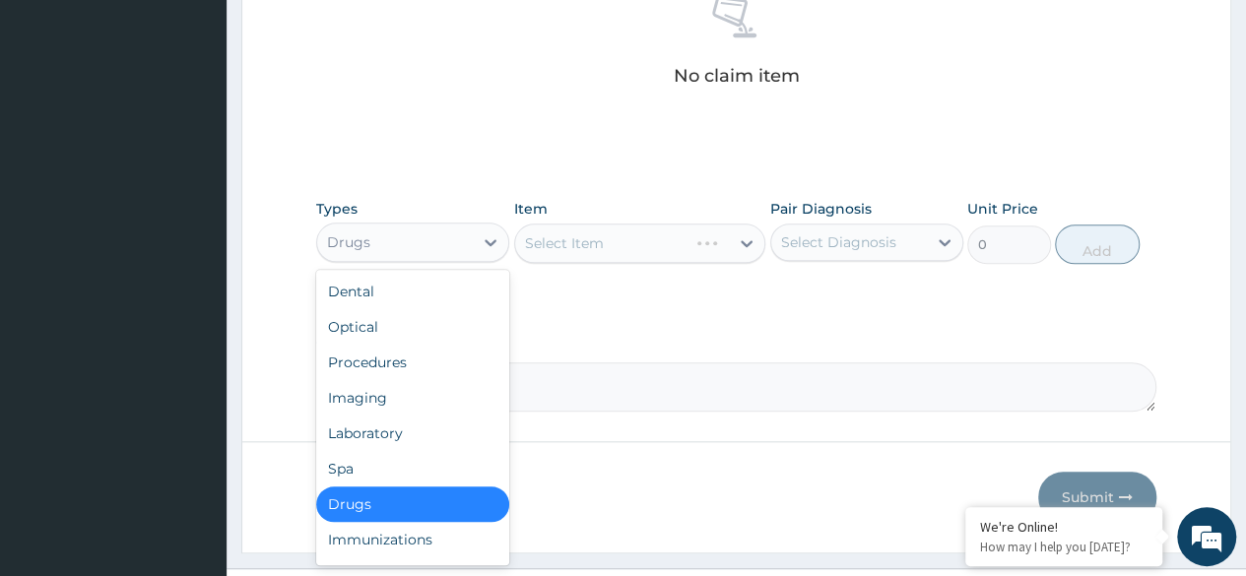
click at [429, 366] on div "Procedures" at bounding box center [412, 362] width 193 height 35
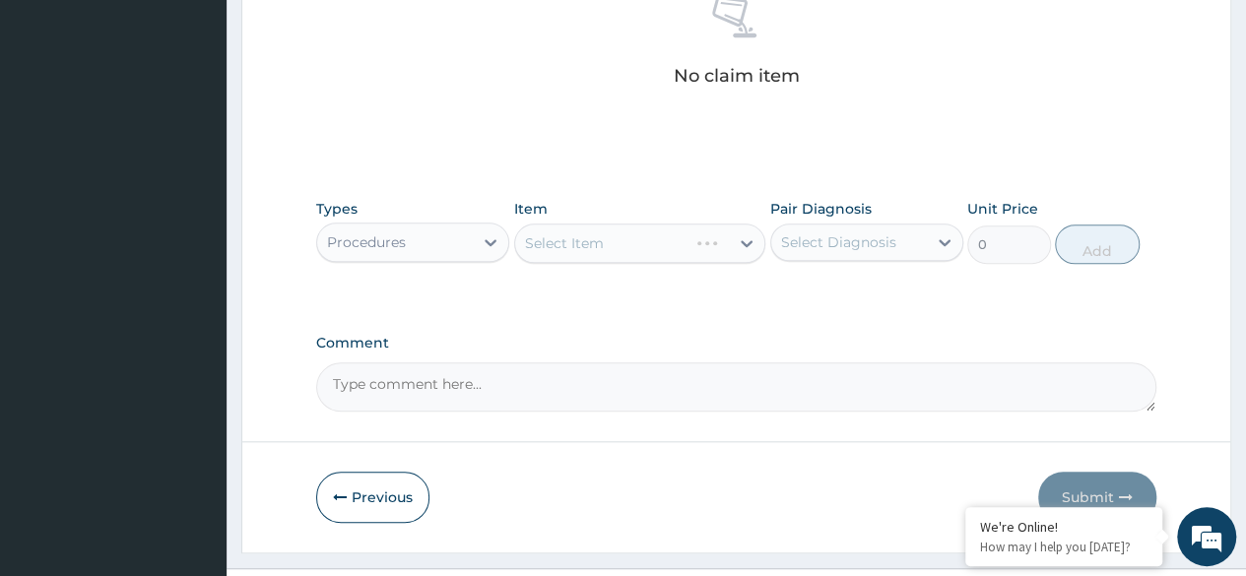
click at [683, 232] on div "Select Item" at bounding box center [640, 243] width 252 height 39
click at [688, 252] on div "Select Item" at bounding box center [640, 243] width 252 height 39
click at [632, 268] on div "Types Procedures Item Select Item Pair Diagnosis Select Diagnosis Unit Price 0 …" at bounding box center [736, 231] width 840 height 85
click at [662, 238] on div "Select Item" at bounding box center [640, 243] width 252 height 39
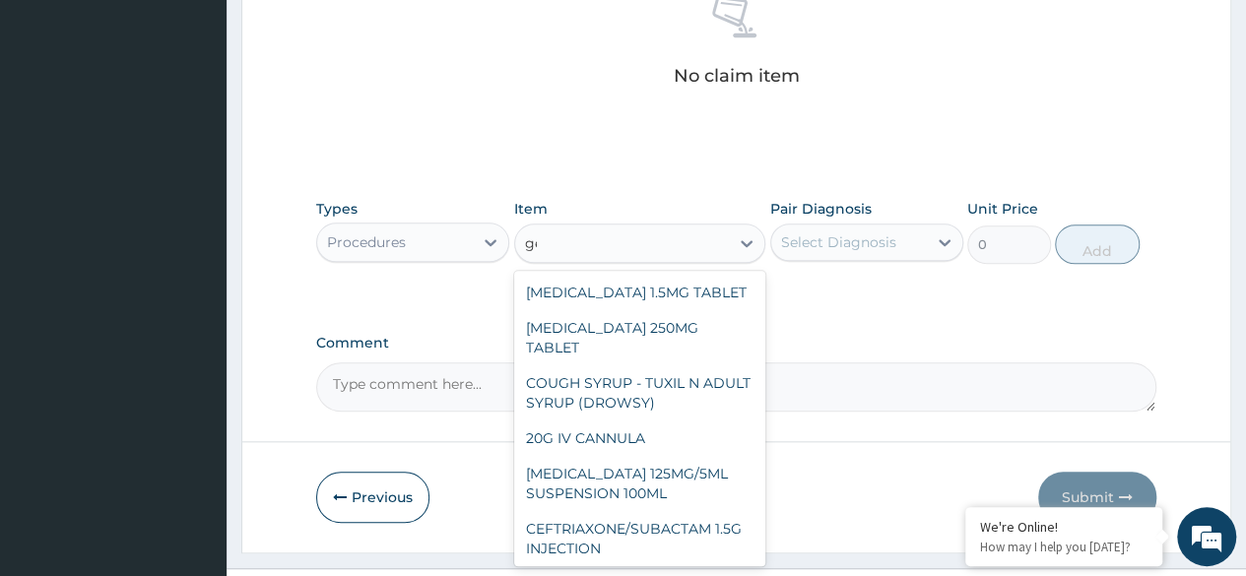
type input "g"
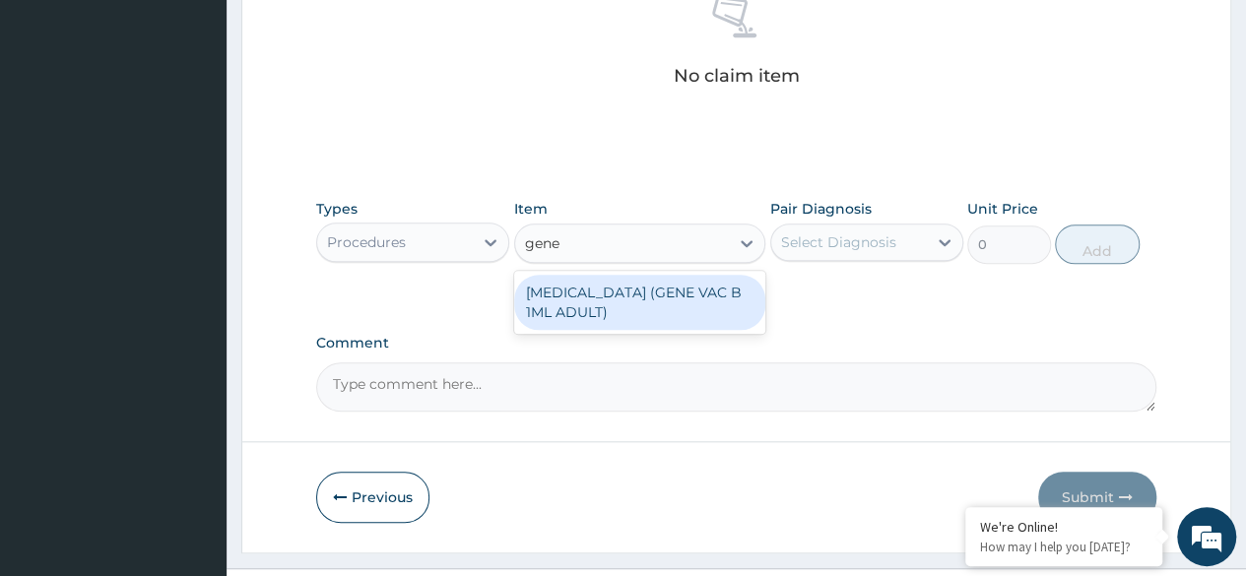
type input "gene"
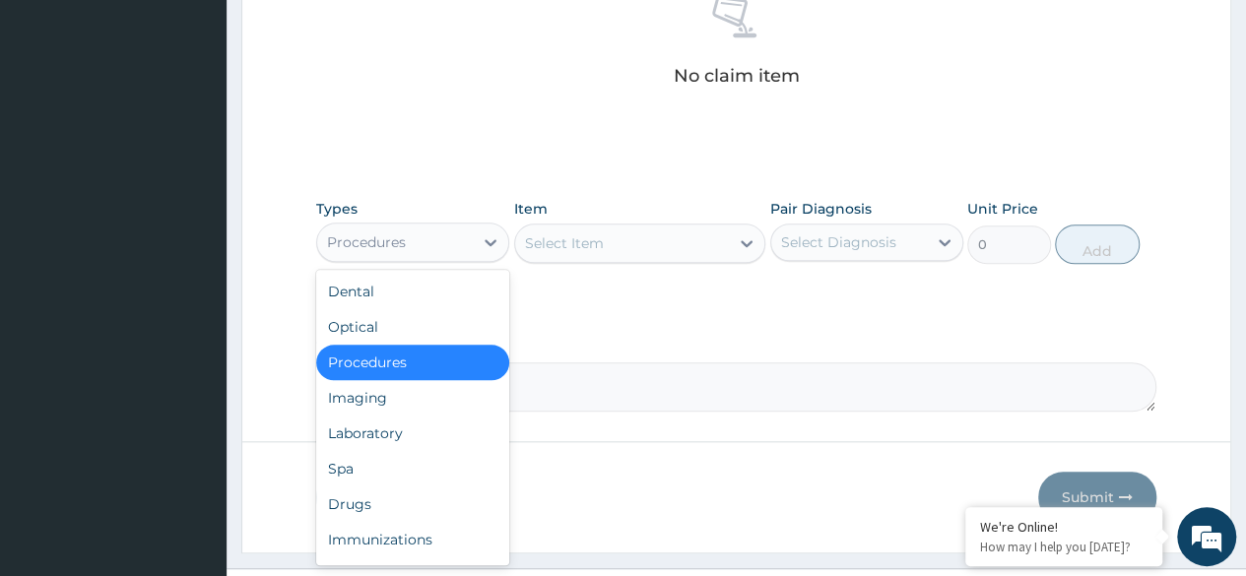
click at [463, 357] on div "Procedures" at bounding box center [412, 362] width 193 height 35
click at [410, 433] on div "Laboratory" at bounding box center [412, 433] width 193 height 35
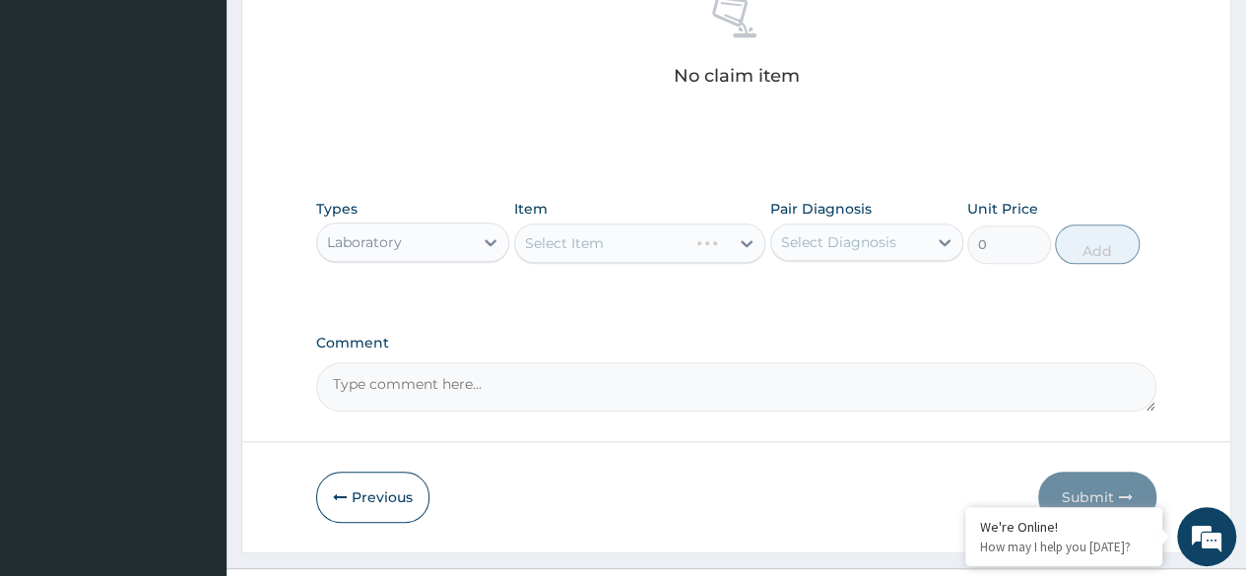
click at [638, 244] on div "Select Item" at bounding box center [640, 243] width 252 height 39
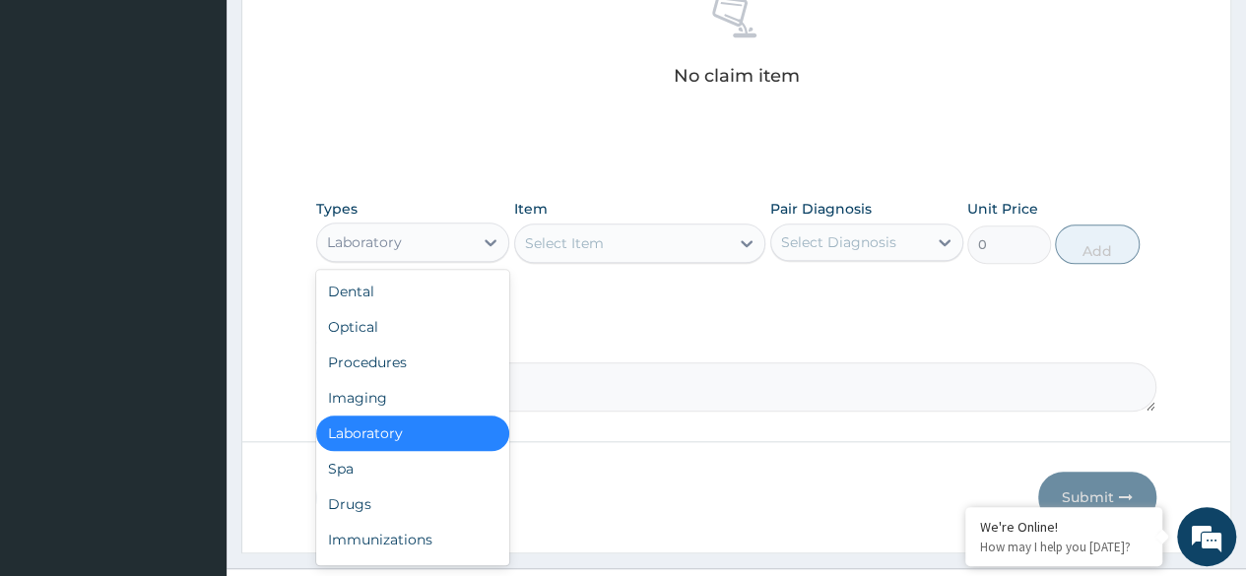
click at [435, 364] on div "Procedures" at bounding box center [412, 362] width 193 height 35
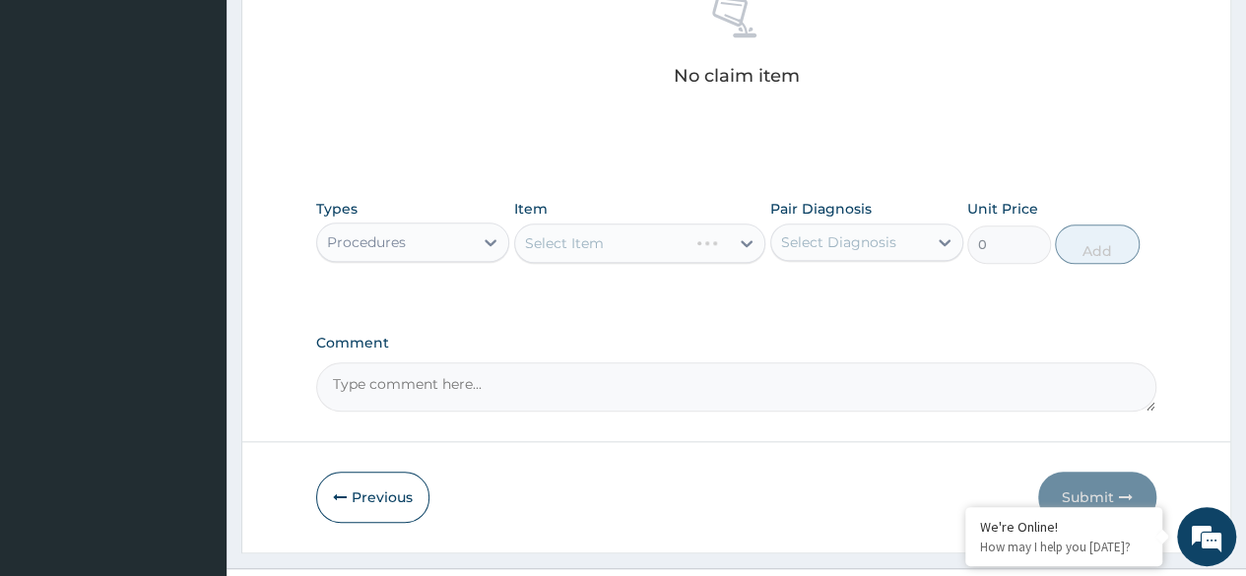
click at [620, 252] on div "Select Item" at bounding box center [640, 243] width 252 height 39
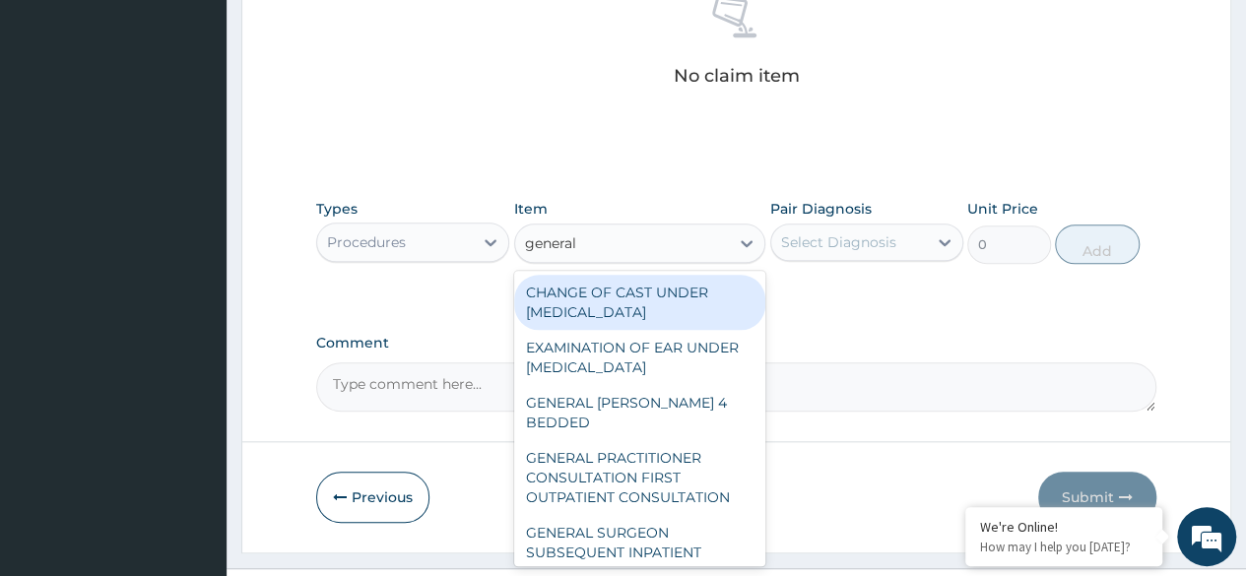
type input "general p"
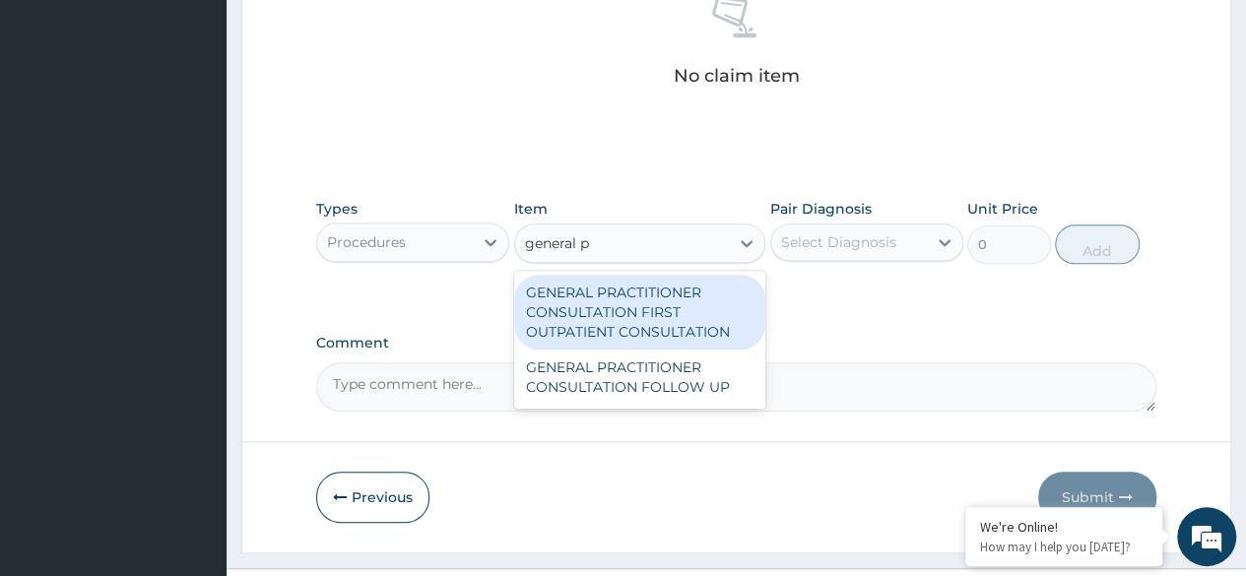
click at [717, 325] on div "GENERAL PRACTITIONER CONSULTATION FIRST OUTPATIENT CONSULTATION" at bounding box center [640, 312] width 252 height 75
type input "3370.125"
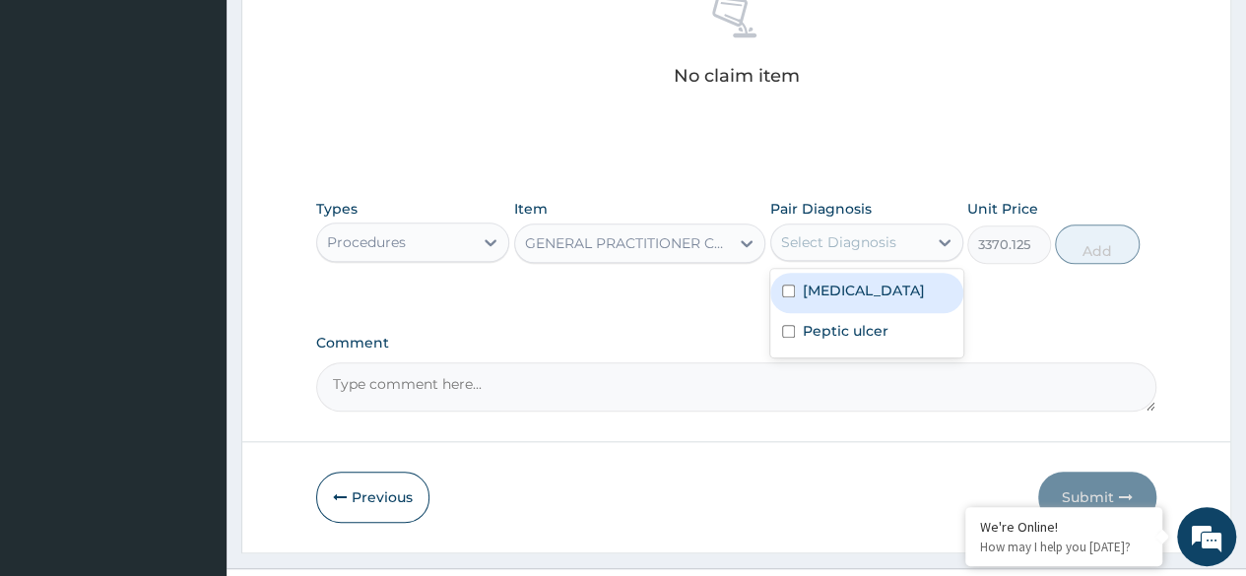
click at [894, 294] on div "Acid reflux" at bounding box center [866, 293] width 193 height 40
checkbox input "true"
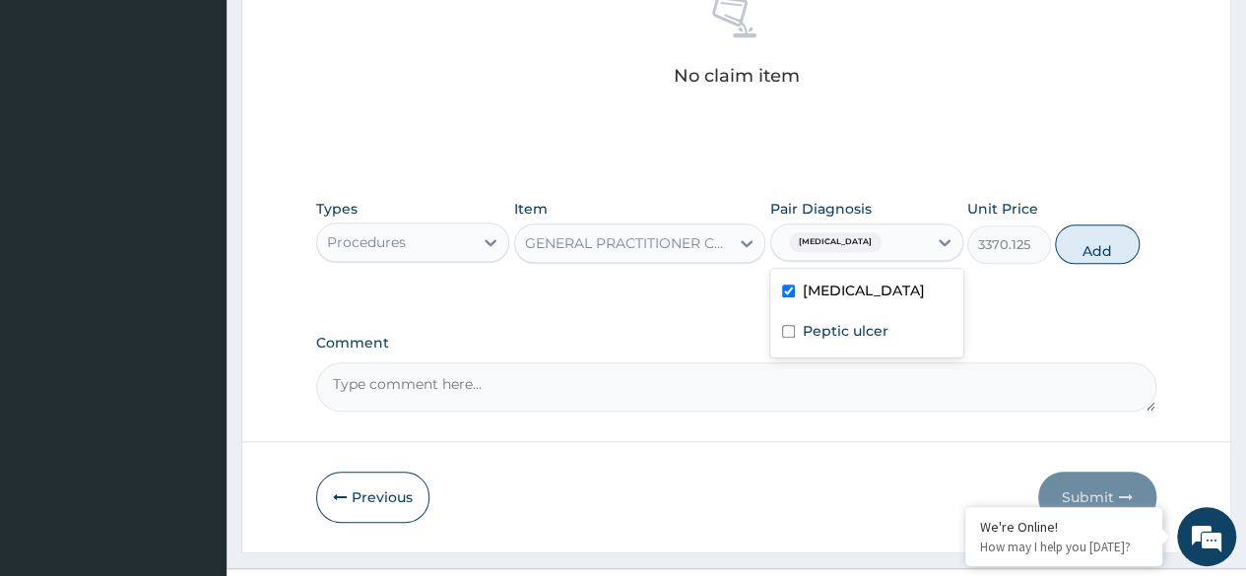
click at [902, 324] on div "Peptic ulcer" at bounding box center [866, 333] width 193 height 40
checkbox input "true"
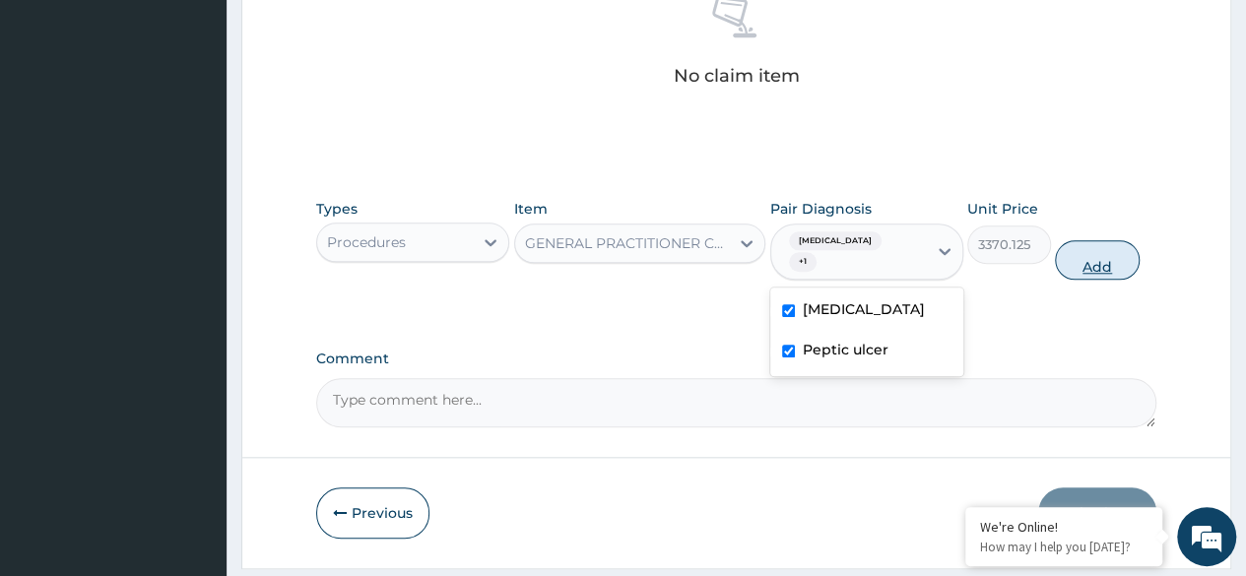
click at [1086, 248] on button "Add" at bounding box center [1097, 259] width 84 height 39
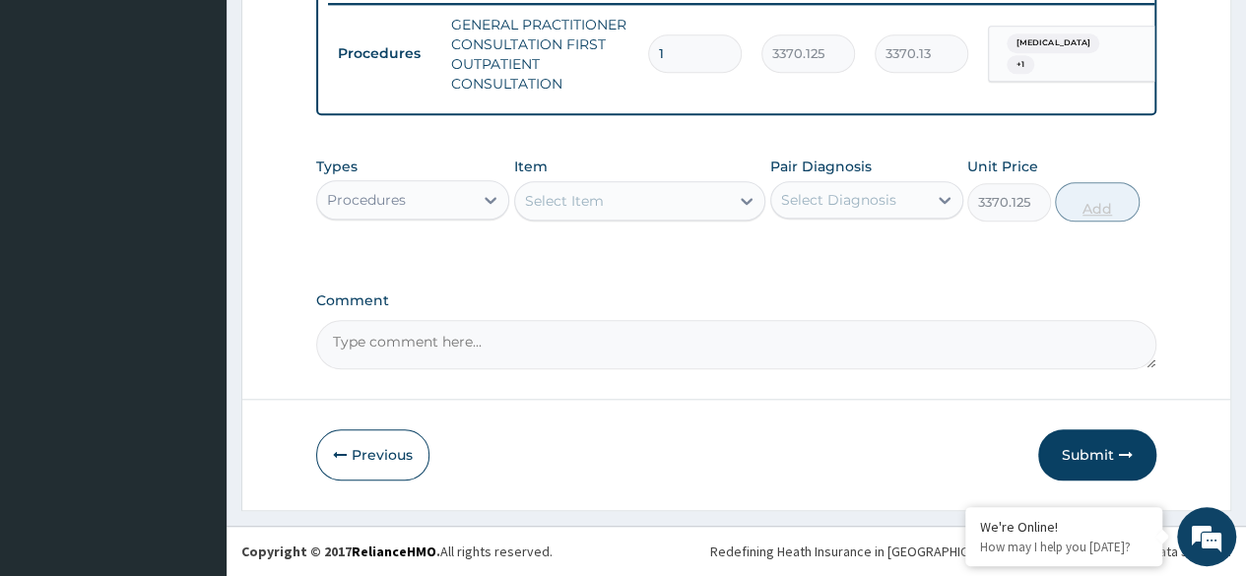
type input "0"
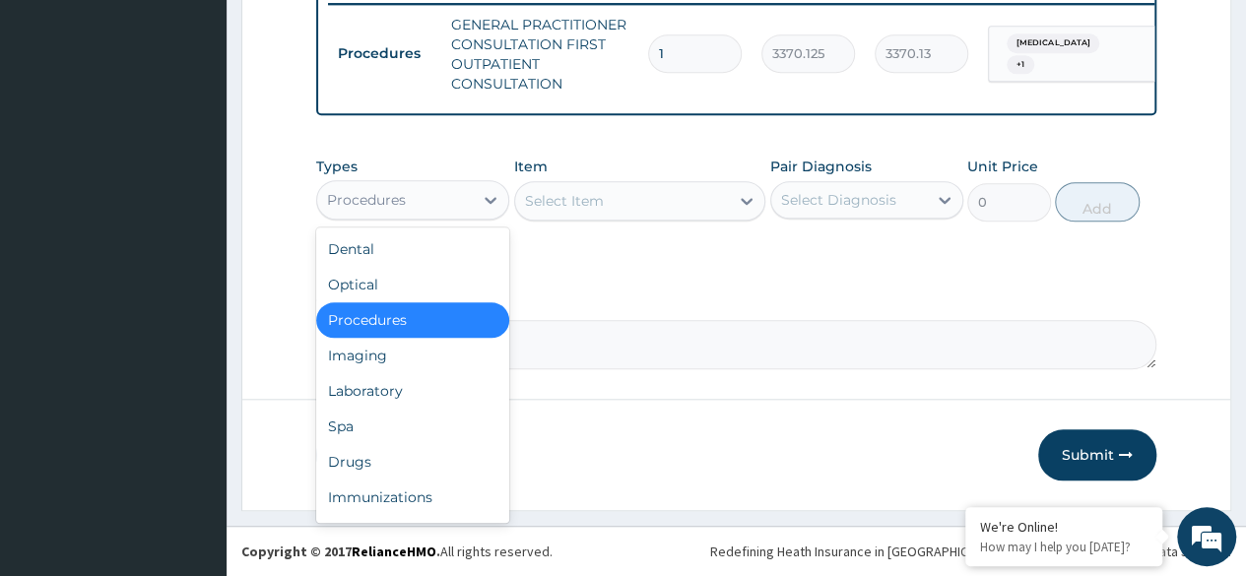
click at [422, 388] on div "Laboratory" at bounding box center [412, 390] width 193 height 35
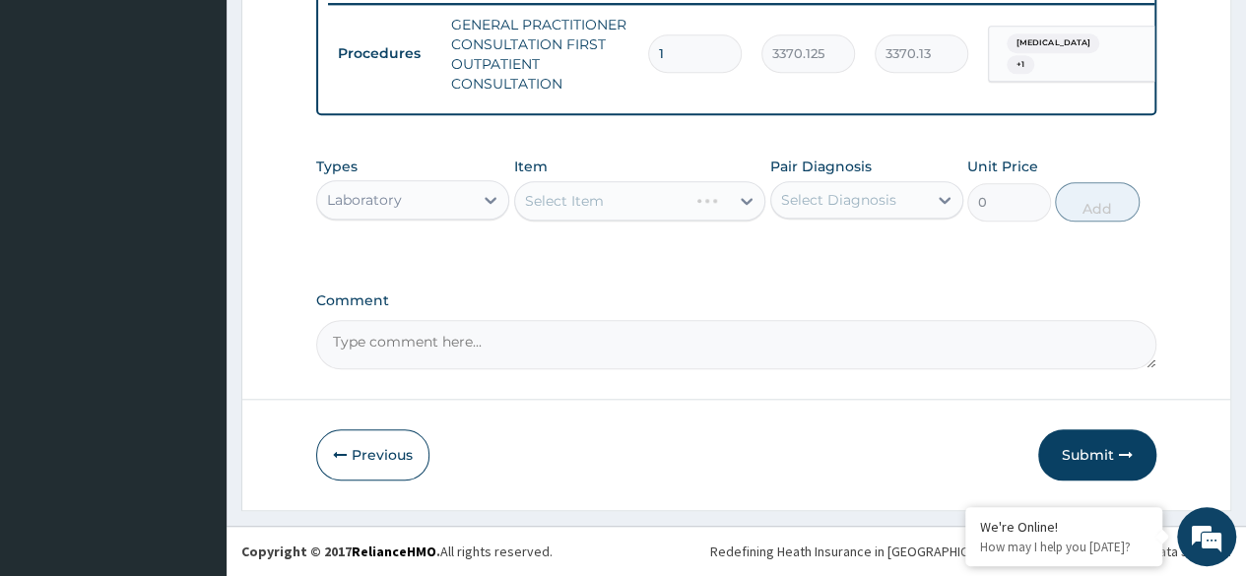
click at [603, 210] on div "Select Item" at bounding box center [640, 200] width 252 height 39
click at [595, 198] on div "Select Item" at bounding box center [640, 200] width 252 height 39
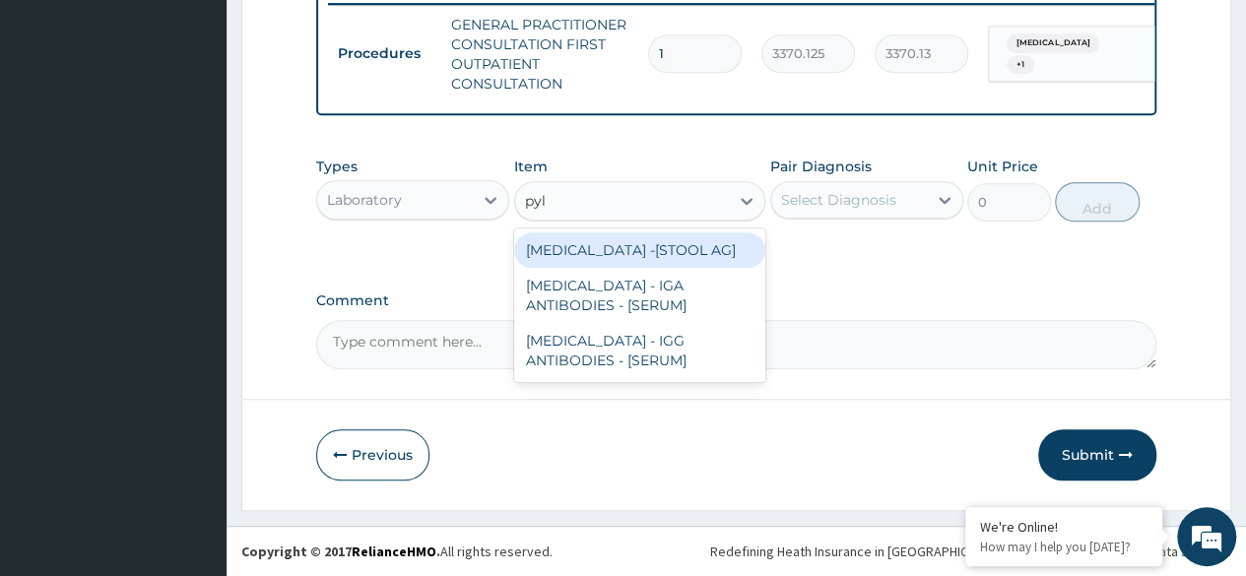
type input "pylo"
click at [703, 264] on div "HELICOBACTER PYLORI -[STOOL AG]" at bounding box center [640, 249] width 252 height 35
type input "13200"
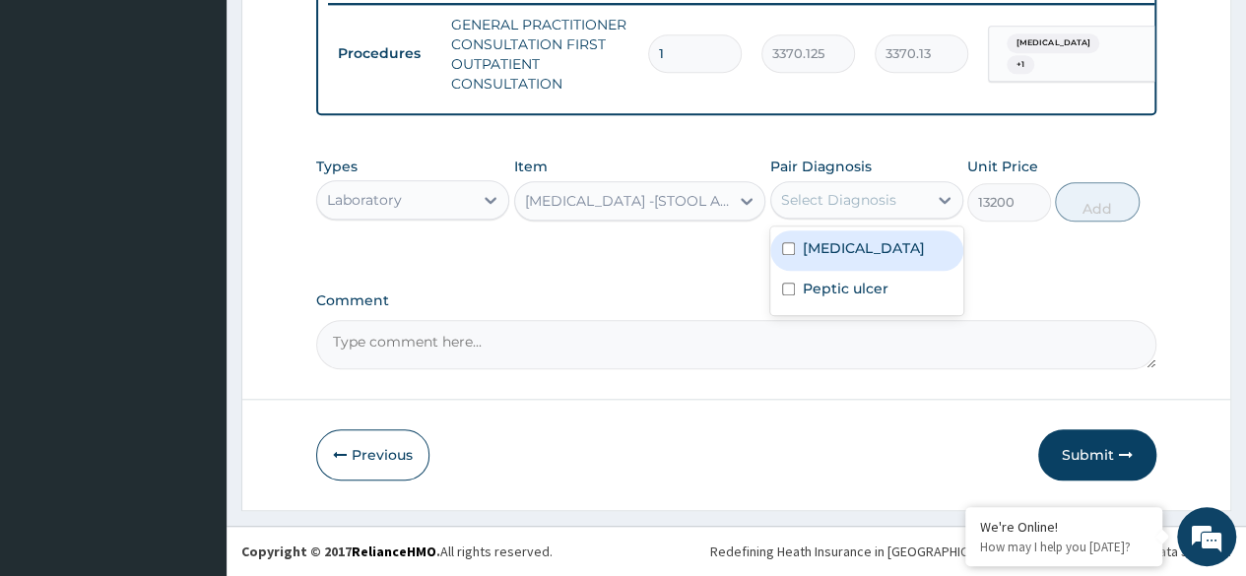
click at [845, 266] on div "Acid reflux" at bounding box center [866, 250] width 193 height 40
checkbox input "true"
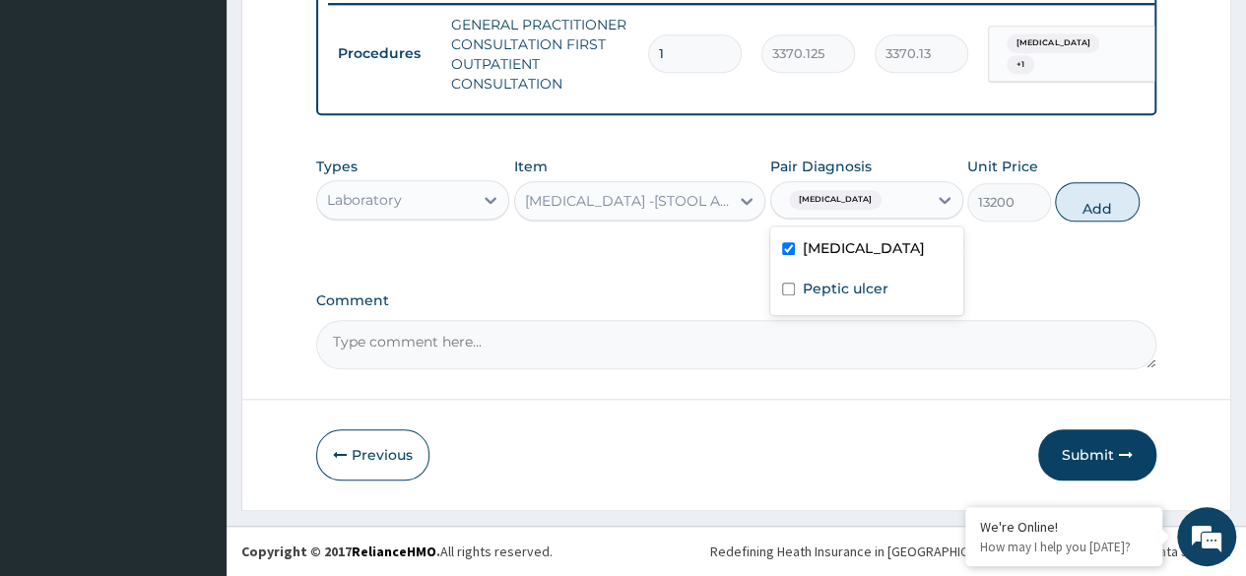
click at [859, 301] on div "Peptic ulcer" at bounding box center [866, 291] width 193 height 40
checkbox input "true"
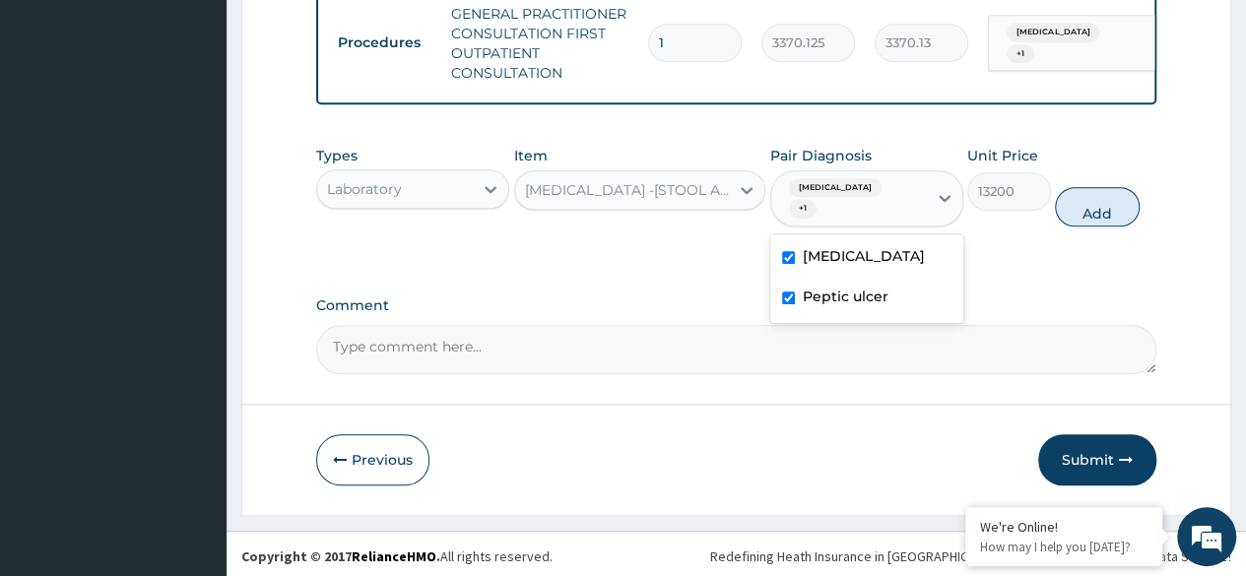
click at [882, 260] on div "Acid reflux" at bounding box center [866, 258] width 193 height 40
checkbox input "false"
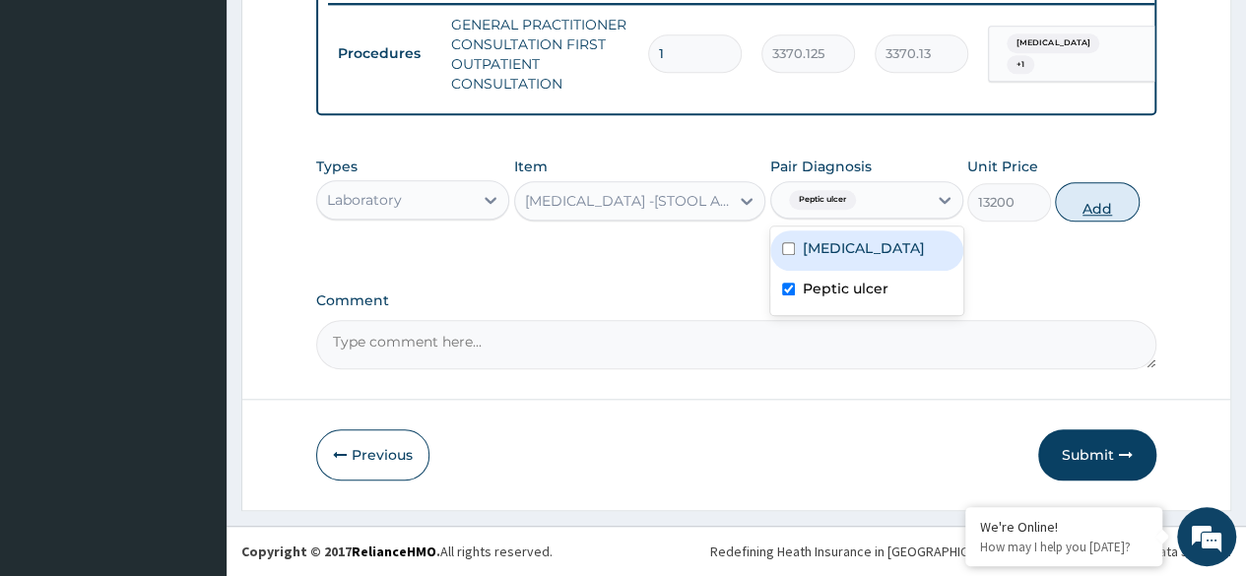
click at [1121, 201] on button "Add" at bounding box center [1097, 201] width 84 height 39
type input "0"
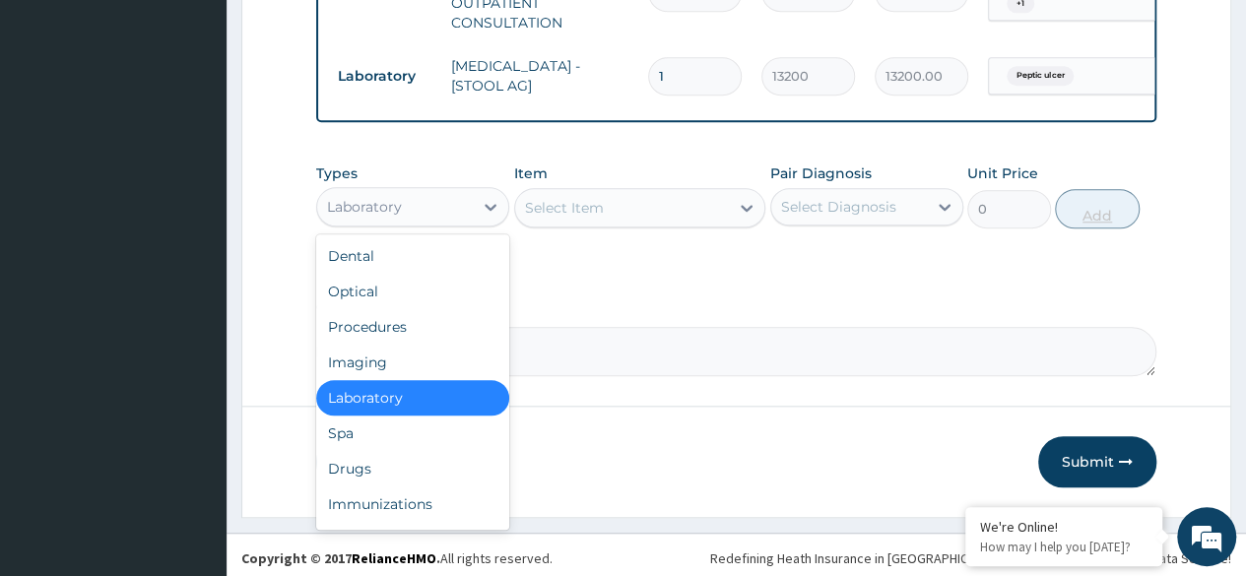
scroll to position [861, 0]
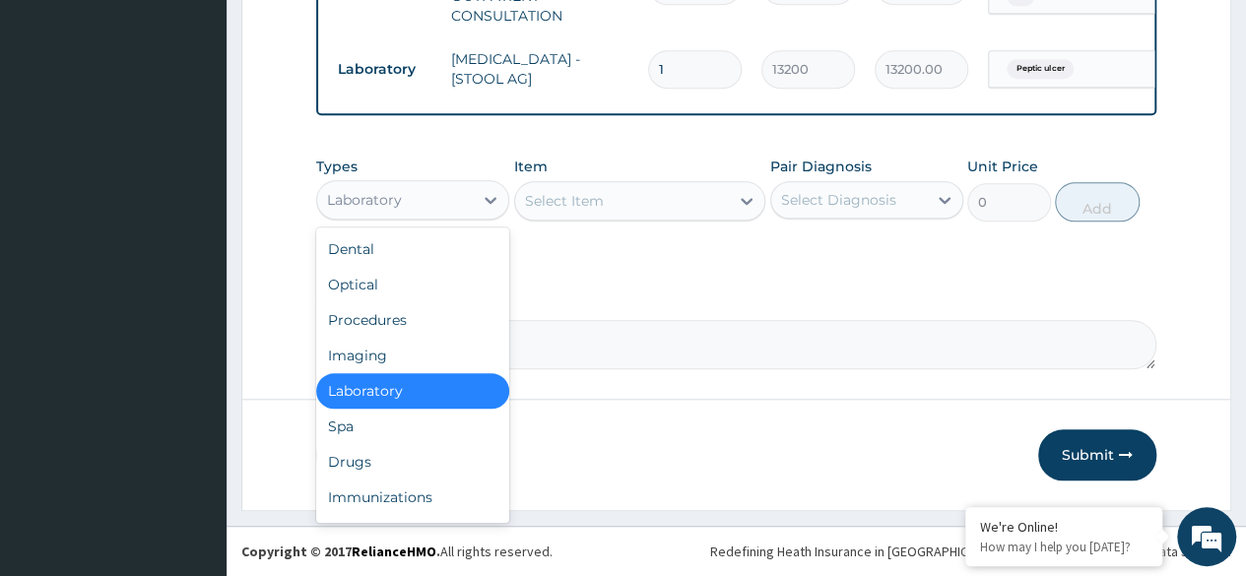
click at [374, 476] on div "Drugs" at bounding box center [412, 461] width 193 height 35
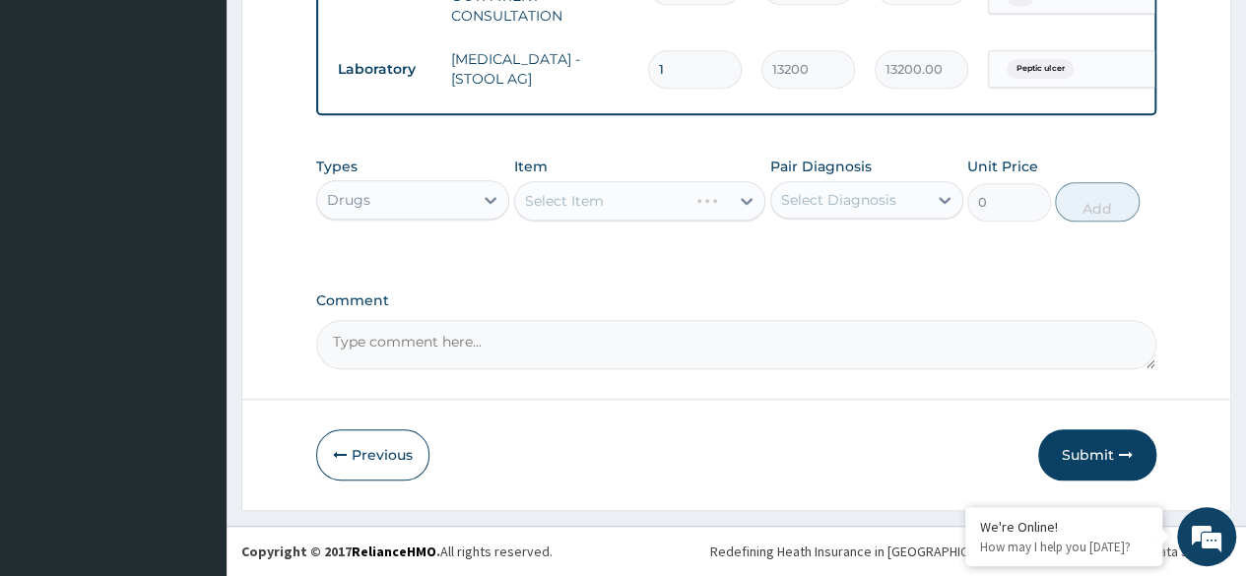
click at [585, 179] on div "Item Select Item" at bounding box center [640, 189] width 252 height 65
click at [605, 221] on div "Select Item" at bounding box center [640, 200] width 252 height 39
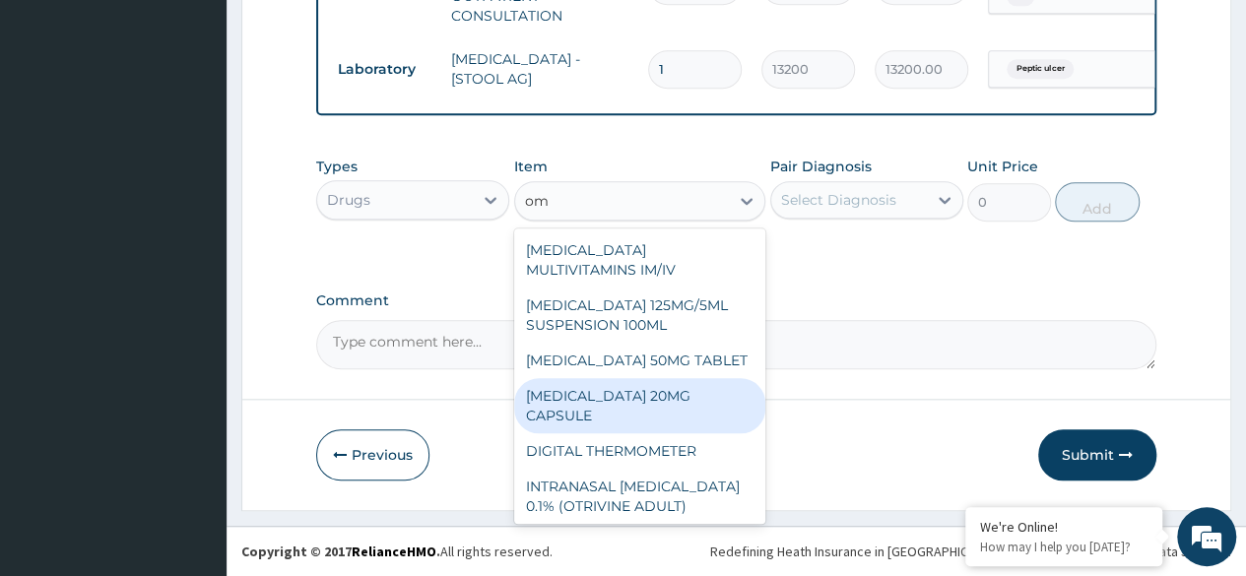
type input "o"
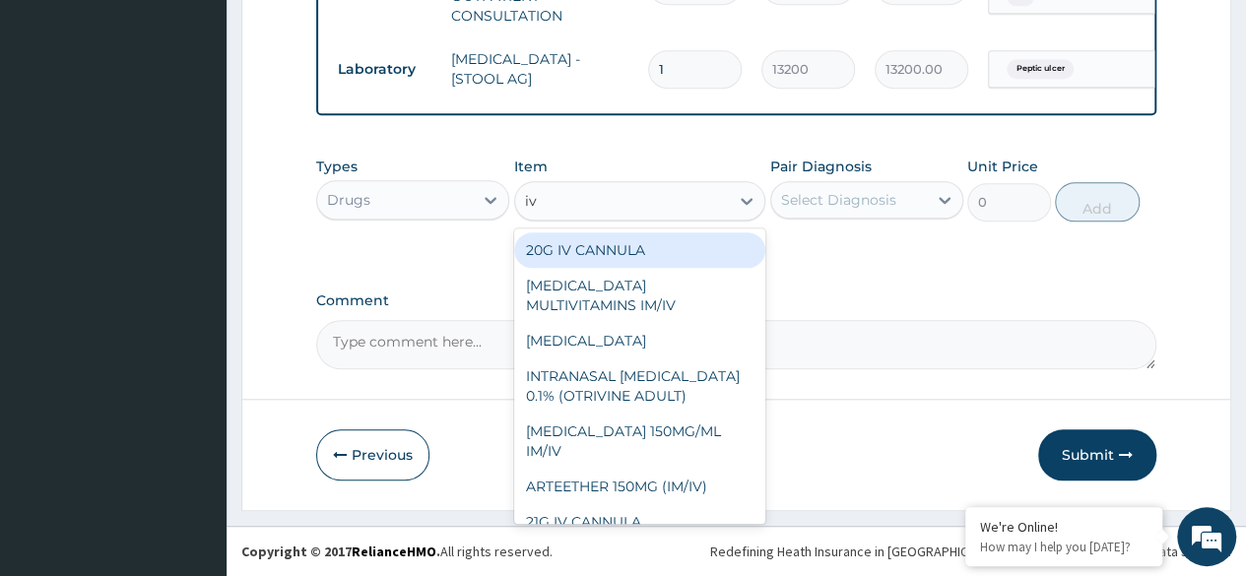
type input "i"
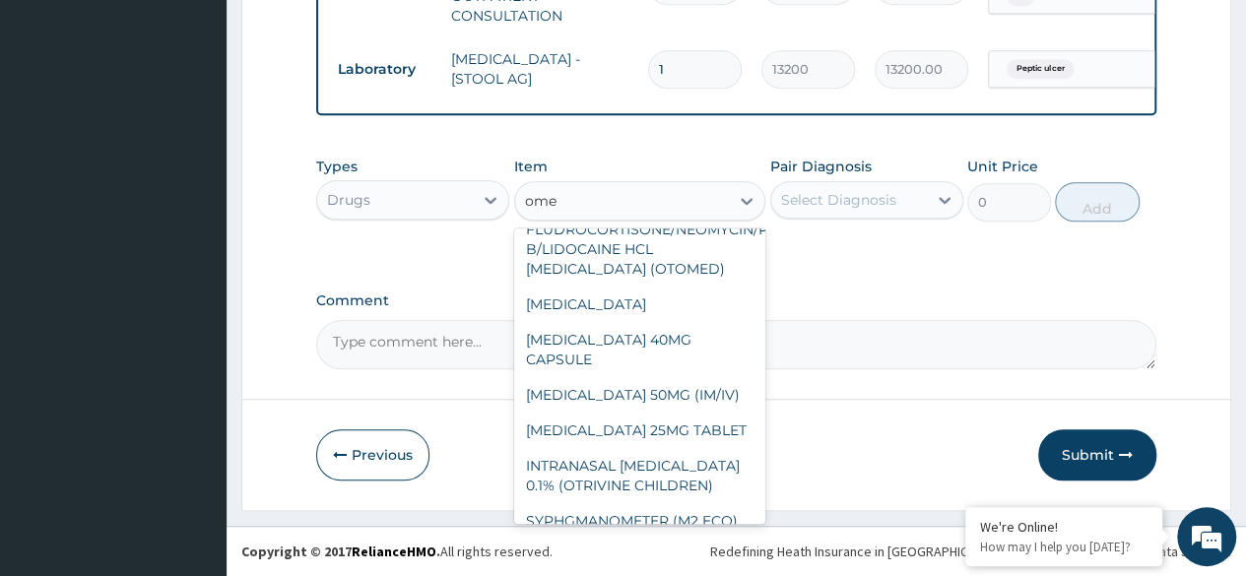
scroll to position [169, 0]
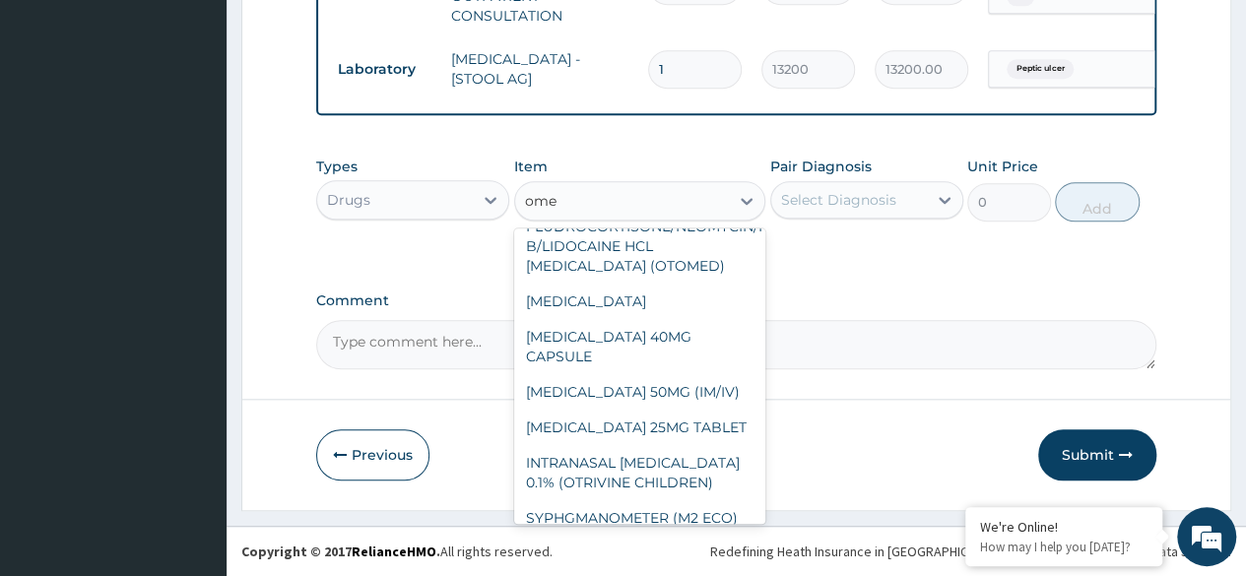
type input "omep"
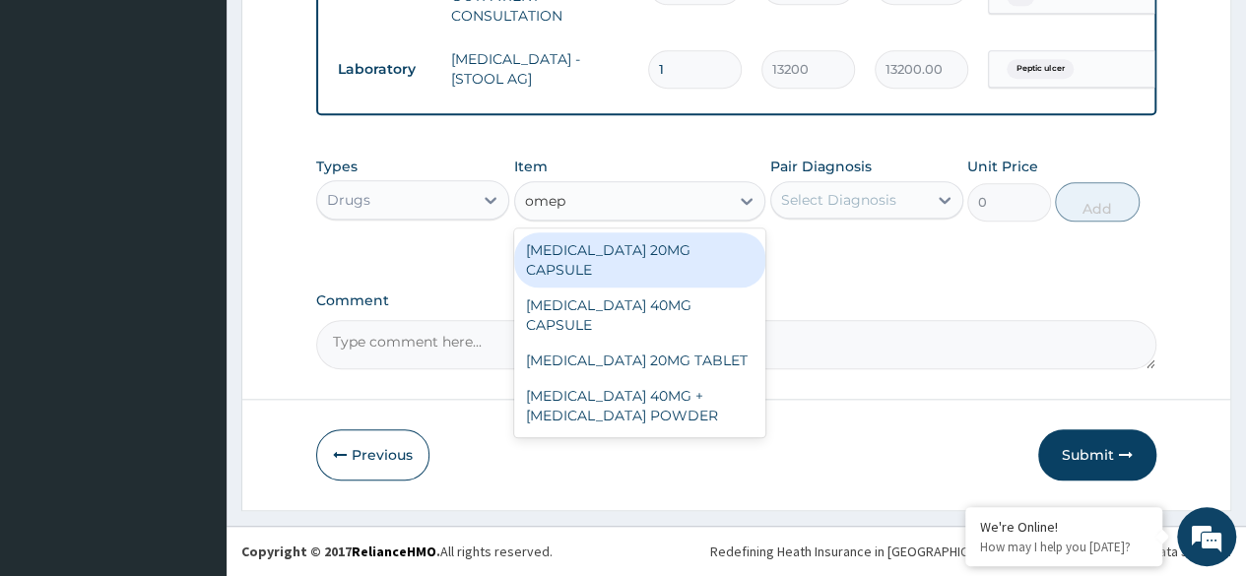
click at [751, 378] on div "OMEPRAZOLE 40MG + SODIUM BICARBONATE POWDER" at bounding box center [640, 405] width 252 height 55
type input "960"
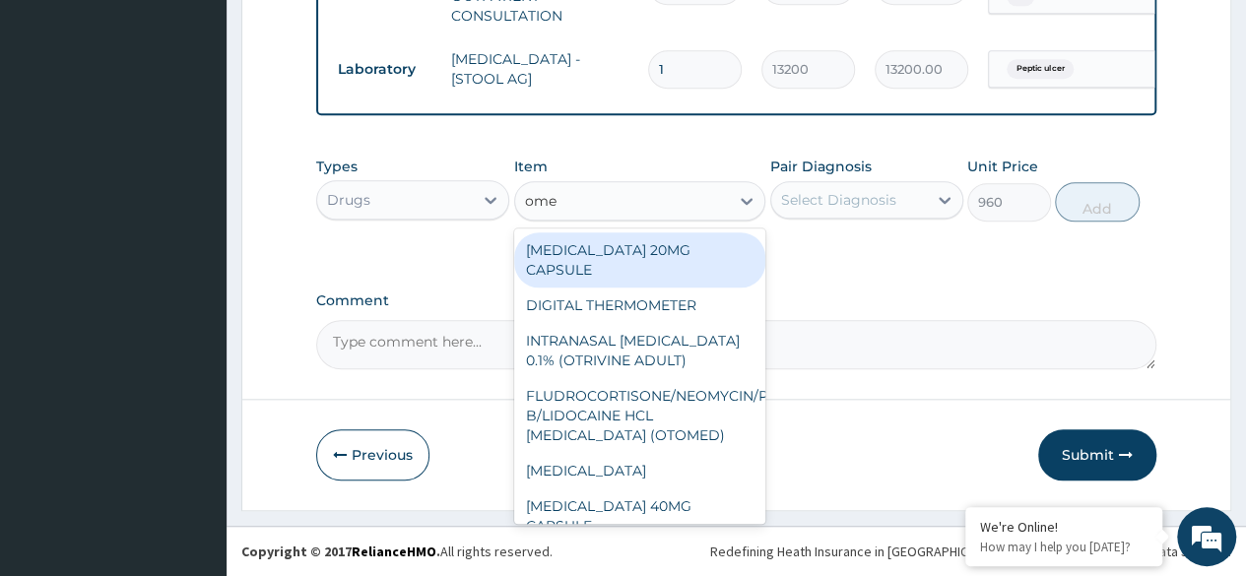
type input "omep"
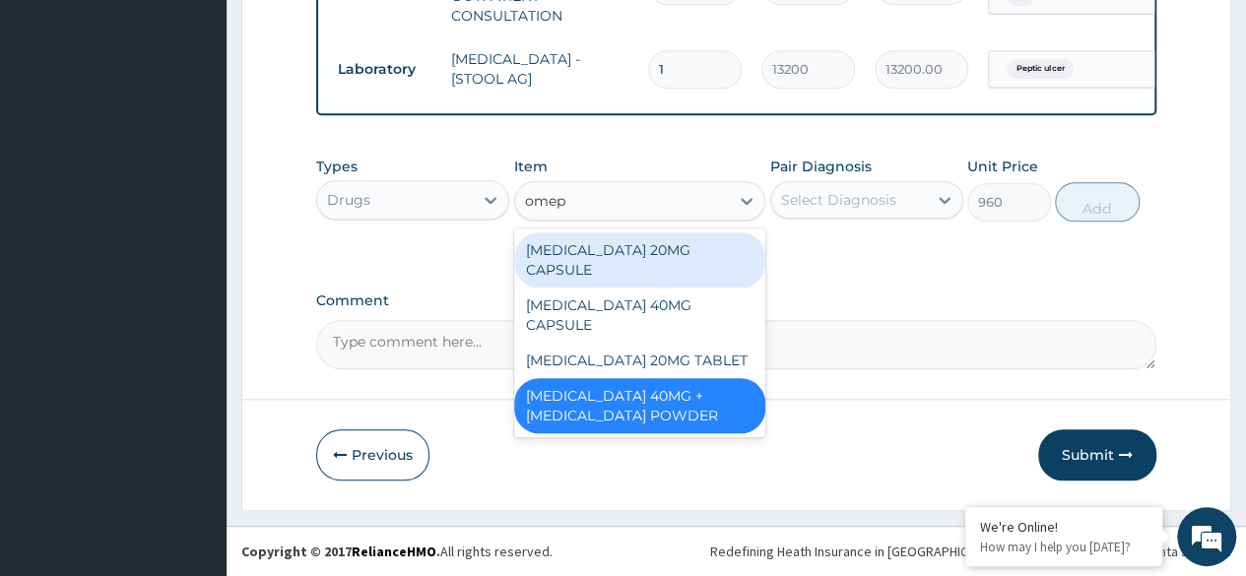
click at [729, 298] on div "OMEPRAZOLE 40MG CAPSULE" at bounding box center [640, 315] width 252 height 55
type input "180"
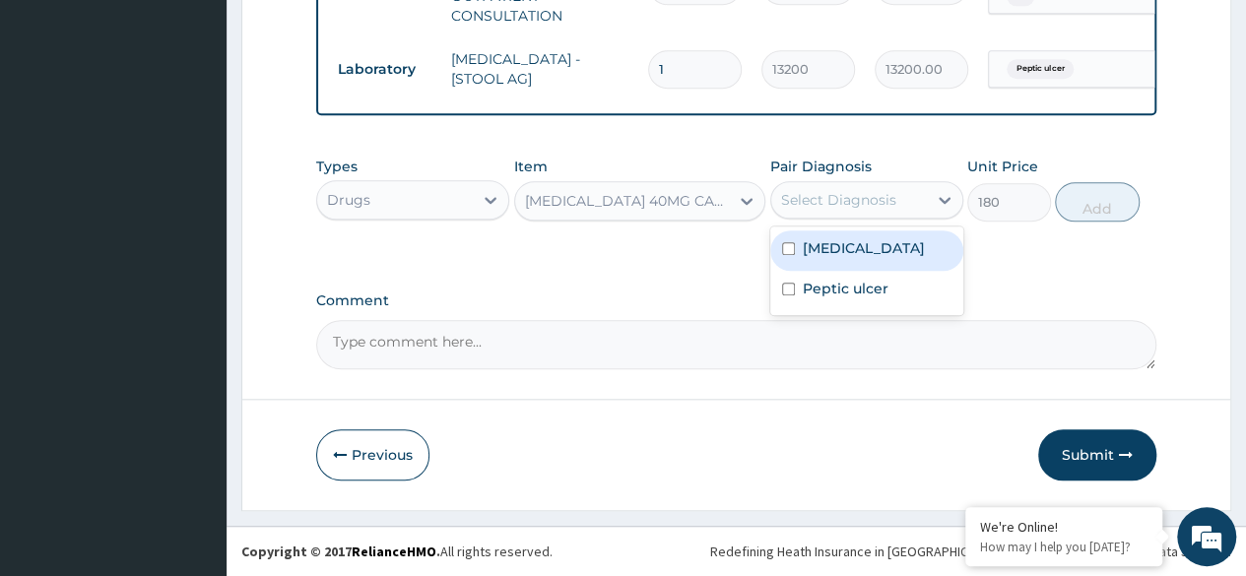
click at [890, 302] on div "Peptic ulcer" at bounding box center [866, 291] width 193 height 40
checkbox input "true"
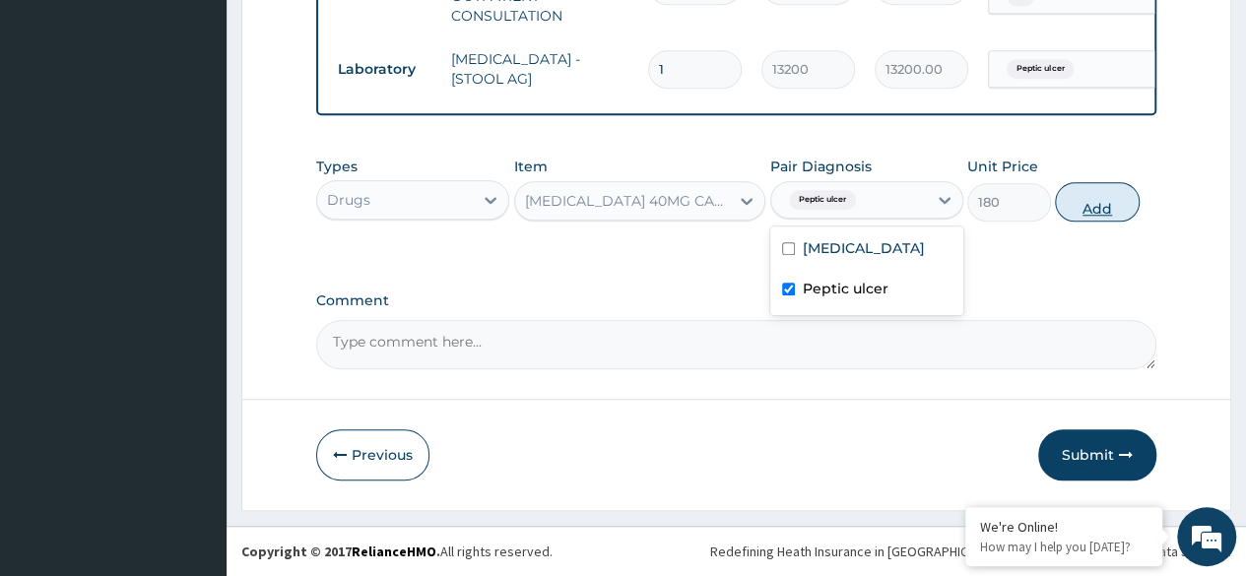
click at [1115, 202] on button "Add" at bounding box center [1097, 201] width 84 height 39
type input "0"
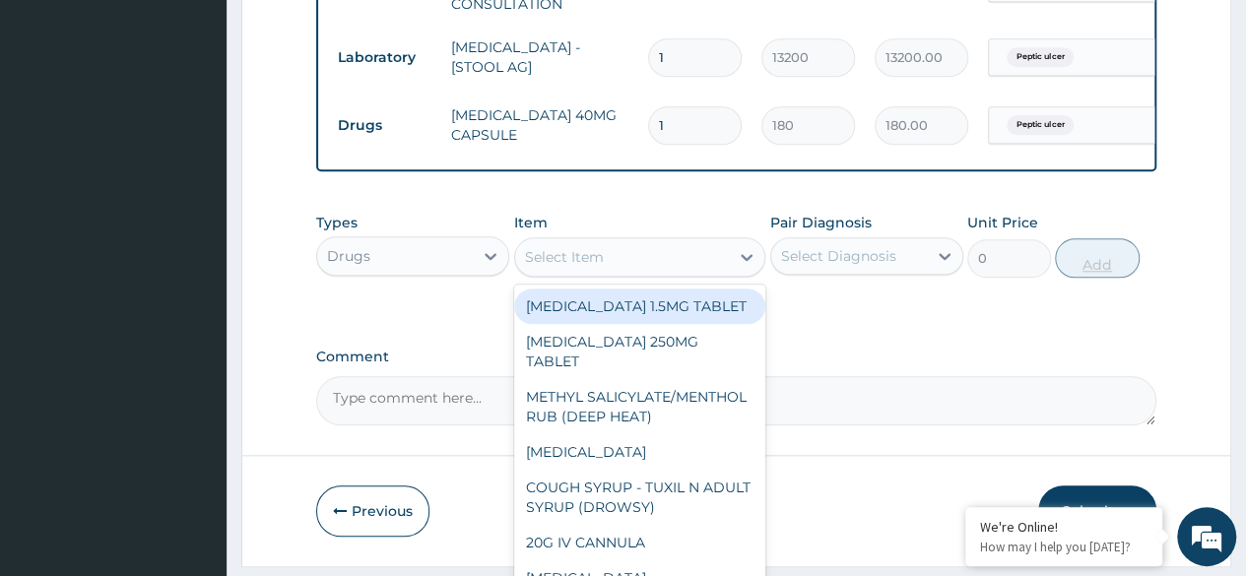
type input "o"
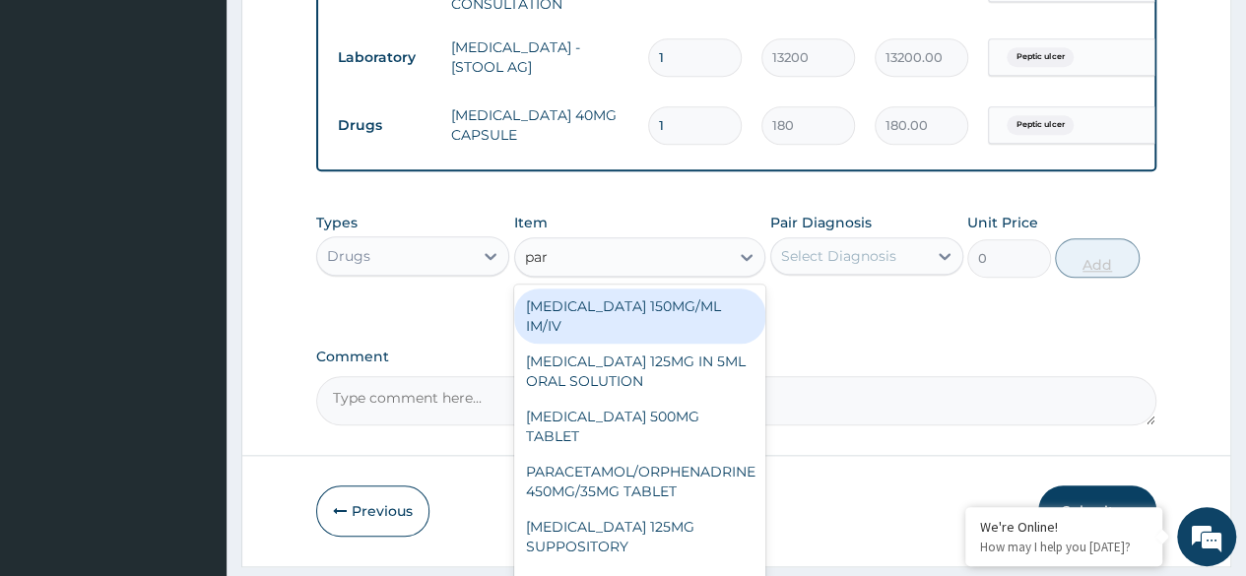
type input "para"
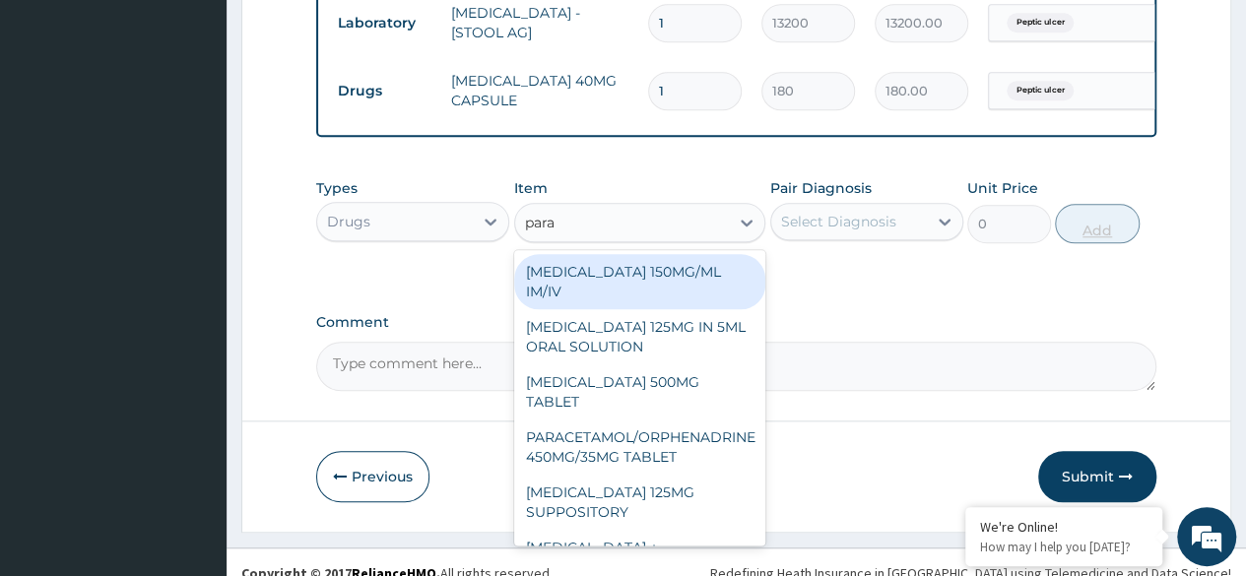
scroll to position [926, 0]
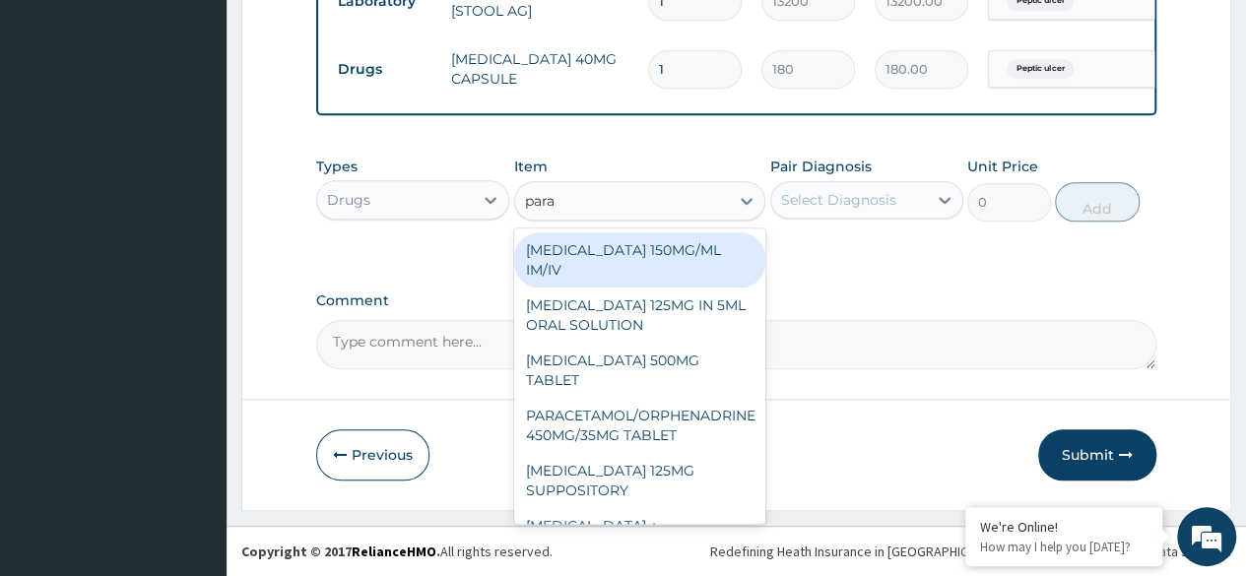
click at [669, 383] on div "PARACETAMOL 500MG TABLET" at bounding box center [640, 370] width 252 height 55
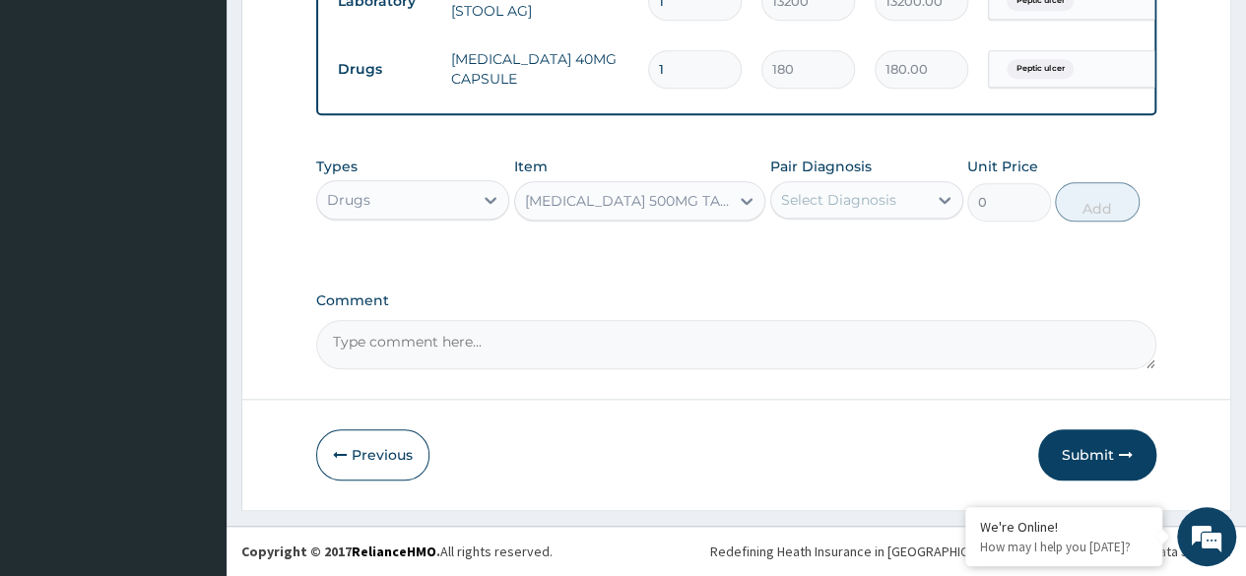
type input "30"
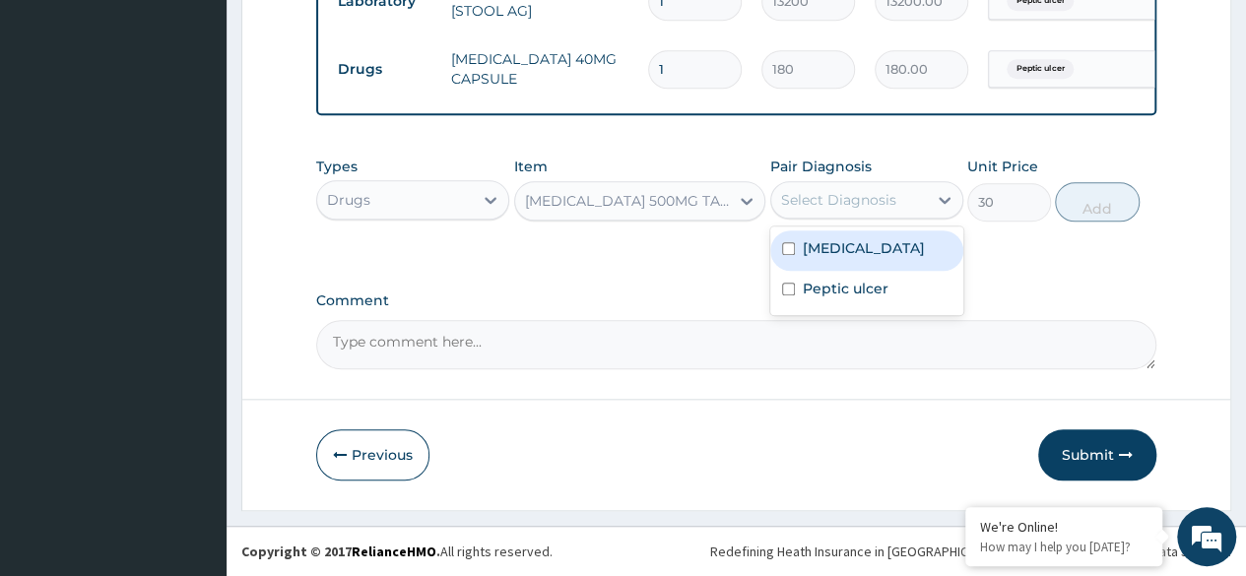
click at [879, 298] on label "Peptic ulcer" at bounding box center [846, 289] width 86 height 20
checkbox input "true"
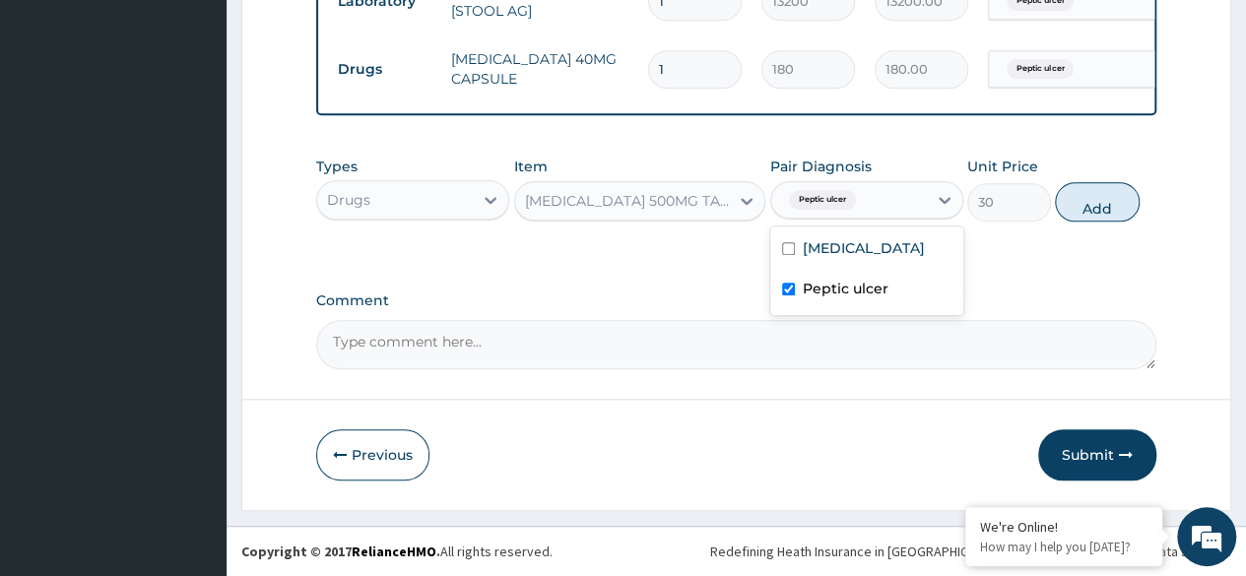
click at [889, 268] on div "Acid reflux" at bounding box center [866, 250] width 193 height 40
checkbox input "true"
click at [1102, 217] on button "Add" at bounding box center [1097, 201] width 84 height 39
type input "0"
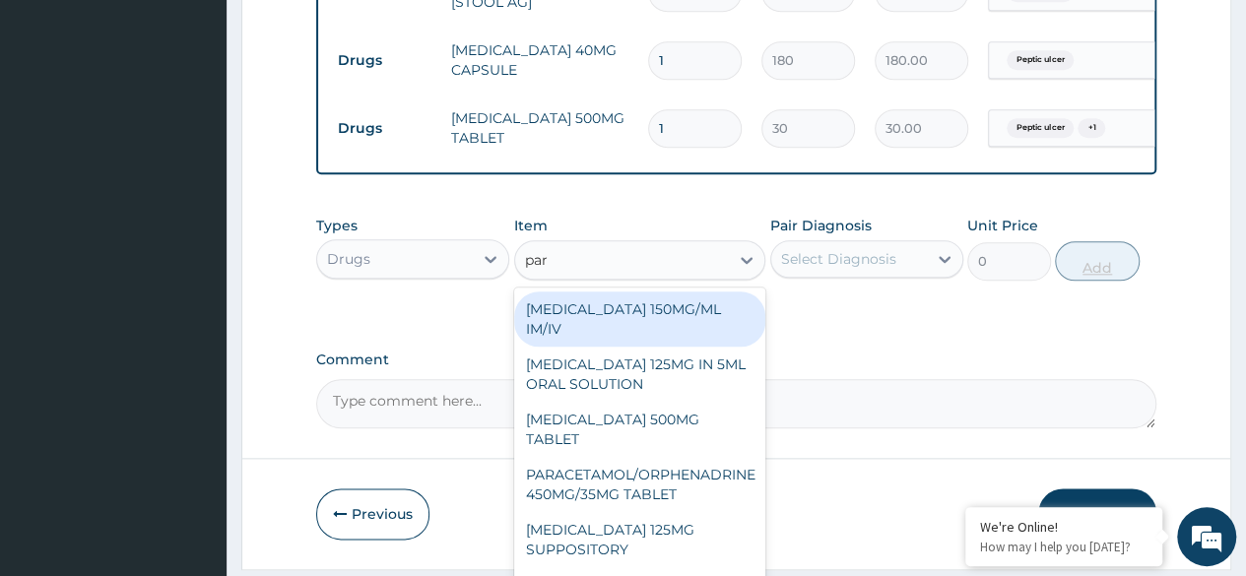
type input "para"
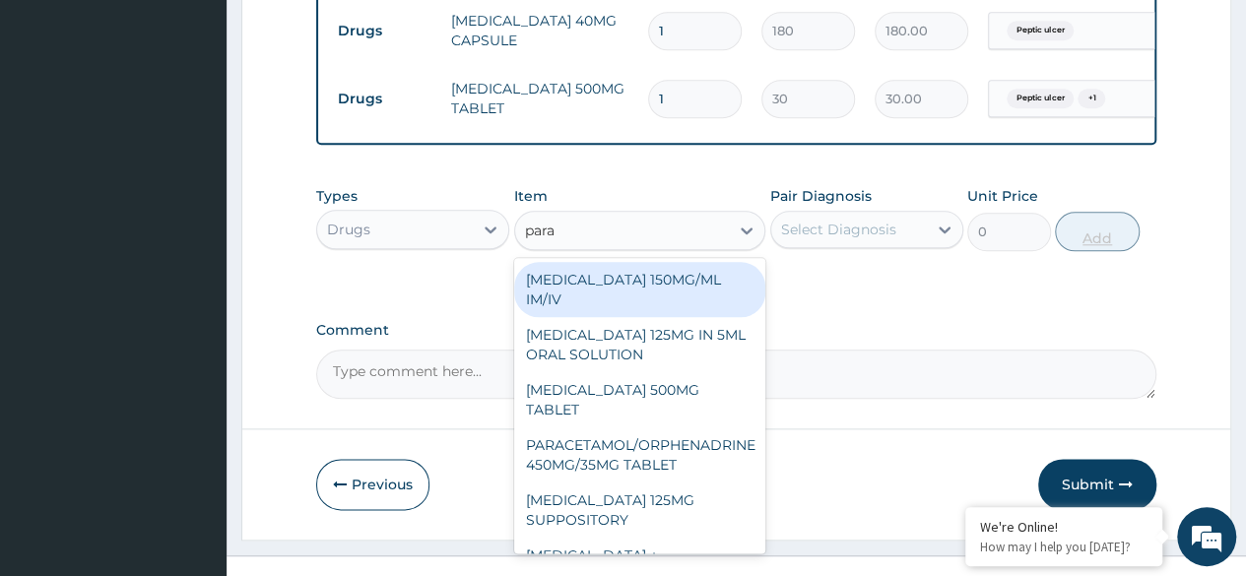
scroll to position [955, 0]
click at [726, 282] on div "PARACETAMOL 150MG/ML IM/IV" at bounding box center [640, 289] width 252 height 55
type input "300"
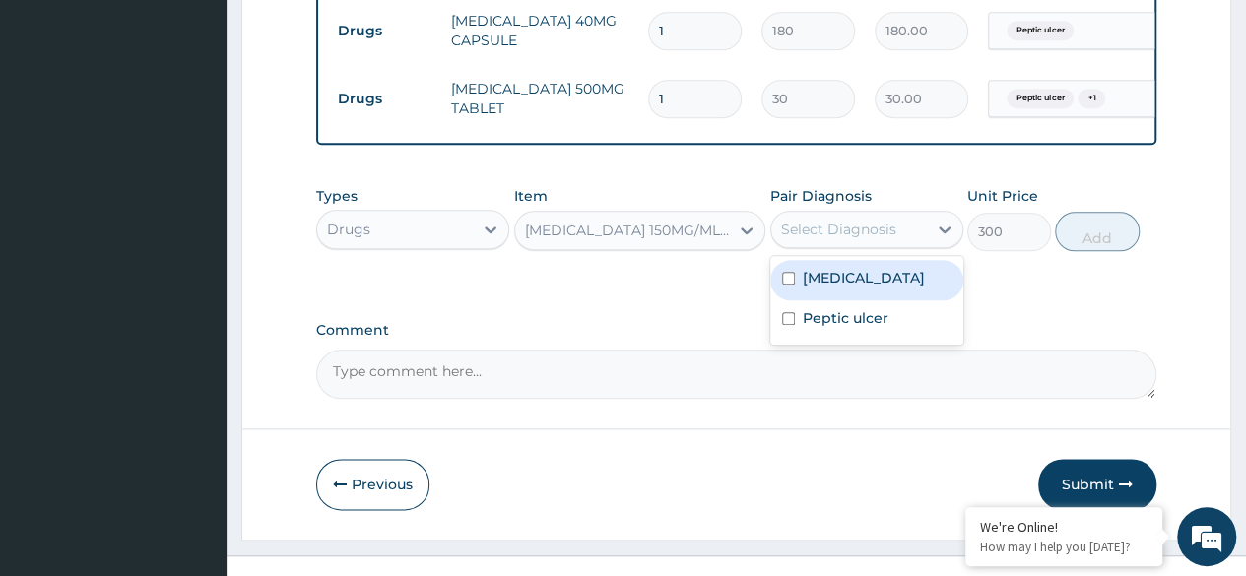
click at [898, 278] on div "Acid reflux" at bounding box center [866, 280] width 193 height 40
checkbox input "true"
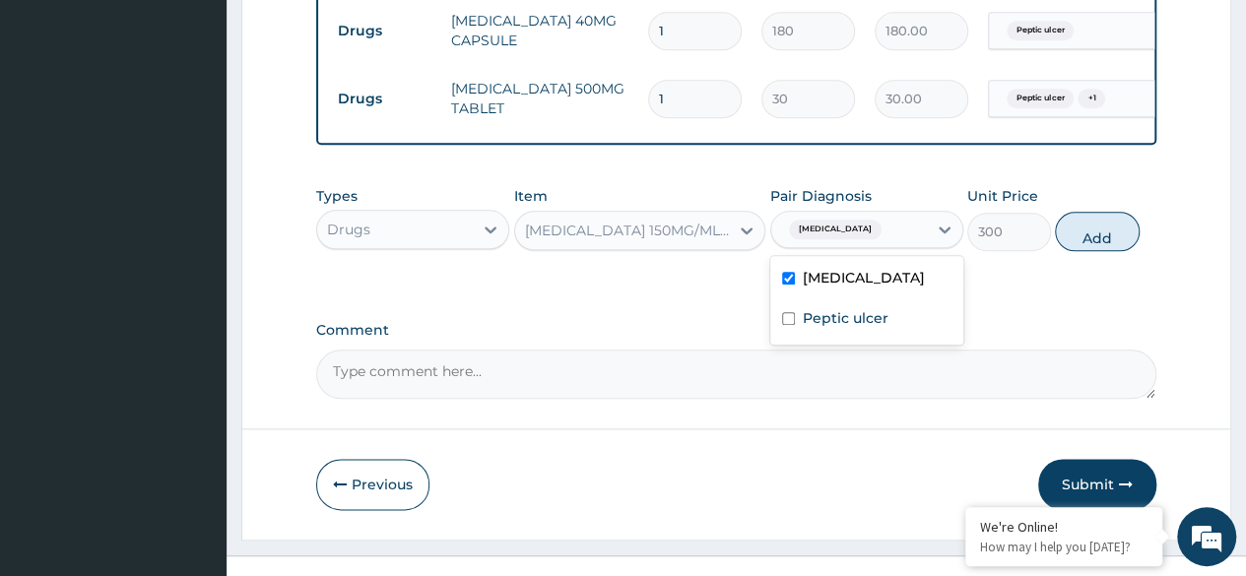
click at [890, 341] on div "Peptic ulcer" at bounding box center [866, 320] width 193 height 40
checkbox input "true"
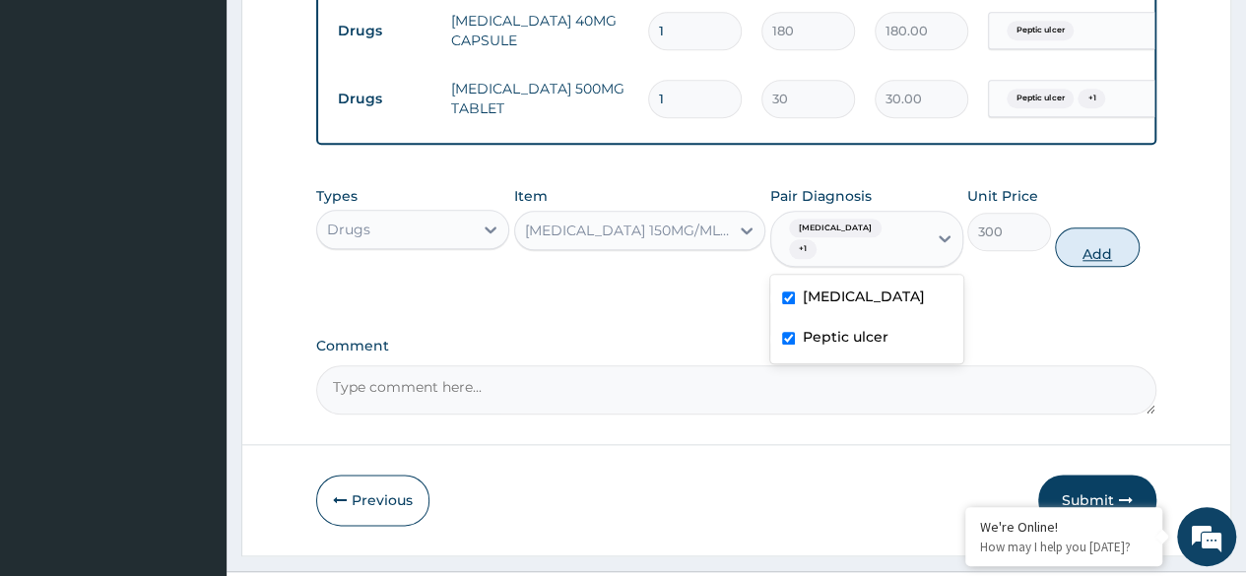
click at [1108, 245] on button "Add" at bounding box center [1097, 247] width 84 height 39
type input "0"
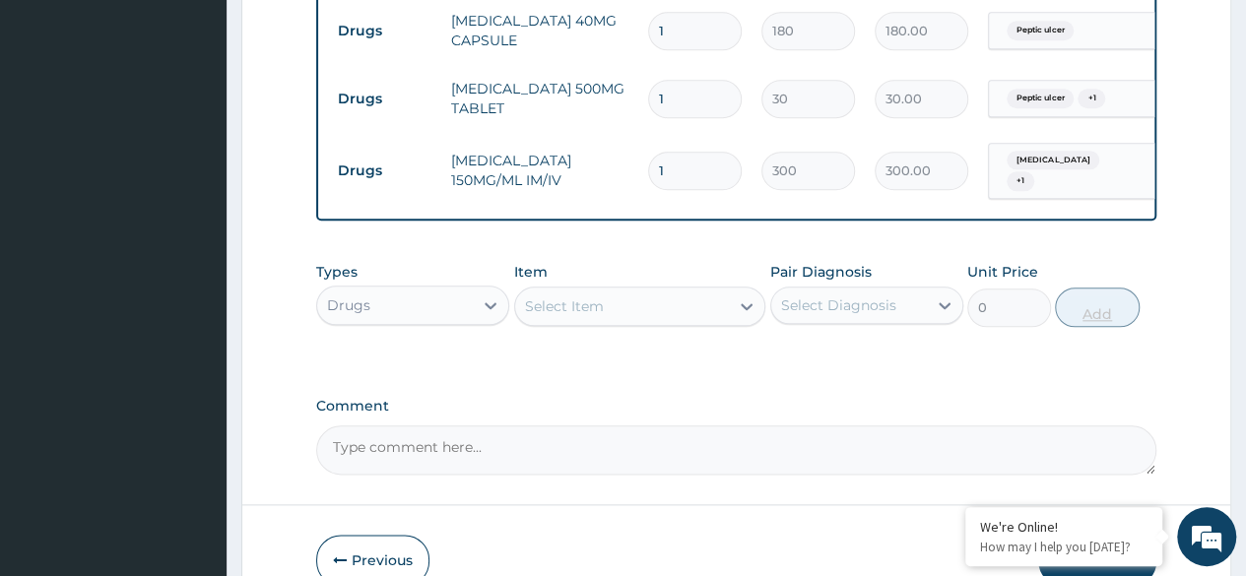
type input "0.00"
type input "5"
type input "1500.00"
type input "5"
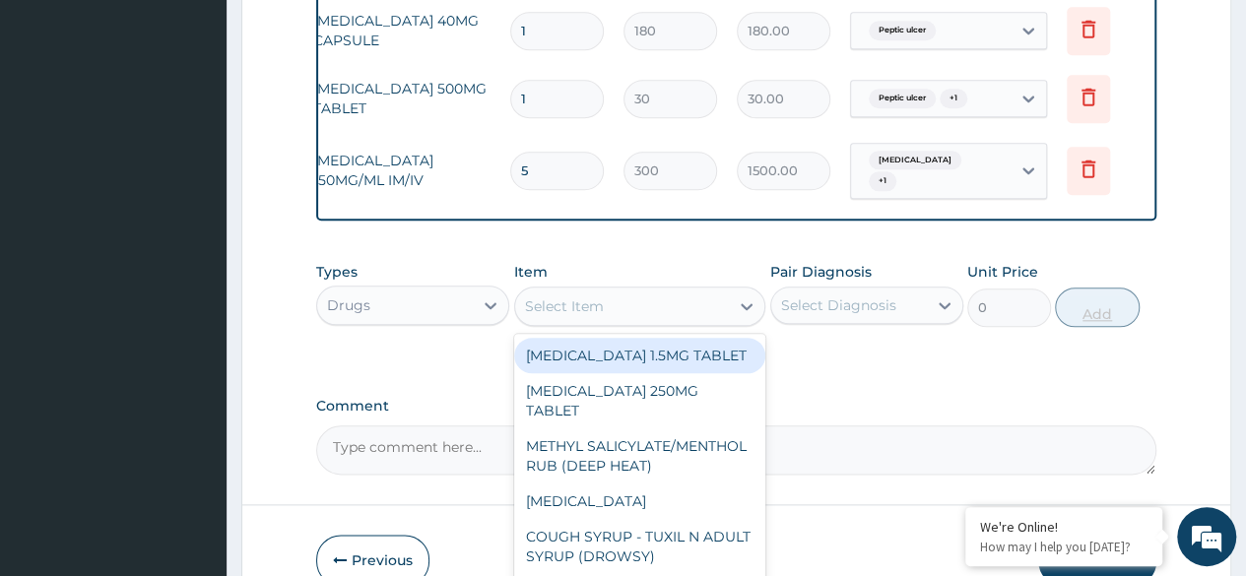
scroll to position [0, 148]
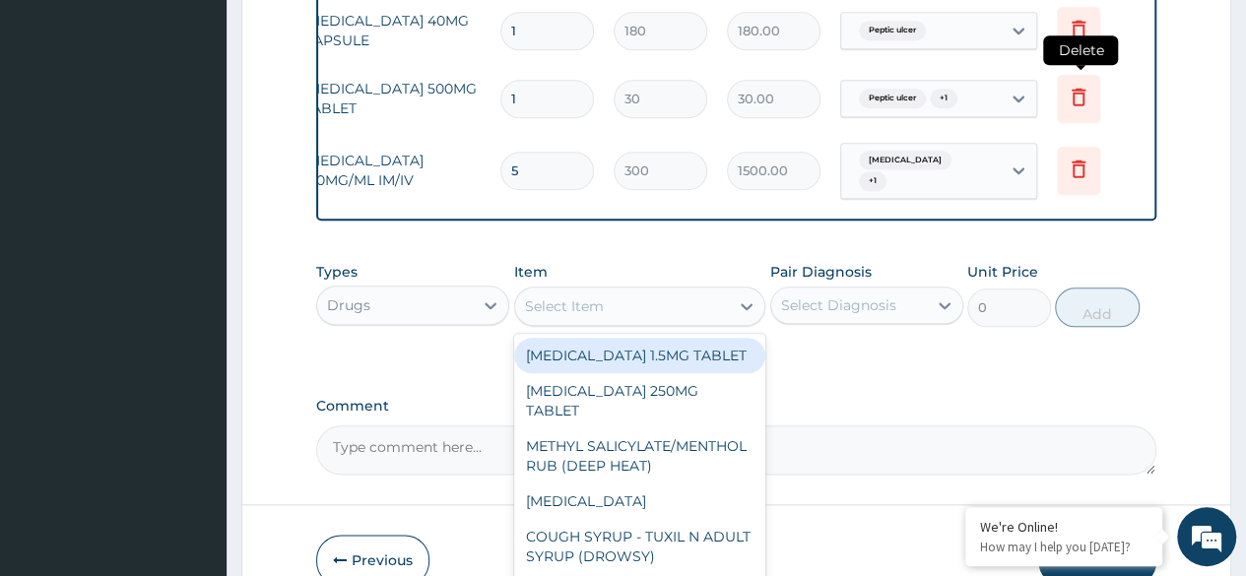
click at [1096, 97] on icon at bounding box center [1078, 99] width 43 height 48
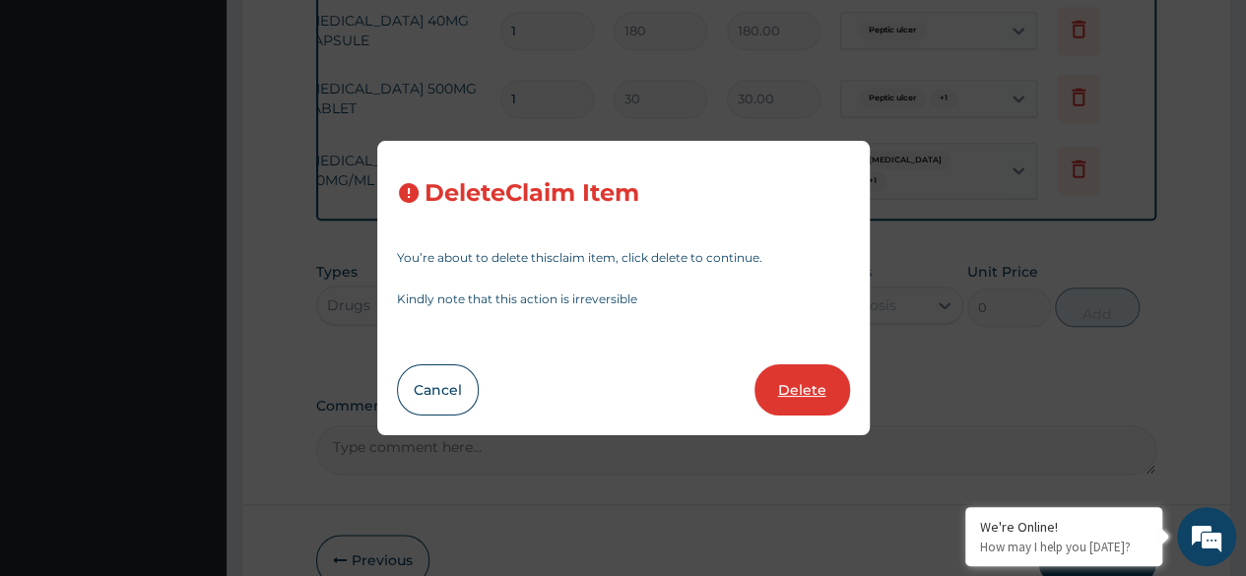
click at [812, 397] on button "Delete" at bounding box center [802, 389] width 96 height 51
type input "5"
type input "300"
type input "1500.00"
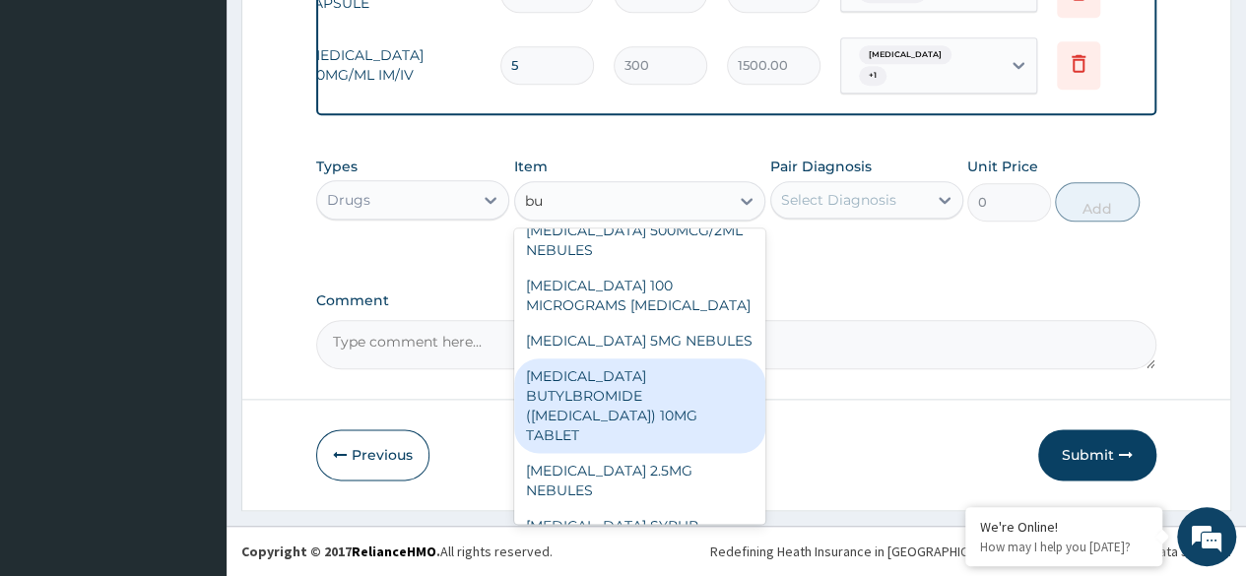
scroll to position [91, 0]
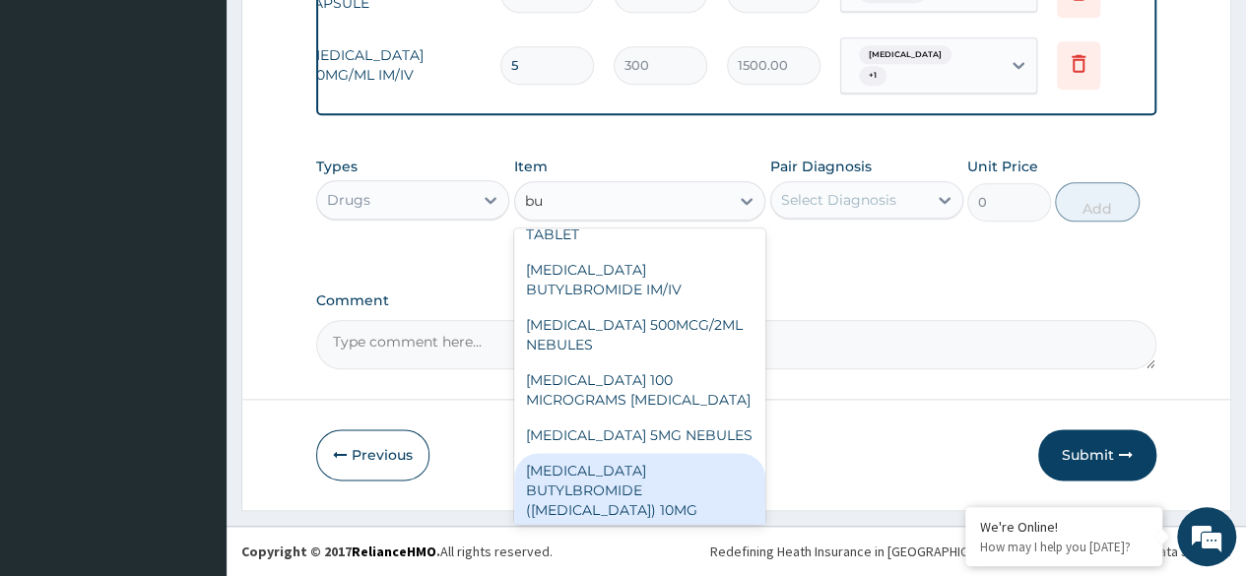
type input "bu"
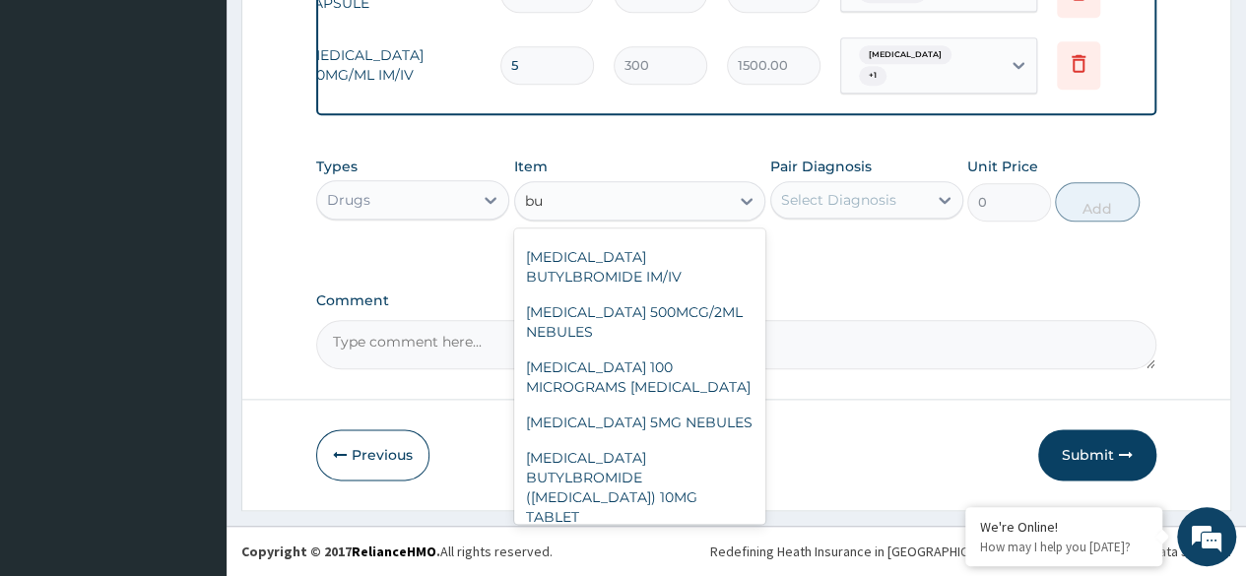
scroll to position [0, 0]
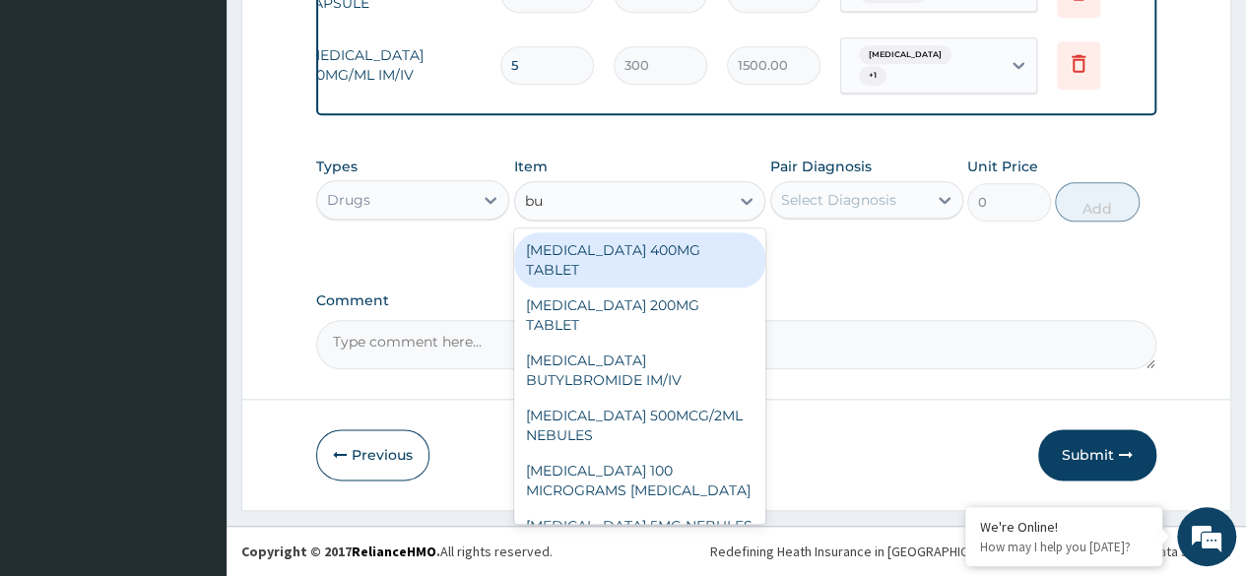
type input "bus"
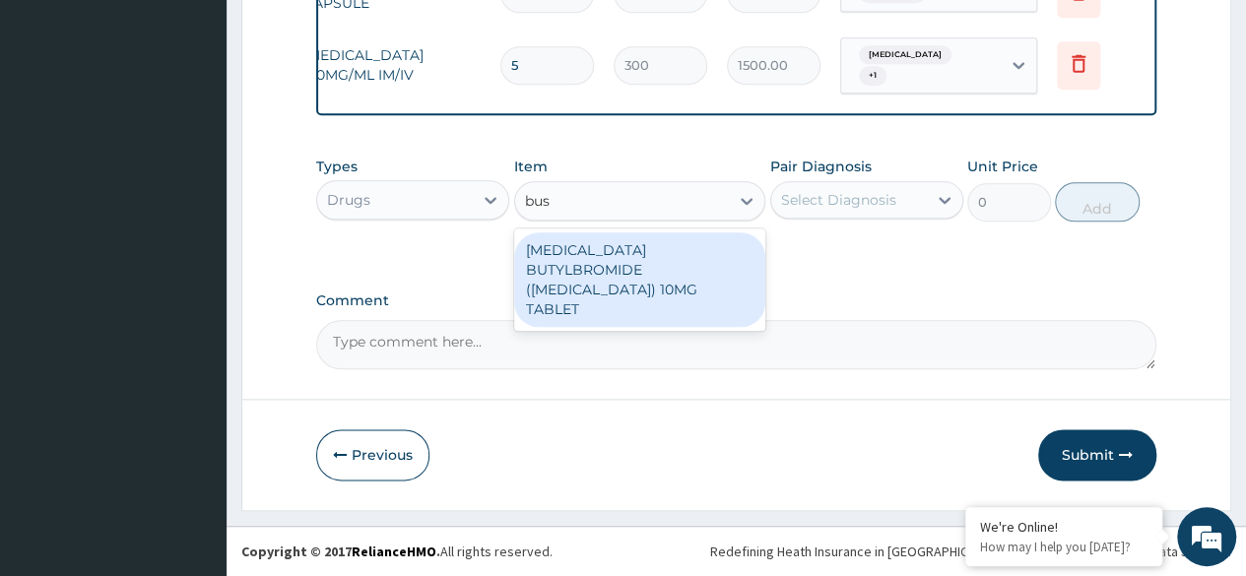
click at [687, 282] on div "HYOSCINE BUTYLBROMIDE (BUSCOPAN) 10MG TABLET" at bounding box center [640, 279] width 252 height 95
type input "69"
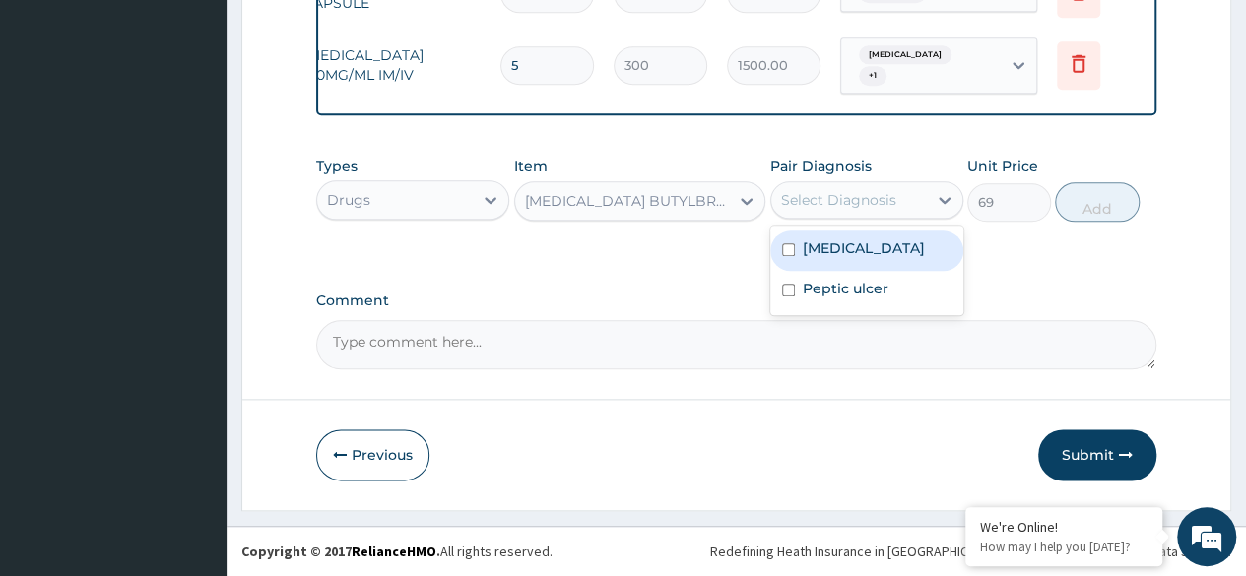
click at [877, 294] on label "Peptic ulcer" at bounding box center [846, 289] width 86 height 20
checkbox input "true"
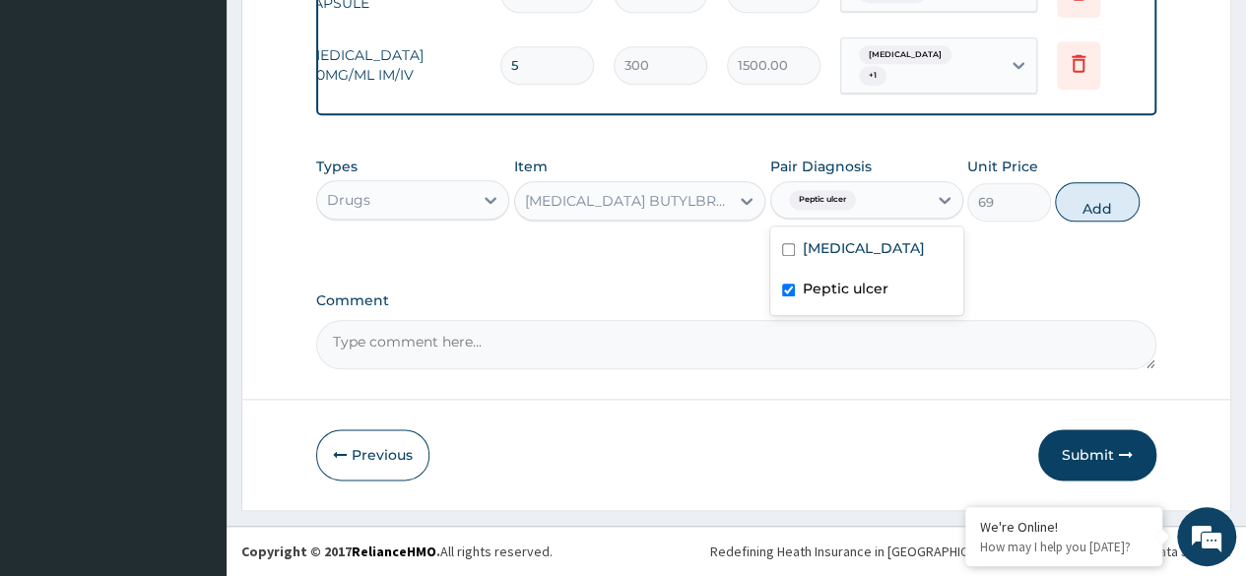
click at [887, 247] on div "Acid reflux" at bounding box center [866, 250] width 193 height 40
checkbox input "true"
click at [1125, 201] on button "Add" at bounding box center [1097, 201] width 84 height 39
type input "0"
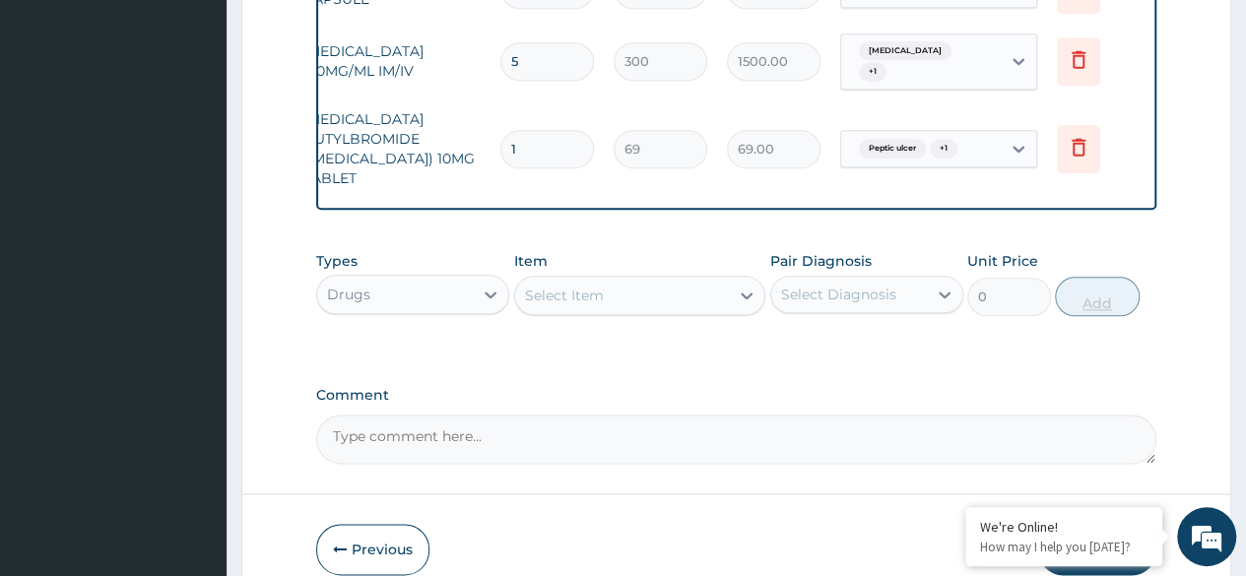
type input "0.00"
type input "3"
type input "207.00"
type input "0.00"
type input "5"
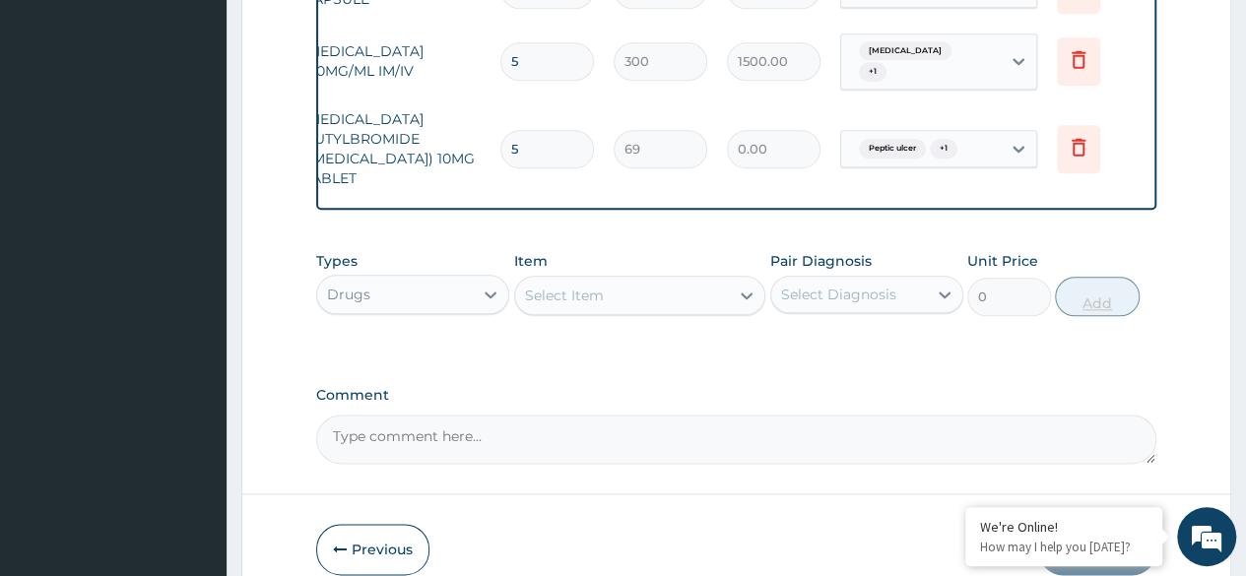
type input "345.00"
type input "5"
click at [577, 321] on div "Types Drugs Item Select Item Pair Diagnosis Select Diagnosis Unit Price 0 Add" at bounding box center [736, 283] width 840 height 85
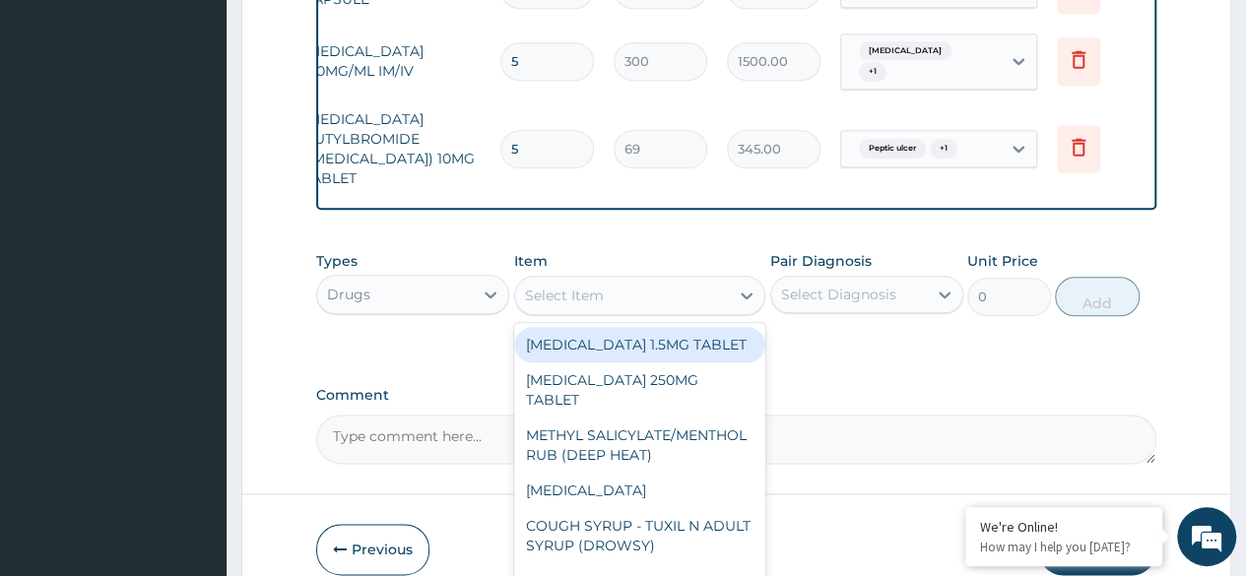
click at [579, 305] on div "Select Item" at bounding box center [564, 296] width 79 height 20
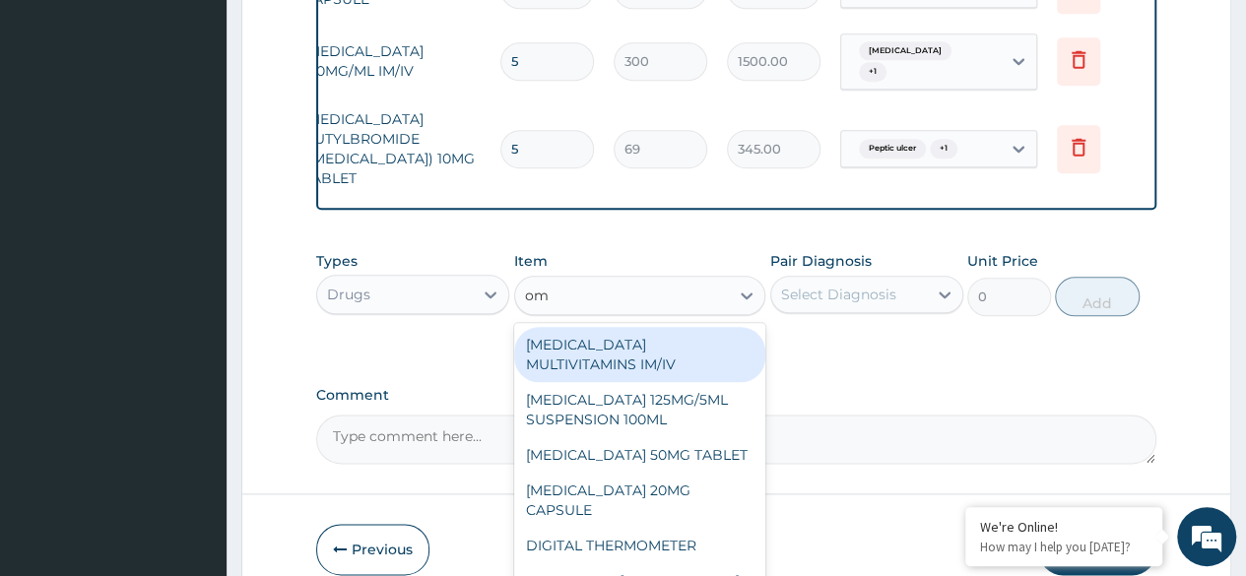
type input "ome"
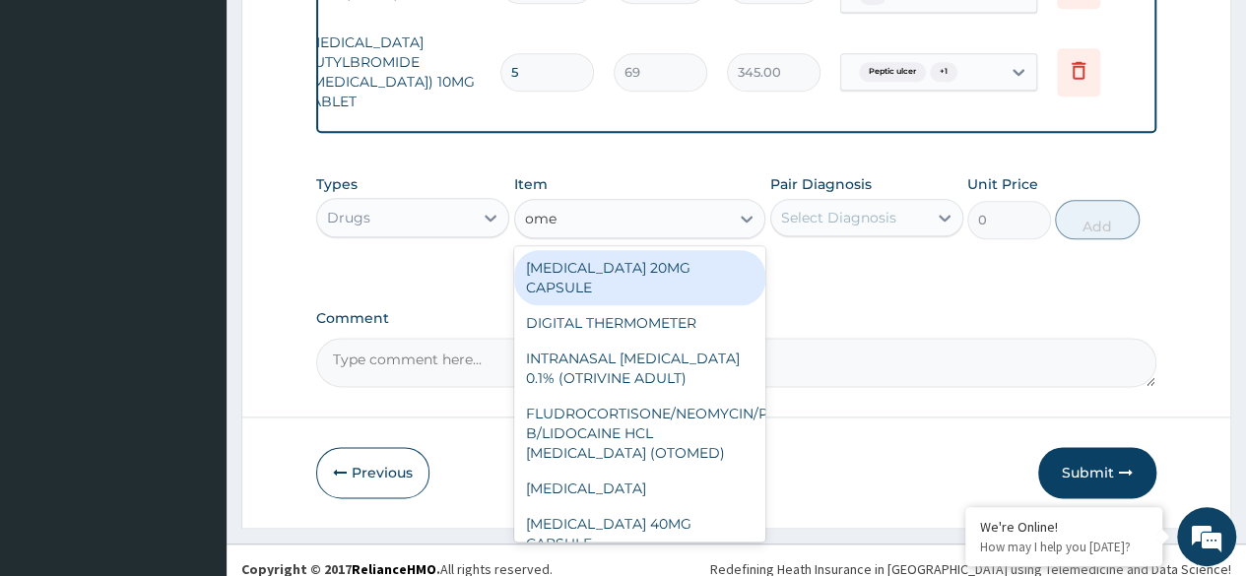
scroll to position [1095, 0]
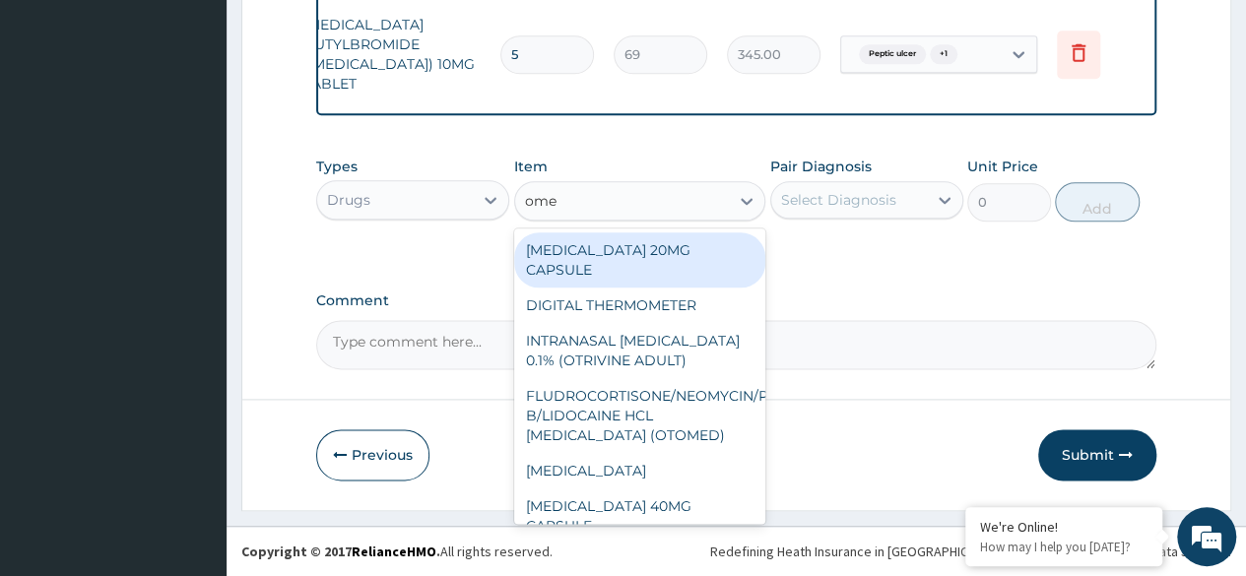
click at [697, 270] on div "OMEPRAZOLE 20MG CAPSULE" at bounding box center [640, 259] width 252 height 55
type input "100"
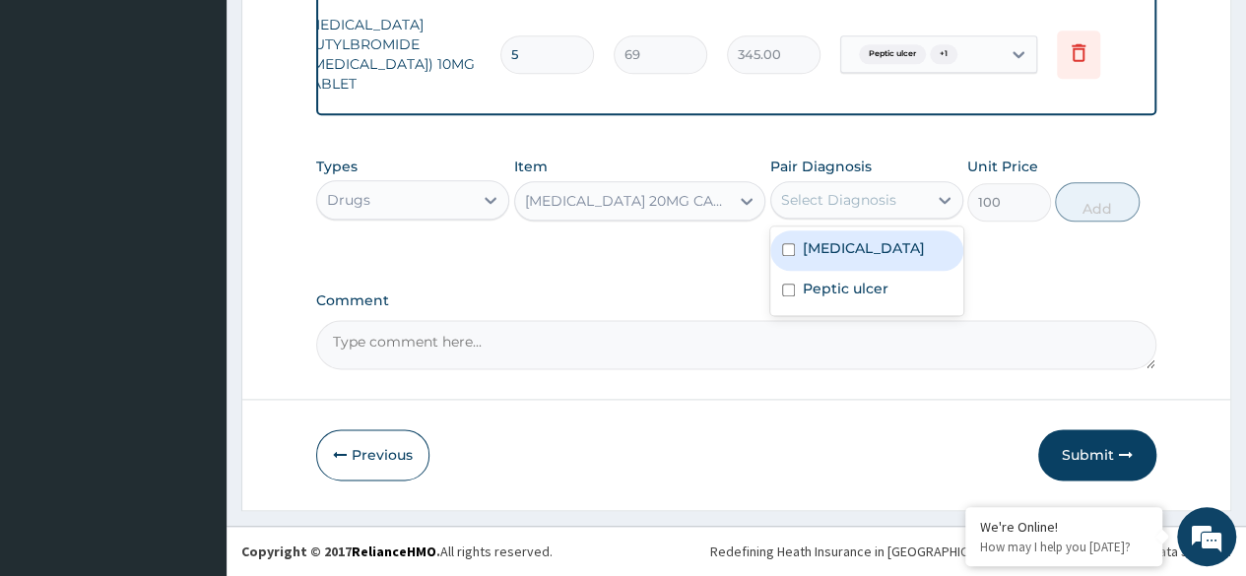
click at [898, 298] on div "Peptic ulcer" at bounding box center [866, 291] width 193 height 40
checkbox input "true"
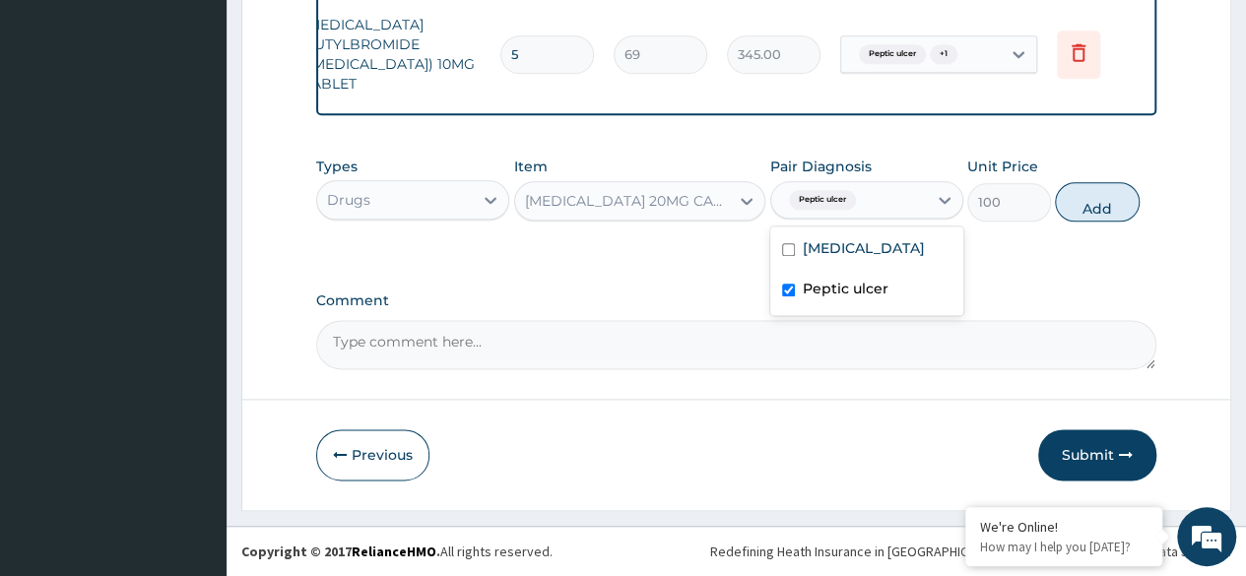
click at [897, 246] on div "Acid reflux" at bounding box center [866, 250] width 193 height 40
checkbox input "true"
click at [1137, 205] on button "Add" at bounding box center [1097, 201] width 84 height 39
type input "0"
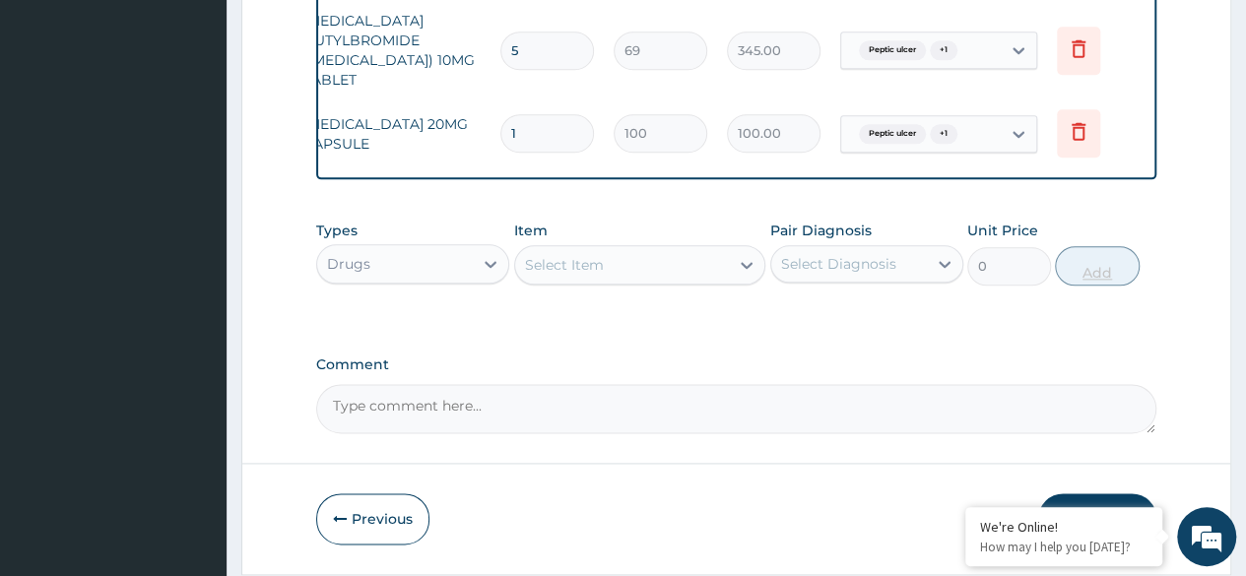
type input "0.00"
type input "3"
type input "300.00"
type input "32"
type input "3200.00"
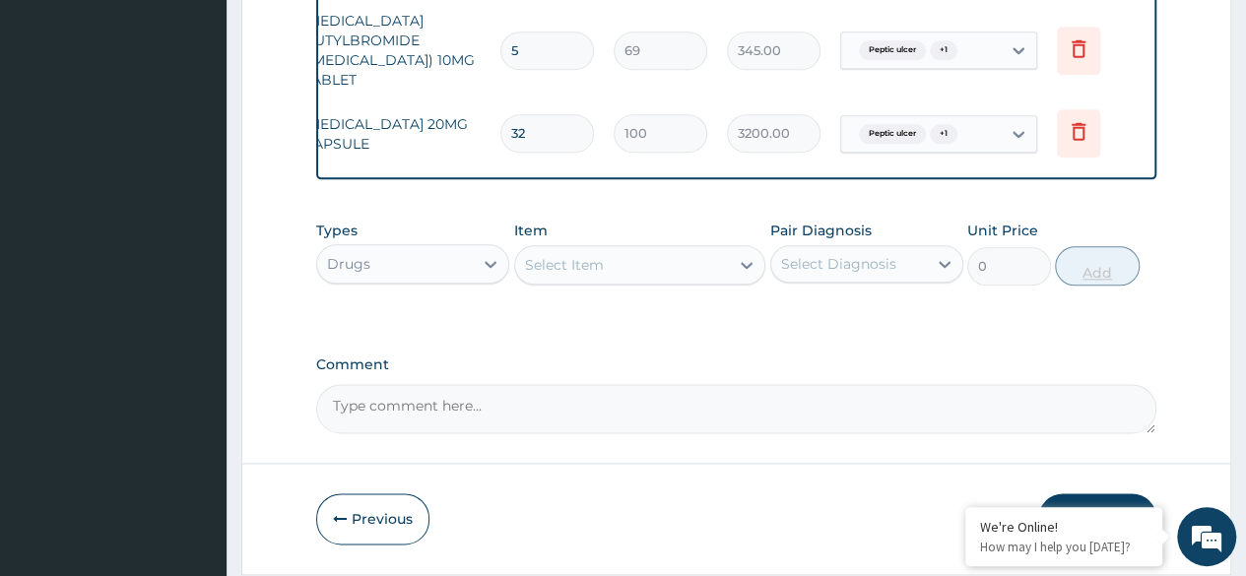
type input "32"
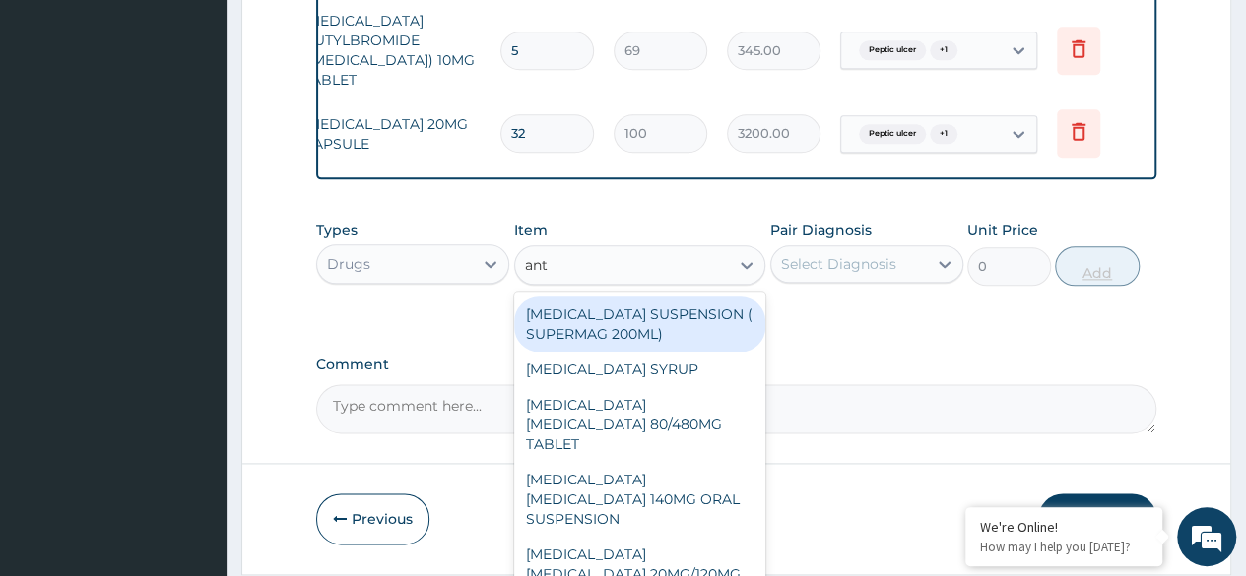
type input "anta"
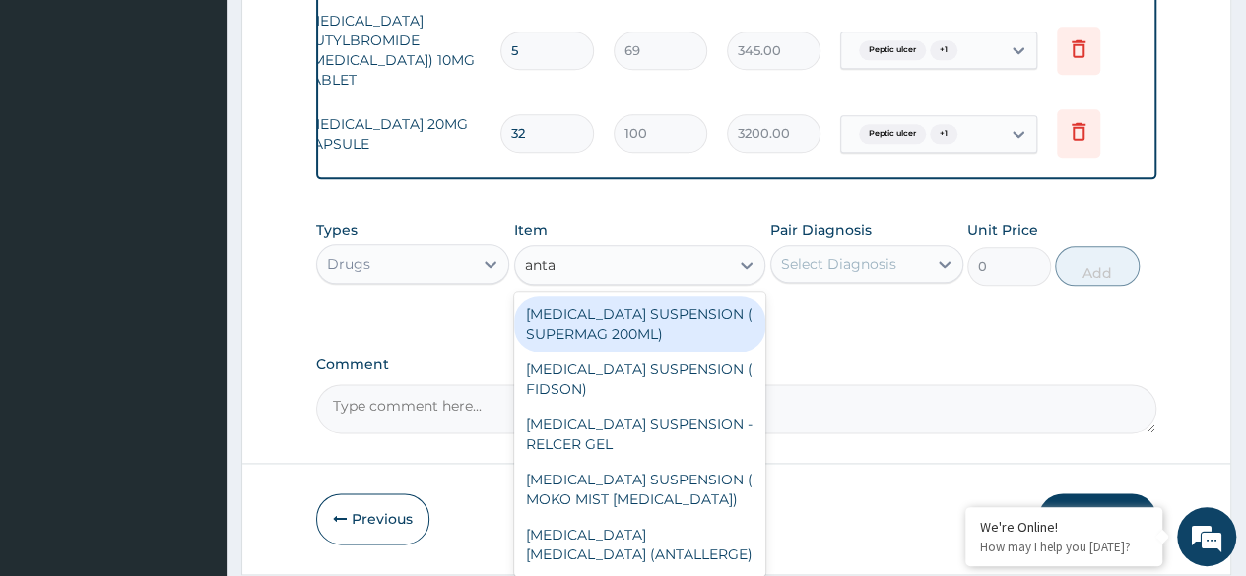
click at [703, 331] on div "ANTACID SUSPENSION ( SUPERMAG 200ML)" at bounding box center [640, 323] width 252 height 55
type input "1182"
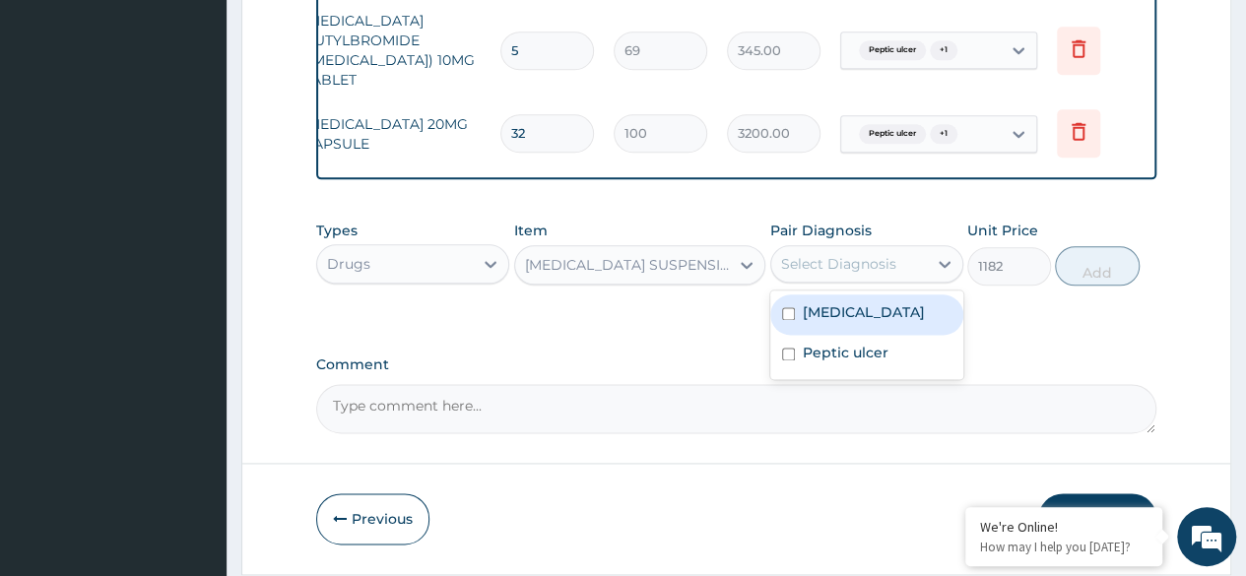
click at [893, 332] on div "Acid reflux" at bounding box center [866, 314] width 193 height 40
checkbox input "true"
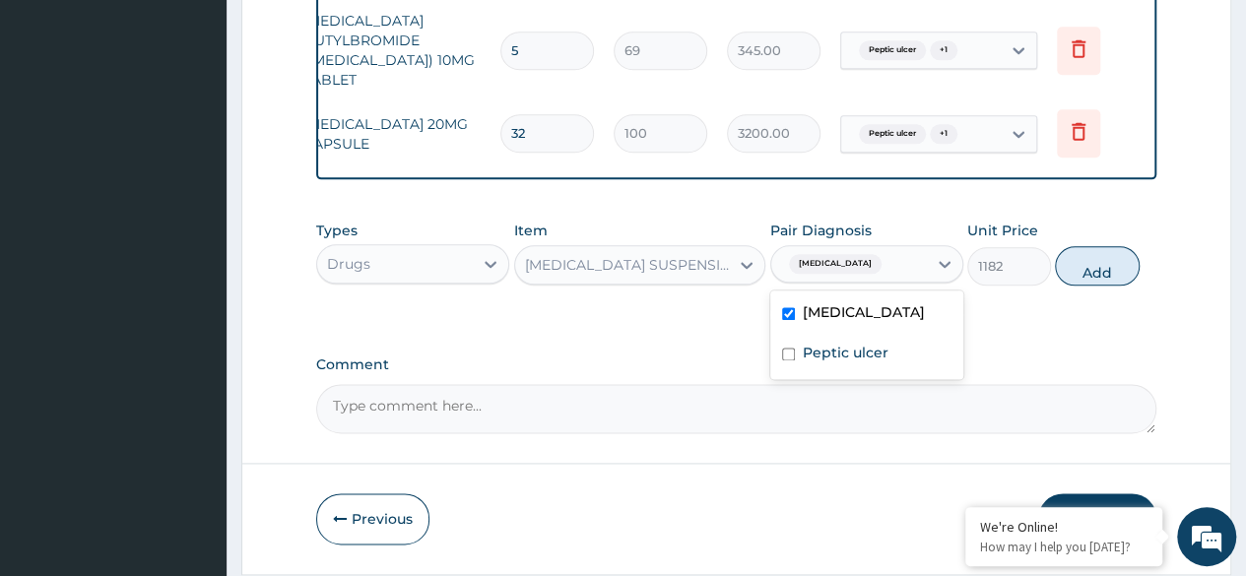
click at [890, 375] on div "Peptic ulcer" at bounding box center [866, 355] width 193 height 40
checkbox input "true"
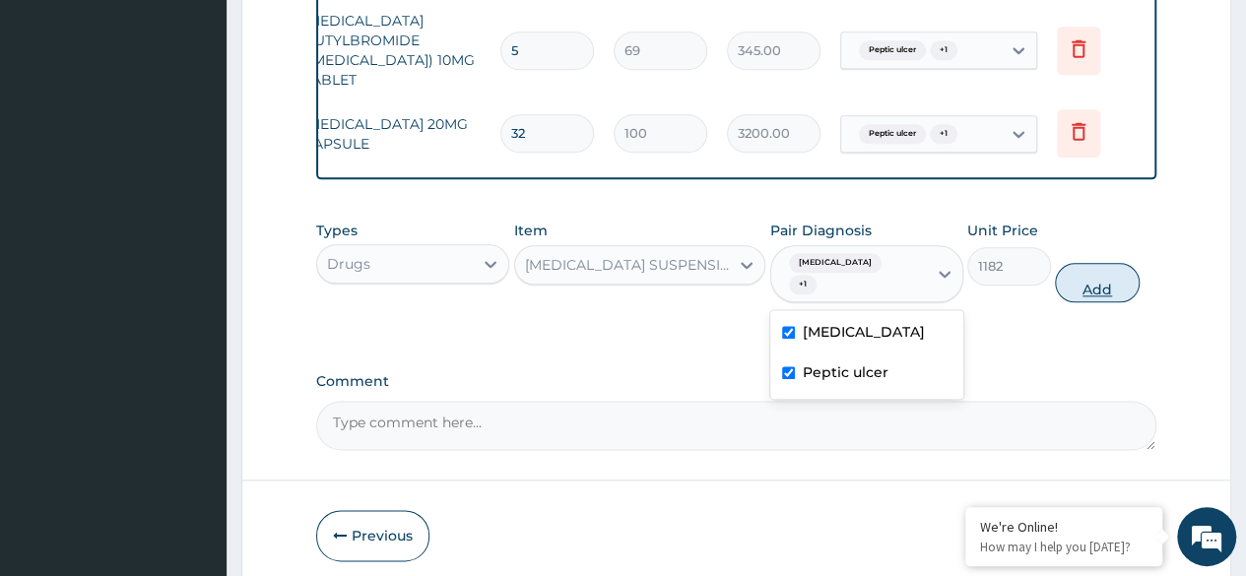
click at [1072, 276] on button "Add" at bounding box center [1097, 282] width 84 height 39
type input "0"
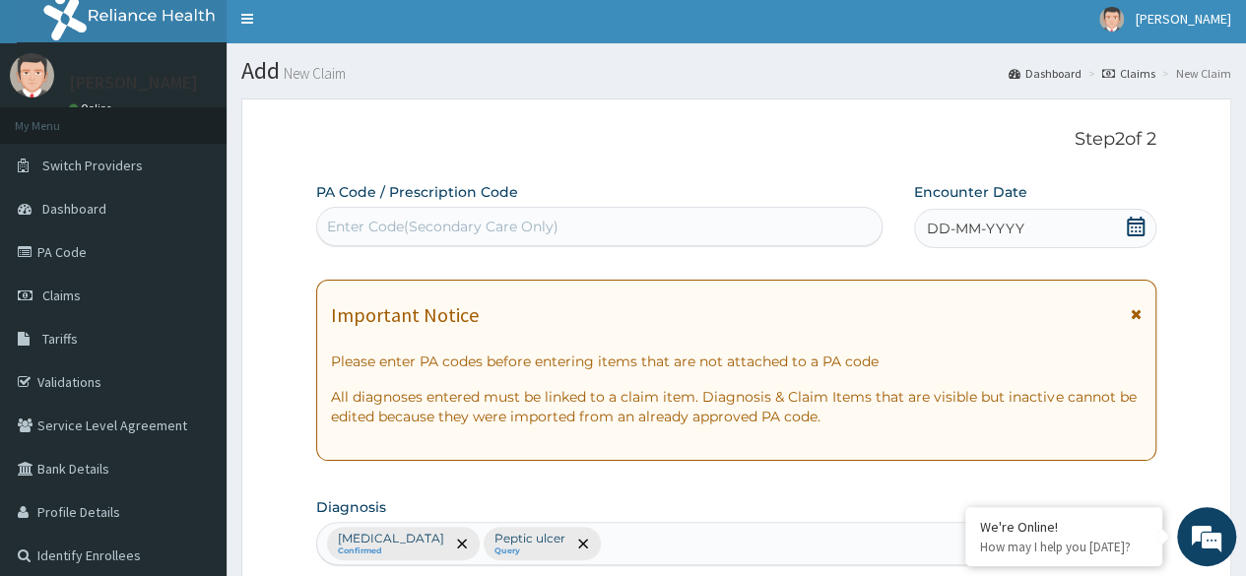
scroll to position [0, 0]
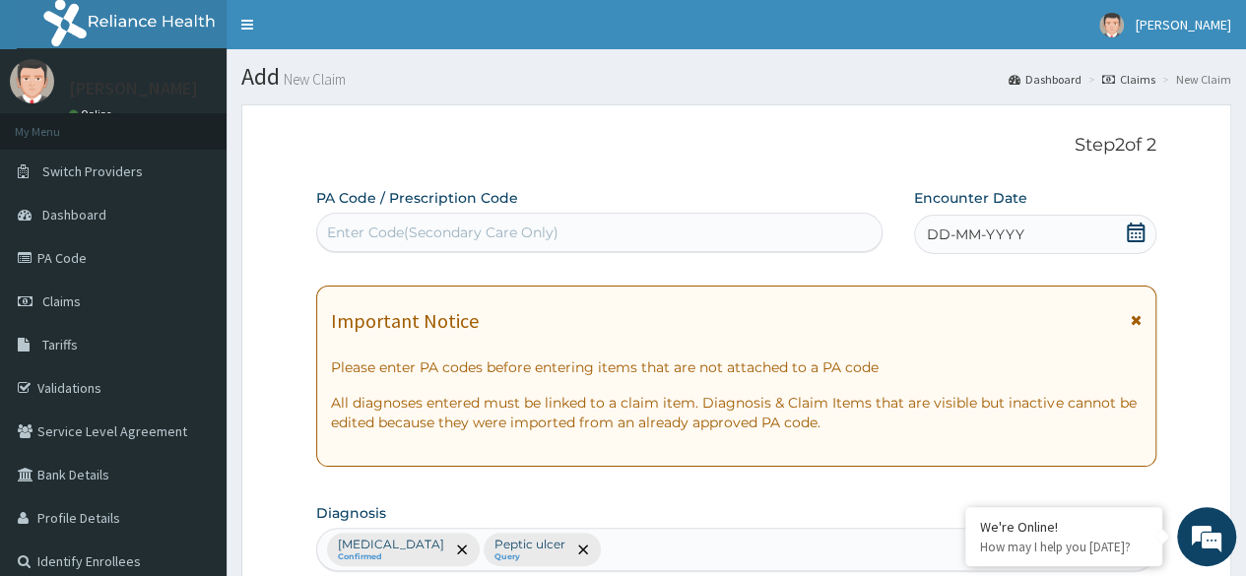
click at [1081, 216] on div "DD-MM-YYYY" at bounding box center [1035, 234] width 242 height 39
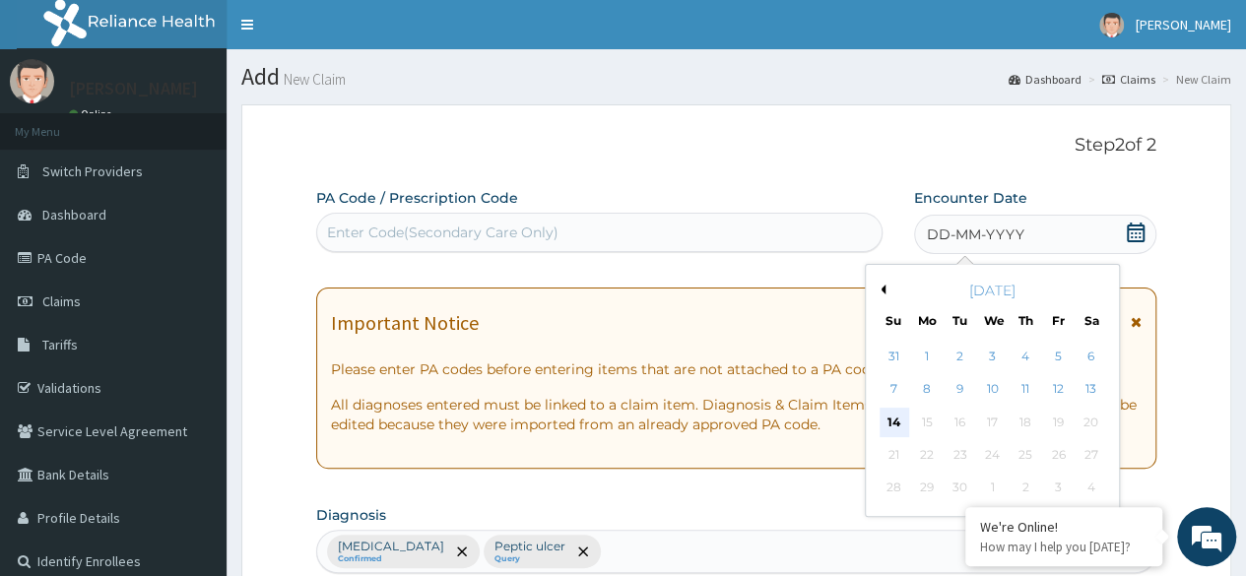
click at [895, 433] on div "14" at bounding box center [894, 423] width 30 height 30
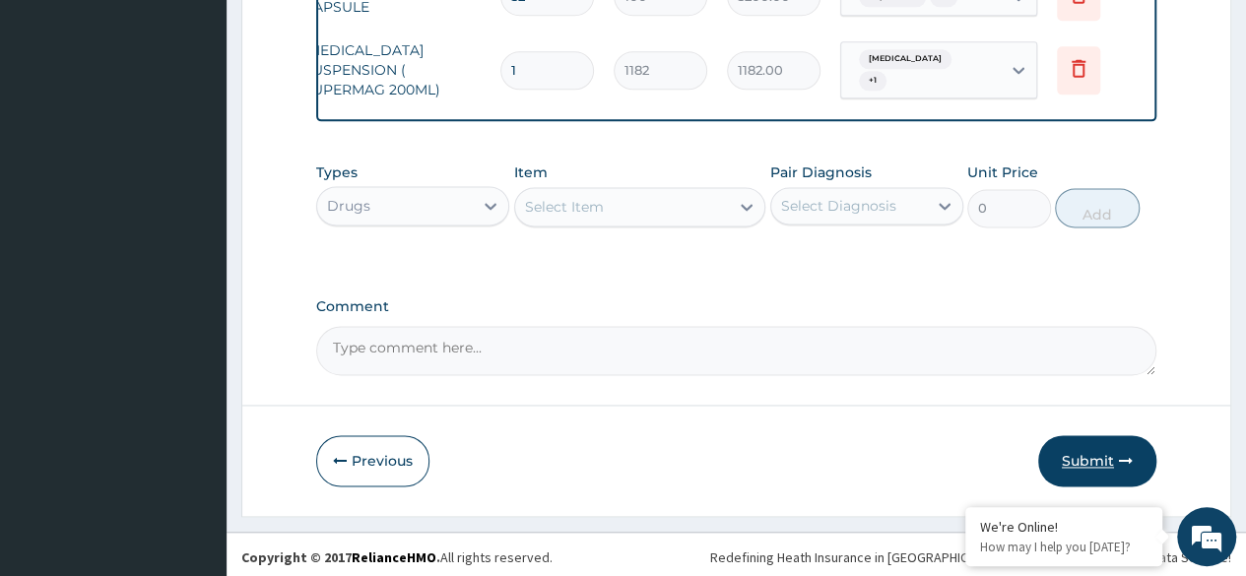
click at [1076, 457] on button "Submit" at bounding box center [1097, 460] width 118 height 51
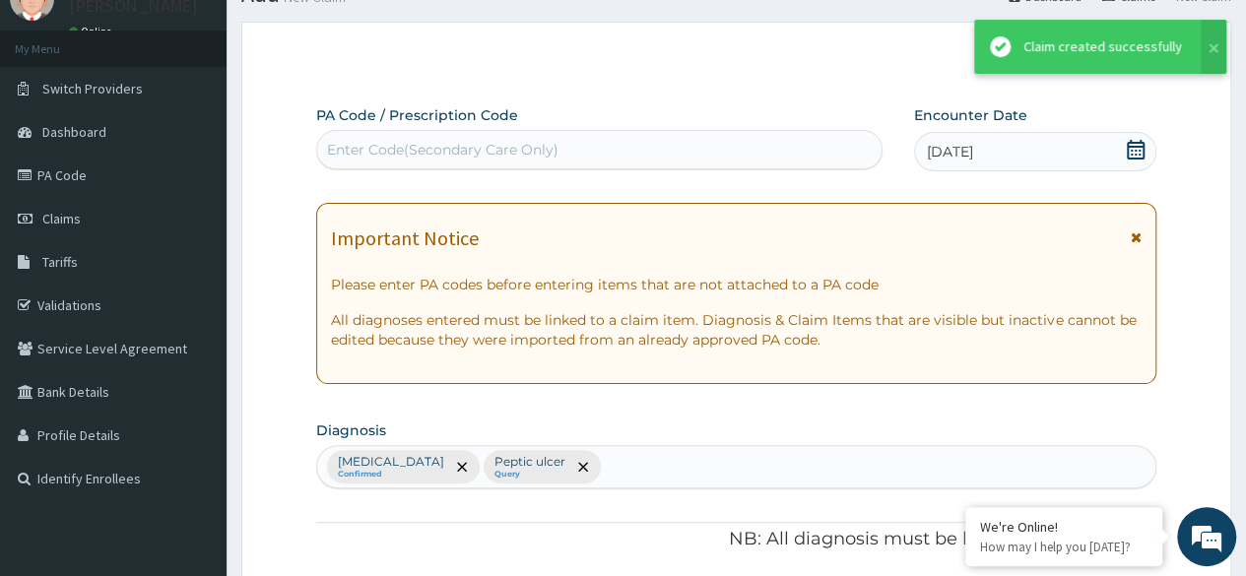
scroll to position [1232, 0]
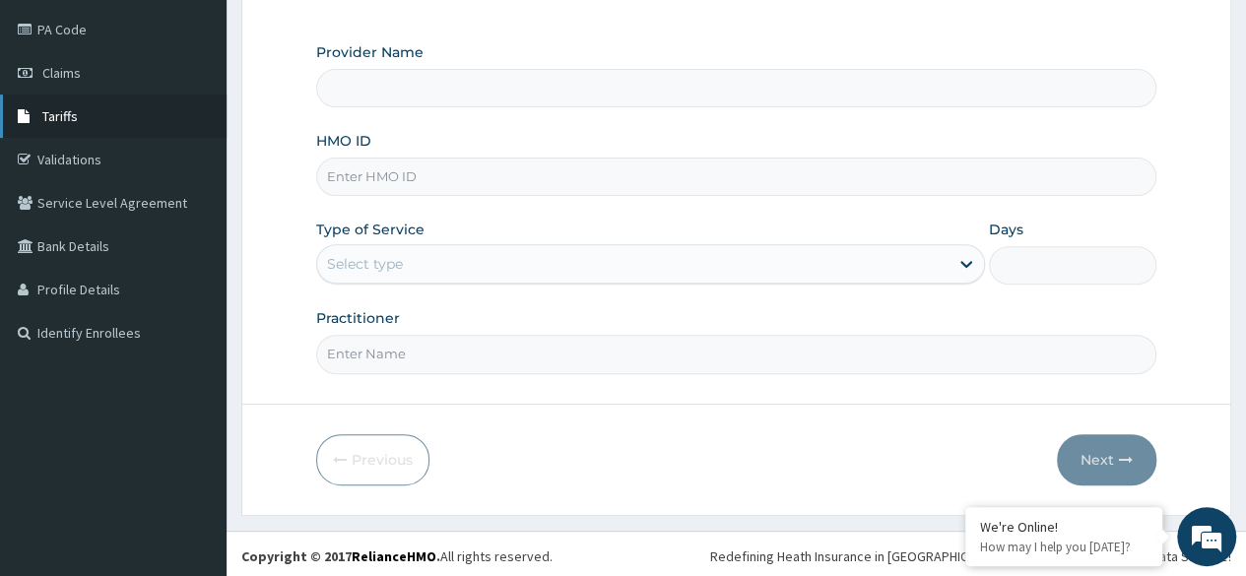
type input "Reliance Family Clinics (RFC) - [GEOGRAPHIC_DATA]"
drag, startPoint x: 95, startPoint y: 121, endPoint x: 81, endPoint y: 98, distance: 27.4
click at [95, 121] on link "Tariffs" at bounding box center [113, 116] width 227 height 43
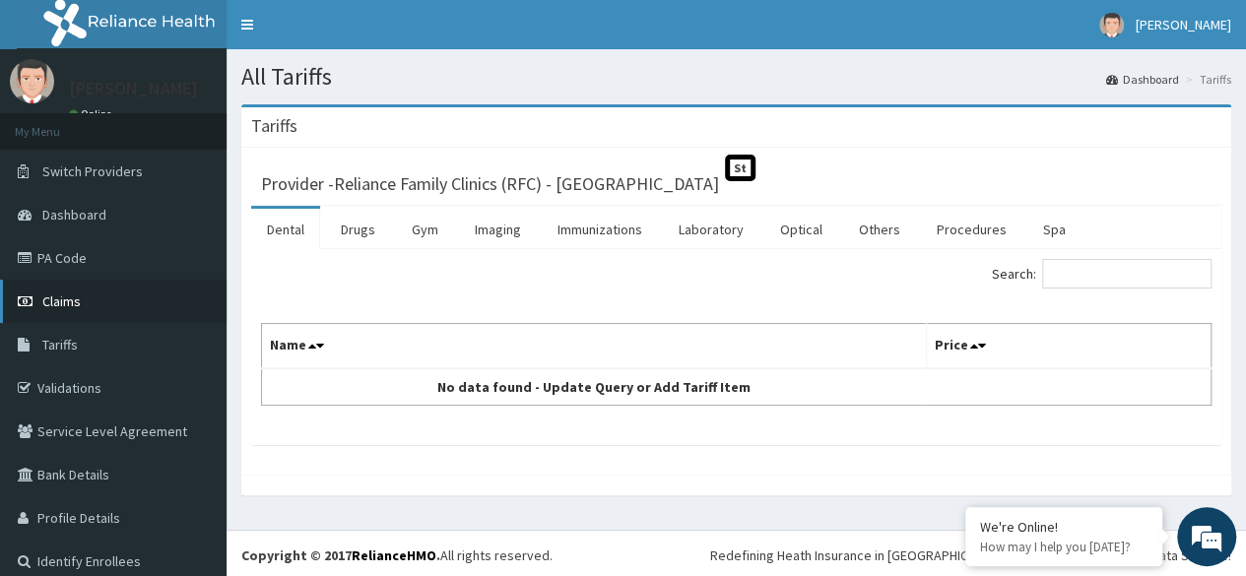
click at [58, 298] on span "Claims" at bounding box center [61, 302] width 38 height 18
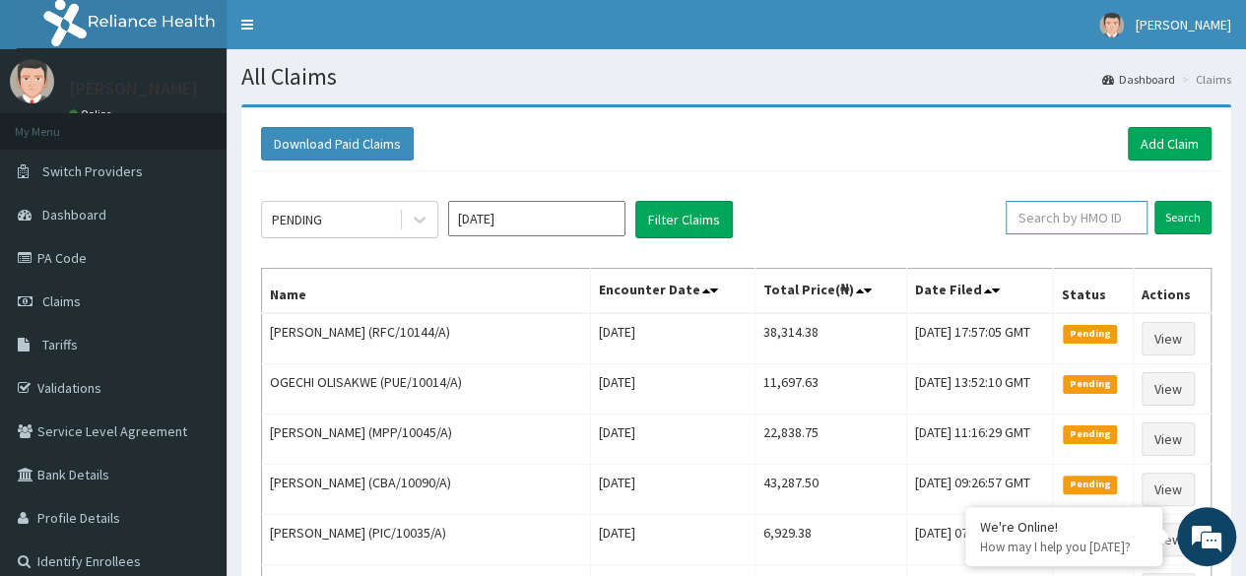
click at [1071, 204] on input "text" at bounding box center [1077, 217] width 142 height 33
paste input "SRC/10057/A"
type input "SRC/10057/A"
click at [1184, 224] on input "Search" at bounding box center [1182, 217] width 57 height 33
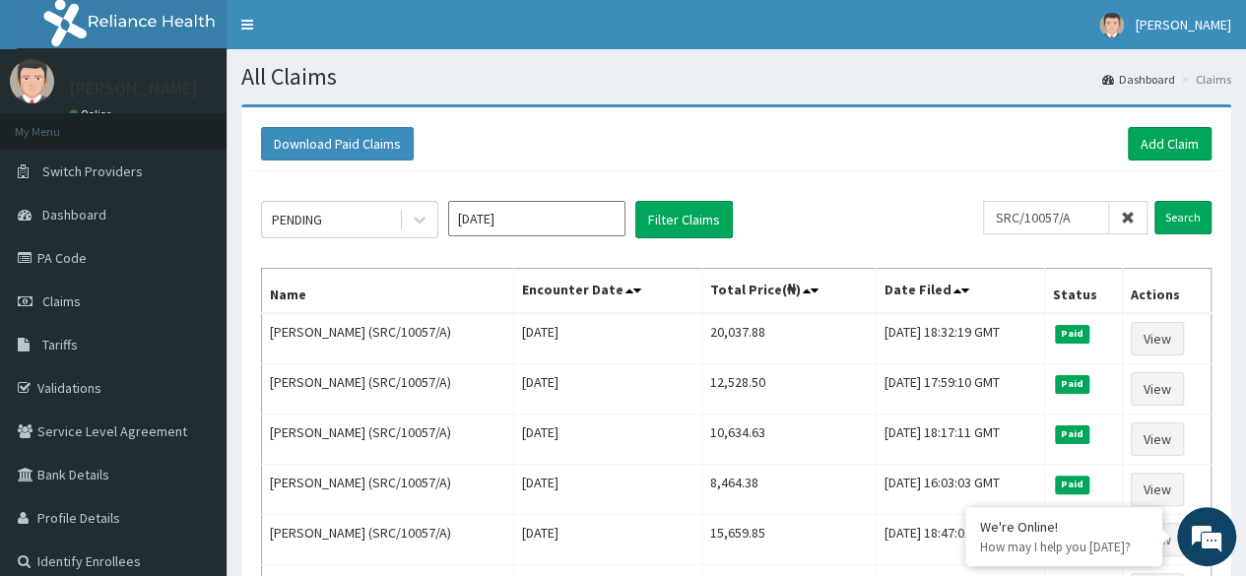
click at [1128, 221] on icon at bounding box center [1128, 218] width 14 height 14
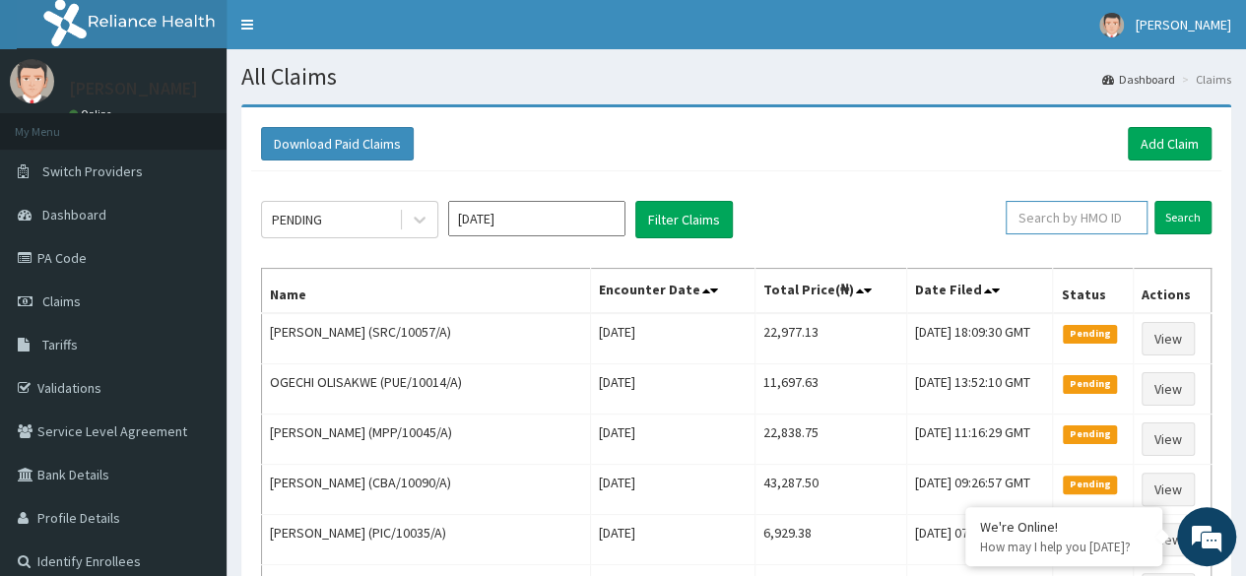
click at [1087, 220] on input "text" at bounding box center [1077, 217] width 142 height 33
paste input "RFC/10144/A"
type input "RFC/10144/A"
click at [1188, 213] on input "Search" at bounding box center [1182, 217] width 57 height 33
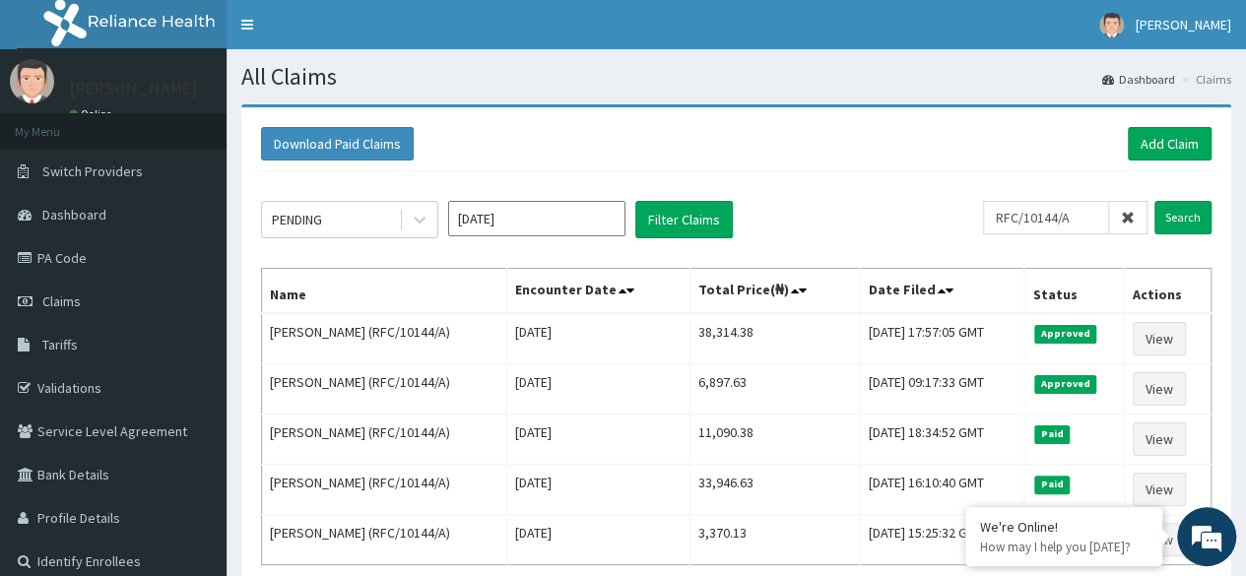
click at [996, 118] on div "Download Paid Claims Add Claim" at bounding box center [736, 144] width 970 height 54
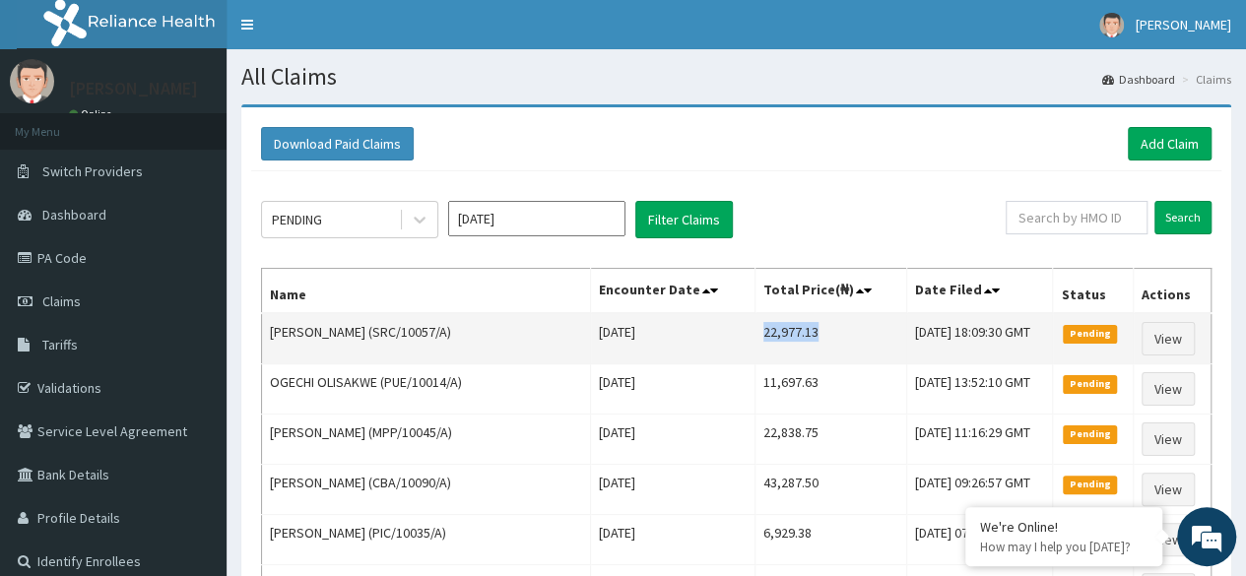
drag, startPoint x: 745, startPoint y: 334, endPoint x: 816, endPoint y: 343, distance: 71.5
click at [816, 343] on td "22,977.13" at bounding box center [830, 338] width 152 height 51
copy td "22,977.13"
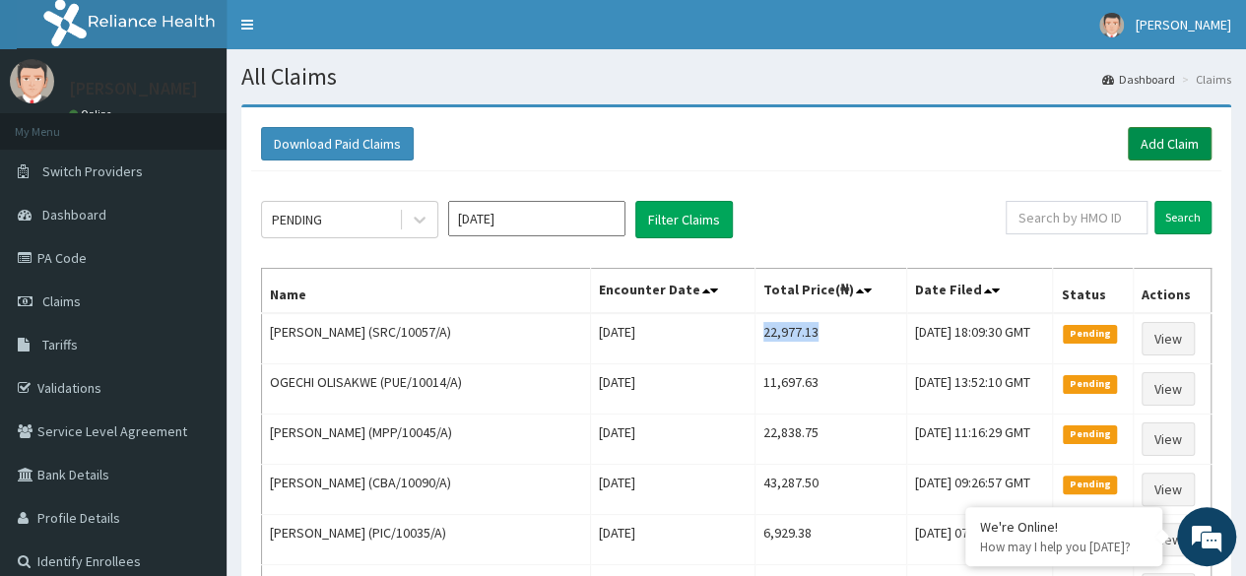
click at [1174, 137] on link "Add Claim" at bounding box center [1170, 143] width 84 height 33
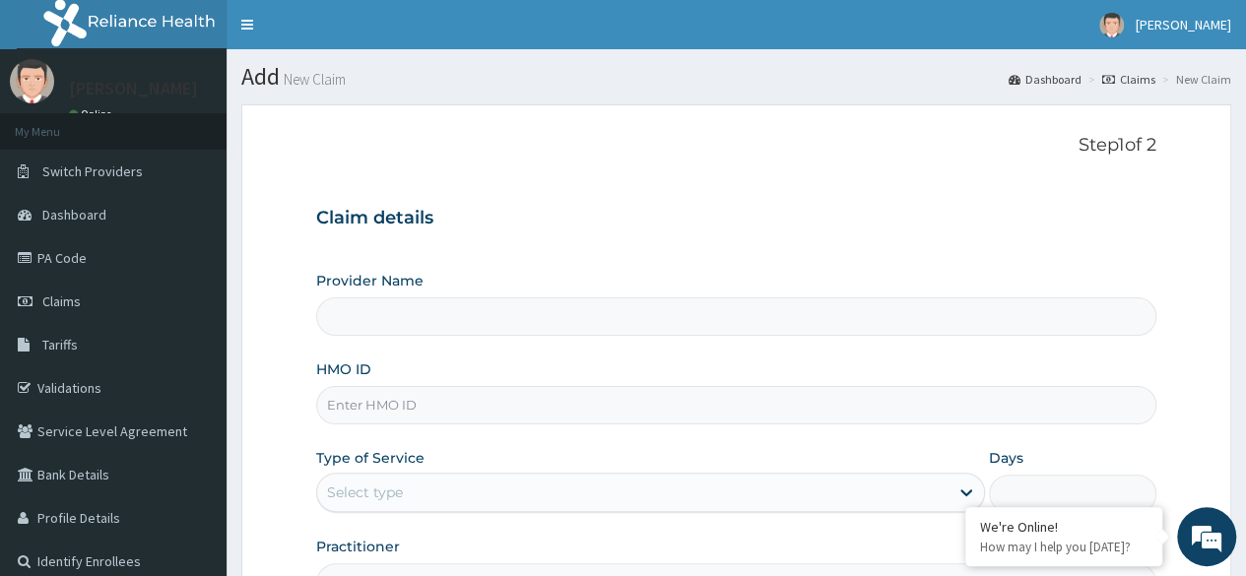
drag, startPoint x: 0, startPoint y: 0, endPoint x: 396, endPoint y: 409, distance: 569.1
click at [396, 409] on input "HMO ID" at bounding box center [736, 405] width 840 height 38
paste input "SFH/10050/A"
type input "SFH/10050/A"
type input "Reliance Family Clinics (RFC) - [GEOGRAPHIC_DATA]"
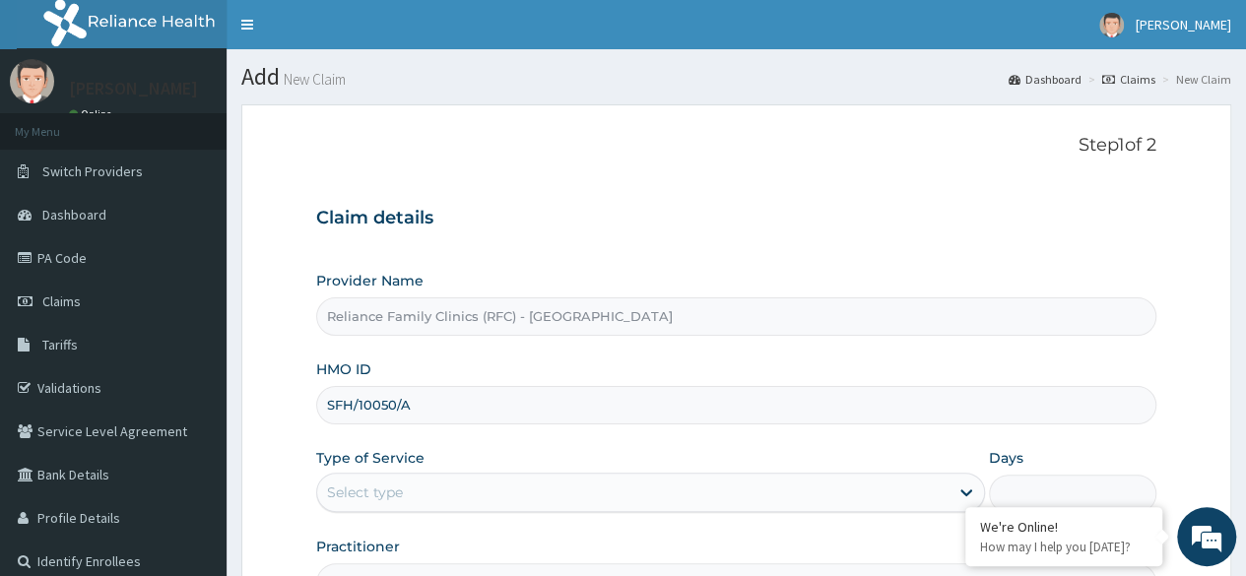
scroll to position [115, 0]
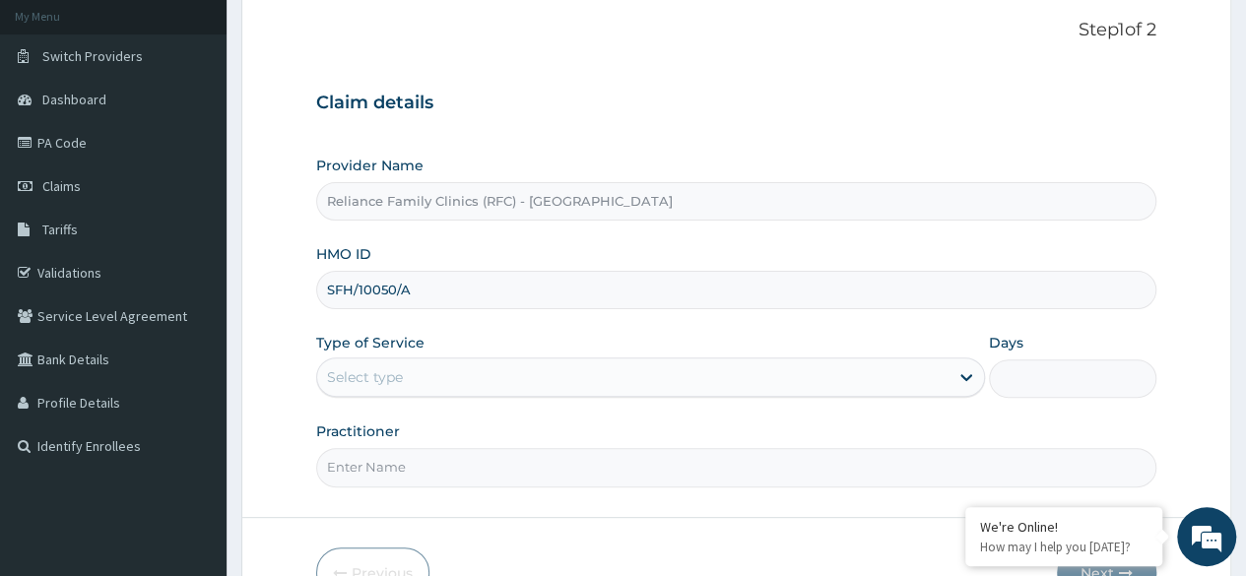
type input "SFH/10050/A"
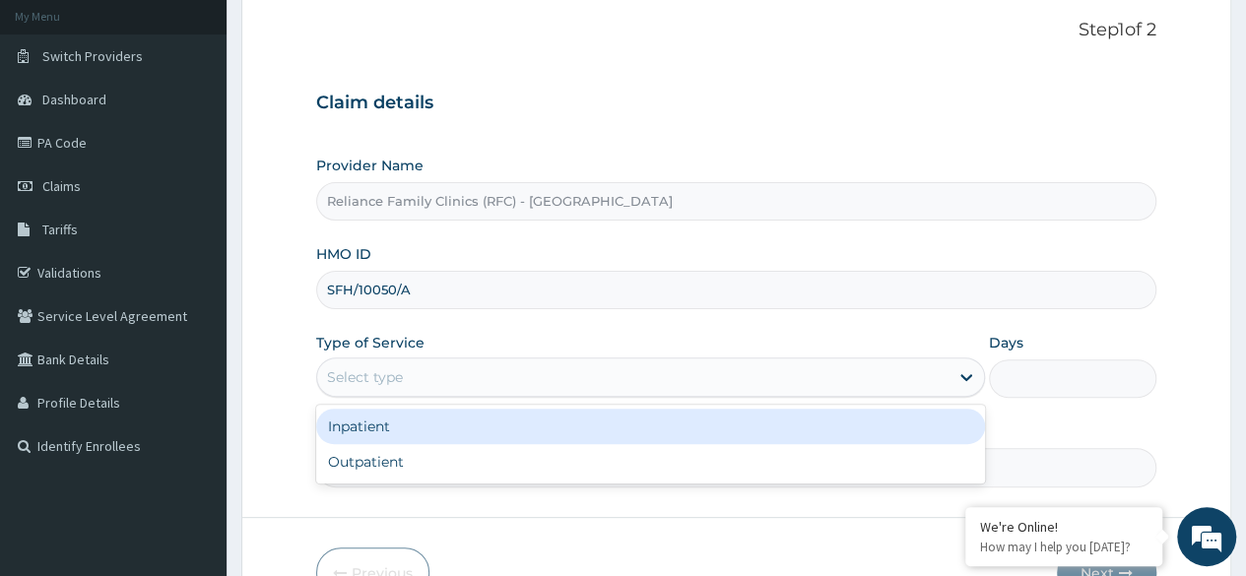
click at [382, 385] on div "Select type" at bounding box center [632, 377] width 631 height 32
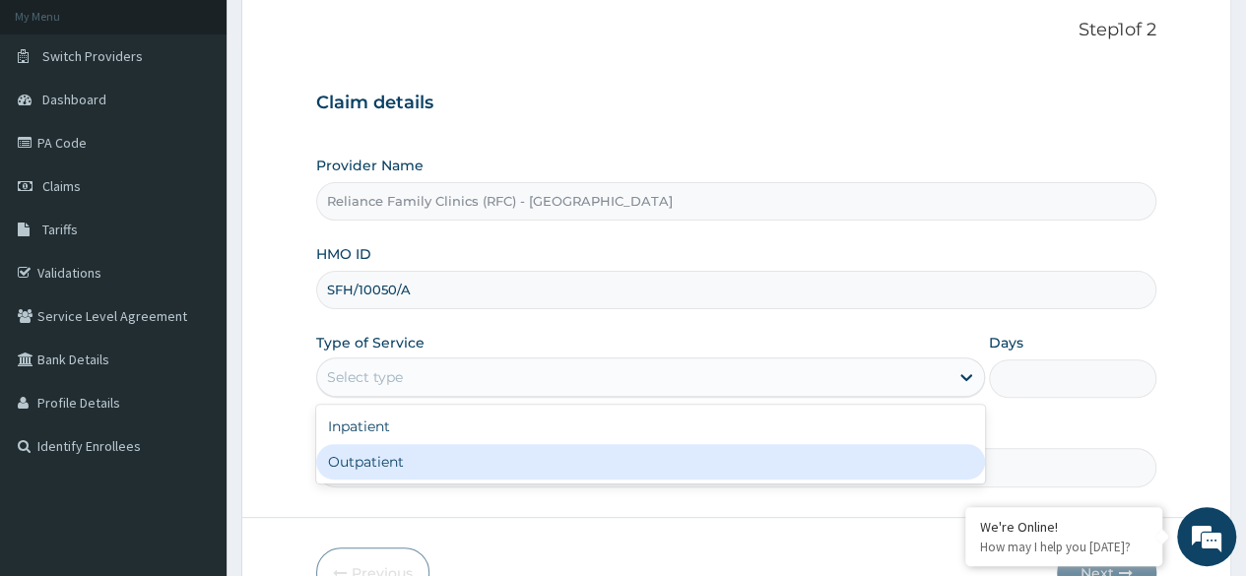
click at [381, 456] on div "Outpatient" at bounding box center [650, 461] width 669 height 35
type input "1"
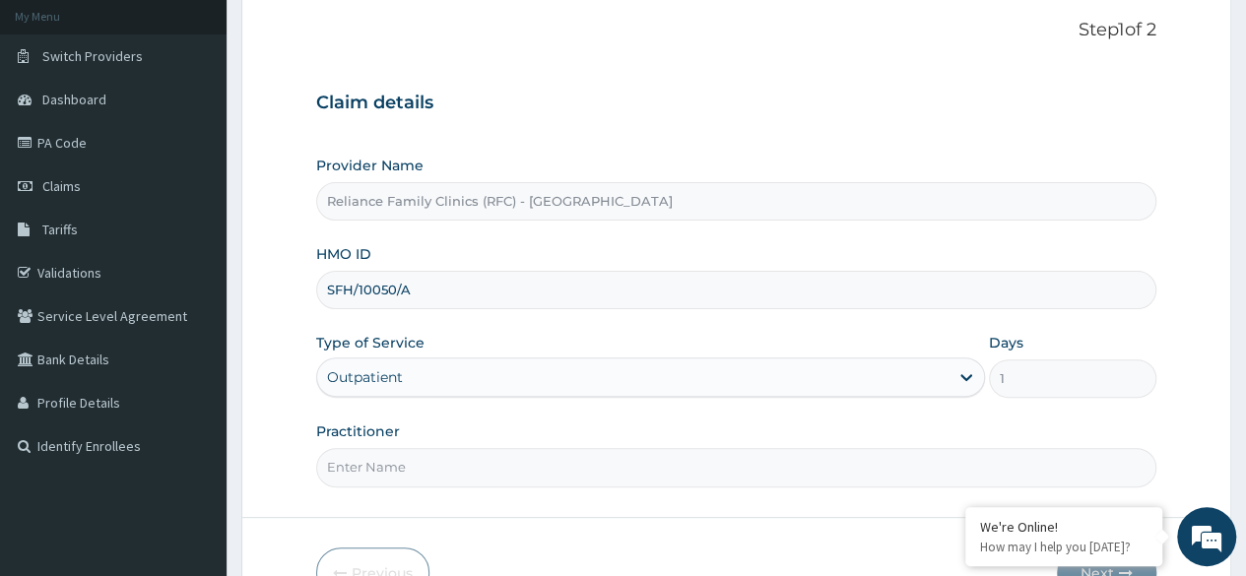
click at [381, 456] on input "Practitioner" at bounding box center [736, 467] width 840 height 38
type input "Locum"
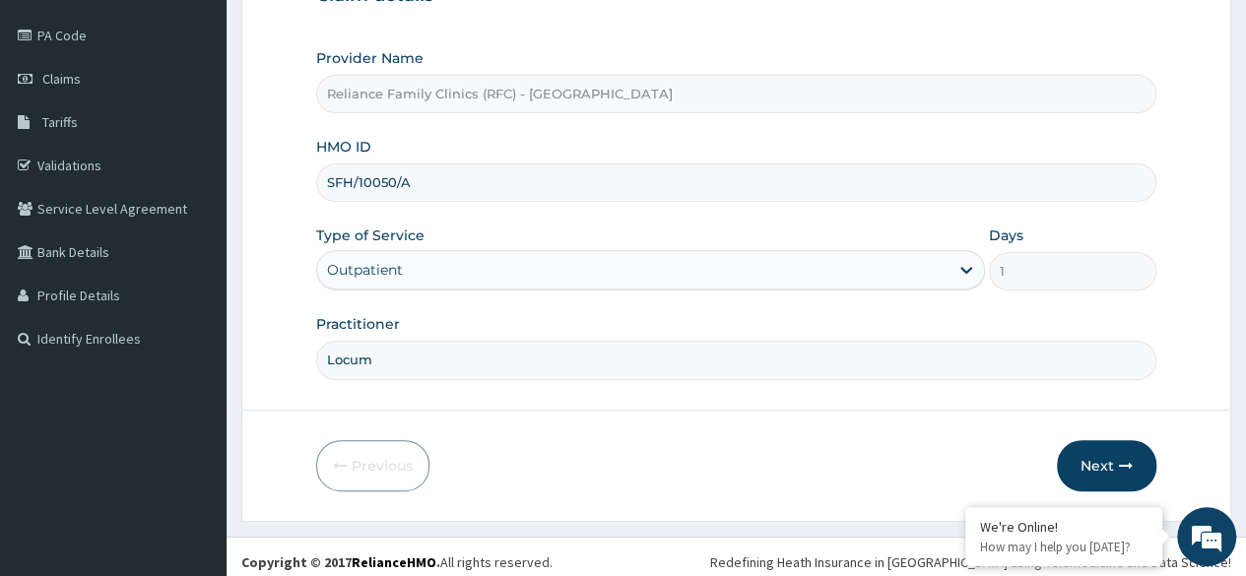
scroll to position [229, 0]
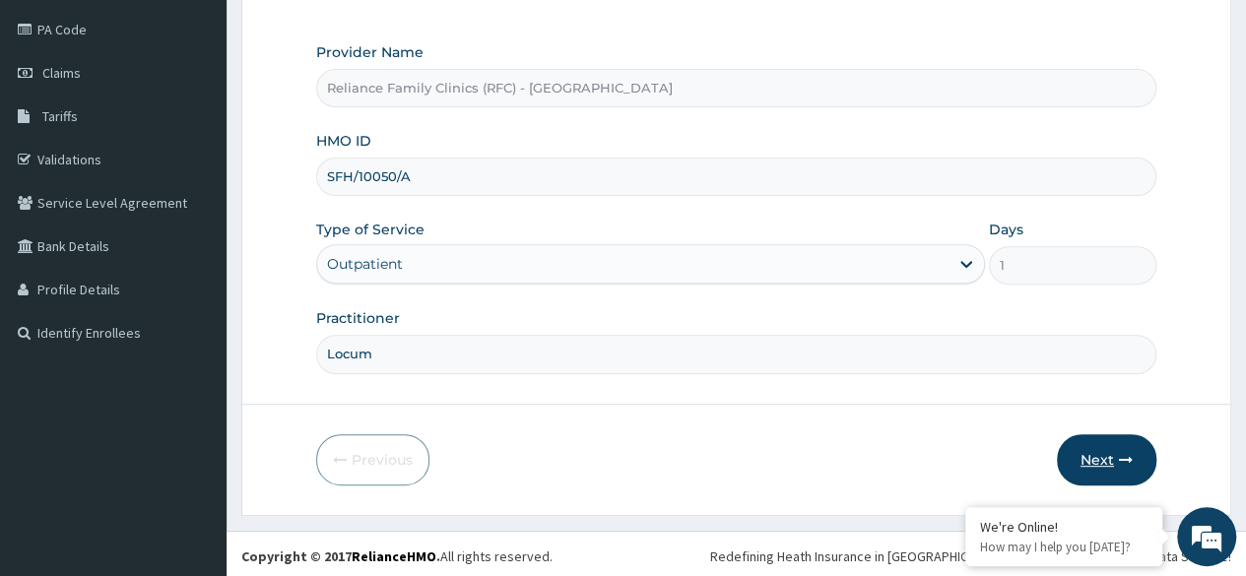
click at [1107, 448] on button "Next" at bounding box center [1106, 459] width 99 height 51
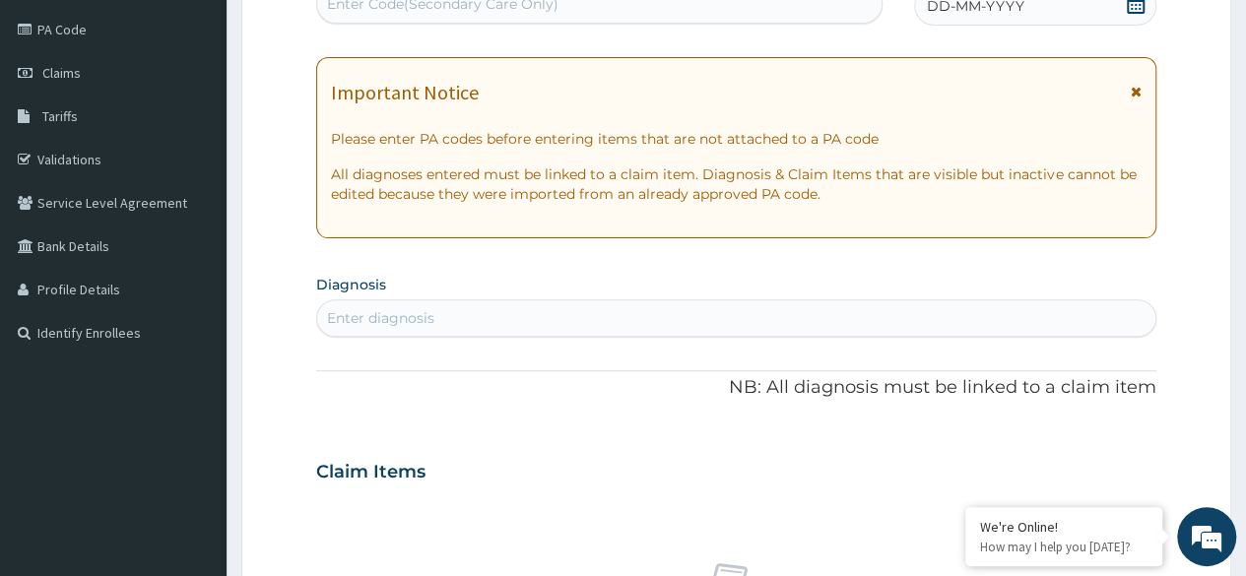
scroll to position [0, 0]
click at [365, 308] on div "Enter diagnosis" at bounding box center [380, 318] width 107 height 20
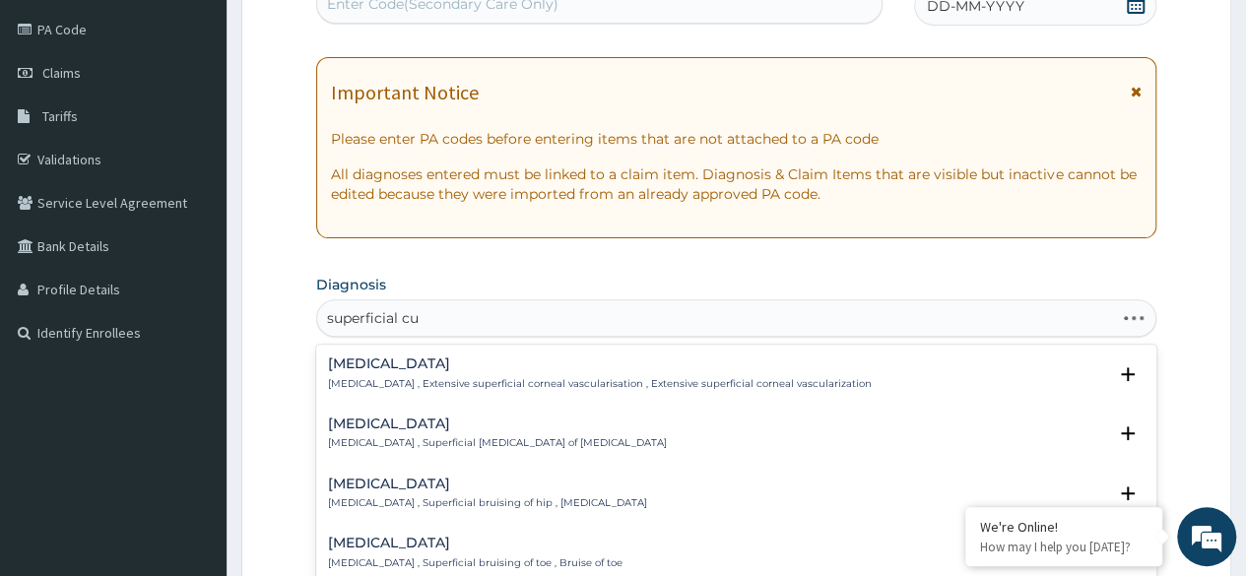
type input "superficial cut"
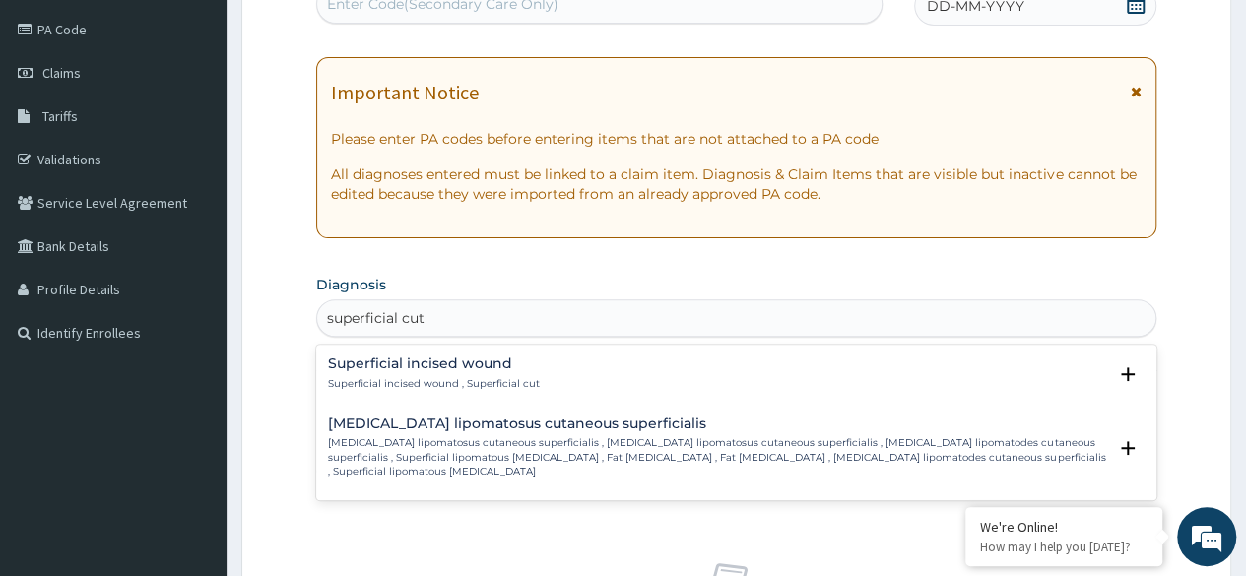
click at [416, 377] on p "Superficial incised wound , Superficial cut" at bounding box center [434, 384] width 212 height 14
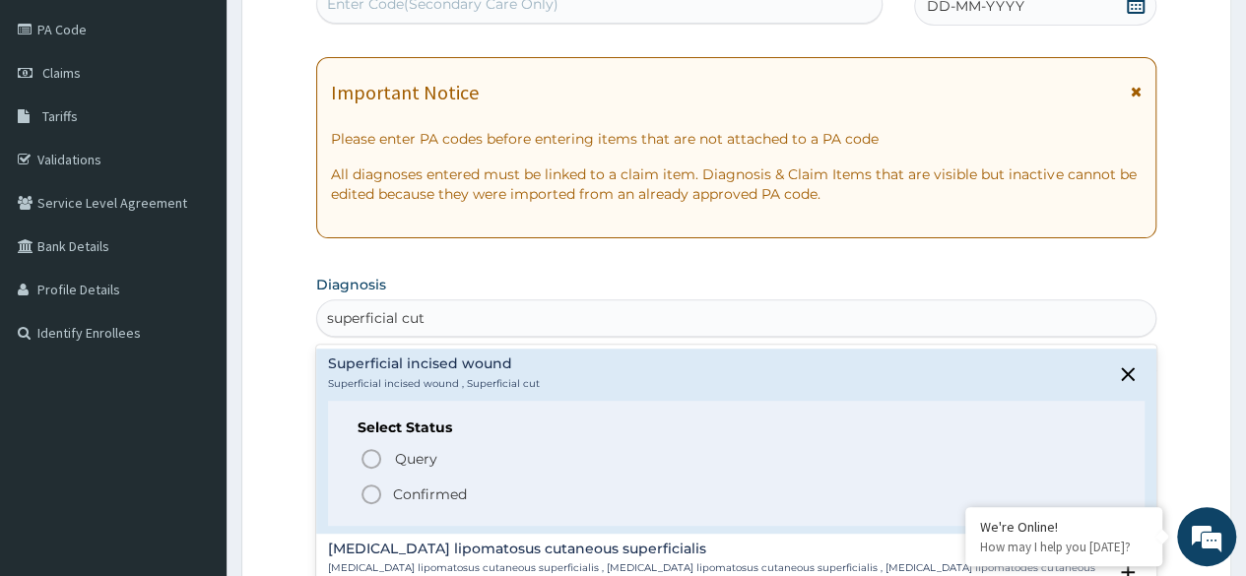
click at [364, 490] on icon "status option filled" at bounding box center [371, 495] width 24 height 24
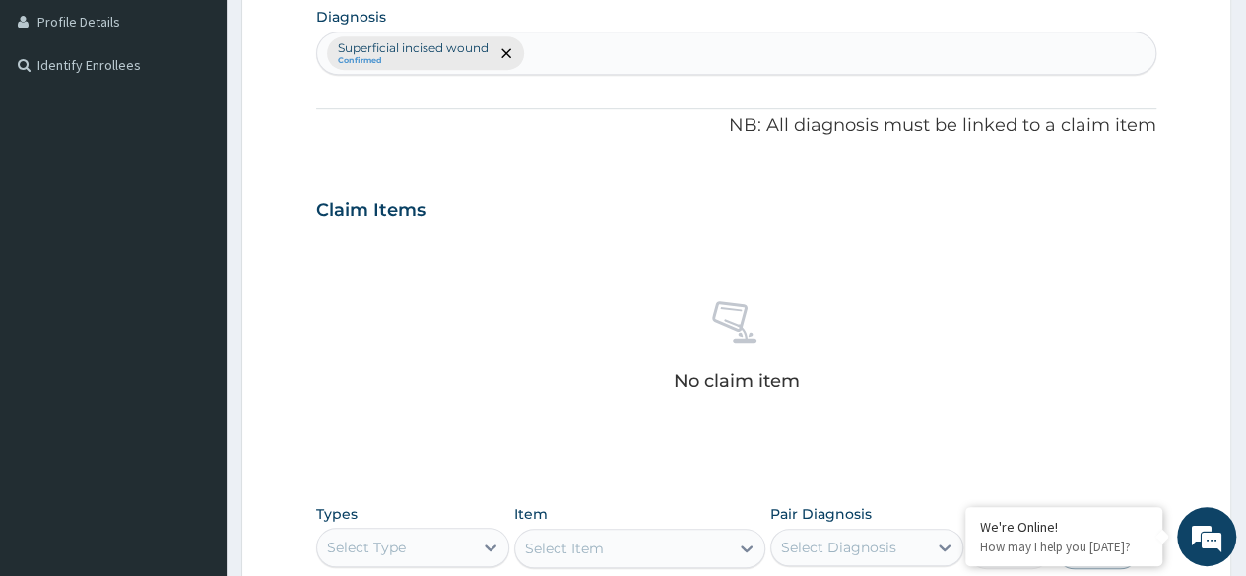
scroll to position [502, 0]
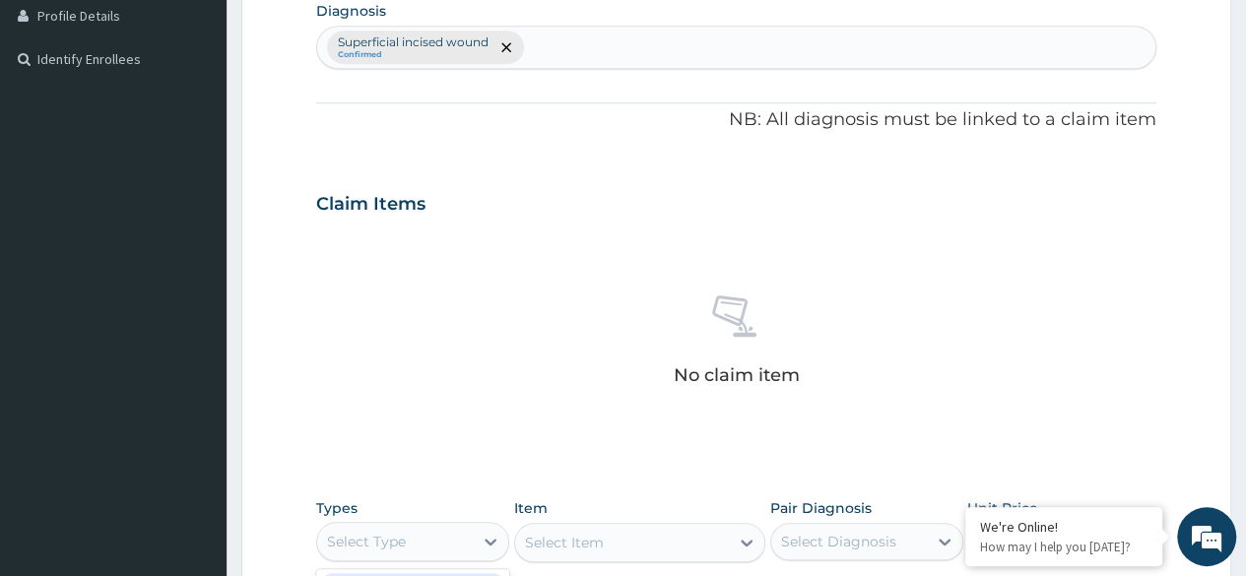
click at [376, 532] on div "Select Type" at bounding box center [366, 542] width 79 height 20
type input "pro"
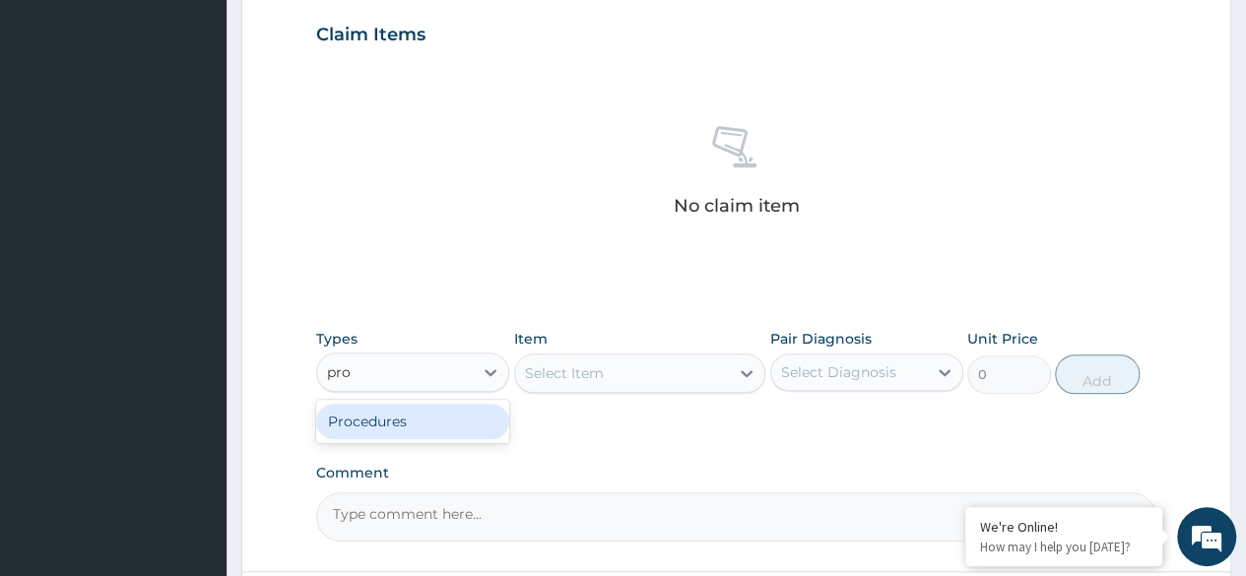
scroll to position [673, 0]
click at [458, 418] on div "Procedures" at bounding box center [412, 420] width 193 height 35
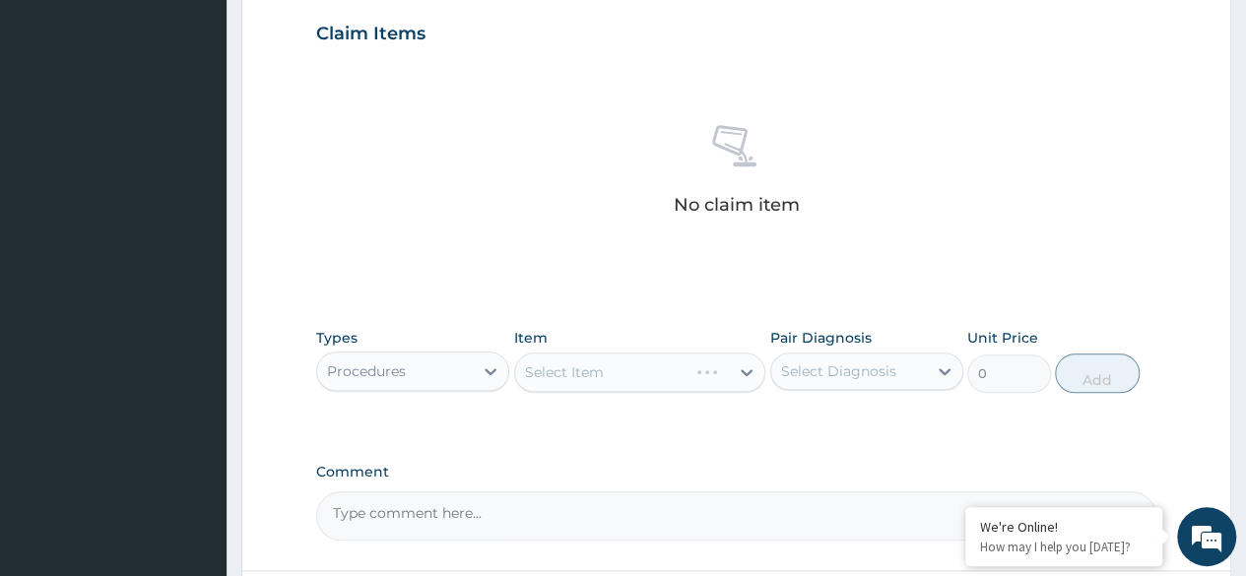
click at [700, 369] on div "Select Item" at bounding box center [640, 372] width 252 height 39
click at [703, 396] on div "Types Procedures Item Select Item Pair Diagnosis Select Diagnosis Unit Price 0 …" at bounding box center [736, 360] width 840 height 85
click at [721, 354] on div "Select Item" at bounding box center [640, 372] width 252 height 39
click at [745, 348] on div "Item Select Item" at bounding box center [640, 360] width 252 height 65
click at [727, 375] on div "Select Item" at bounding box center [640, 372] width 252 height 39
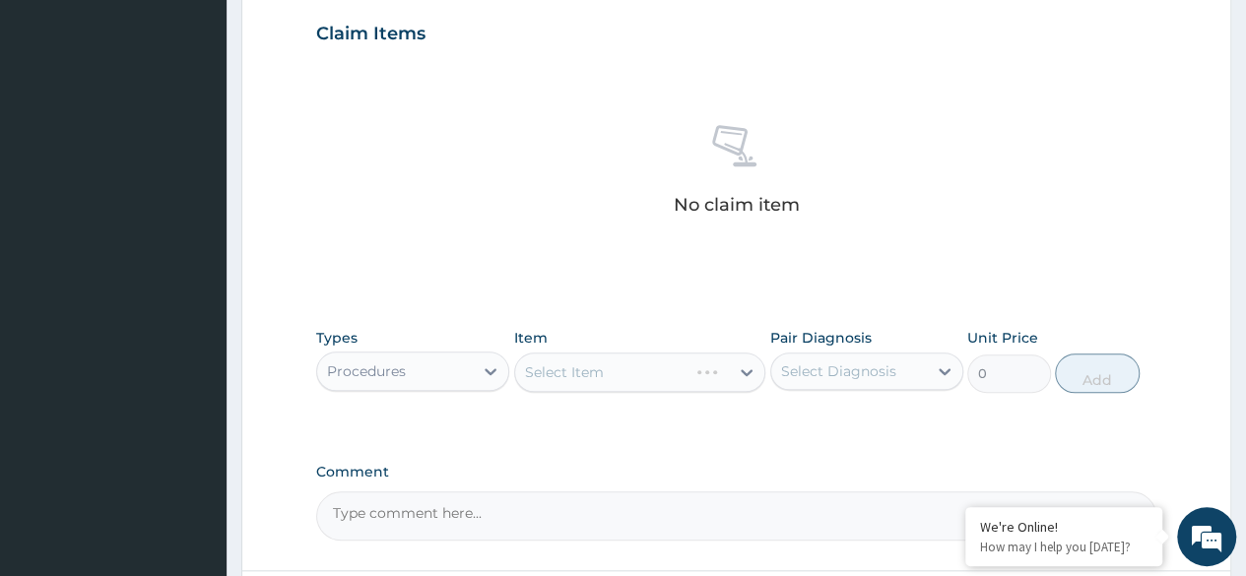
click at [743, 354] on div "Select Item" at bounding box center [640, 372] width 252 height 39
click at [738, 370] on div "Select Item" at bounding box center [640, 372] width 252 height 39
click at [749, 363] on div "Select Item" at bounding box center [640, 372] width 252 height 39
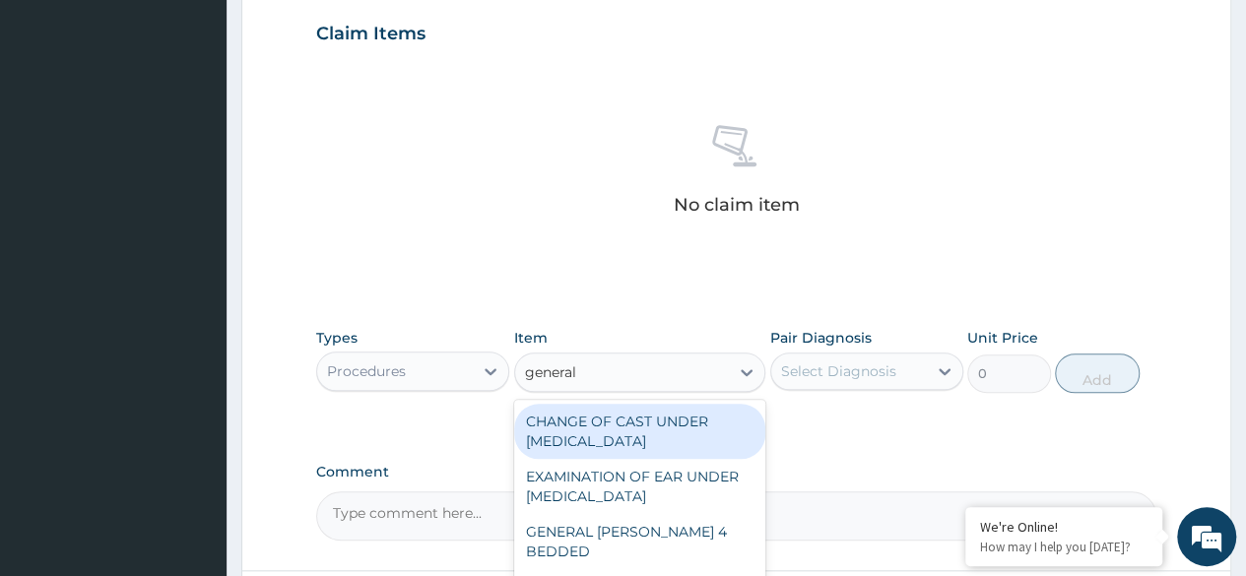
type input "general p"
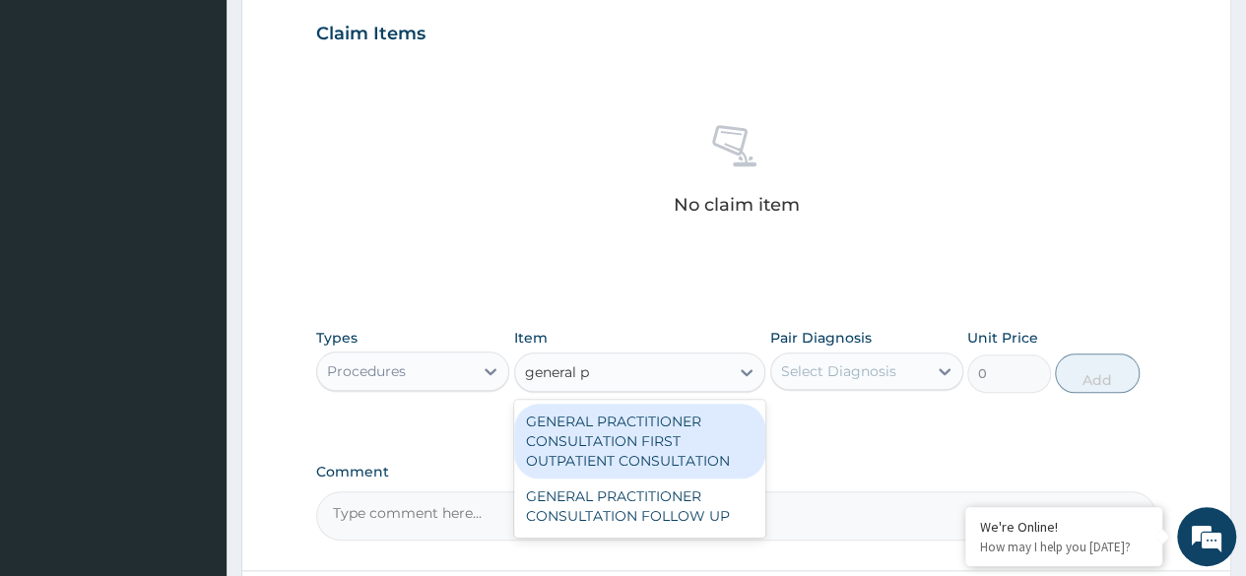
click at [708, 453] on div "GENERAL PRACTITIONER CONSULTATION FIRST OUTPATIENT CONSULTATION" at bounding box center [640, 441] width 252 height 75
type input "3370.125"
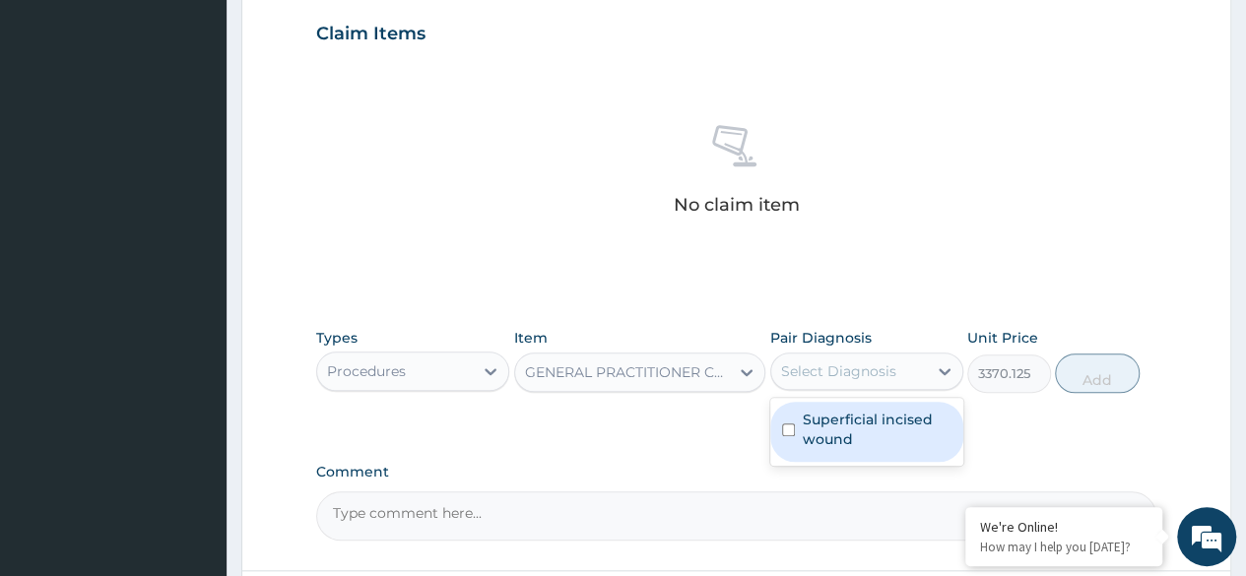
click at [876, 435] on label "Superficial incised wound" at bounding box center [877, 429] width 149 height 39
checkbox input "true"
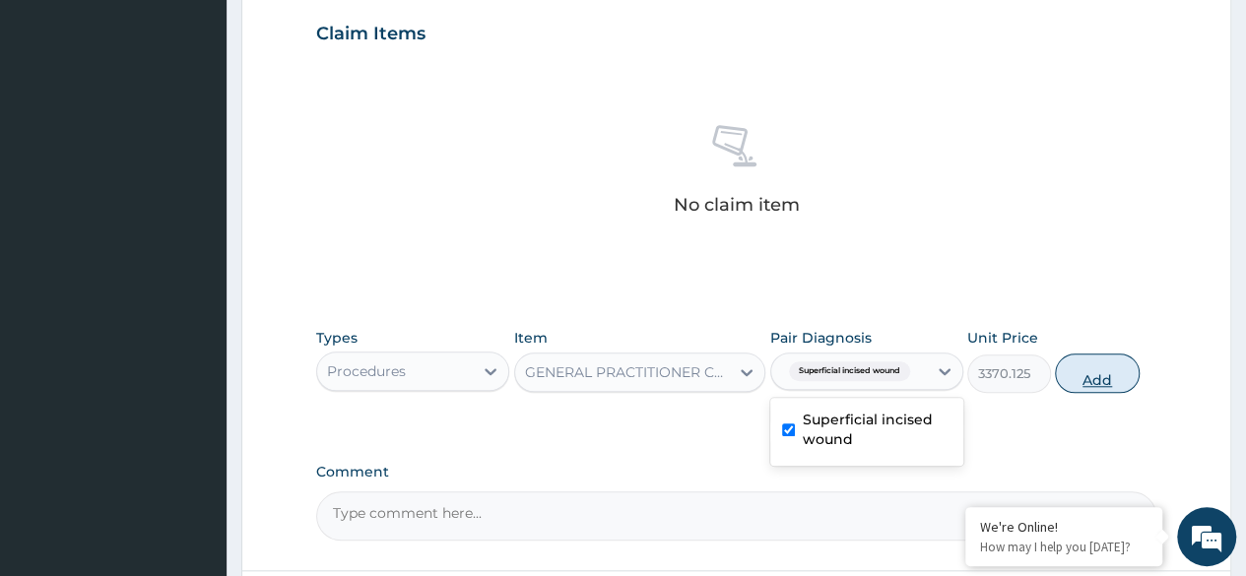
click at [1078, 355] on button "Add" at bounding box center [1097, 373] width 84 height 39
type input "0"
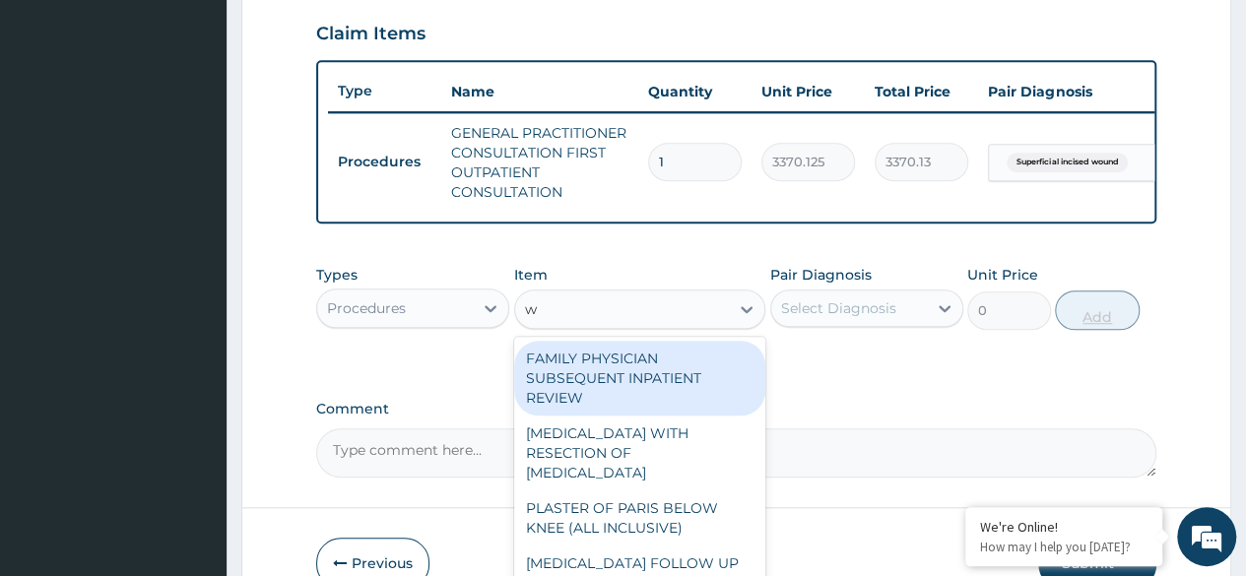
type input "wo"
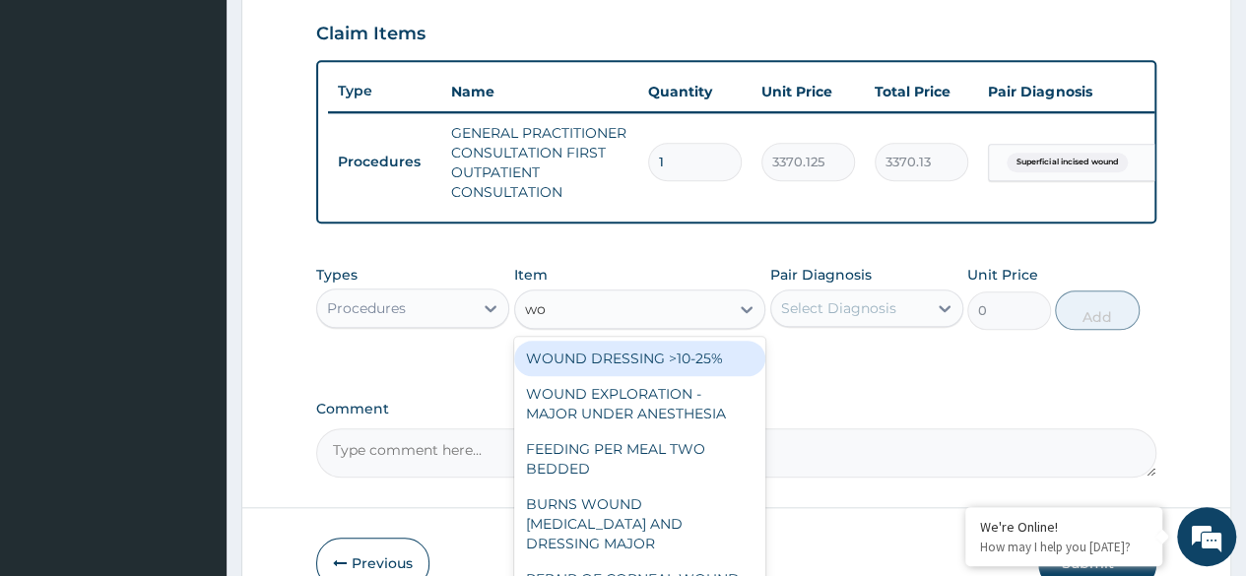
click at [709, 376] on div "WOUND DRESSING >10-25%" at bounding box center [640, 358] width 252 height 35
type input "5106.25"
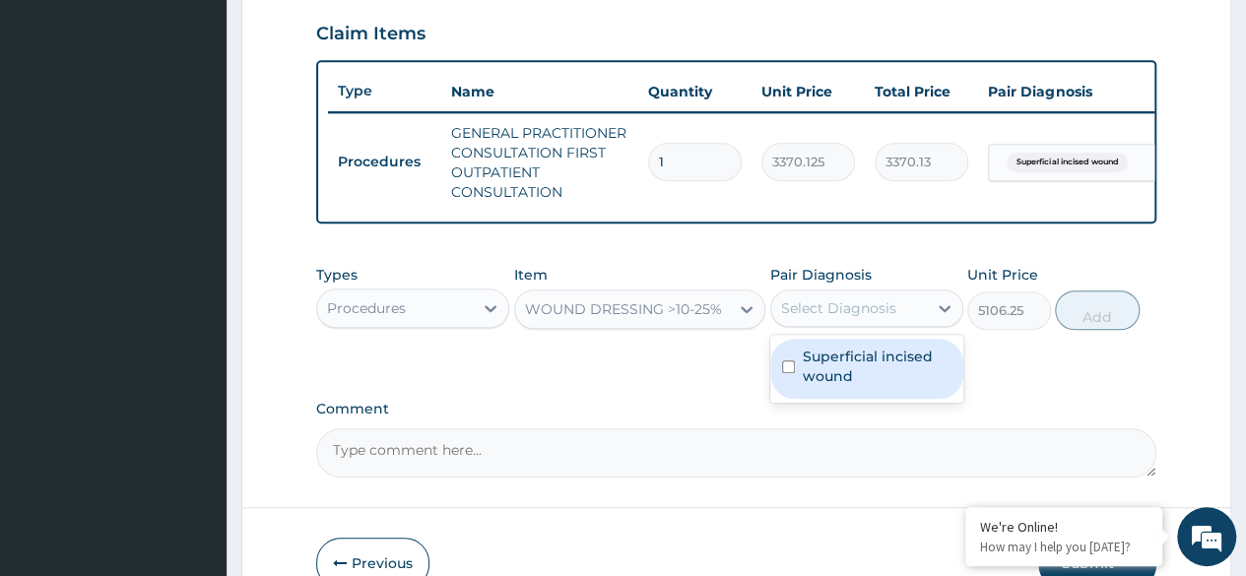
click at [898, 370] on label "Superficial incised wound" at bounding box center [877, 366] width 149 height 39
checkbox input "true"
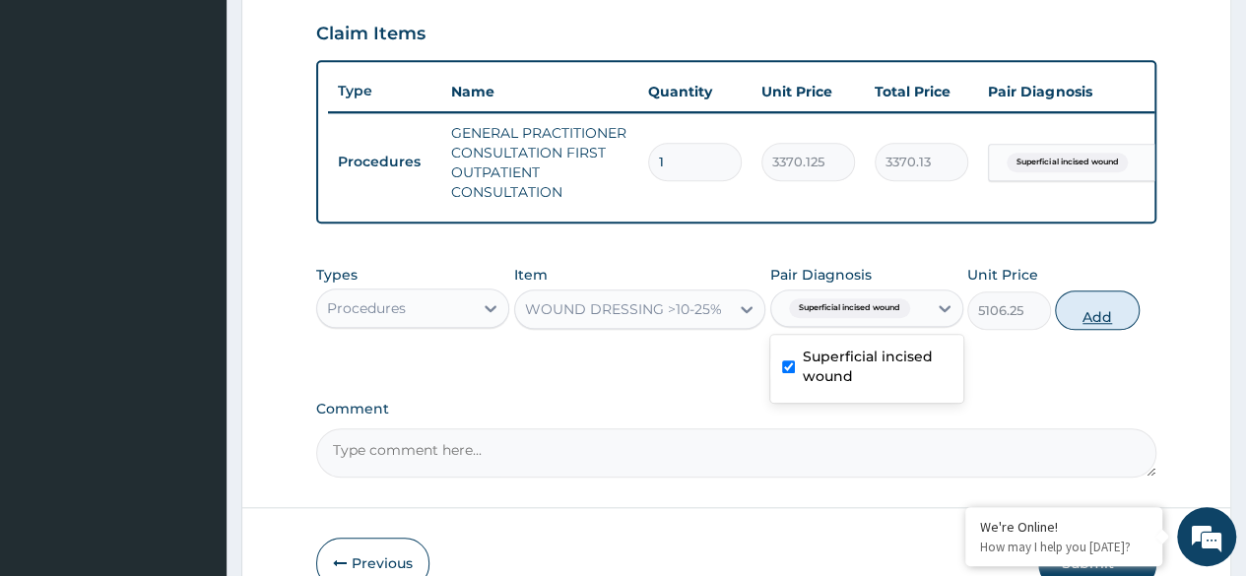
click at [1104, 330] on button "Add" at bounding box center [1097, 310] width 84 height 39
type input "0"
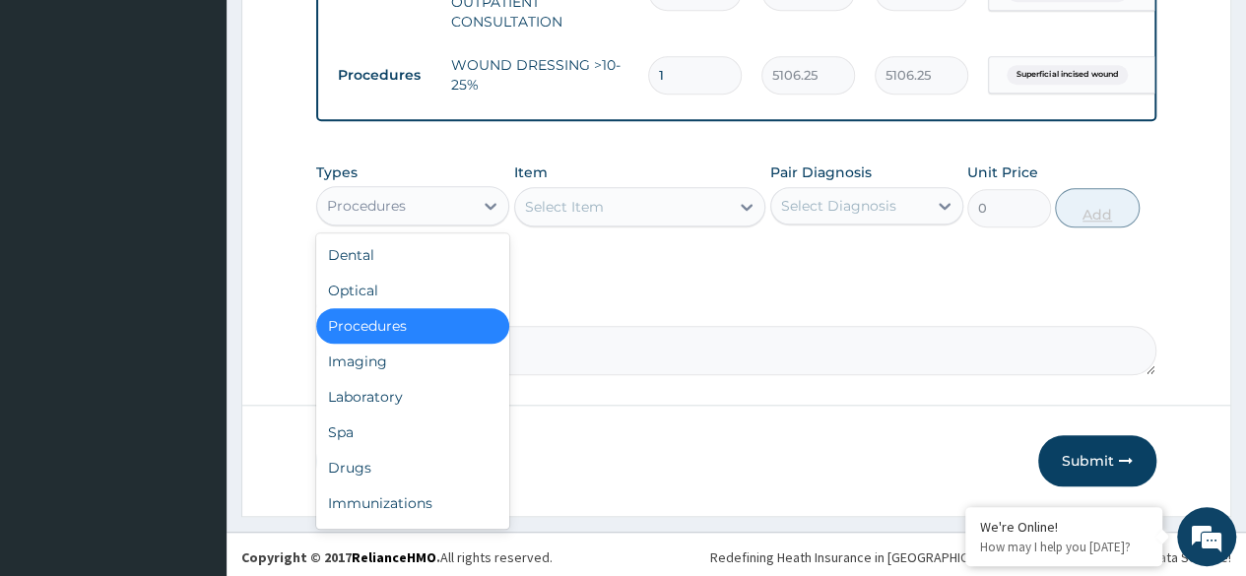
scroll to position [67, 0]
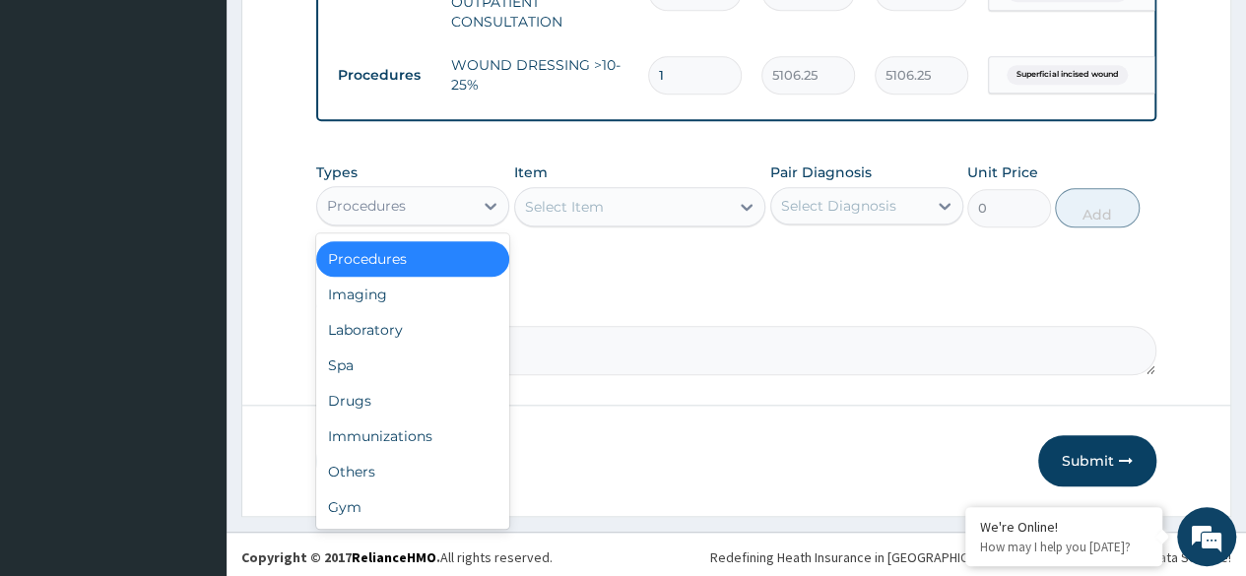
click at [432, 454] on div "Immunizations" at bounding box center [412, 436] width 193 height 35
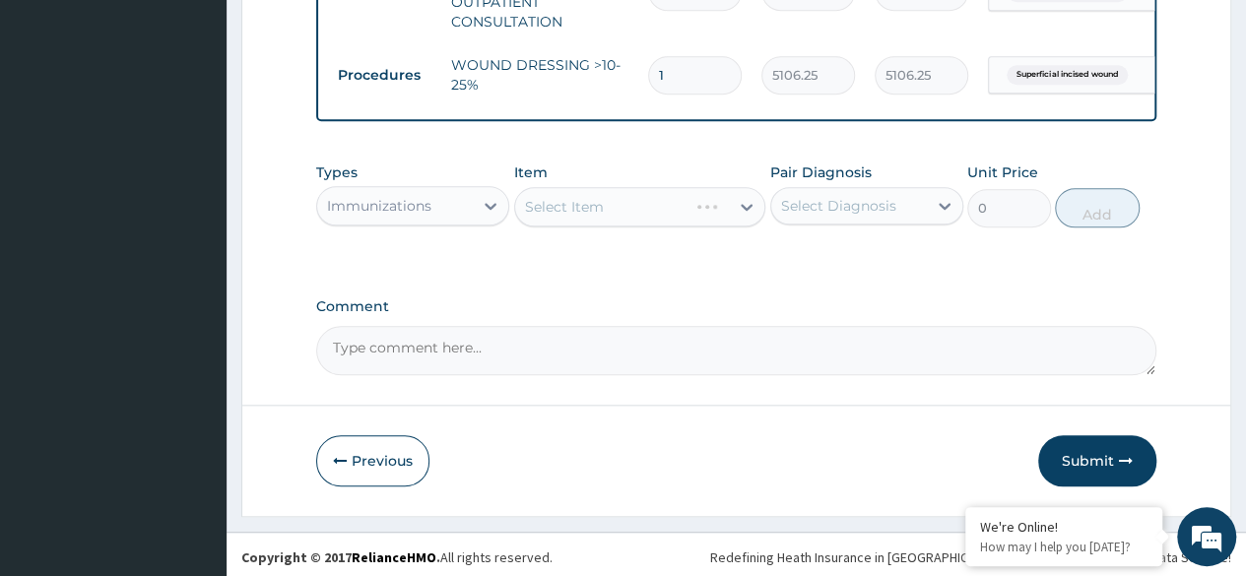
click at [644, 217] on div "Select Item" at bounding box center [640, 206] width 252 height 39
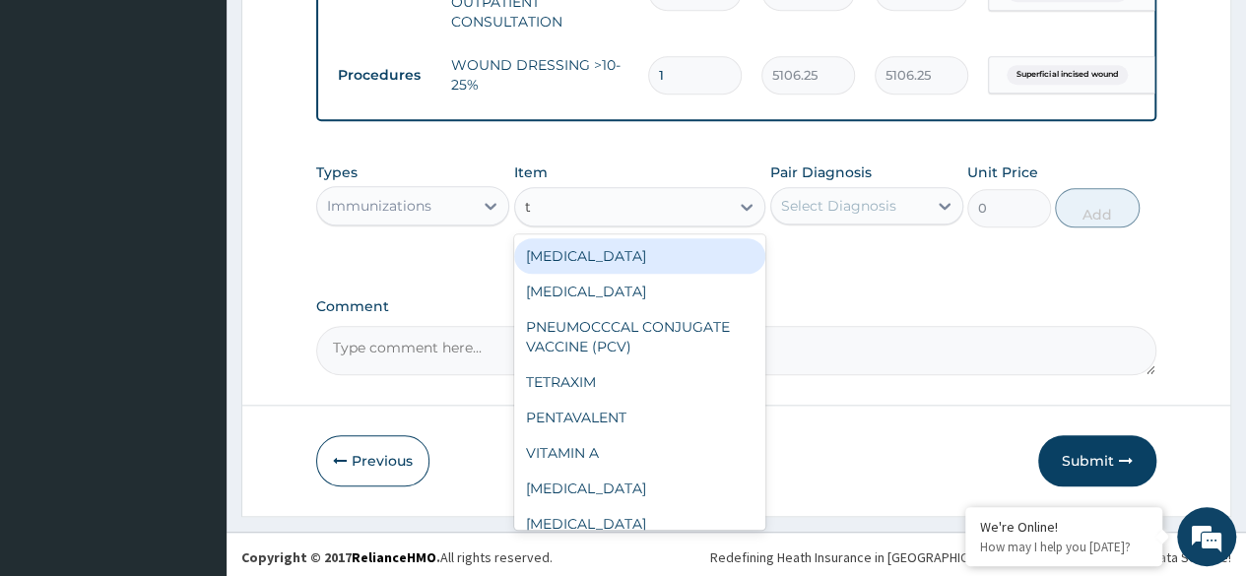
type input "te"
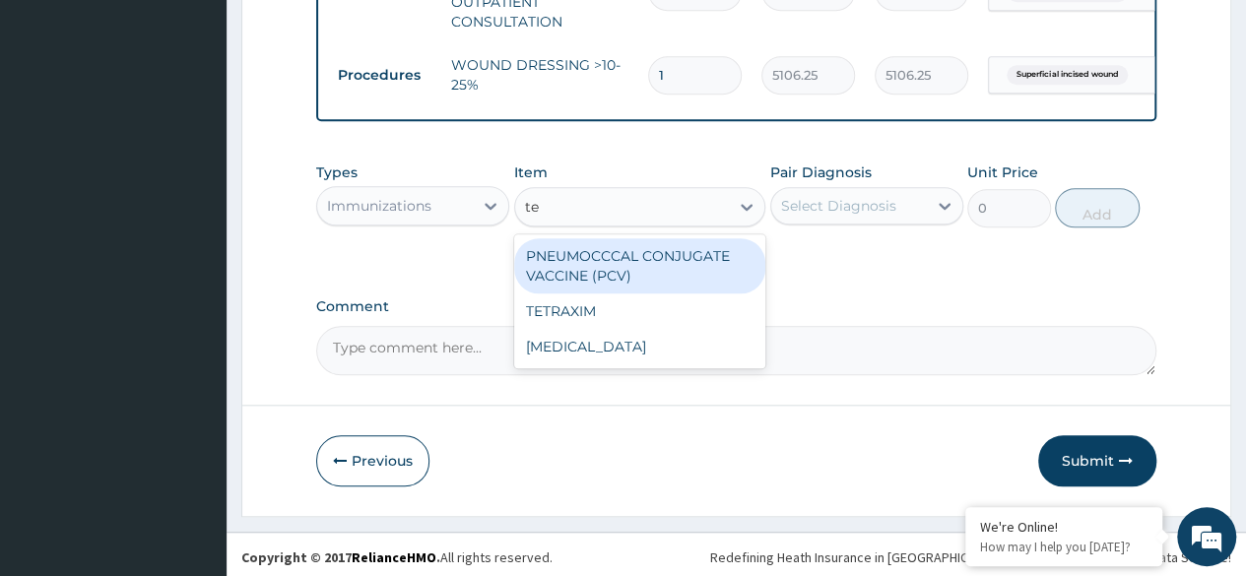
click at [654, 364] on div "TETANUS VACCINE" at bounding box center [640, 346] width 252 height 35
type input "1021.25"
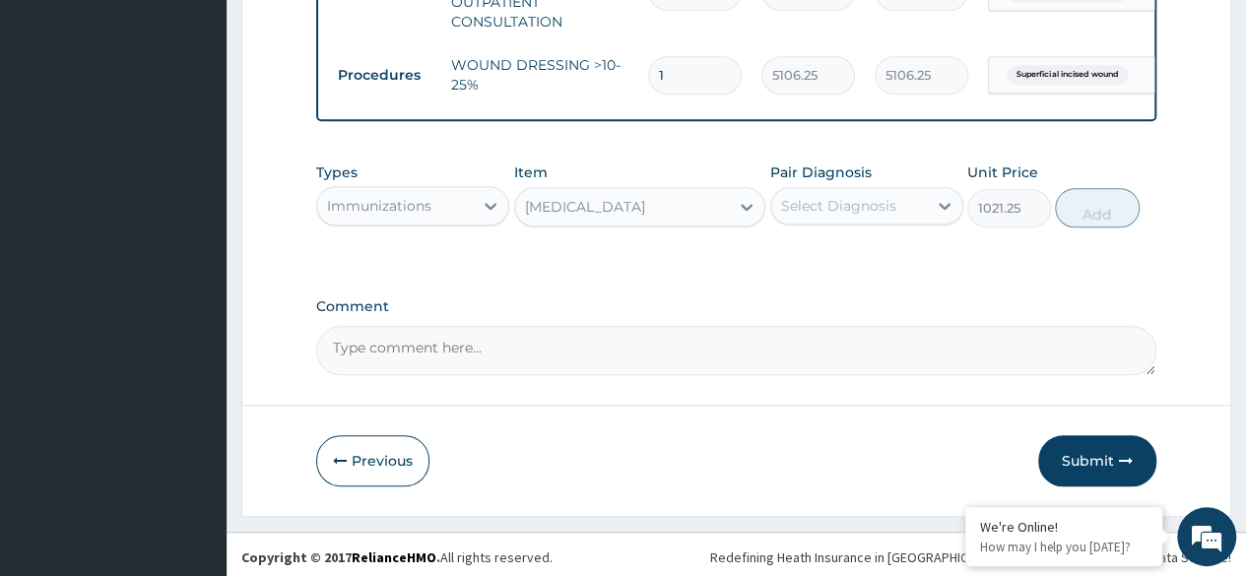
click at [842, 254] on div "Types Immunizations Item option TETANUS VACCINE, selected. Select is focused ,t…" at bounding box center [736, 210] width 840 height 114
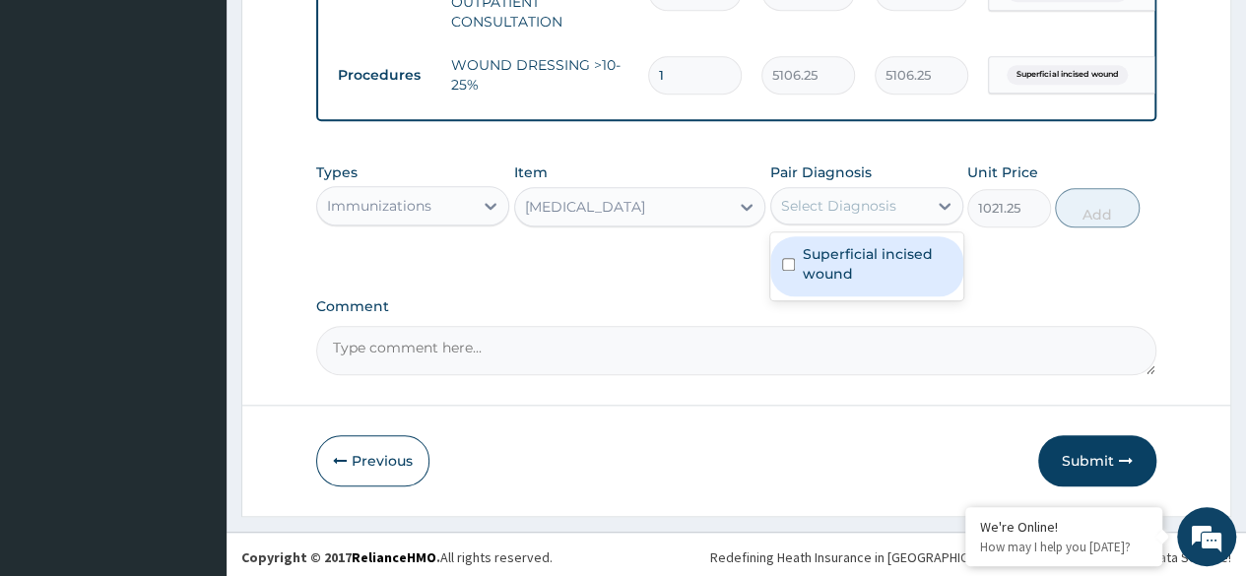
click at [851, 279] on label "Superficial incised wound" at bounding box center [877, 263] width 149 height 39
checkbox input "true"
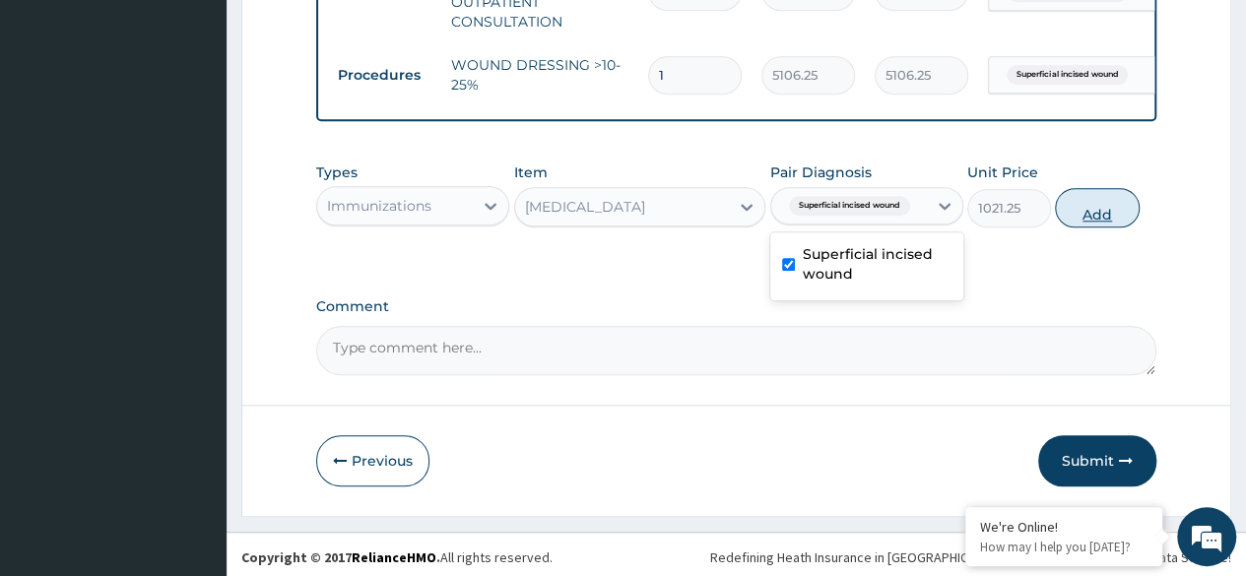
click at [1093, 228] on button "Add" at bounding box center [1097, 207] width 84 height 39
type input "0"
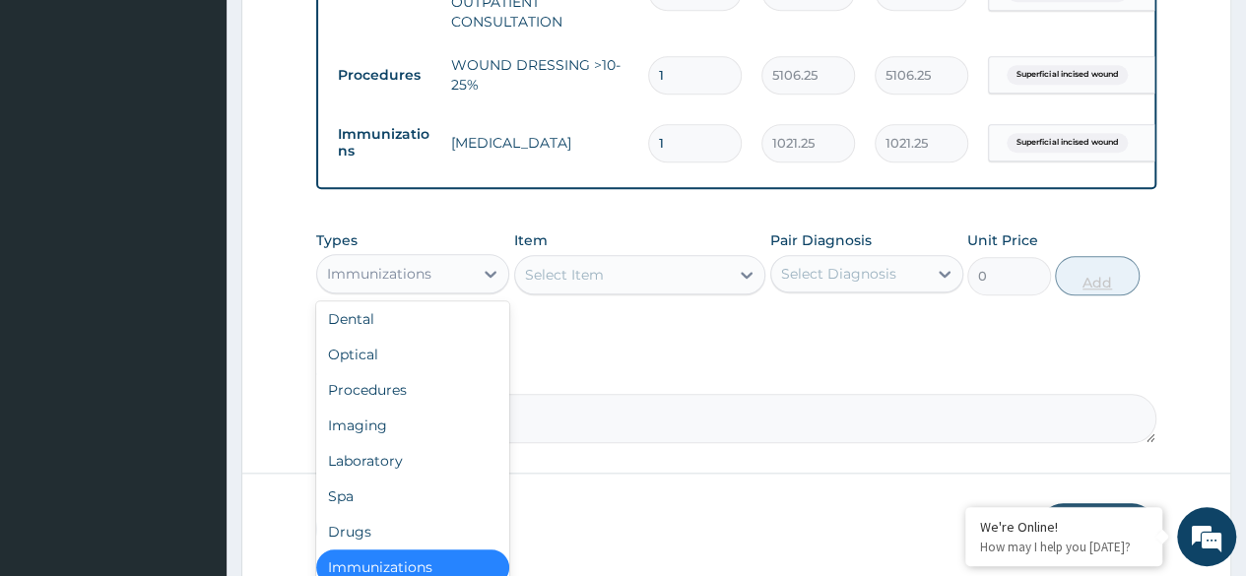
scroll to position [0, 0]
click at [356, 554] on div "Drugs" at bounding box center [412, 535] width 193 height 35
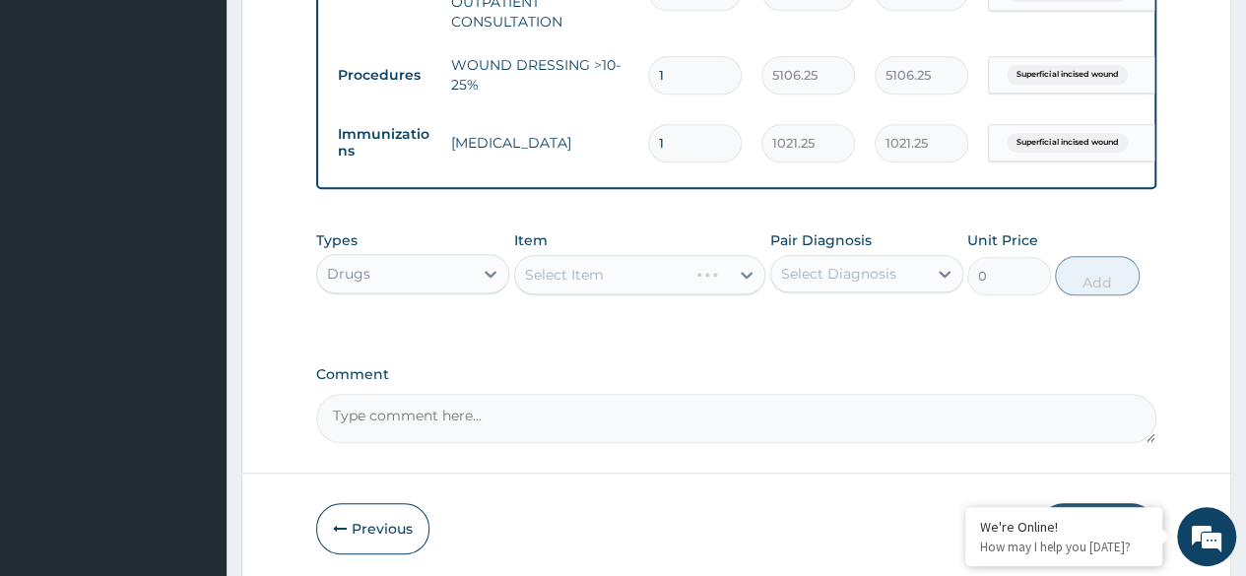
click at [630, 294] on div "Select Item" at bounding box center [640, 274] width 252 height 39
click at [650, 290] on div "Select Item" at bounding box center [640, 274] width 252 height 39
click at [743, 278] on div "Select Item" at bounding box center [640, 274] width 252 height 39
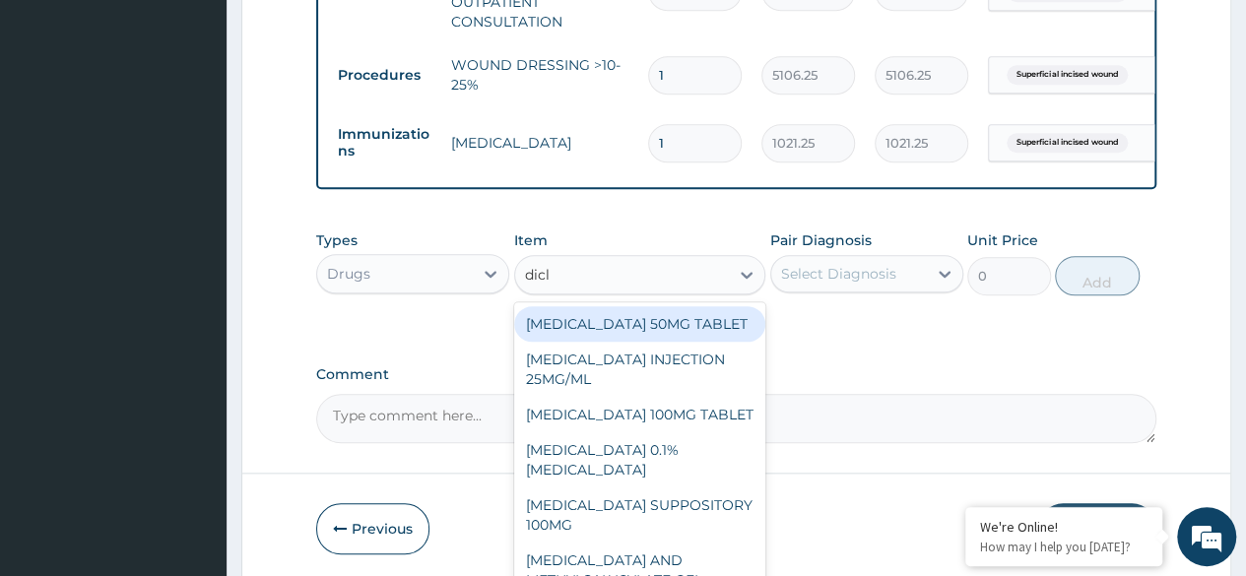
type input "diclo"
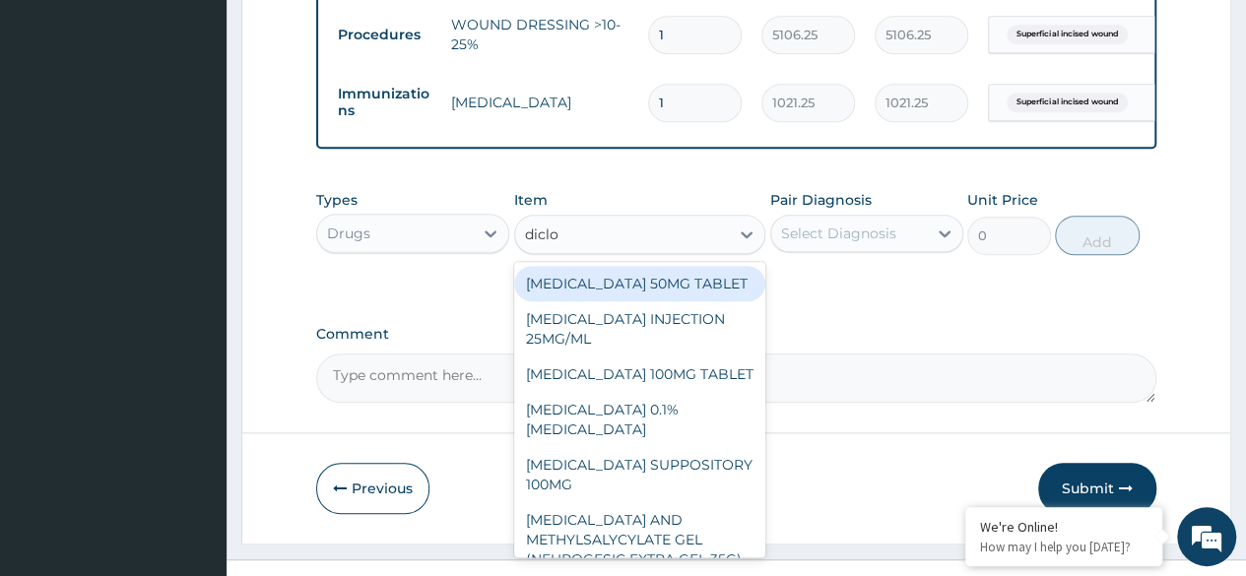
scroll to position [886, 0]
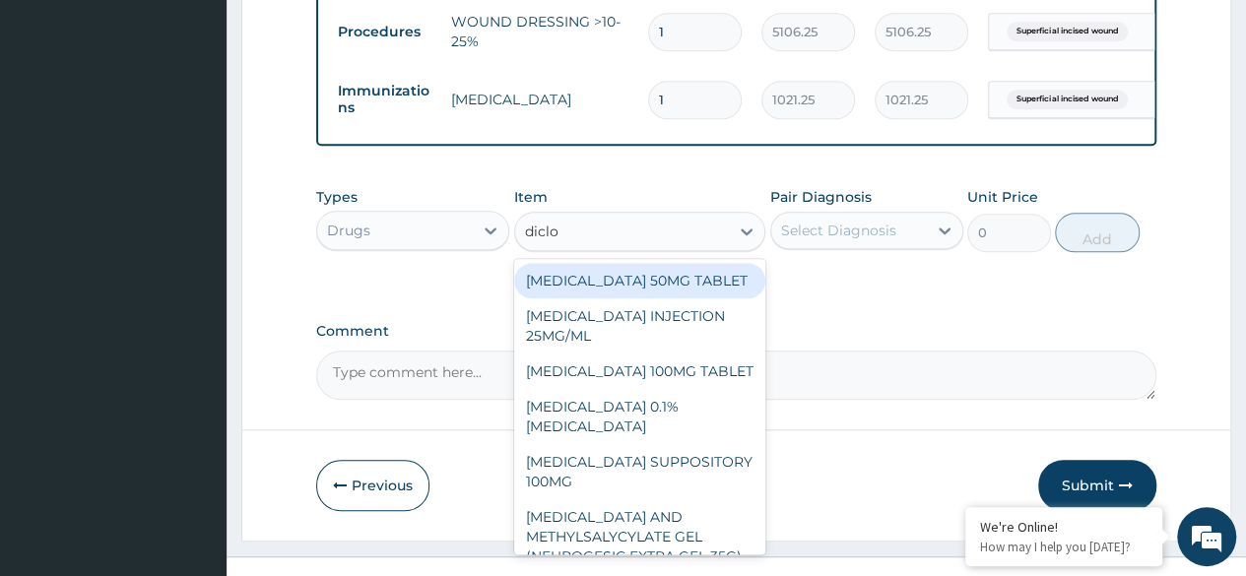
click at [730, 389] on div "DICLOFENAC 100MG TABLET" at bounding box center [640, 371] width 252 height 35
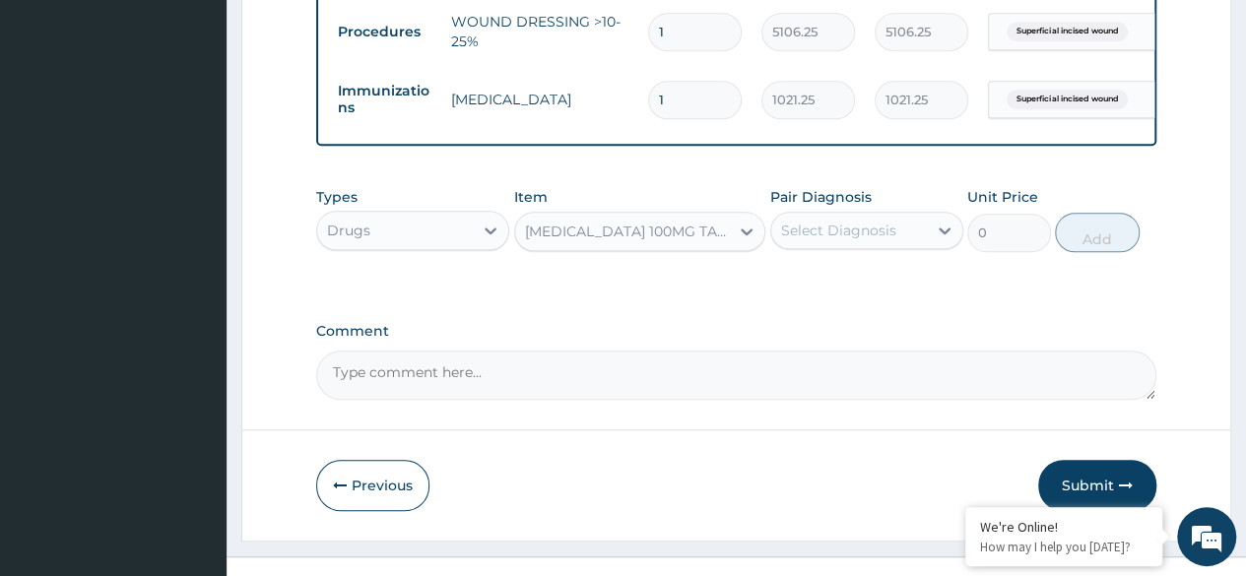
type input "126"
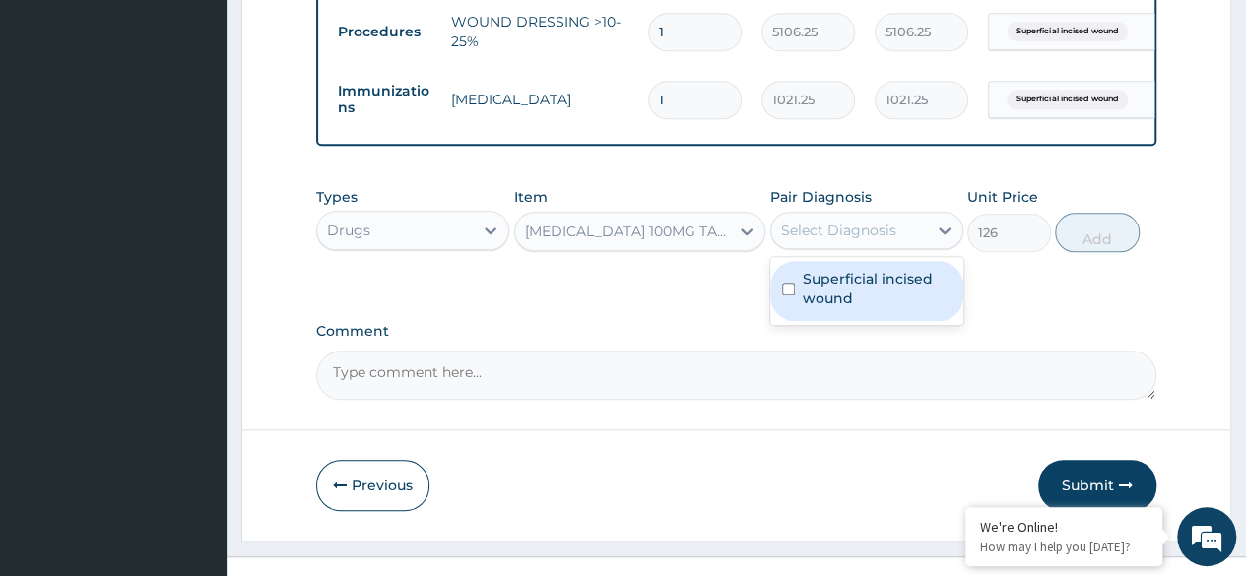
click at [898, 308] on label "Superficial incised wound" at bounding box center [877, 288] width 149 height 39
checkbox input "true"
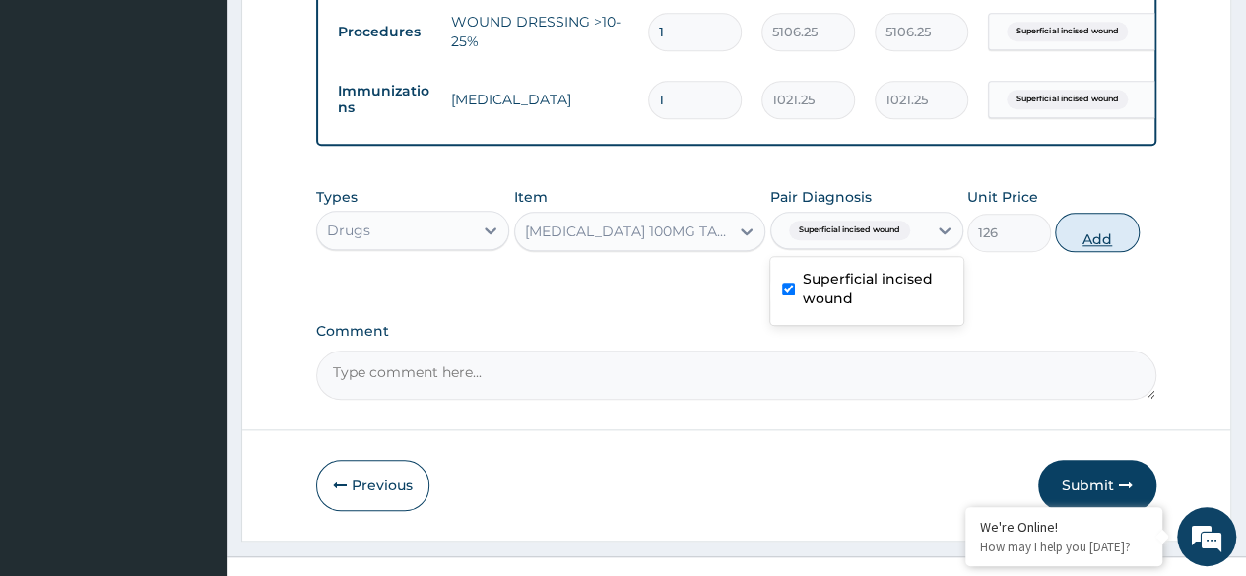
click at [1094, 251] on button "Add" at bounding box center [1097, 232] width 84 height 39
type input "0"
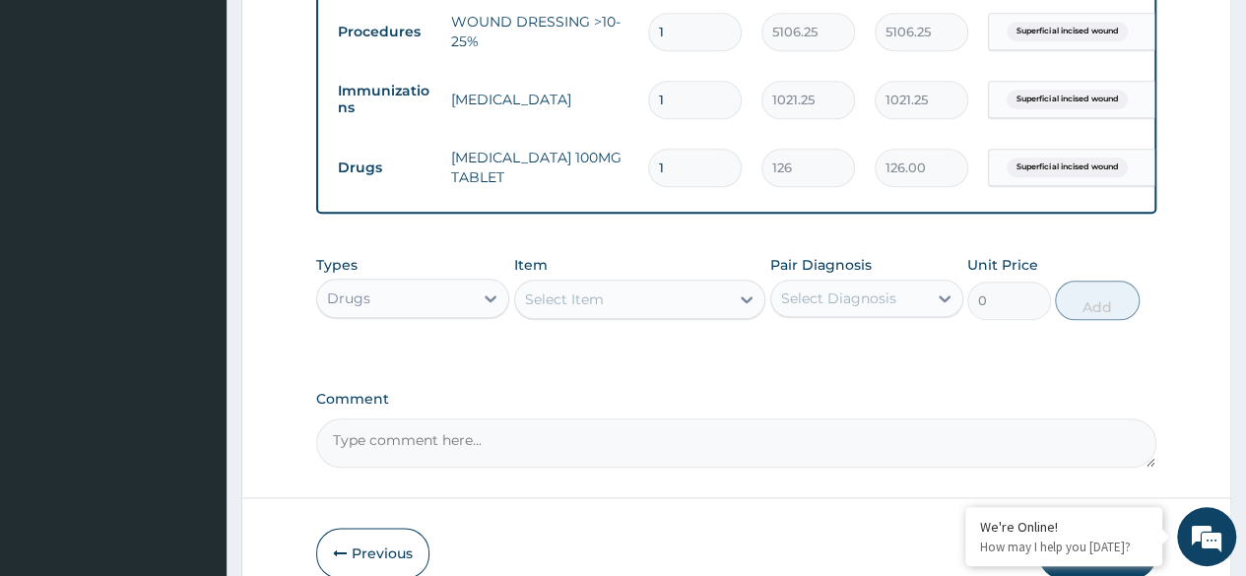
click at [710, 172] on input "1" at bounding box center [695, 168] width 94 height 38
type input "10"
type input "1260.00"
type input "10"
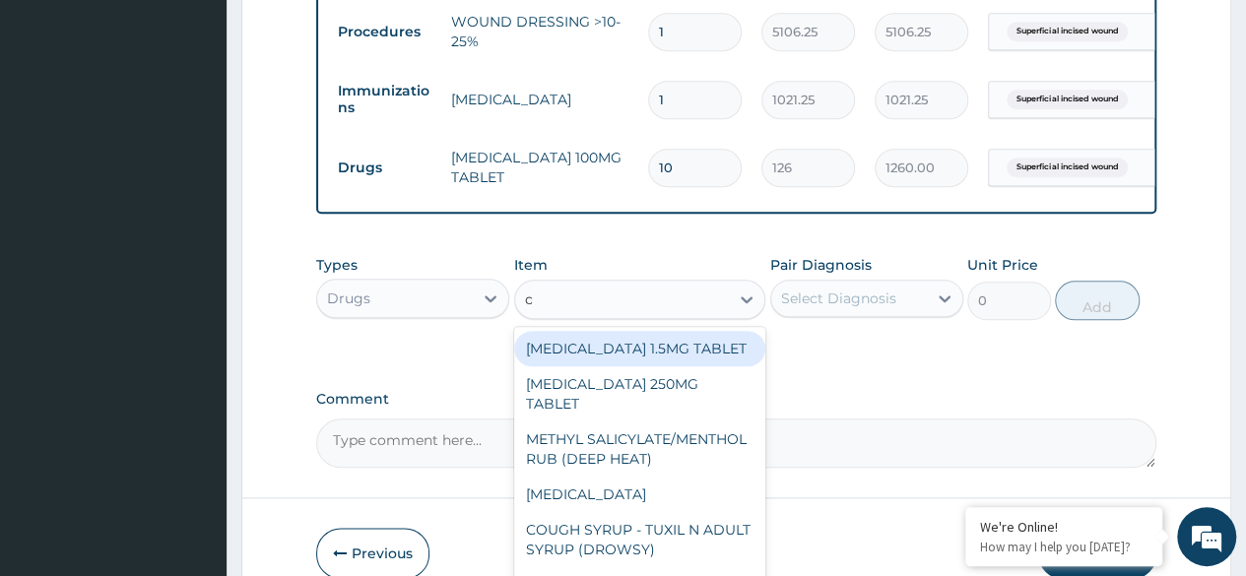
type input "c"
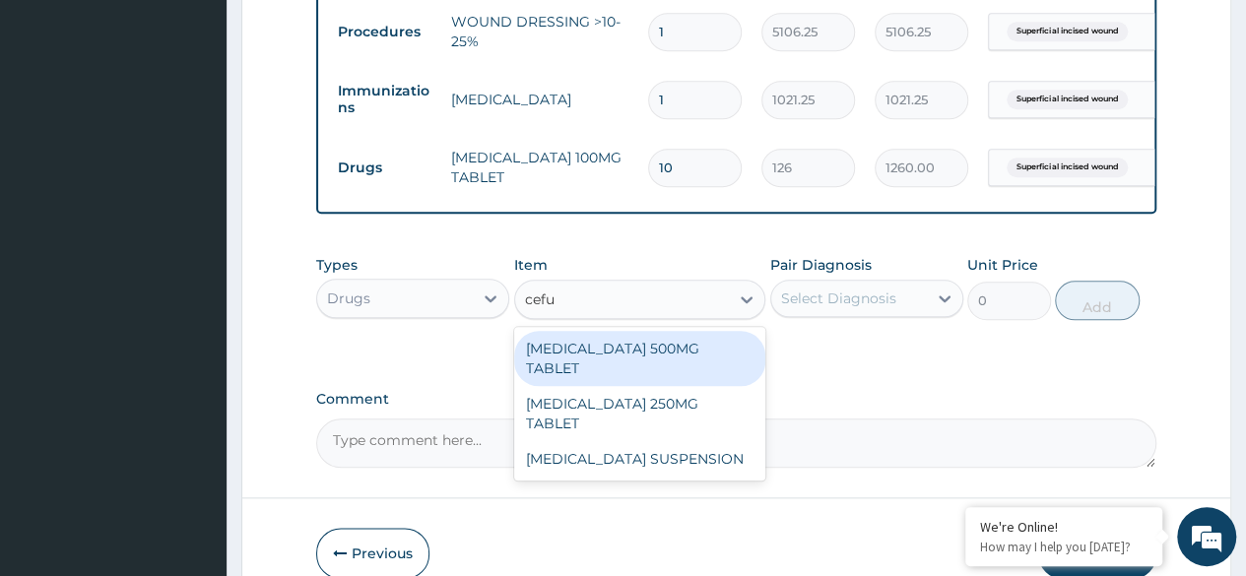
type input "cefur"
click at [743, 377] on div "CEFUROXIME 500MG TABLET" at bounding box center [640, 358] width 252 height 55
type input "448.5"
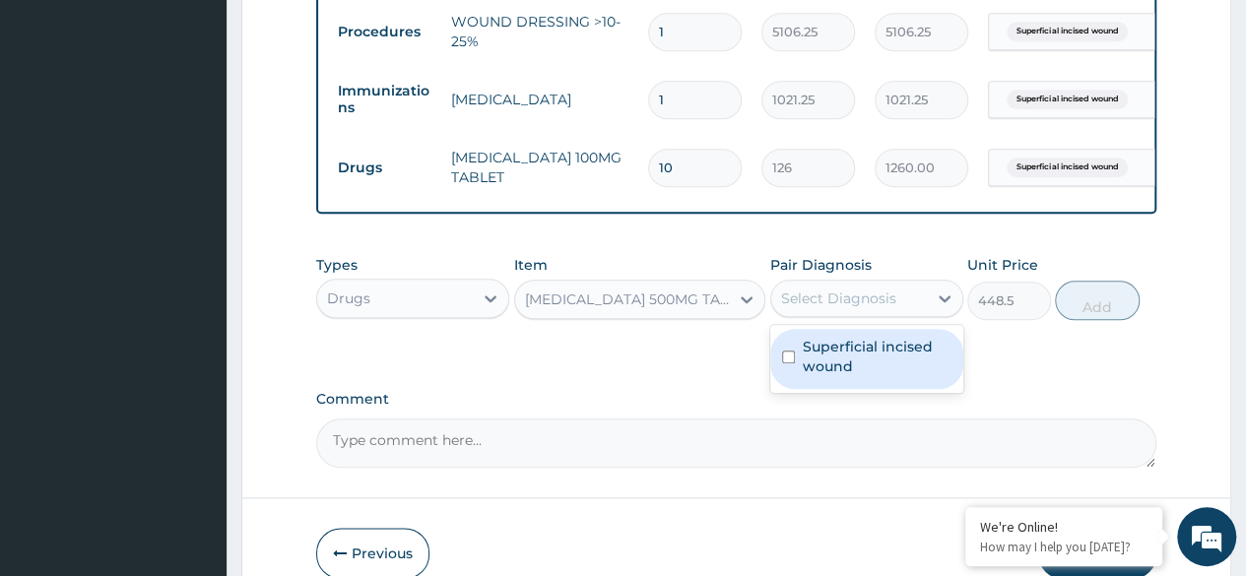
click at [903, 363] on label "Superficial incised wound" at bounding box center [877, 356] width 149 height 39
checkbox input "true"
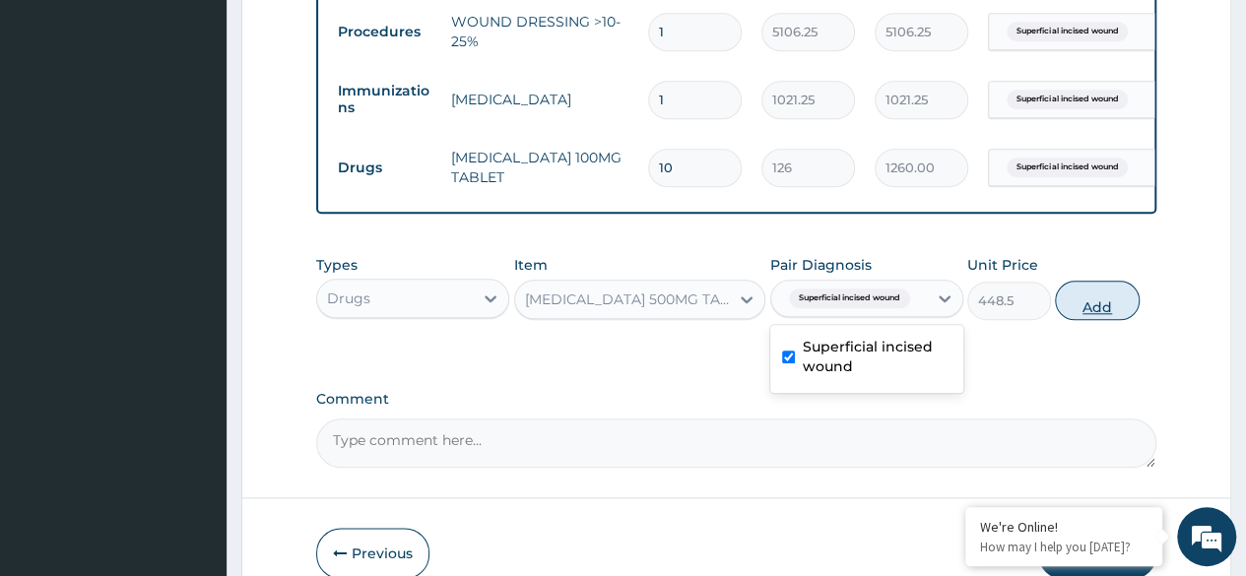
click at [1095, 310] on button "Add" at bounding box center [1097, 300] width 84 height 39
type input "0"
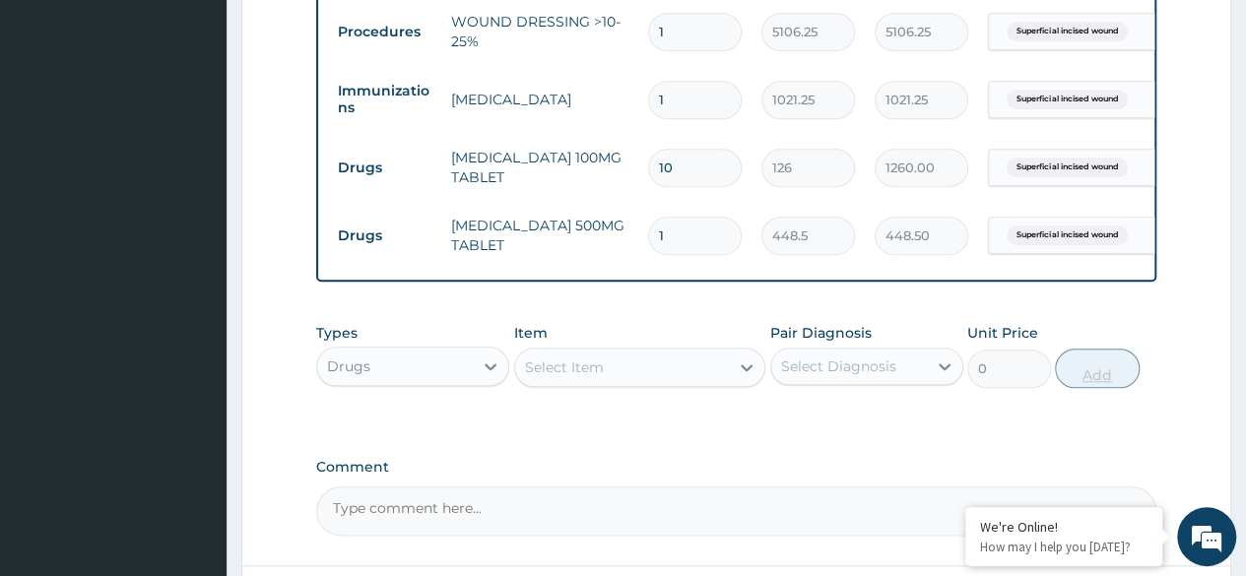
type input "10"
type input "4485.00"
type input "10"
click at [705, 165] on input "10" at bounding box center [695, 168] width 94 height 38
type input "1"
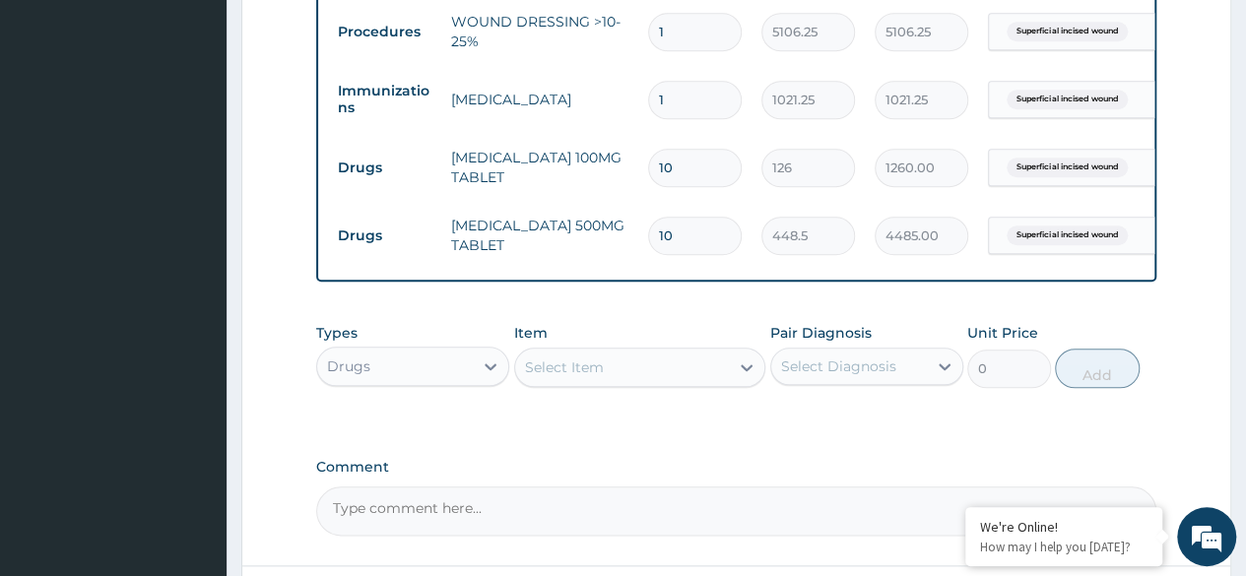
type input "126.00"
type input "14"
type input "1764.00"
type input "14"
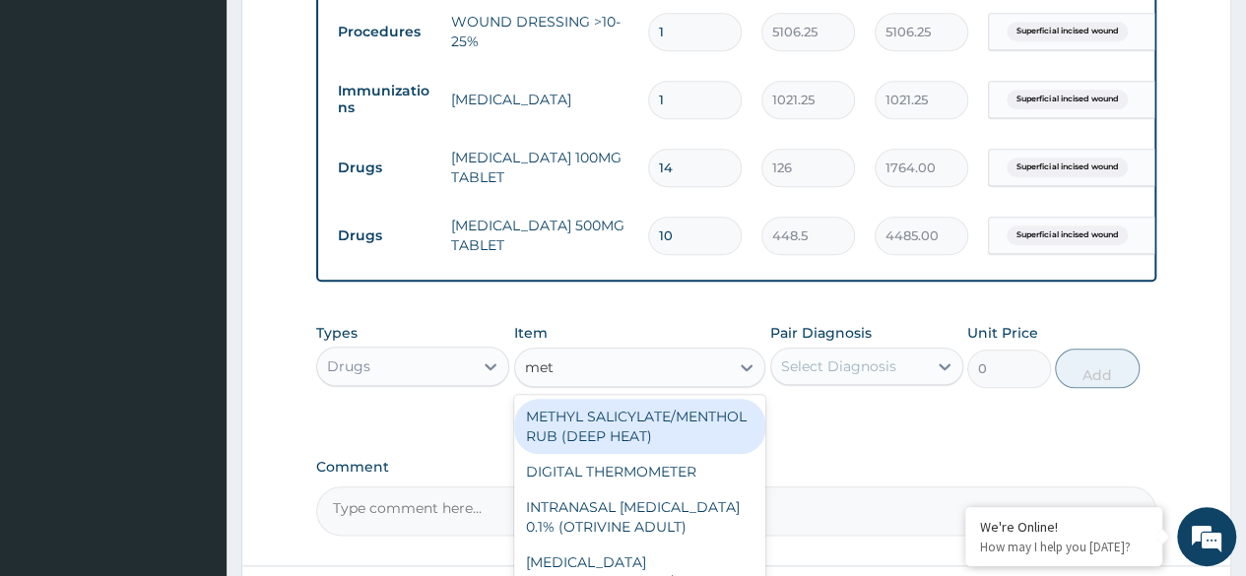
type input "met"
click at [905, 418] on div "Types Drugs Item option CEFUROXIME 500MG TABLET, selected. option METHYL SALICY…" at bounding box center [736, 370] width 840 height 114
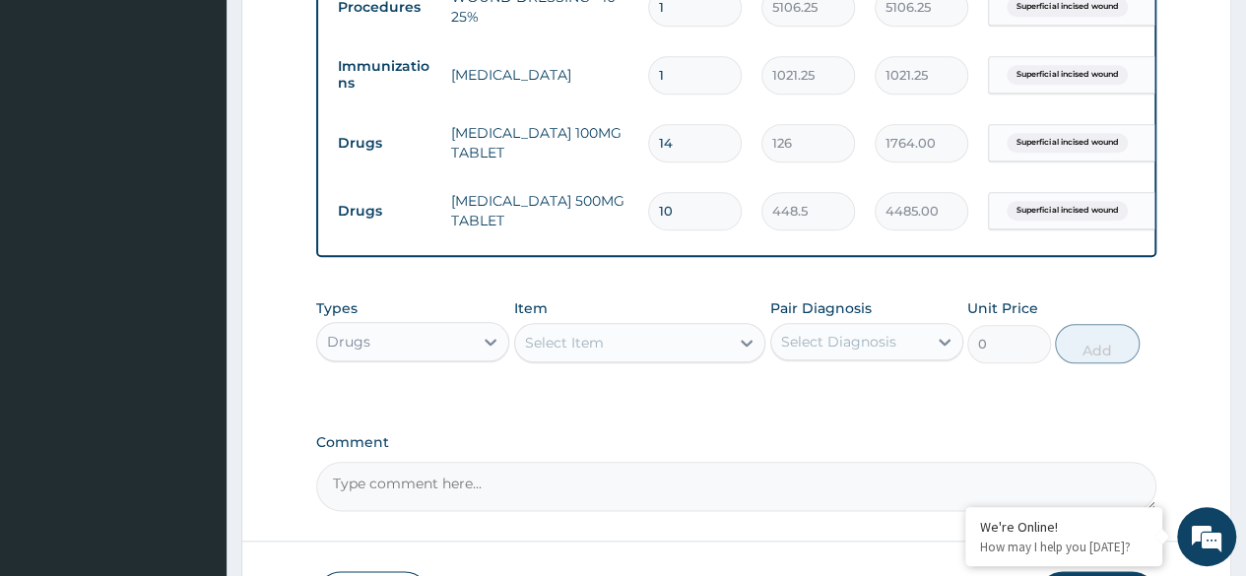
scroll to position [959, 0]
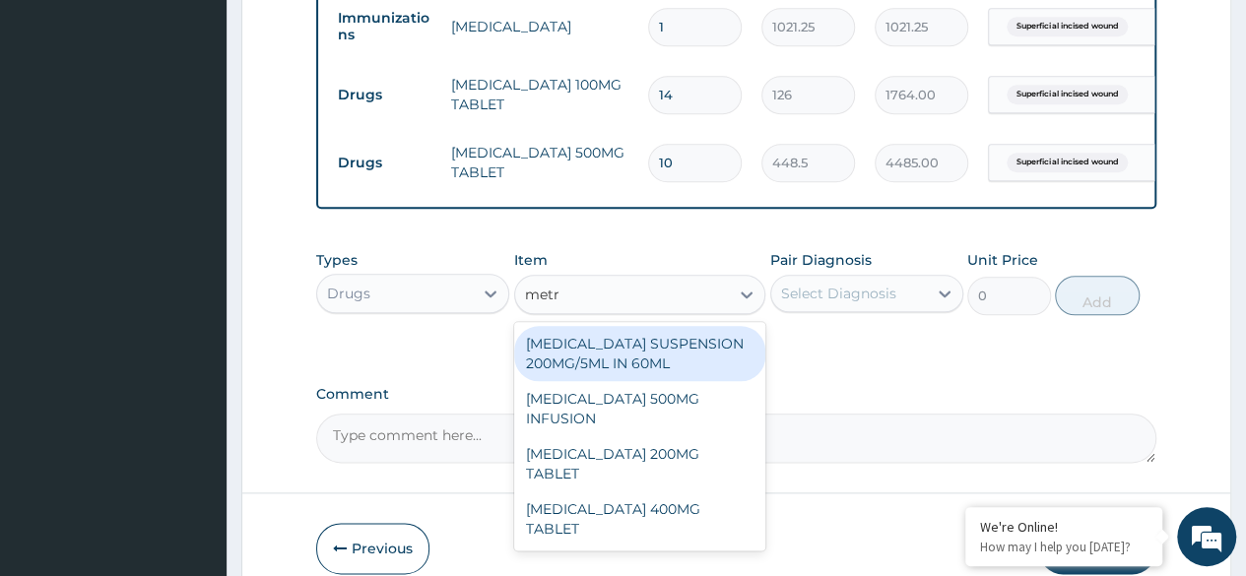
type input "metro"
click at [707, 532] on div "METRONIDAZOLE 400MG TABLET" at bounding box center [640, 518] width 252 height 55
type input "125"
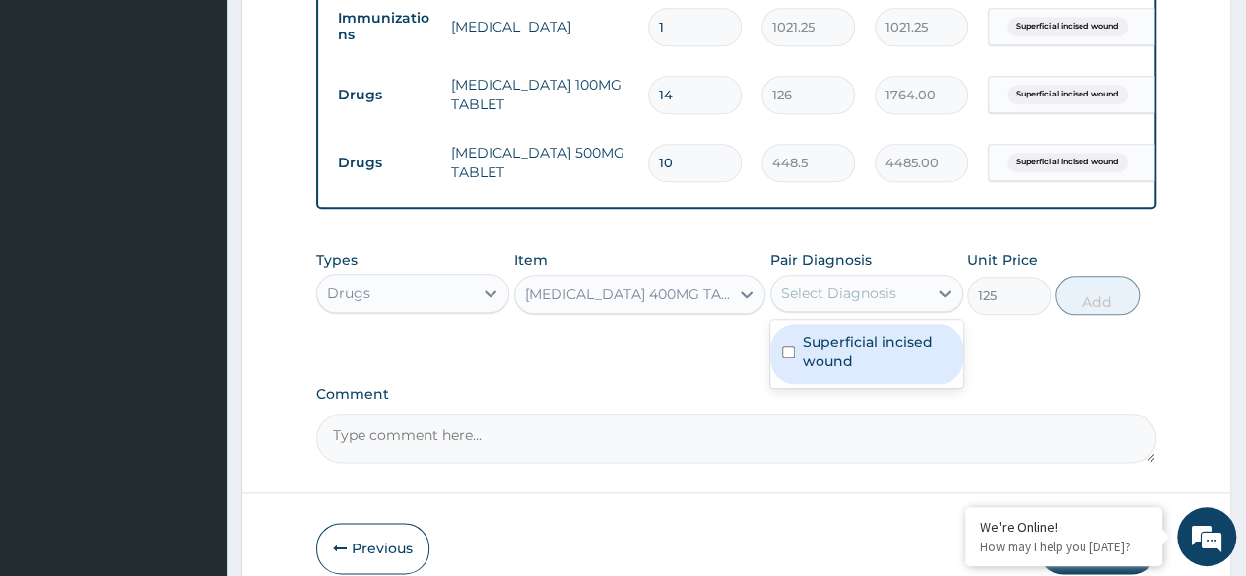
click at [895, 367] on label "Superficial incised wound" at bounding box center [877, 351] width 149 height 39
checkbox input "true"
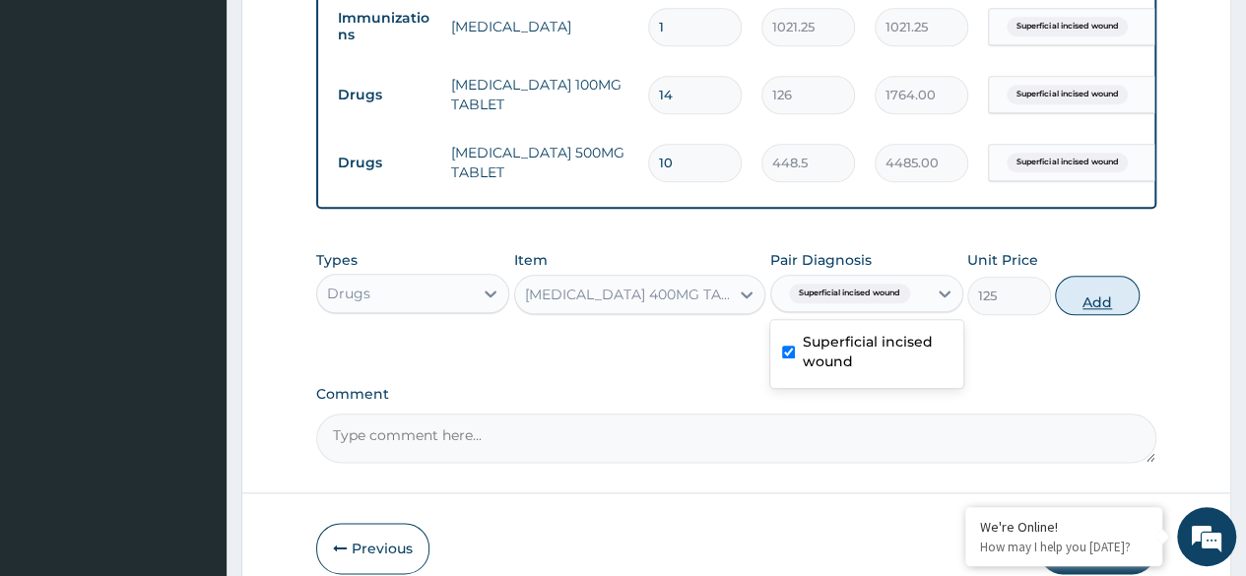
click at [1102, 315] on button "Add" at bounding box center [1097, 295] width 84 height 39
type input "0"
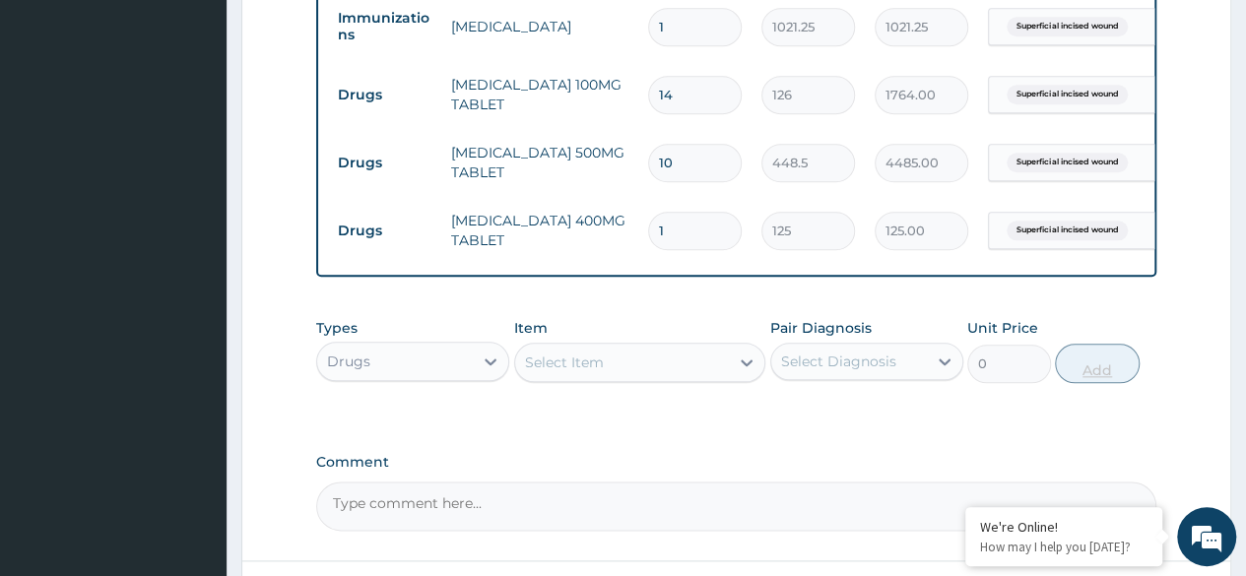
type input "15"
type input "1875.00"
type input "15"
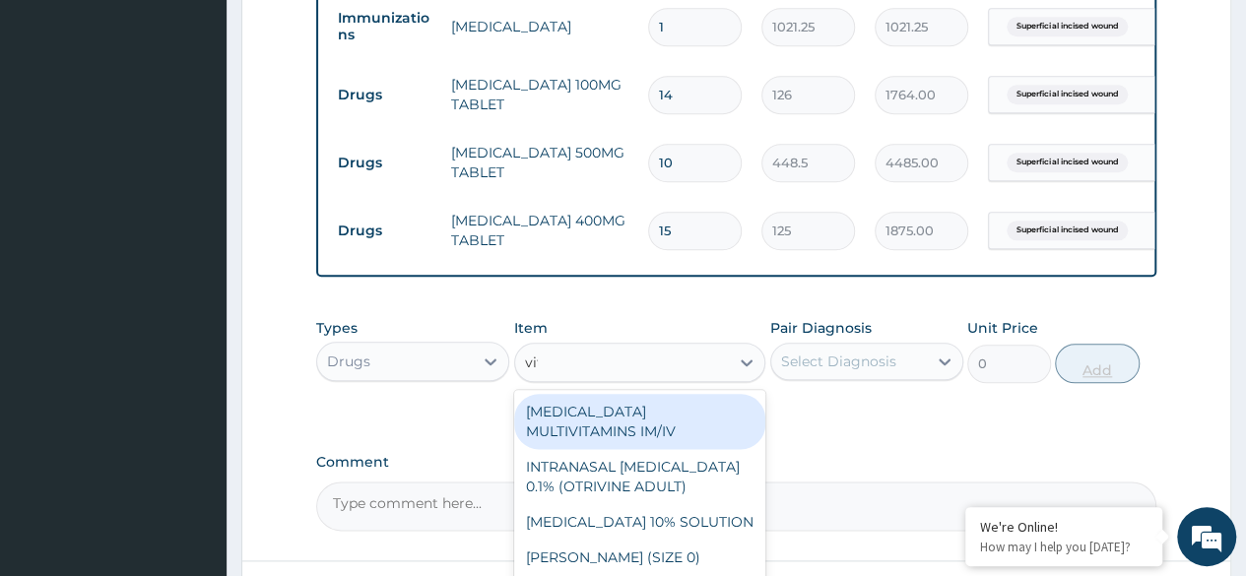
type input "vita"
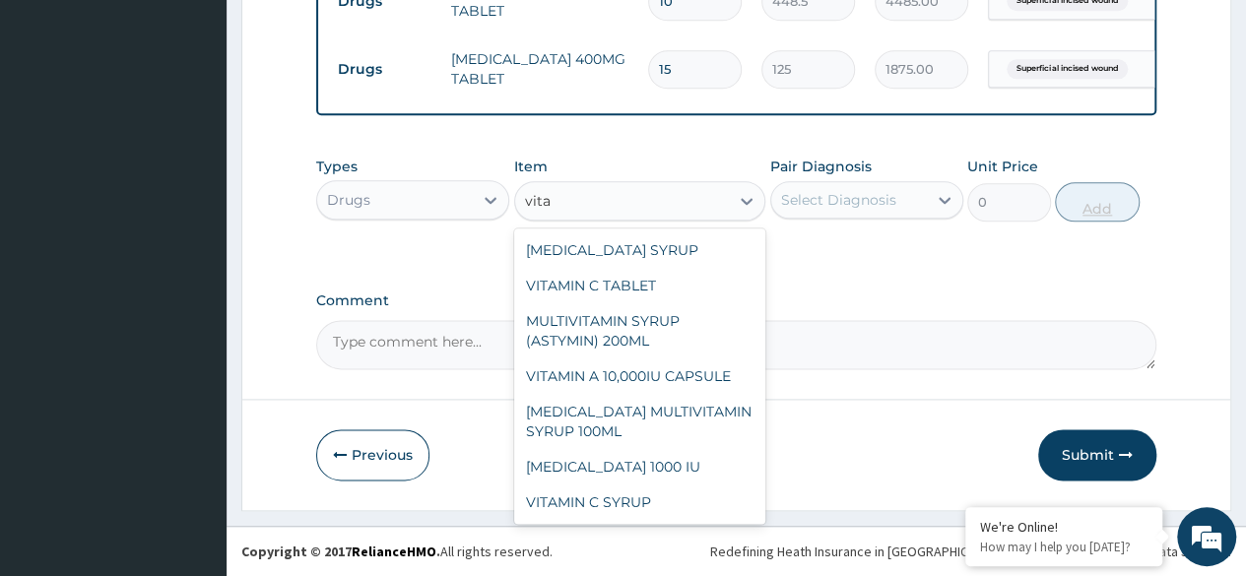
scroll to position [205, 0]
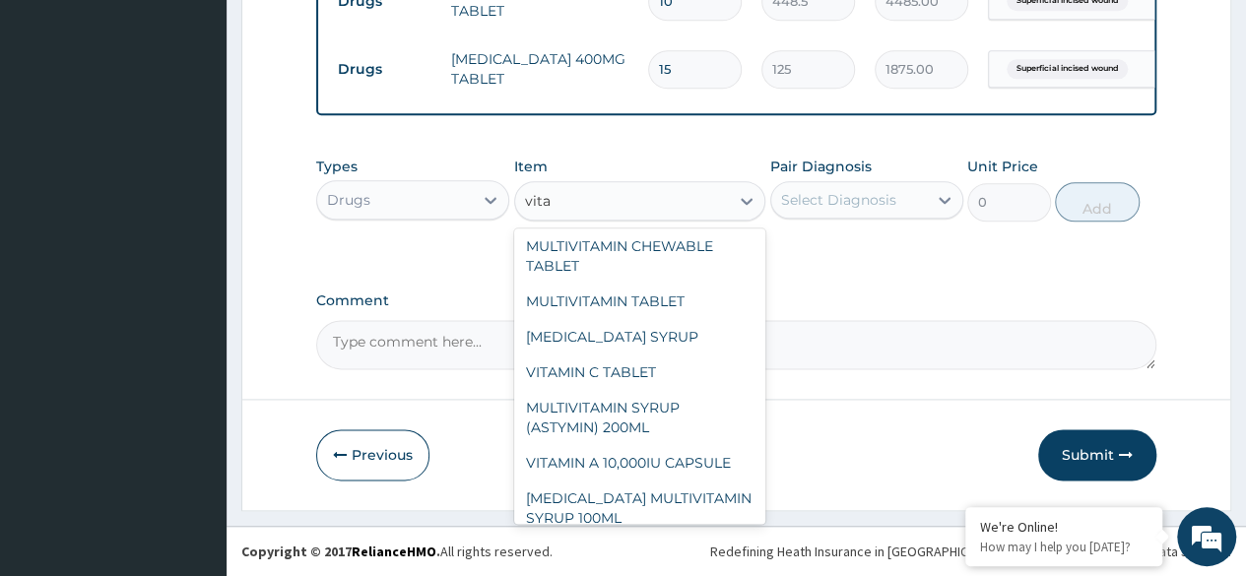
click at [670, 377] on div "VITAMIN C TABLET" at bounding box center [640, 372] width 252 height 35
type input "20"
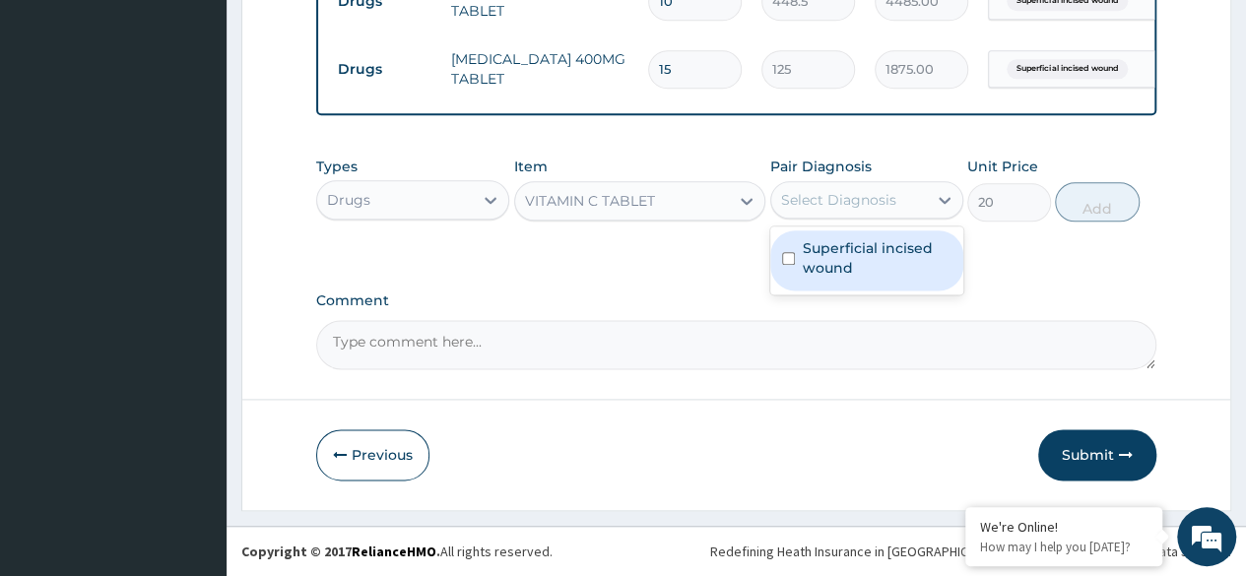
click at [911, 258] on label "Superficial incised wound" at bounding box center [877, 257] width 149 height 39
checkbox input "true"
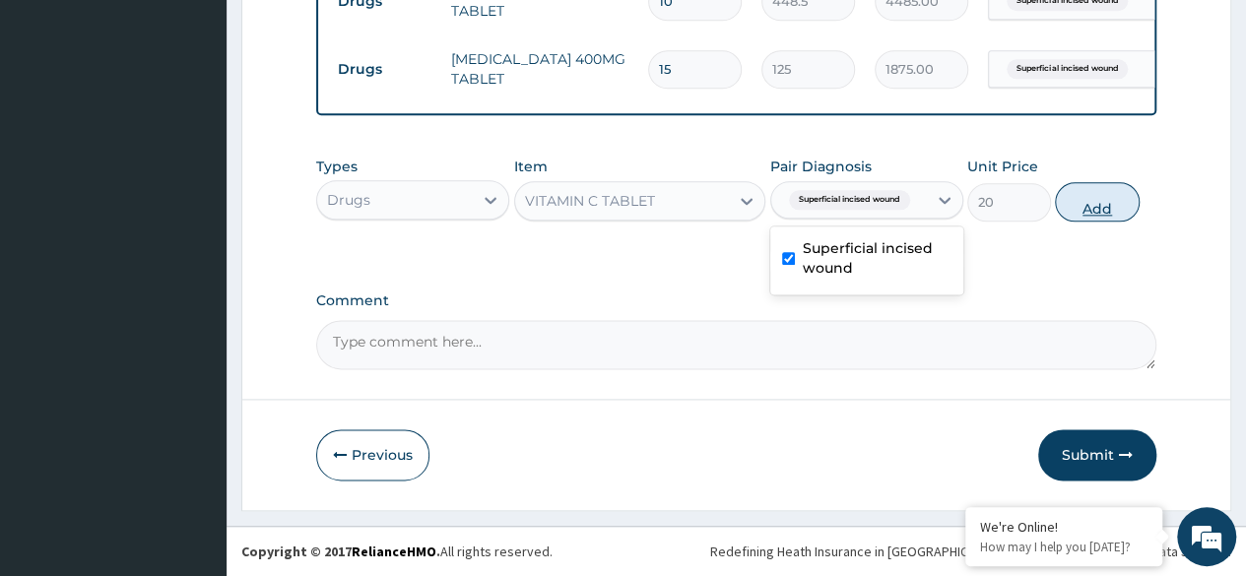
click at [1097, 205] on button "Add" at bounding box center [1097, 201] width 84 height 39
type input "0"
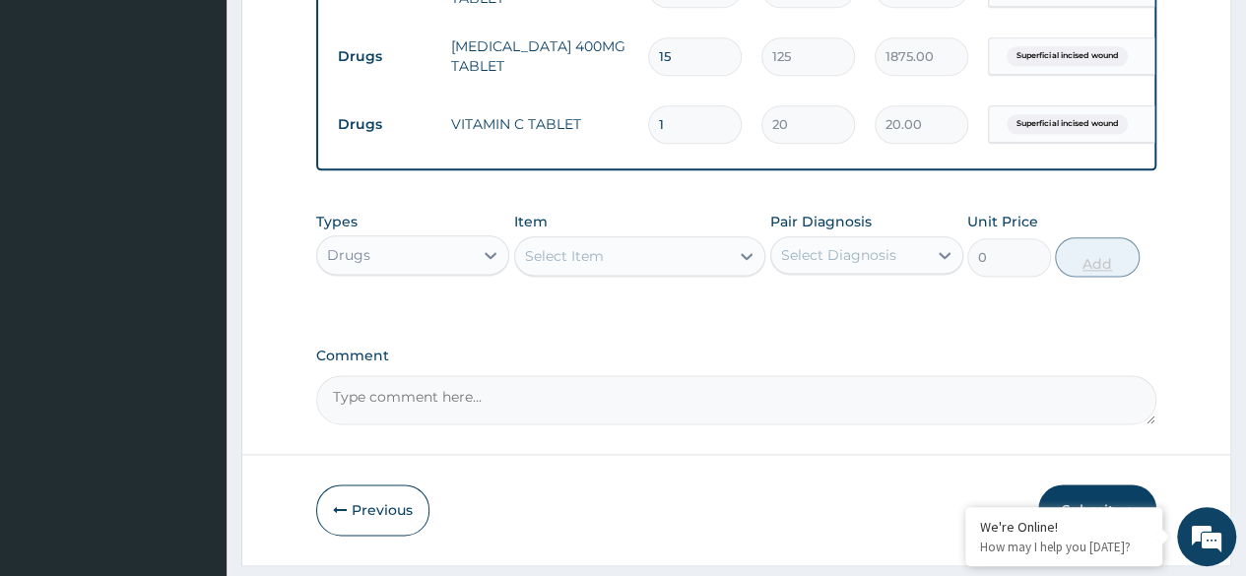
type input "0.00"
type input "3"
type input "60.00"
type input "30"
type input "600.00"
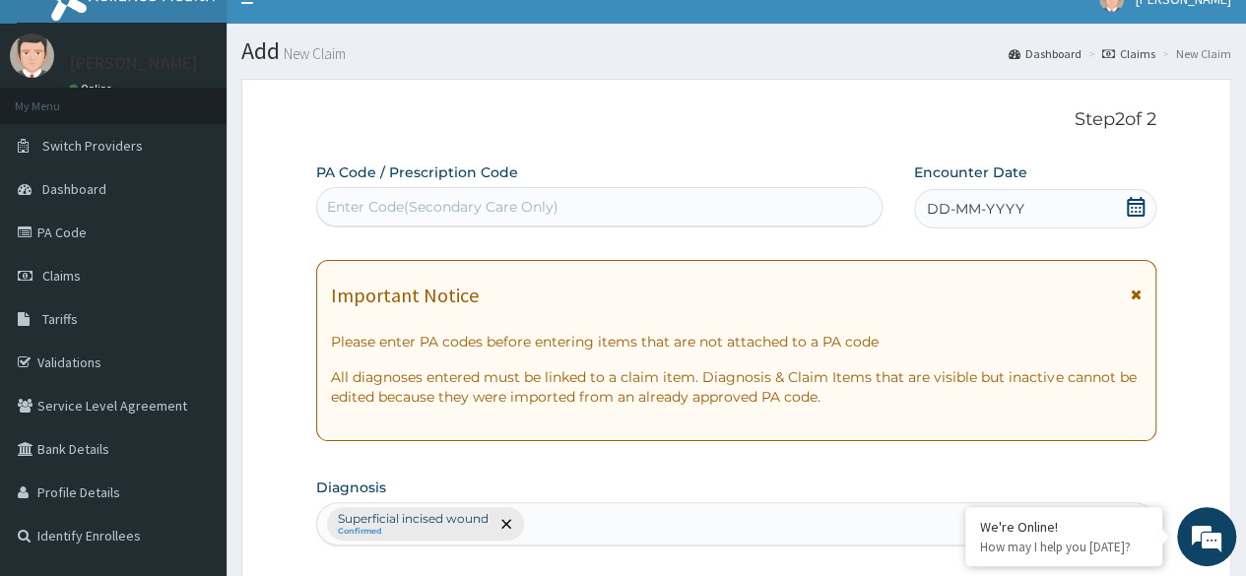
scroll to position [0, 0]
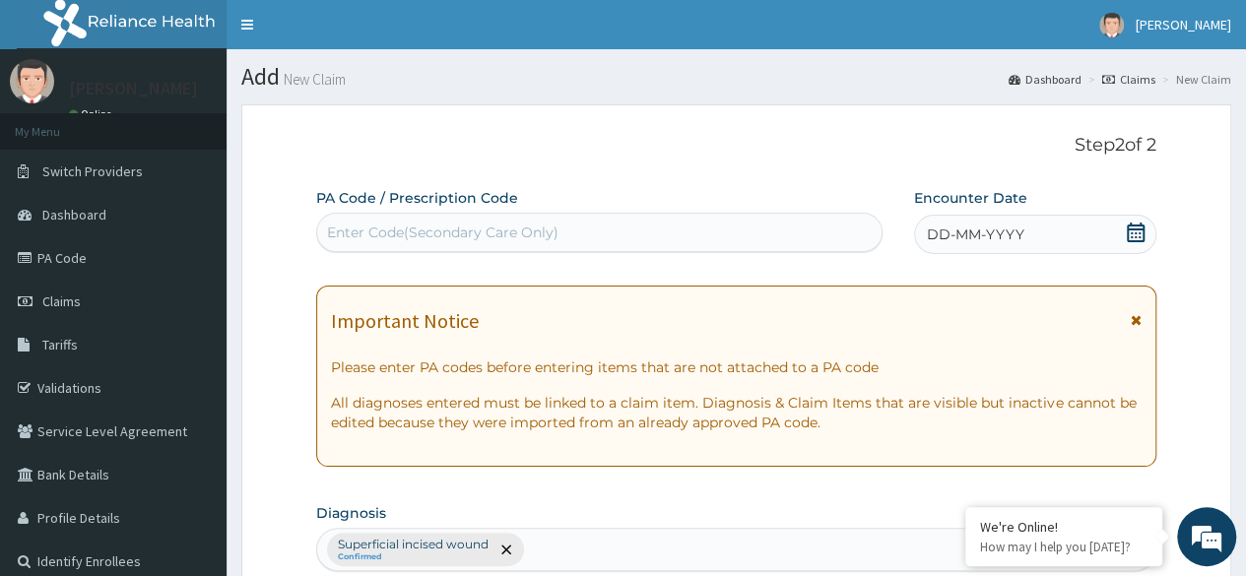
type input "30"
click at [1034, 234] on div "DD-MM-YYYY" at bounding box center [1035, 234] width 242 height 39
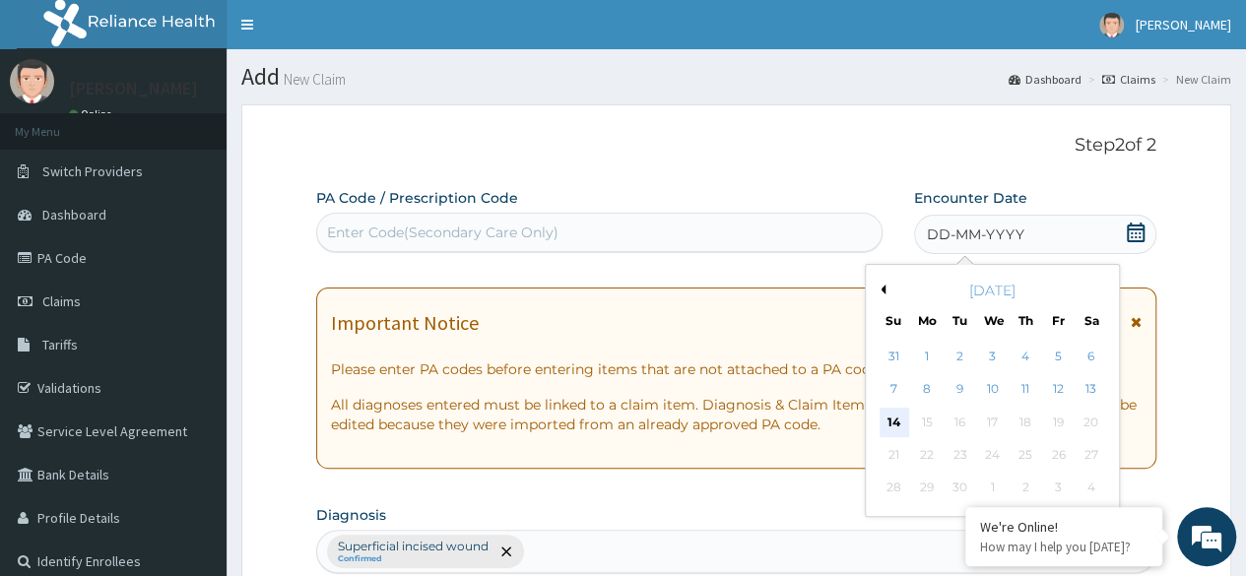
click at [894, 422] on div "14" at bounding box center [894, 423] width 30 height 30
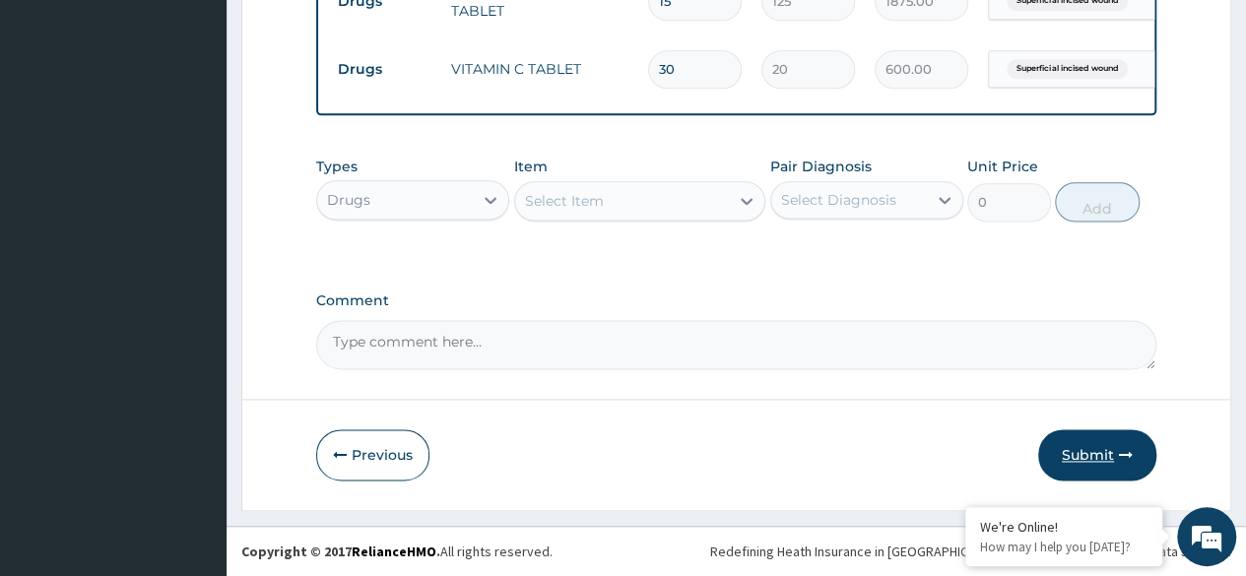
click at [1140, 457] on button "Submit" at bounding box center [1097, 454] width 118 height 51
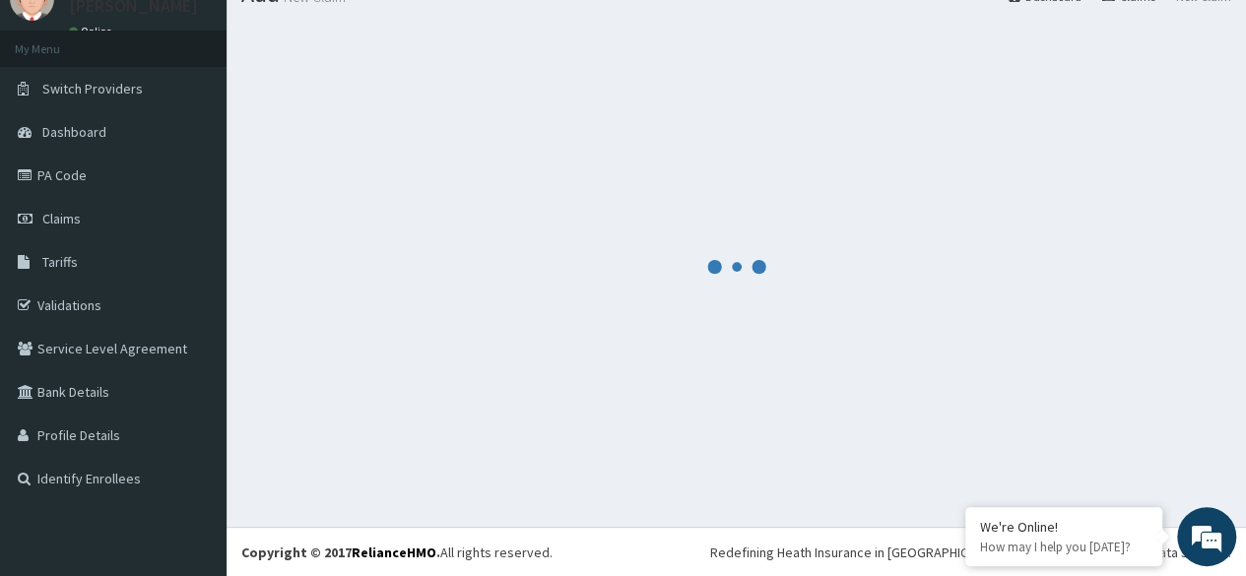
scroll to position [1202, 0]
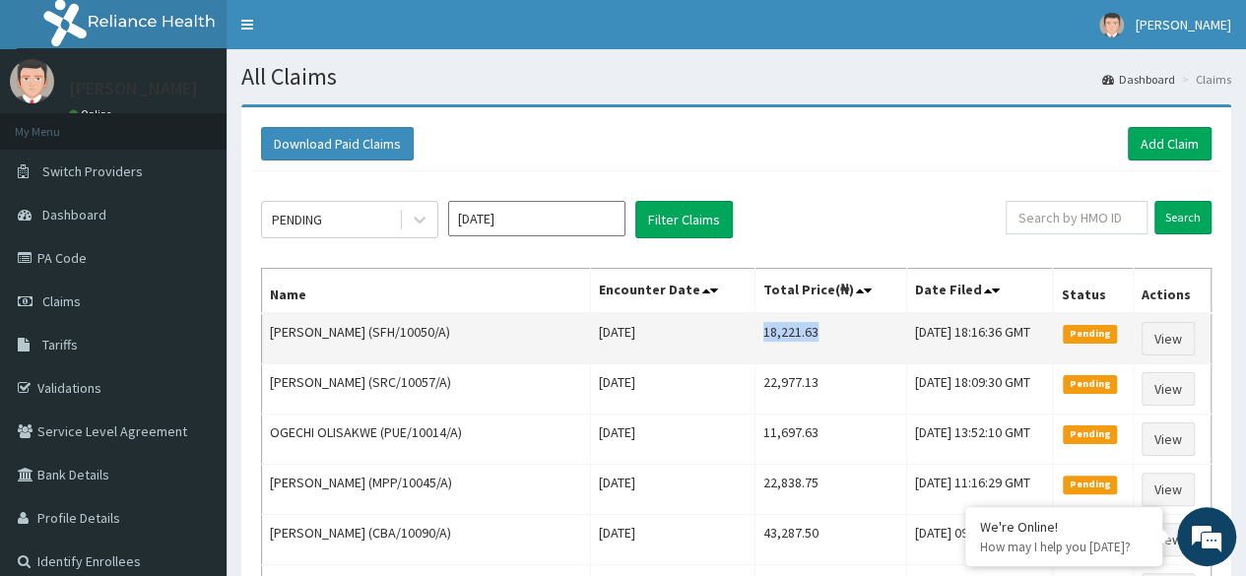
drag, startPoint x: 739, startPoint y: 332, endPoint x: 808, endPoint y: 334, distance: 69.0
click at [808, 334] on td "18,221.63" at bounding box center [830, 338] width 152 height 51
copy td "18,221.63"
